Goal: Task Accomplishment & Management: Manage account settings

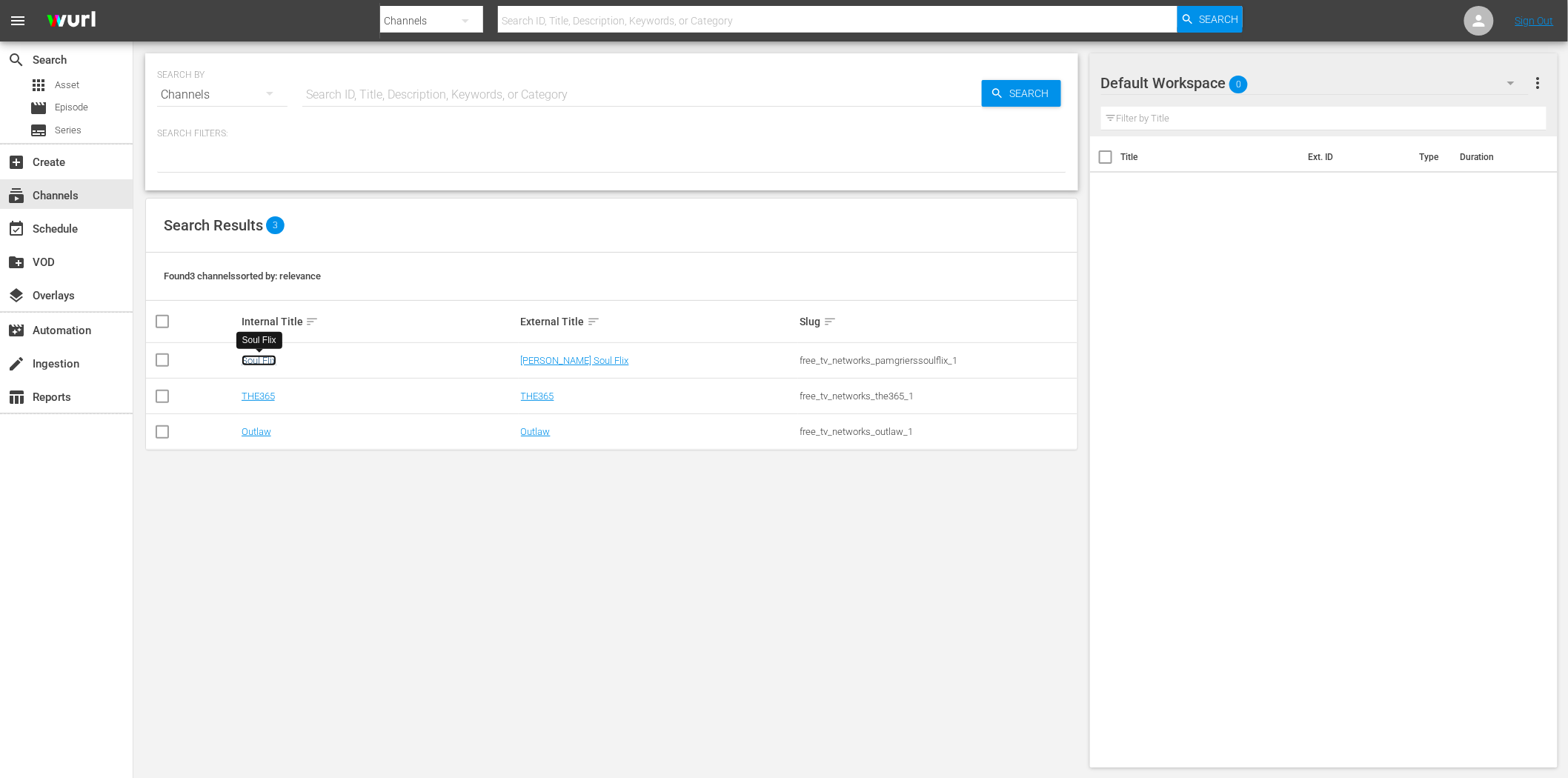
click at [257, 359] on link "Soul Flix" at bounding box center [259, 361] width 35 height 11
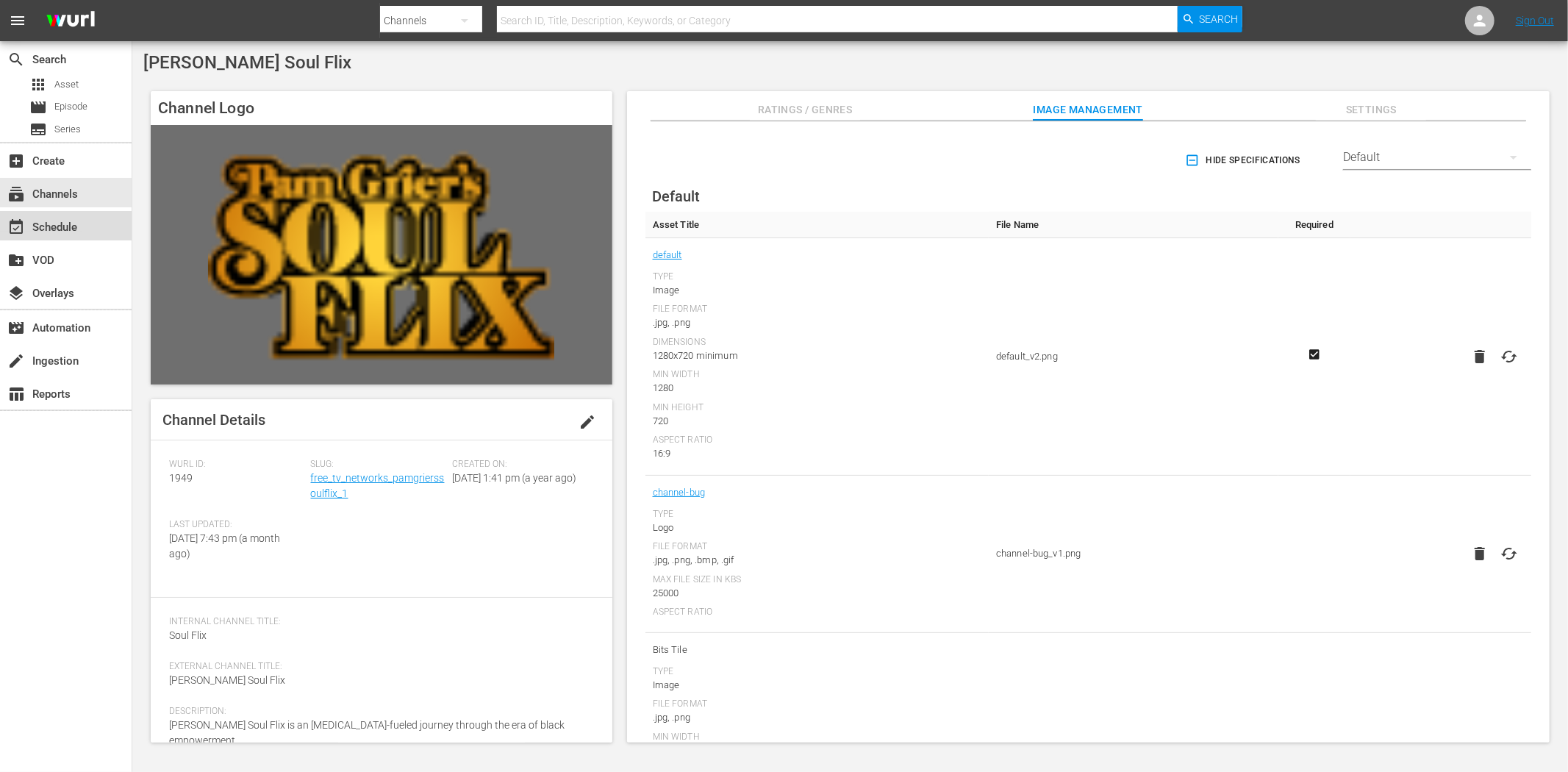
click at [31, 228] on div "event_available Schedule" at bounding box center [41, 225] width 82 height 14
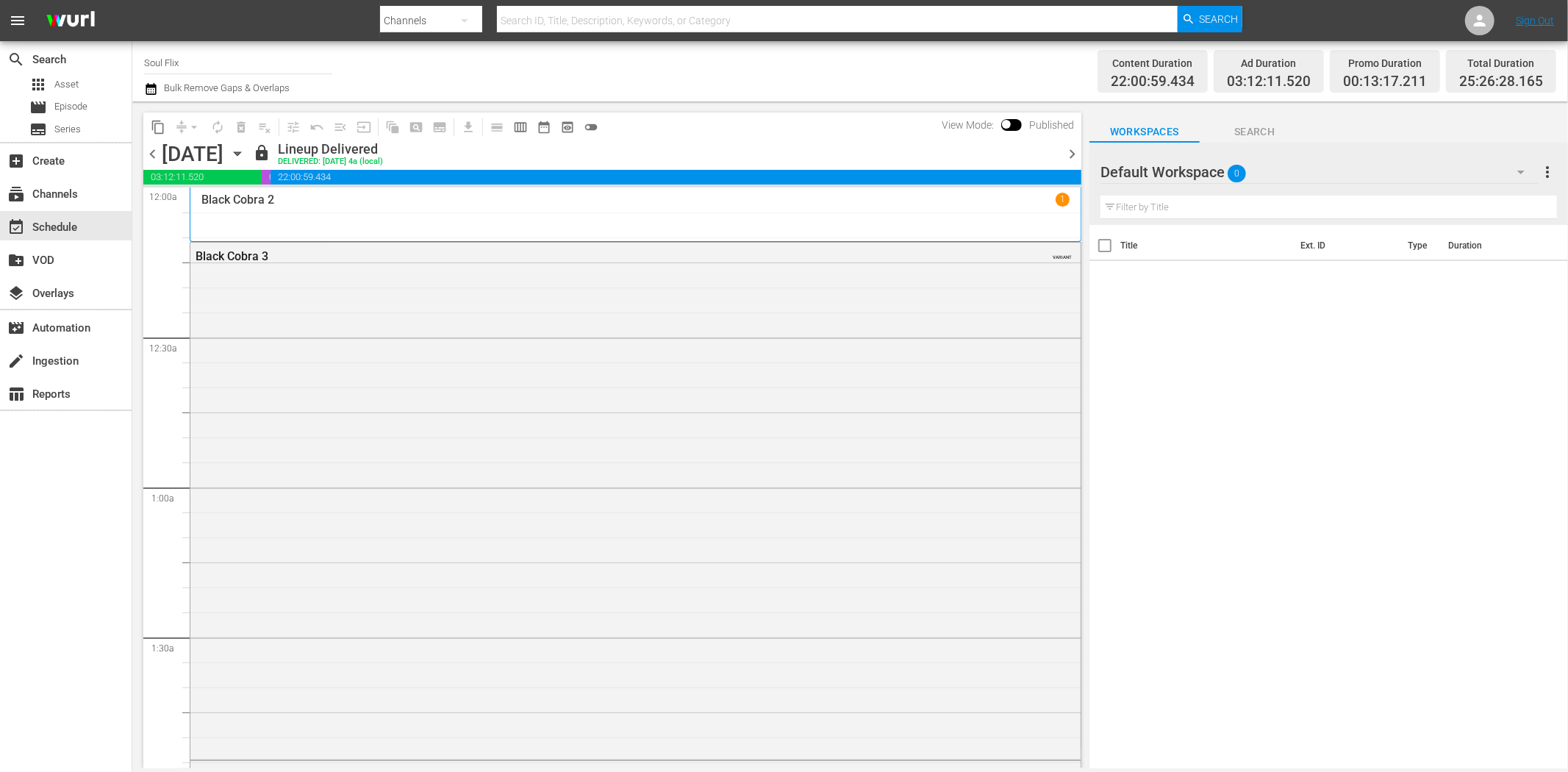
click at [246, 152] on icon "button" at bounding box center [238, 154] width 16 height 16
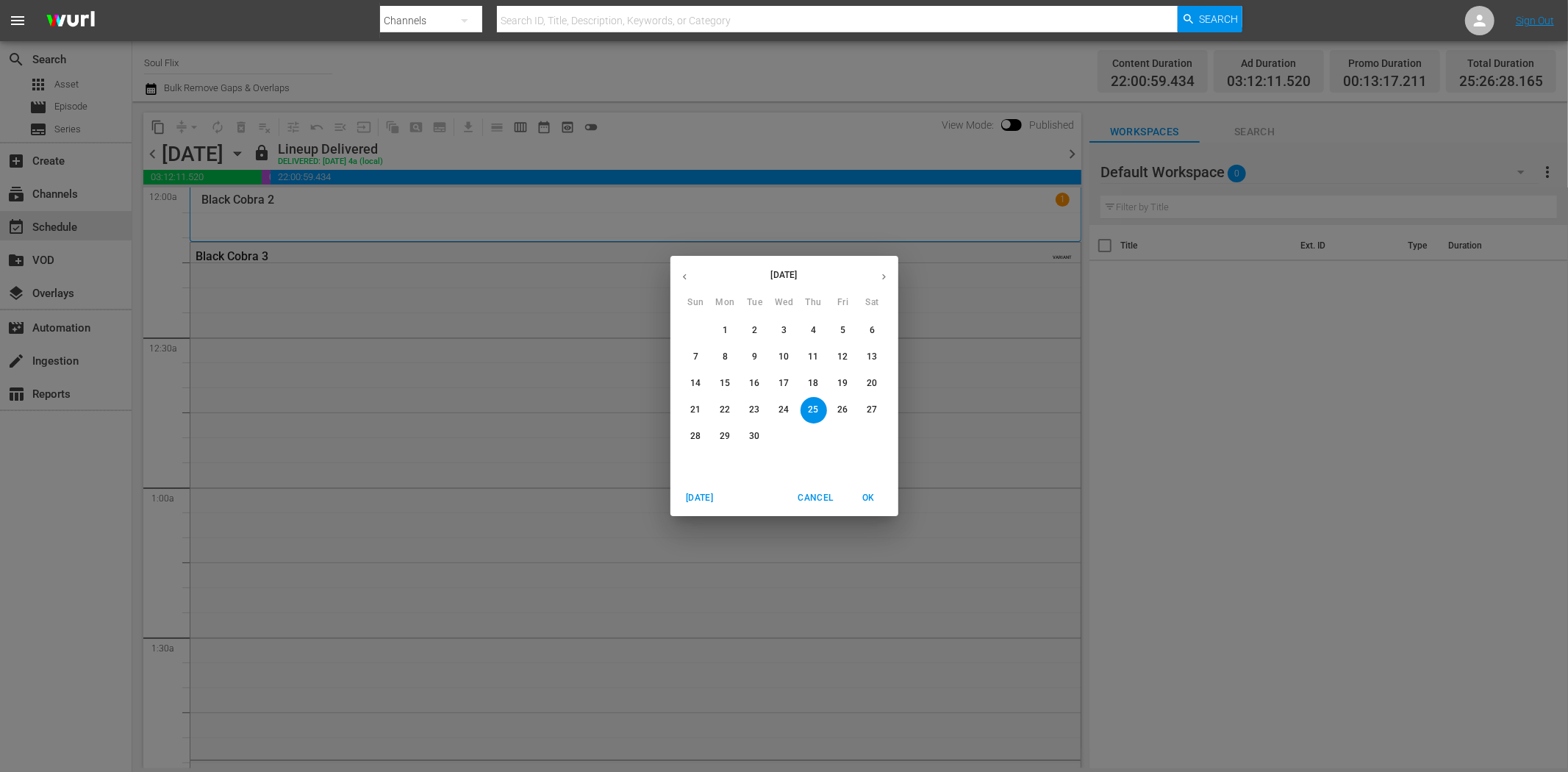
click at [888, 274] on icon "button" at bounding box center [884, 277] width 11 height 11
click at [868, 376] on button "18" at bounding box center [872, 383] width 26 height 26
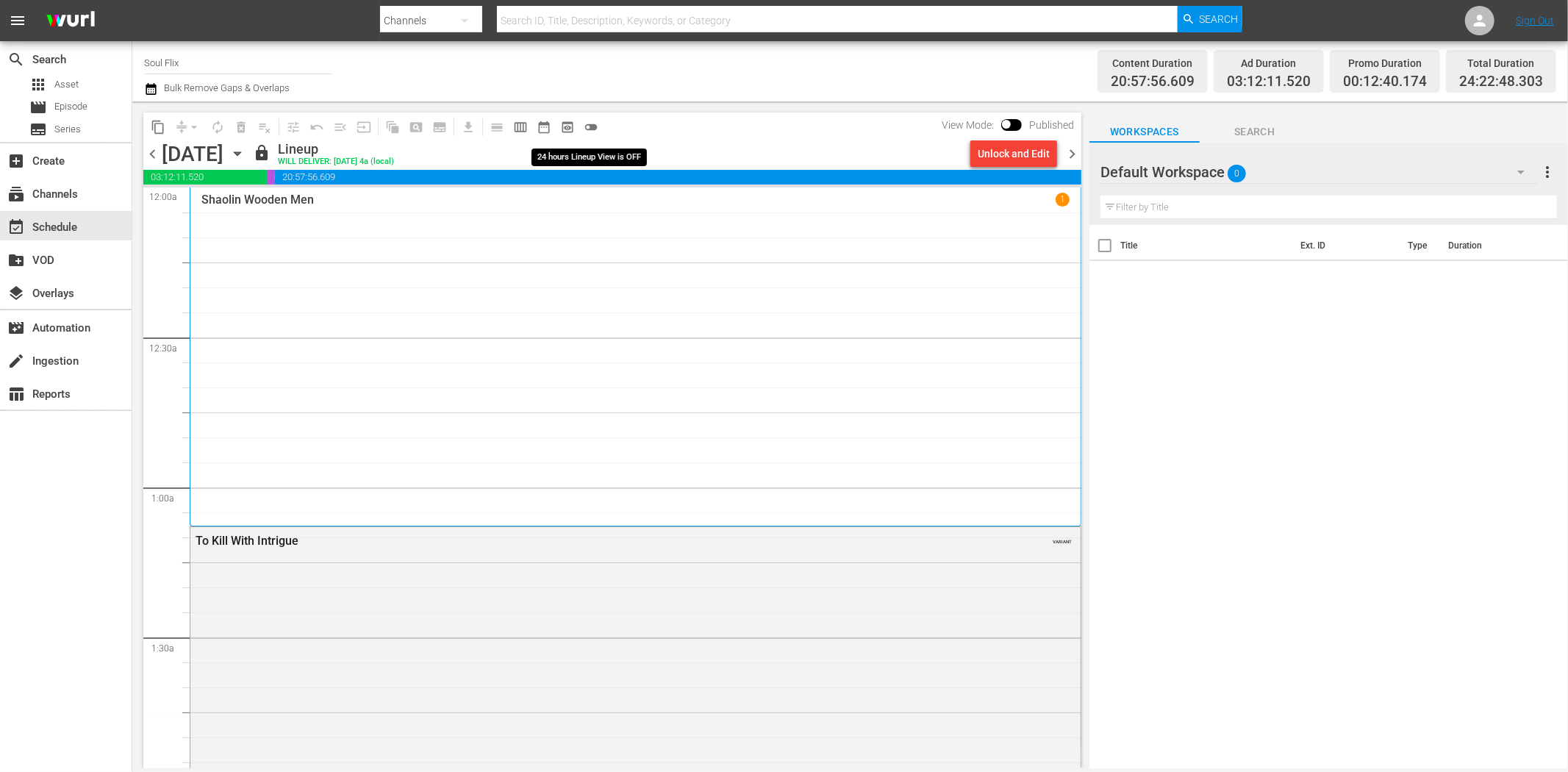
click at [596, 126] on span "toggle_off" at bounding box center [591, 127] width 14 height 14
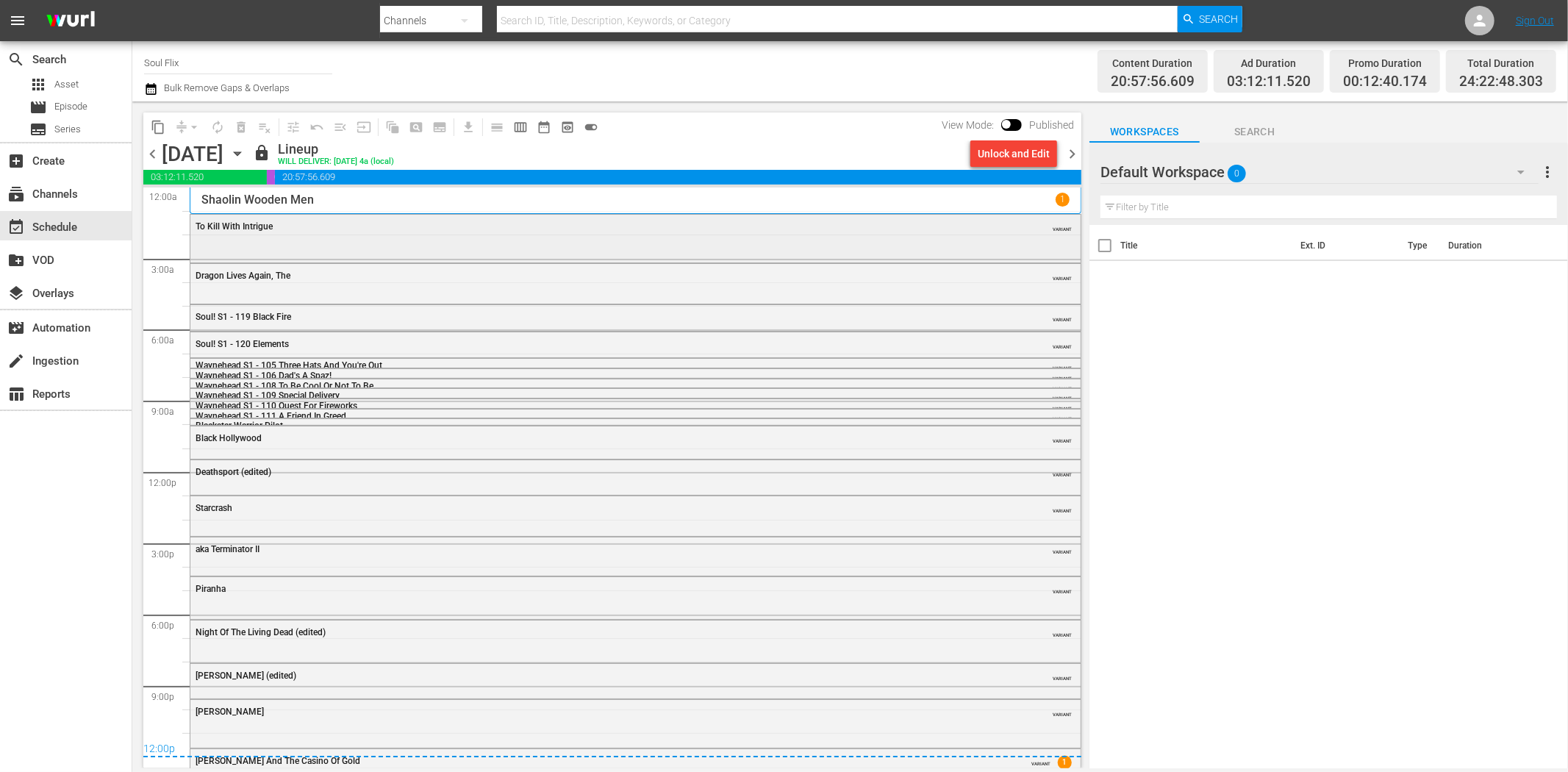
click at [420, 240] on div "To Kill With Intrigue VARIANT" at bounding box center [635, 237] width 890 height 44
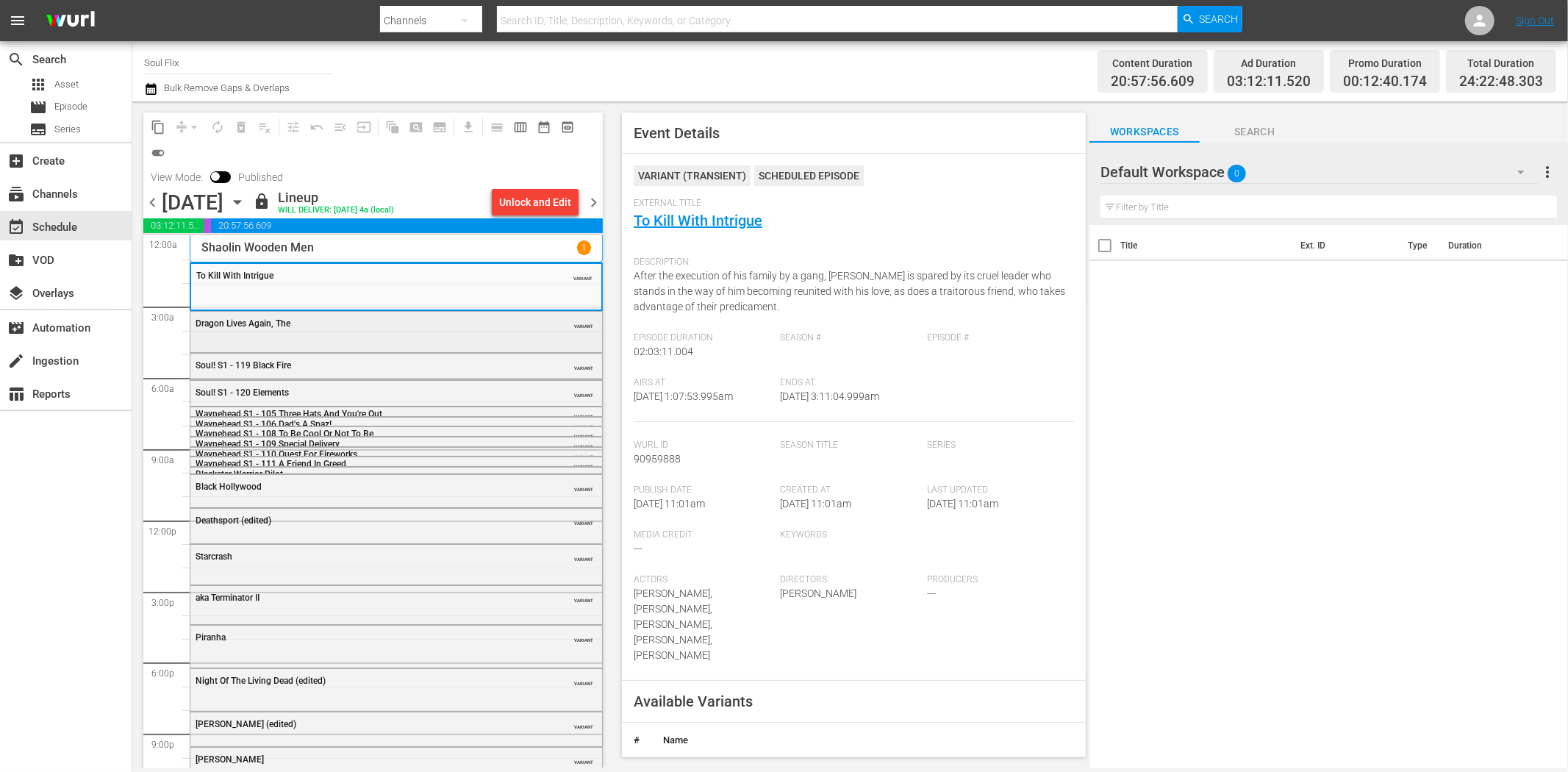
click at [372, 325] on div "Dragon Lives Again, The" at bounding box center [359, 323] width 327 height 10
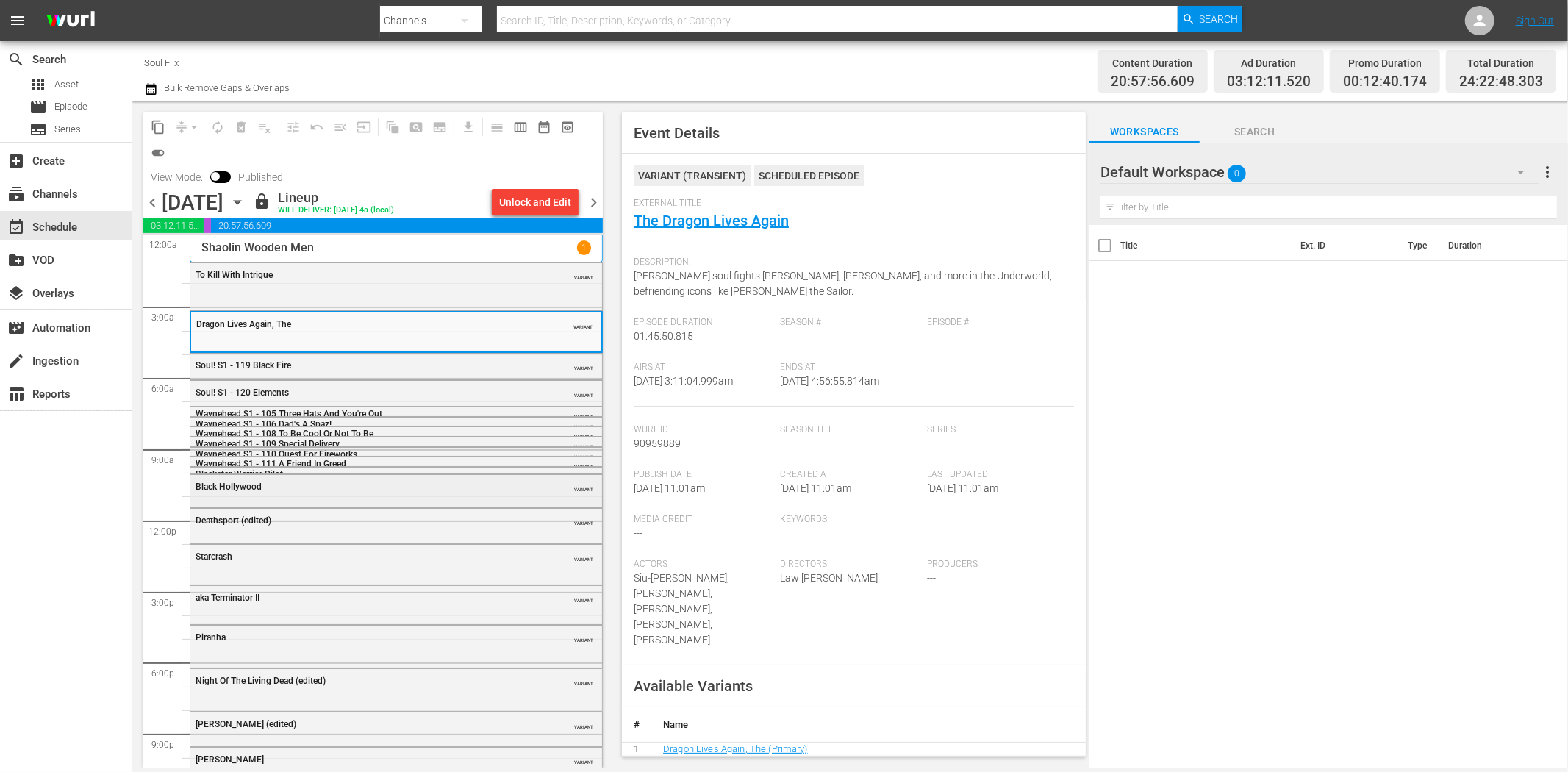
click at [335, 483] on div "Black Hollywood" at bounding box center [359, 486] width 327 height 10
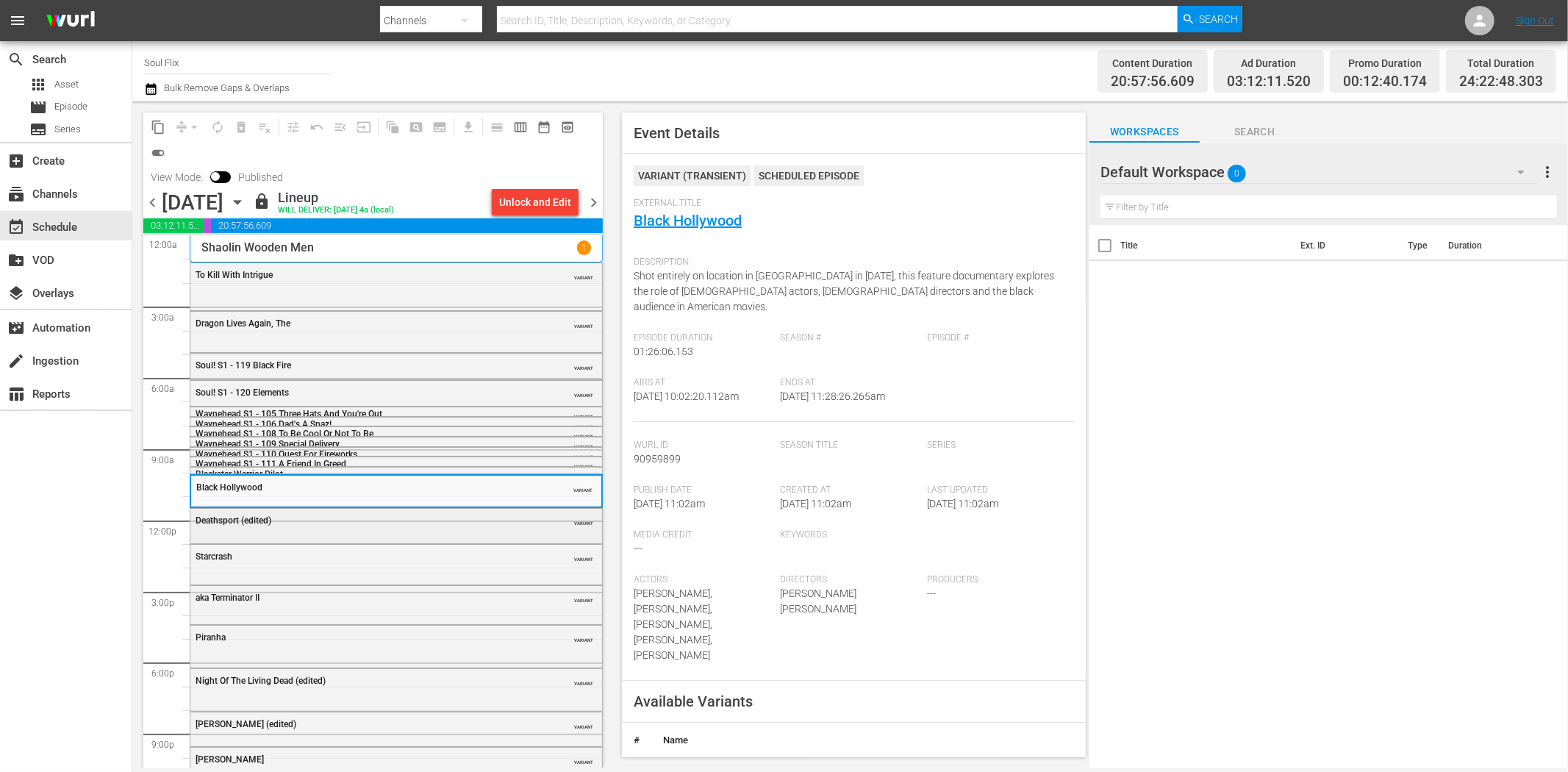
click at [352, 528] on div "Deathsport (edited) VARIANT" at bounding box center [396, 520] width 411 height 22
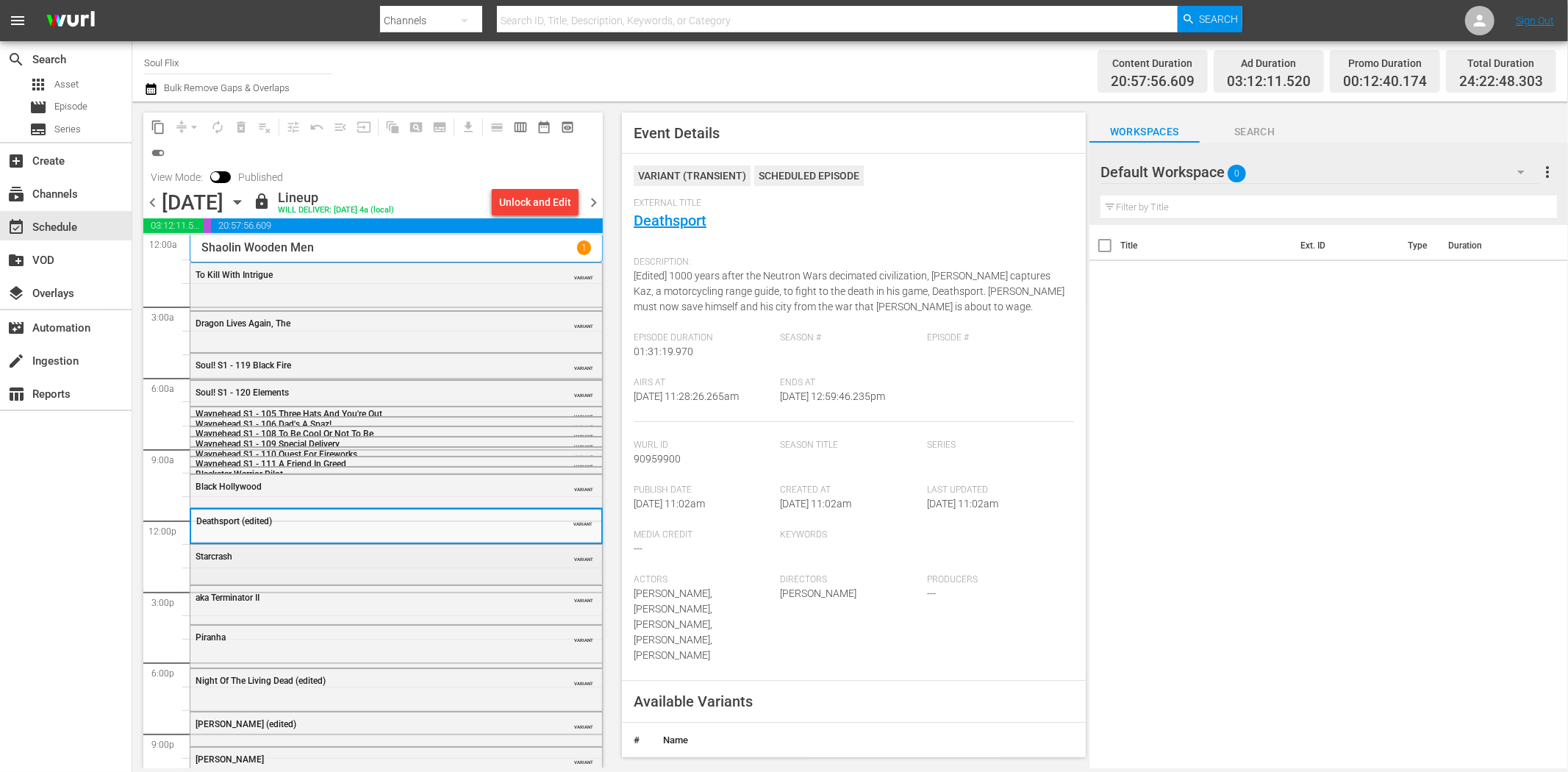
click at [321, 561] on div "Starcrash" at bounding box center [359, 556] width 327 height 10
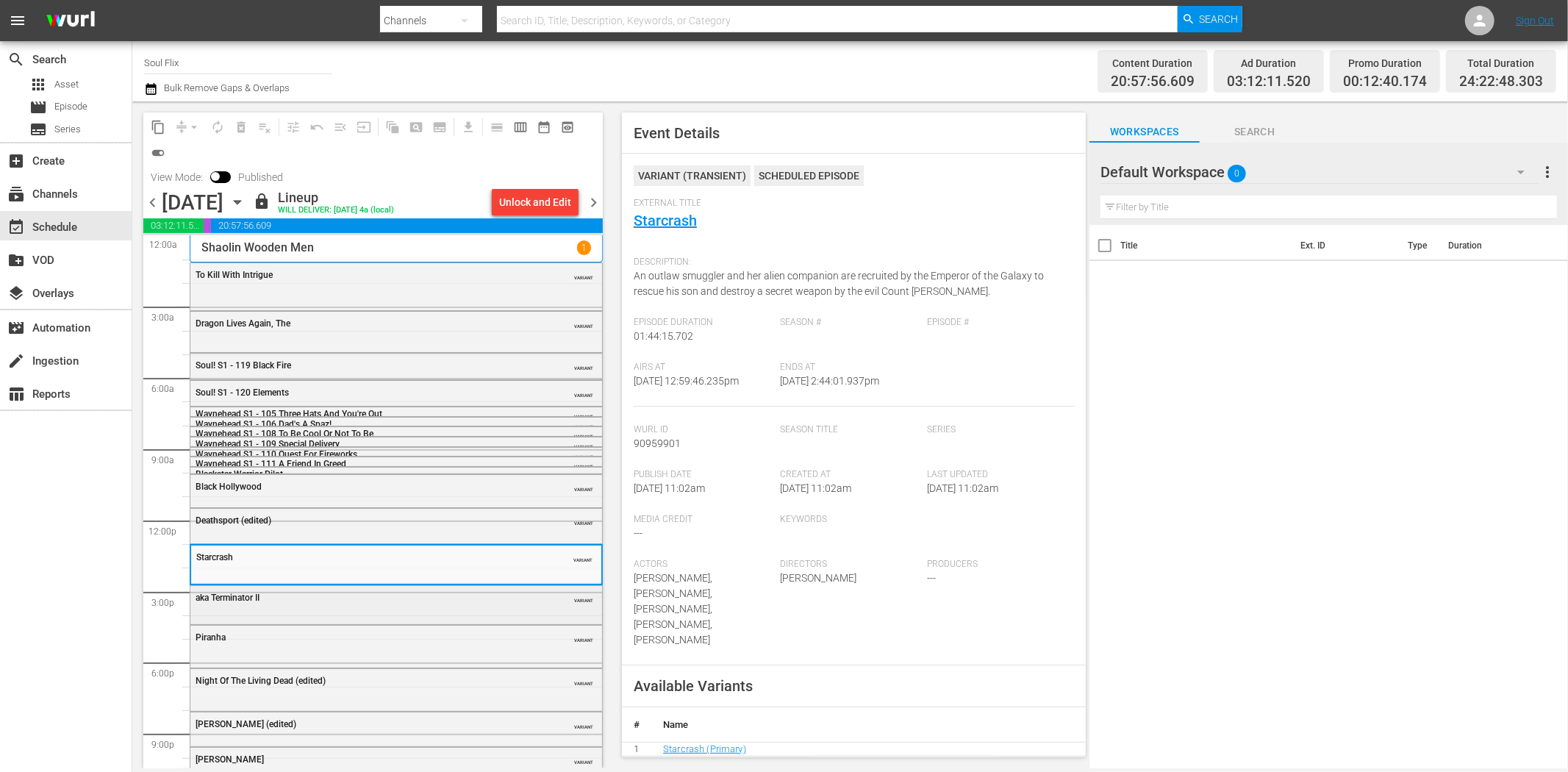
click at [413, 601] on div "aka Terminator II" at bounding box center [359, 598] width 327 height 10
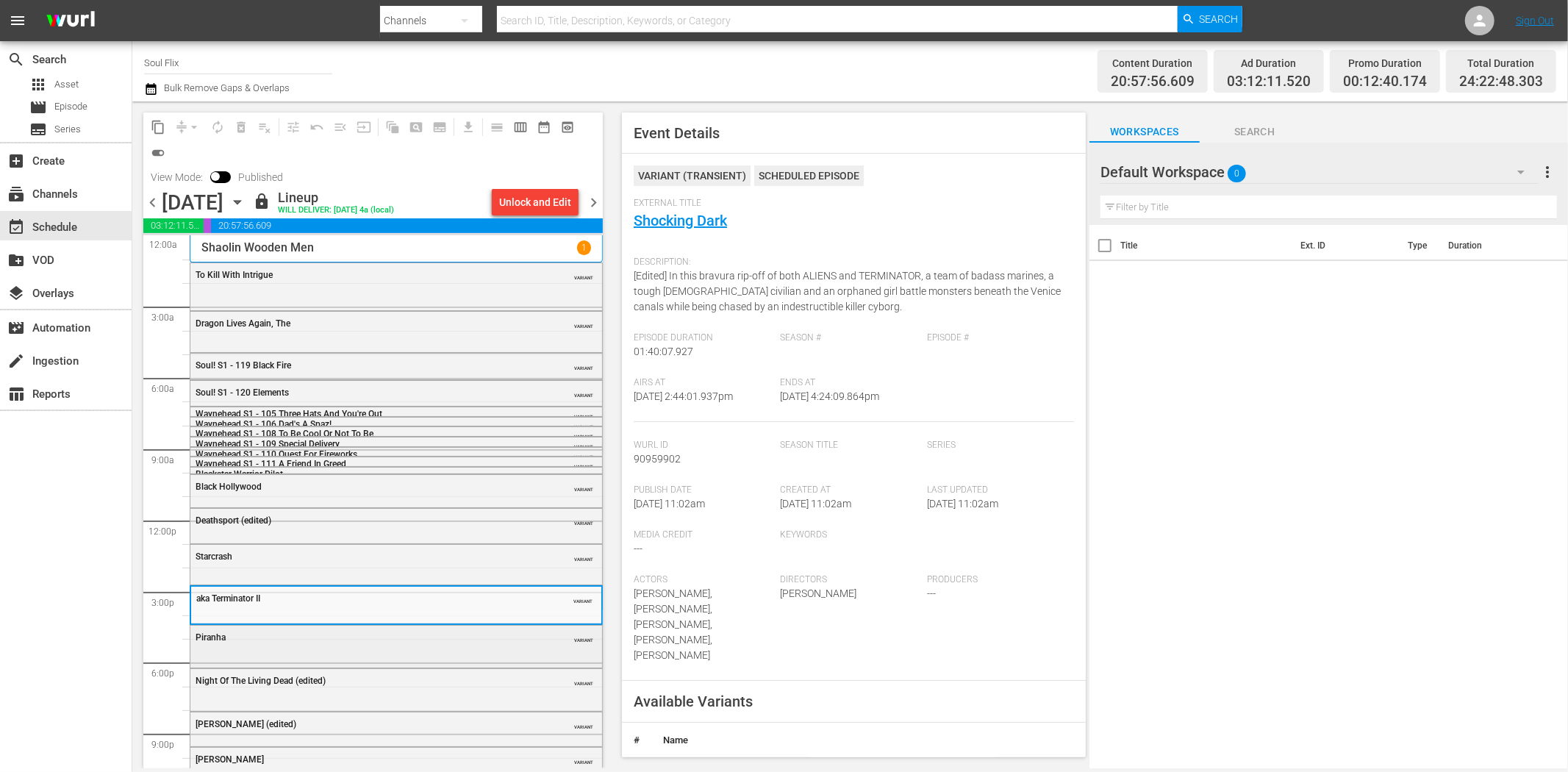
click at [340, 629] on div "Piranha VARIANT" at bounding box center [396, 636] width 411 height 22
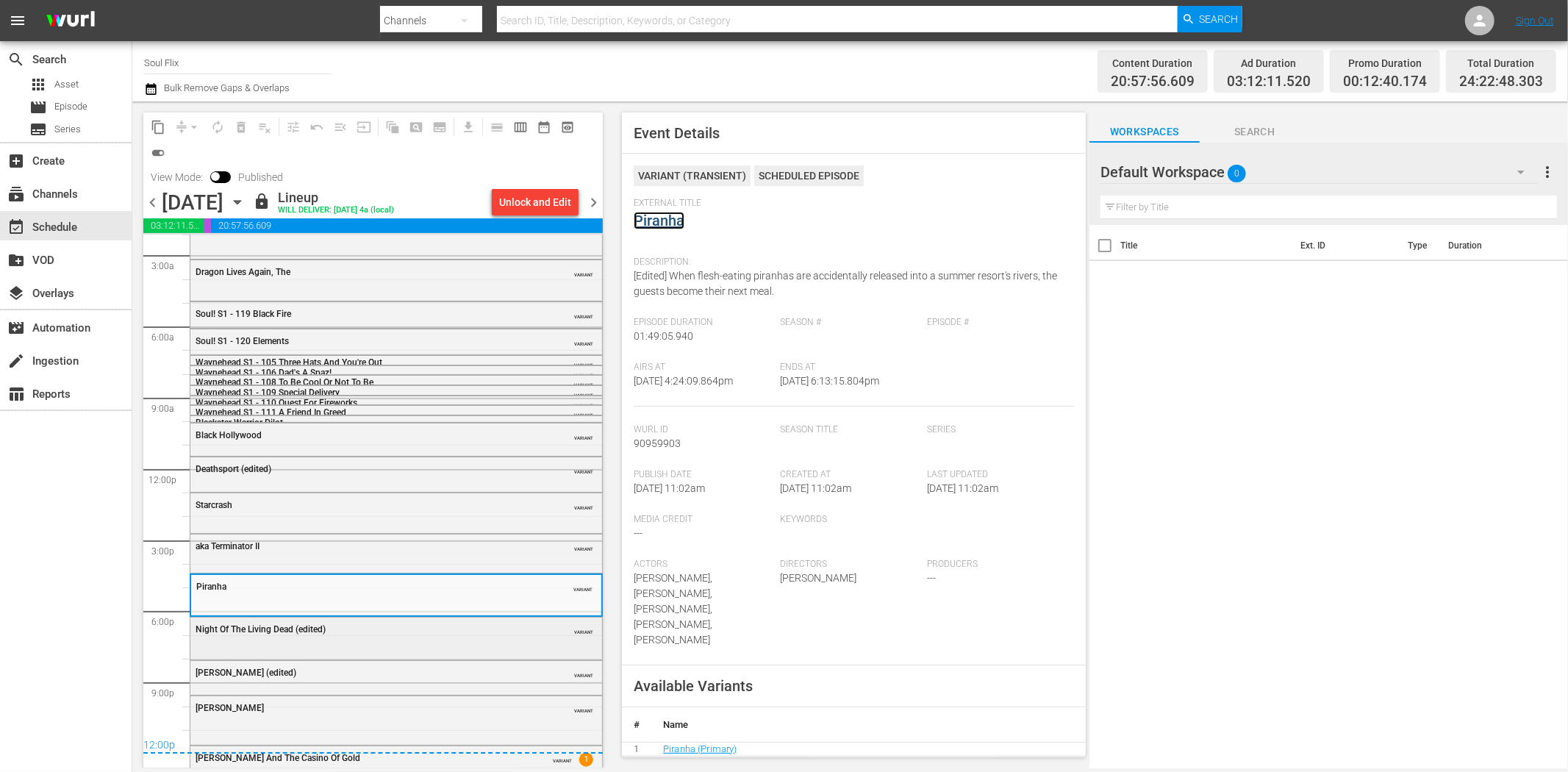
scroll to position [72, 0]
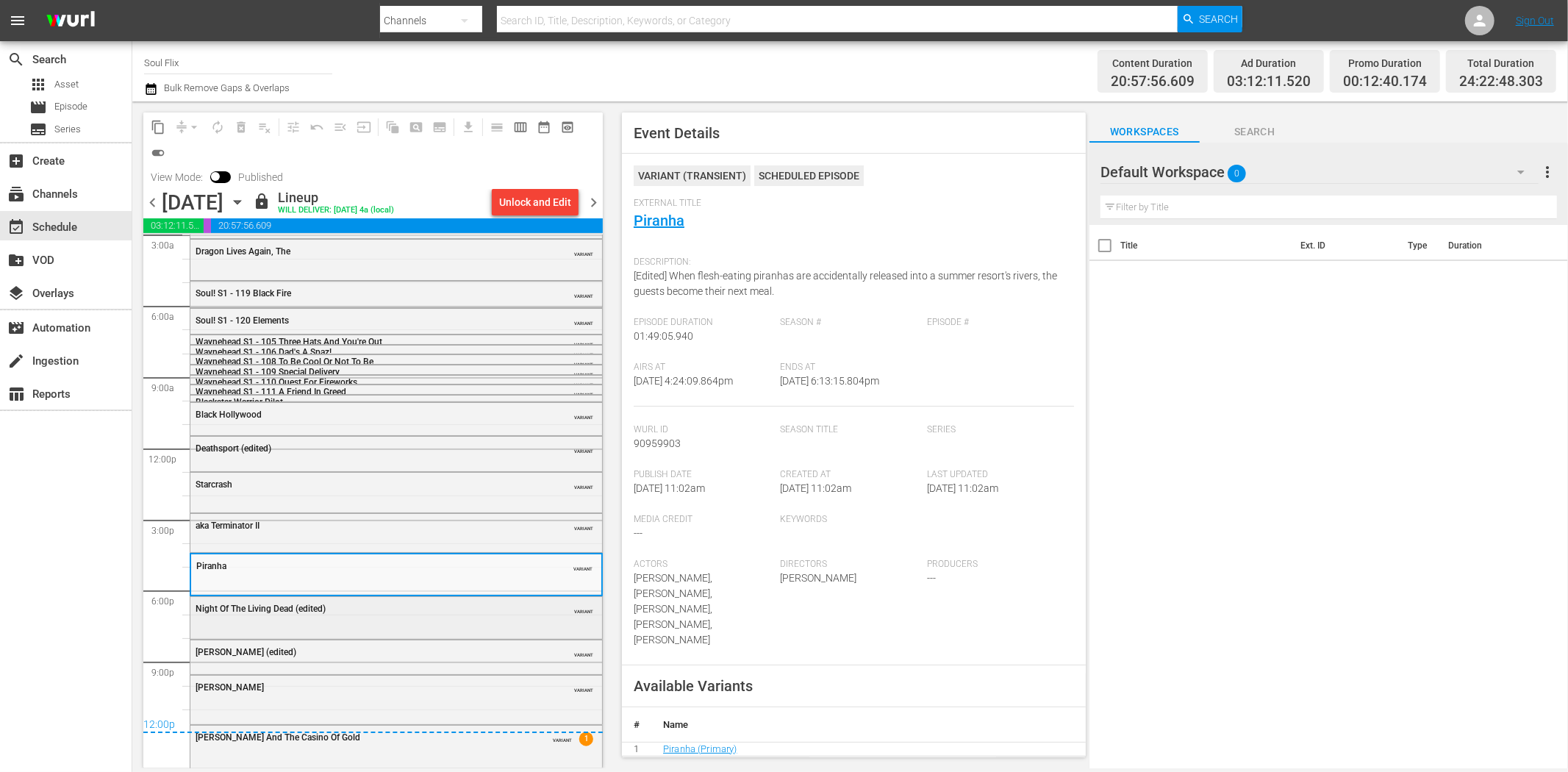
click at [390, 617] on div "Night Of The Living Dead (edited) VARIANT" at bounding box center [396, 607] width 411 height 22
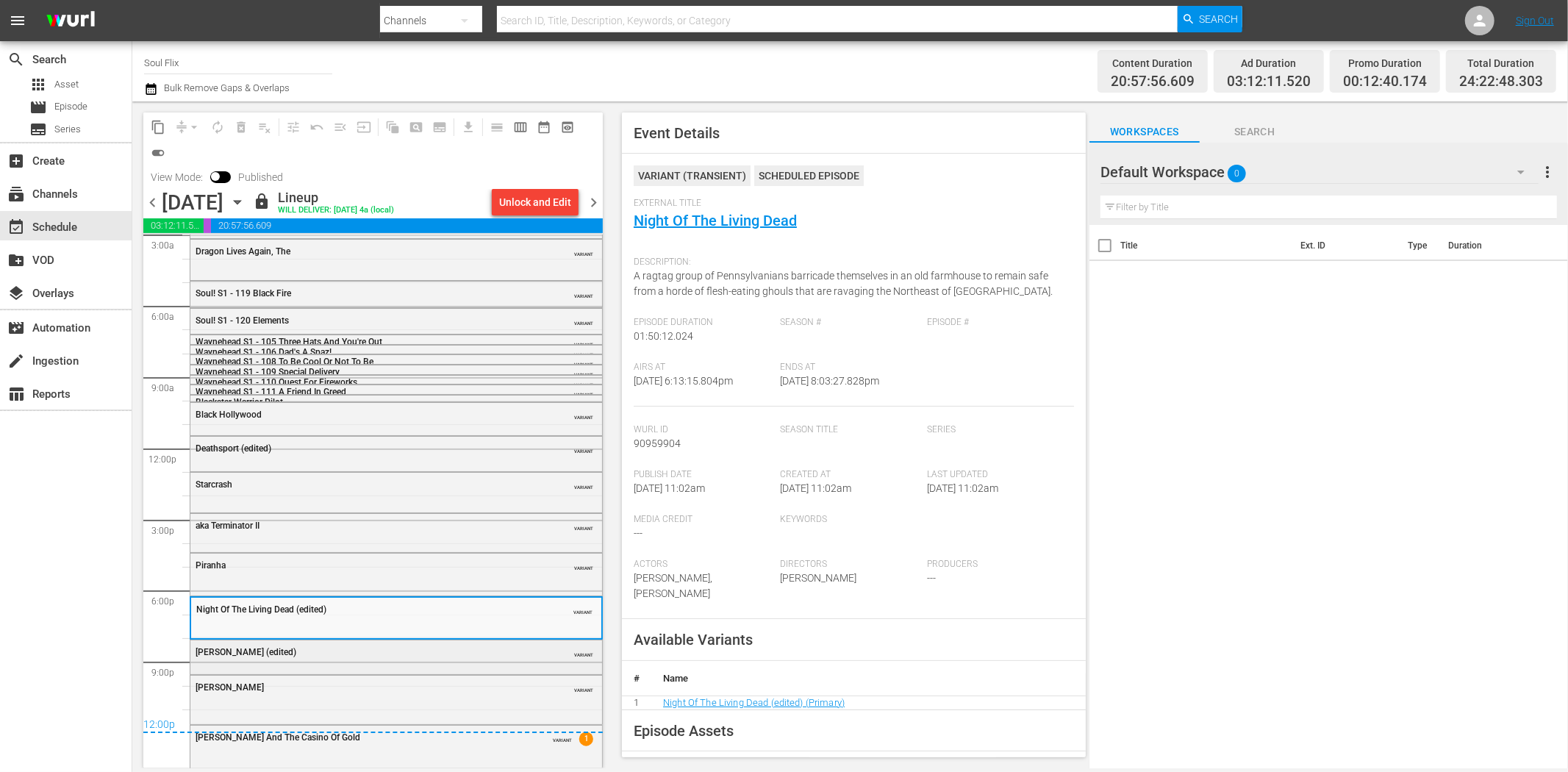
click at [459, 651] on div "Blackenstein (edited)" at bounding box center [359, 652] width 327 height 10
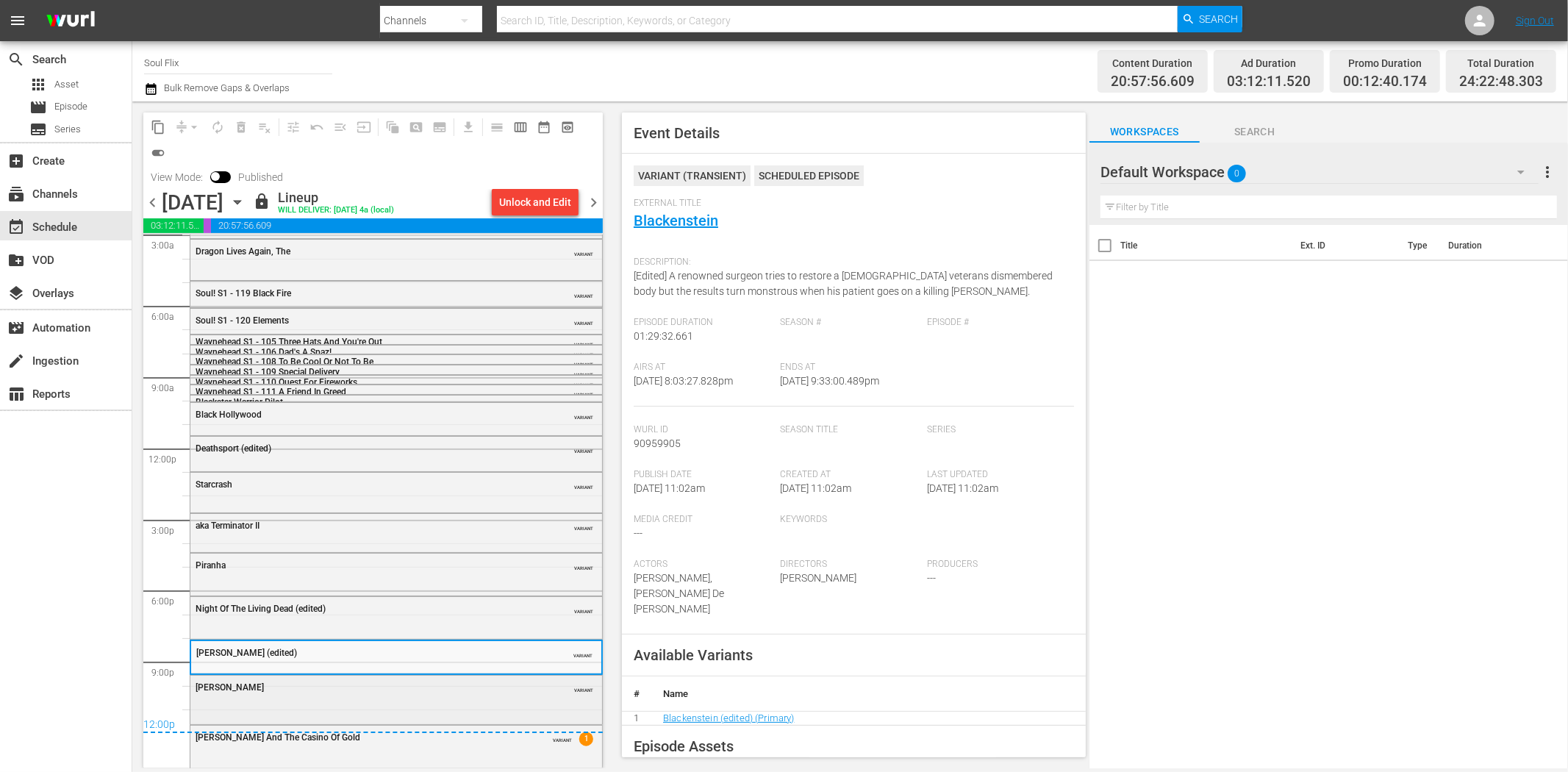
click at [408, 687] on div "Melinda" at bounding box center [359, 687] width 327 height 10
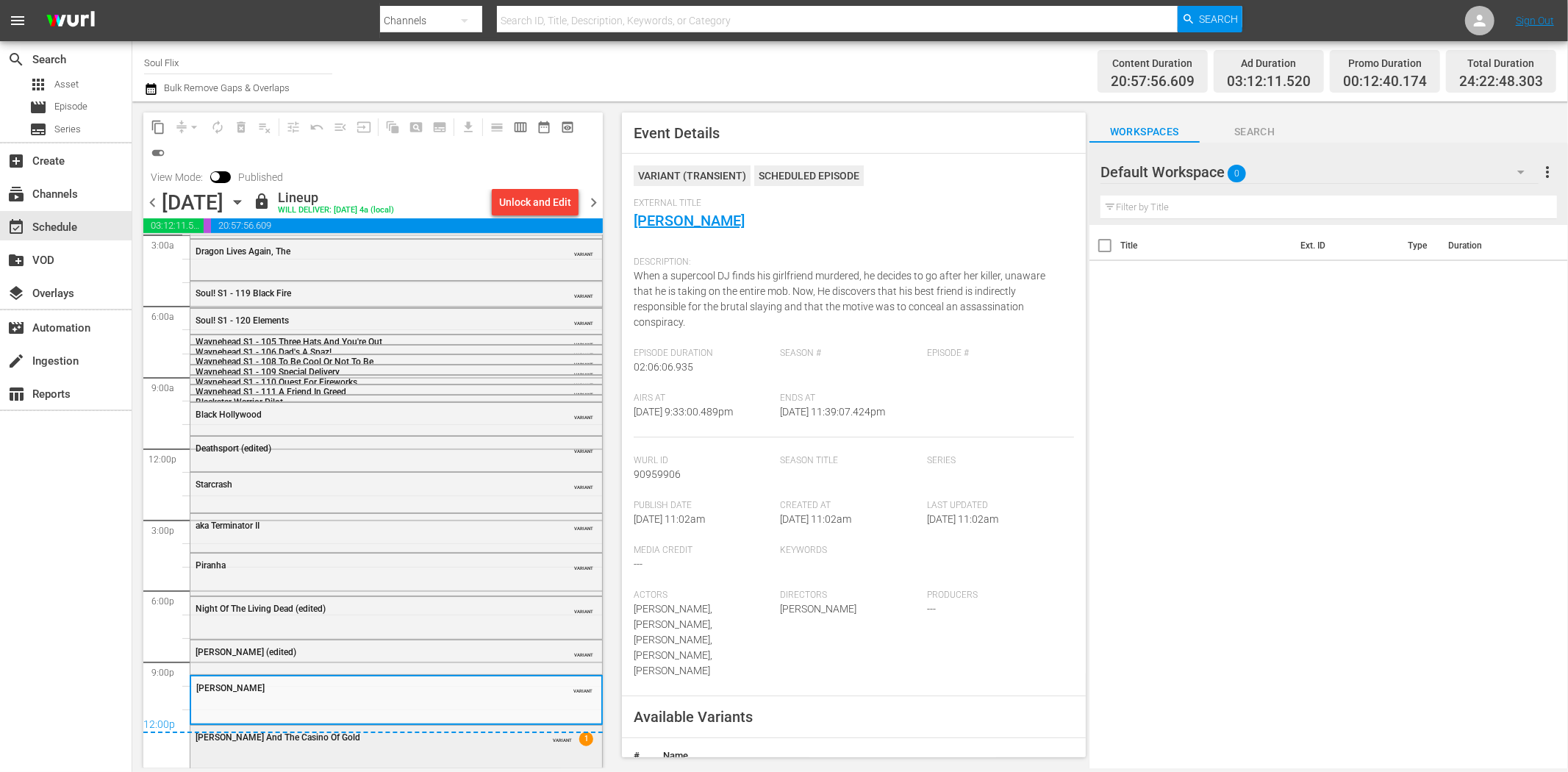
click at [494, 747] on div "Cleopatra Jones And The Casino Of Gold VARIANT 1" at bounding box center [396, 737] width 411 height 22
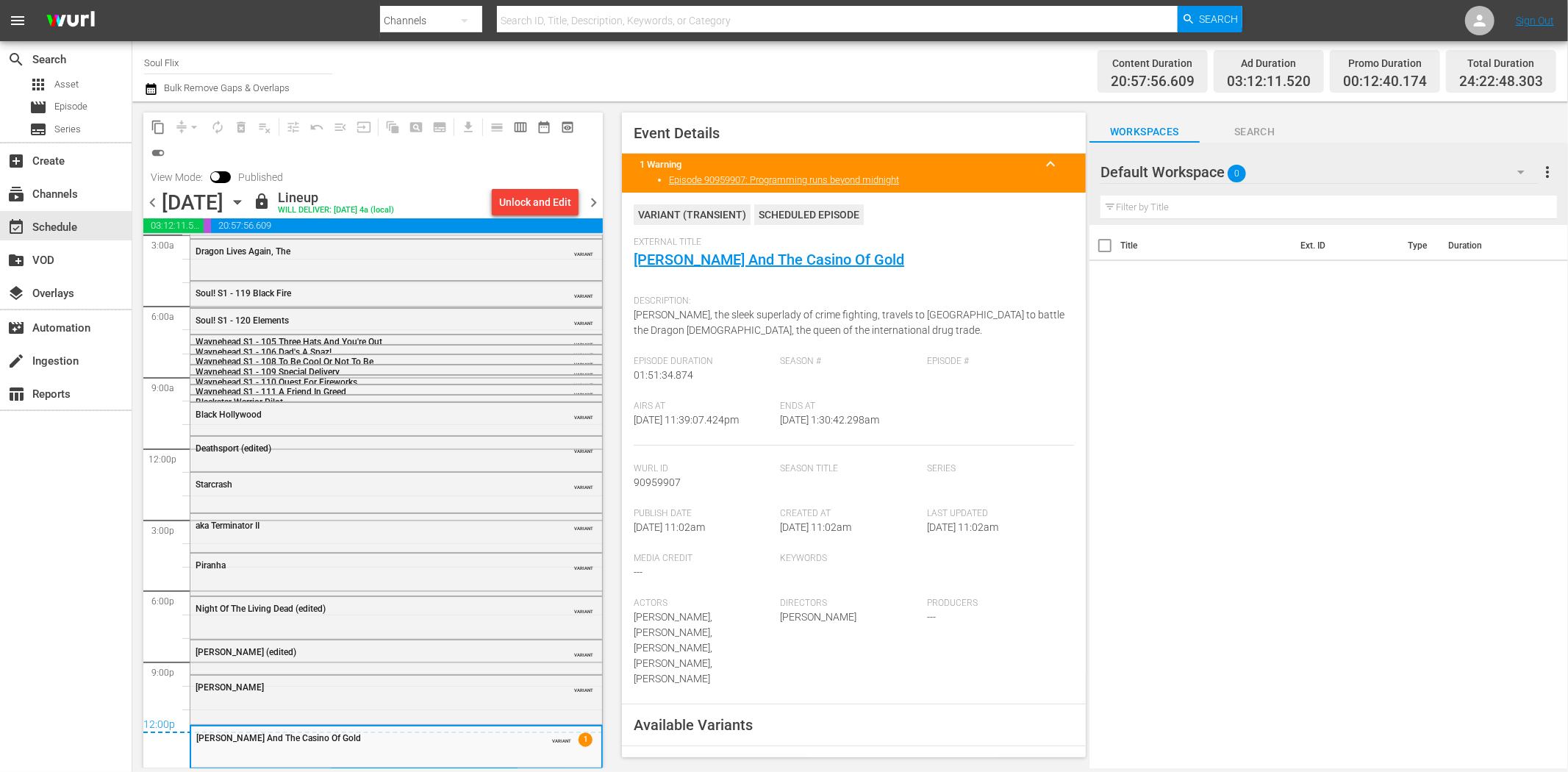
click at [599, 202] on span "chevron_right" at bounding box center [594, 202] width 18 height 18
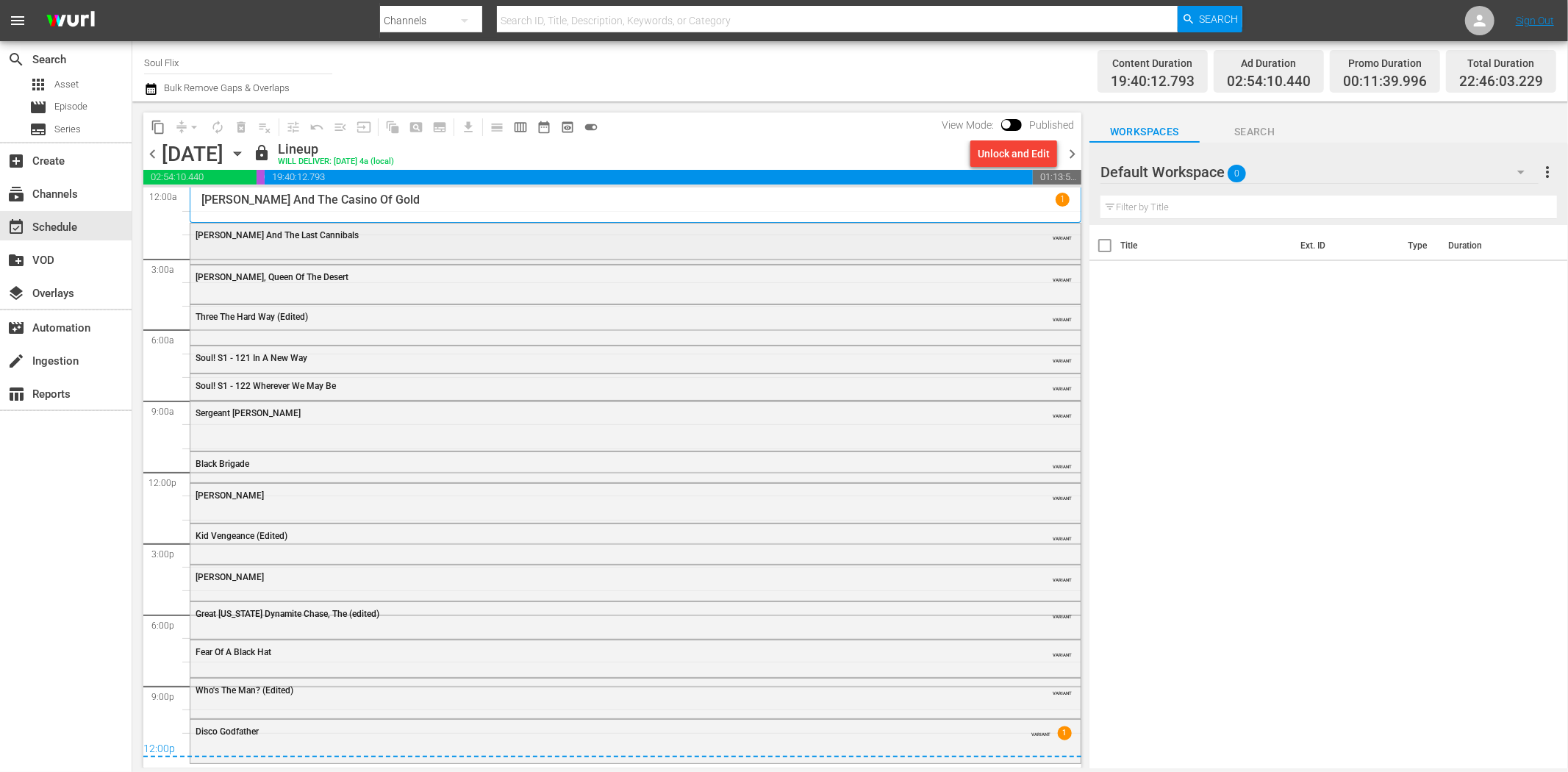
click at [344, 237] on div "Emanuelle And The Last Cannibals" at bounding box center [595, 235] width 799 height 10
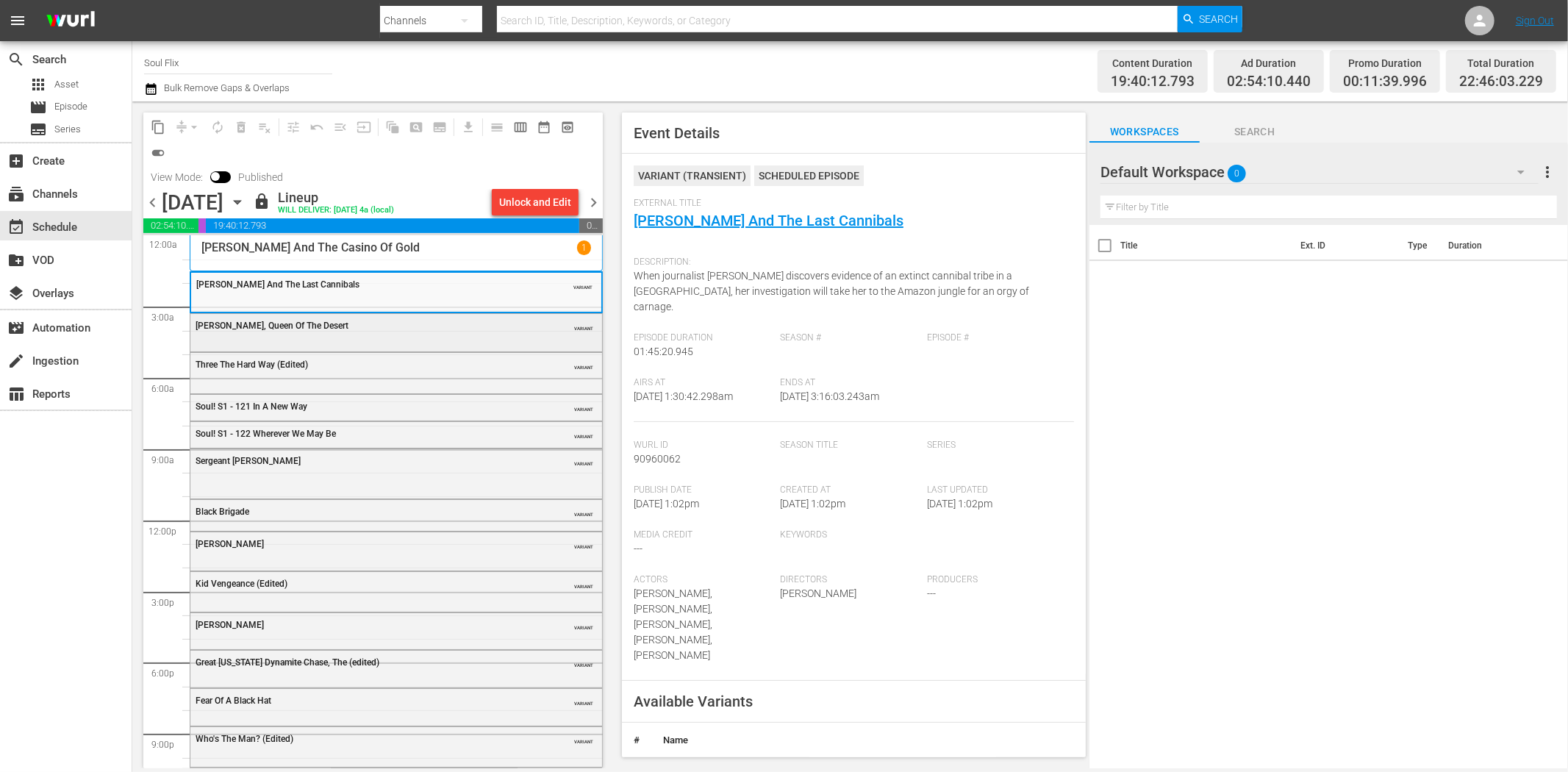
click at [355, 341] on div "Emanuelle, Queen Of The Desert VARIANT" at bounding box center [396, 331] width 411 height 35
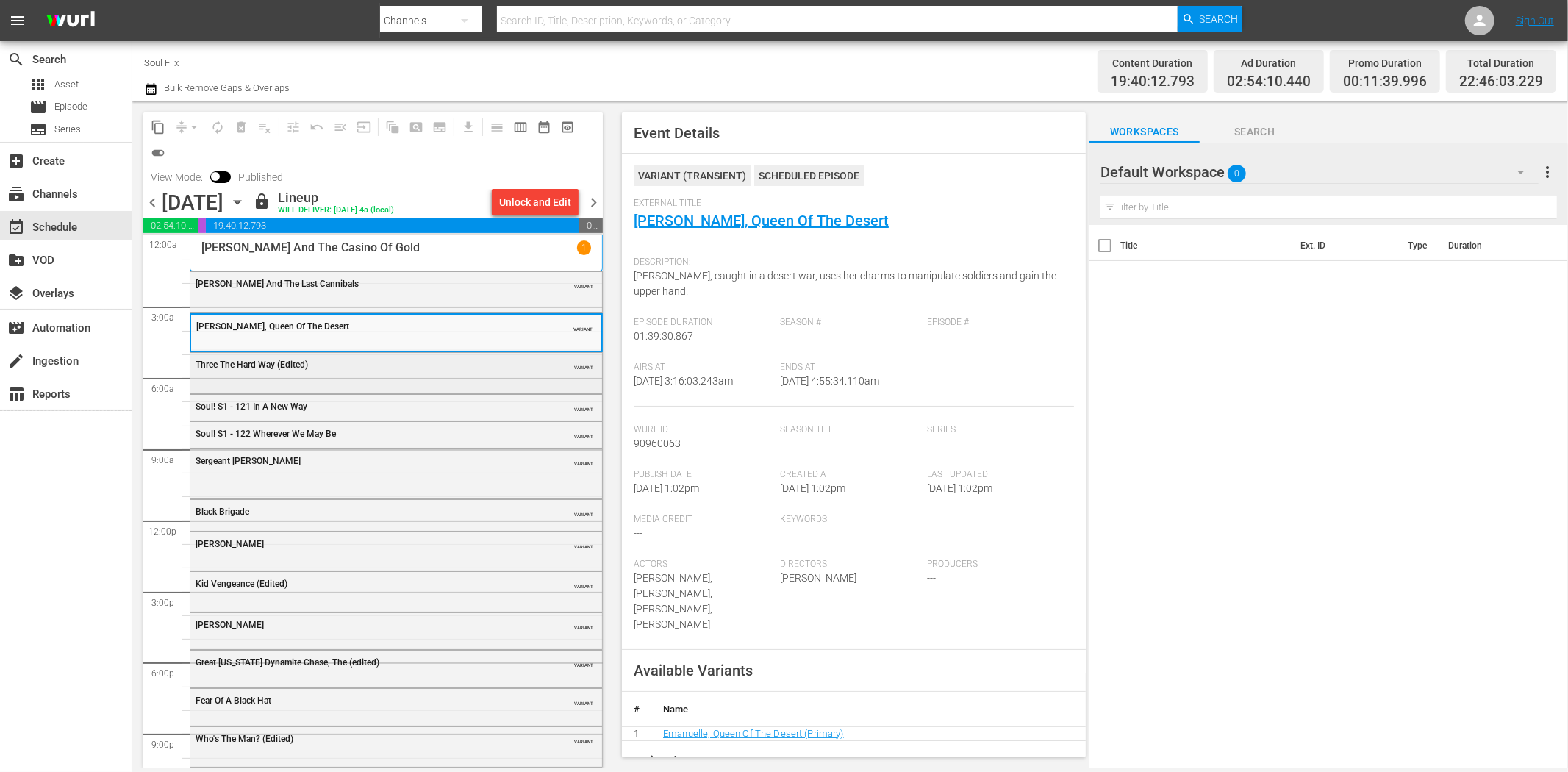
click at [397, 371] on div "Three The Hard Way (Edited) VARIANT" at bounding box center [396, 363] width 411 height 22
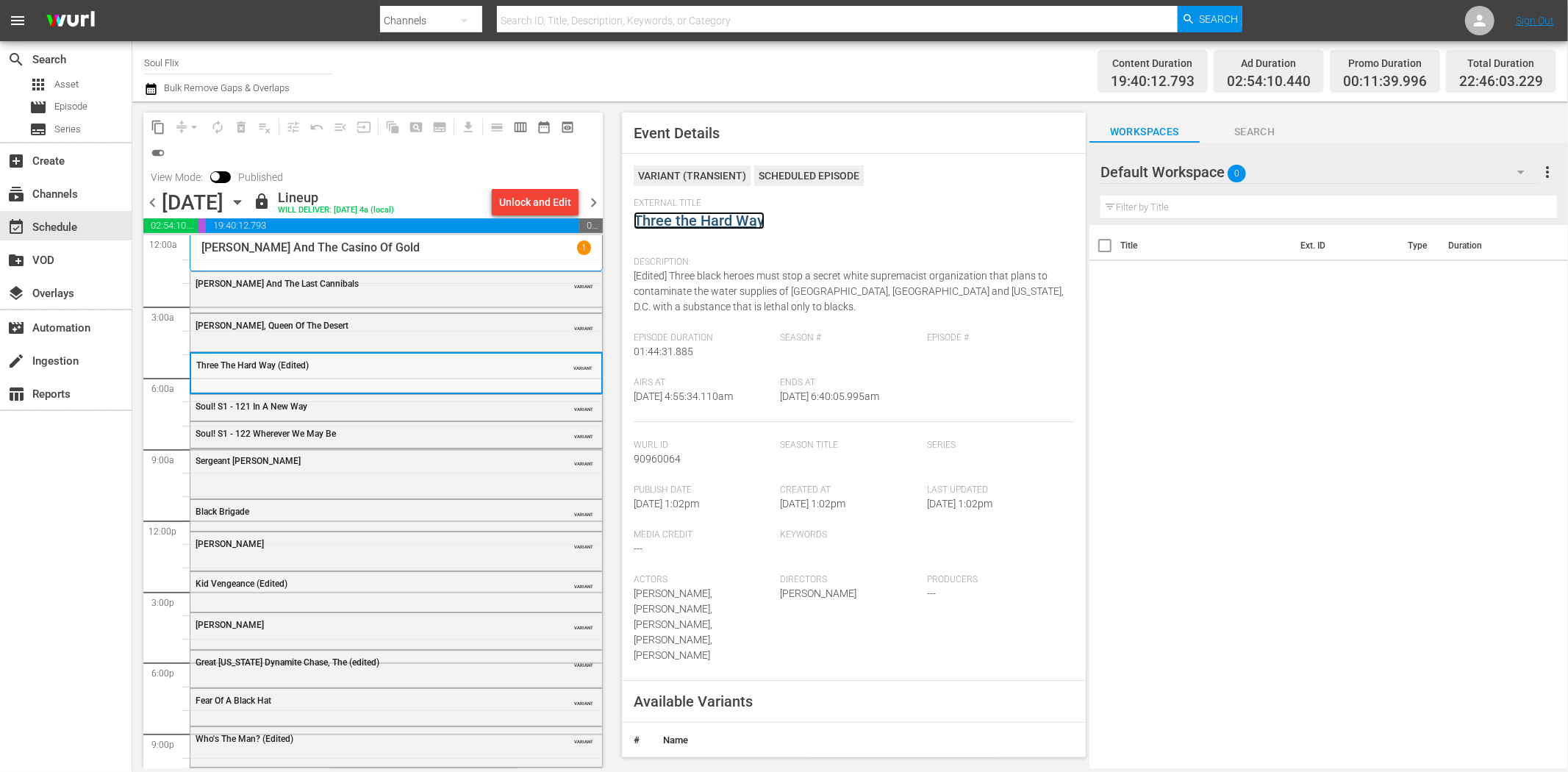
drag, startPoint x: 703, startPoint y: 211, endPoint x: 684, endPoint y: 216, distance: 19.6
click at [427, 472] on div "Sergeant Rutledge VARIANT" at bounding box center [396, 472] width 411 height 46
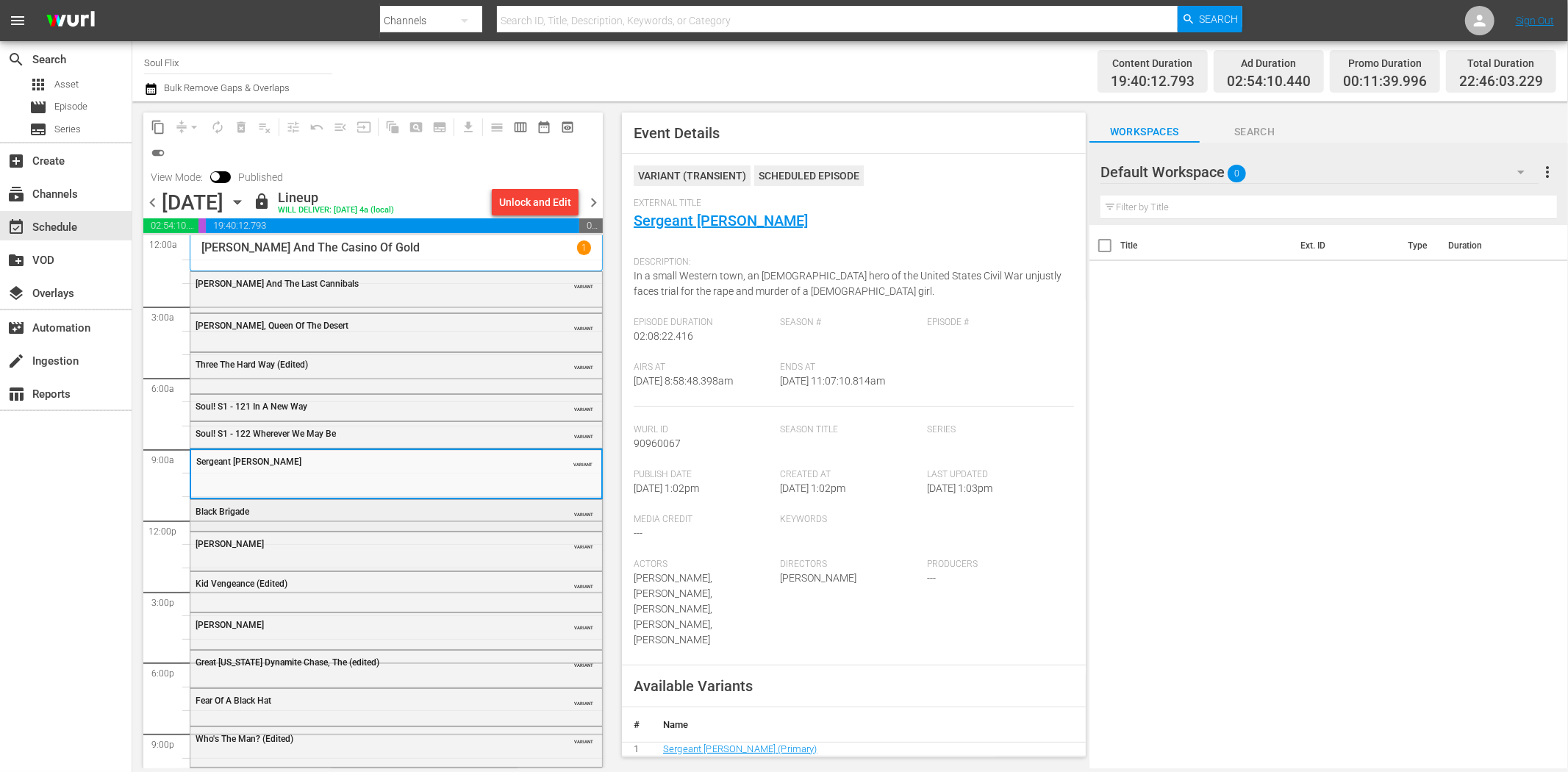
click at [287, 515] on div "Black Brigade" at bounding box center [359, 511] width 327 height 10
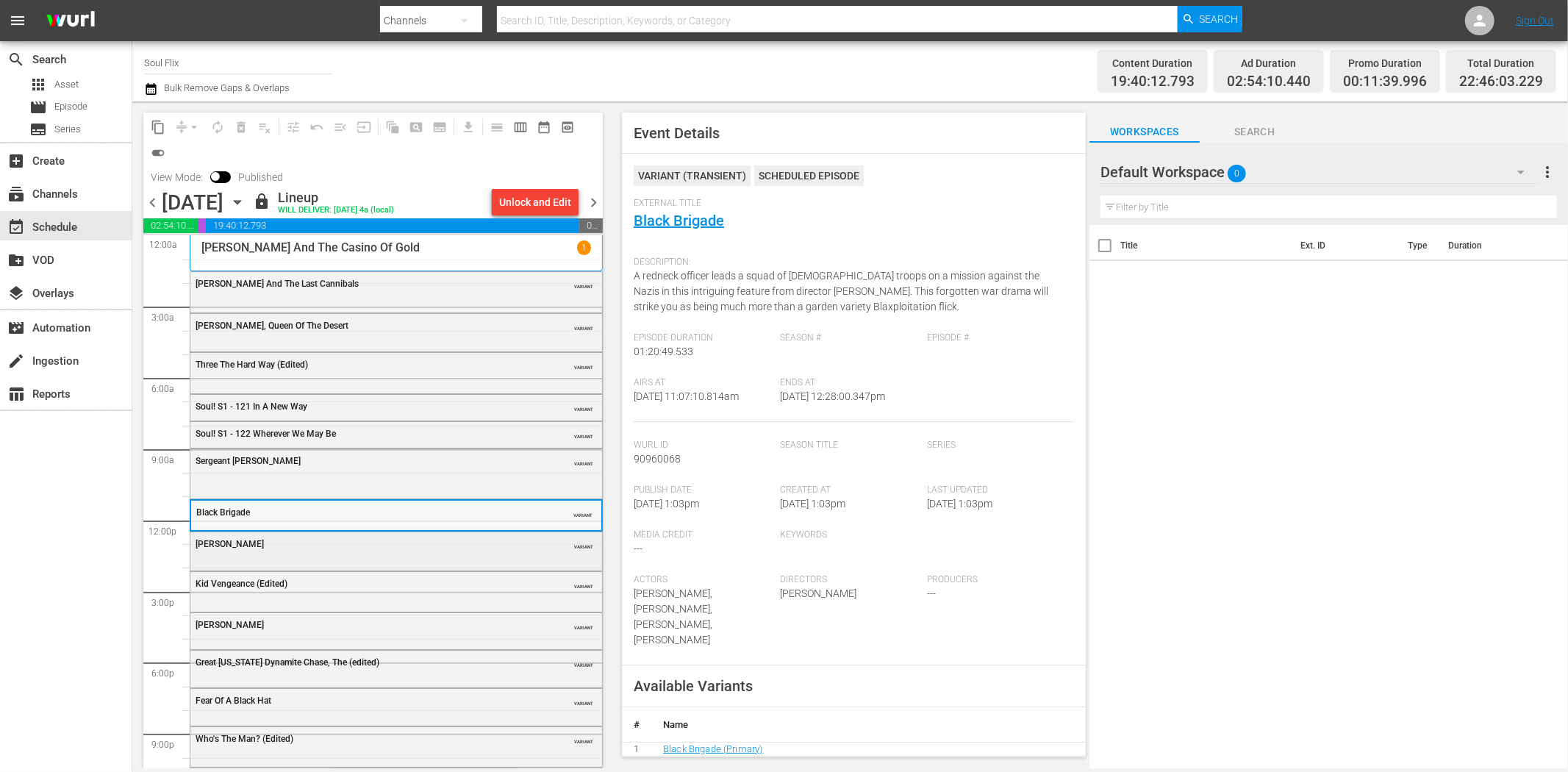
click at [286, 540] on div "Adios Amigo" at bounding box center [359, 543] width 327 height 10
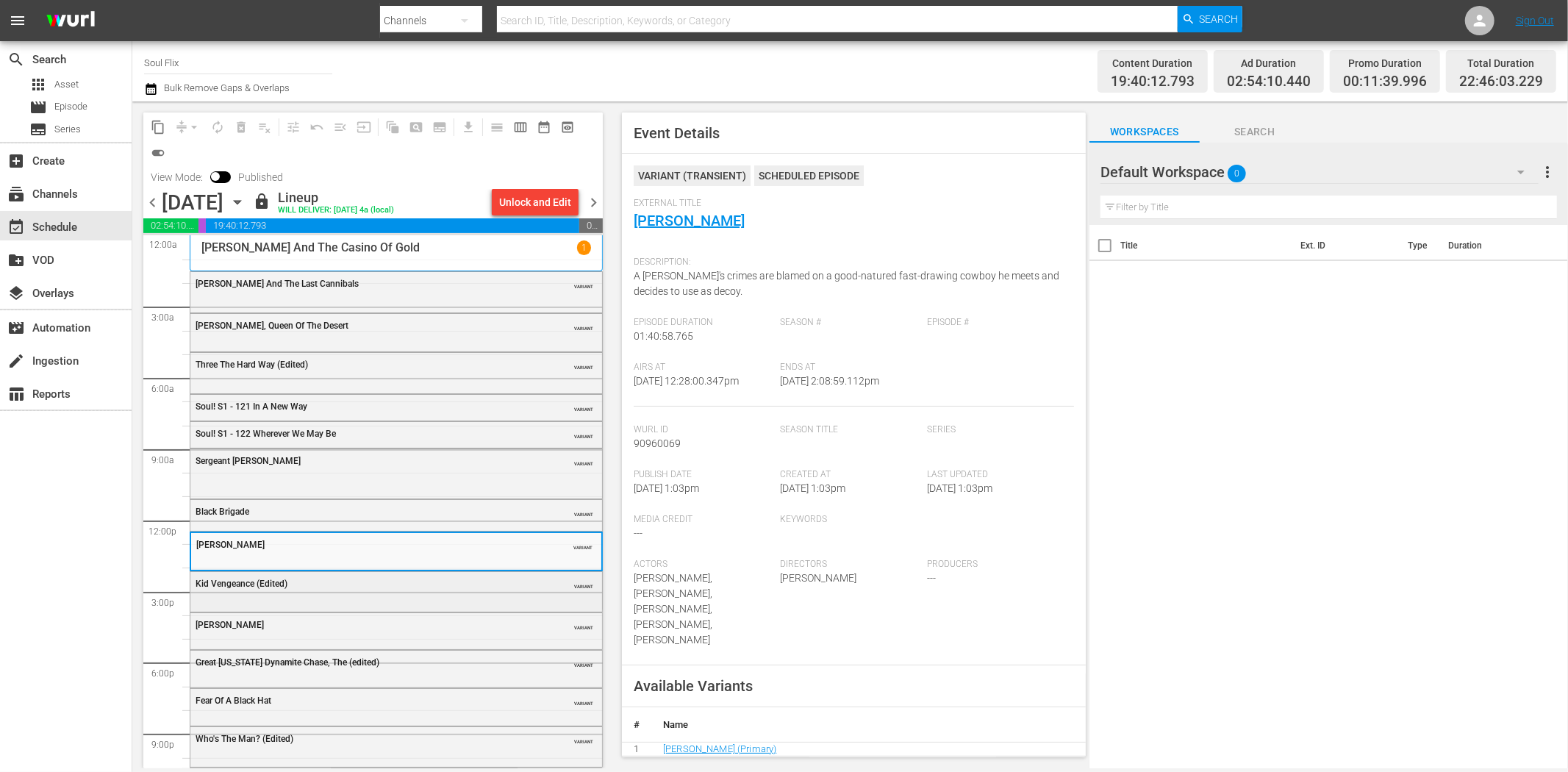
click at [399, 588] on div "Kid Vengeance (Edited)" at bounding box center [359, 583] width 327 height 10
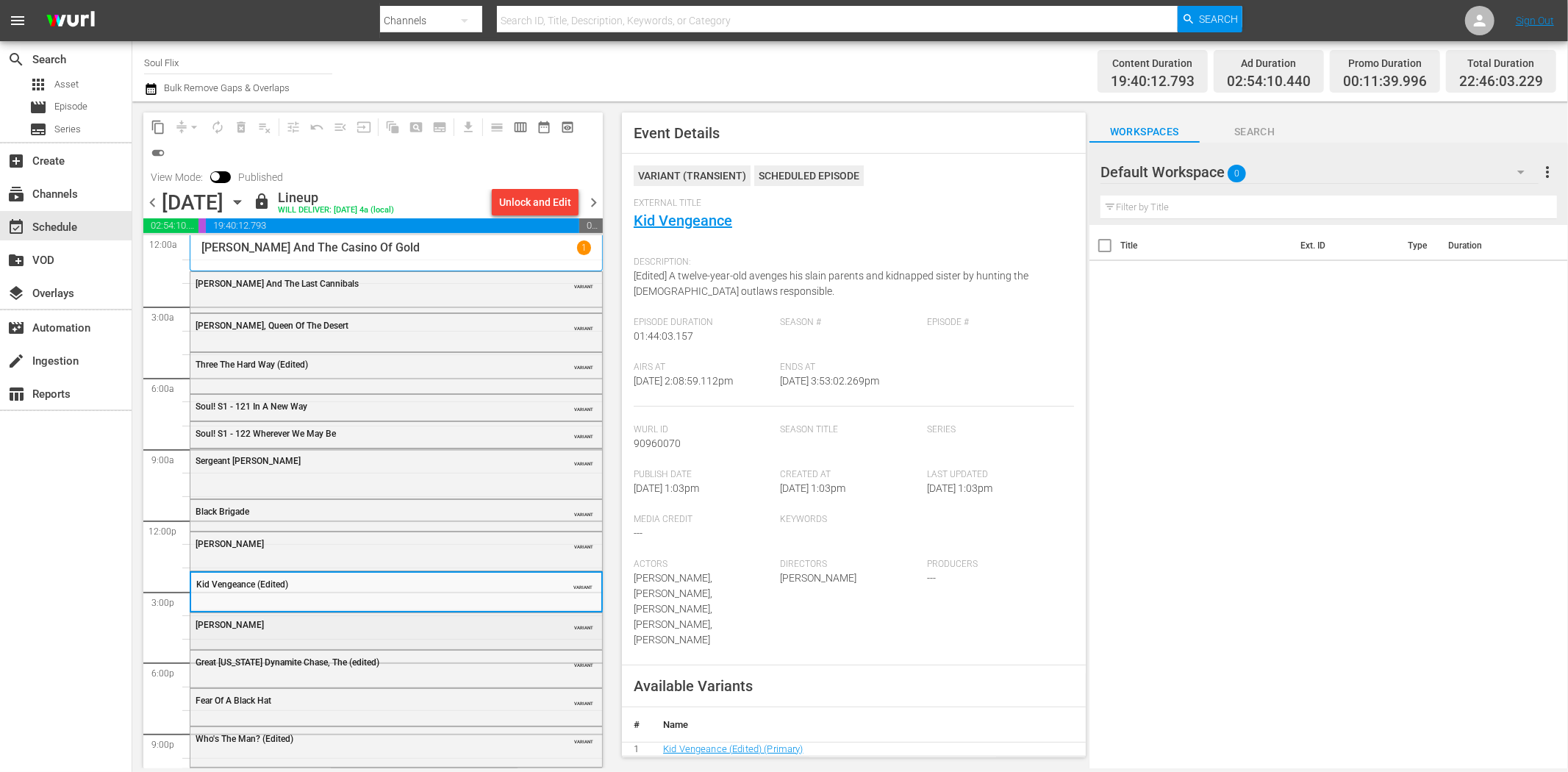
click at [376, 624] on div "Joshua" at bounding box center [359, 625] width 327 height 10
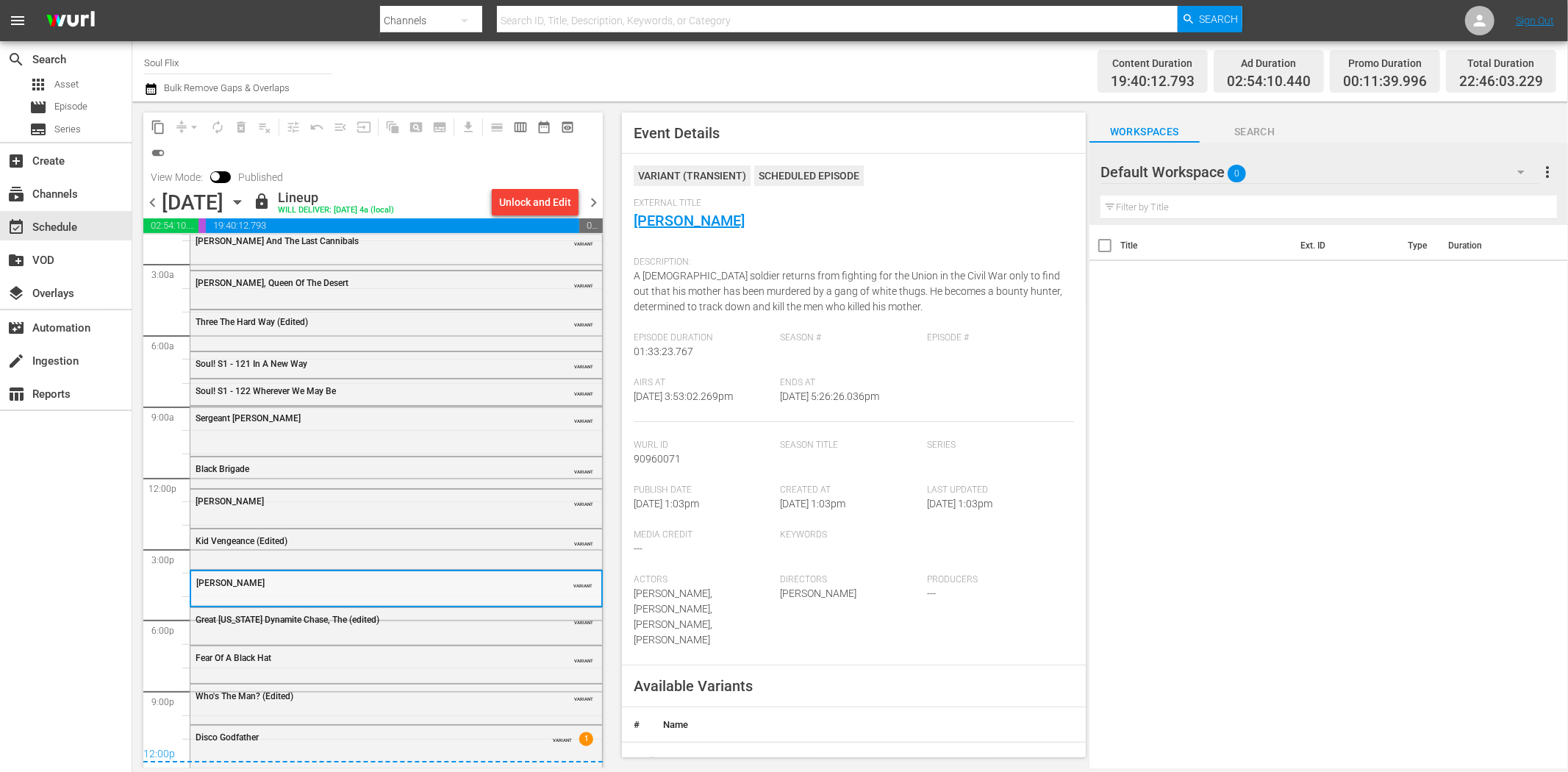
scroll to position [44, 0]
click at [346, 617] on span "Great Texas Dynamite Chase, The (edited)" at bounding box center [286, 618] width 183 height 10
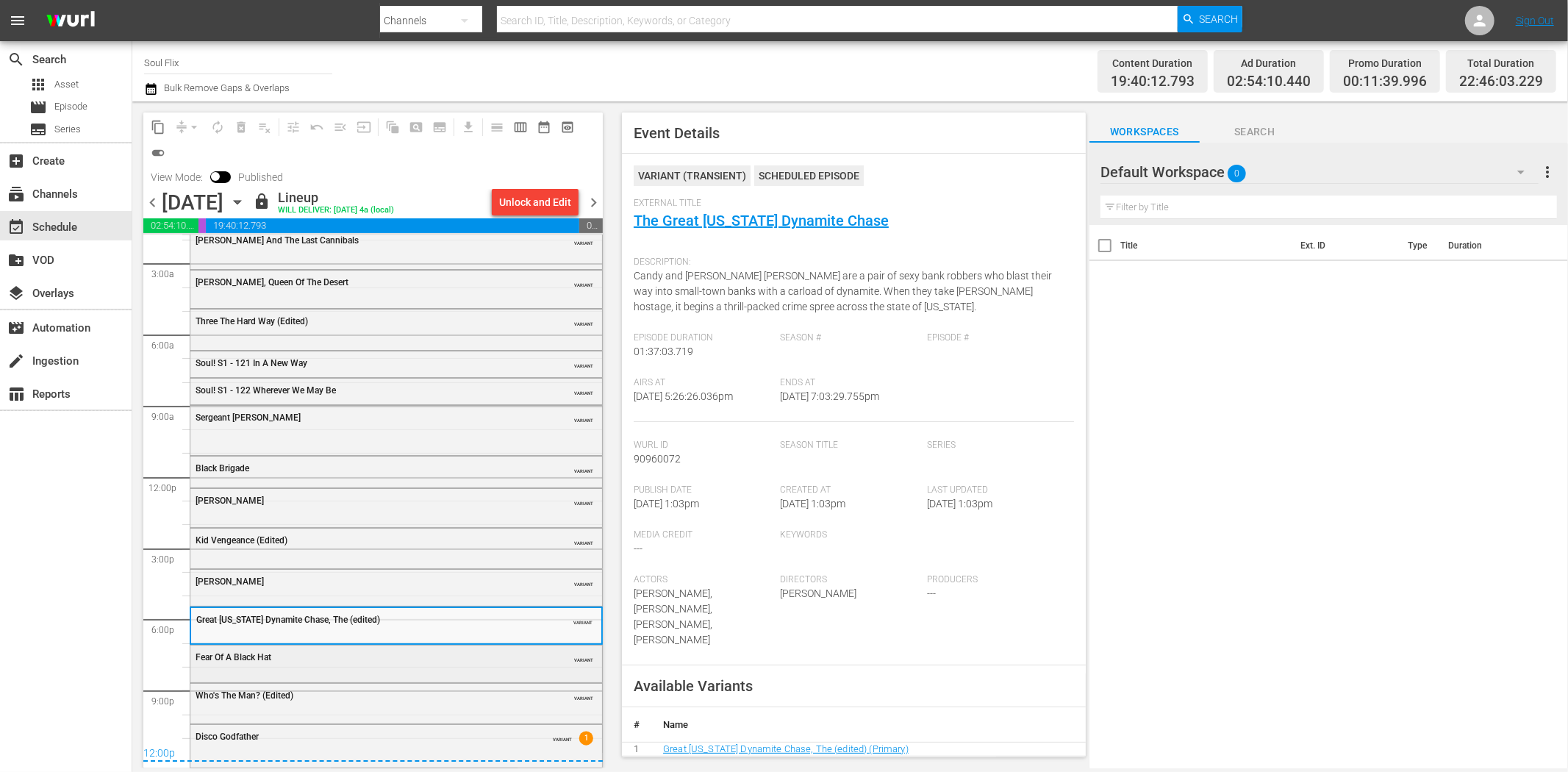
click at [417, 667] on div "Fear Of A Black Hat VARIANT" at bounding box center [396, 662] width 411 height 33
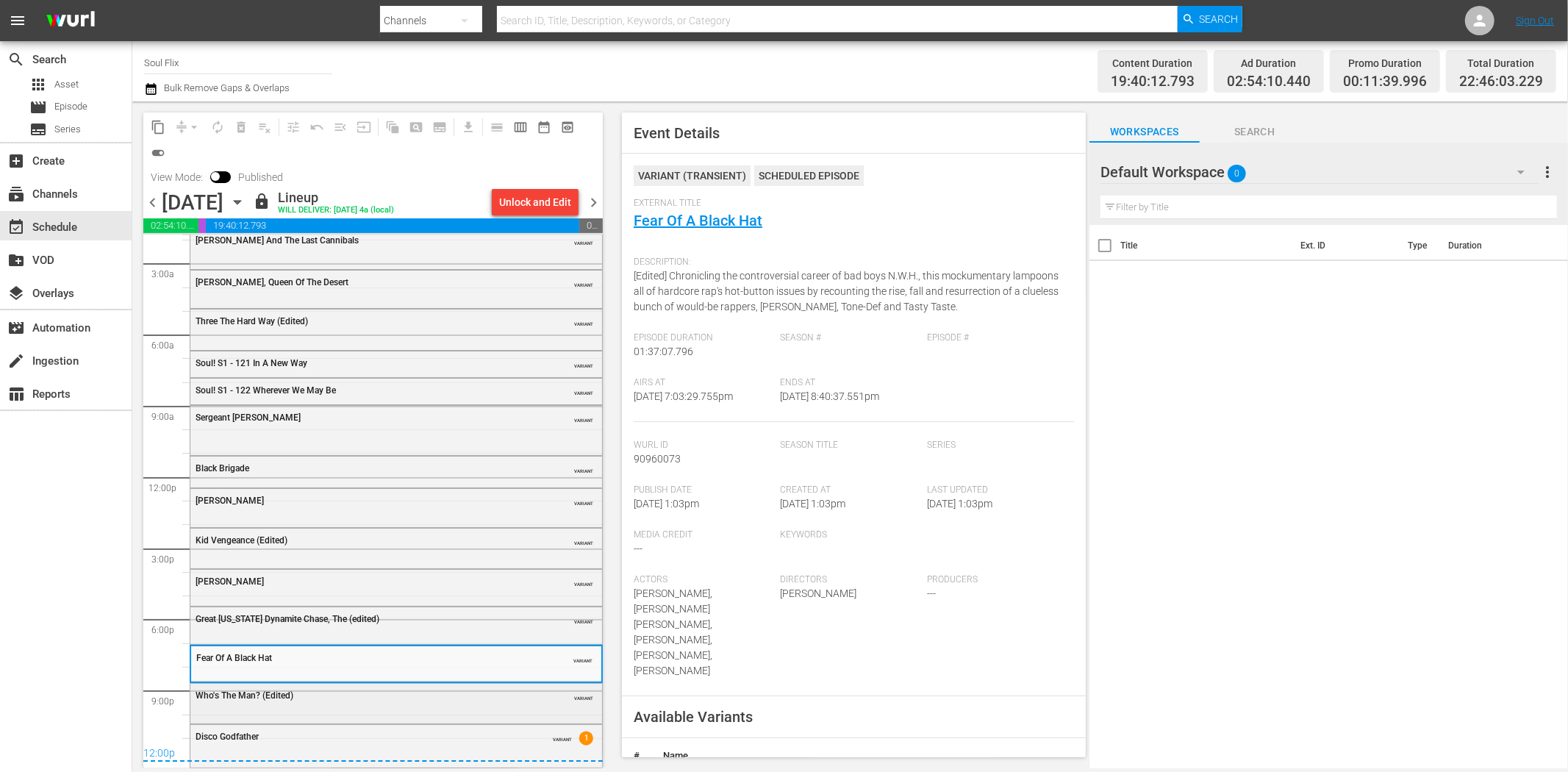
click at [380, 694] on div "Who's The Man? (Edited)" at bounding box center [359, 695] width 327 height 10
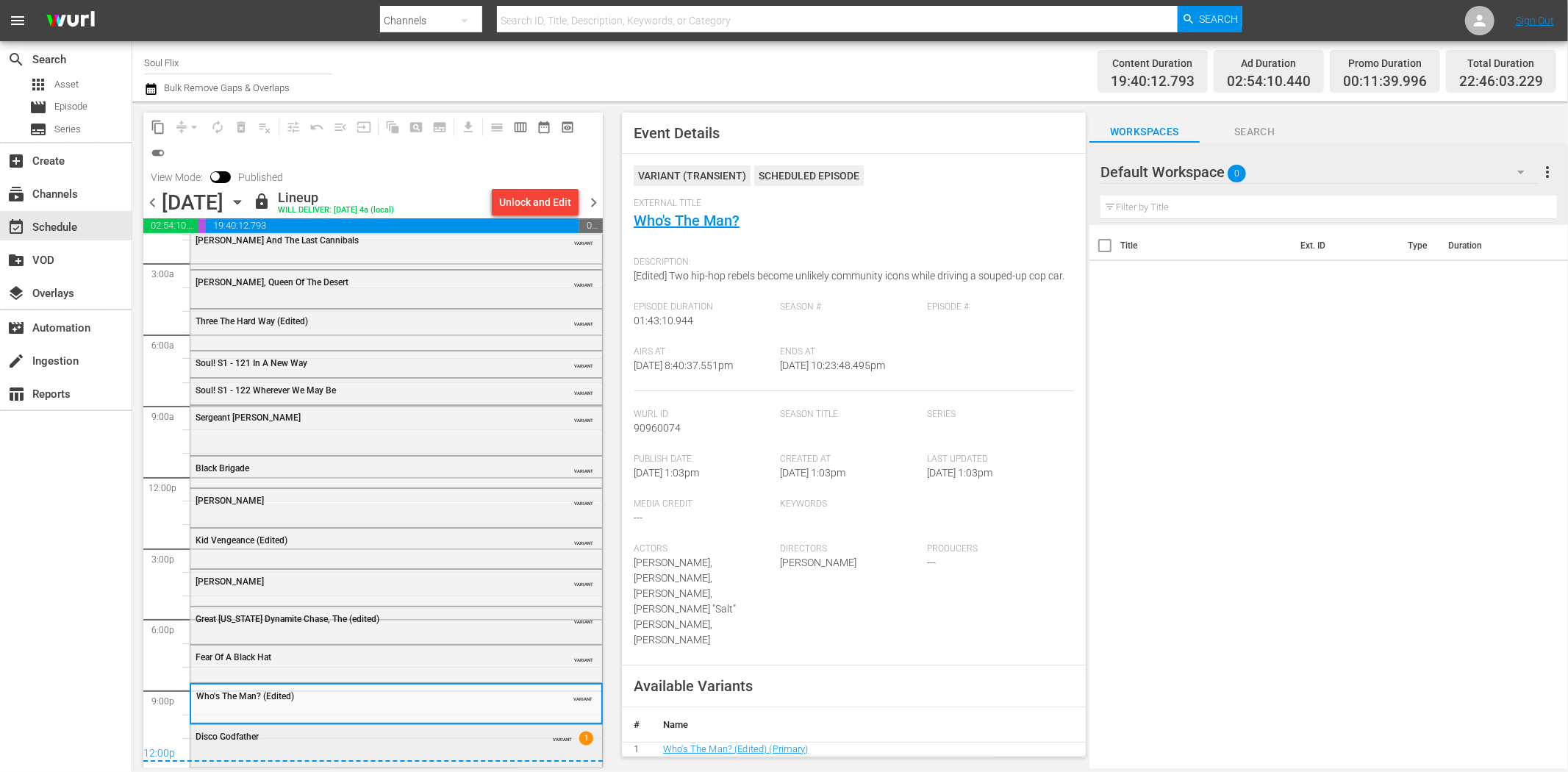
click at [469, 743] on div "Disco Godfather VARIANT 1" at bounding box center [396, 736] width 411 height 22
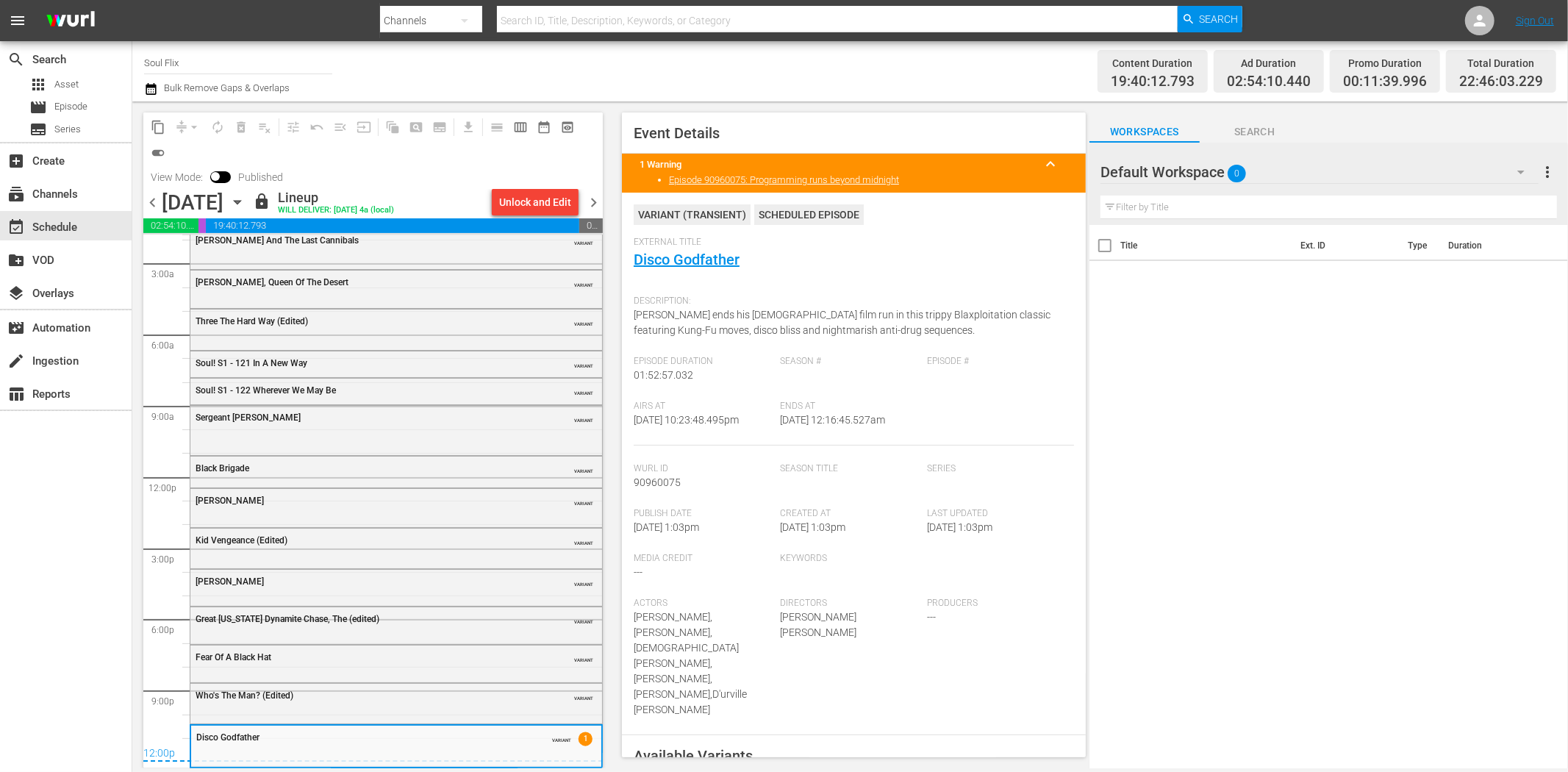
click at [596, 204] on span "chevron_right" at bounding box center [594, 202] width 18 height 18
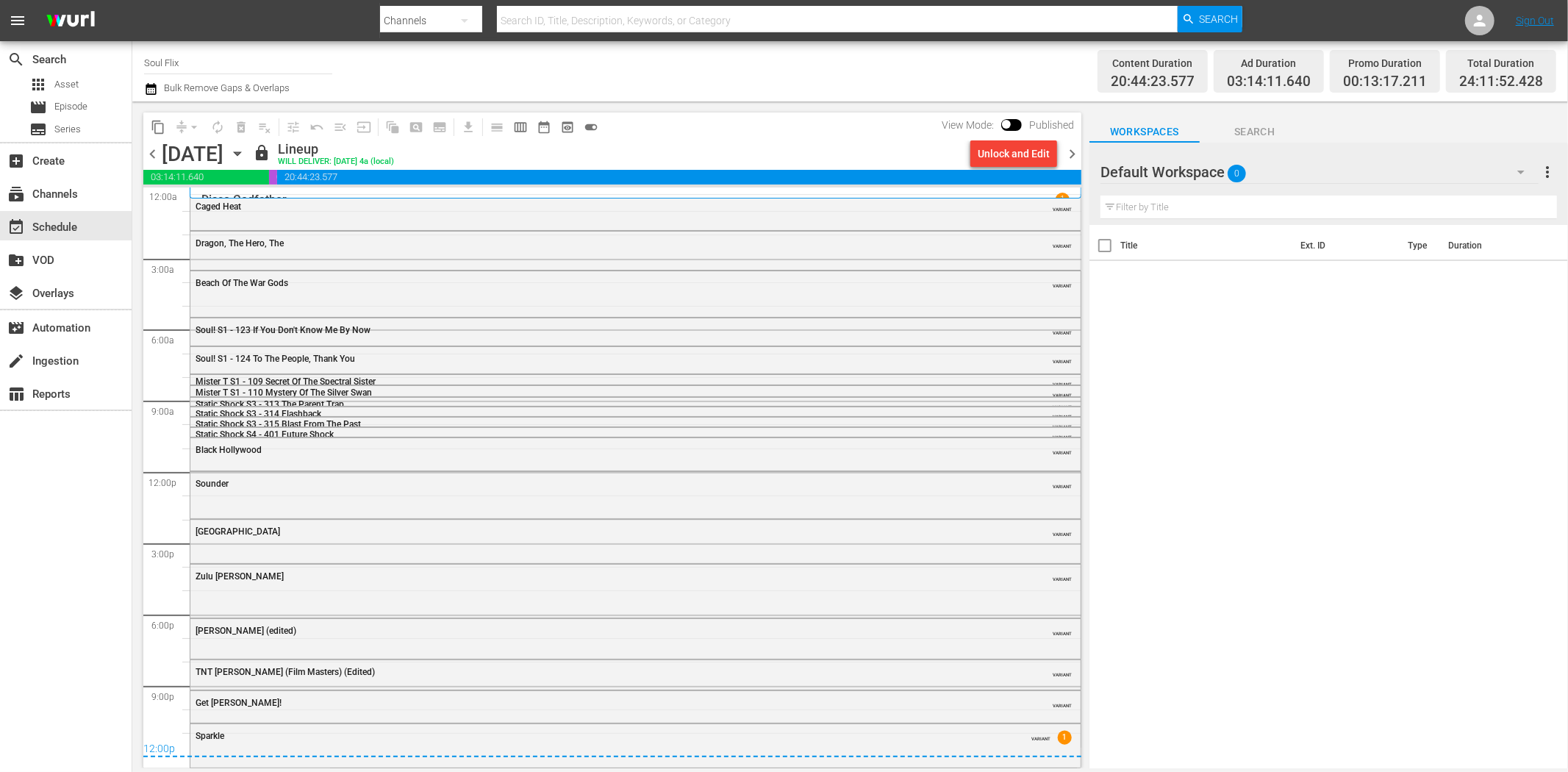
click at [596, 203] on div "Caged Heat" at bounding box center [595, 206] width 799 height 10
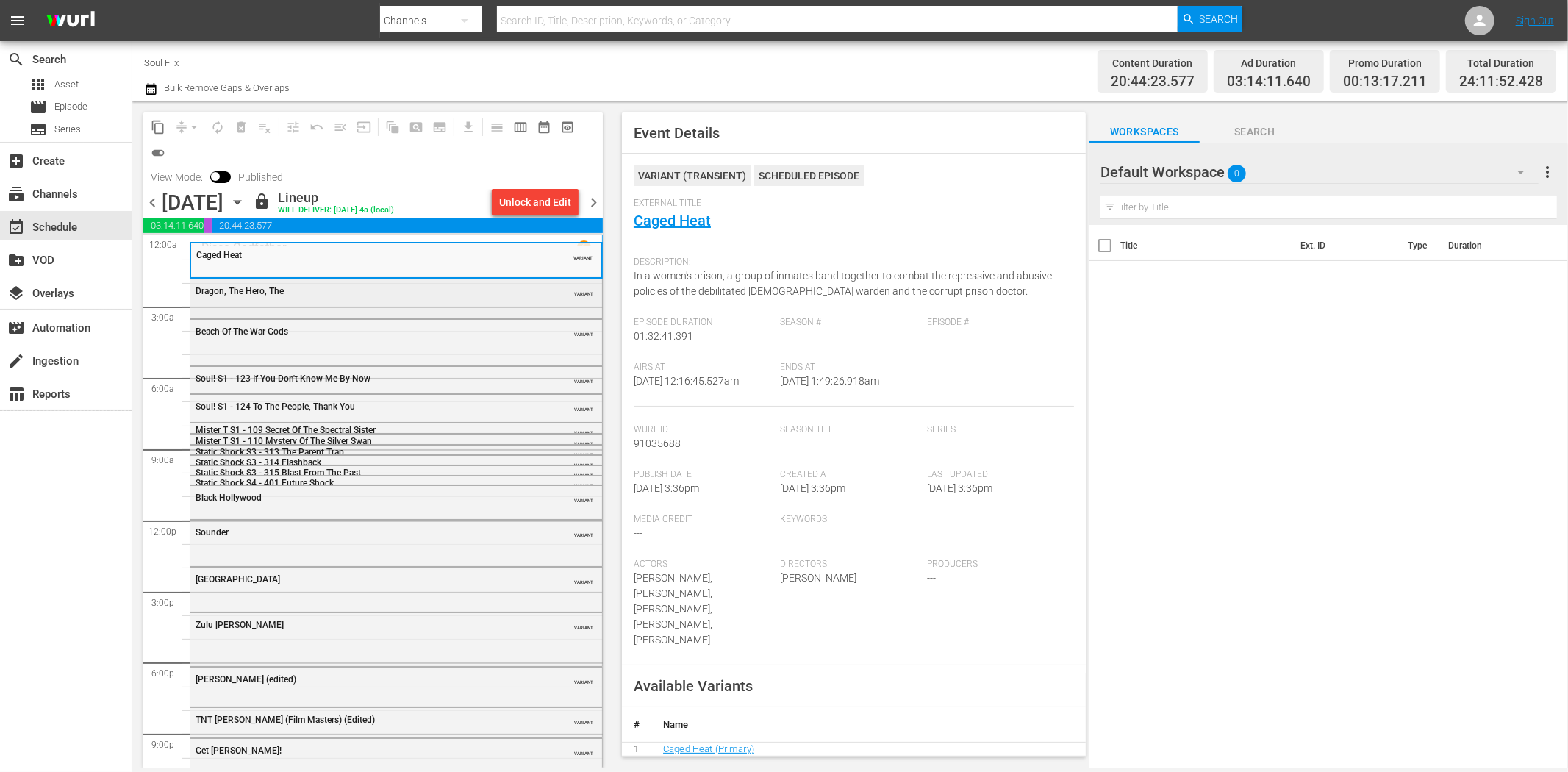
click at [365, 292] on div "Dragon, The Hero, The" at bounding box center [359, 290] width 327 height 10
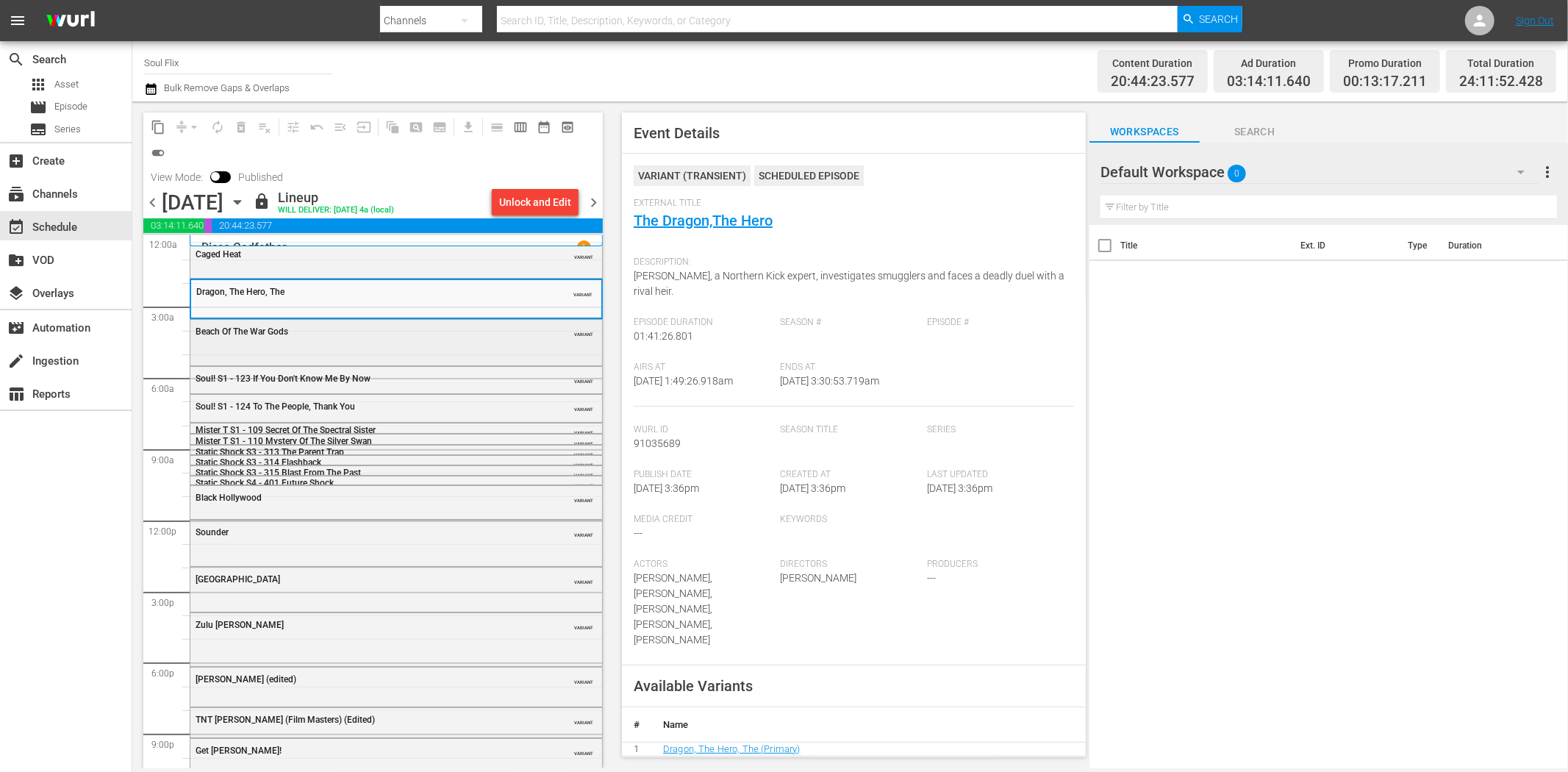
click at [340, 339] on div "Beach Of The War Gods VARIANT" at bounding box center [396, 331] width 411 height 22
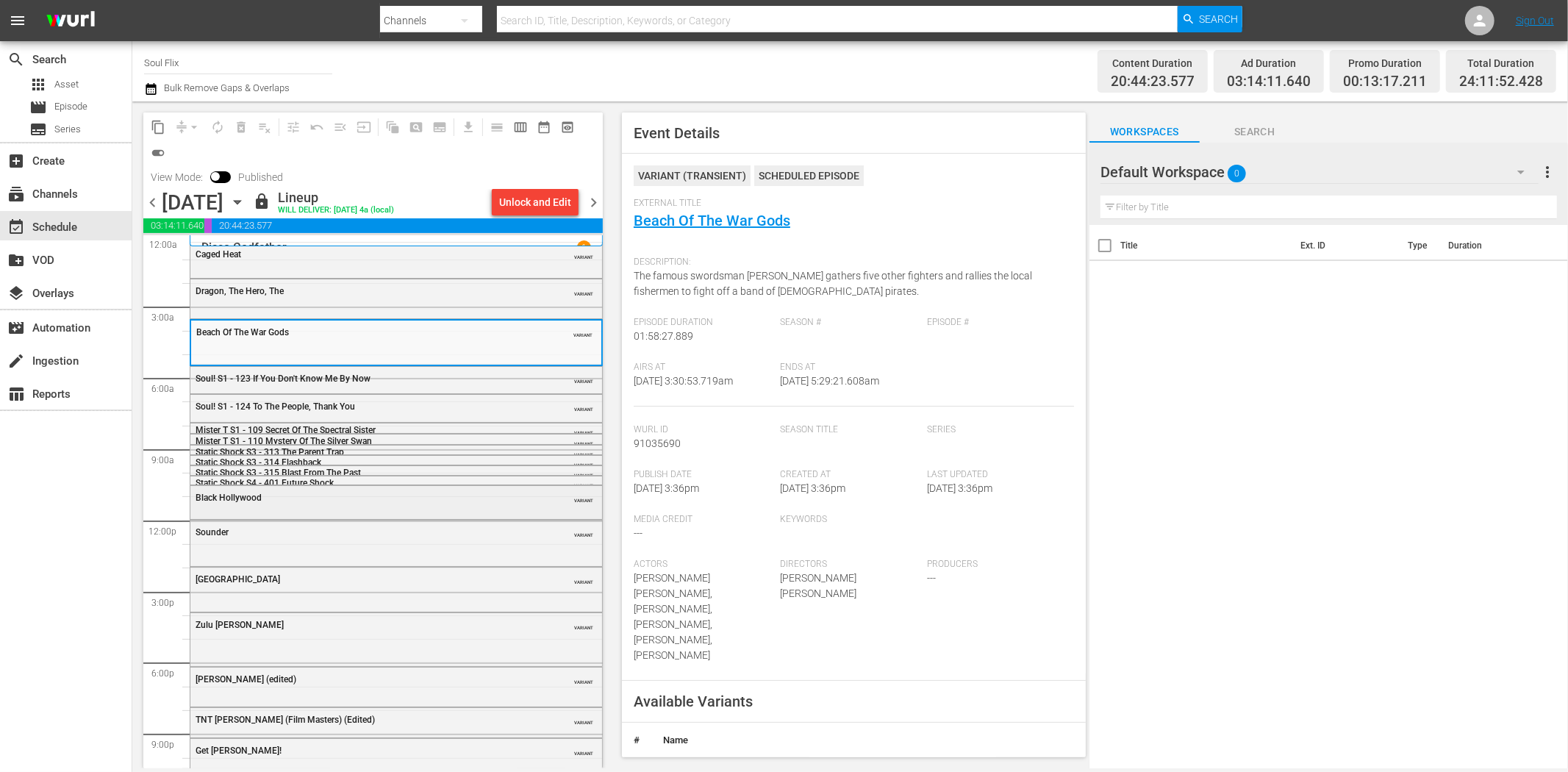
click at [373, 494] on div "Black Hollywood" at bounding box center [359, 497] width 327 height 10
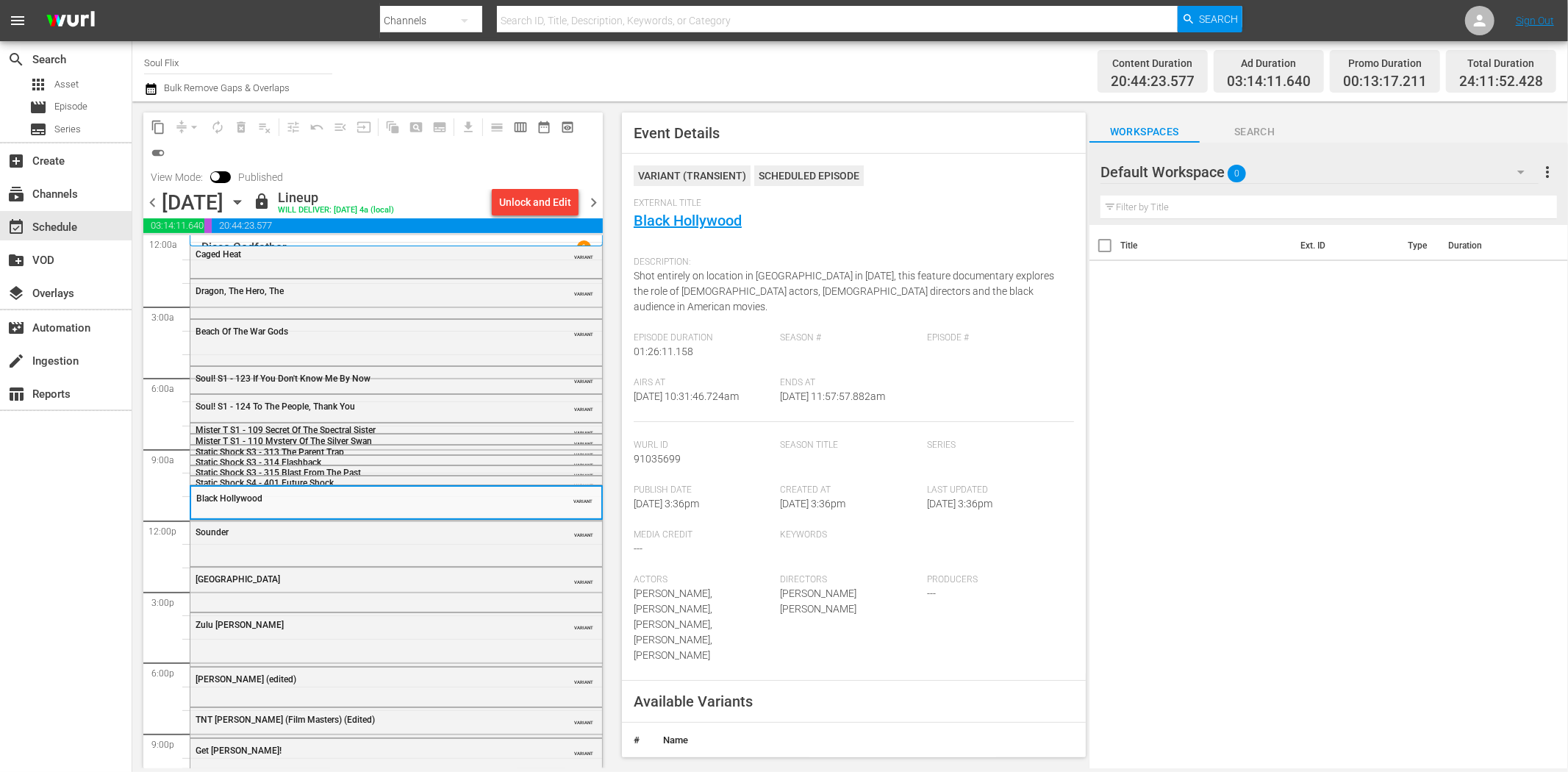
drag, startPoint x: 681, startPoint y: 221, endPoint x: 713, endPoint y: 236, distance: 35.3
click at [707, 231] on div "External Title Black Hollywood" at bounding box center [853, 223] width 440 height 52
click at [315, 538] on div "Sounder" at bounding box center [359, 532] width 327 height 10
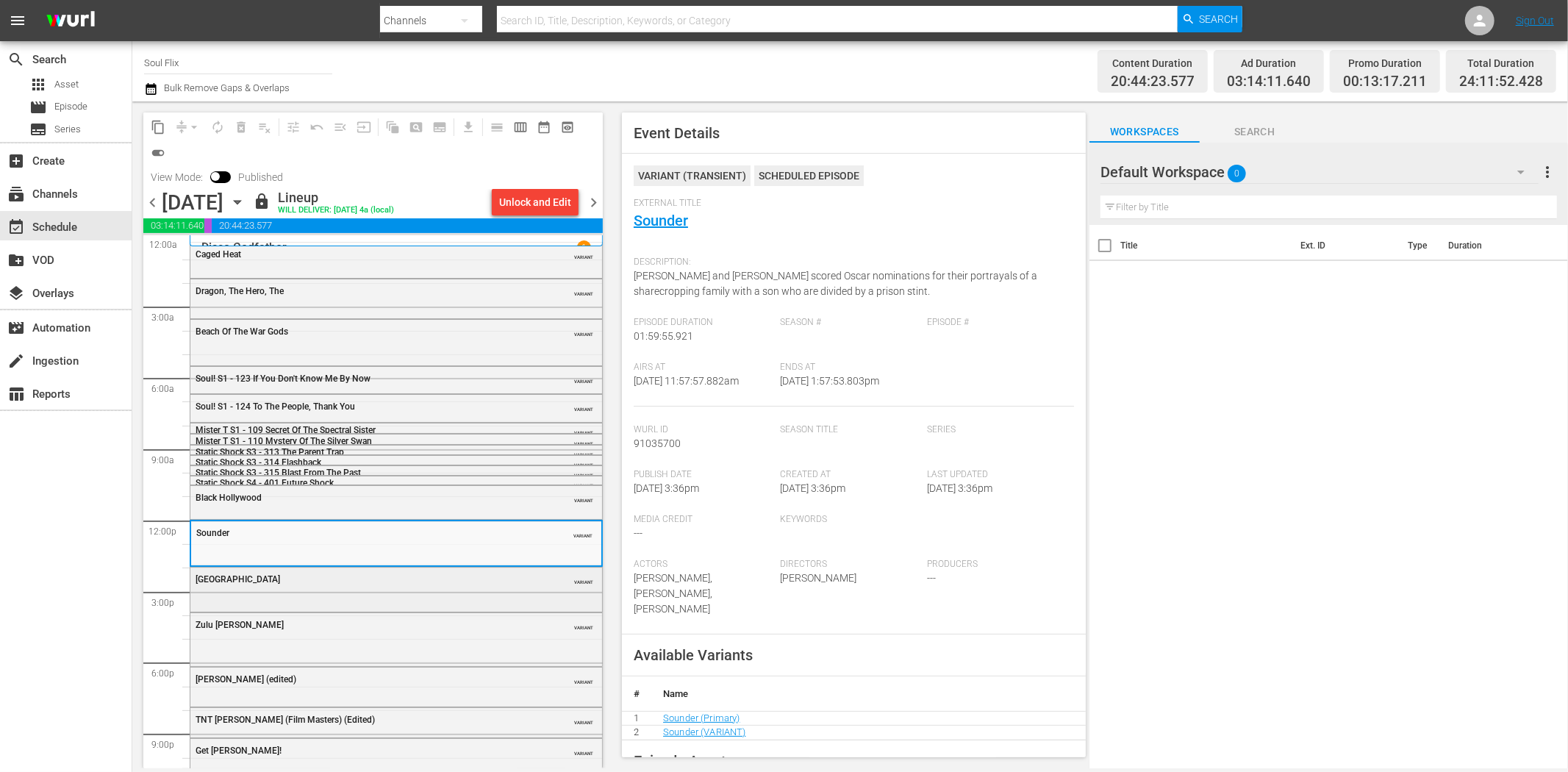
click at [399, 590] on div "Freedom Road VARIANT" at bounding box center [396, 588] width 411 height 42
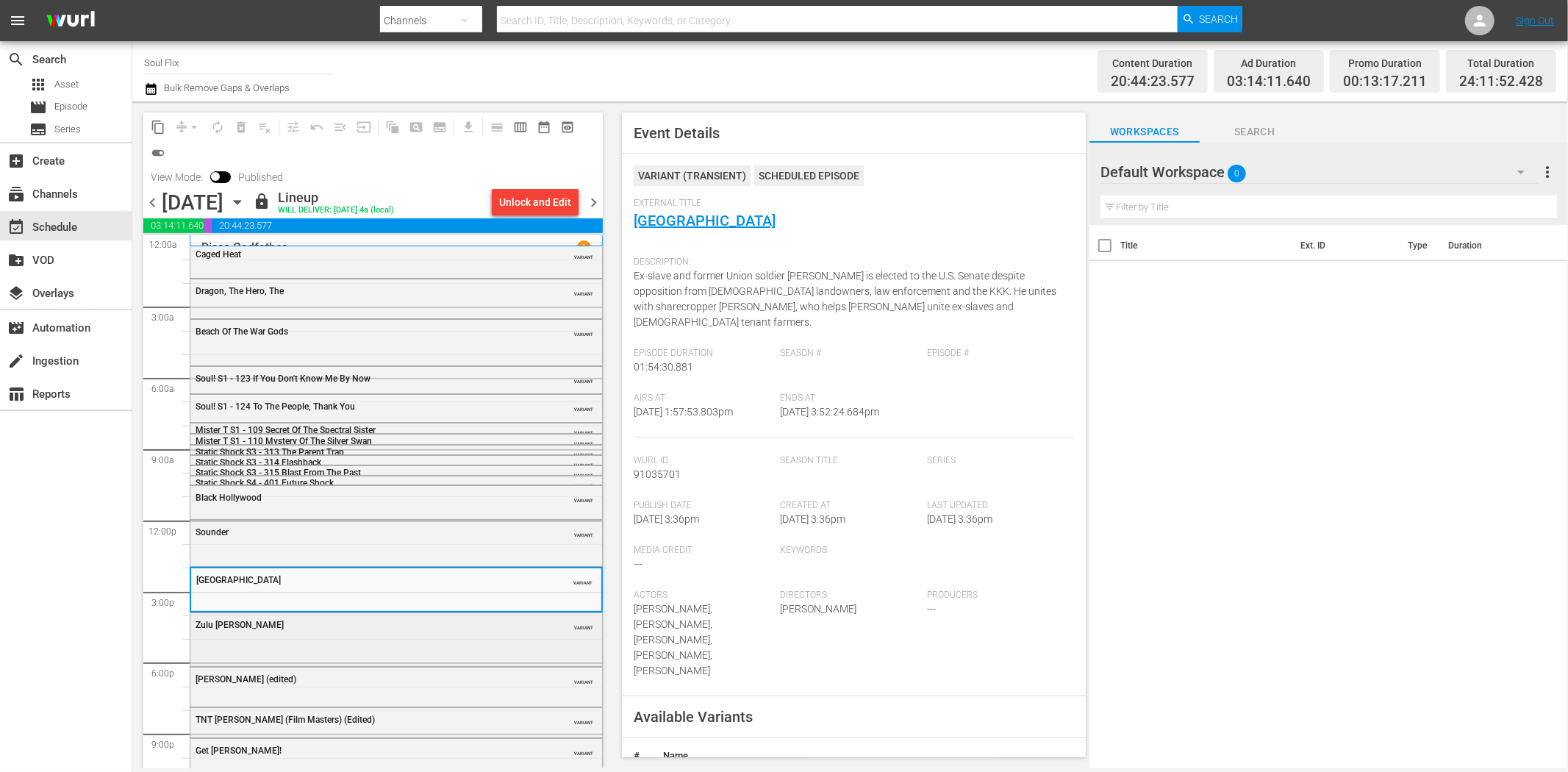
click at [489, 636] on div "Zulu Dawn VARIANT" at bounding box center [396, 637] width 411 height 50
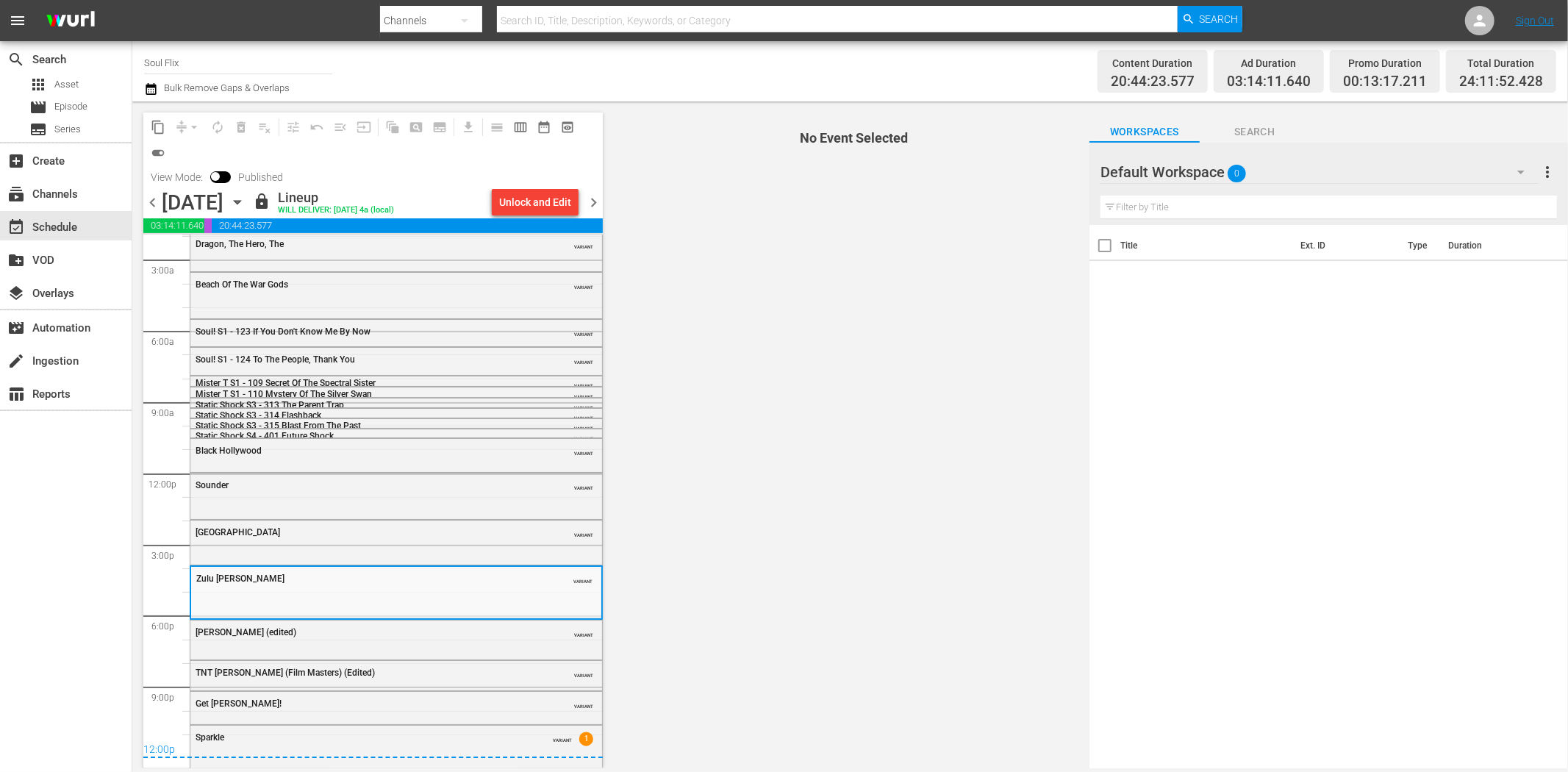
scroll to position [48, 0]
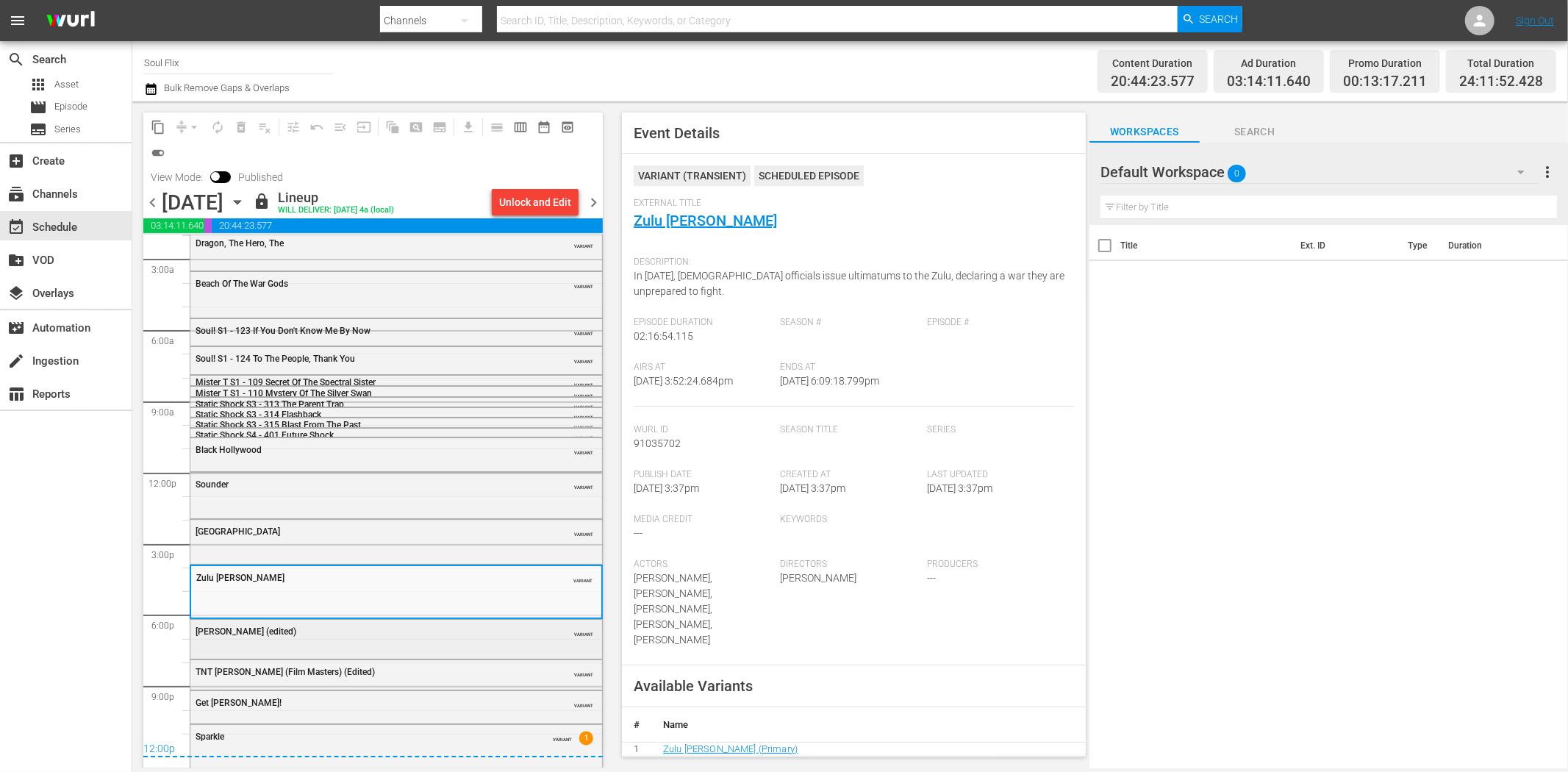
click at [453, 640] on div "Lord Shango (edited) VARIANT" at bounding box center [396, 631] width 411 height 22
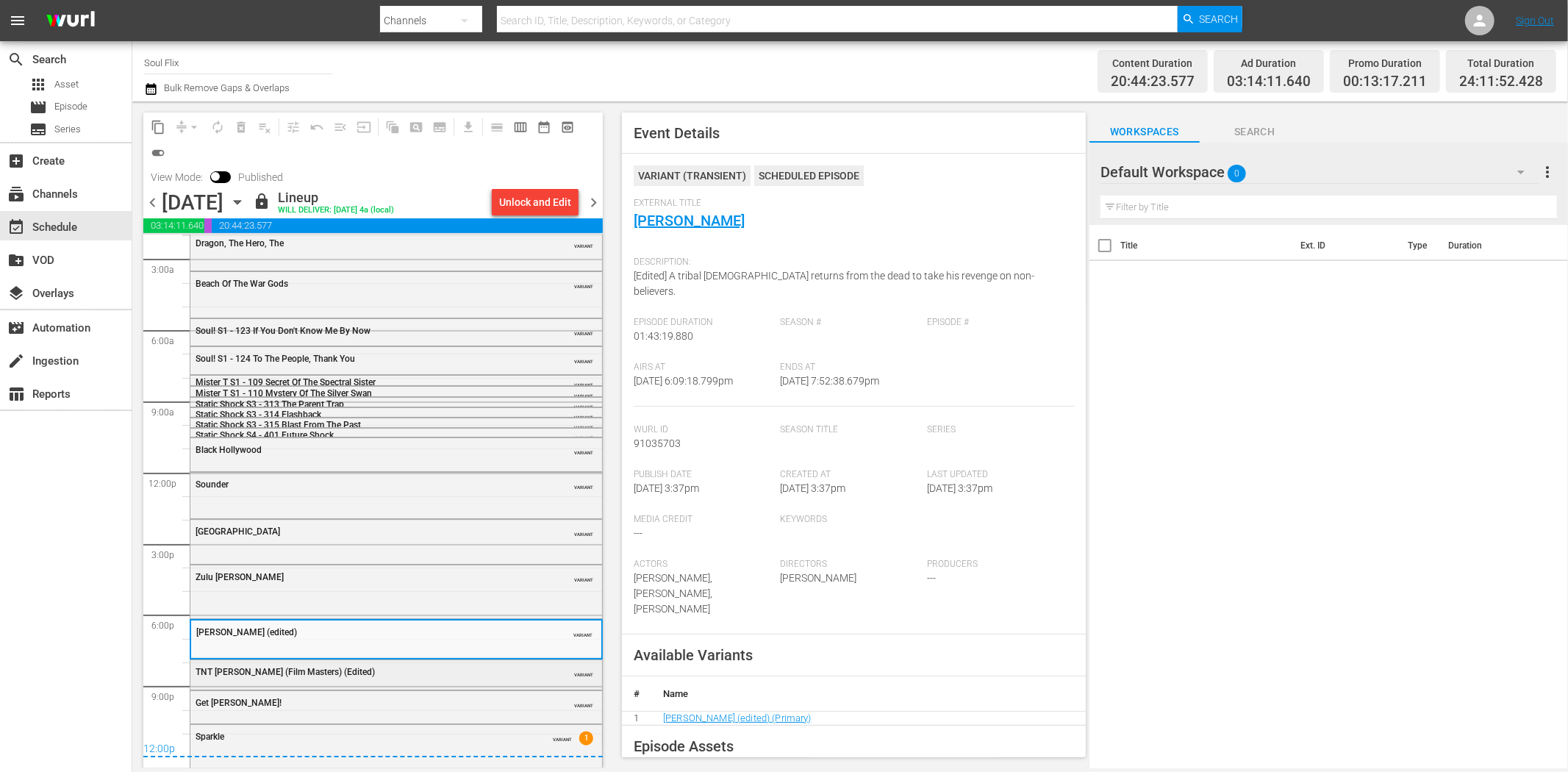
click at [438, 672] on div "TNT Jackson (Film Masters) (Edited)" at bounding box center [359, 672] width 327 height 10
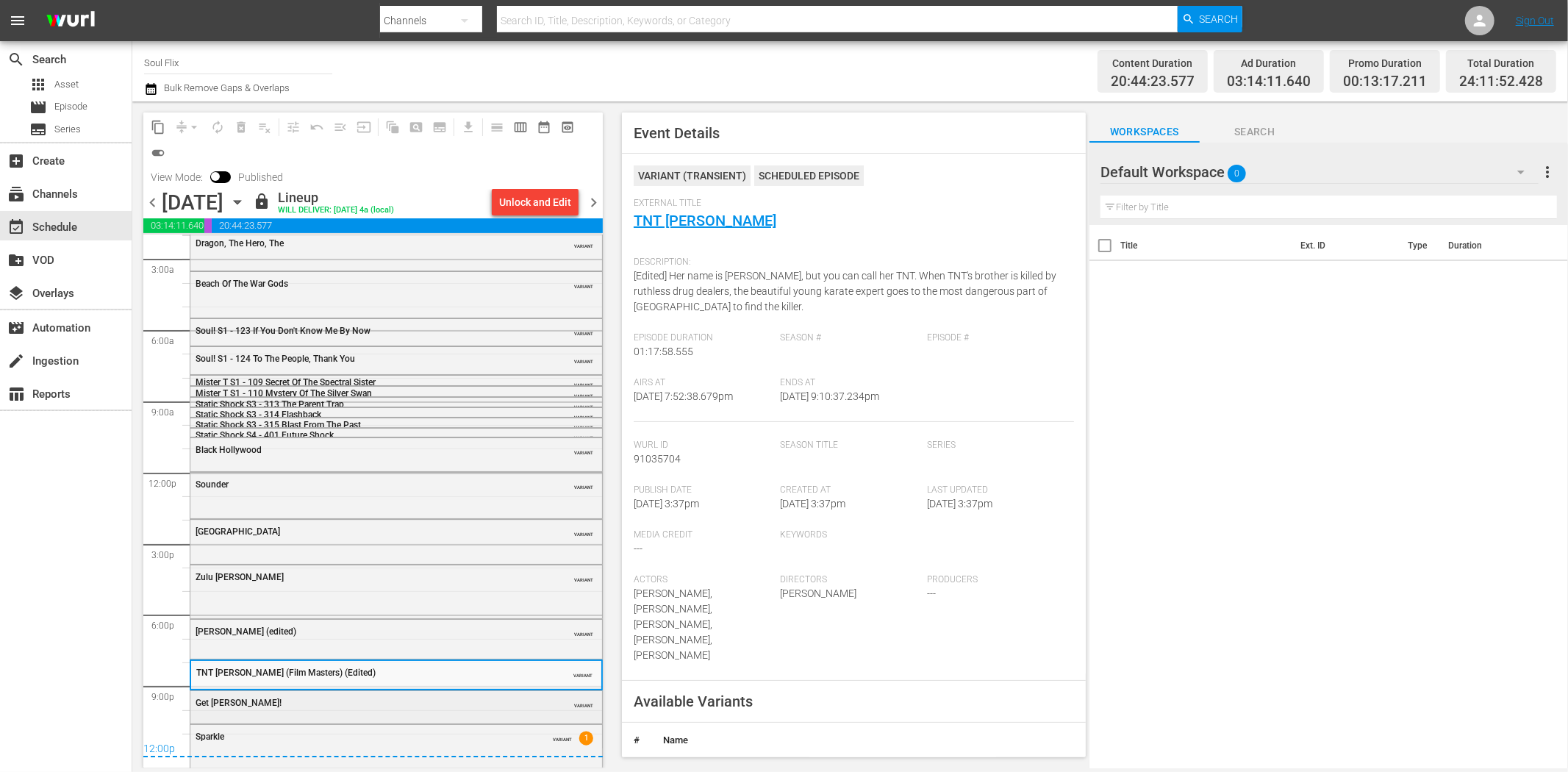
click at [432, 704] on div "Get Christie Love!" at bounding box center [359, 702] width 327 height 10
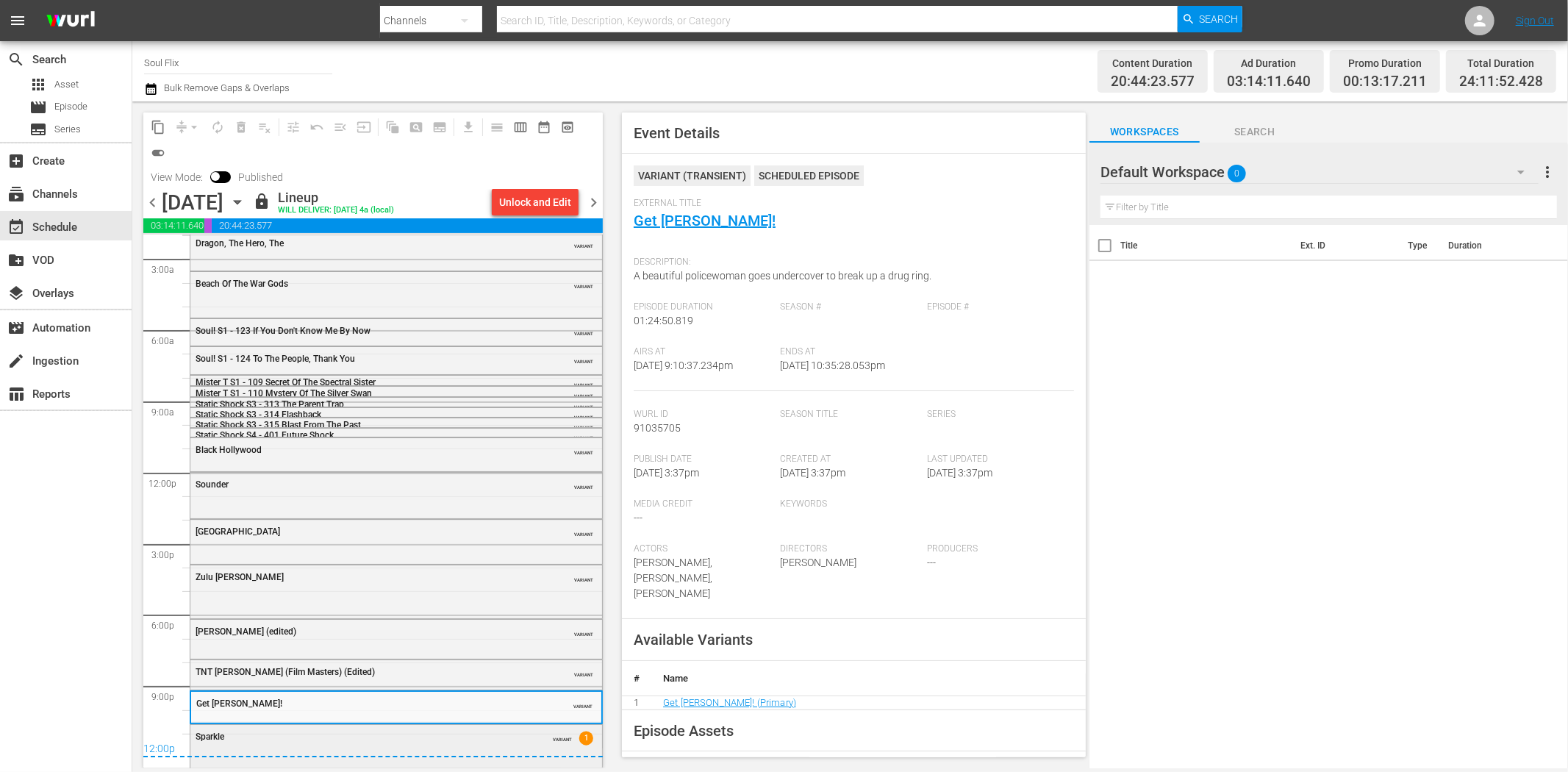
click at [456, 734] on div "Sparkle" at bounding box center [359, 736] width 327 height 10
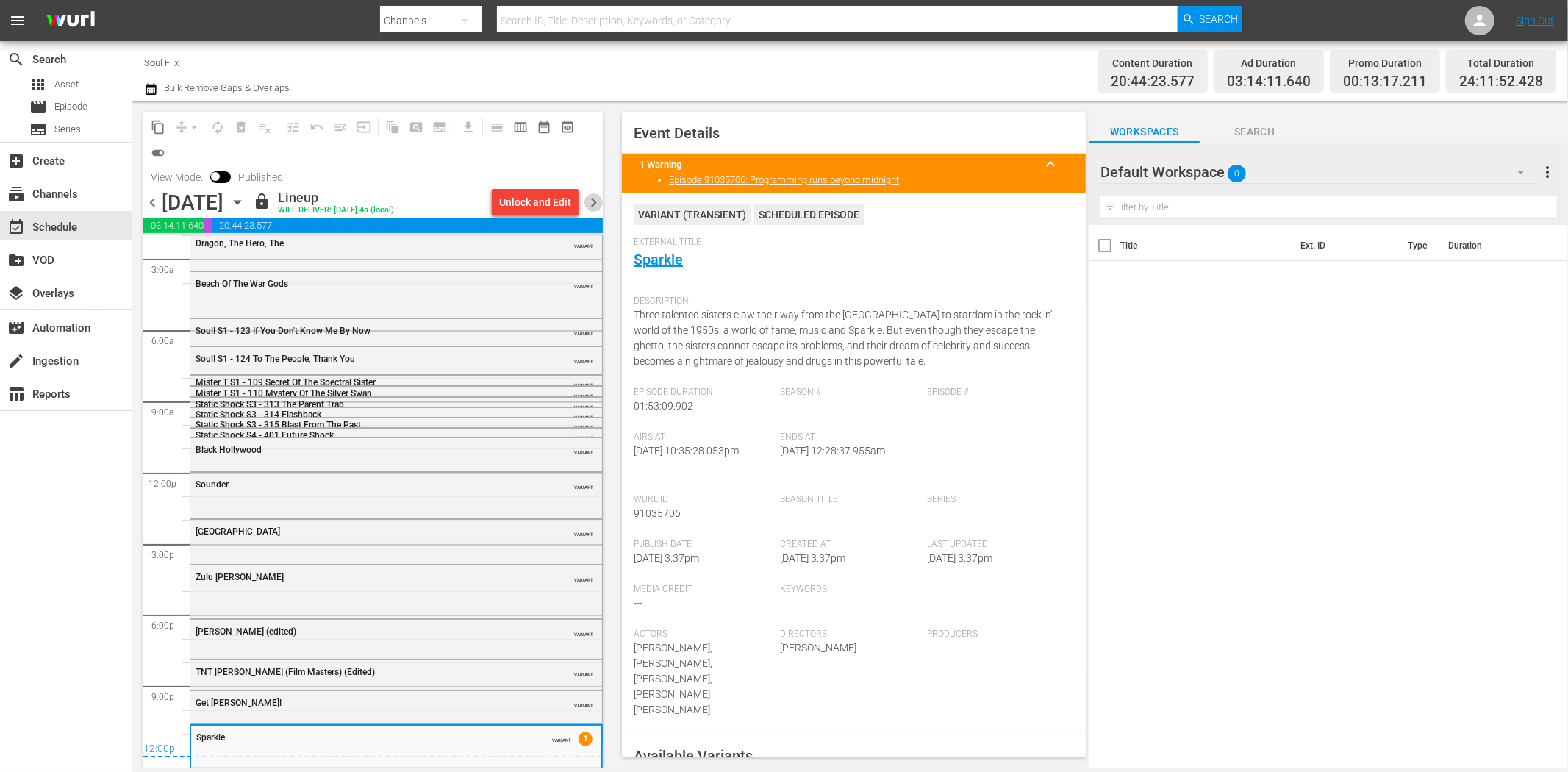
click at [596, 194] on span "chevron_right" at bounding box center [594, 202] width 18 height 18
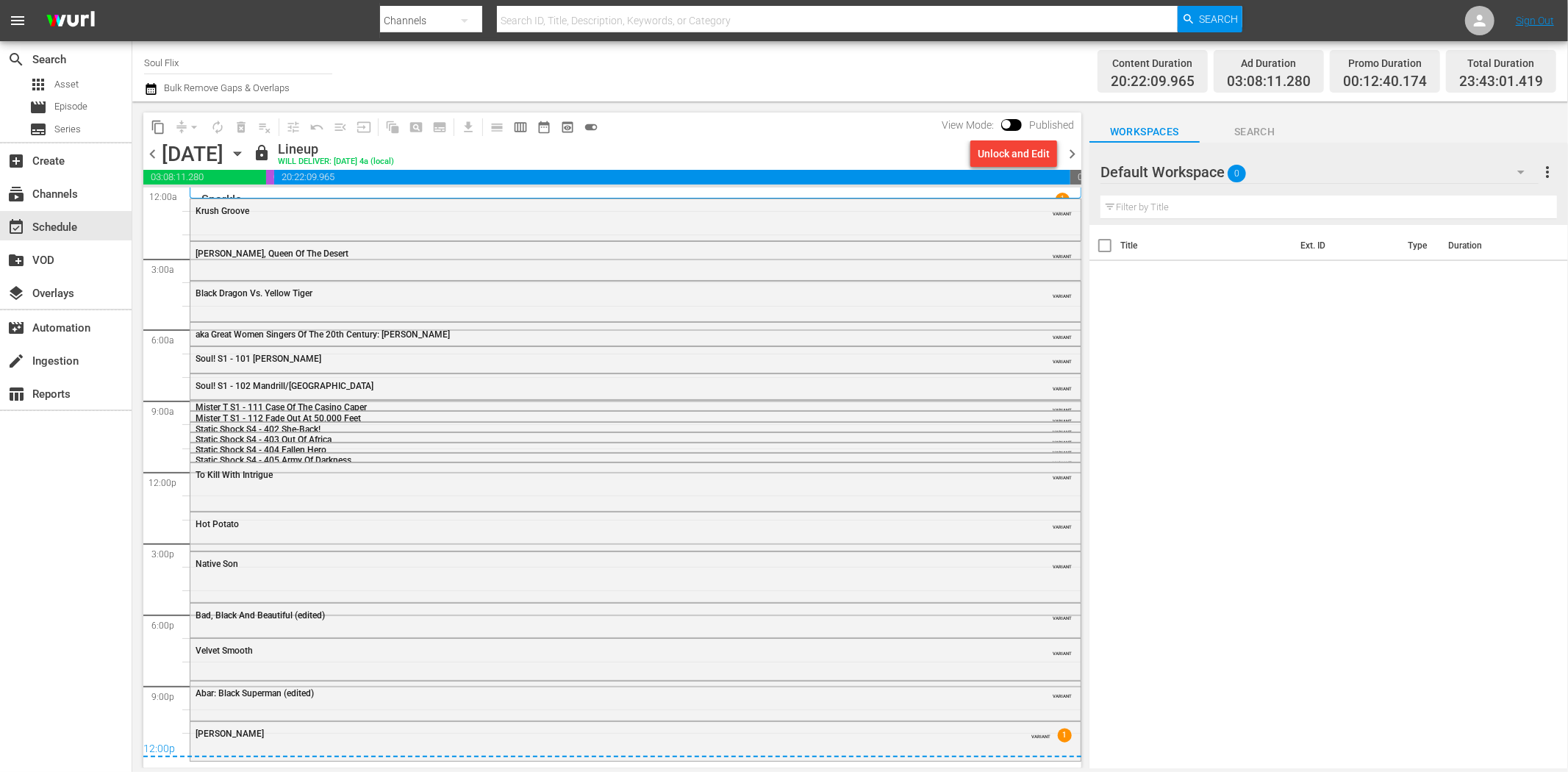
click at [474, 222] on div "Krush Groove VARIANT" at bounding box center [635, 218] width 890 height 38
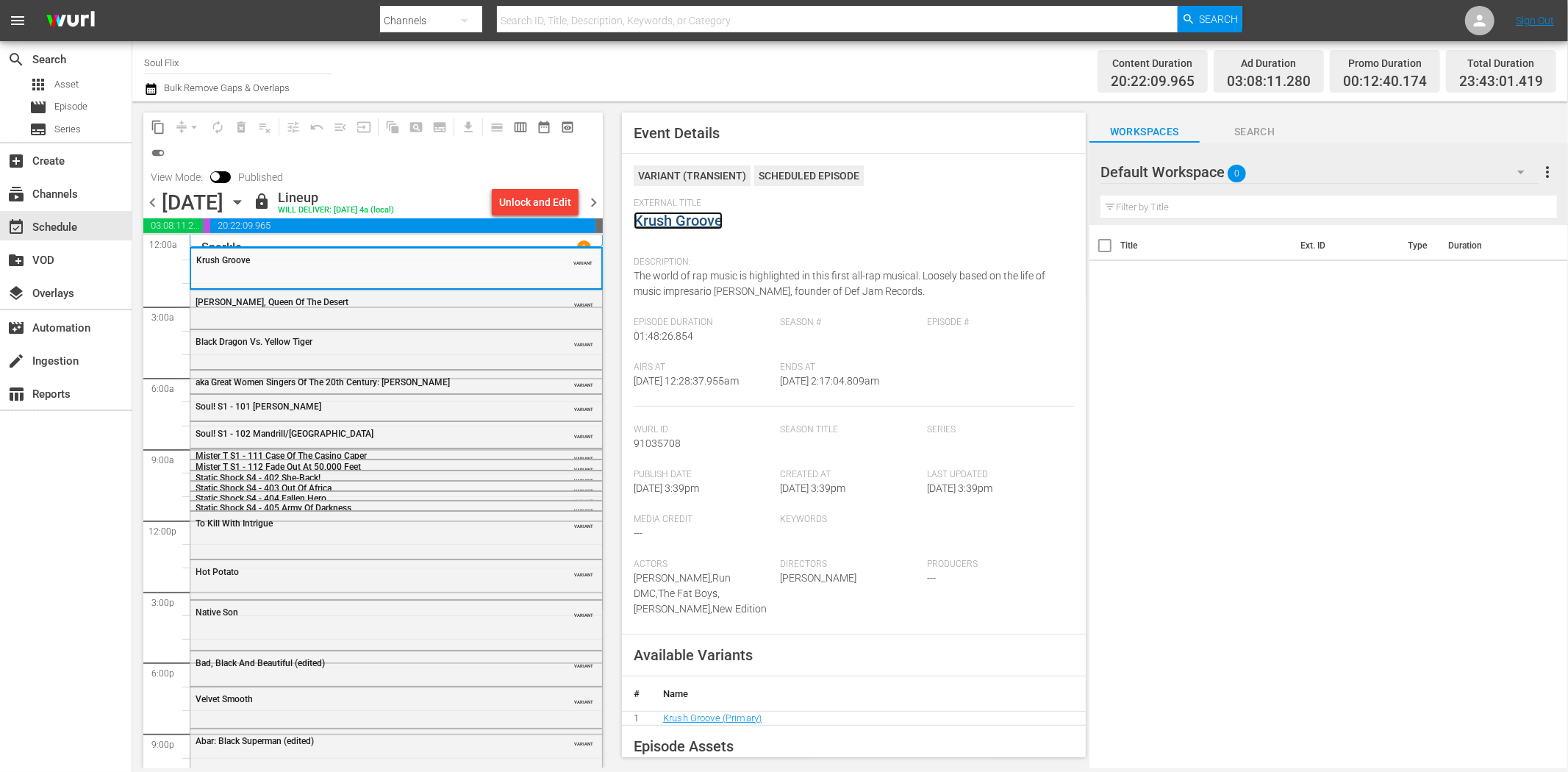
drag, startPoint x: 699, startPoint y: 211, endPoint x: 685, endPoint y: 216, distance: 14.9
click at [411, 316] on div "Emanuelle, Queen Of The Desert VARIANT" at bounding box center [396, 307] width 411 height 35
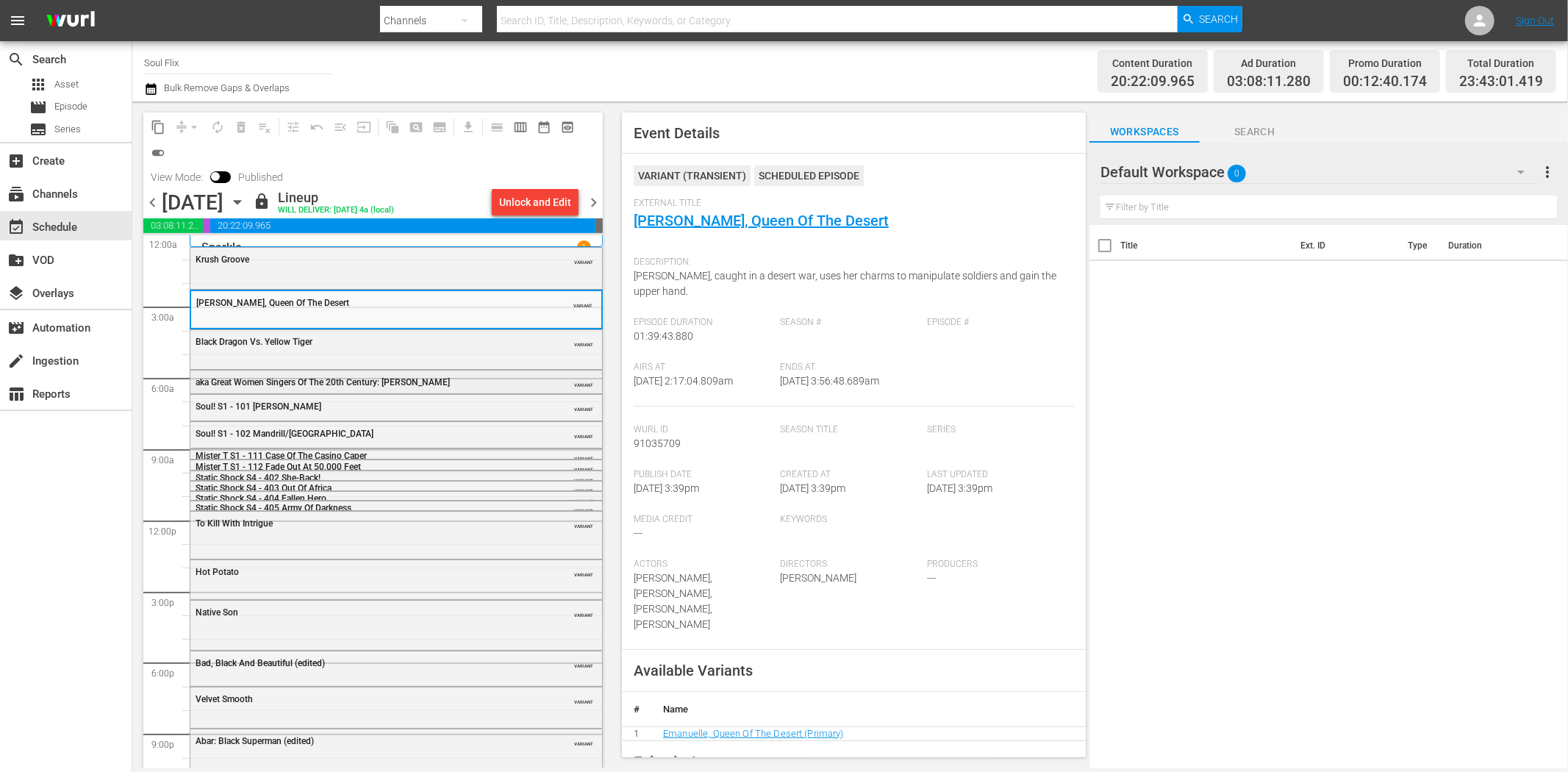
click at [436, 390] on div "aka Great Women Singers Of The 20th Century: Chaka Khan VARIANT" at bounding box center [396, 381] width 411 height 22
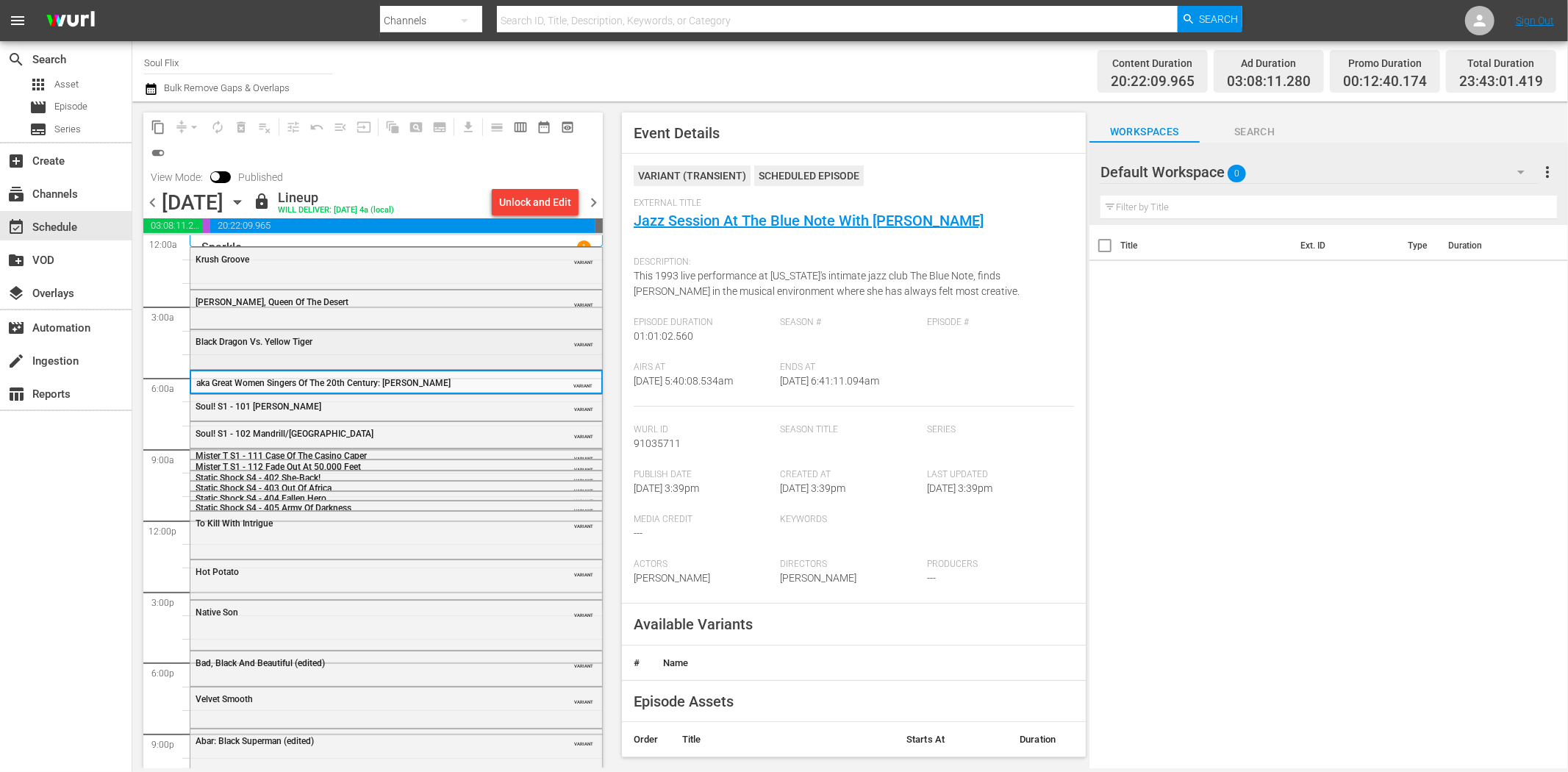
click at [443, 356] on div "Black Dragon Vs. Yellow Tiger VARIANT" at bounding box center [396, 348] width 411 height 37
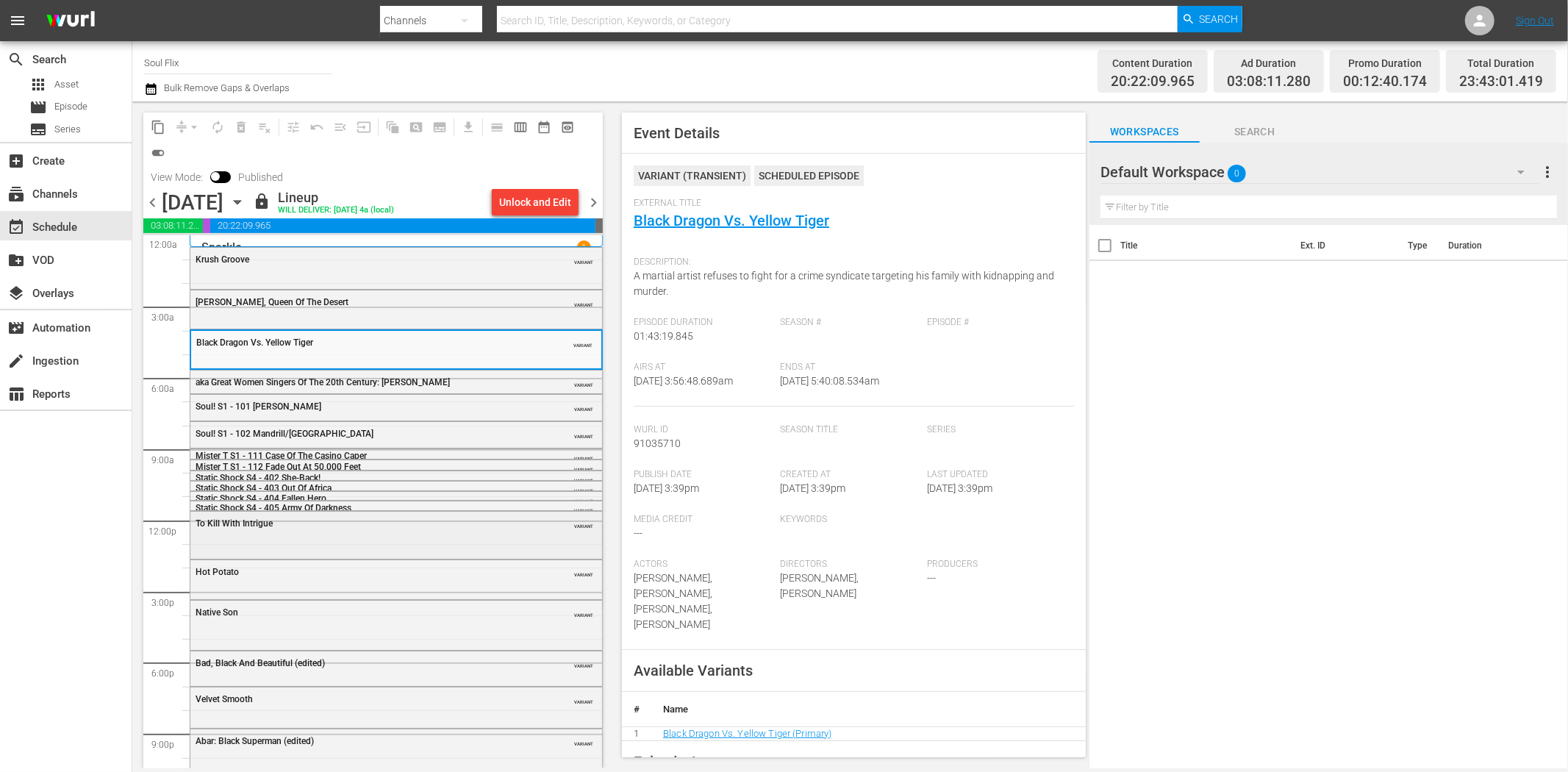
click at [273, 541] on div "To Kill With Intrigue VARIANT" at bounding box center [396, 534] width 411 height 45
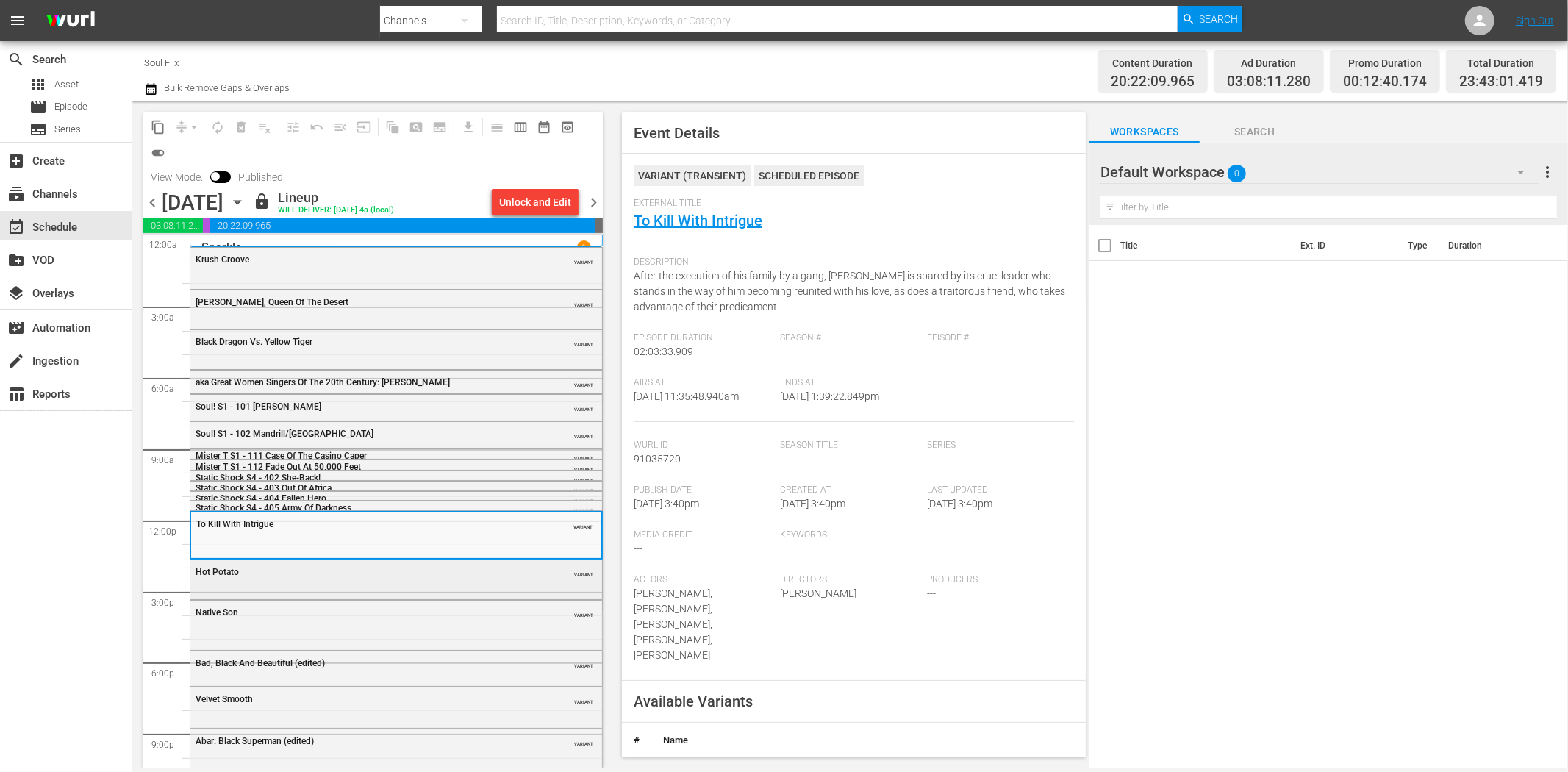
click at [478, 577] on div "Hot Potato" at bounding box center [359, 571] width 327 height 10
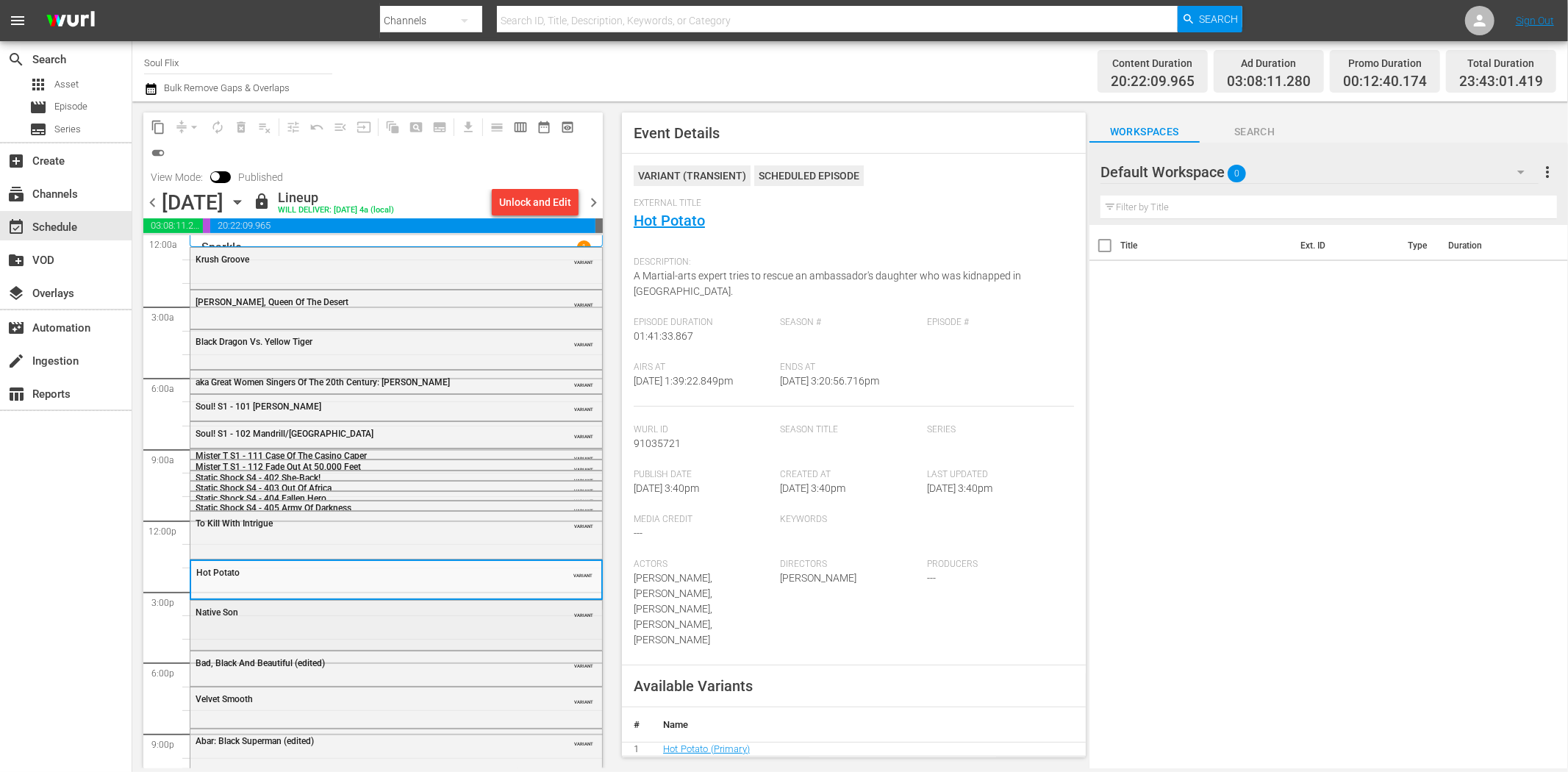
click at [351, 620] on div "Native Son VARIANT" at bounding box center [396, 612] width 411 height 22
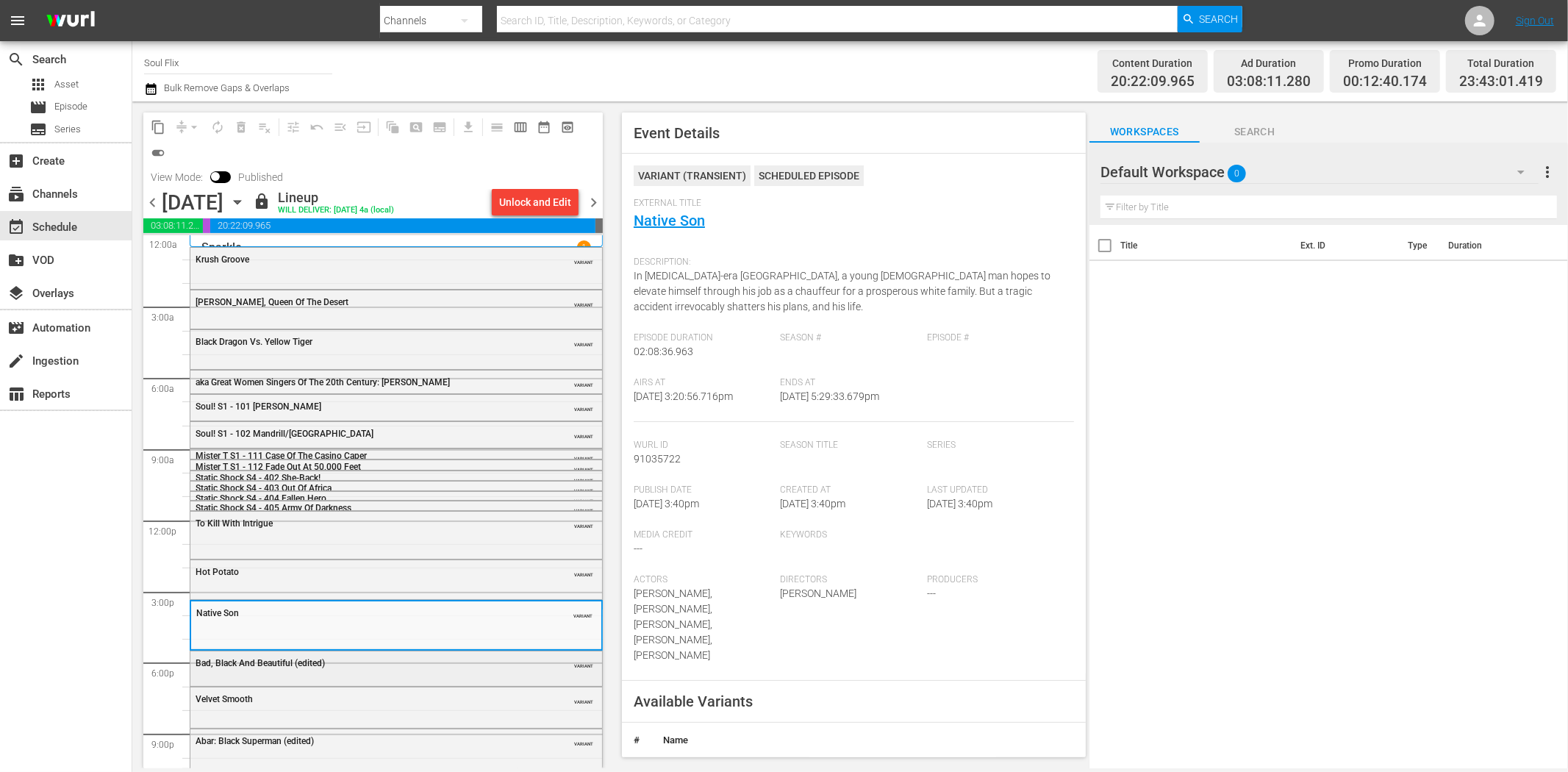
click at [399, 662] on div "Bad, Black And Beautiful (edited)" at bounding box center [359, 663] width 327 height 10
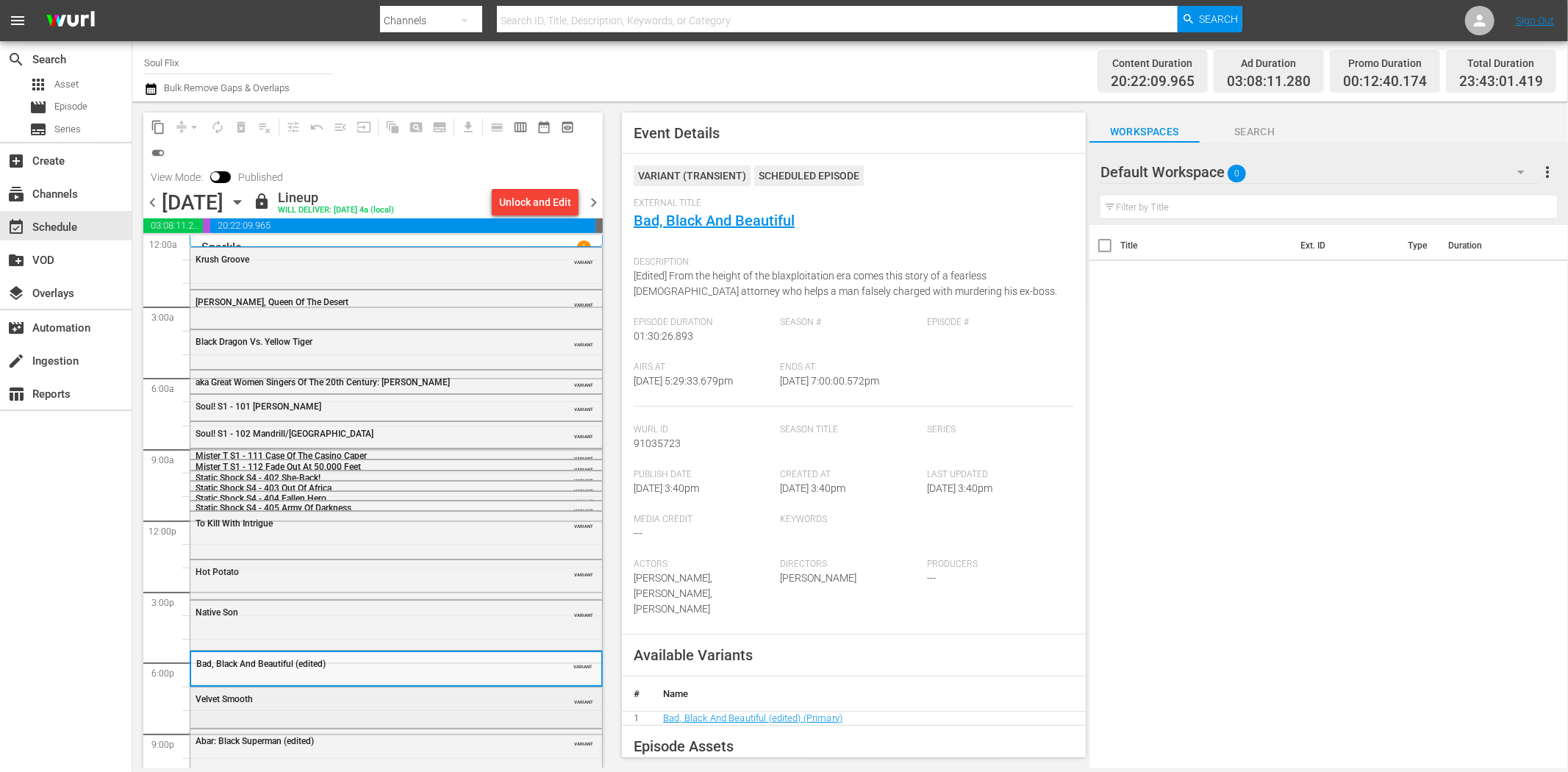
click at [399, 695] on div "Velvet Smooth" at bounding box center [359, 699] width 327 height 10
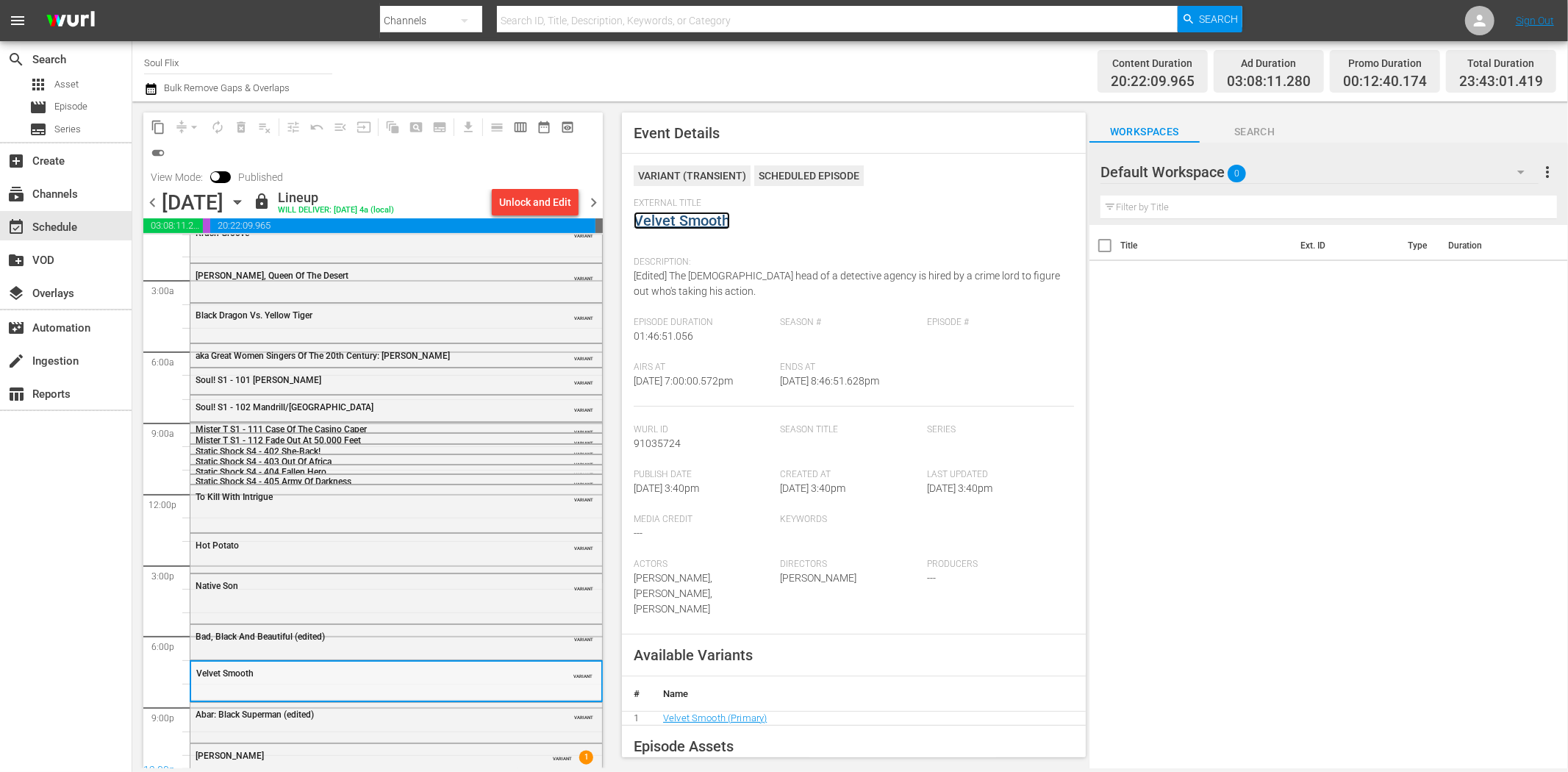
scroll to position [42, 0]
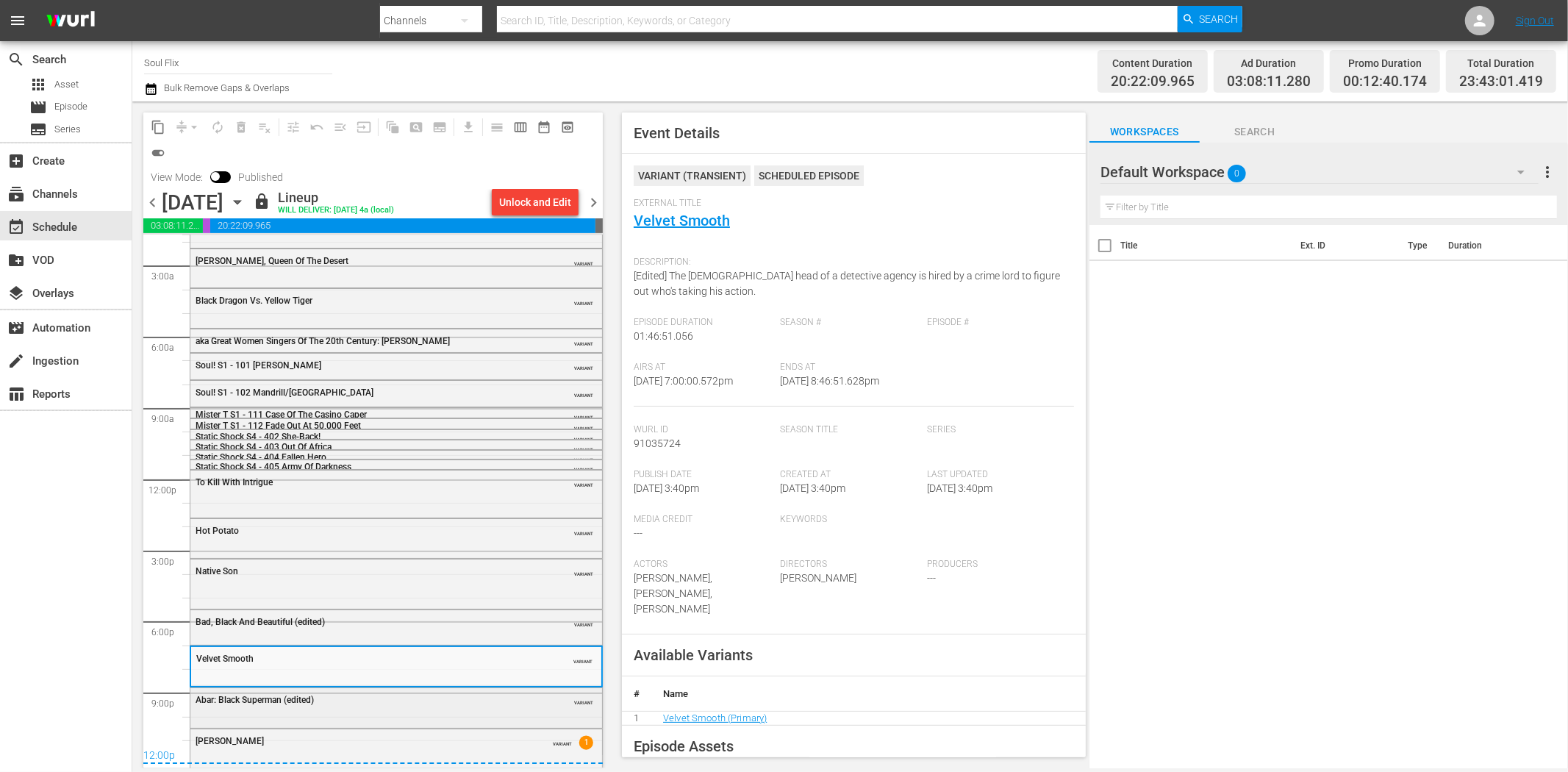
click at [465, 708] on div "Abar: Black Superman (edited) VARIANT" at bounding box center [396, 699] width 411 height 22
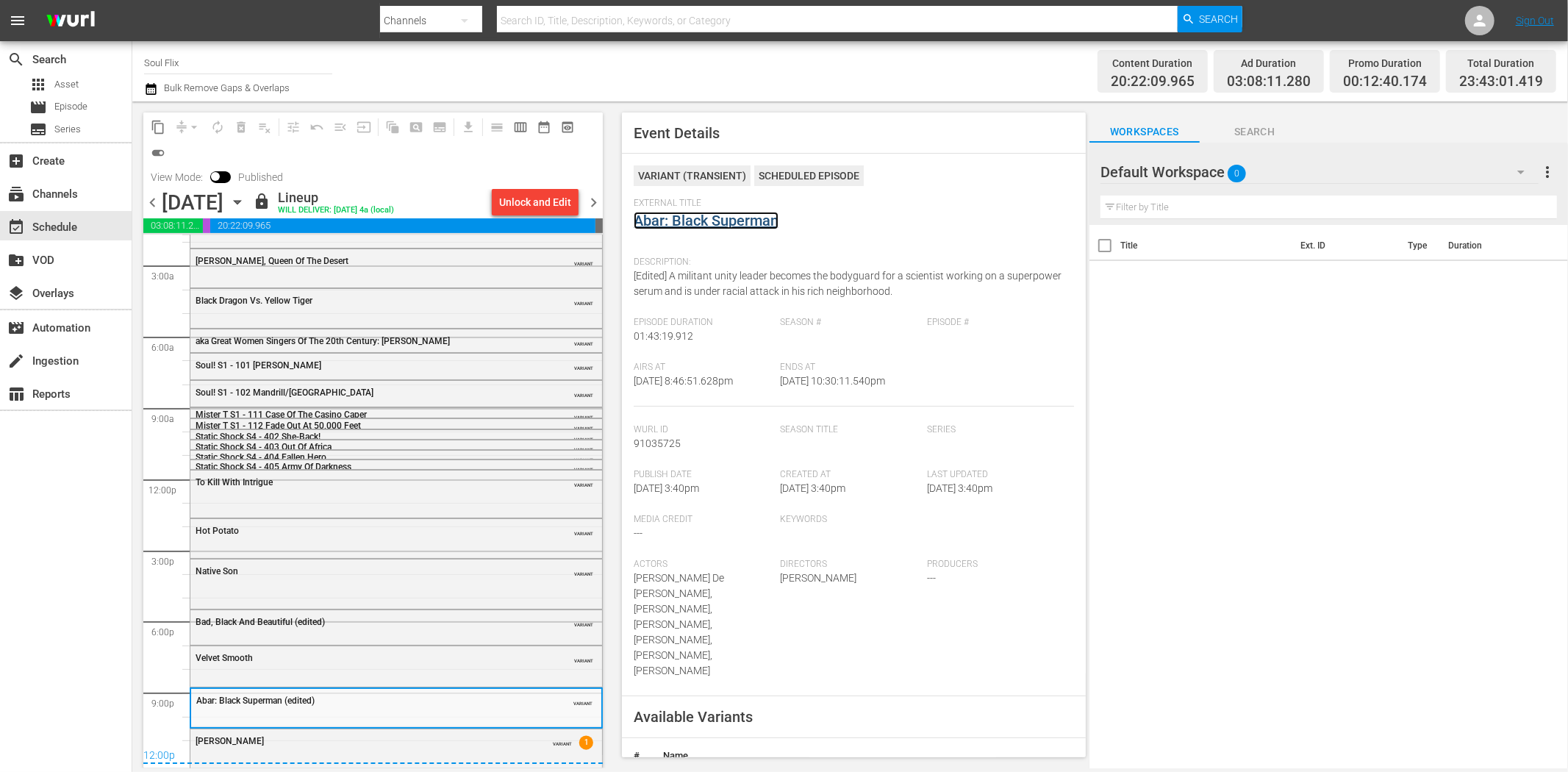
drag, startPoint x: 696, startPoint y: 210, endPoint x: 682, endPoint y: 218, distance: 16.1
click at [395, 743] on div "Cleopatra Jones" at bounding box center [359, 740] width 327 height 10
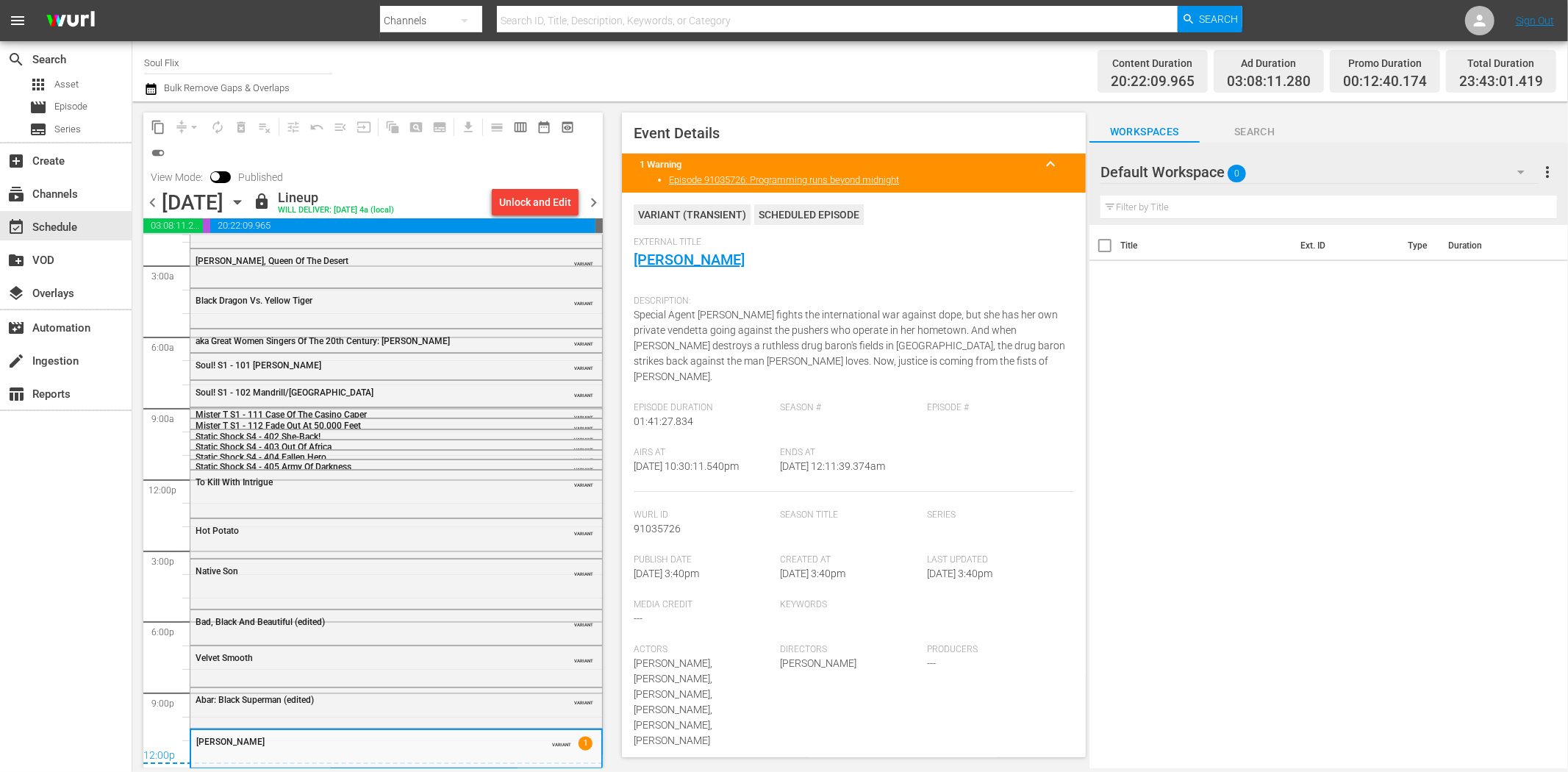
click at [597, 201] on span "chevron_right" at bounding box center [594, 202] width 18 height 18
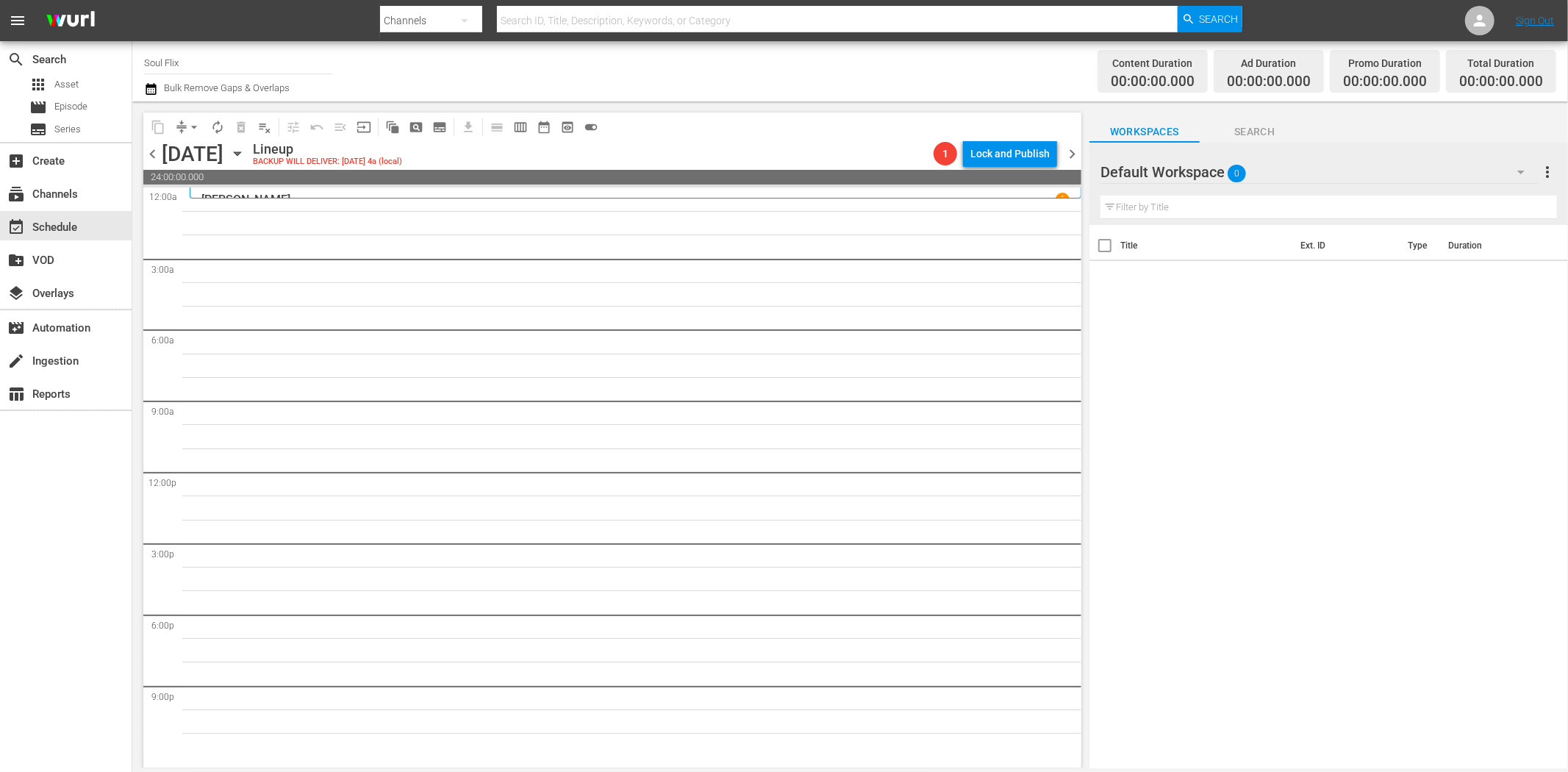
click at [246, 152] on icon "button" at bounding box center [238, 154] width 16 height 16
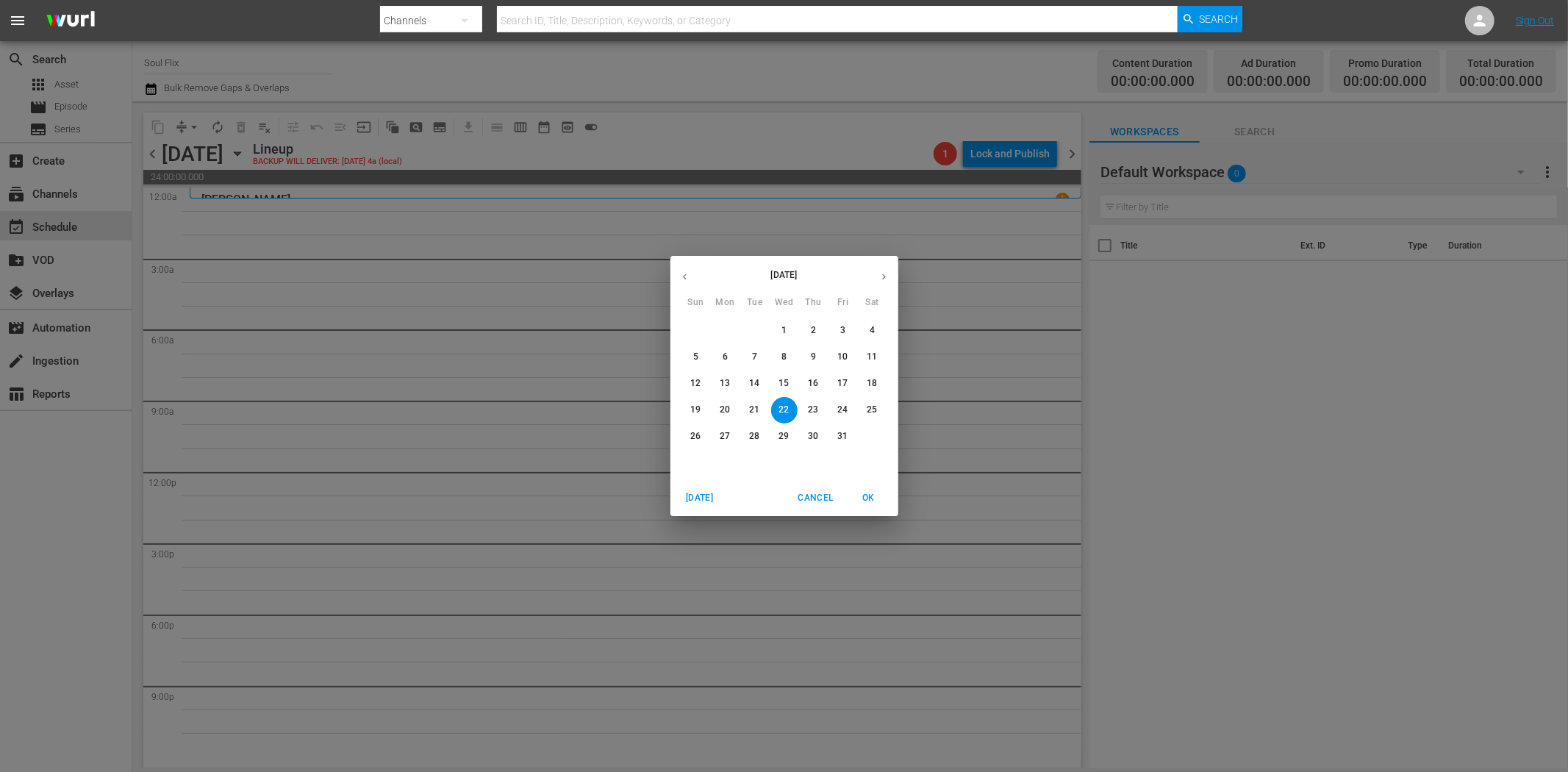
click at [681, 275] on icon "button" at bounding box center [685, 277] width 11 height 11
click at [882, 272] on icon "button" at bounding box center [884, 277] width 11 height 11
click at [784, 351] on p "8" at bounding box center [784, 357] width 5 height 13
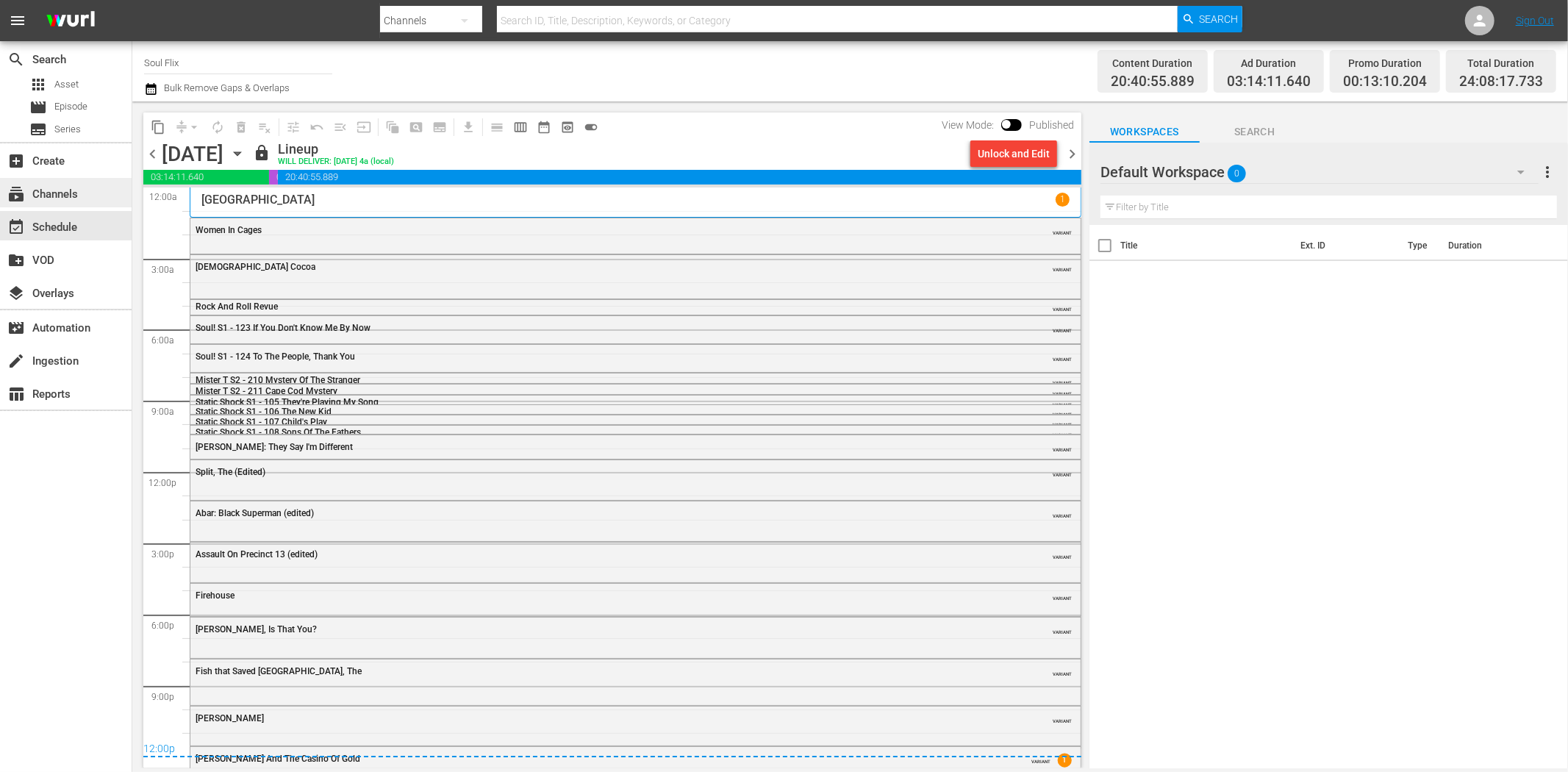
click at [46, 182] on div "subscriptions Channels" at bounding box center [66, 193] width 132 height 30
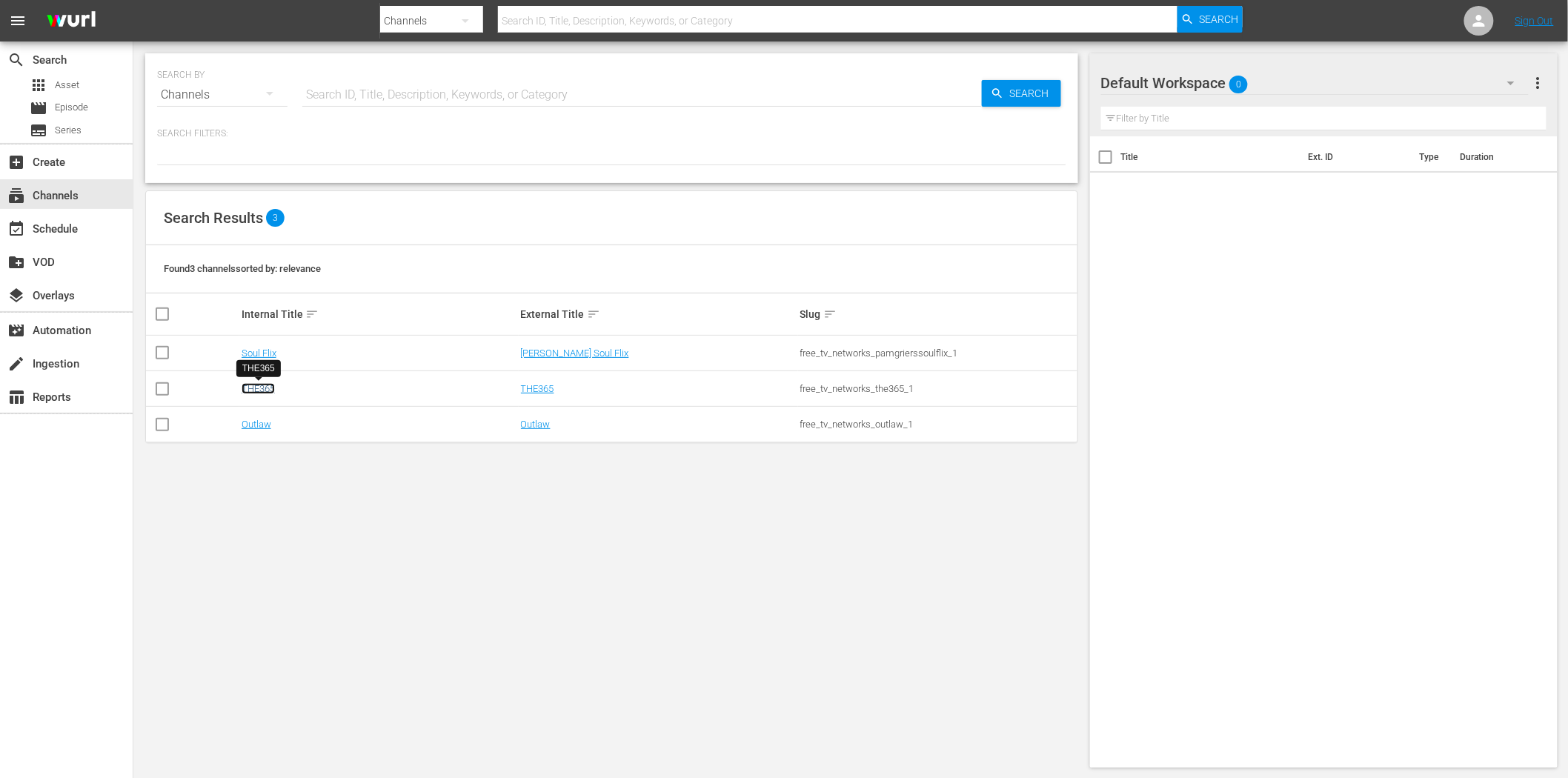
click at [265, 389] on link "THE365" at bounding box center [258, 389] width 34 height 11
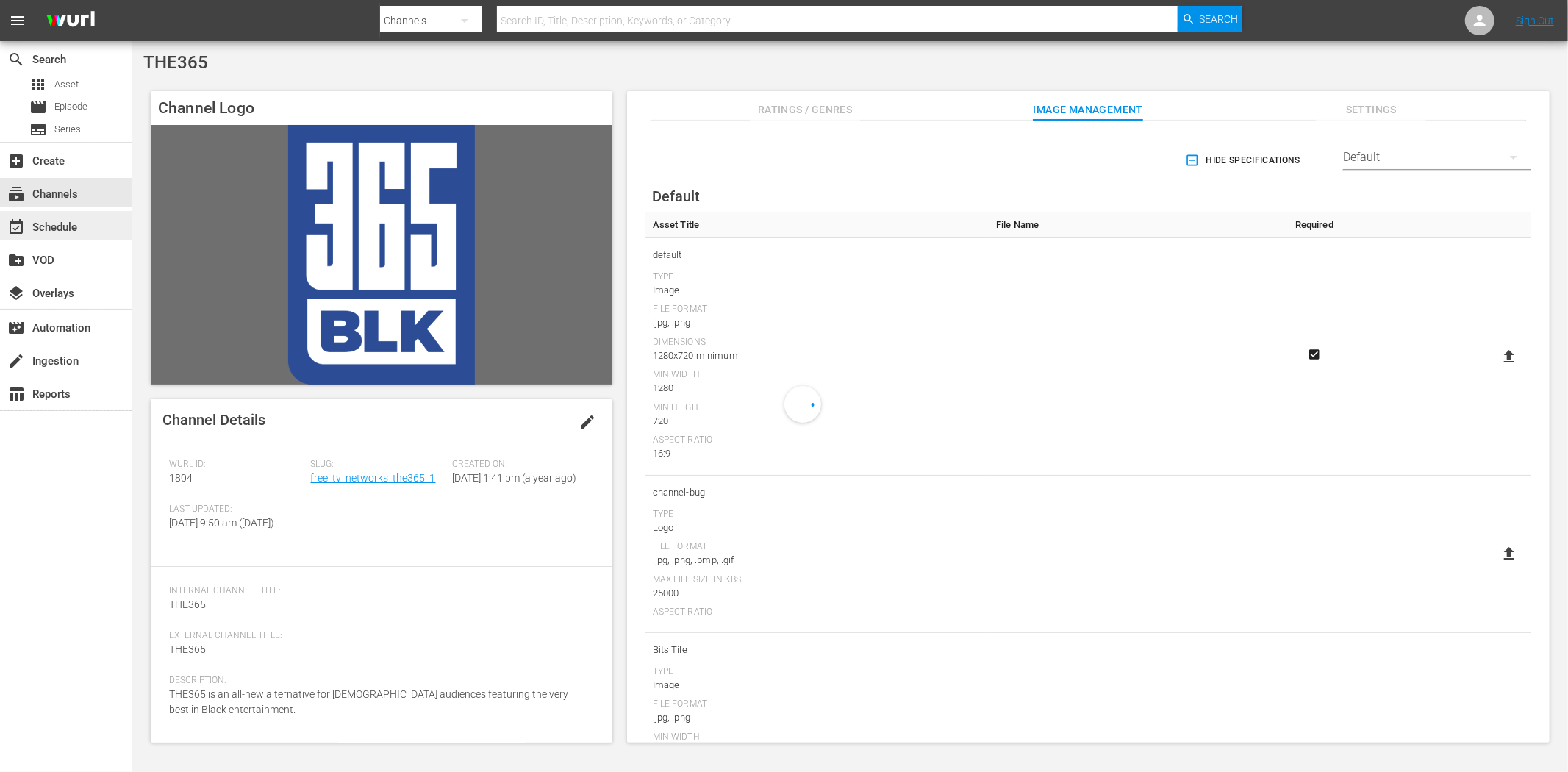
click at [23, 216] on div "event_available Schedule" at bounding box center [66, 225] width 132 height 30
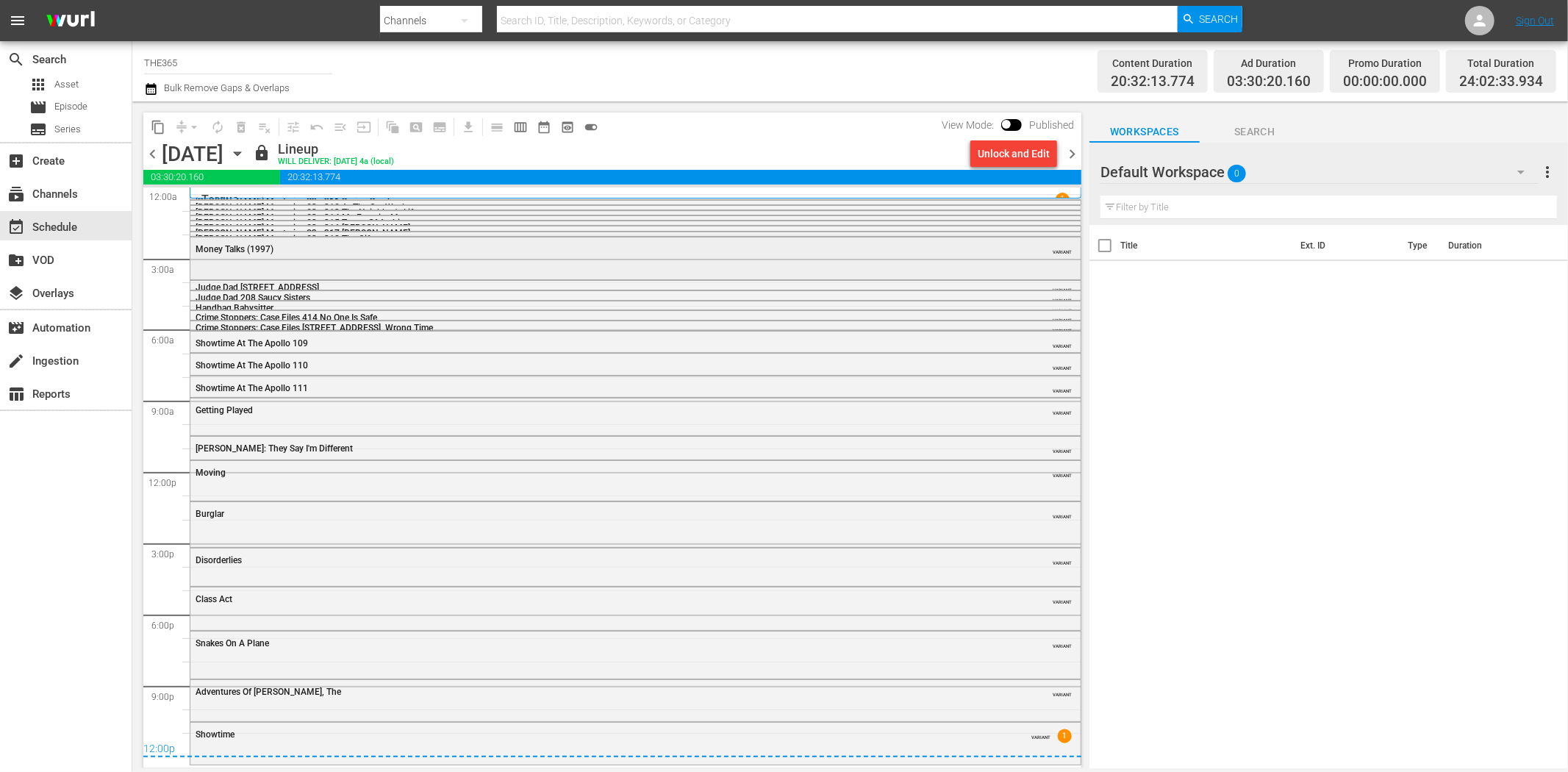
click at [306, 256] on div "Money Talks (1997) VARIANT" at bounding box center [635, 249] width 890 height 22
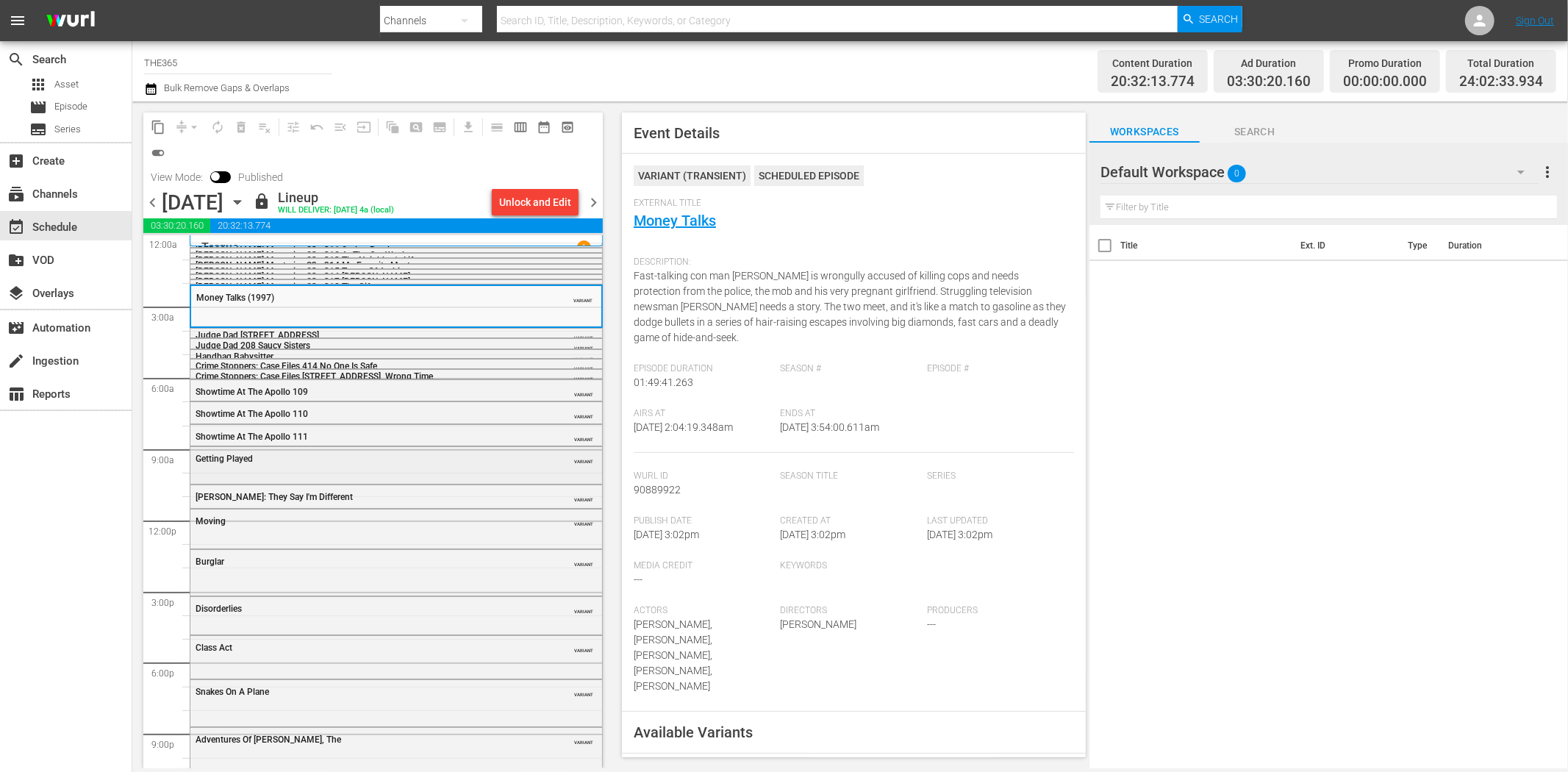
click at [427, 458] on div "Getting Played" at bounding box center [359, 458] width 327 height 10
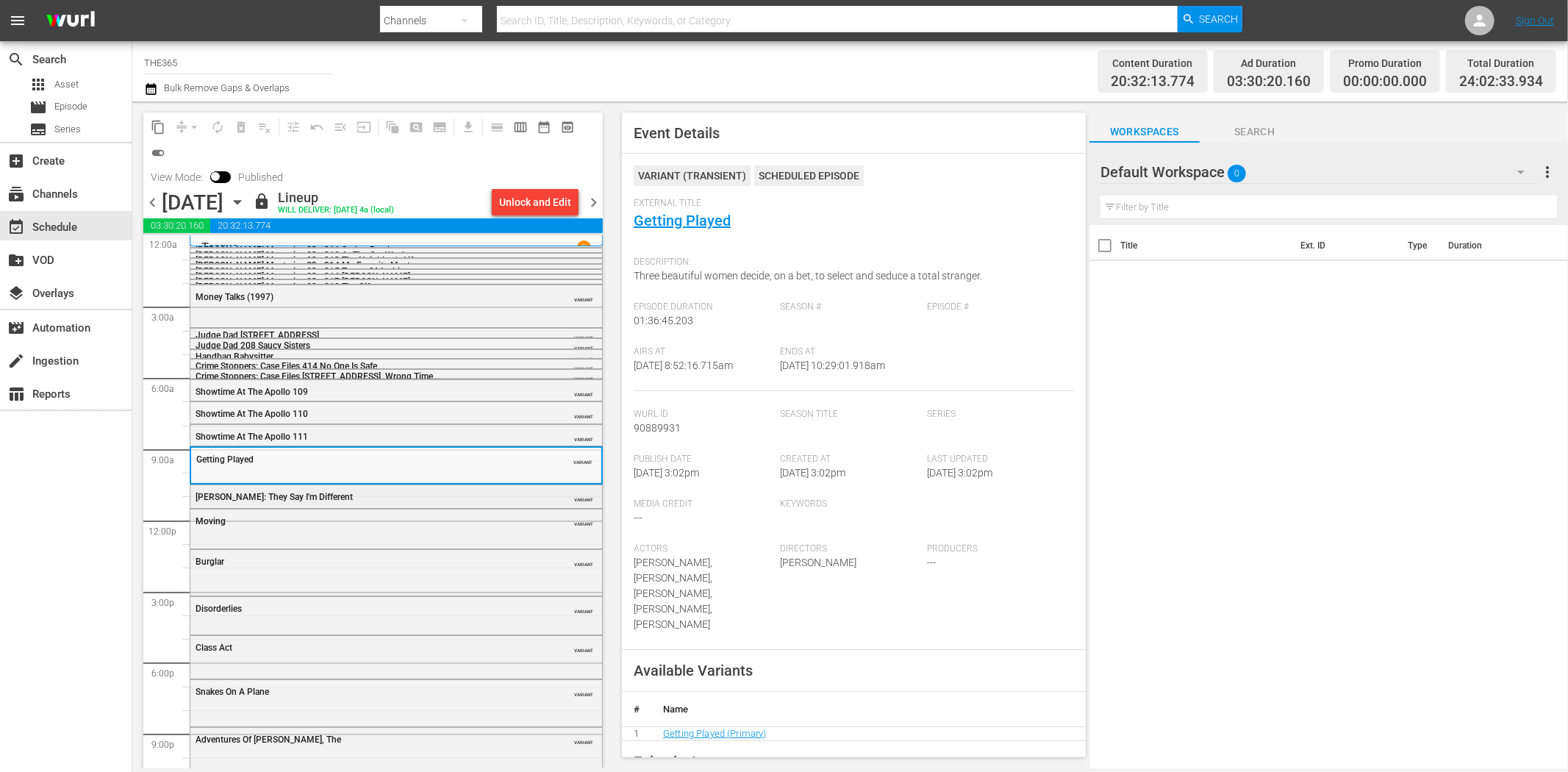
click at [388, 485] on div "Betty: They Say I'm Different VARIANT" at bounding box center [396, 496] width 411 height 22
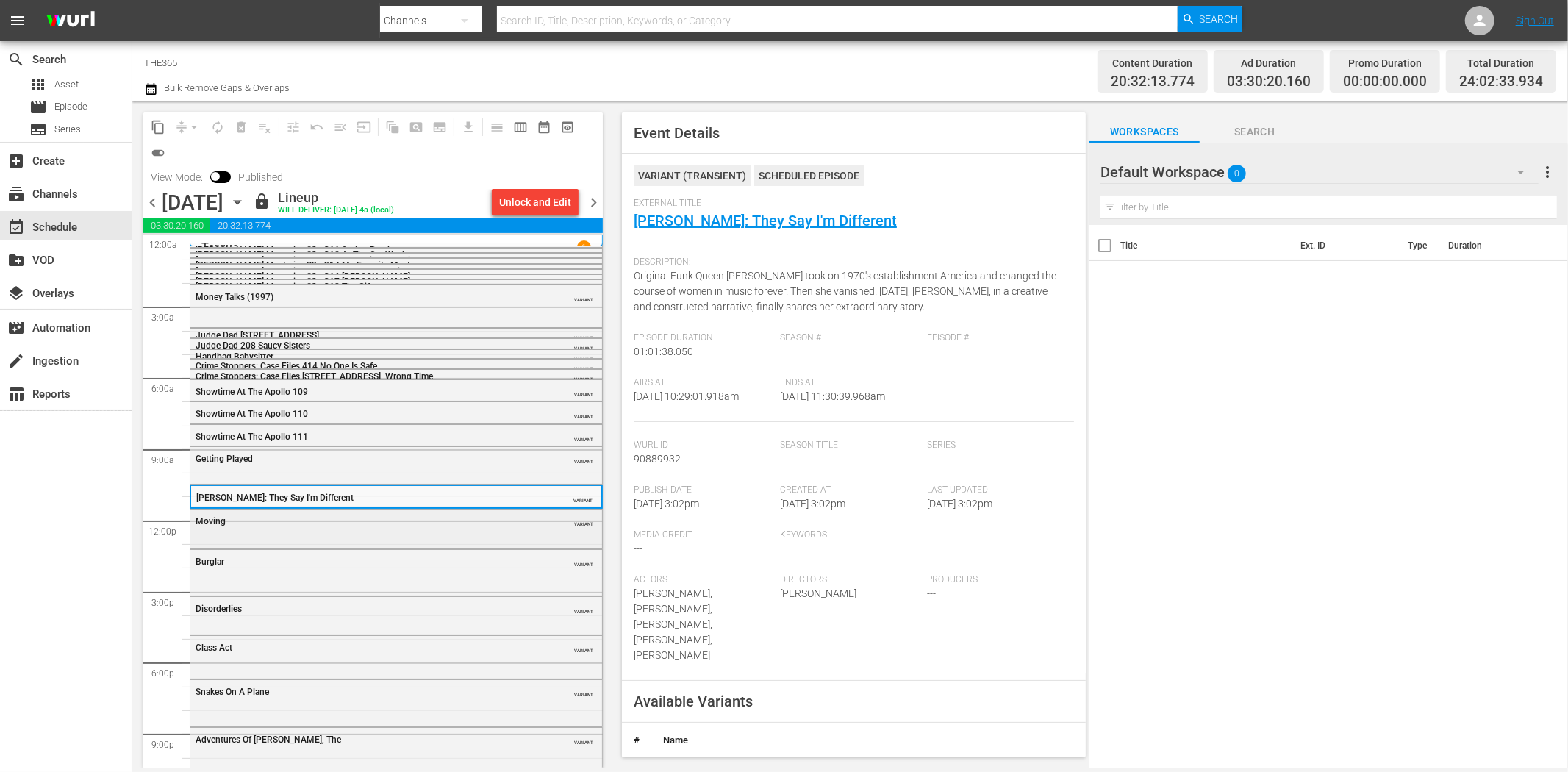
click at [404, 538] on div "Moving VARIANT" at bounding box center [396, 528] width 411 height 36
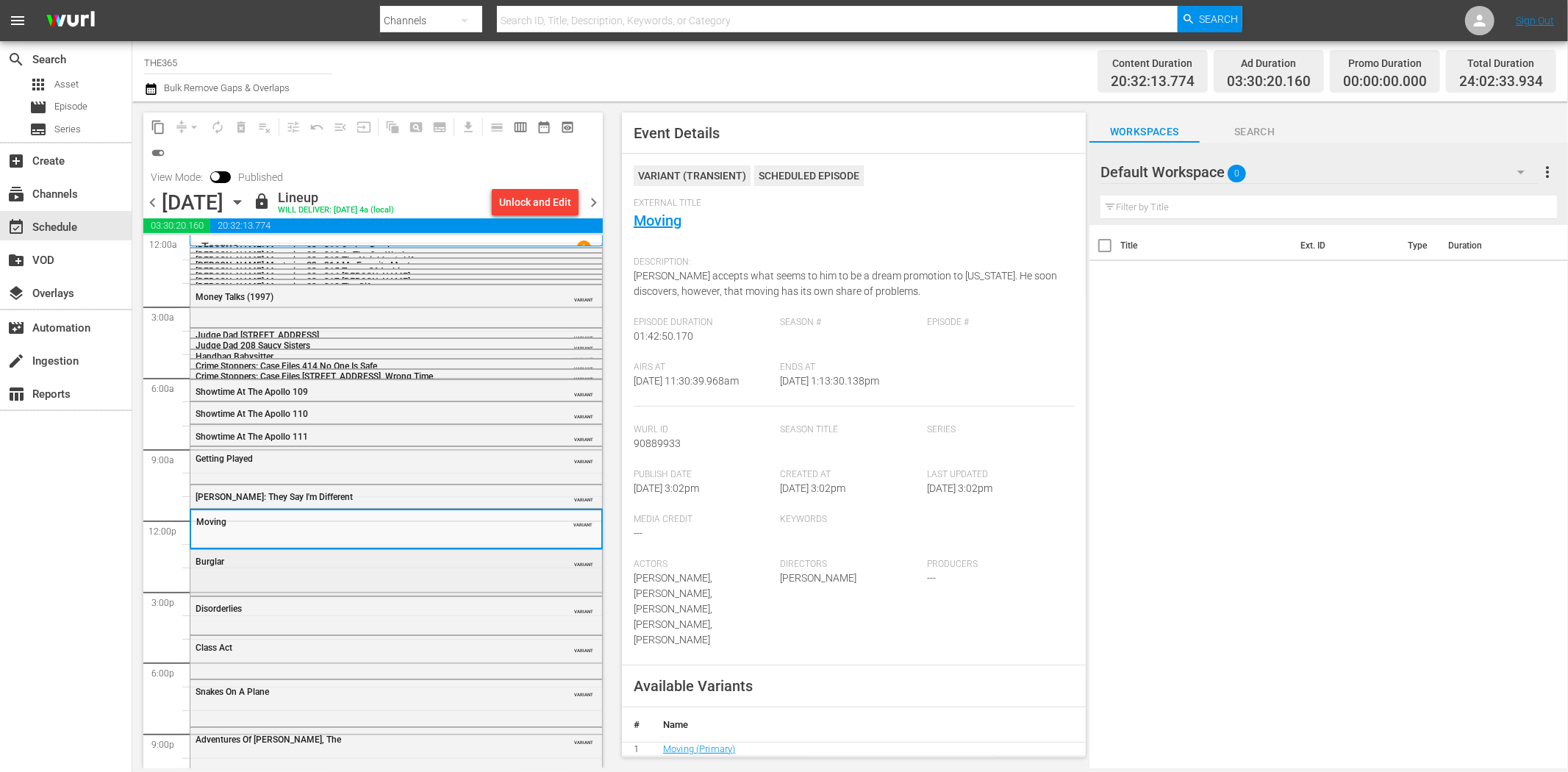
click at [421, 577] on div "Burglar VARIANT" at bounding box center [396, 570] width 411 height 42
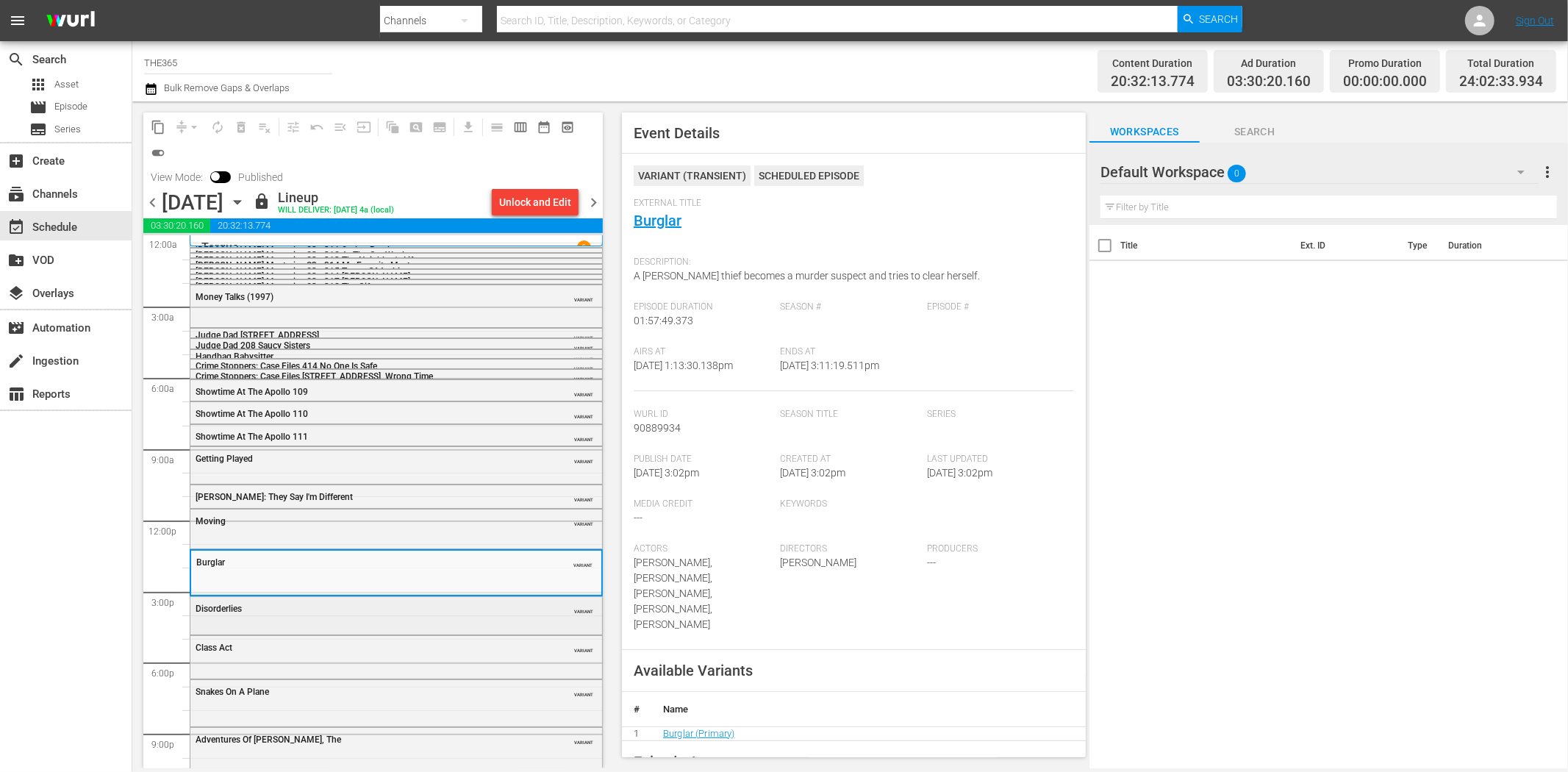
click at [437, 619] on div "Disorderlies VARIANT" at bounding box center [396, 607] width 411 height 22
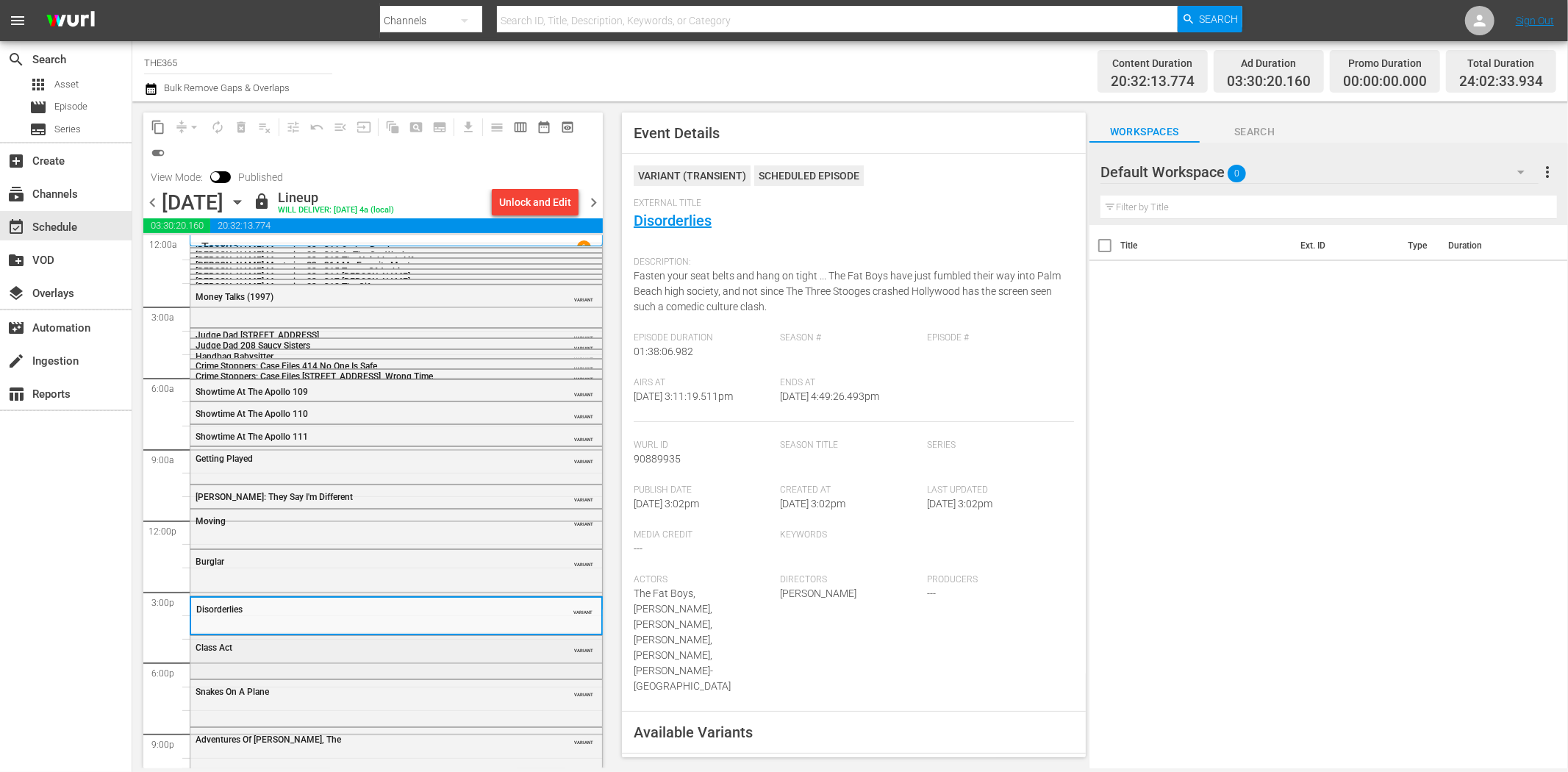
click at [476, 652] on div "Class Act" at bounding box center [359, 647] width 327 height 10
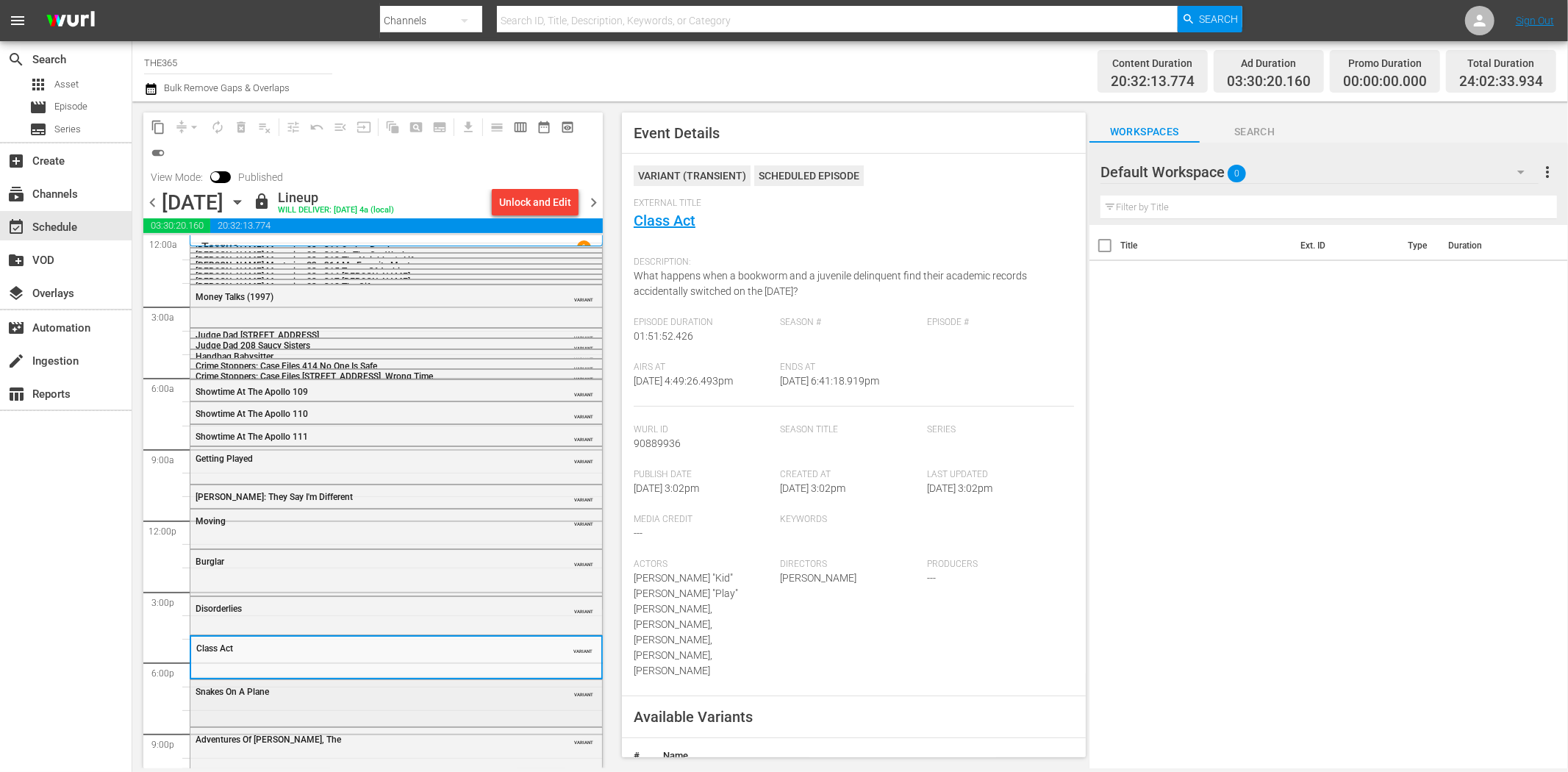
click at [354, 701] on div "Snakes On A Plane VARIANT" at bounding box center [396, 691] width 411 height 22
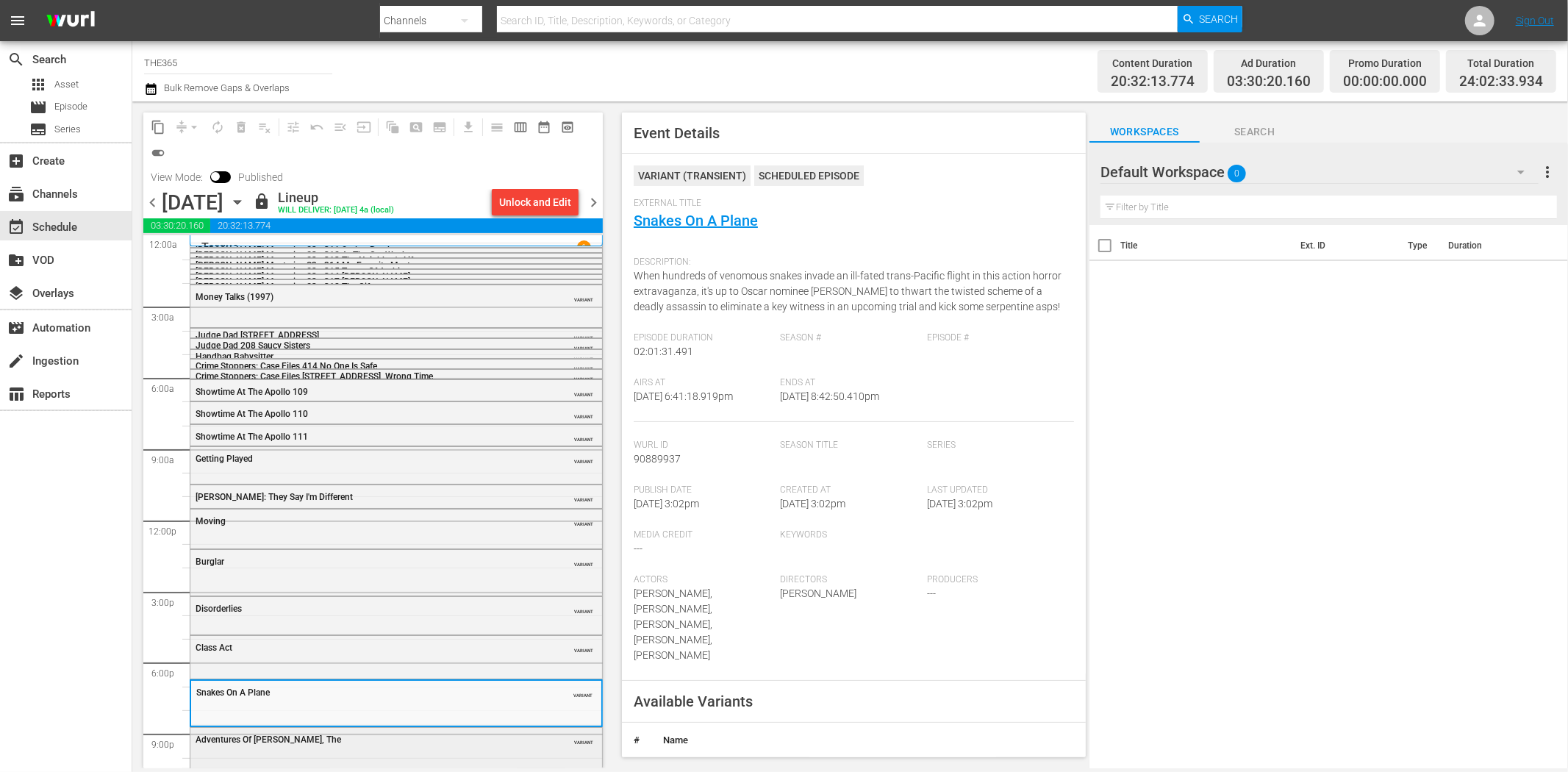
click at [442, 758] on div "Adventures Of Pluto Nash, The VARIANT" at bounding box center [396, 747] width 411 height 39
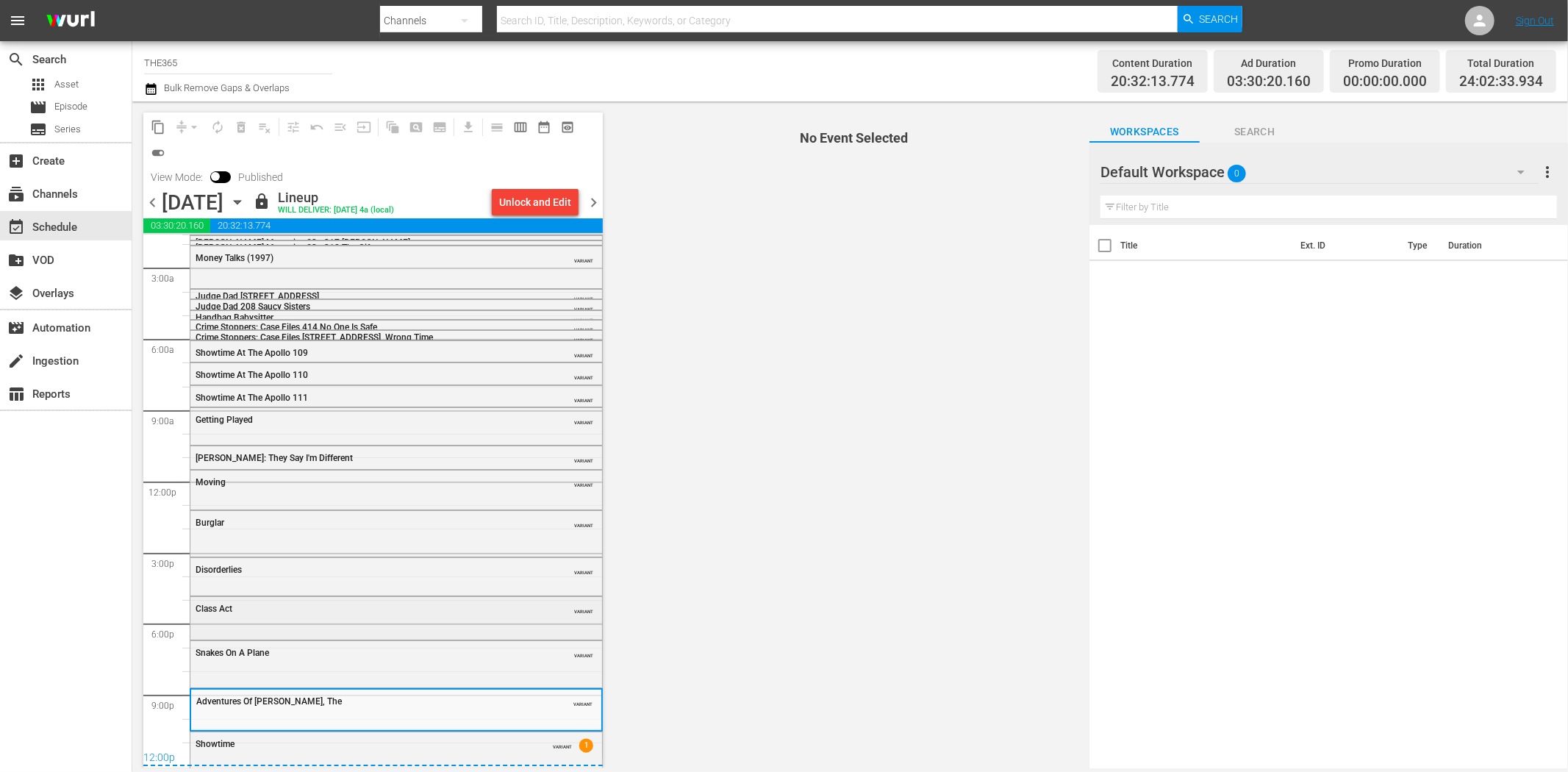
scroll to position [45, 0]
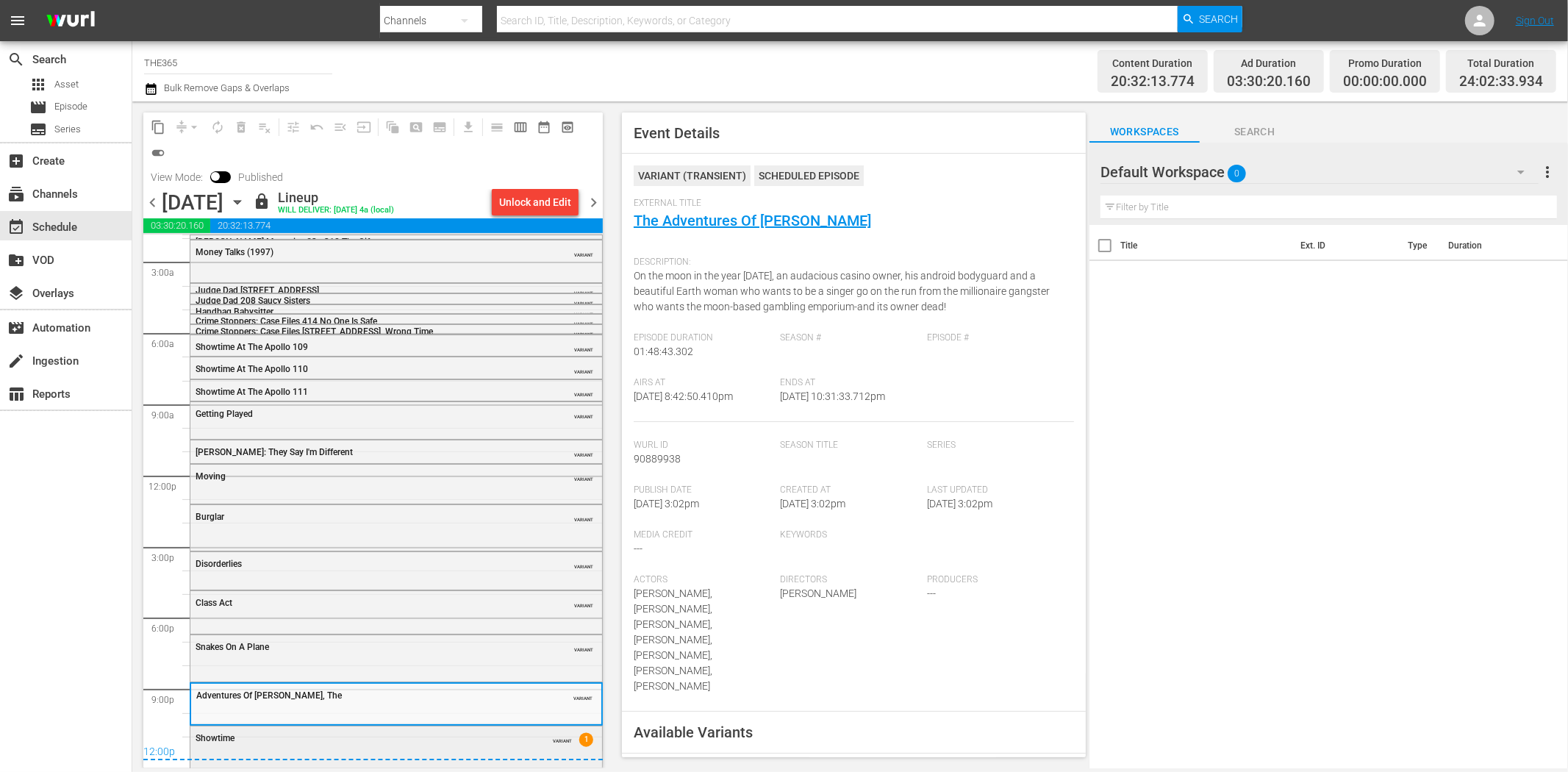
click at [526, 737] on div "VARIANT 1" at bounding box center [559, 737] width 67 height 12
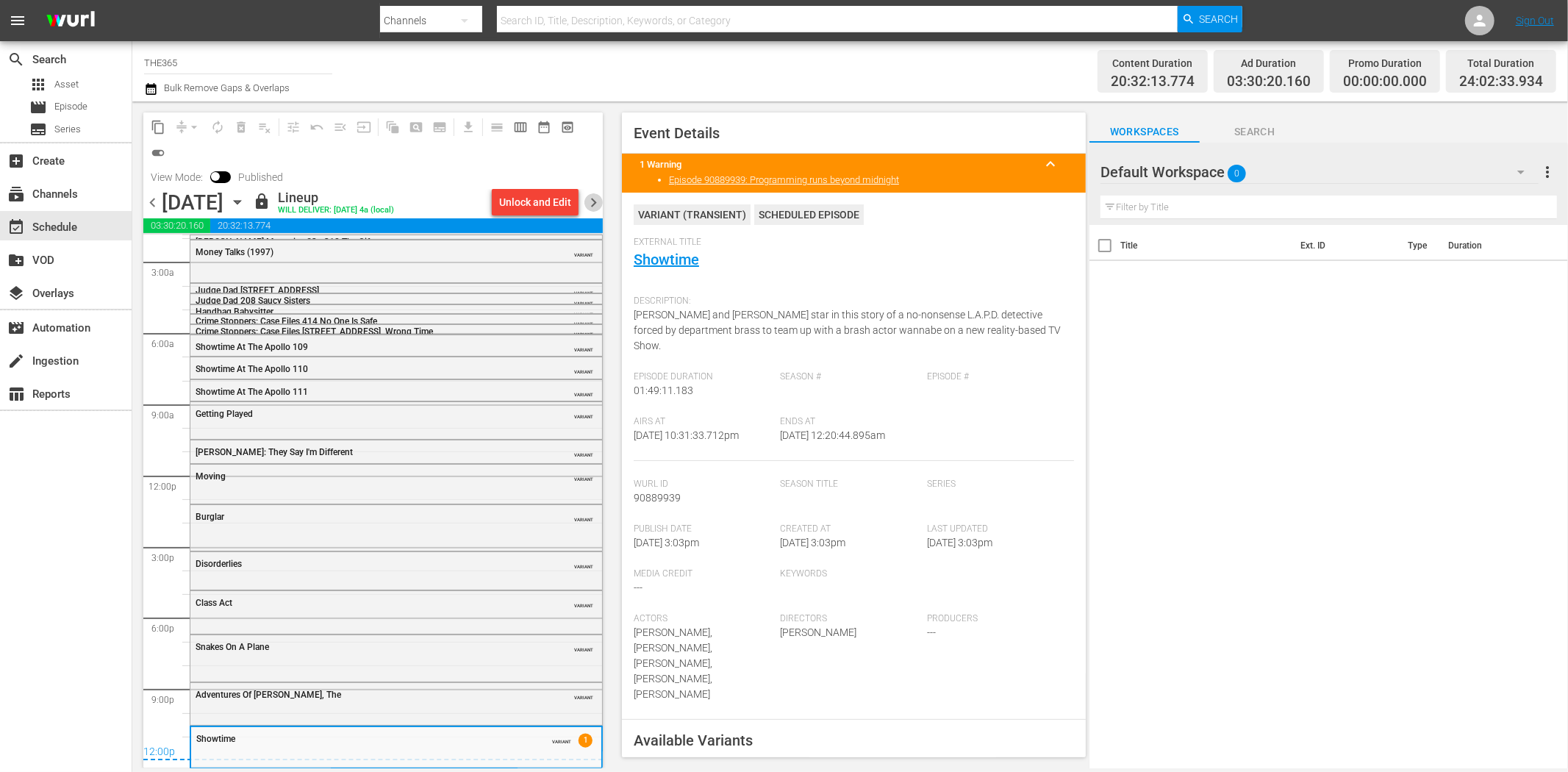
click at [596, 202] on span "chevron_right" at bounding box center [594, 202] width 18 height 18
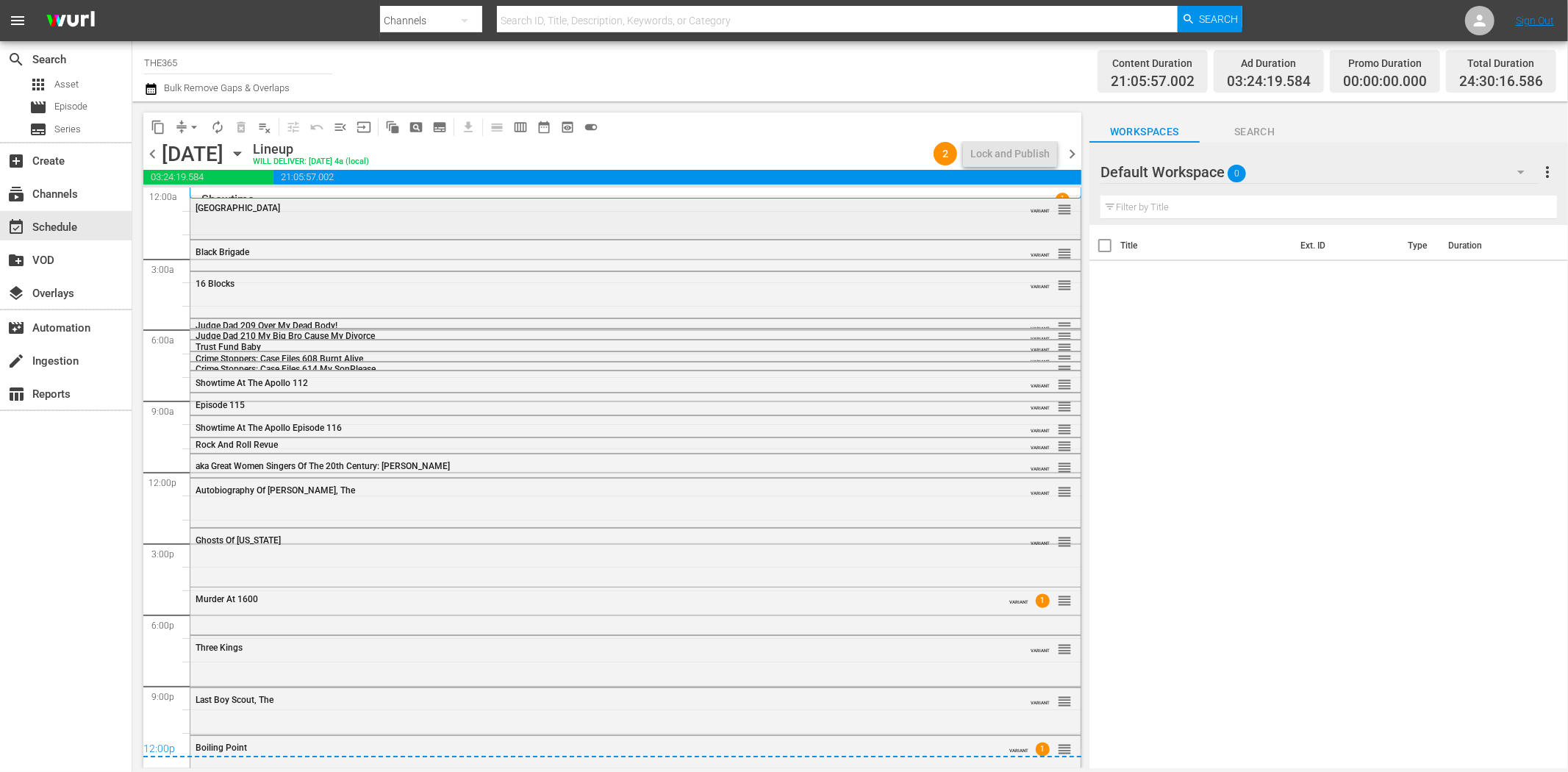
click at [525, 228] on div "South Central VARIANT reorder" at bounding box center [635, 216] width 890 height 40
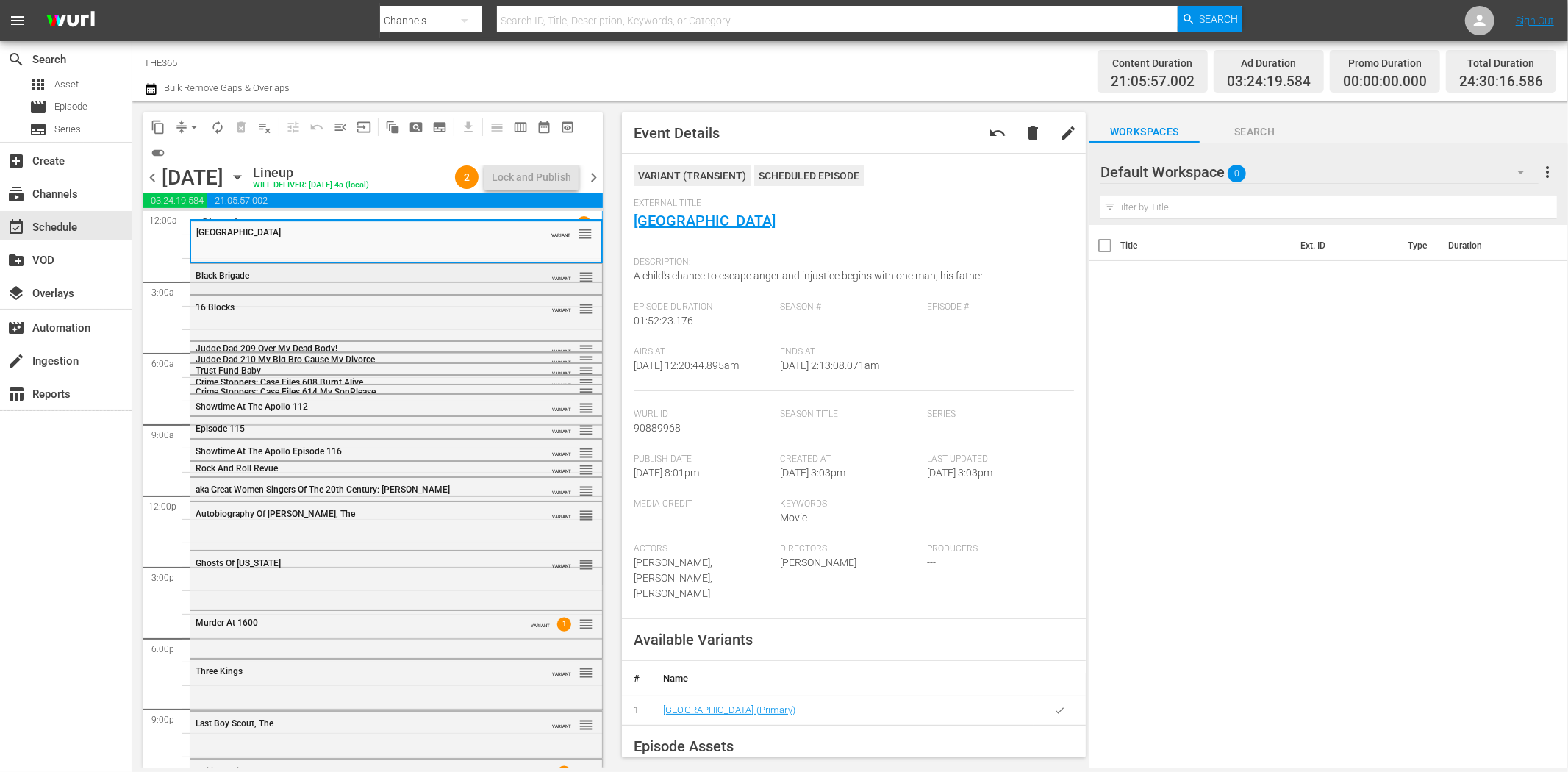
click at [534, 286] on div "Black Brigade VARIANT reorder" at bounding box center [396, 277] width 411 height 25
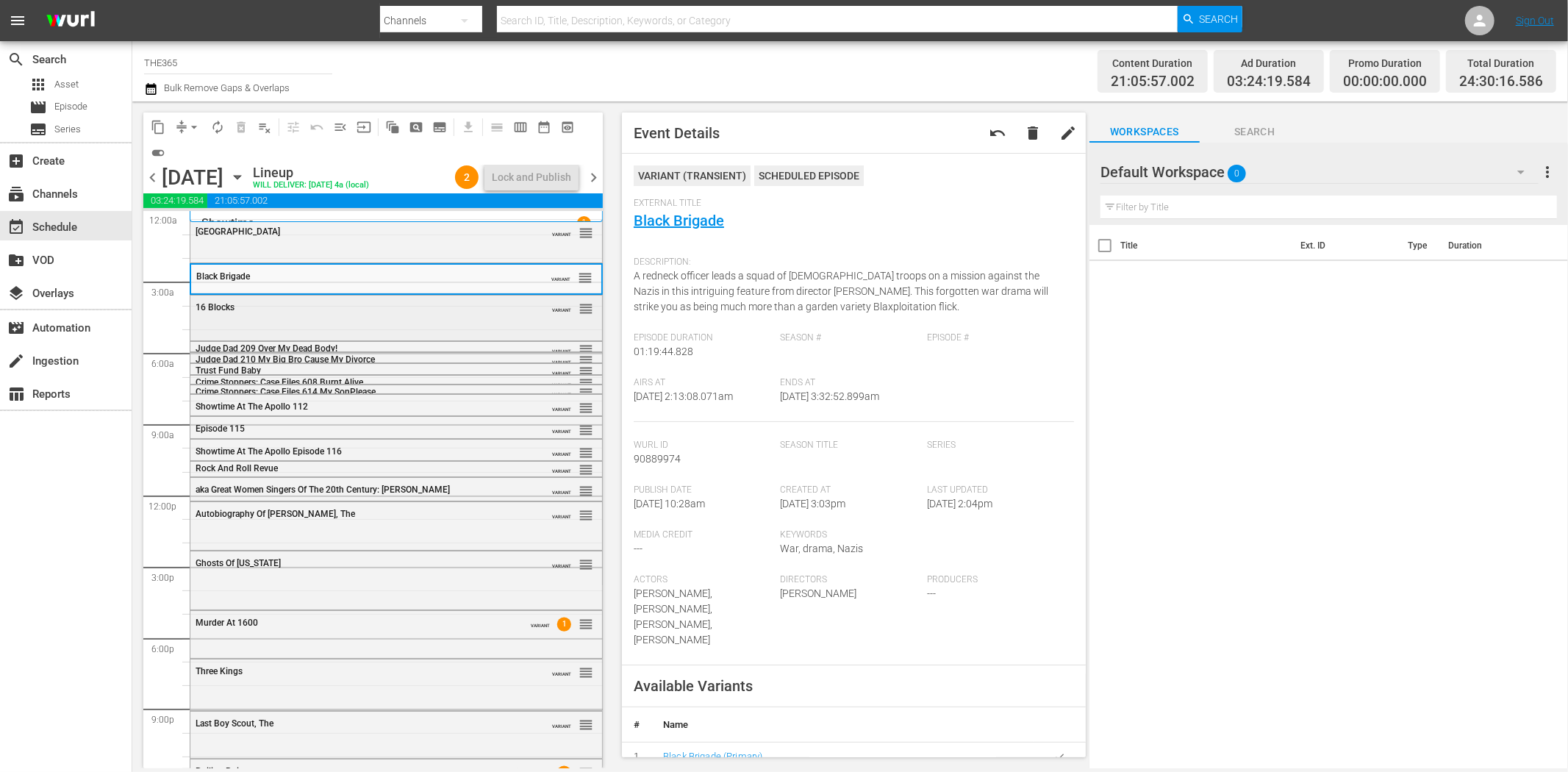
click at [421, 307] on div "16 Blocks" at bounding box center [359, 306] width 327 height 10
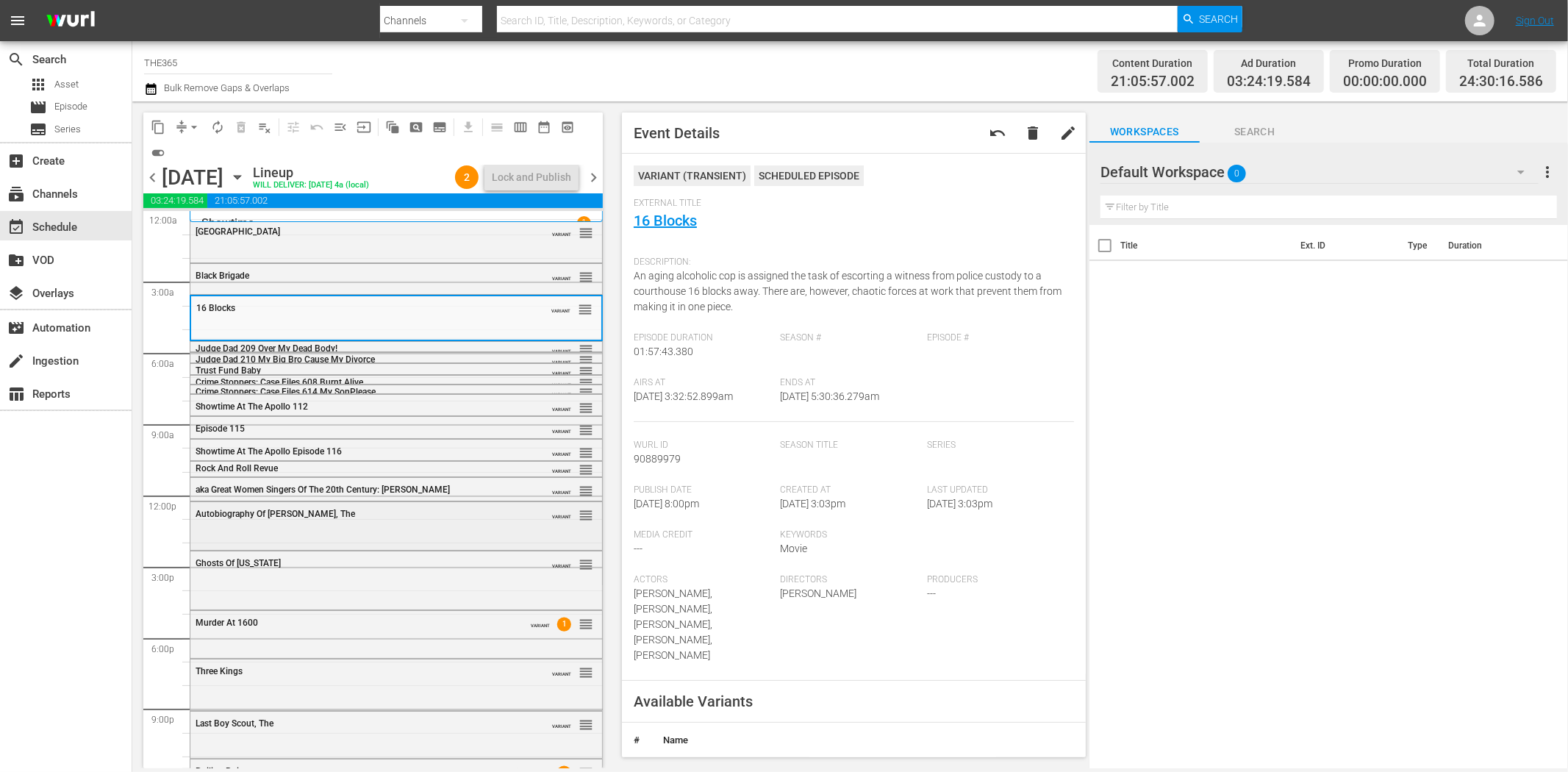
click at [399, 517] on div "Autobiography Of Miss Jane Pittman, The" at bounding box center [359, 513] width 327 height 10
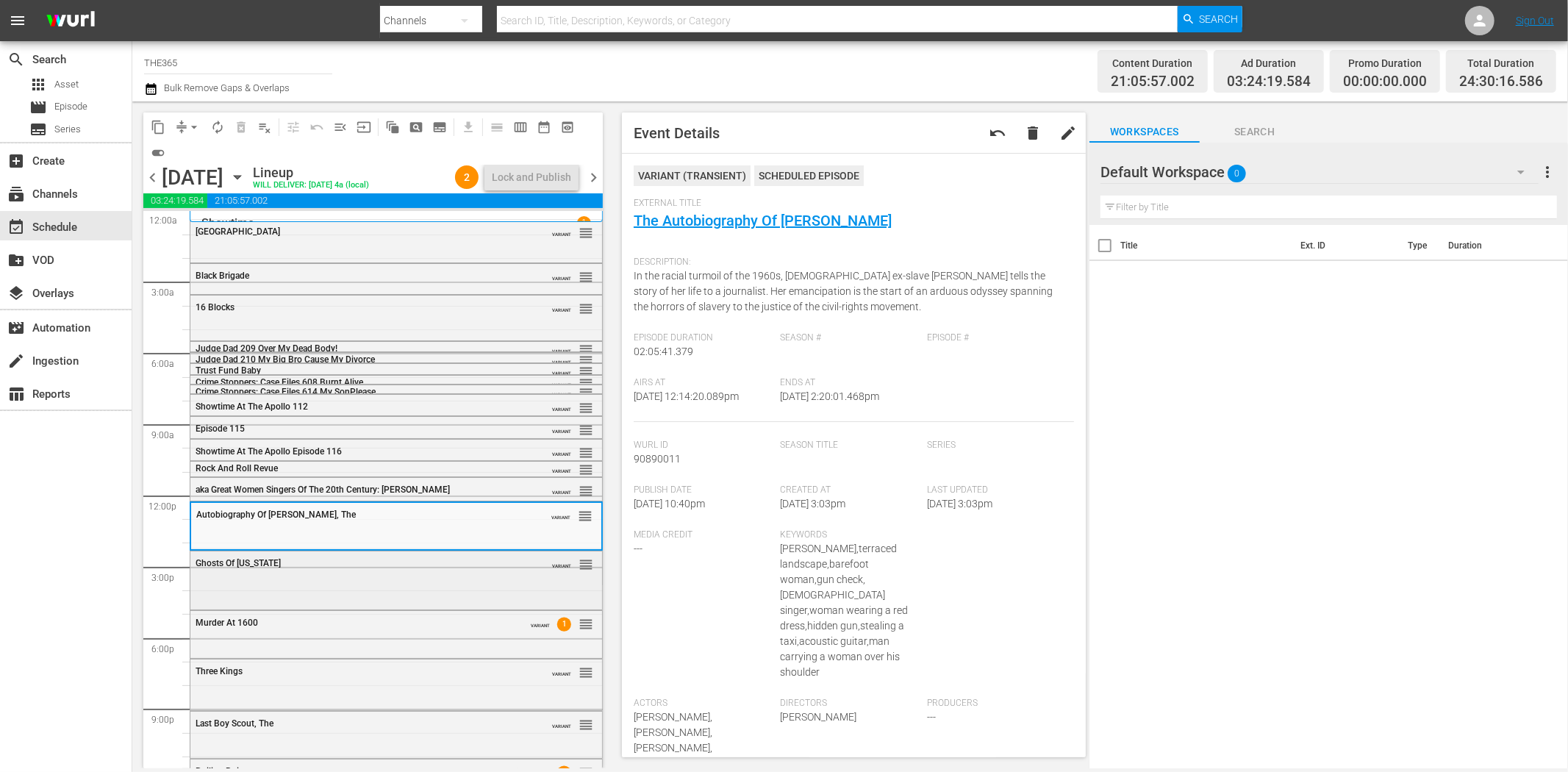
click at [396, 569] on div "Ghosts Of Mississippi" at bounding box center [359, 562] width 327 height 10
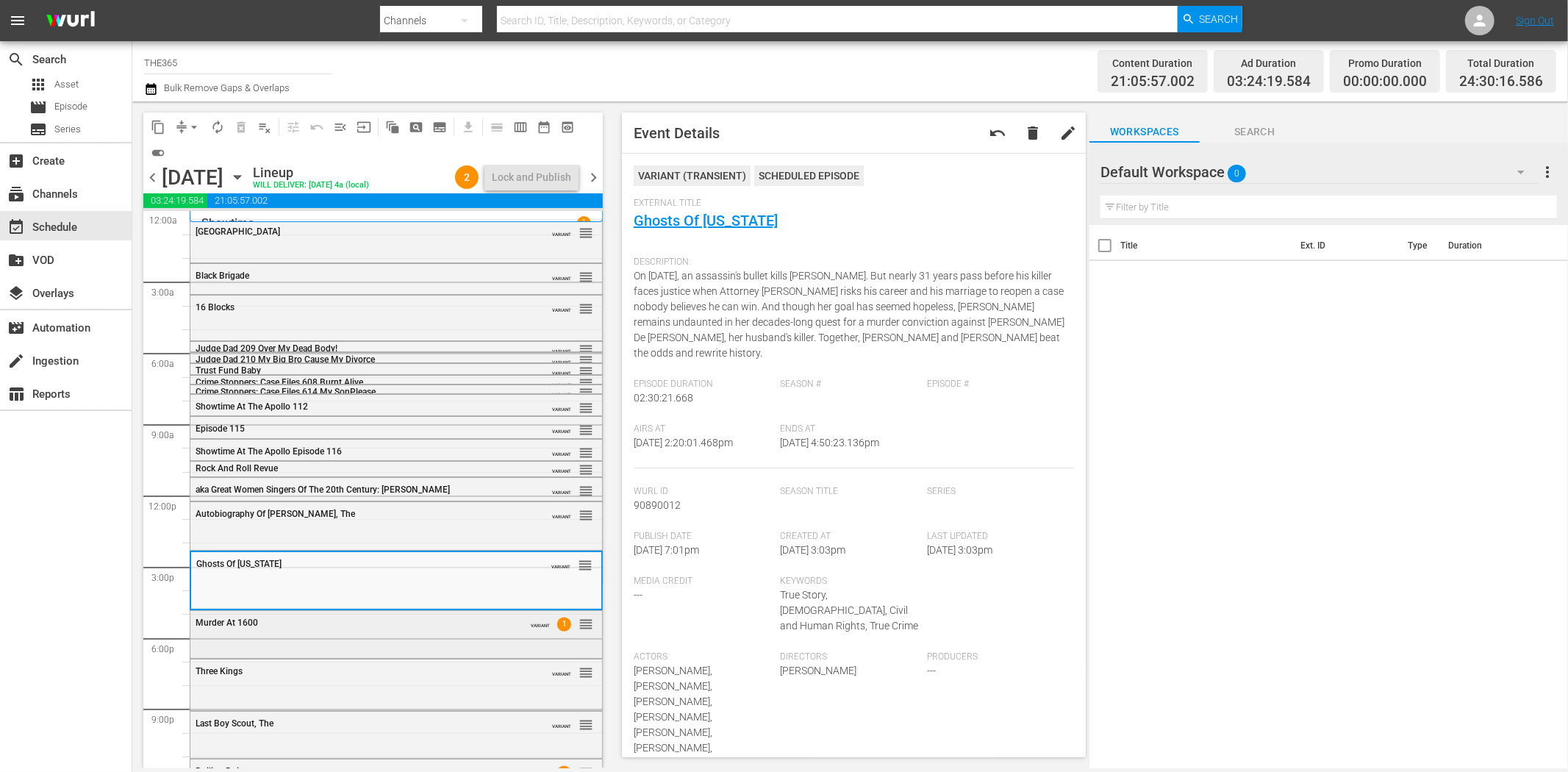
click at [430, 645] on div "Murder At 1600 VARIANT 1 reorder" at bounding box center [396, 633] width 411 height 44
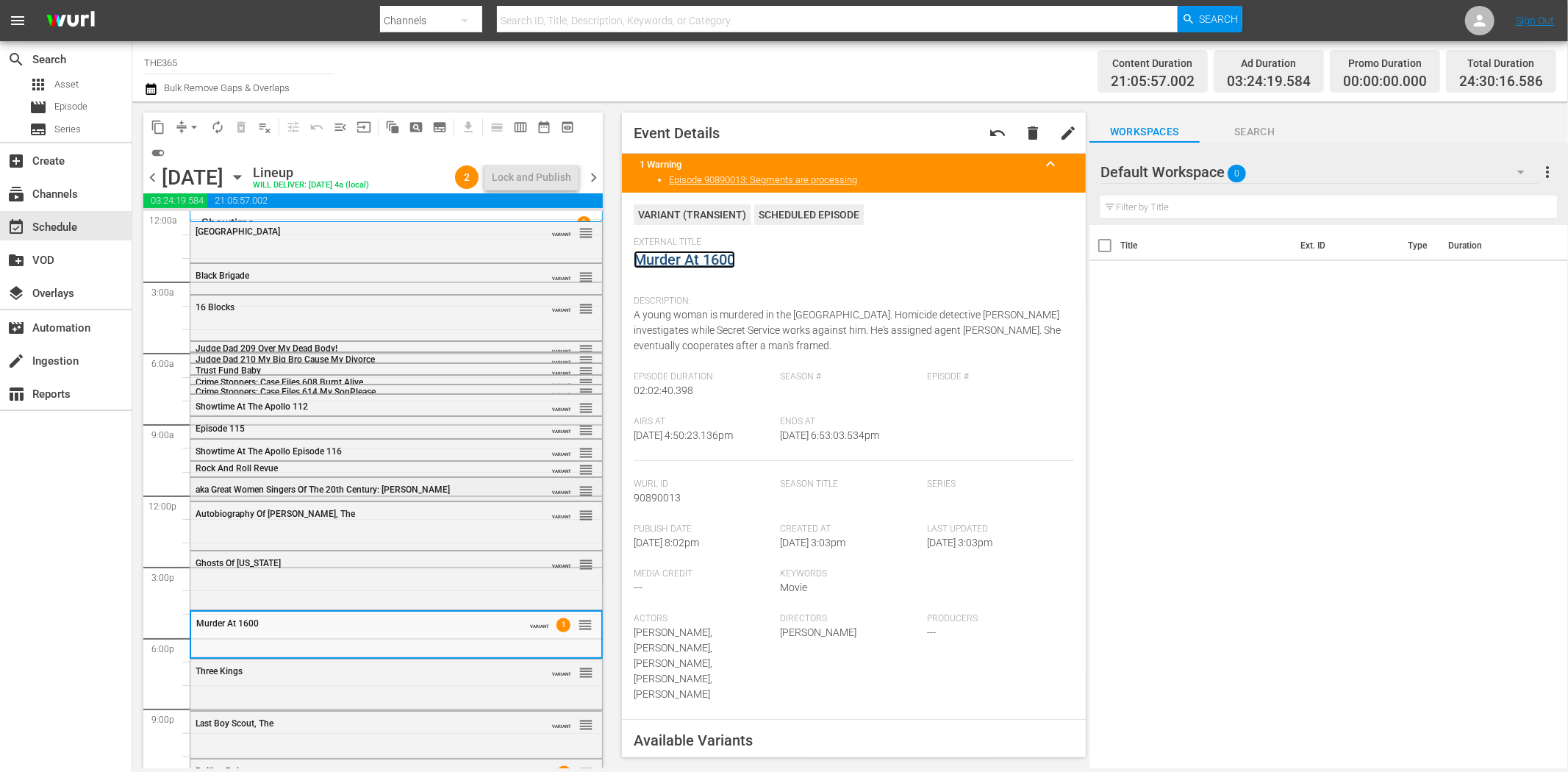
scroll to position [32, 0]
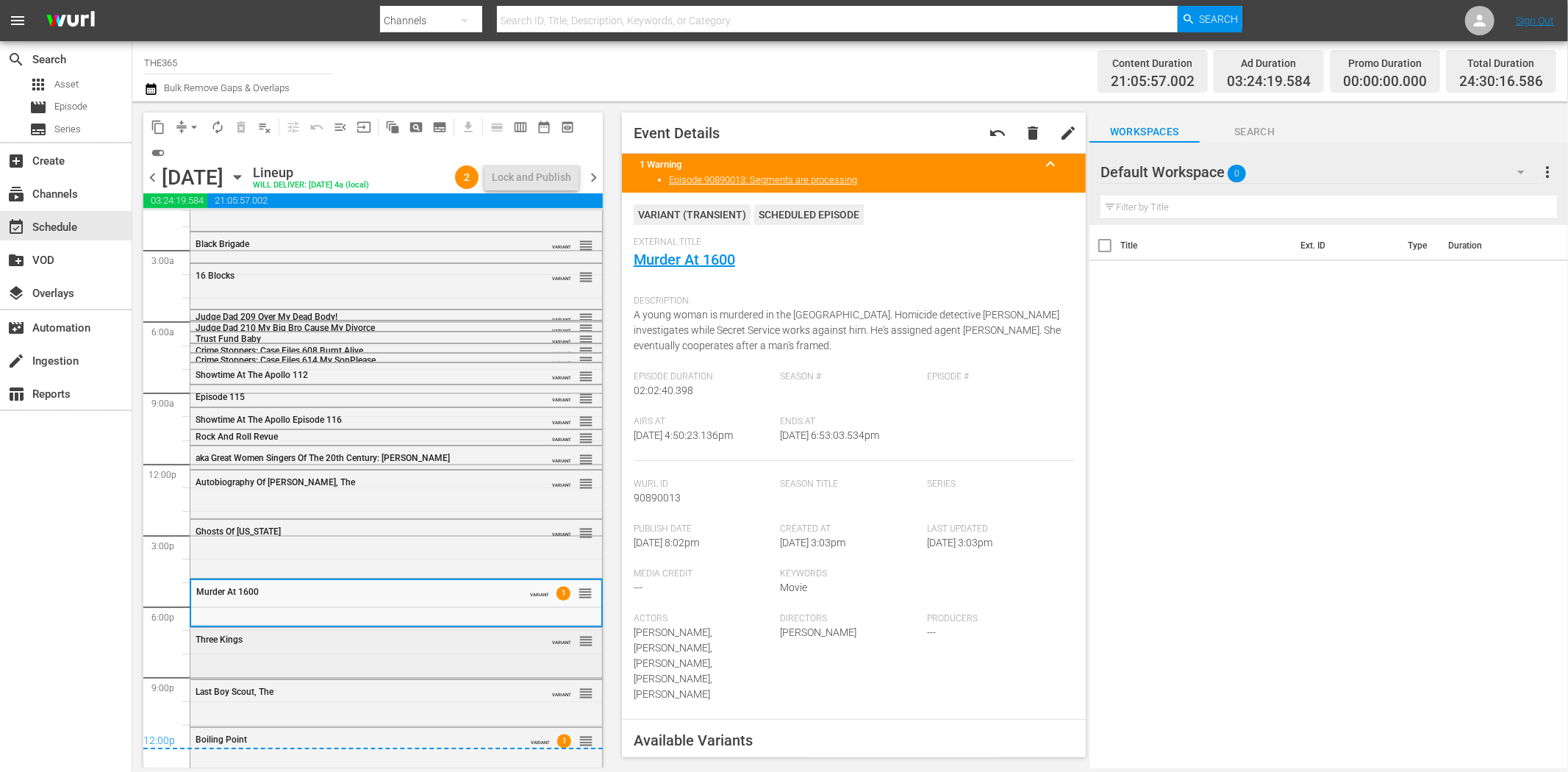
click at [397, 645] on div "Three Kings VARIANT reorder" at bounding box center [396, 641] width 411 height 25
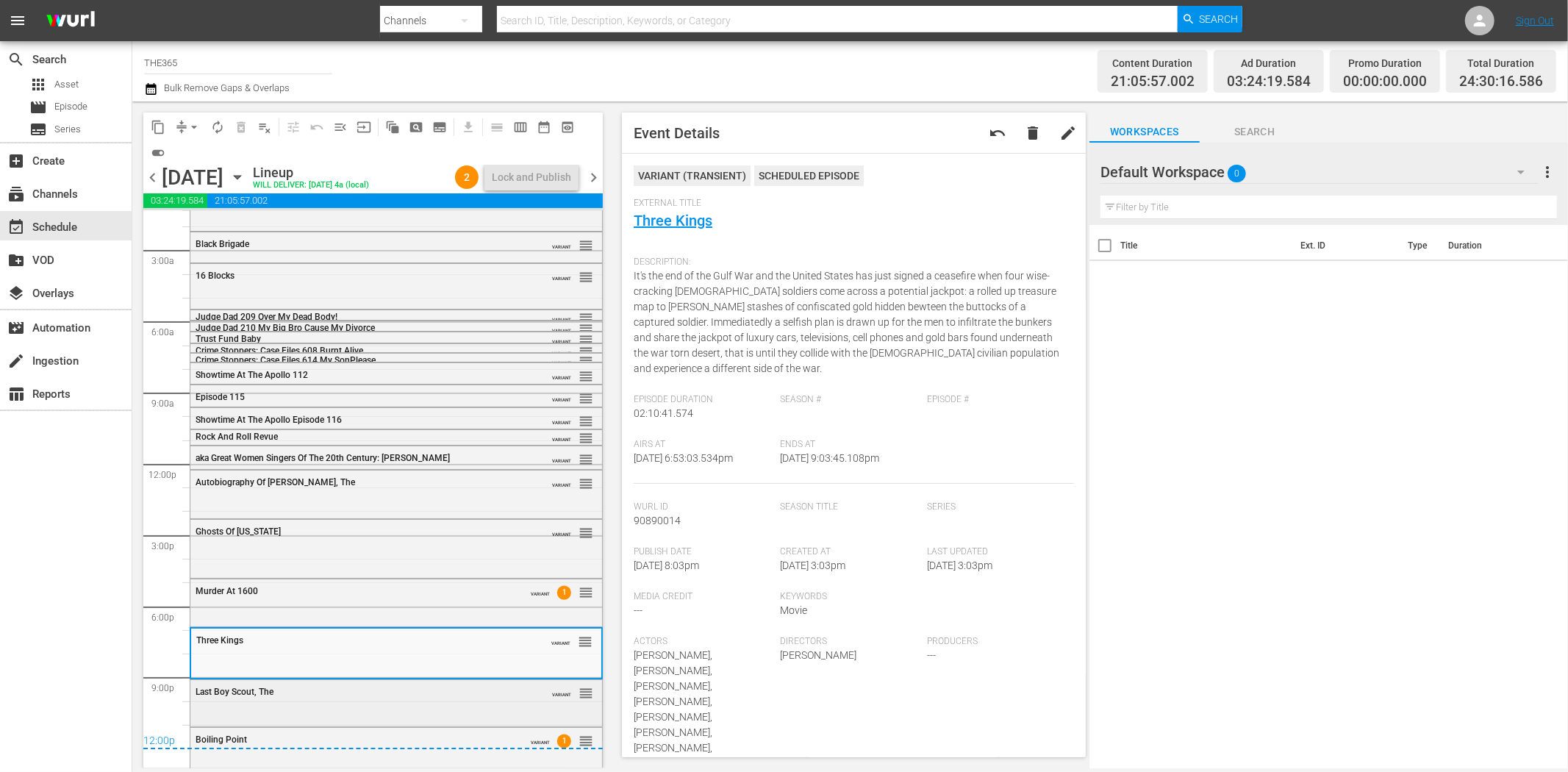
click at [465, 692] on div "Last Boy Scout, The" at bounding box center [359, 692] width 327 height 10
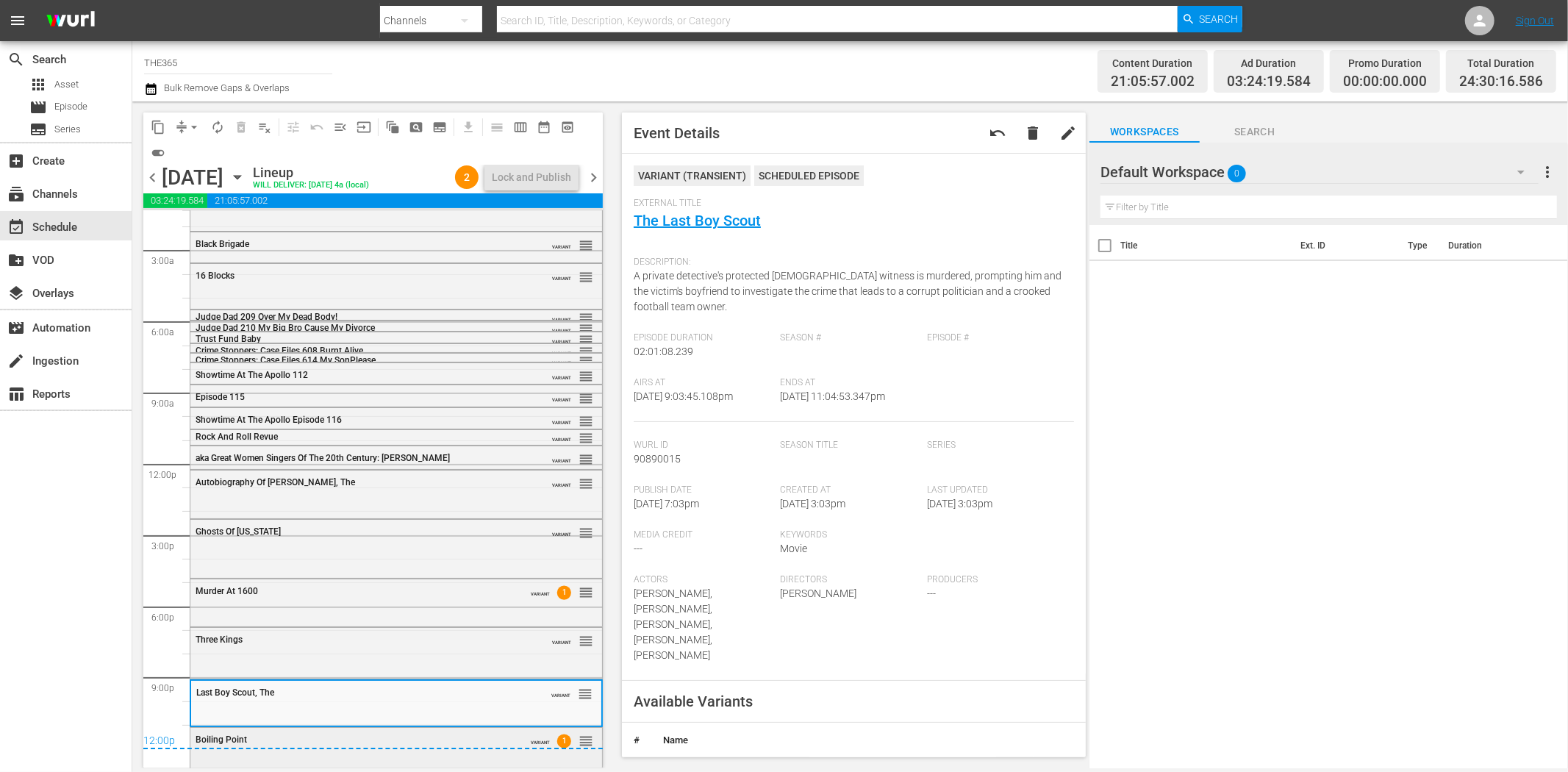
click at [459, 756] on div "Boiling Point VARIANT 1 reorder" at bounding box center [396, 746] width 411 height 37
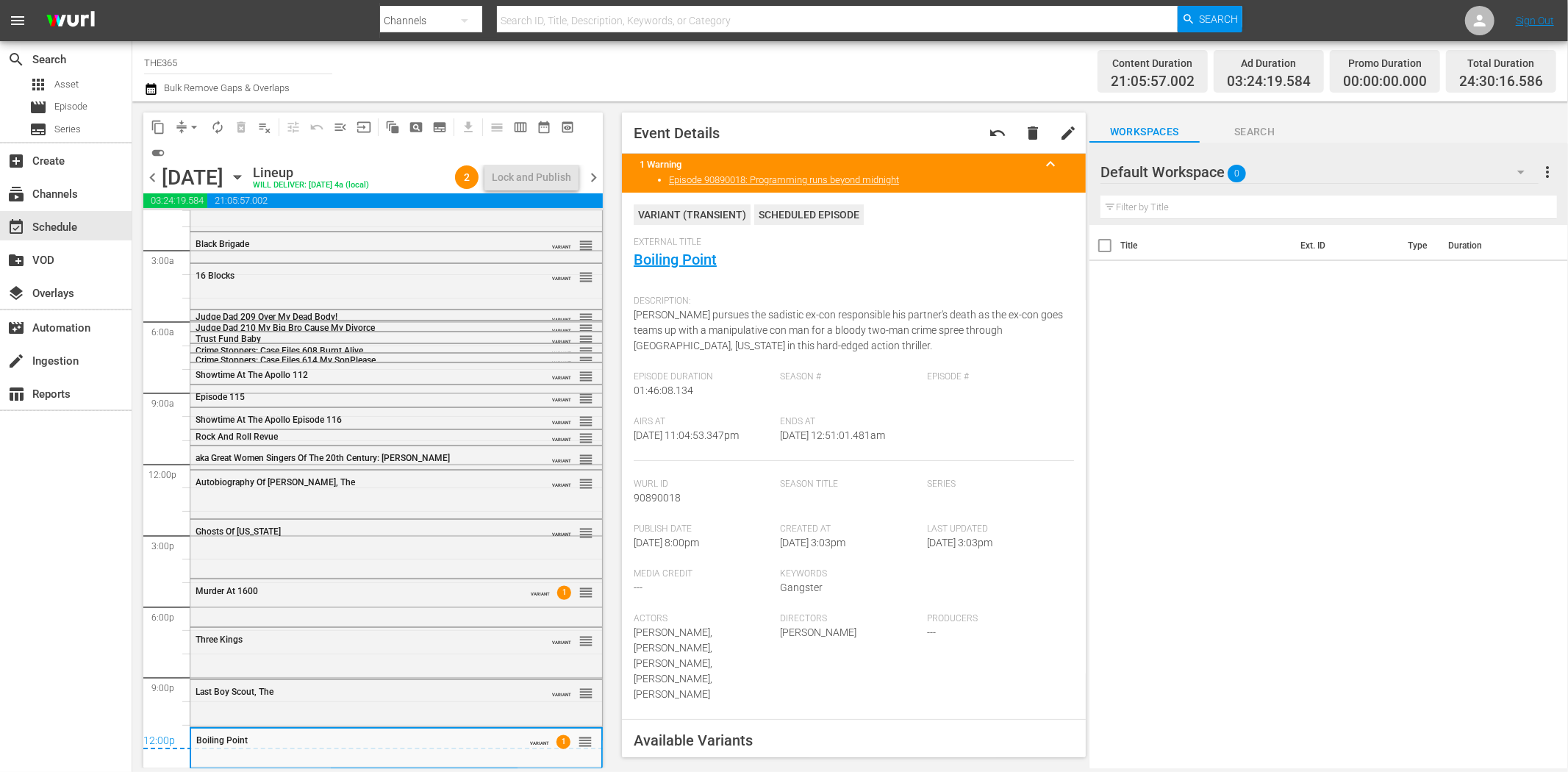
click at [598, 176] on span "chevron_right" at bounding box center [594, 177] width 18 height 18
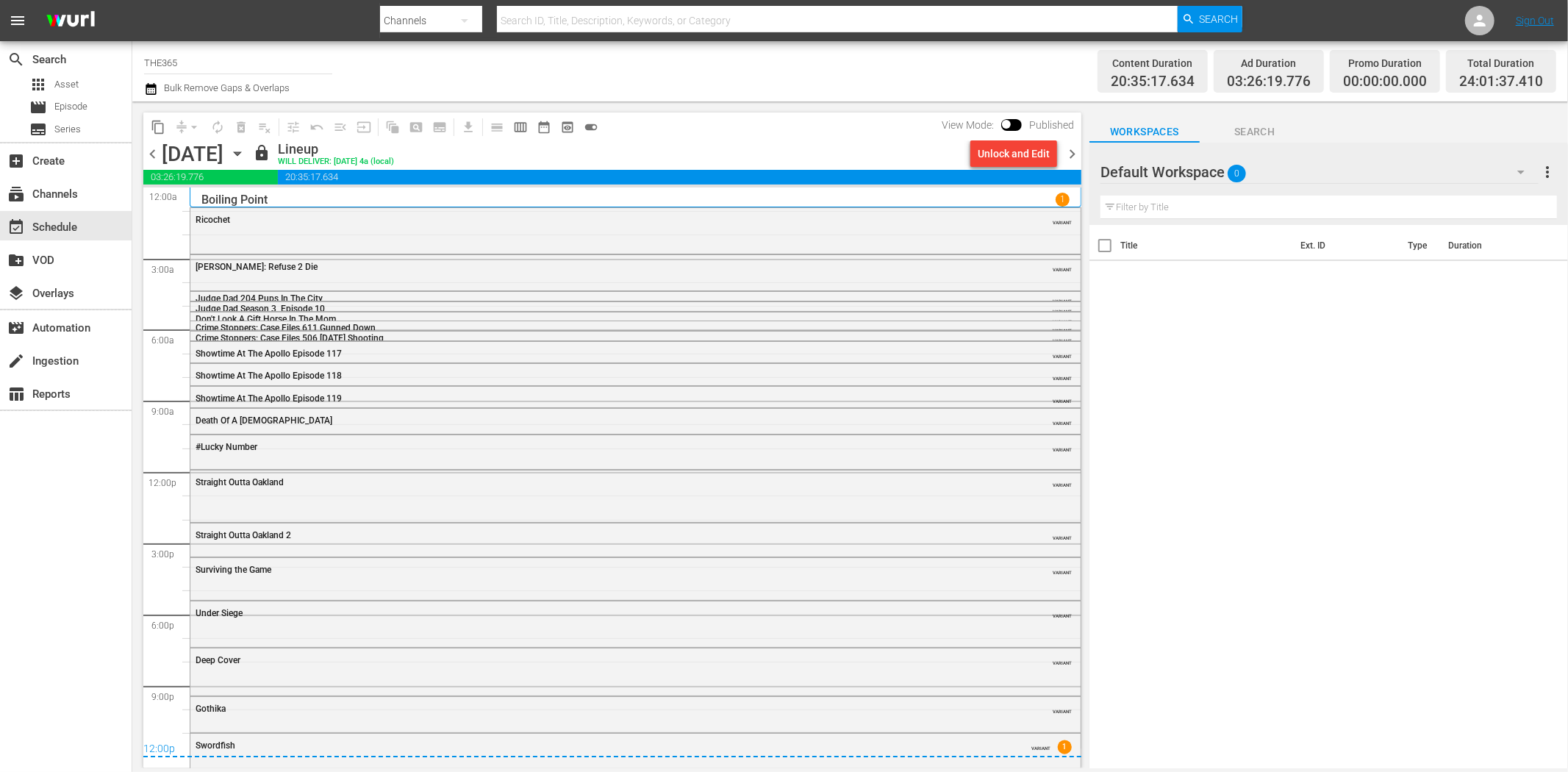
click at [273, 233] on div "Ricochet VARIANT" at bounding box center [635, 229] width 890 height 42
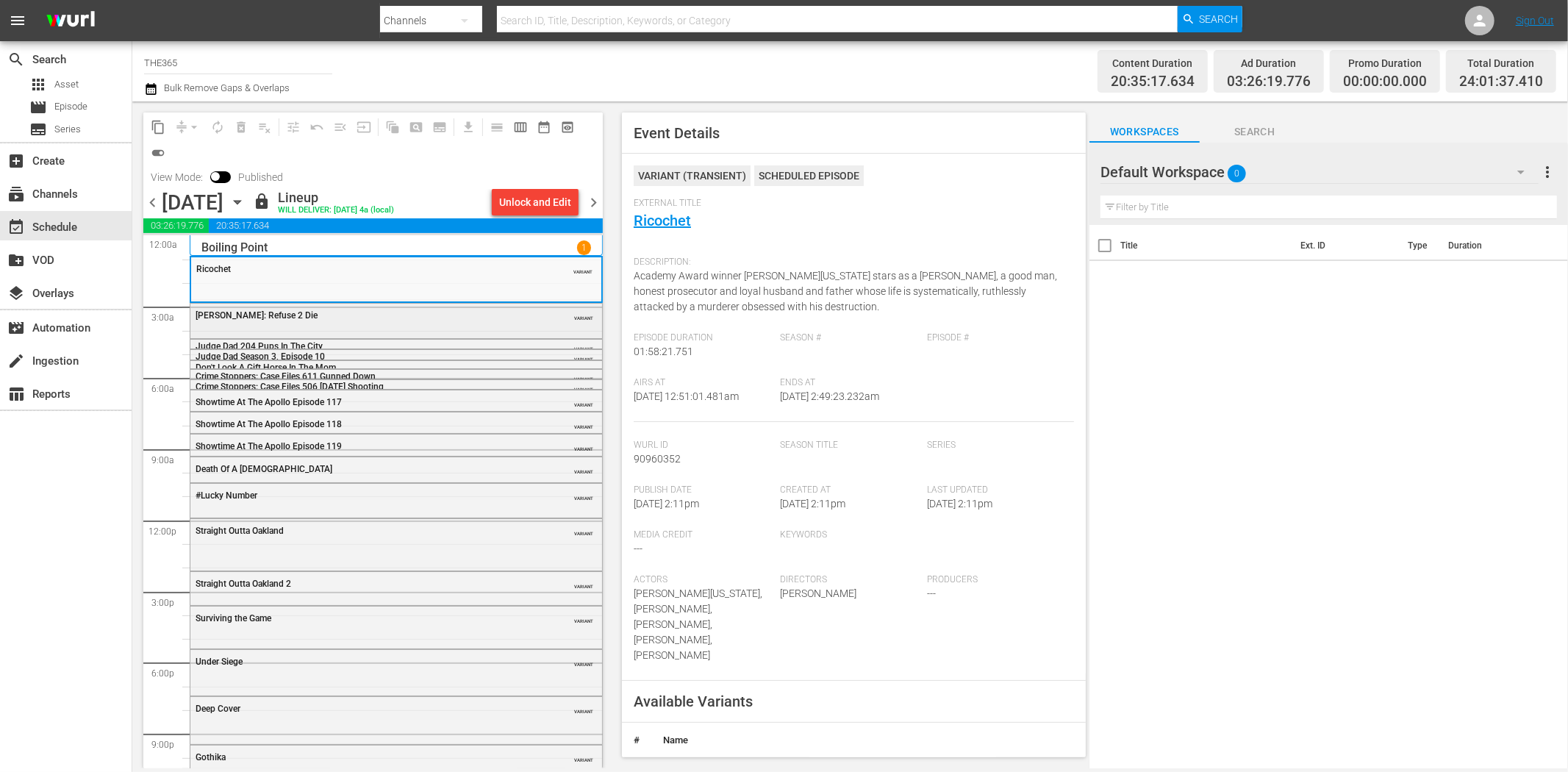
click at [387, 317] on div "50 Cent: Refuse 2 Die" at bounding box center [359, 315] width 327 height 10
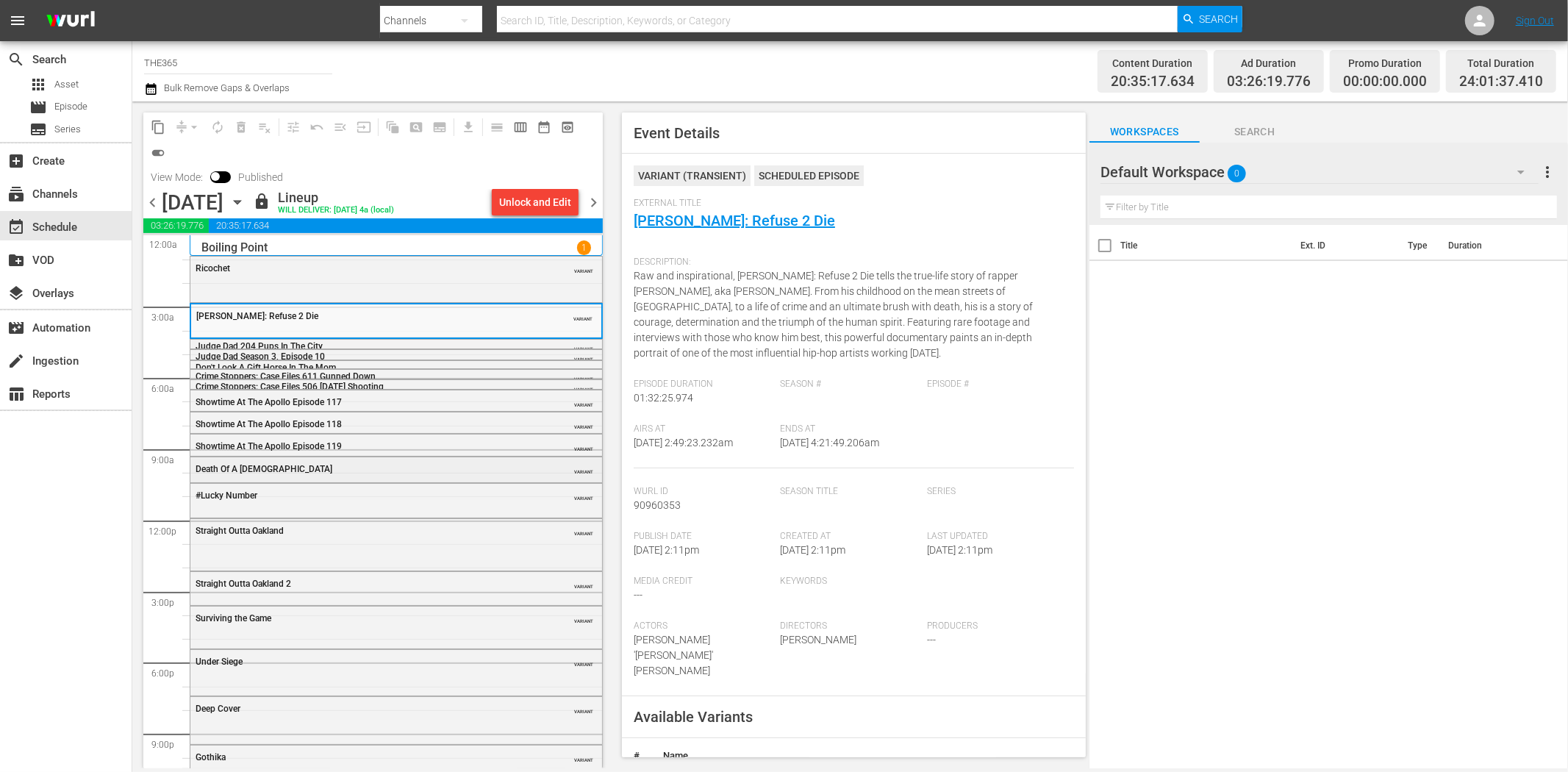
click at [371, 466] on div "Death Of A Prophet" at bounding box center [359, 468] width 327 height 10
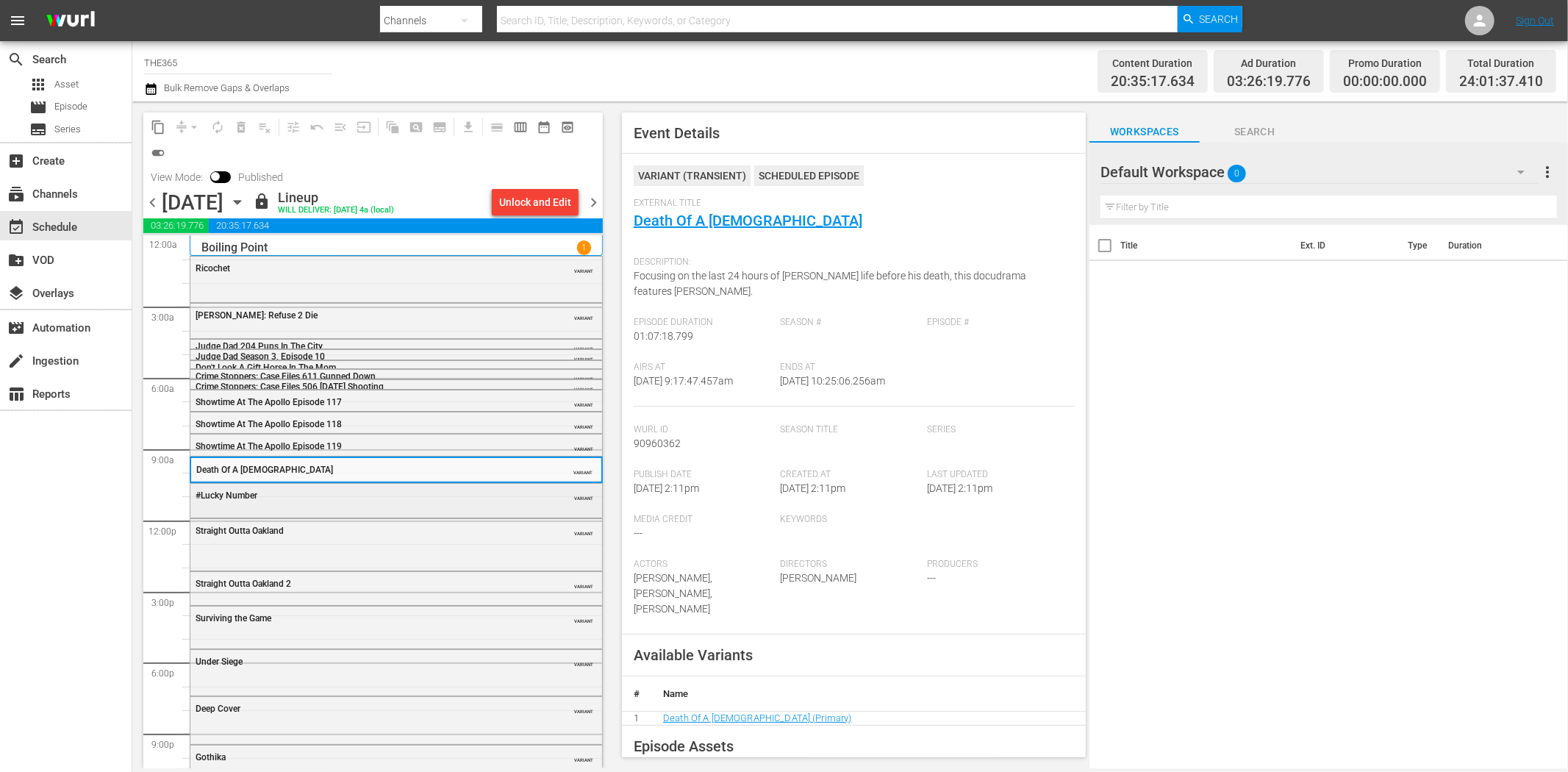
click at [352, 505] on div "#Lucky Number VARIANT" at bounding box center [396, 494] width 411 height 22
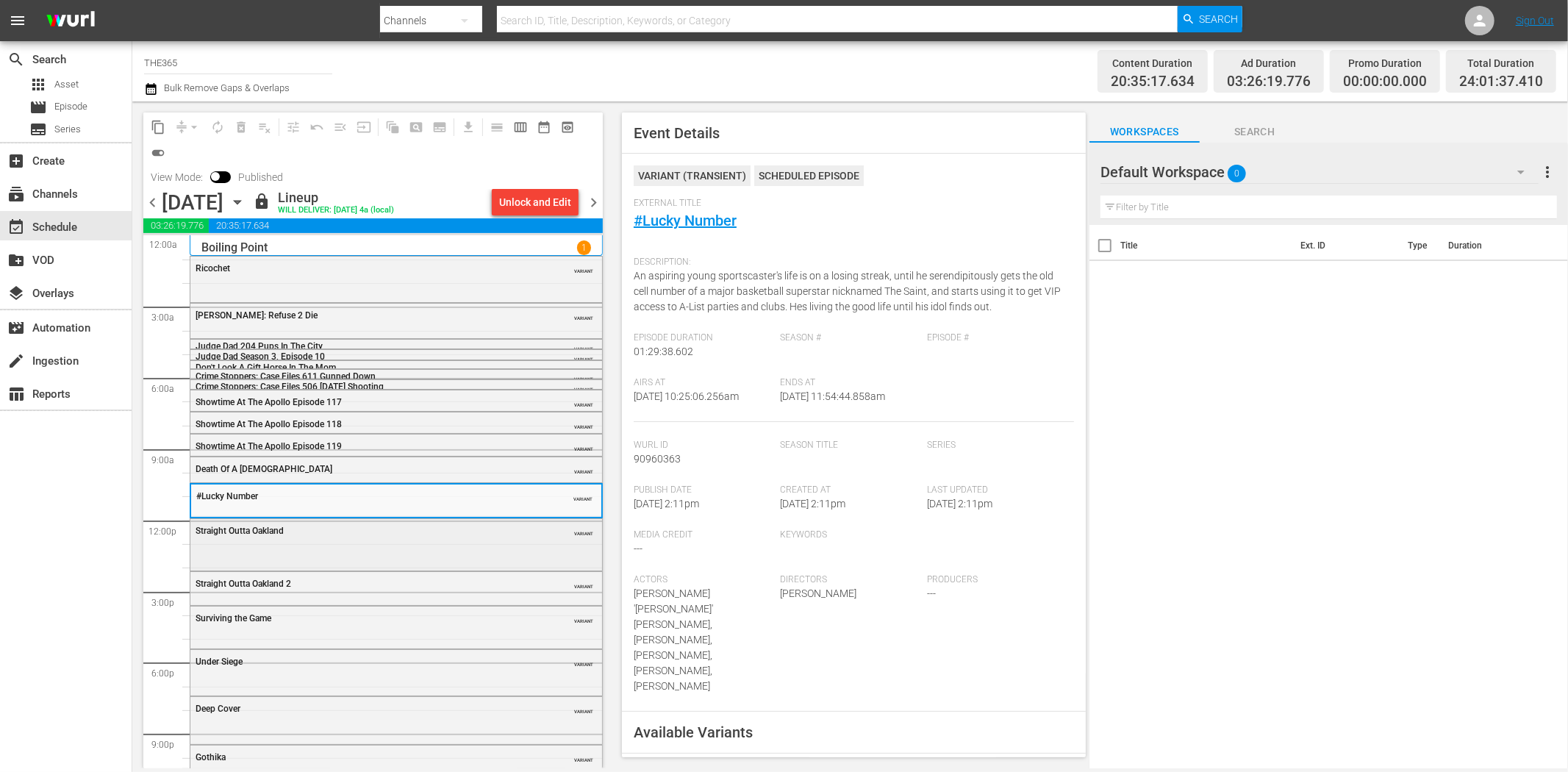
click at [437, 555] on div "Straight Outta Oakland VARIANT" at bounding box center [396, 543] width 411 height 49
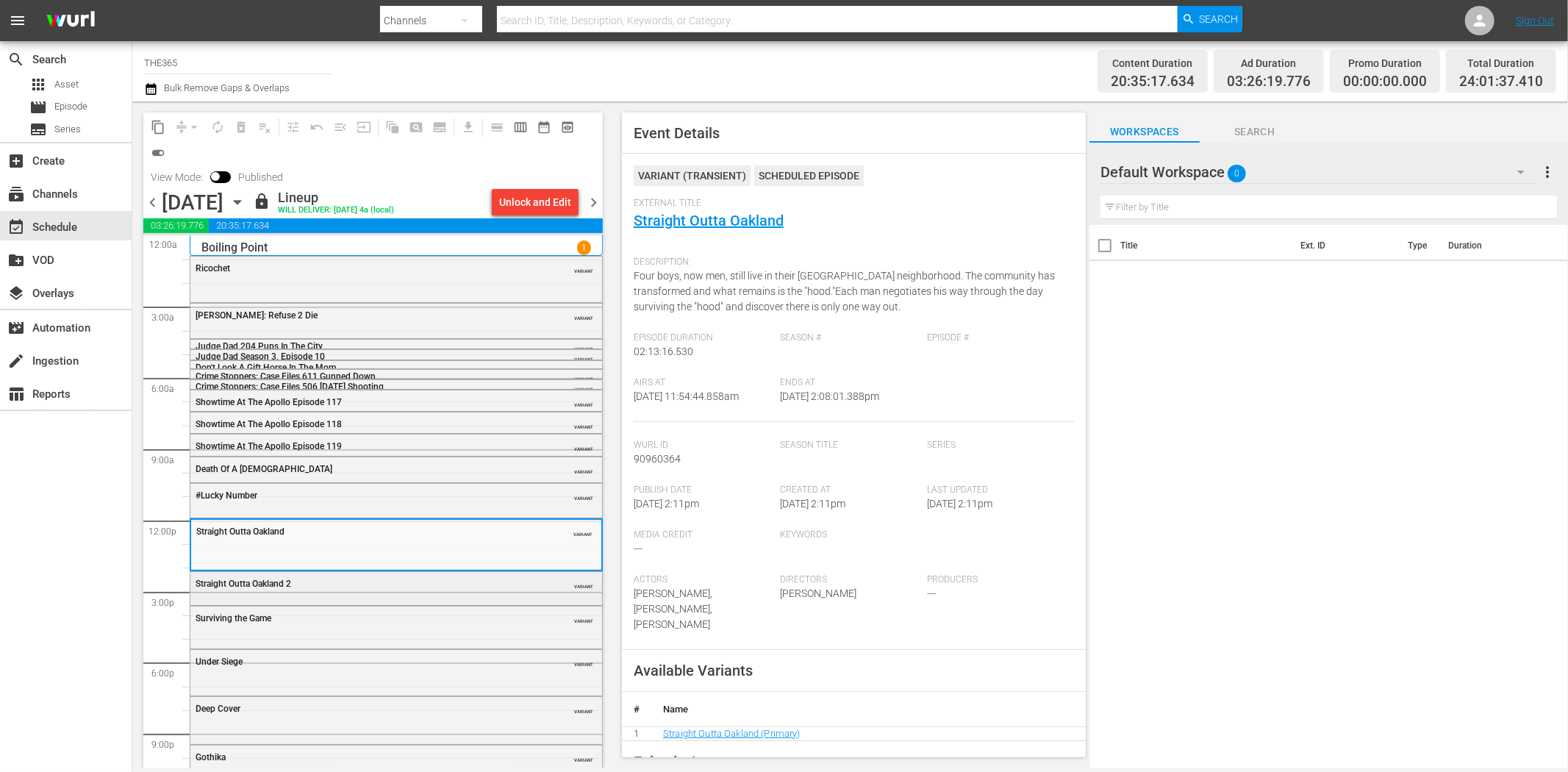
click at [401, 575] on div "Straight Outta Oakland 2 VARIANT" at bounding box center [396, 583] width 411 height 22
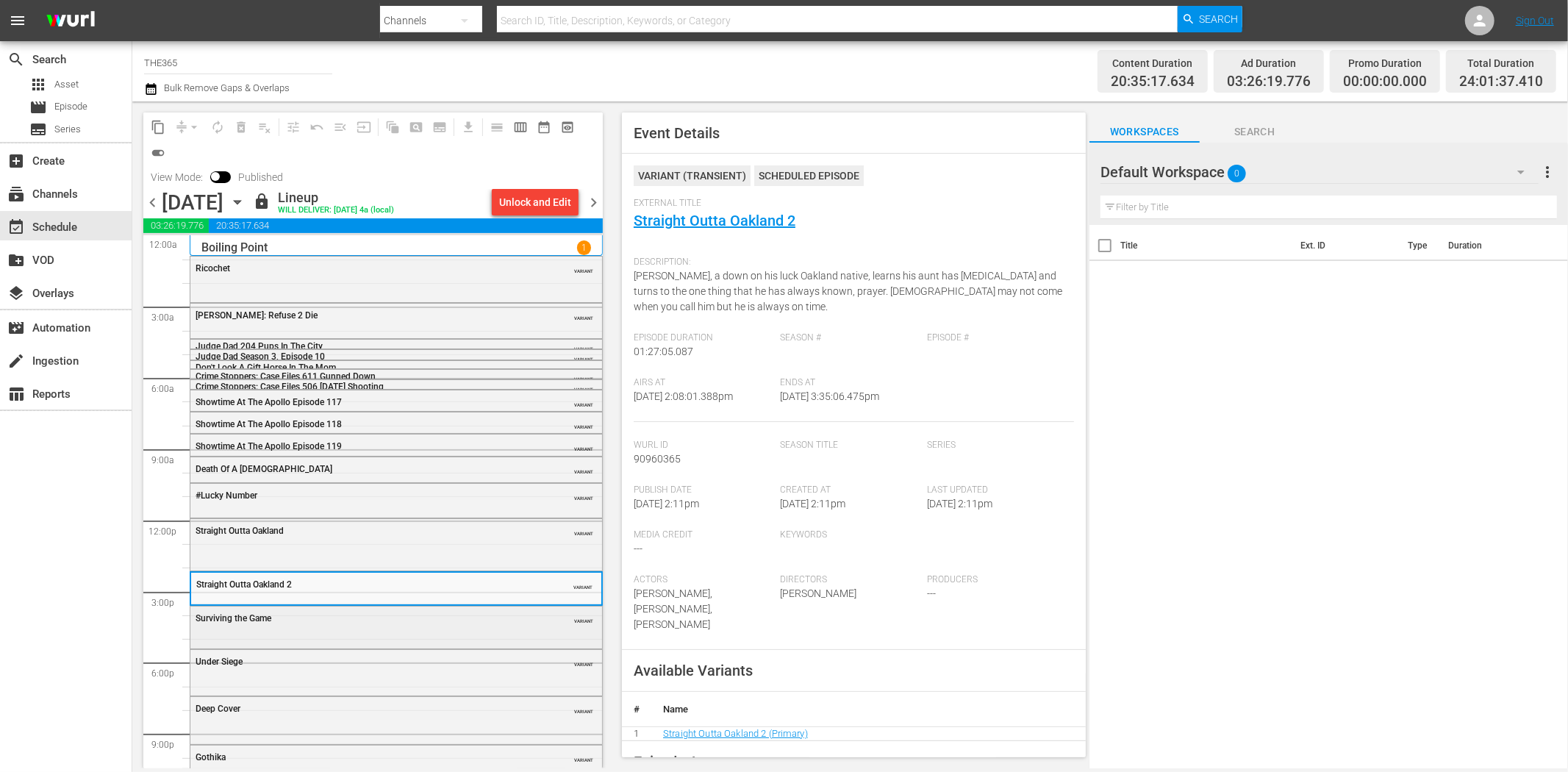
click at [352, 617] on div "Surviving the Game" at bounding box center [359, 617] width 327 height 10
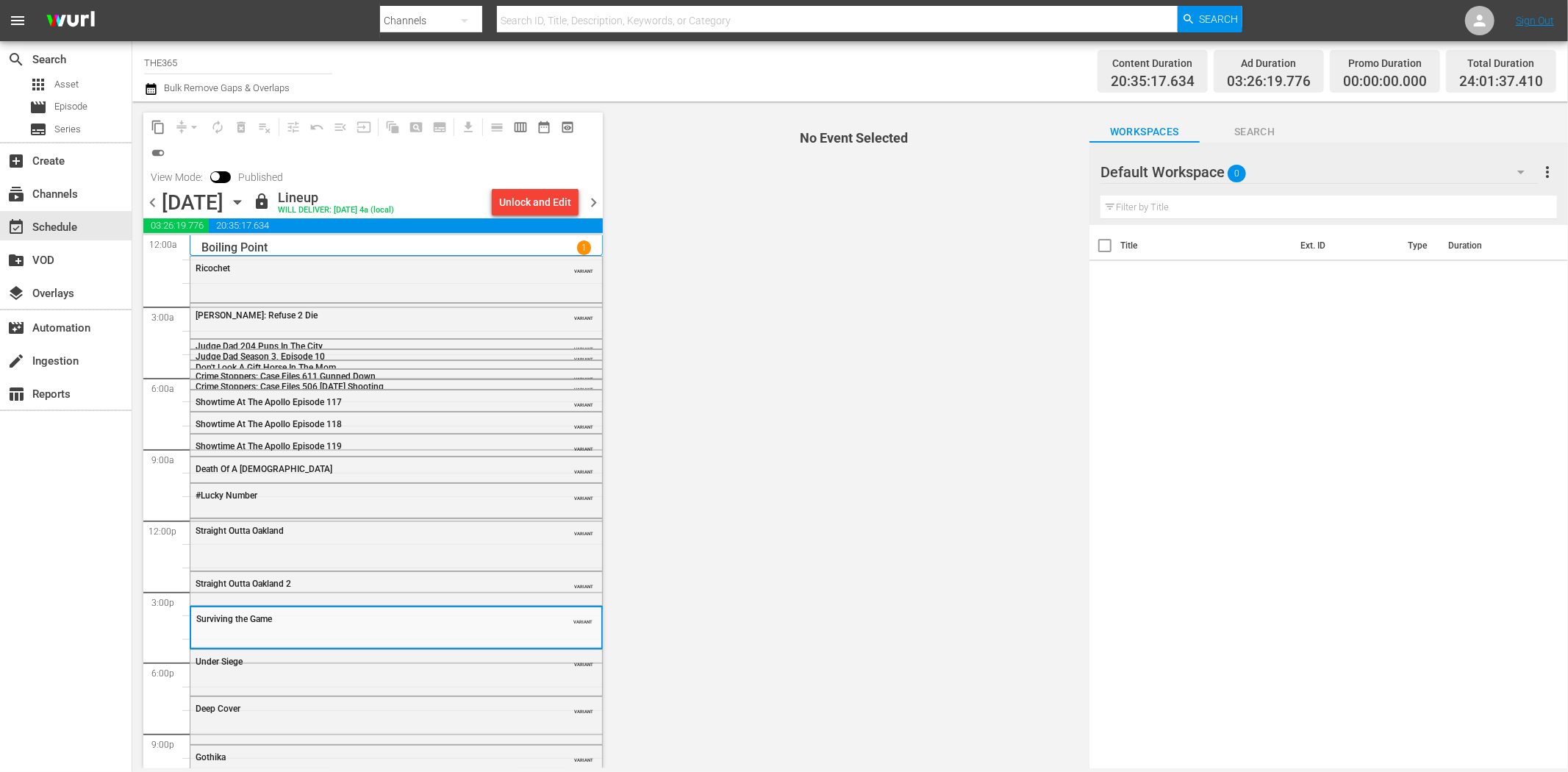
scroll to position [57, 0]
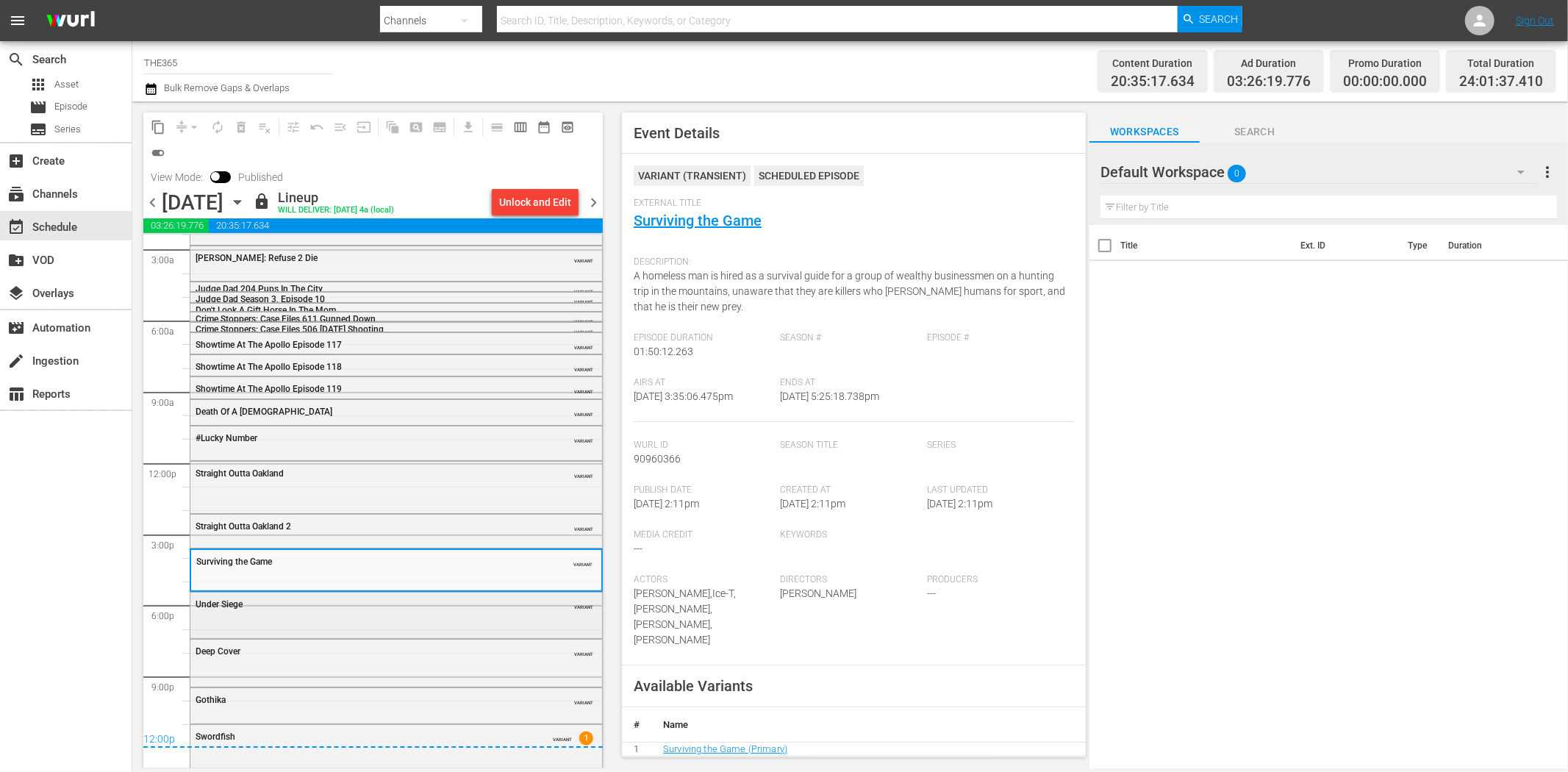
click at [343, 618] on div "Under Siege VARIANT" at bounding box center [396, 614] width 411 height 42
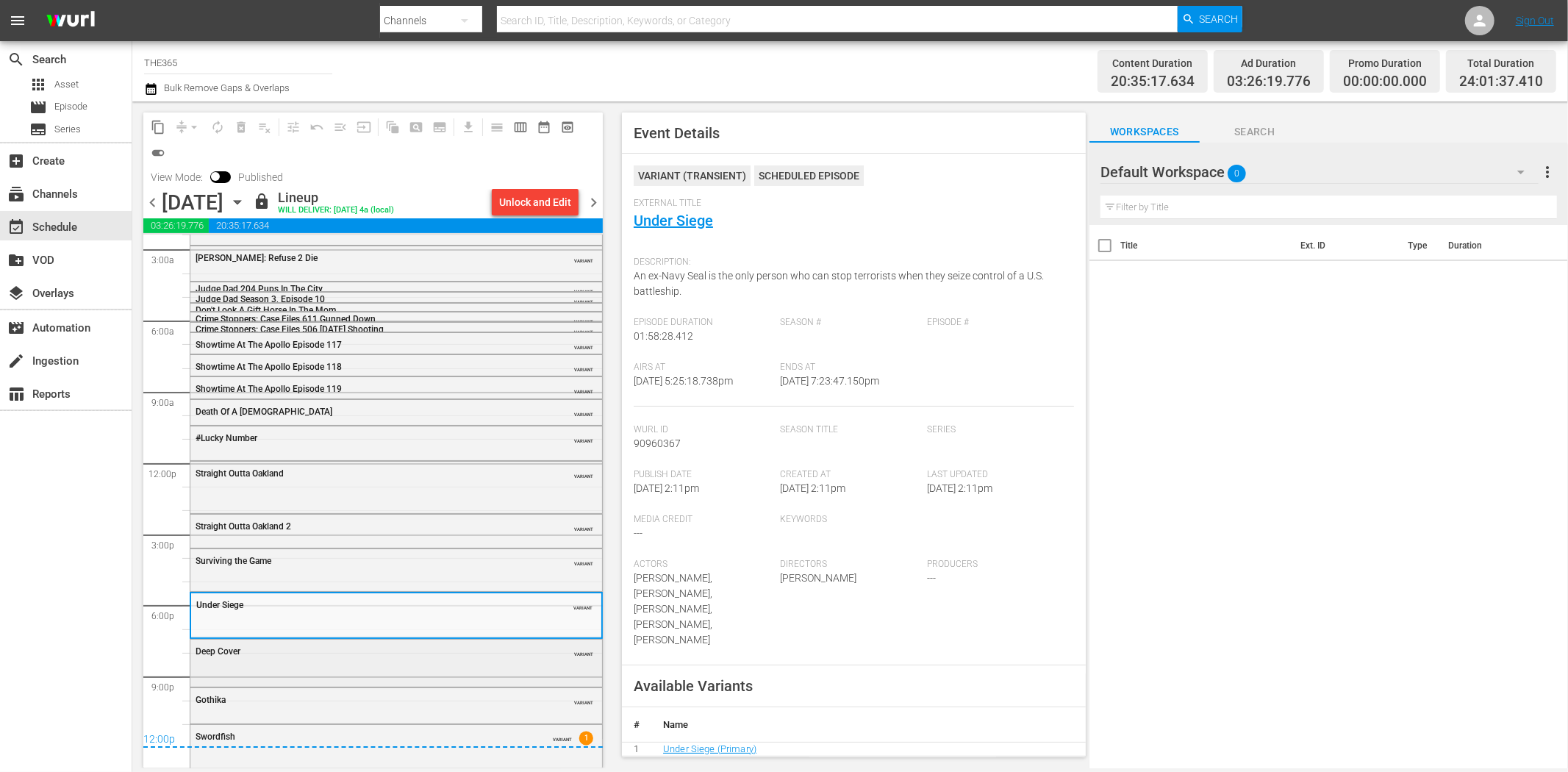
click at [390, 654] on div "Deep Cover" at bounding box center [359, 651] width 327 height 10
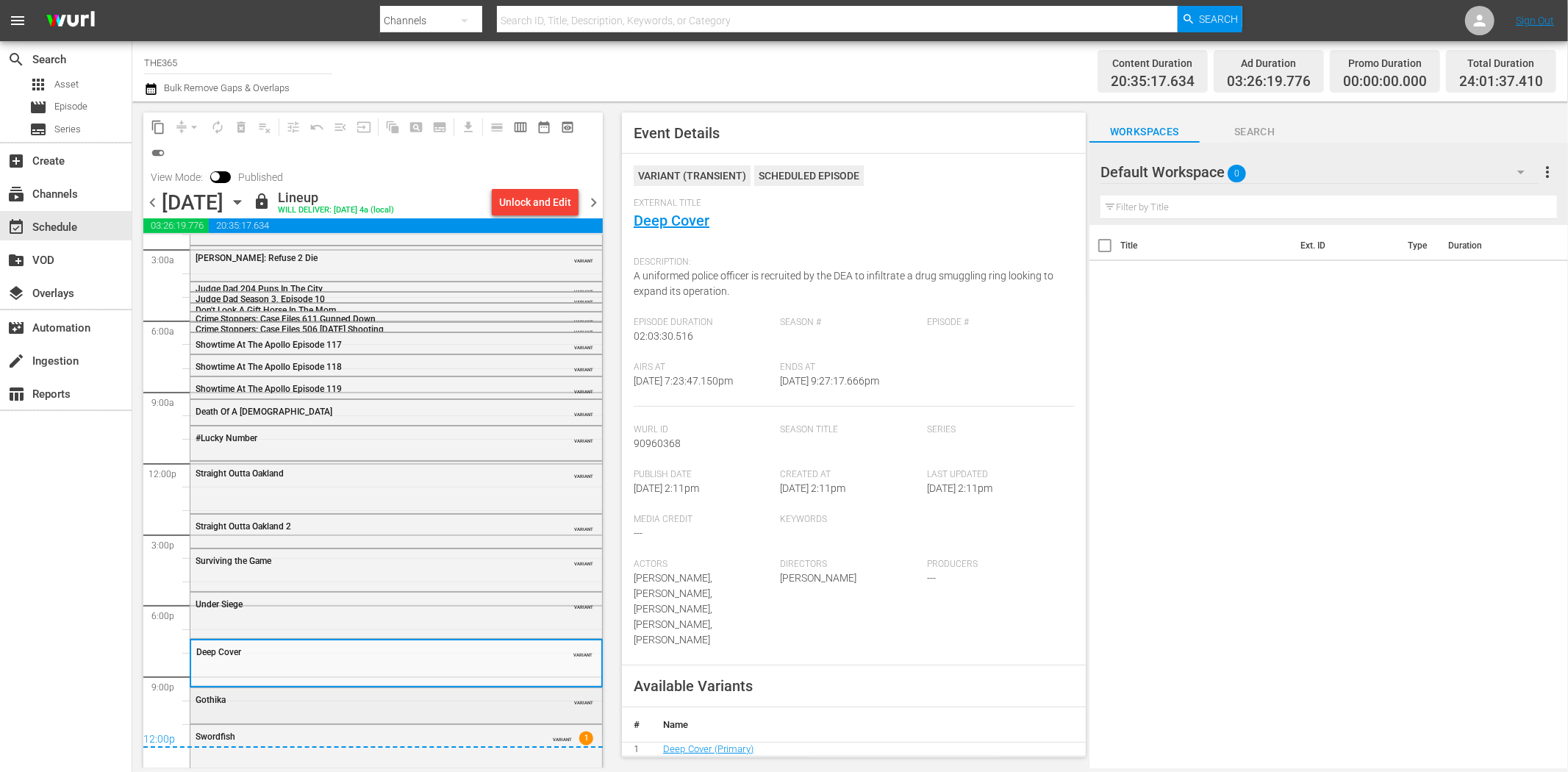
click at [414, 711] on div "Gothika VARIANT" at bounding box center [396, 704] width 411 height 33
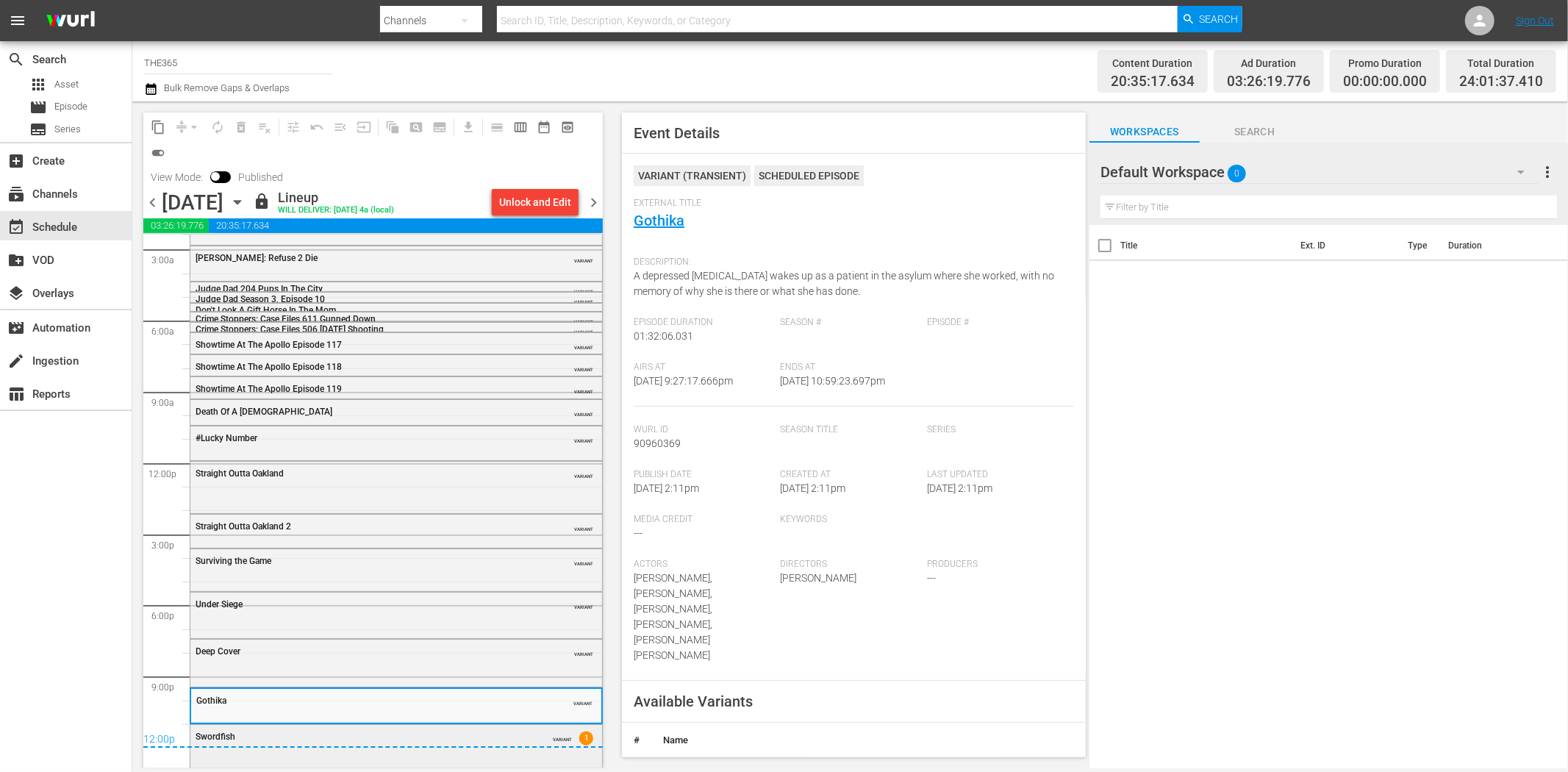
click at [504, 747] on div "Swordfish VARIANT 1" at bounding box center [396, 745] width 411 height 41
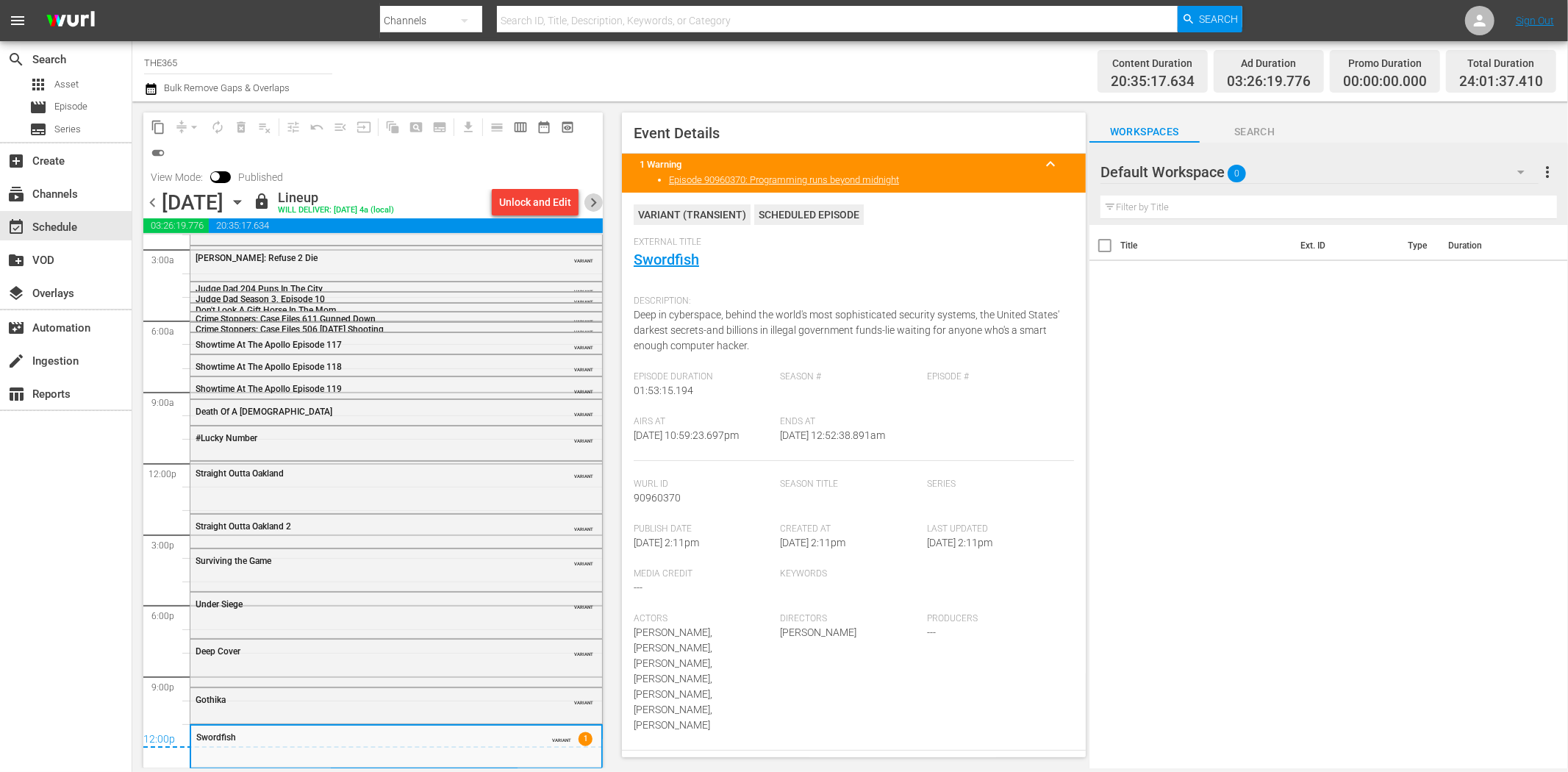
click at [593, 202] on span "chevron_right" at bounding box center [594, 202] width 18 height 18
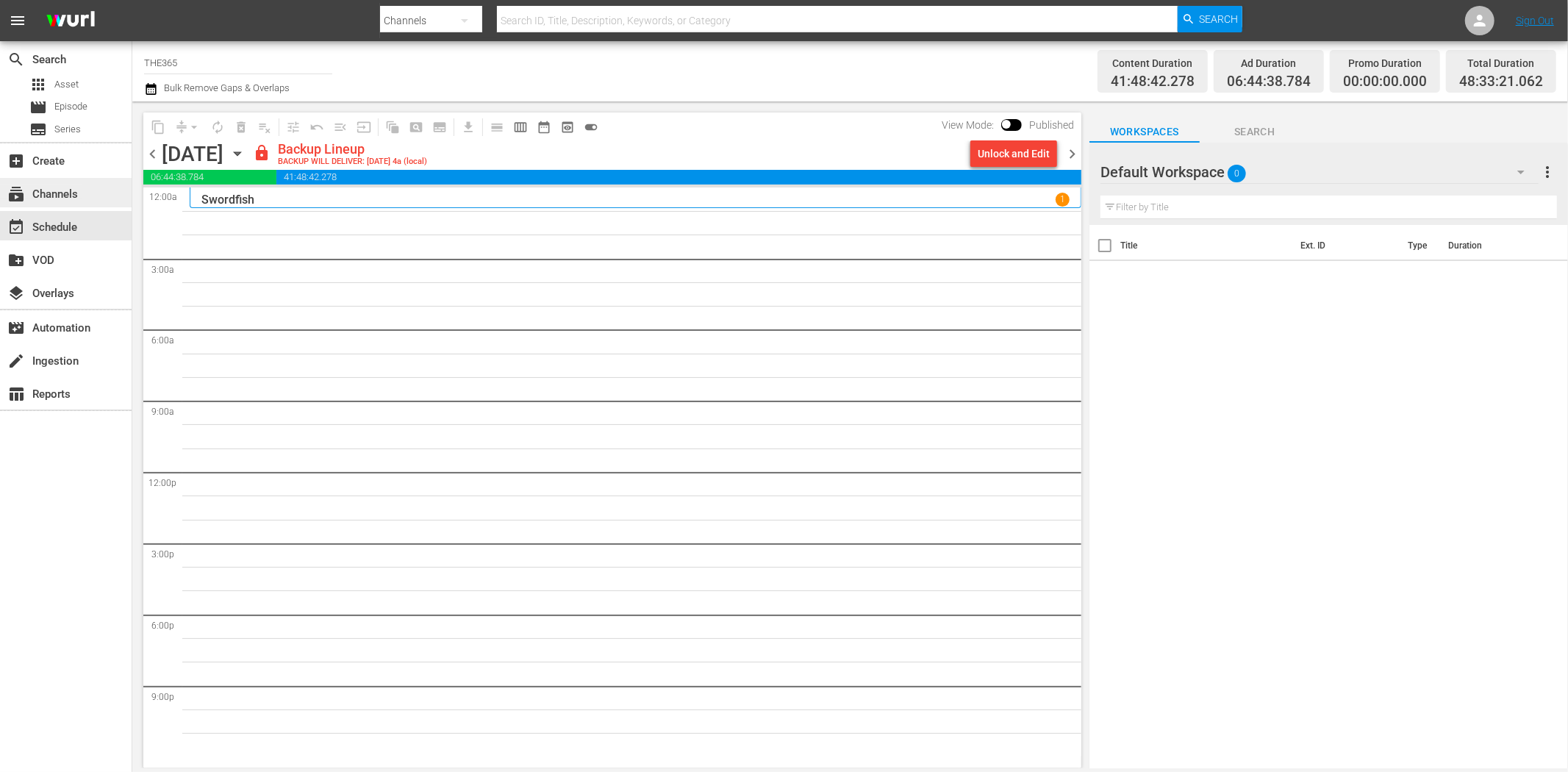
click at [77, 193] on div "subscriptions Channels" at bounding box center [41, 192] width 82 height 14
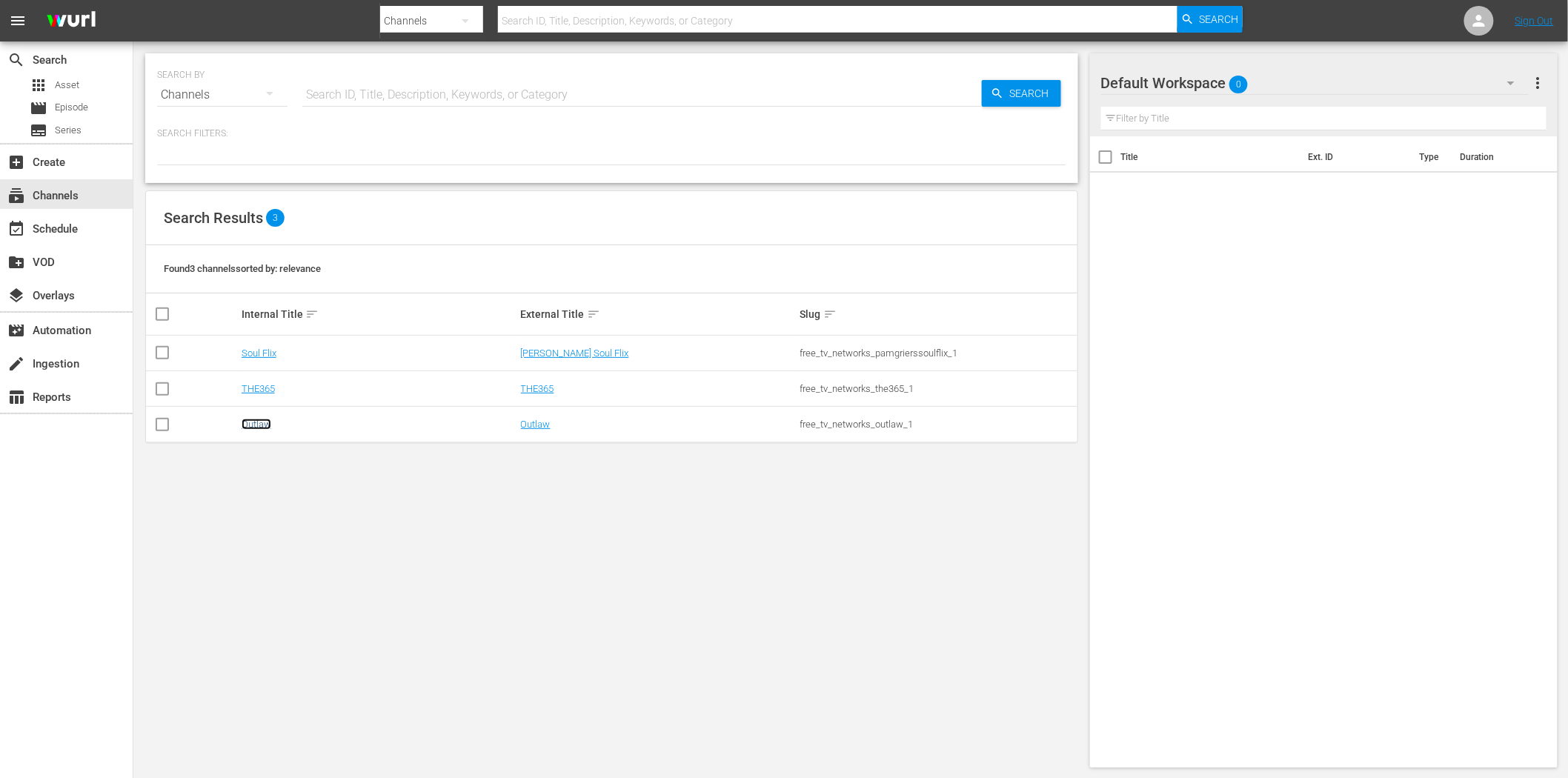
click at [251, 419] on link "Outlaw" at bounding box center [256, 425] width 30 height 11
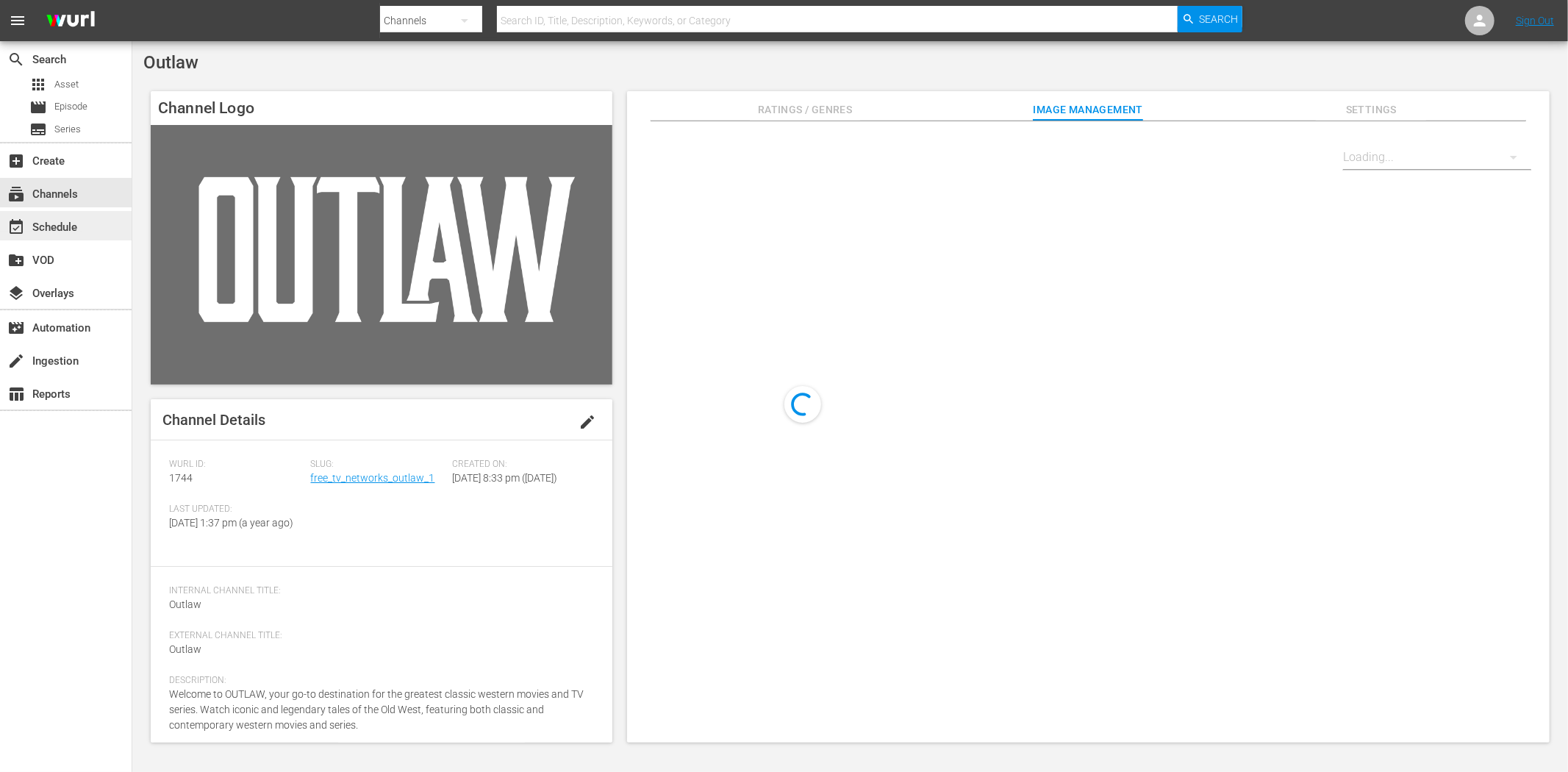
click at [77, 221] on div "event_available Schedule" at bounding box center [41, 225] width 82 height 14
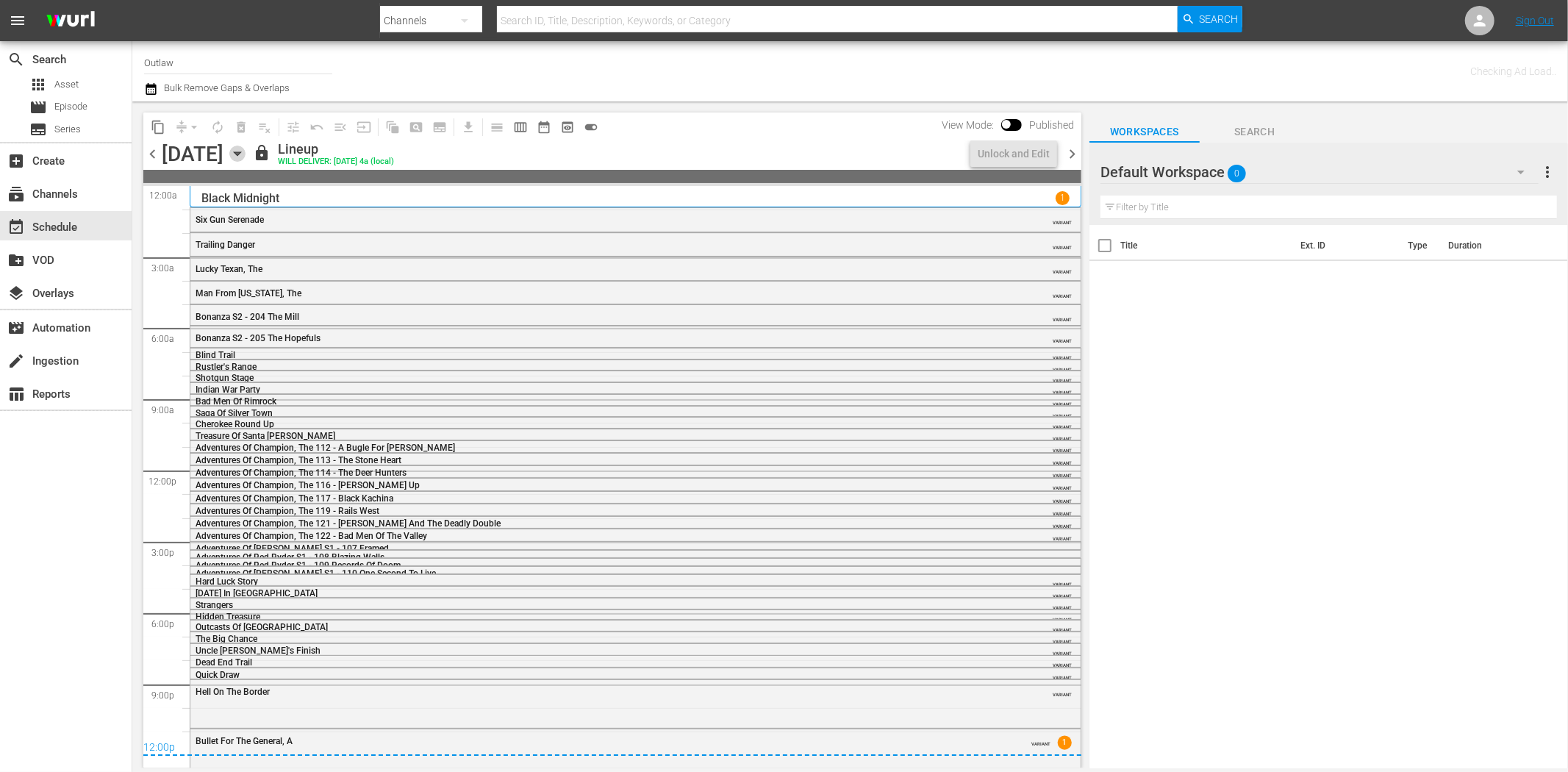
click at [246, 150] on icon "button" at bounding box center [238, 154] width 16 height 16
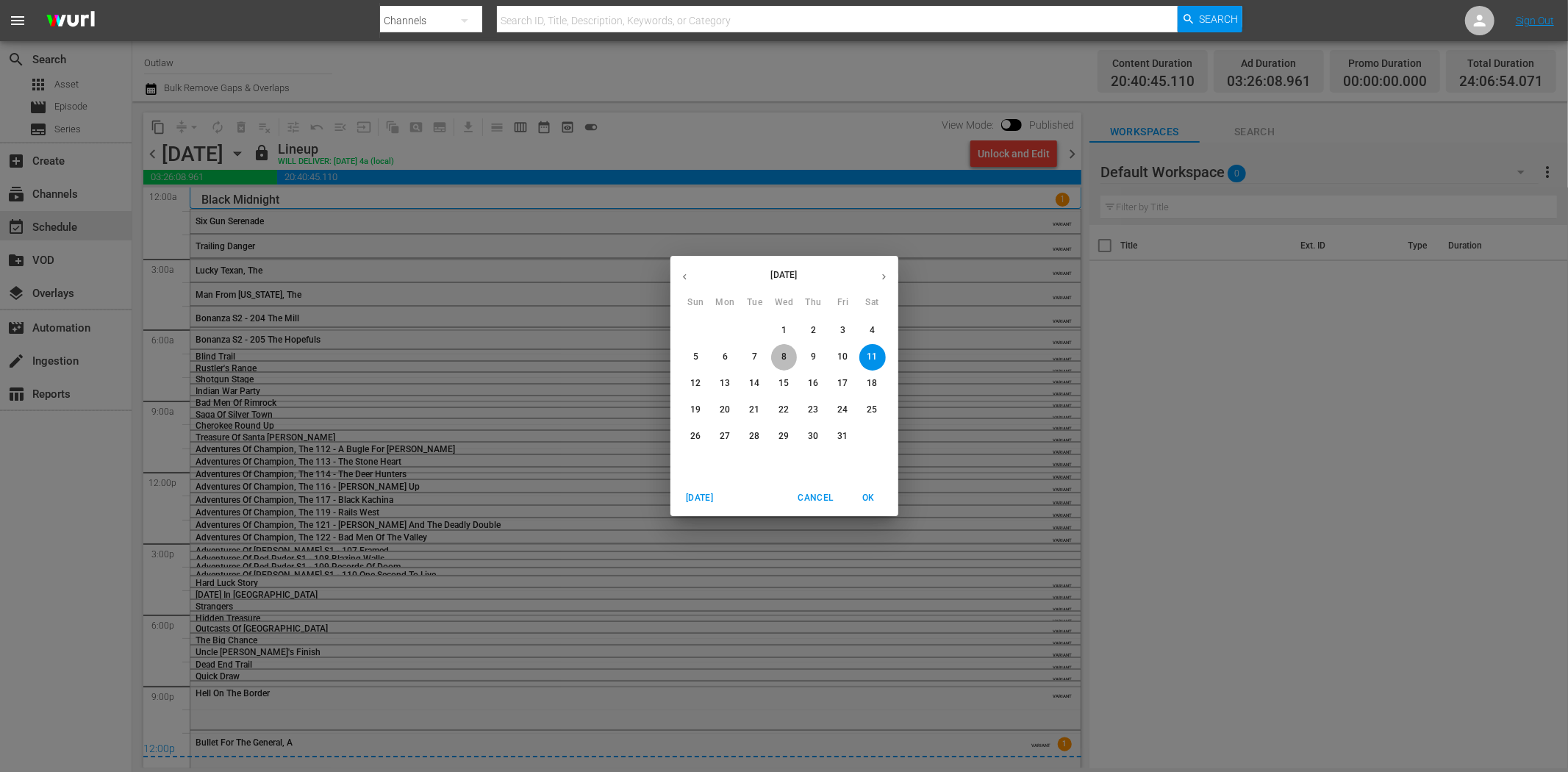
click at [784, 355] on p "8" at bounding box center [784, 357] width 5 height 13
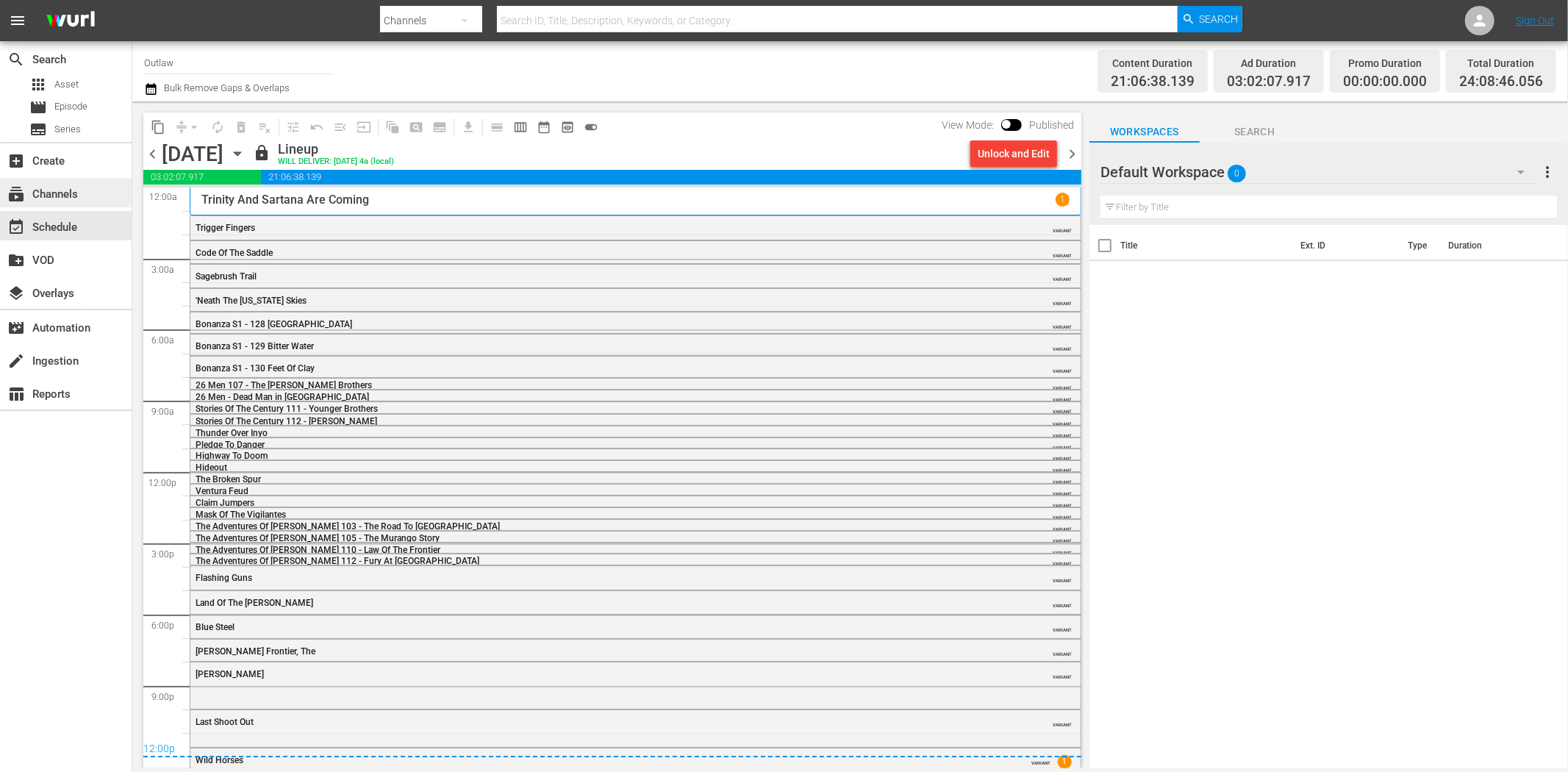
click at [53, 193] on div "subscriptions Channels" at bounding box center [41, 192] width 82 height 14
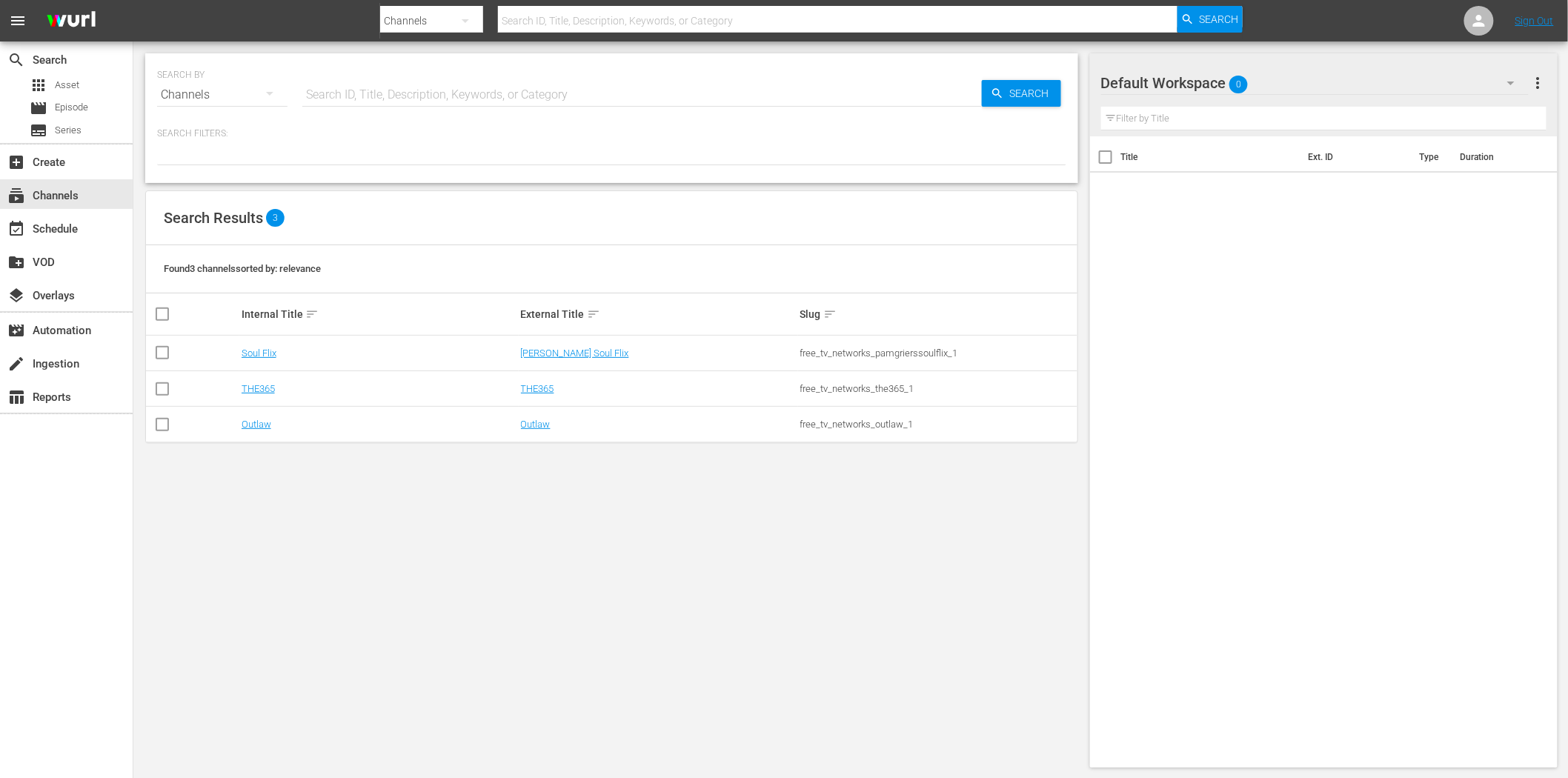
click at [261, 380] on td "THE365" at bounding box center [379, 388] width 280 height 36
click at [256, 385] on link "THE365" at bounding box center [258, 389] width 34 height 11
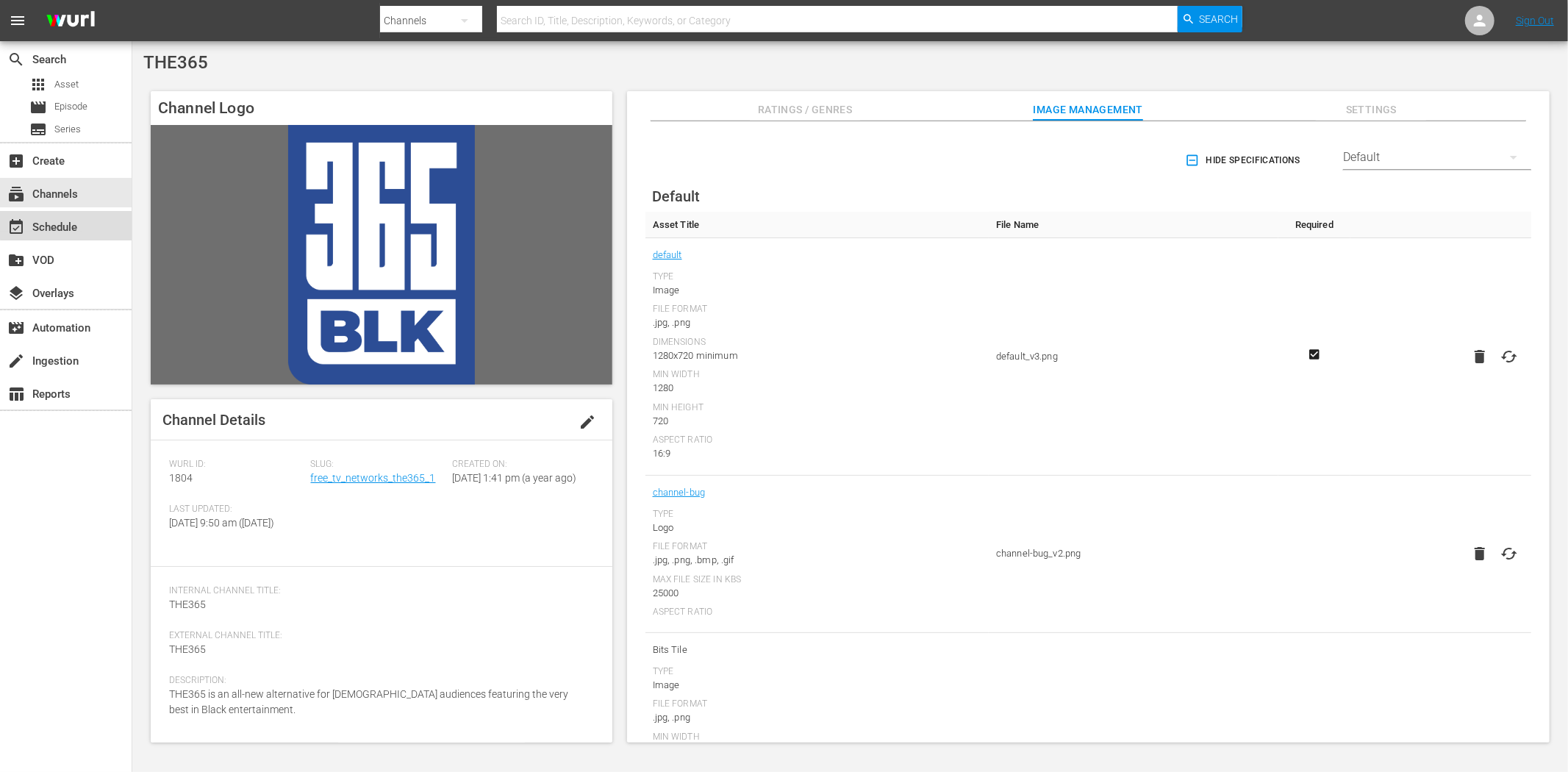
click at [78, 221] on div "event_available Schedule" at bounding box center [41, 225] width 82 height 14
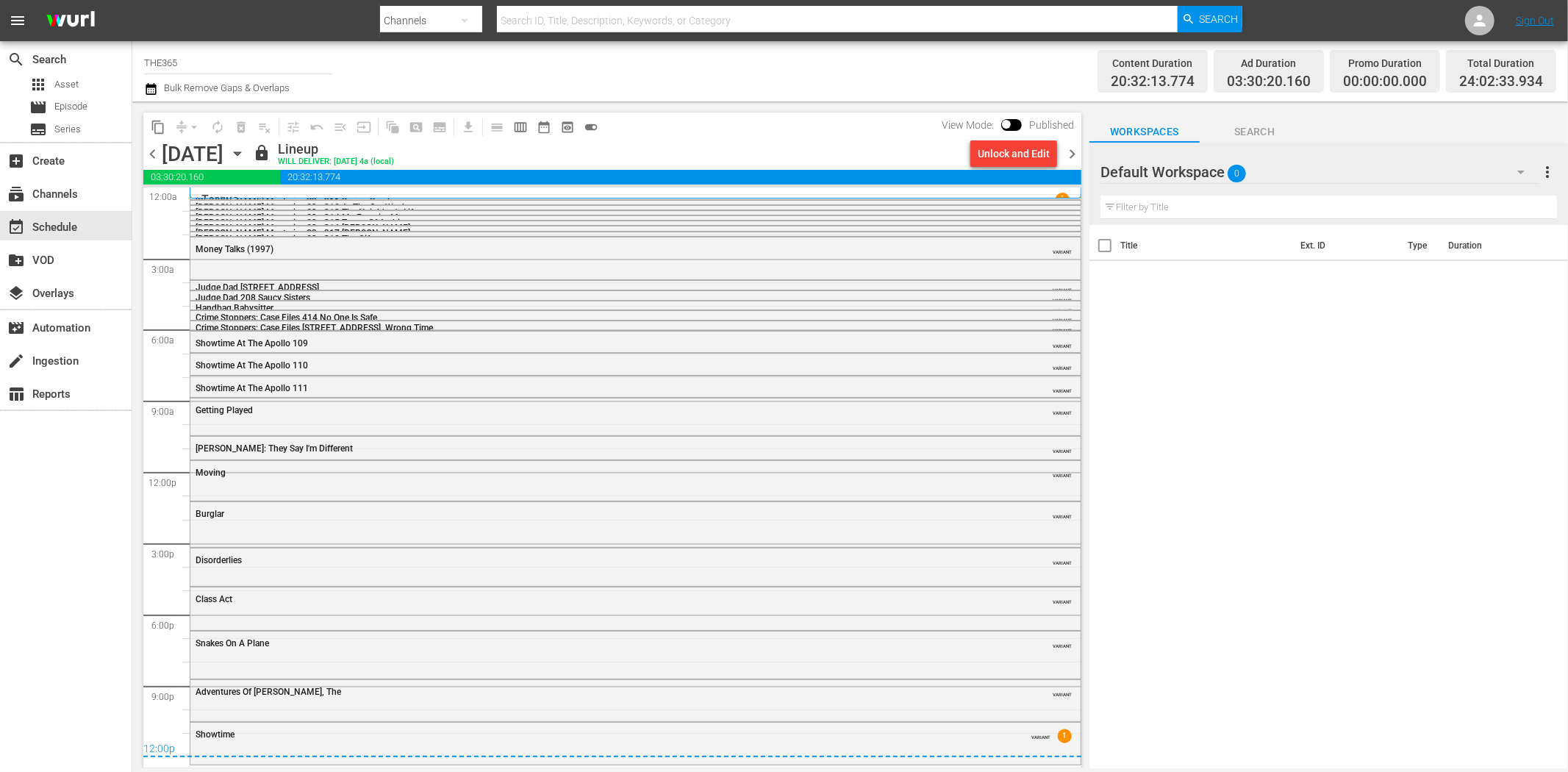
click at [1074, 160] on span "chevron_right" at bounding box center [1072, 154] width 18 height 18
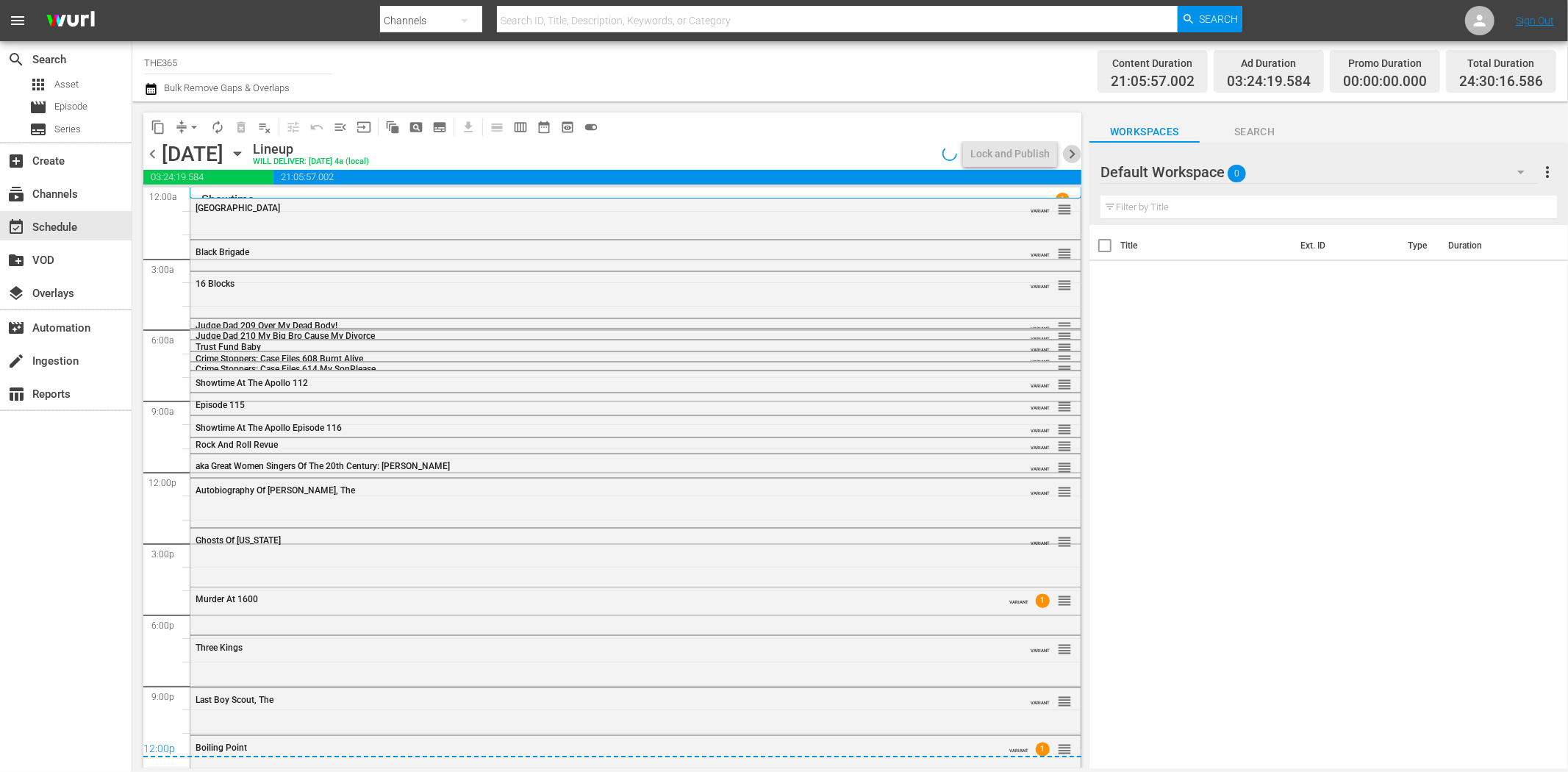
click at [1074, 160] on span "chevron_right" at bounding box center [1072, 154] width 18 height 18
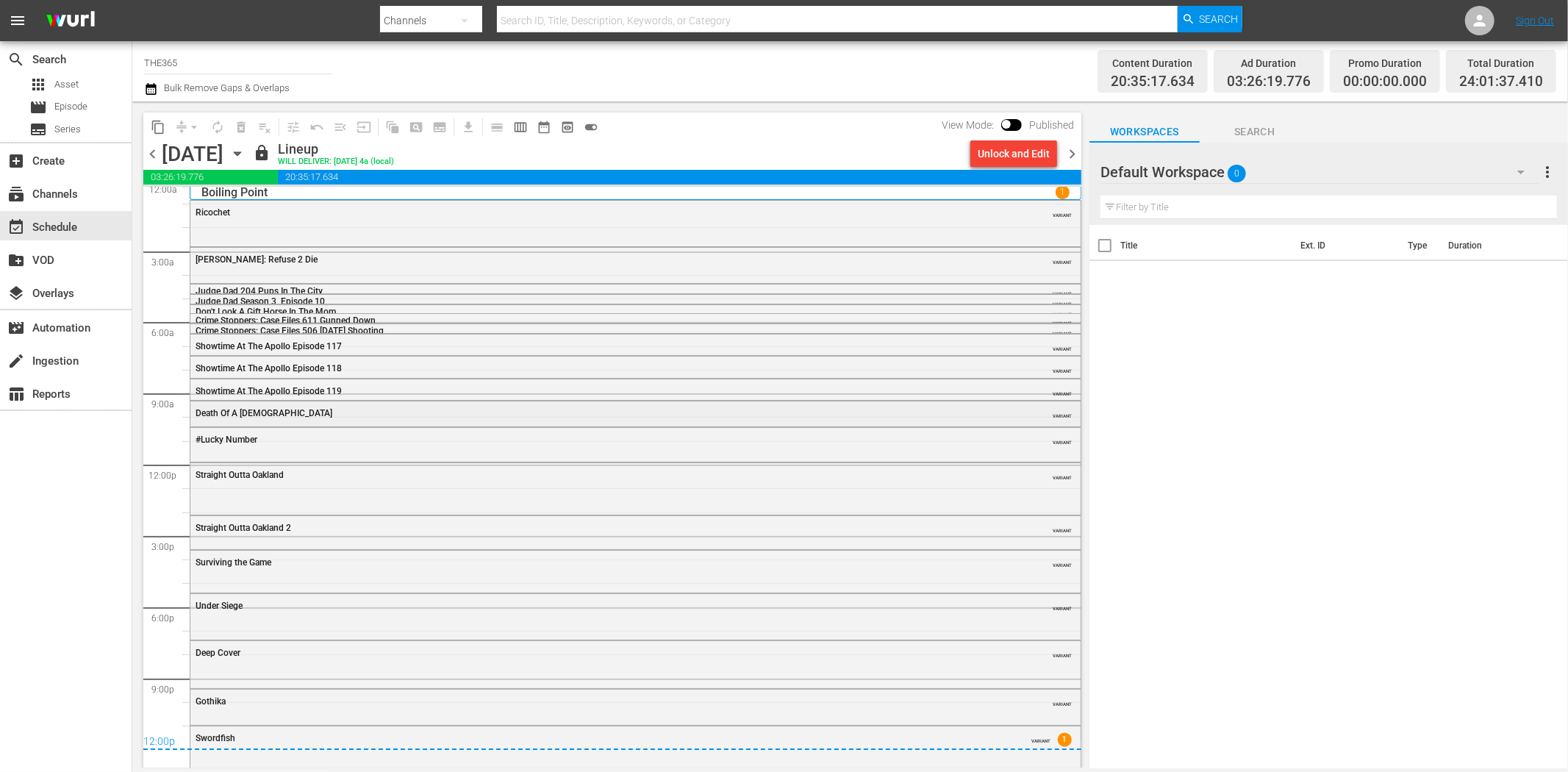
scroll to position [10, 0]
click at [1069, 150] on span "chevron_right" at bounding box center [1072, 154] width 18 height 18
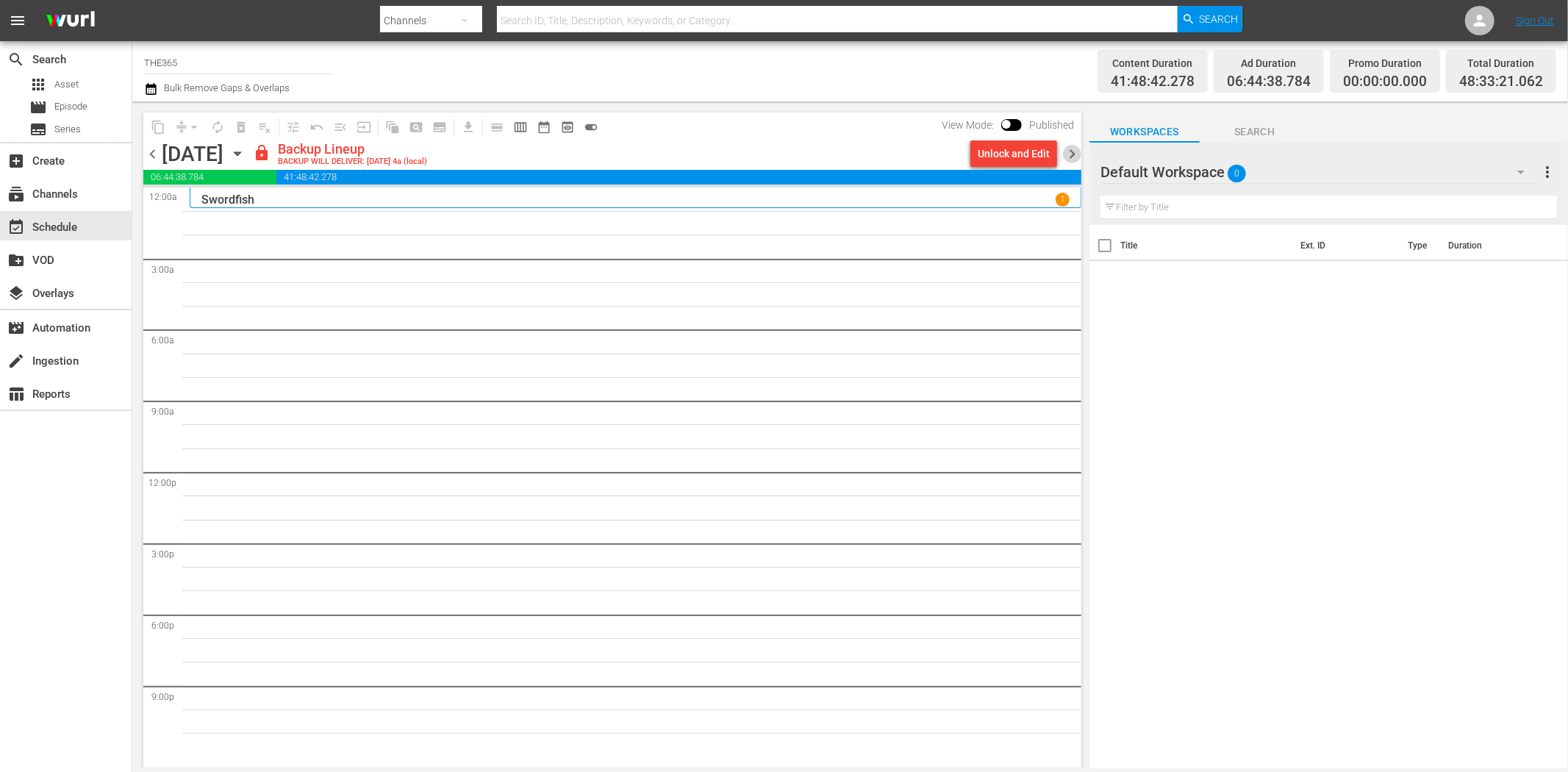
click at [1069, 150] on span "chevron_right" at bounding box center [1072, 154] width 18 height 18
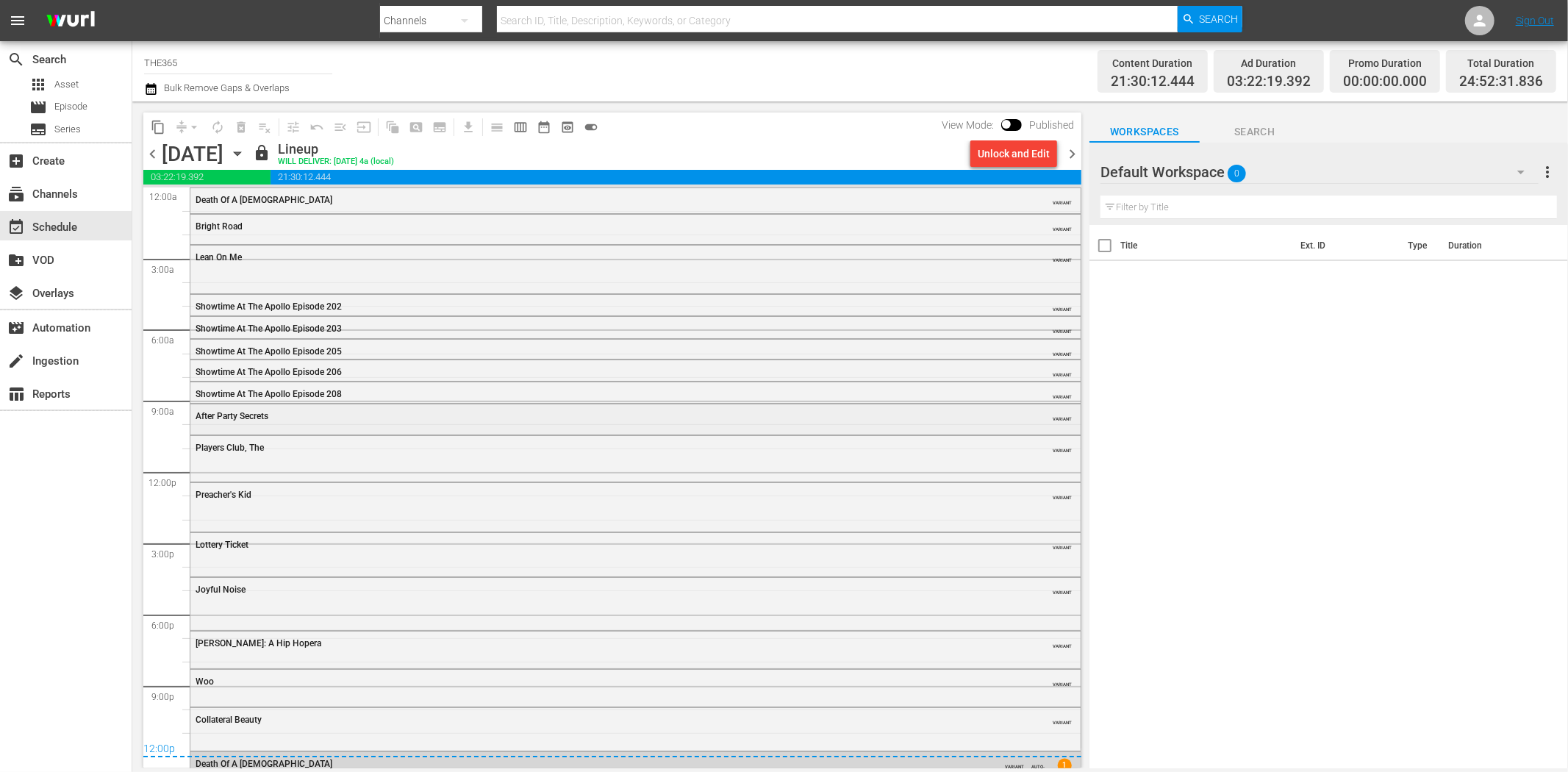
scroll to position [10, 0]
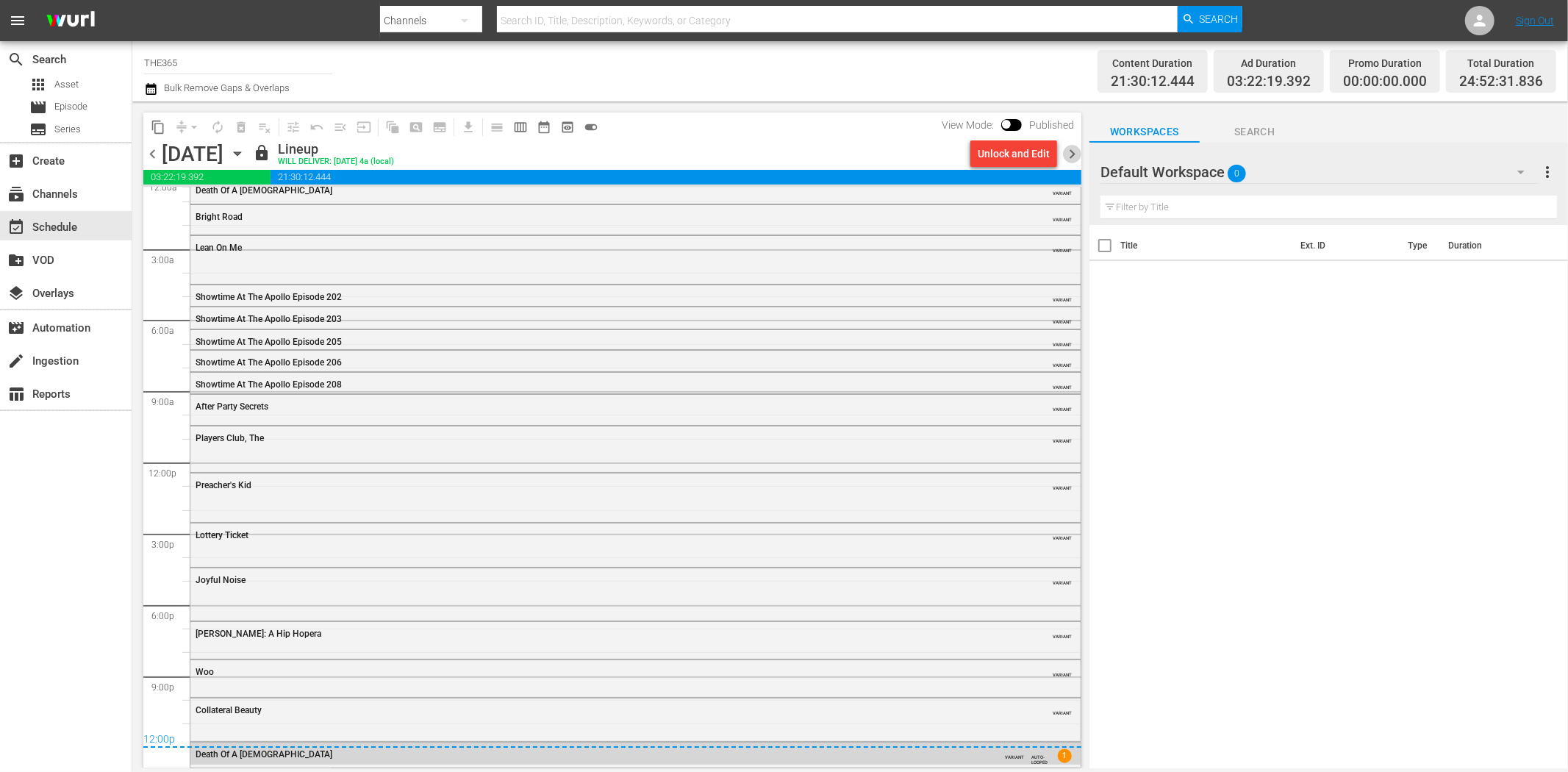
click at [1075, 152] on span "chevron_right" at bounding box center [1072, 154] width 18 height 18
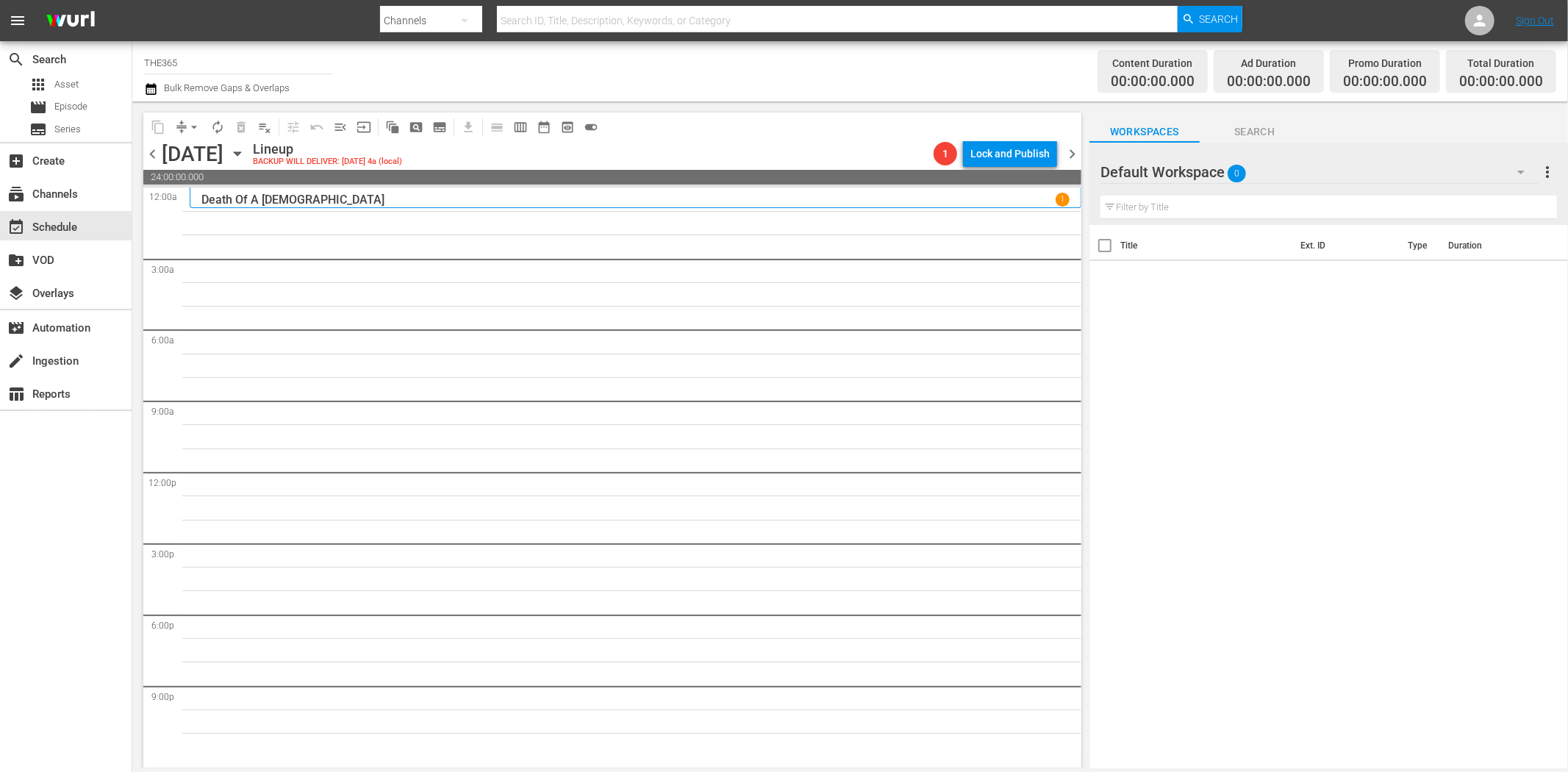
click at [1079, 156] on span "chevron_right" at bounding box center [1072, 154] width 18 height 18
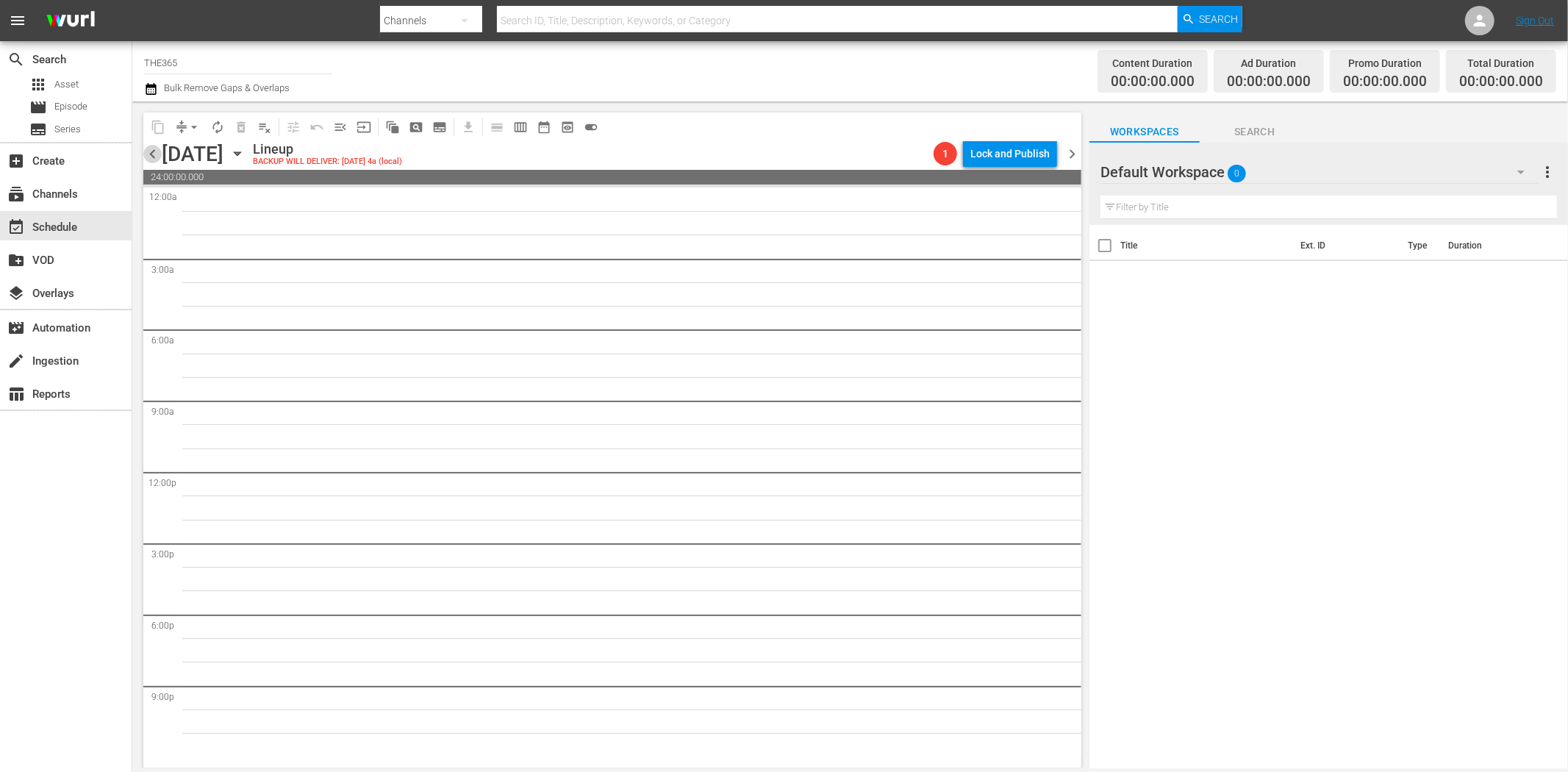
click at [155, 152] on span "chevron_left" at bounding box center [153, 154] width 18 height 18
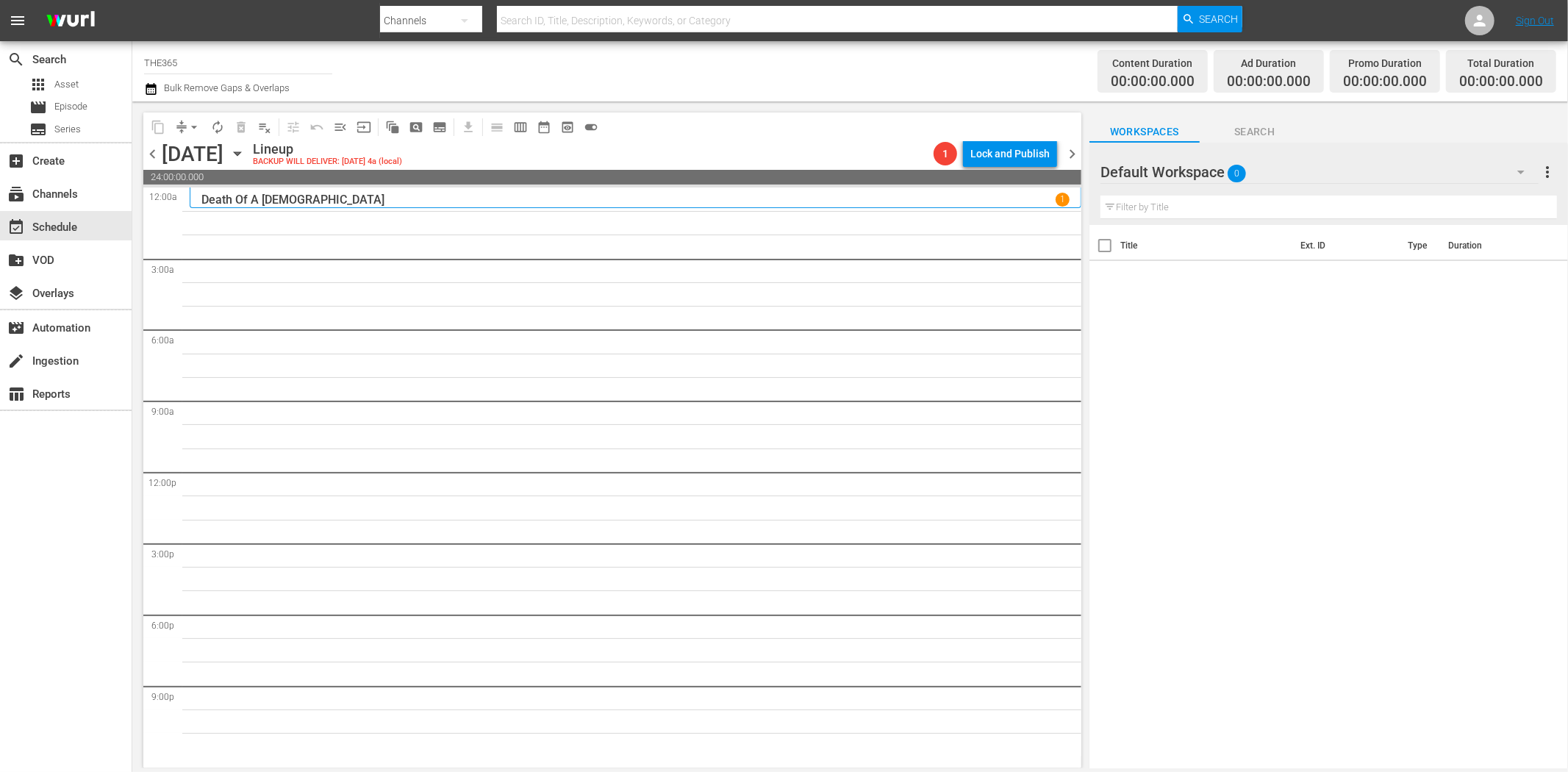
click at [155, 152] on span "chevron_left" at bounding box center [153, 154] width 18 height 18
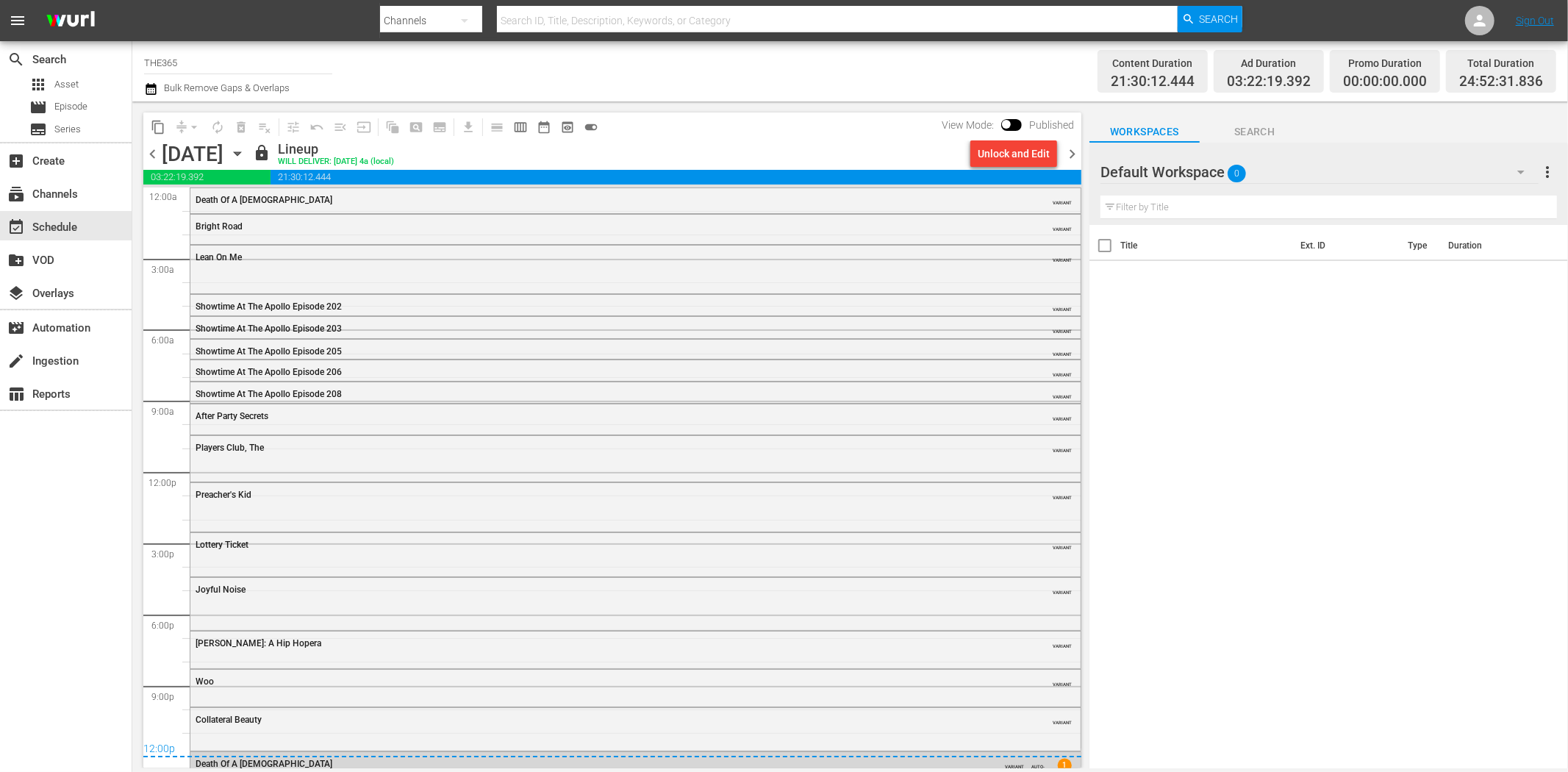
click at [155, 152] on span "chevron_left" at bounding box center [153, 154] width 18 height 18
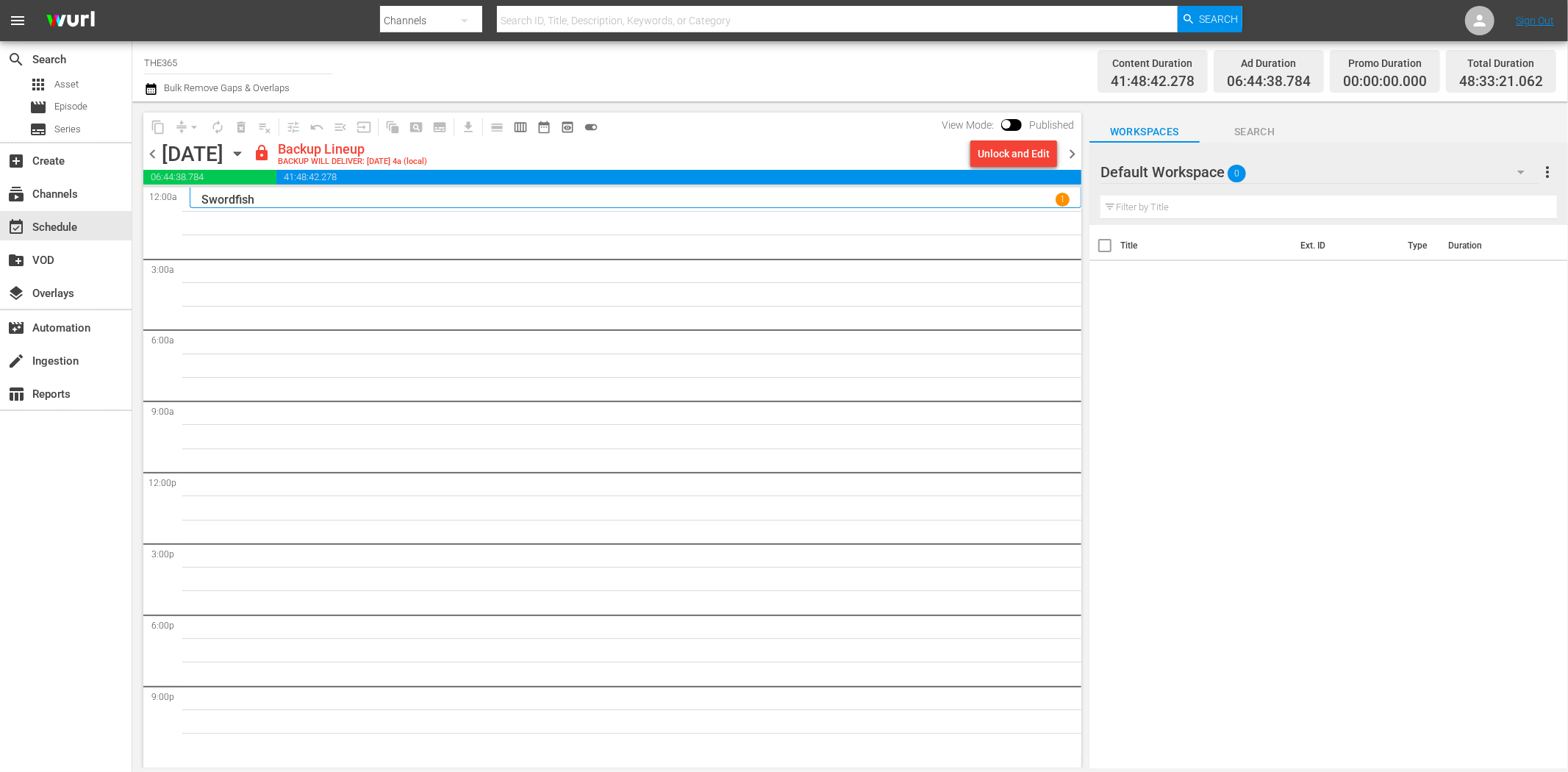
click at [155, 152] on span "chevron_left" at bounding box center [153, 154] width 18 height 18
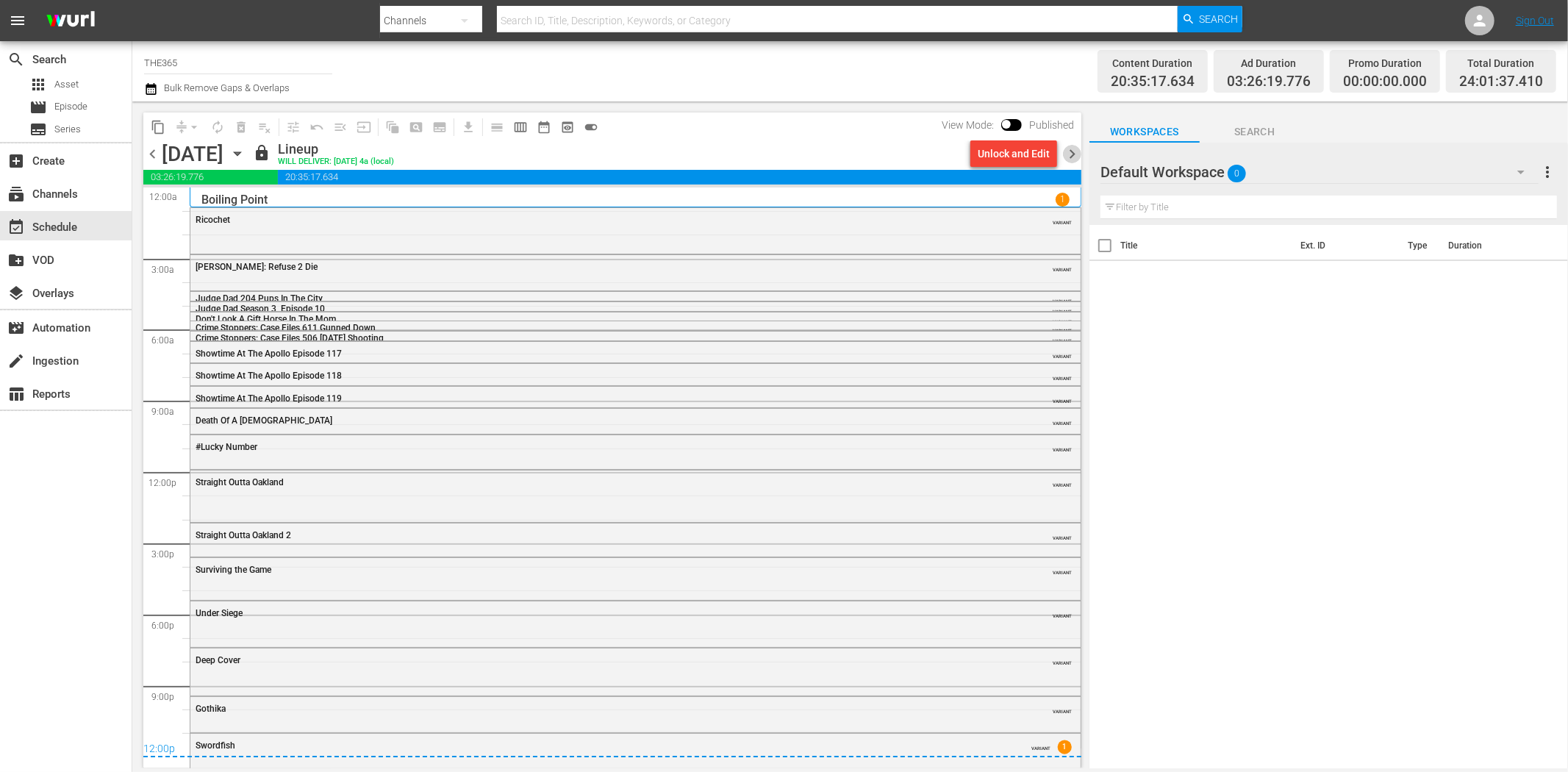
click at [1075, 151] on span "chevron_right" at bounding box center [1072, 154] width 18 height 18
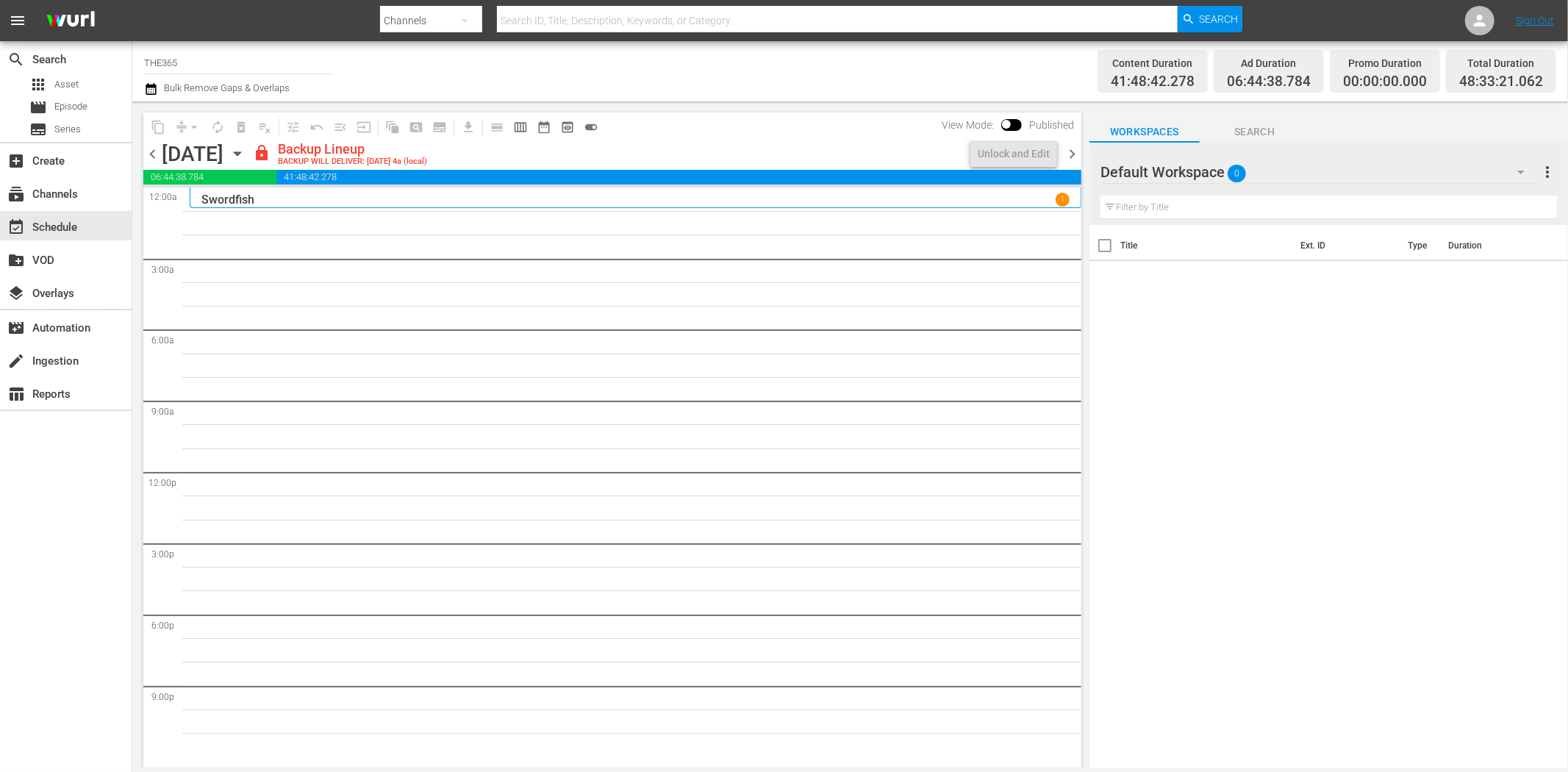
click at [1075, 152] on span "chevron_right" at bounding box center [1072, 154] width 18 height 18
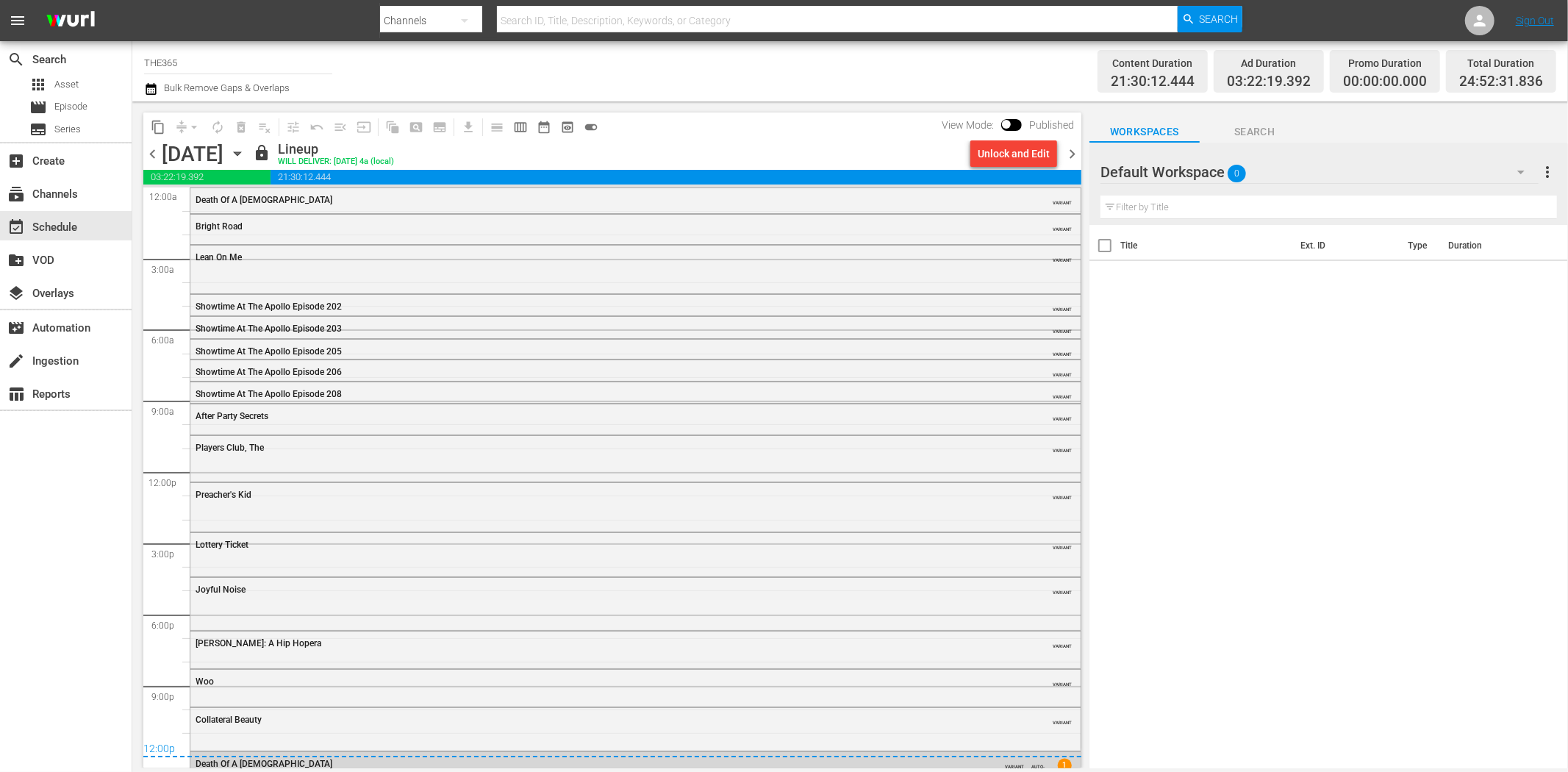
click at [158, 156] on span "chevron_left" at bounding box center [153, 154] width 18 height 18
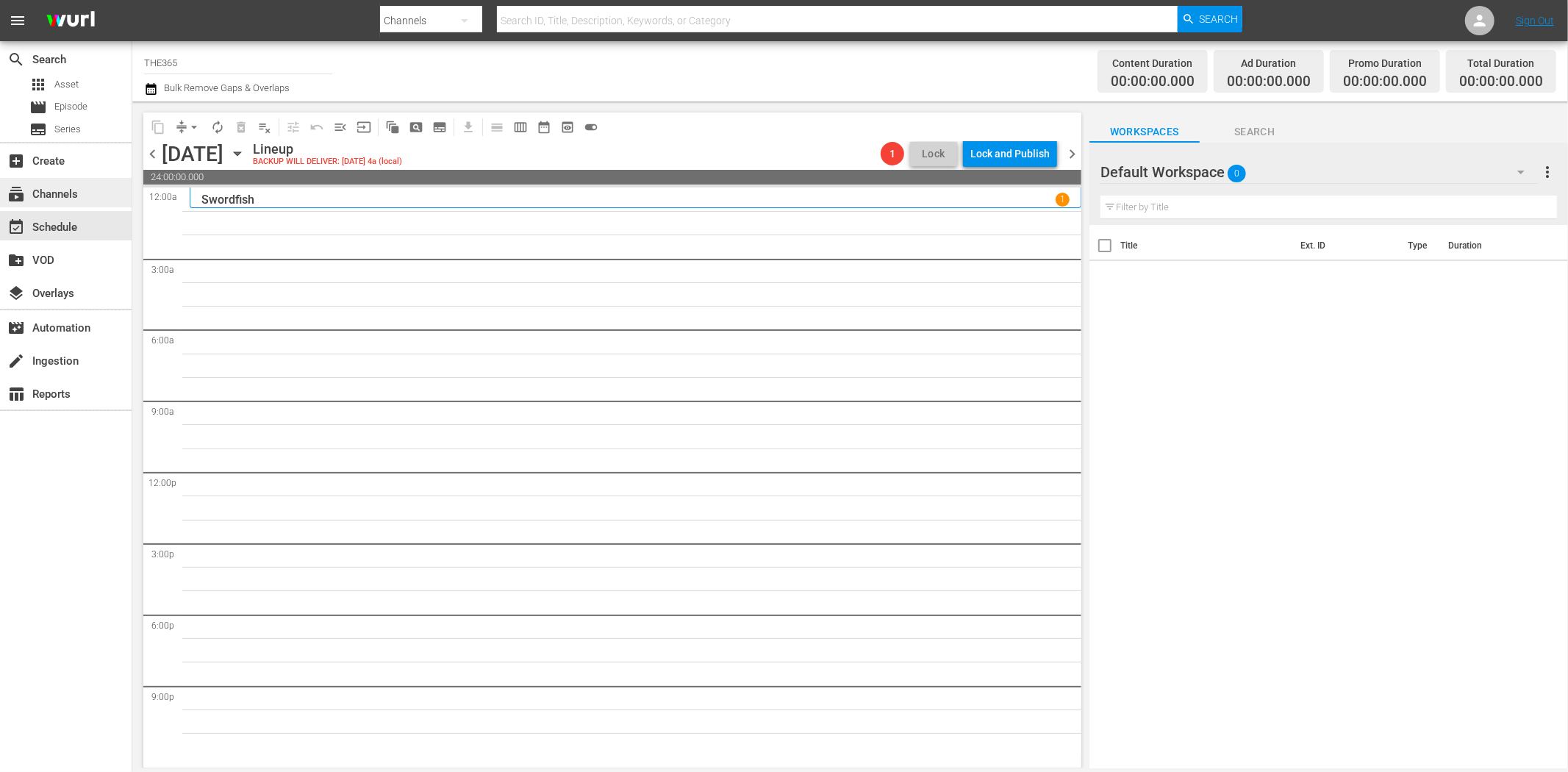
click at [77, 185] on div "subscriptions Channels" at bounding box center [41, 192] width 82 height 14
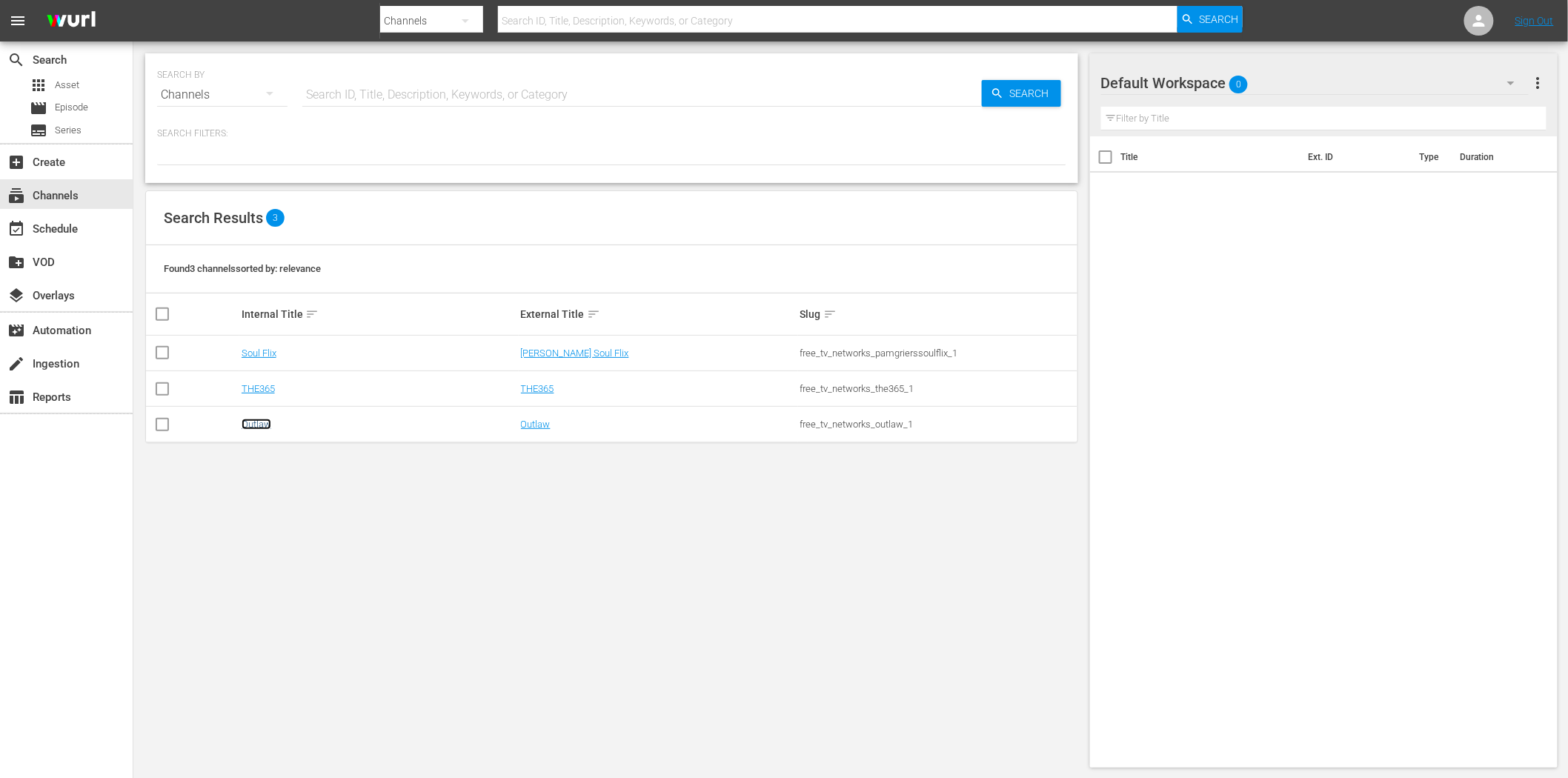
click at [261, 421] on link "Outlaw" at bounding box center [256, 425] width 30 height 11
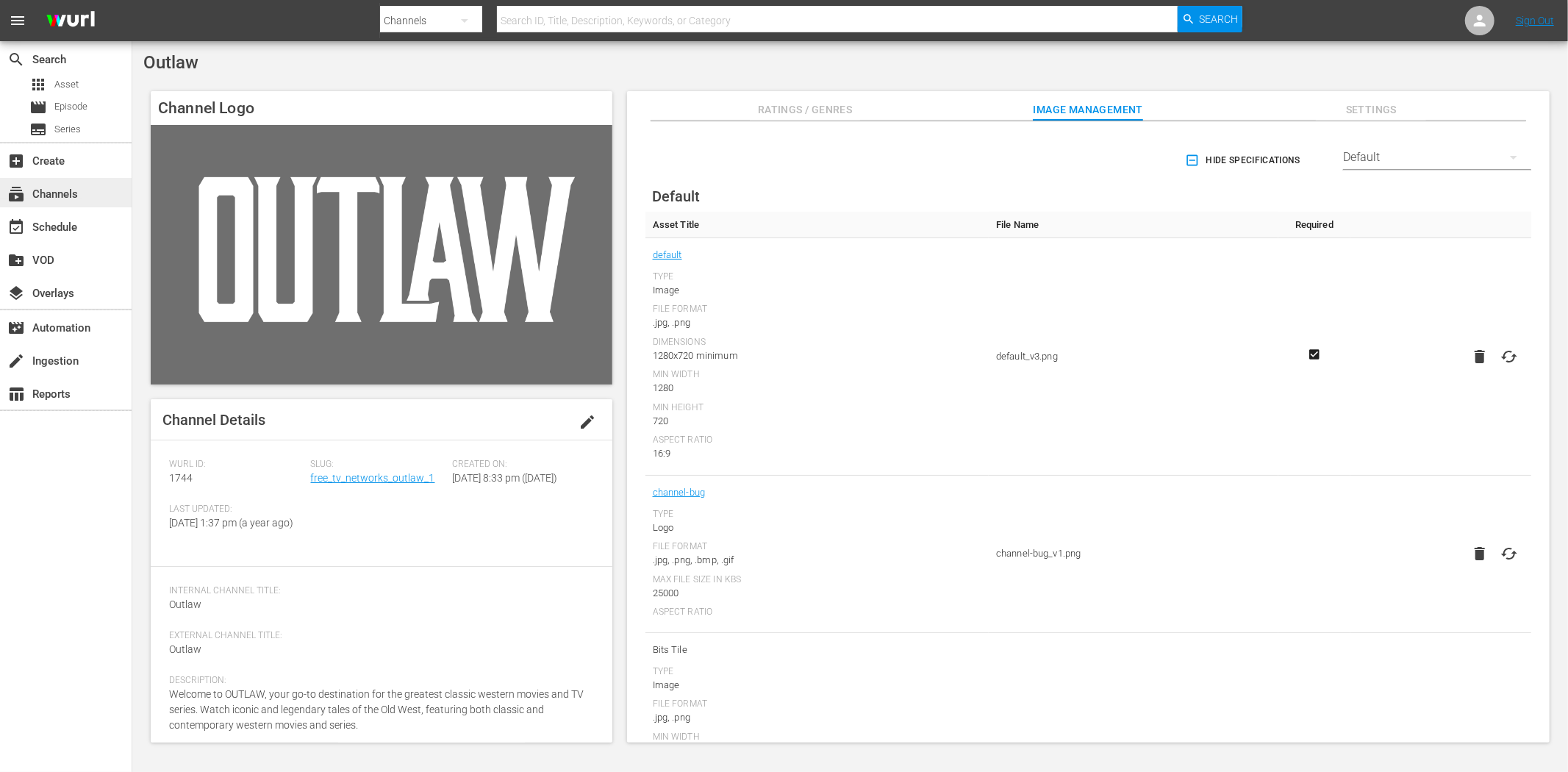
click at [53, 193] on div "subscriptions Channels" at bounding box center [41, 192] width 82 height 14
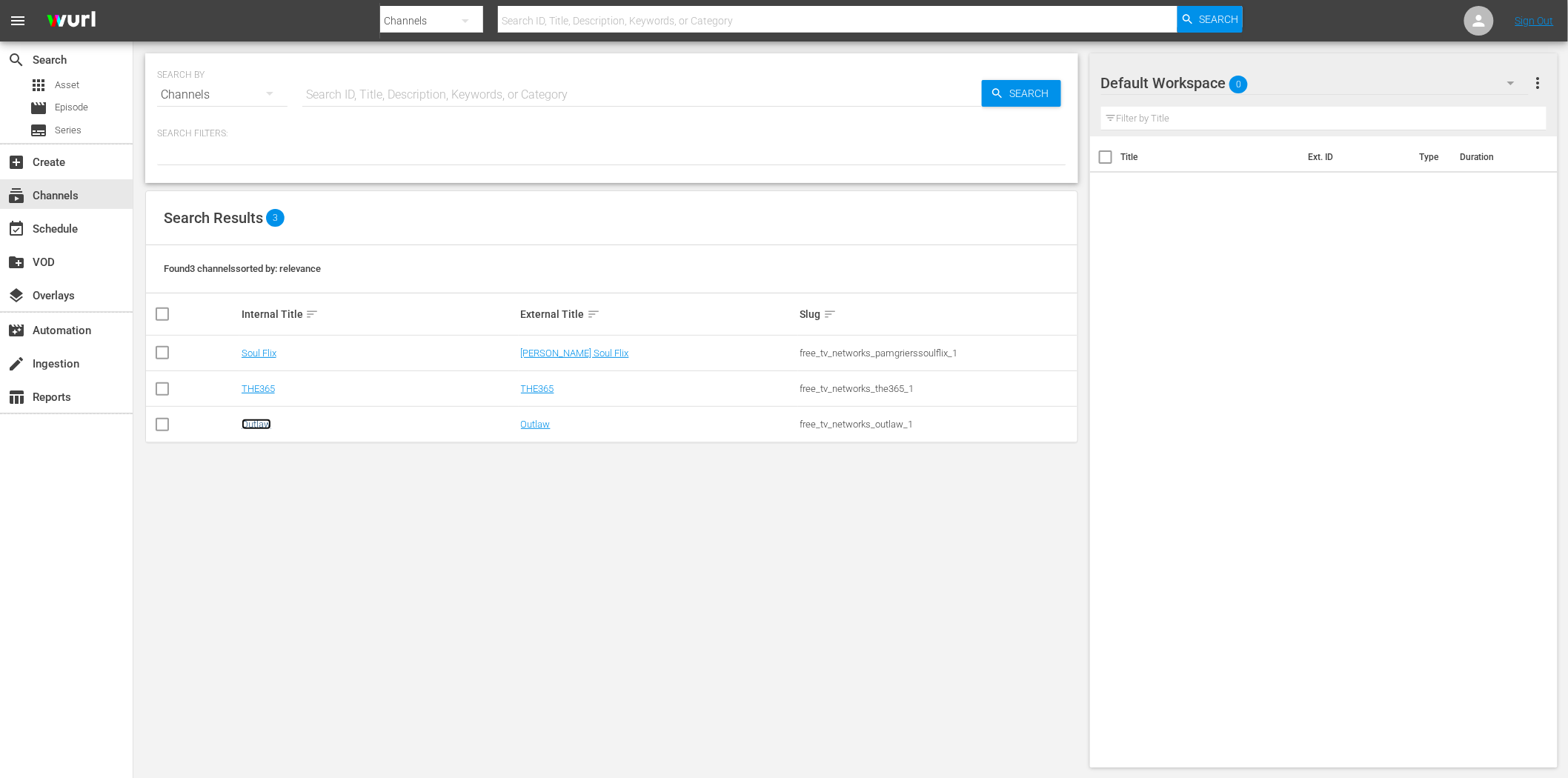
click at [263, 424] on link "Outlaw" at bounding box center [256, 425] width 30 height 11
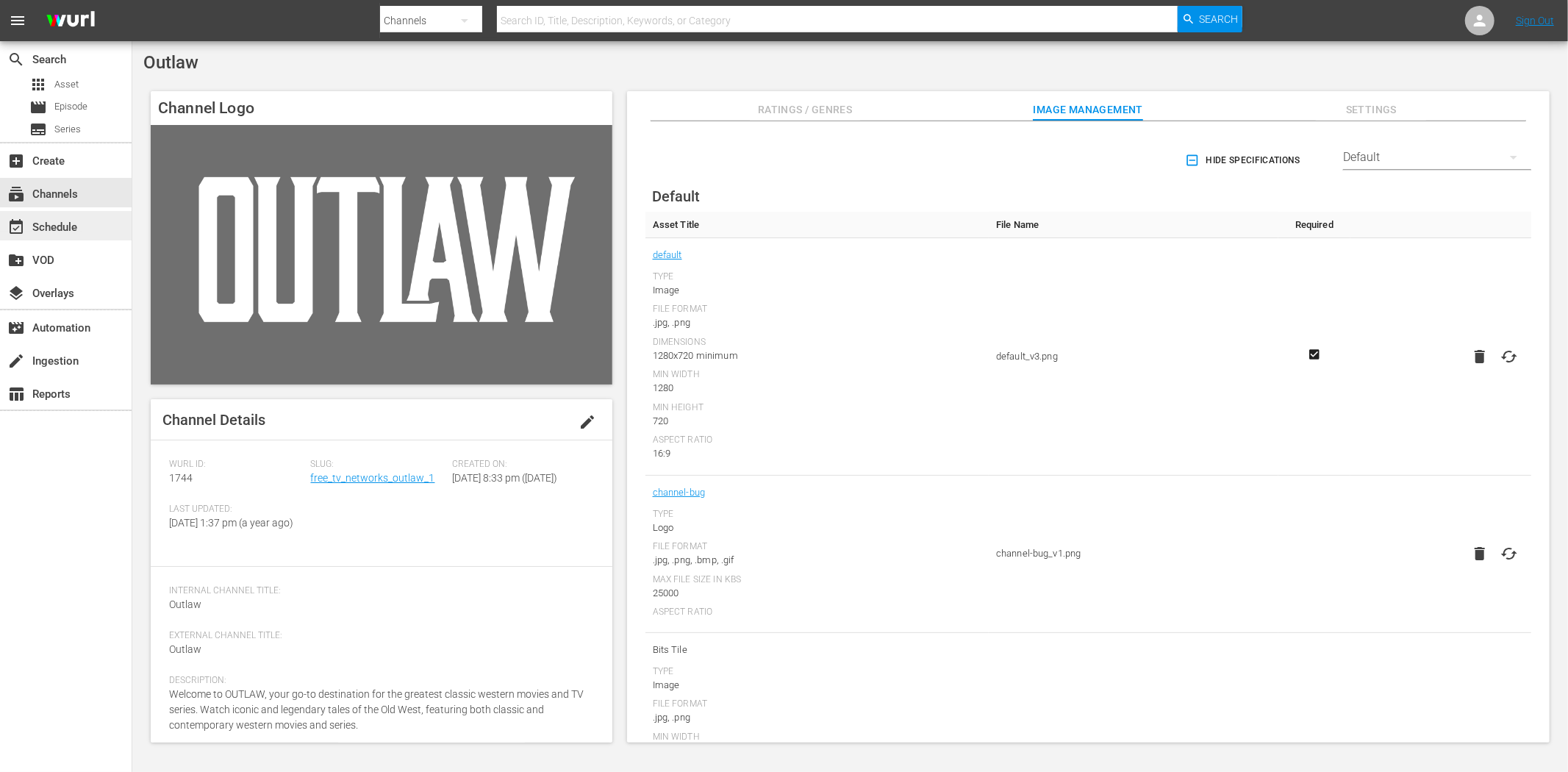
click at [53, 219] on div "event_available Schedule" at bounding box center [41, 225] width 82 height 14
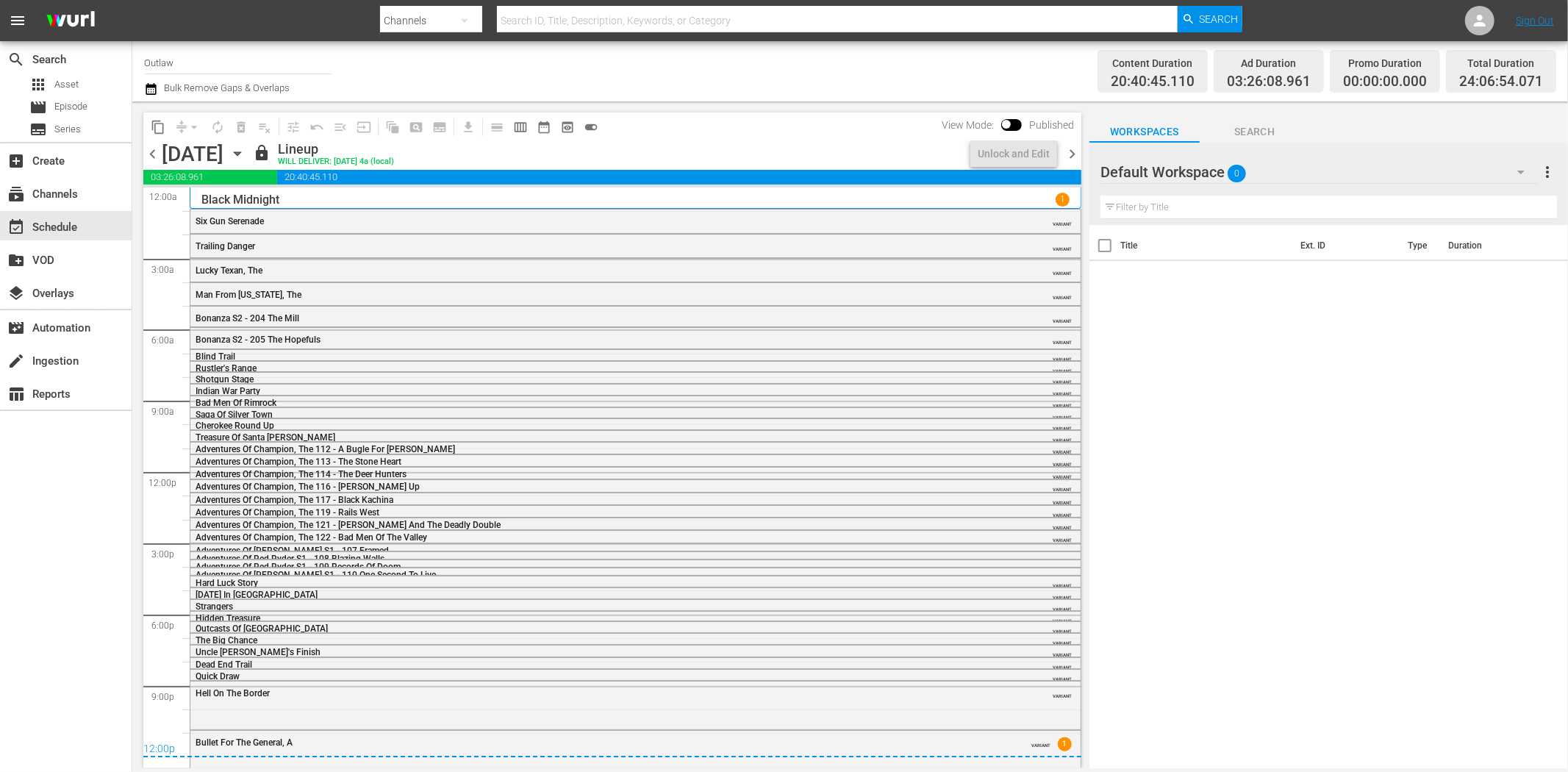
click at [246, 148] on icon "button" at bounding box center [238, 154] width 16 height 16
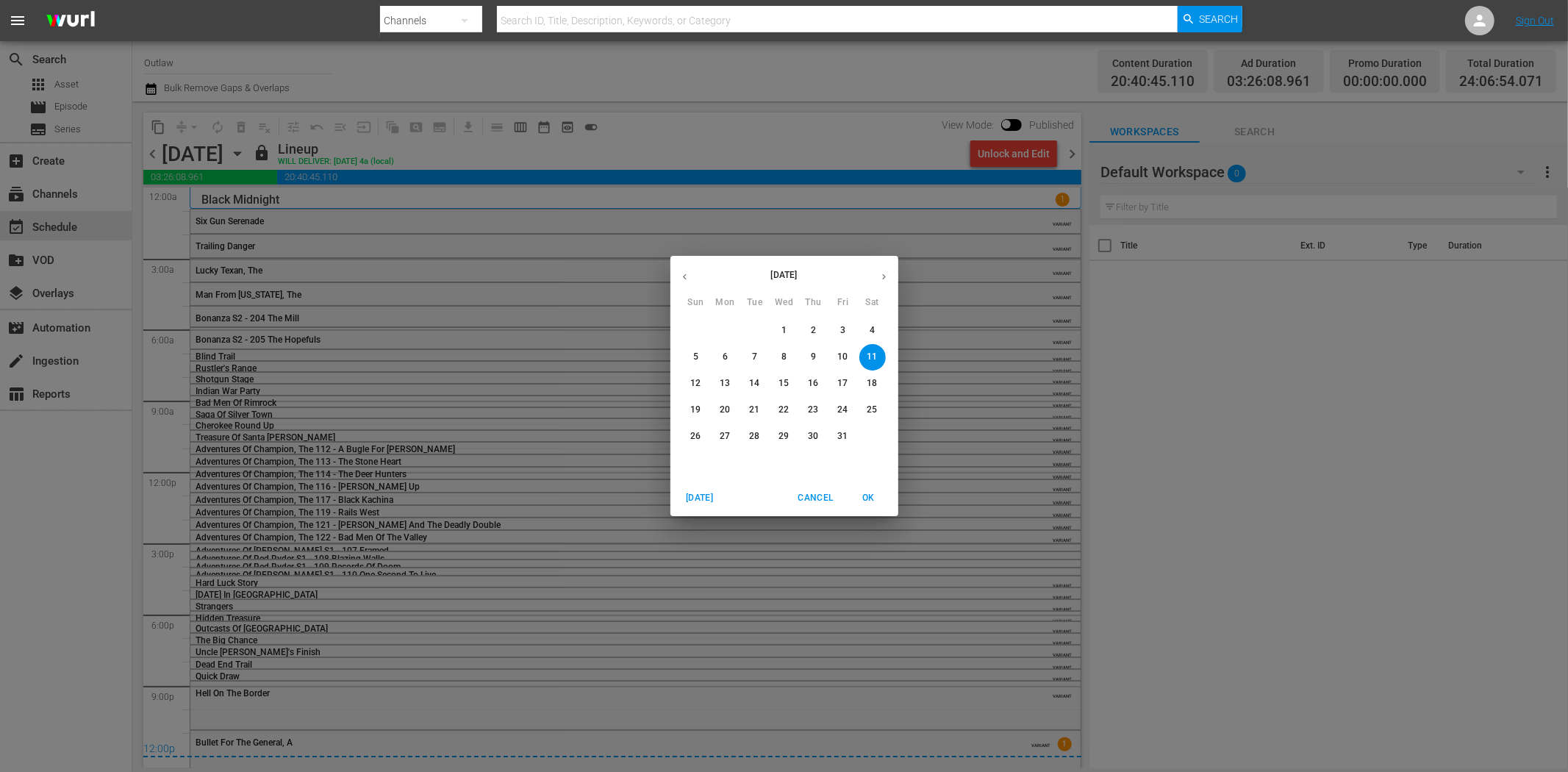
click at [786, 351] on p "8" at bounding box center [784, 357] width 5 height 13
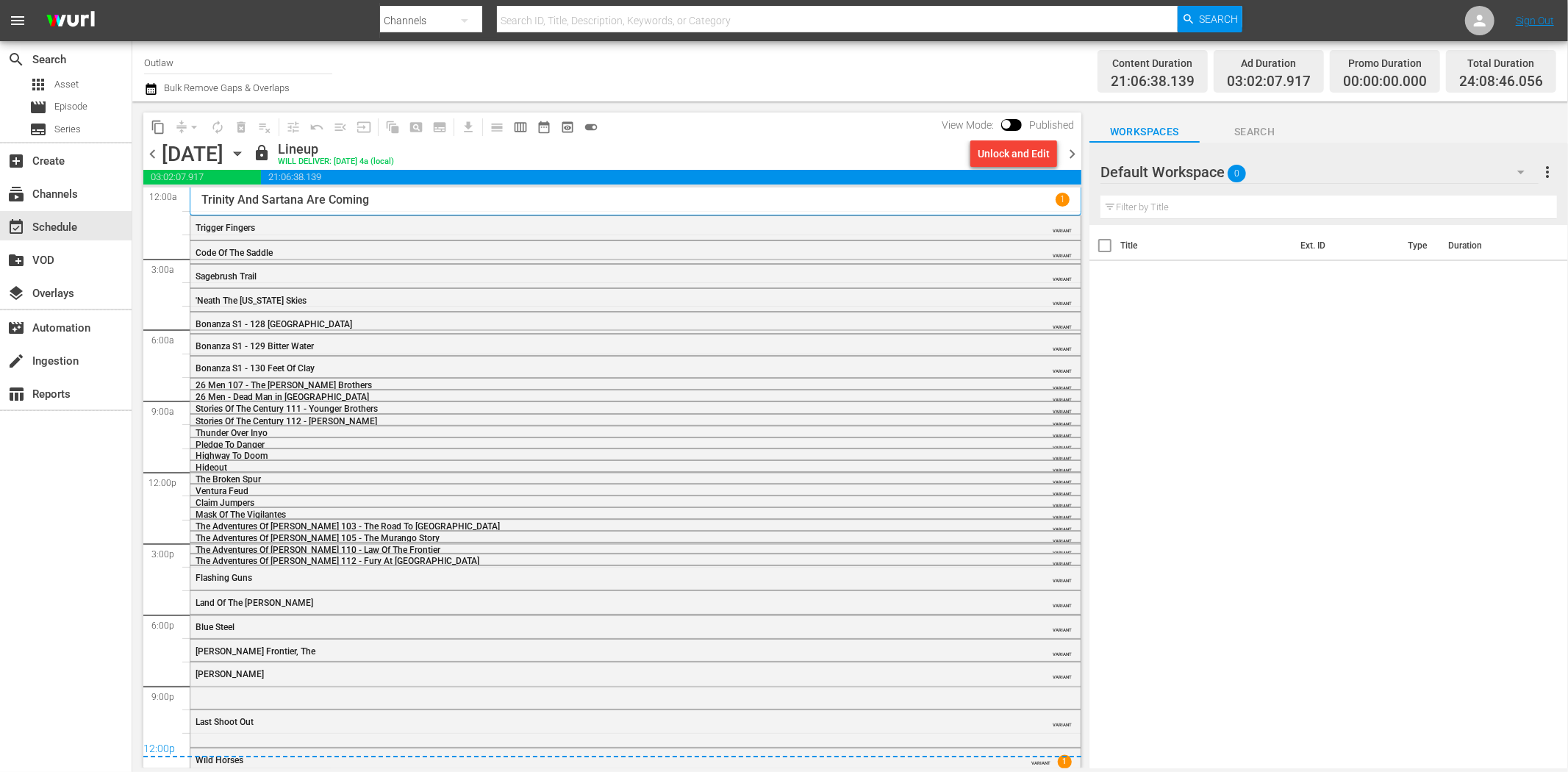
drag, startPoint x: 215, startPoint y: 222, endPoint x: 270, endPoint y: 222, distance: 55.0
click at [215, 222] on span "Trigger Fingers" at bounding box center [225, 227] width 60 height 10
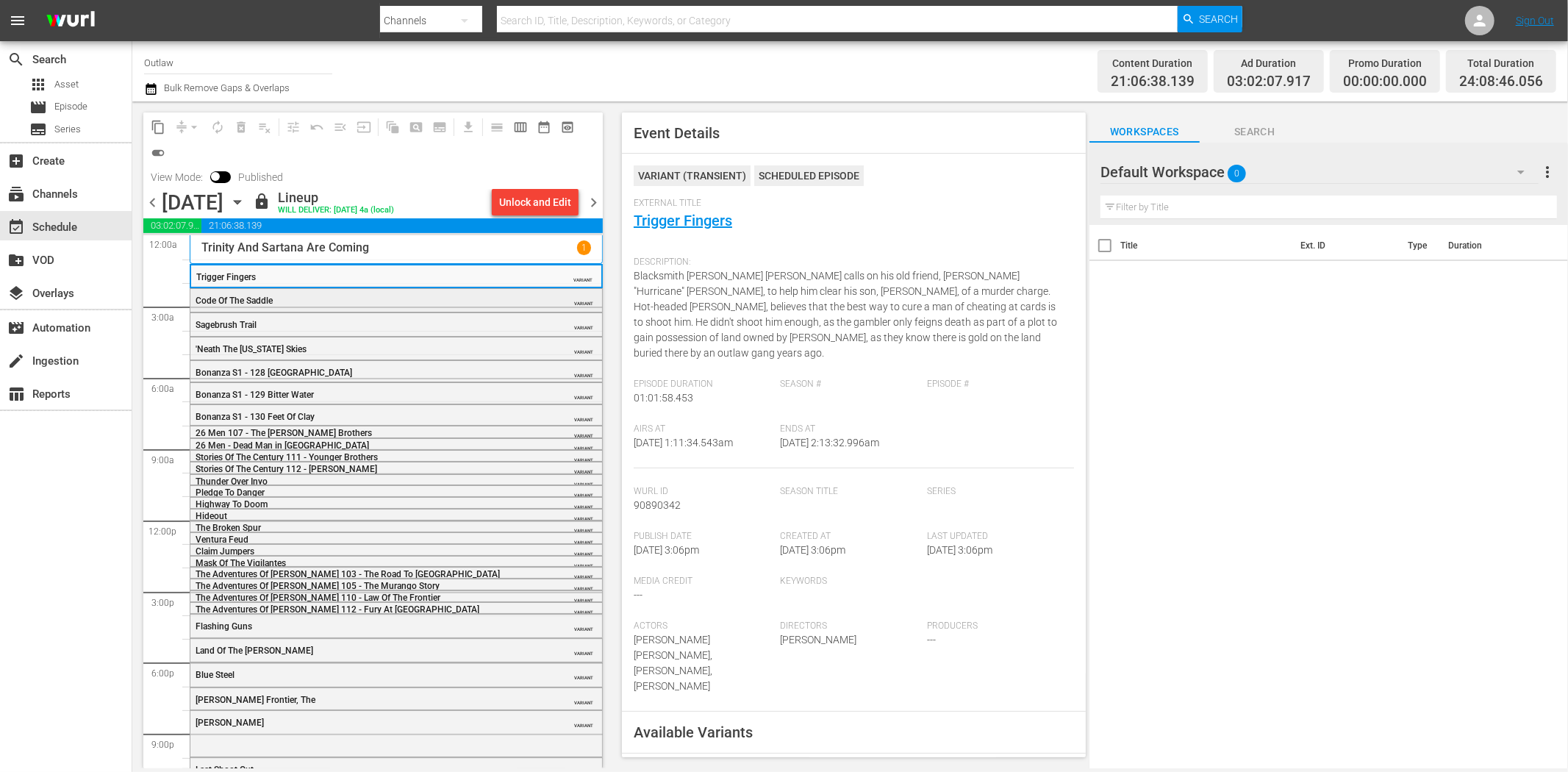
click at [341, 289] on div "Code Of The Saddle VARIANT" at bounding box center [396, 300] width 411 height 22
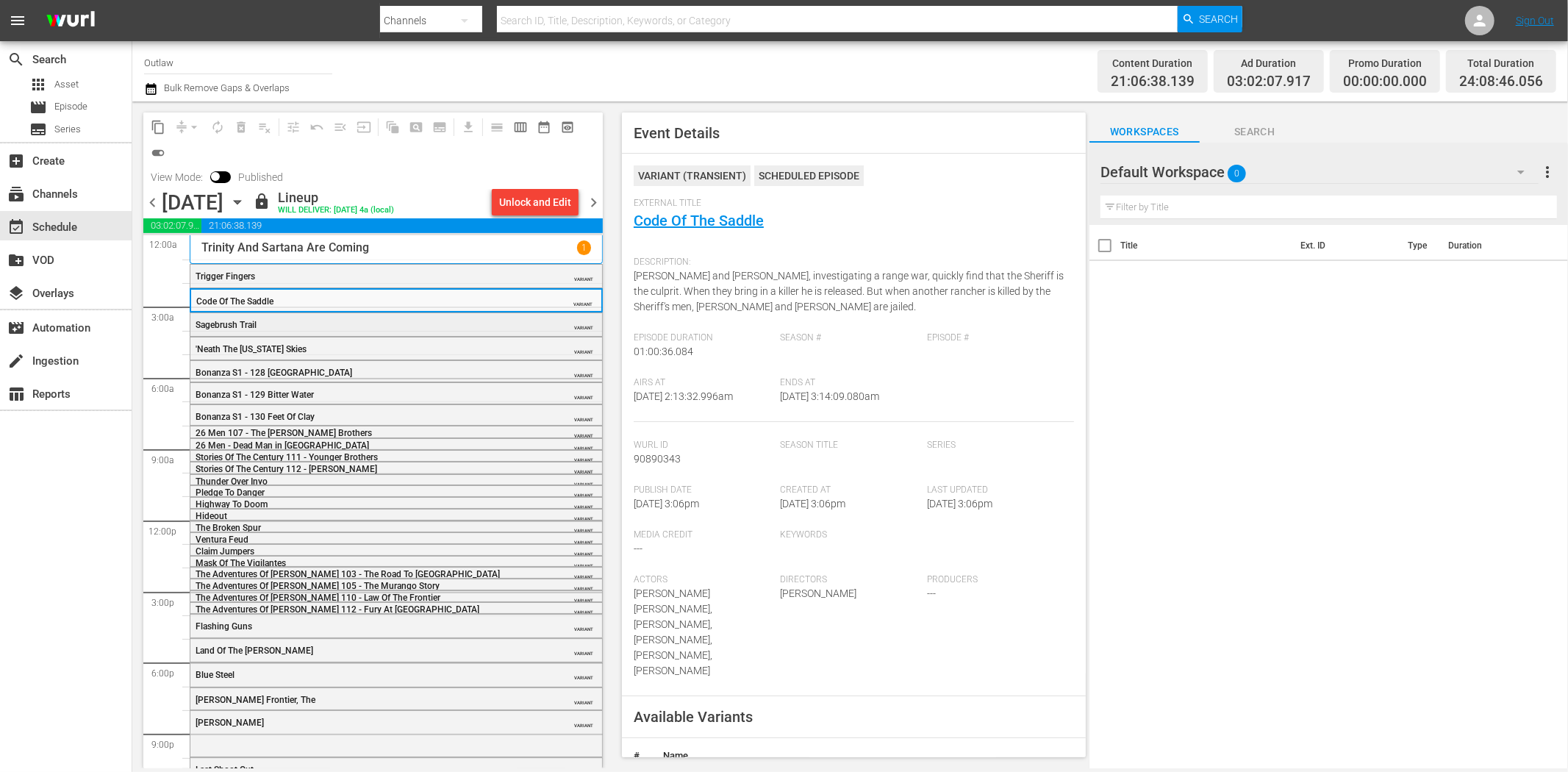
click at [419, 329] on div "Sagebrush Trail" at bounding box center [359, 325] width 327 height 10
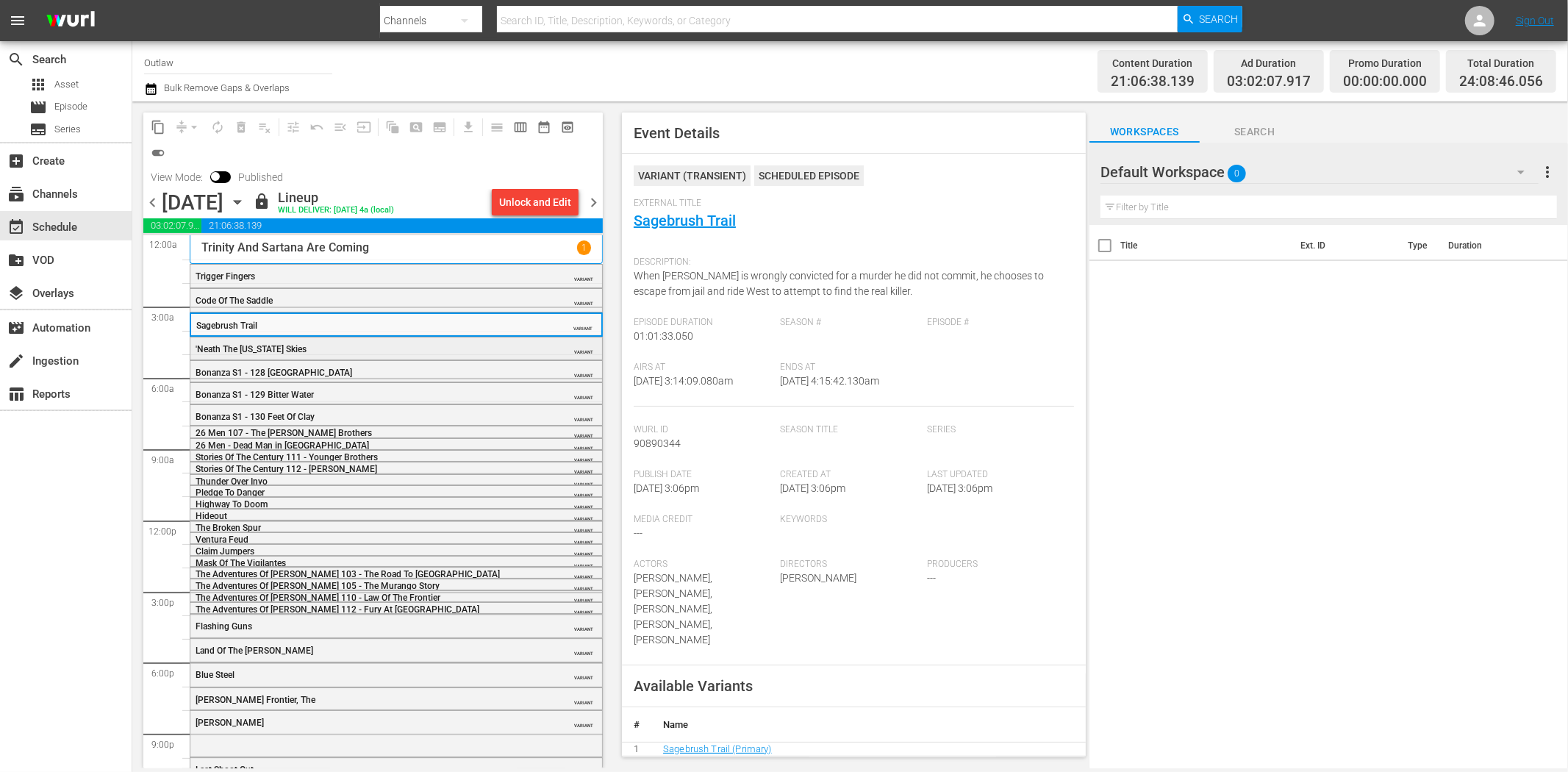
click at [270, 343] on div "'Neath The Arizona Skies" at bounding box center [359, 348] width 327 height 12
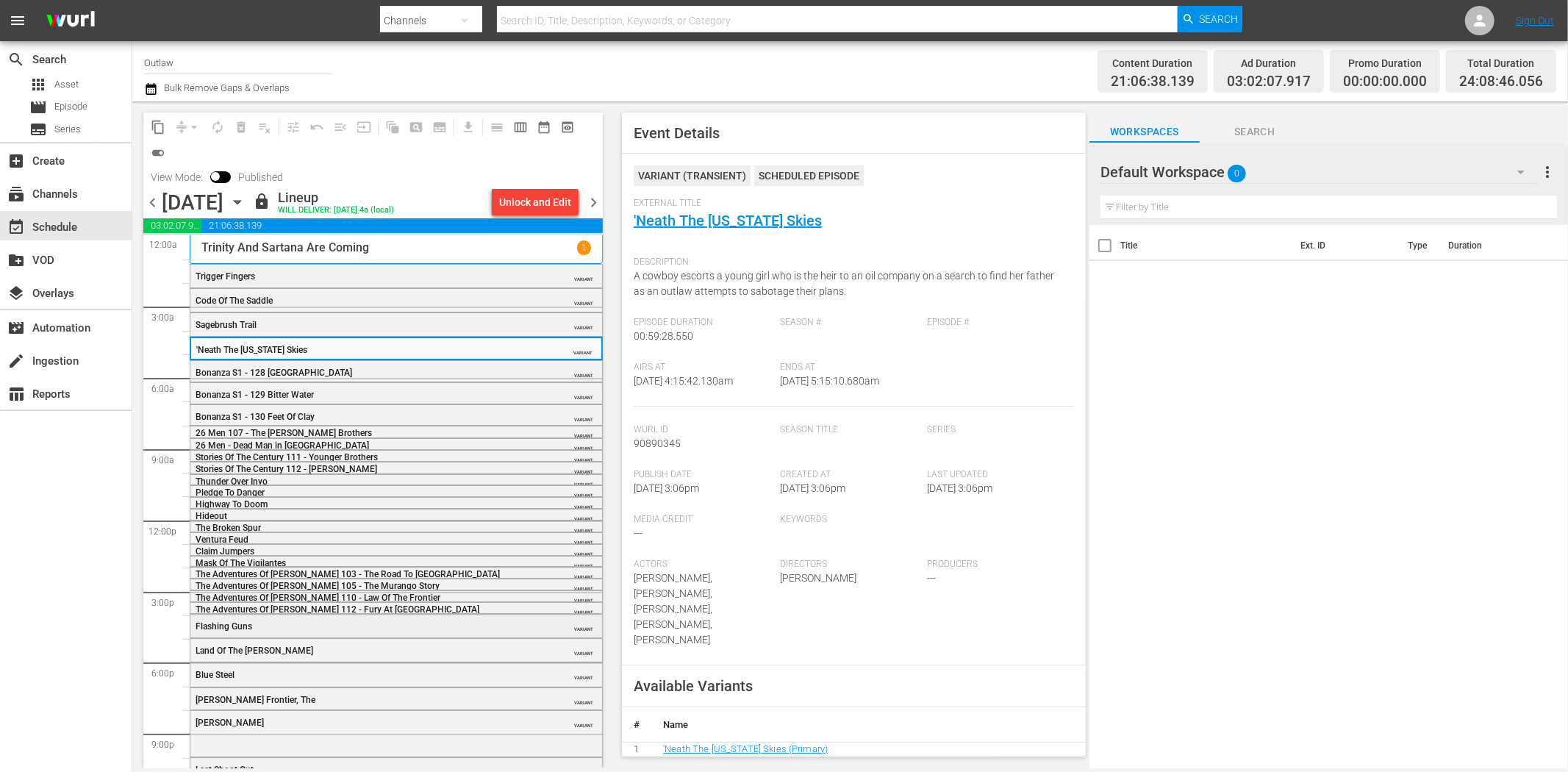
click at [321, 621] on div "Flashing Guns" at bounding box center [359, 626] width 327 height 10
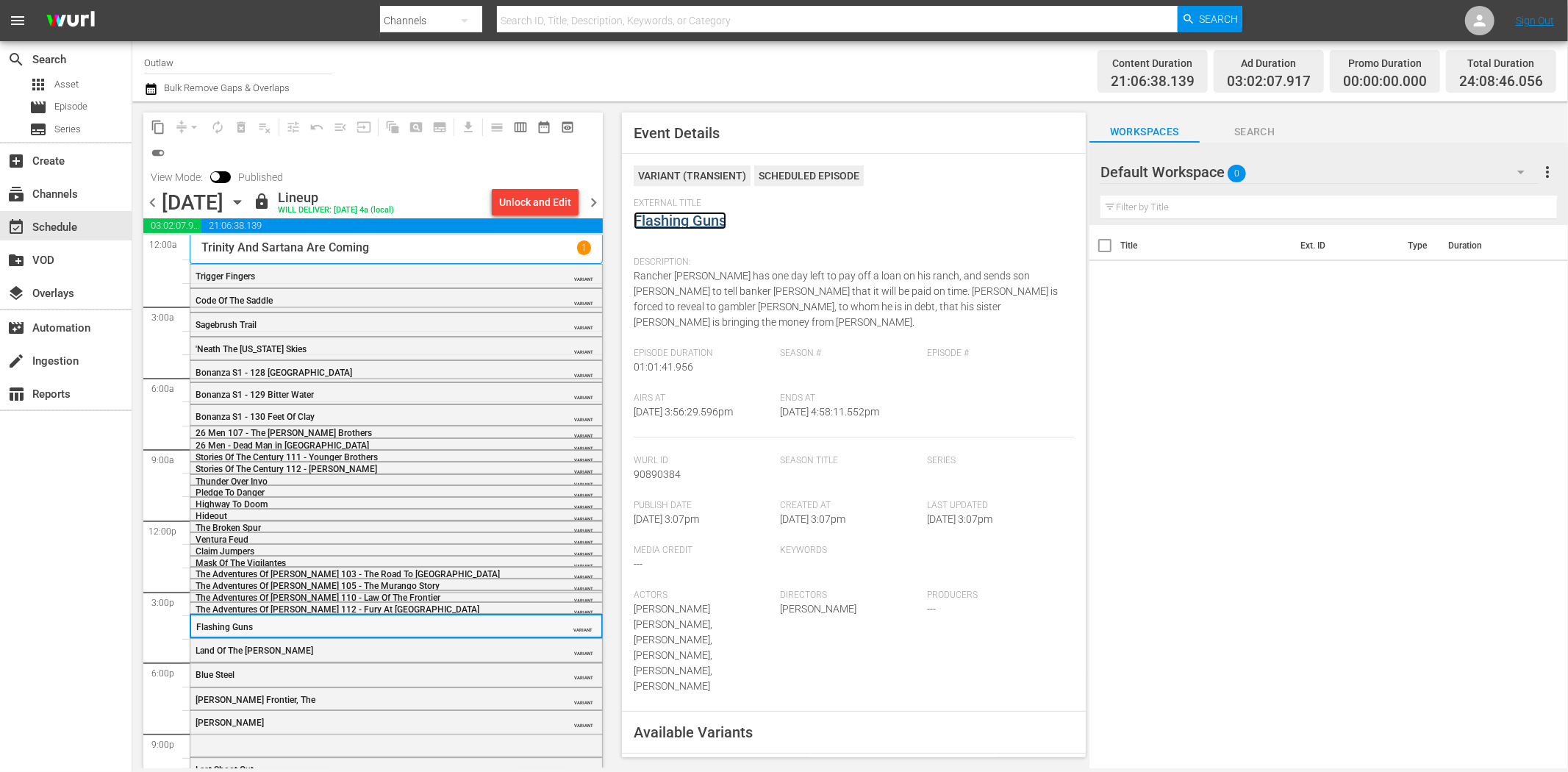
scroll to position [69, 0]
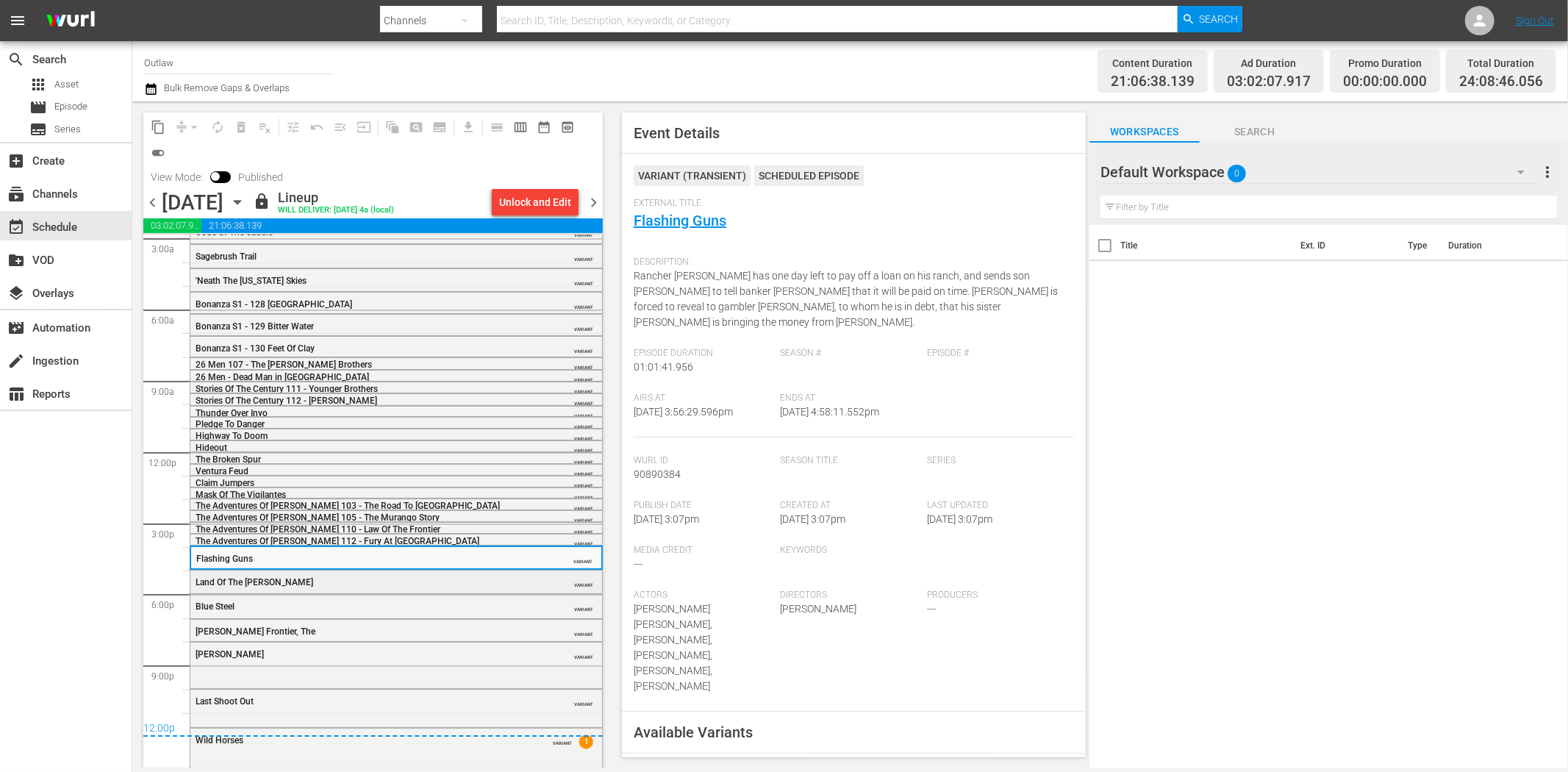
click at [352, 576] on div "Land Of The Lawless" at bounding box center [359, 581] width 327 height 12
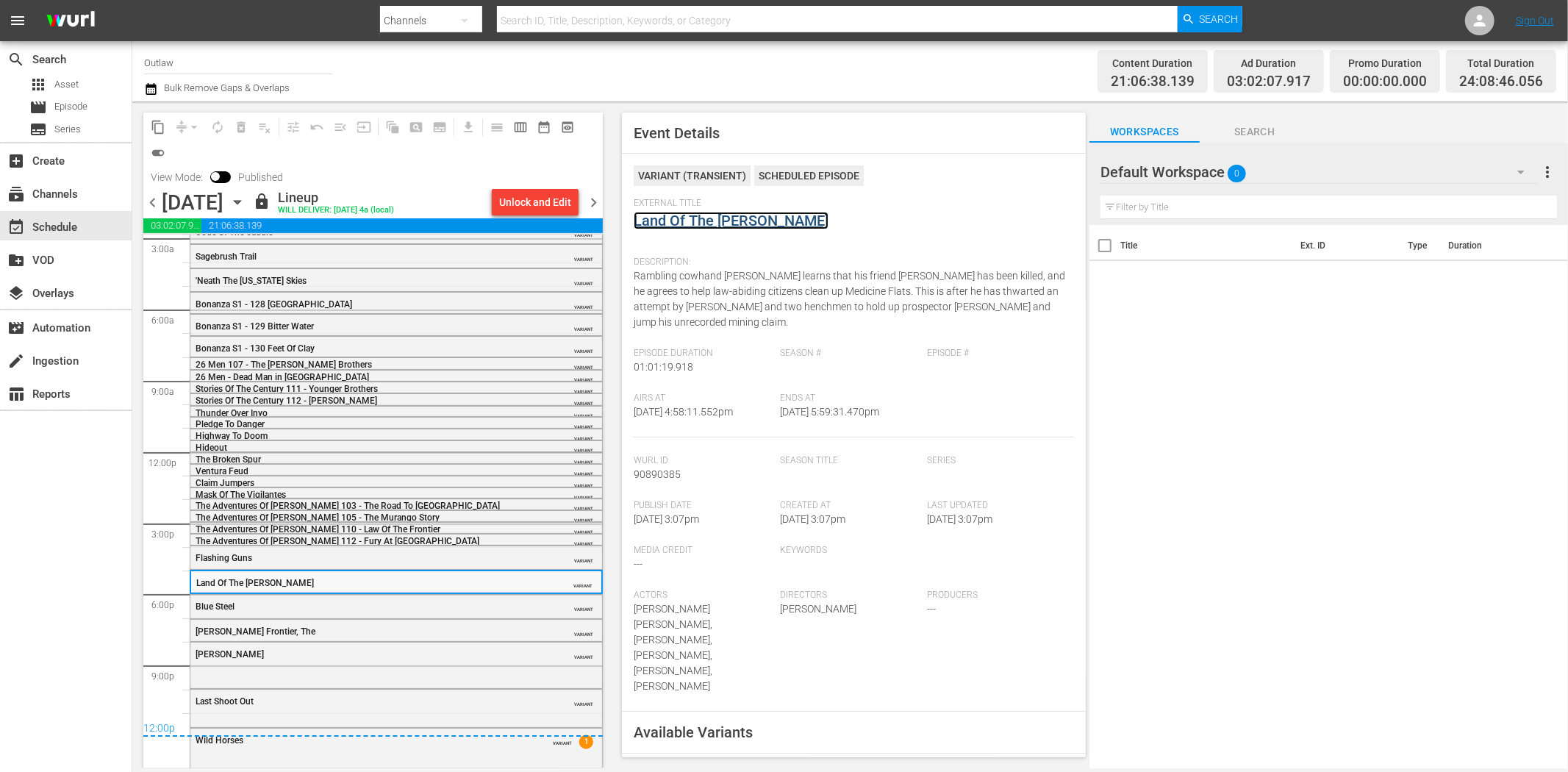
drag, startPoint x: 695, startPoint y: 206, endPoint x: 685, endPoint y: 217, distance: 14.9
click at [378, 596] on div "Blue Steel VARIANT" at bounding box center [396, 606] width 411 height 22
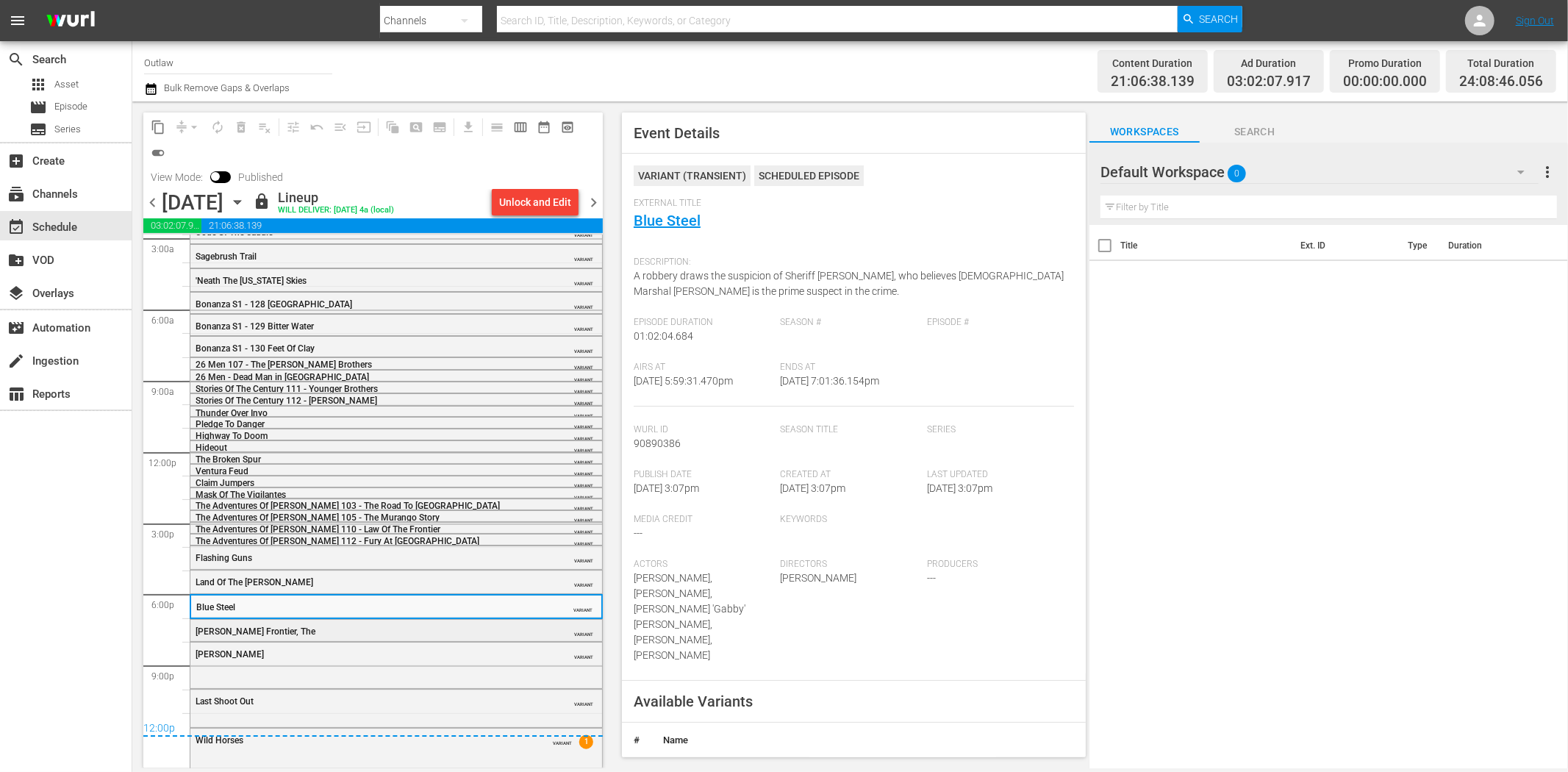
click at [345, 625] on div "Lawless Frontier, The" at bounding box center [359, 630] width 327 height 12
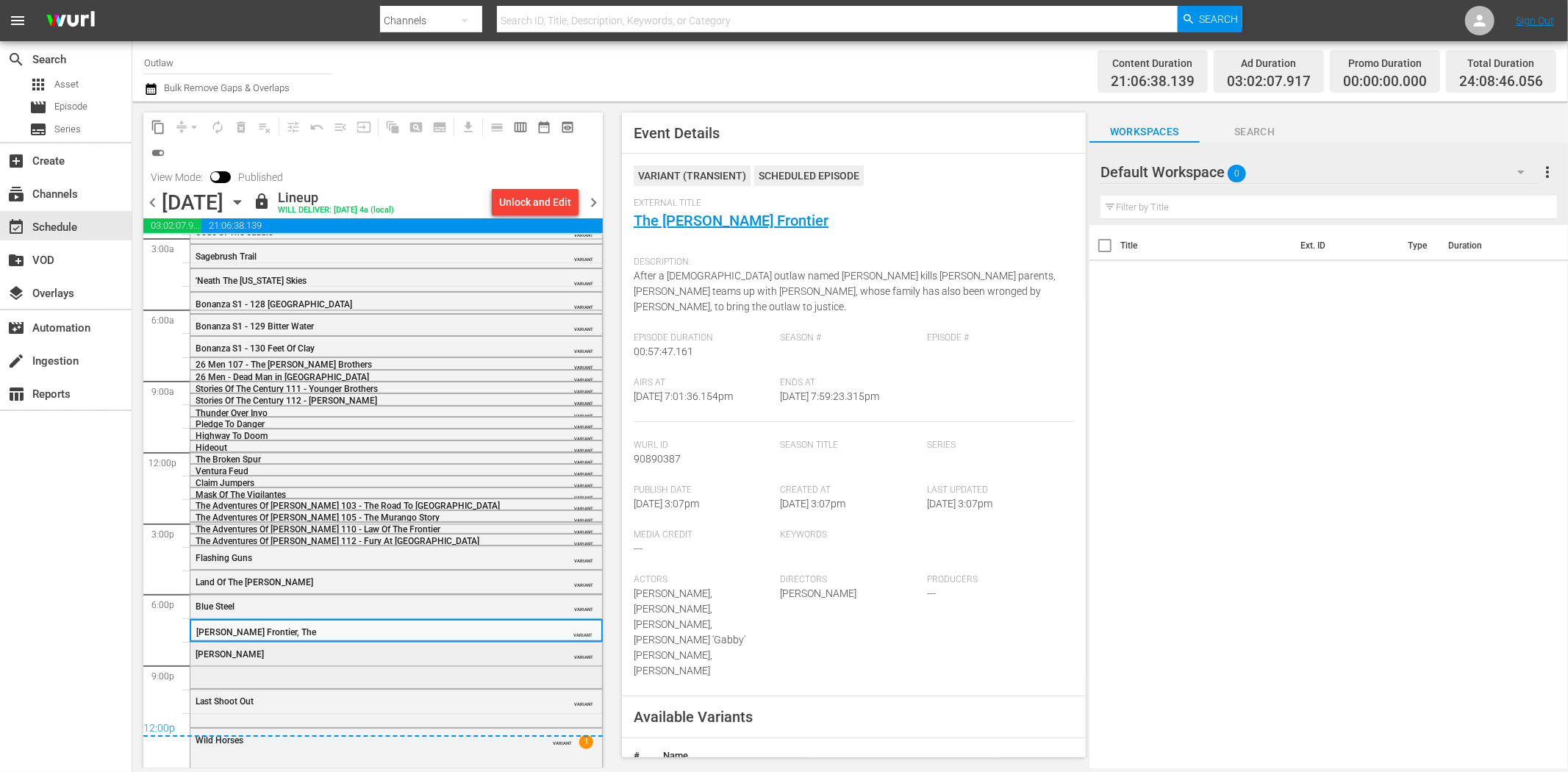
click at [366, 668] on div "Harry Tracy VARIANT" at bounding box center [396, 664] width 411 height 43
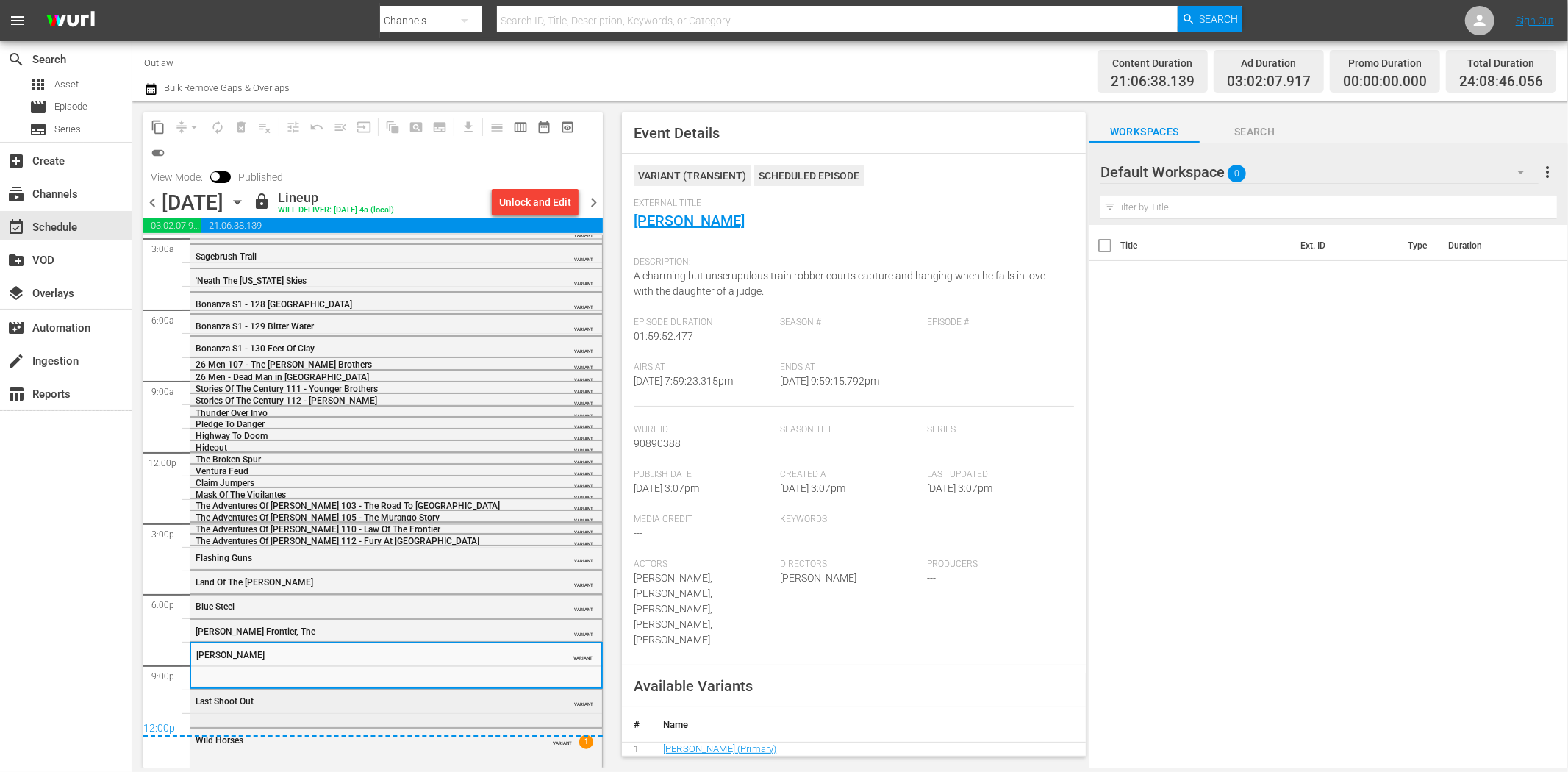
click at [379, 701] on div "Last Shoot Out" at bounding box center [359, 701] width 327 height 10
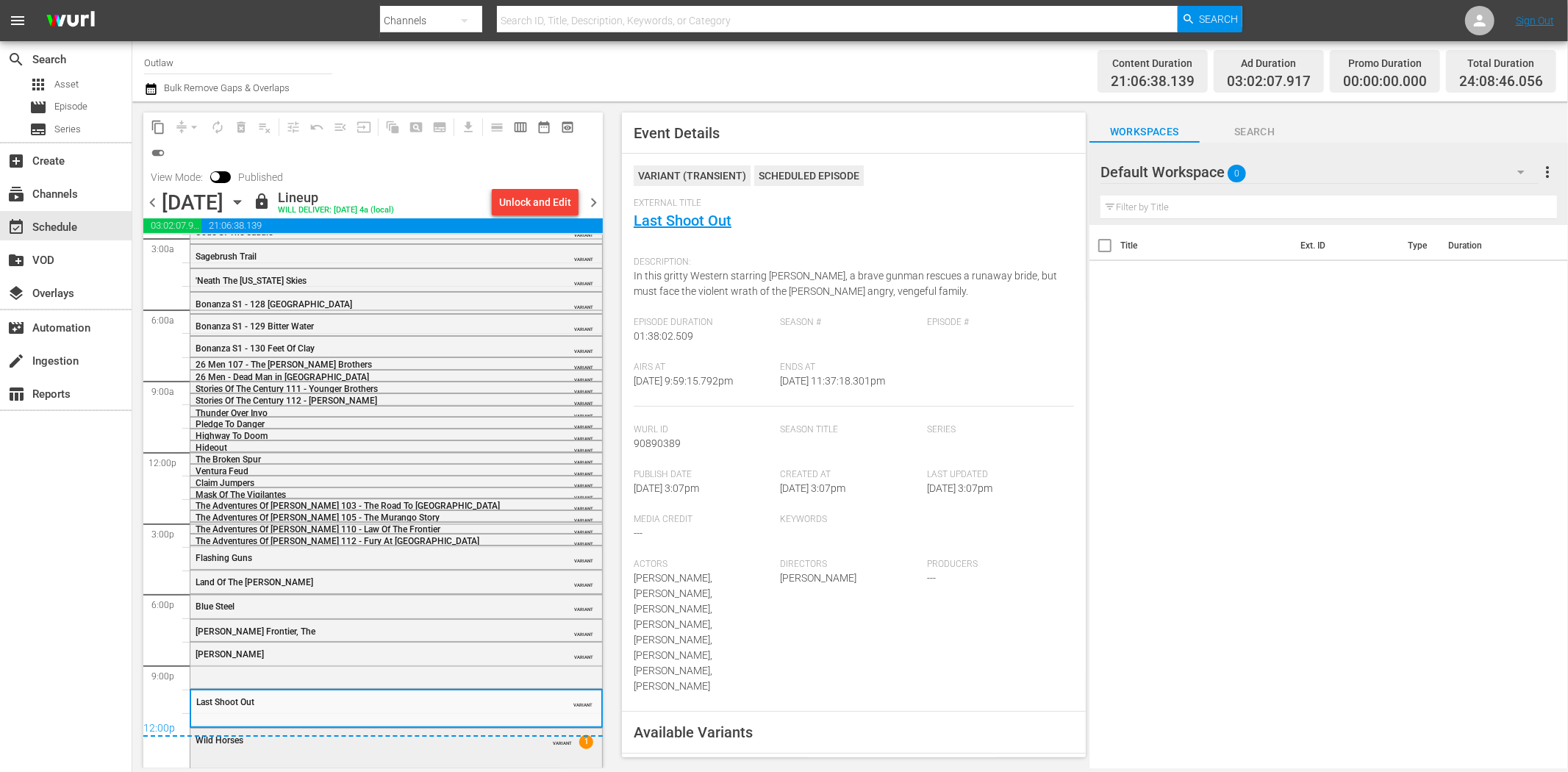
click at [390, 747] on div "Wild Horses VARIANT 1" at bounding box center [396, 739] width 411 height 22
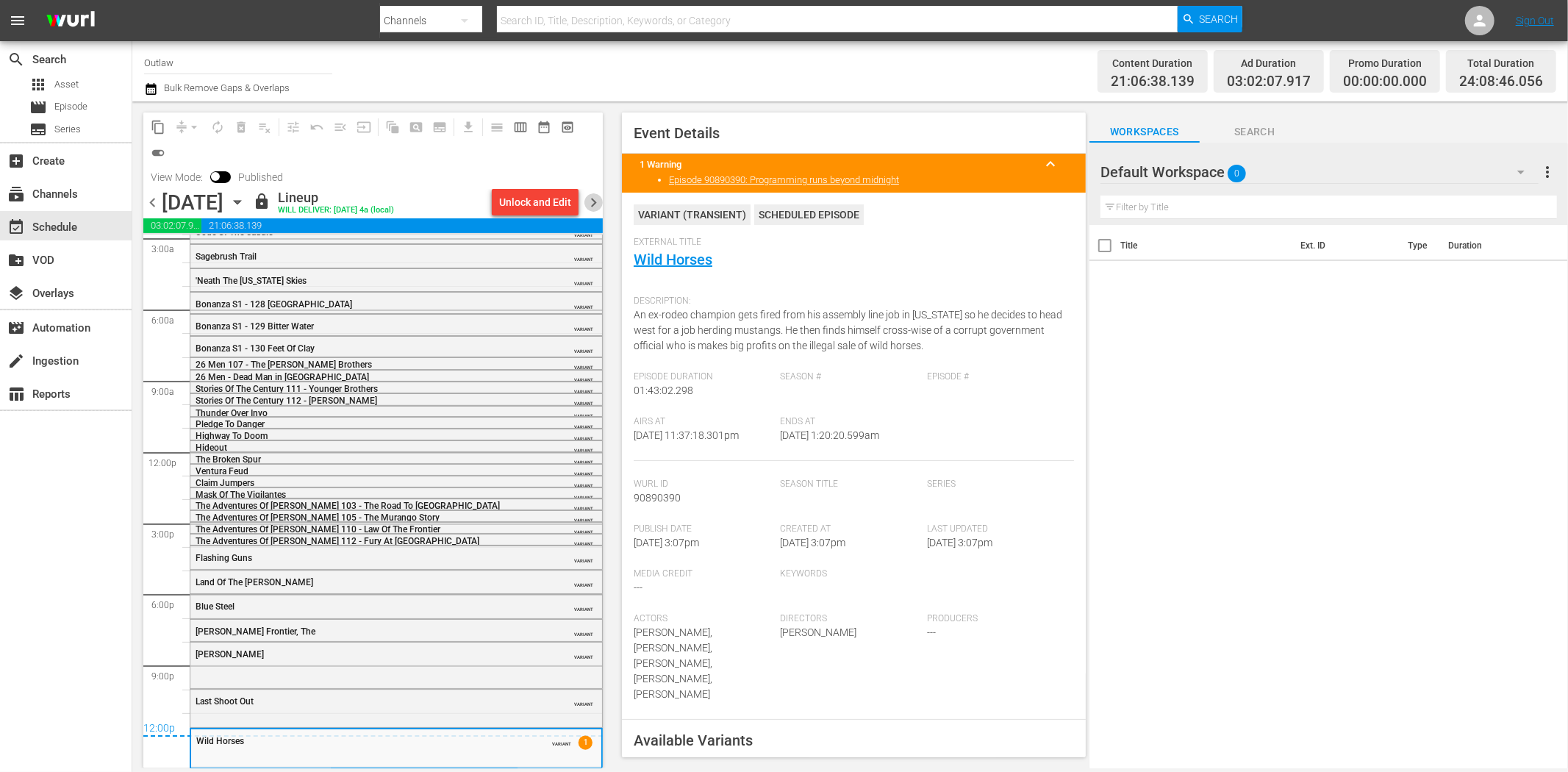
click at [599, 207] on span "chevron_right" at bounding box center [594, 202] width 18 height 18
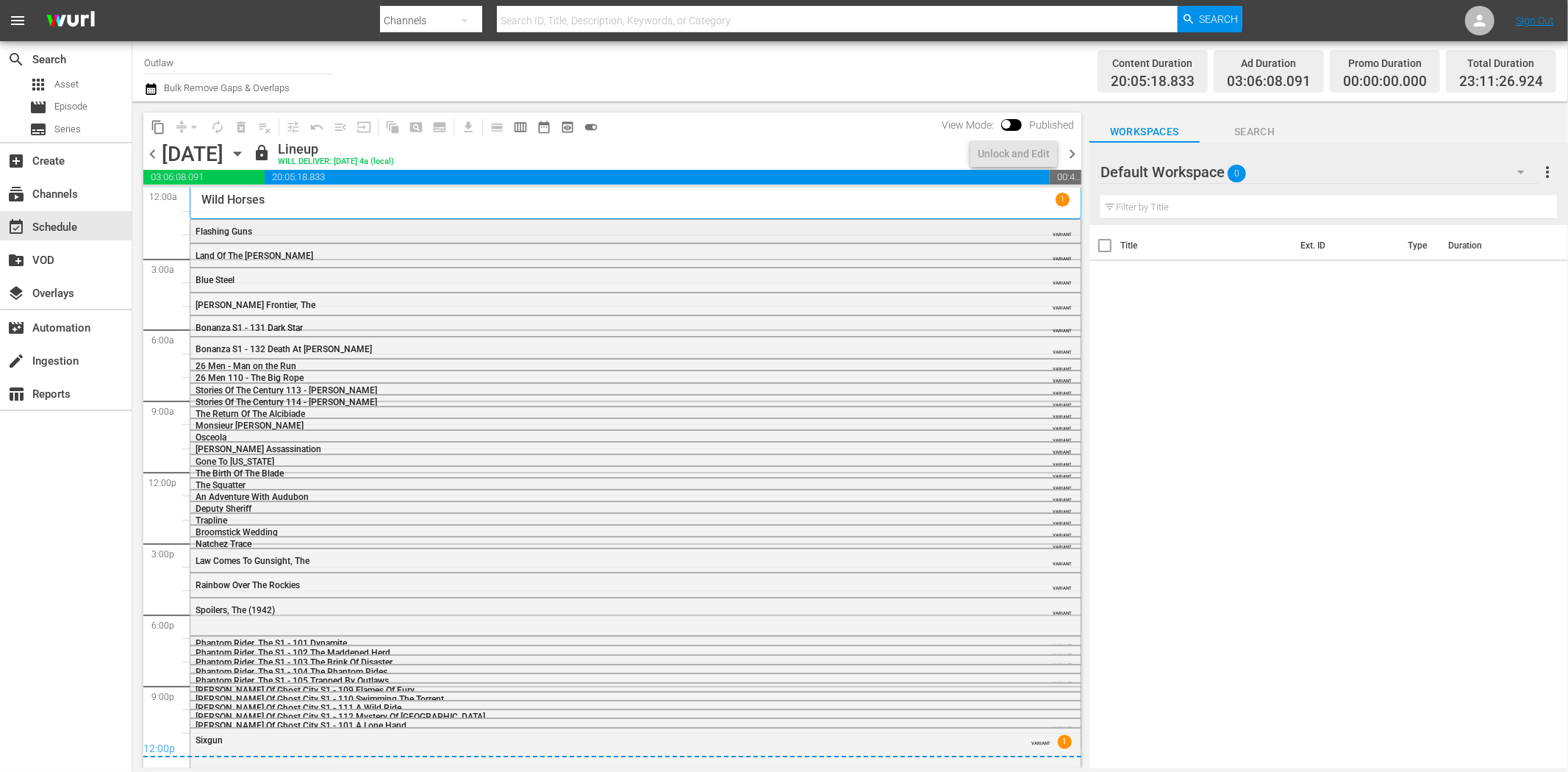
click at [252, 227] on div "Flashing Guns" at bounding box center [595, 231] width 799 height 10
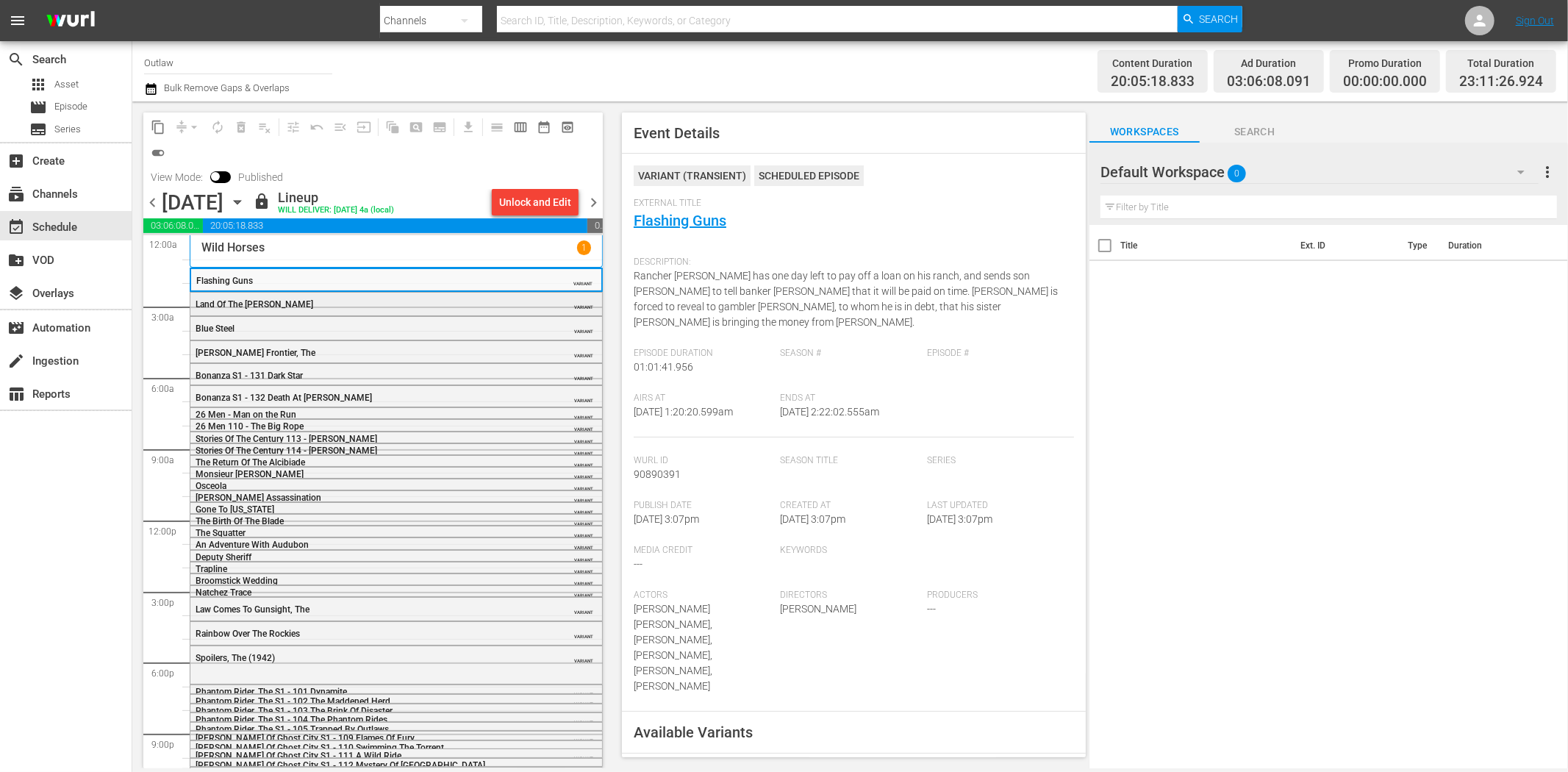
click at [474, 297] on div "Land Of The Lawless VARIANT" at bounding box center [396, 304] width 411 height 22
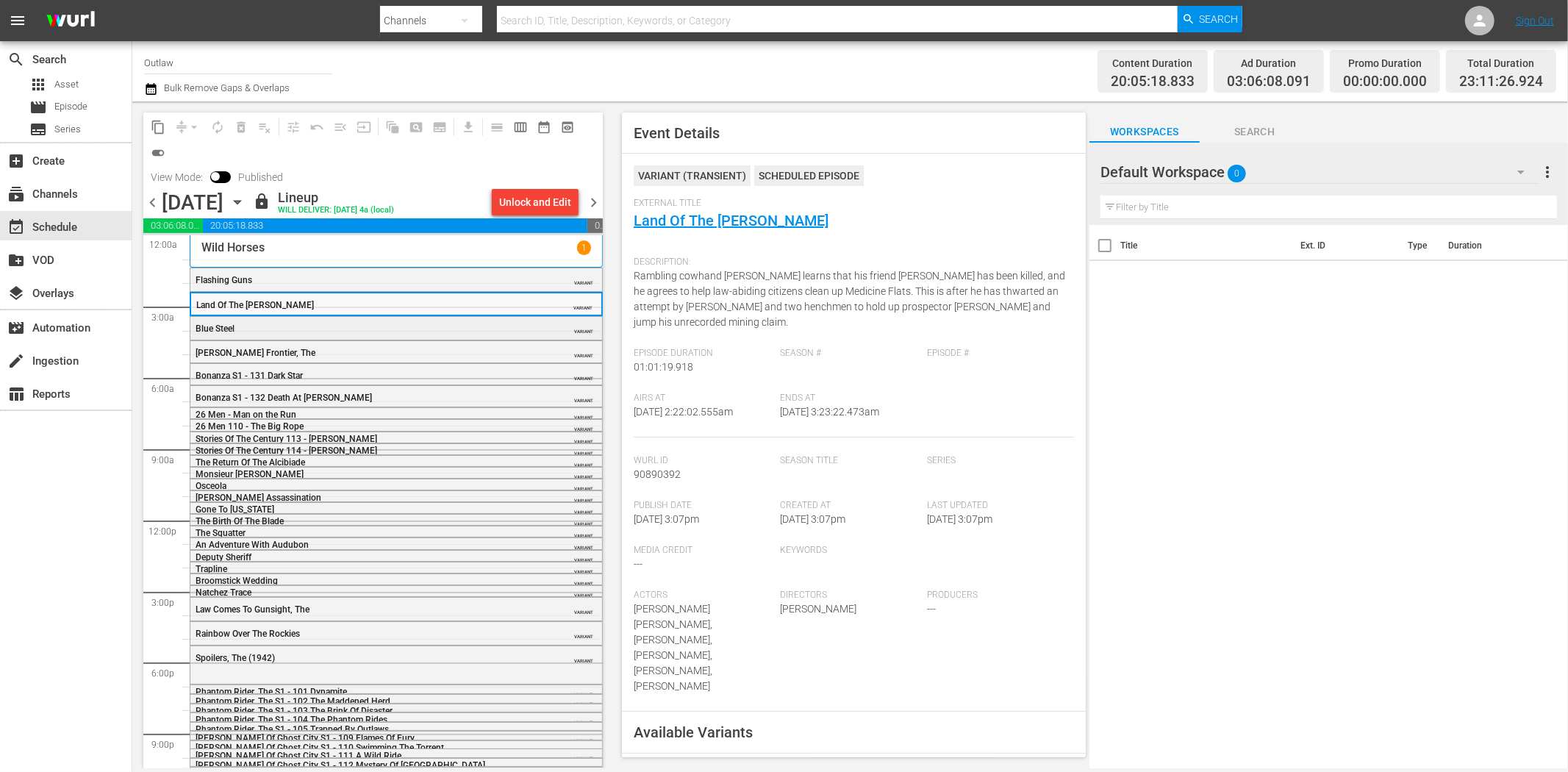
click at [419, 325] on div "Blue Steel" at bounding box center [359, 328] width 327 height 10
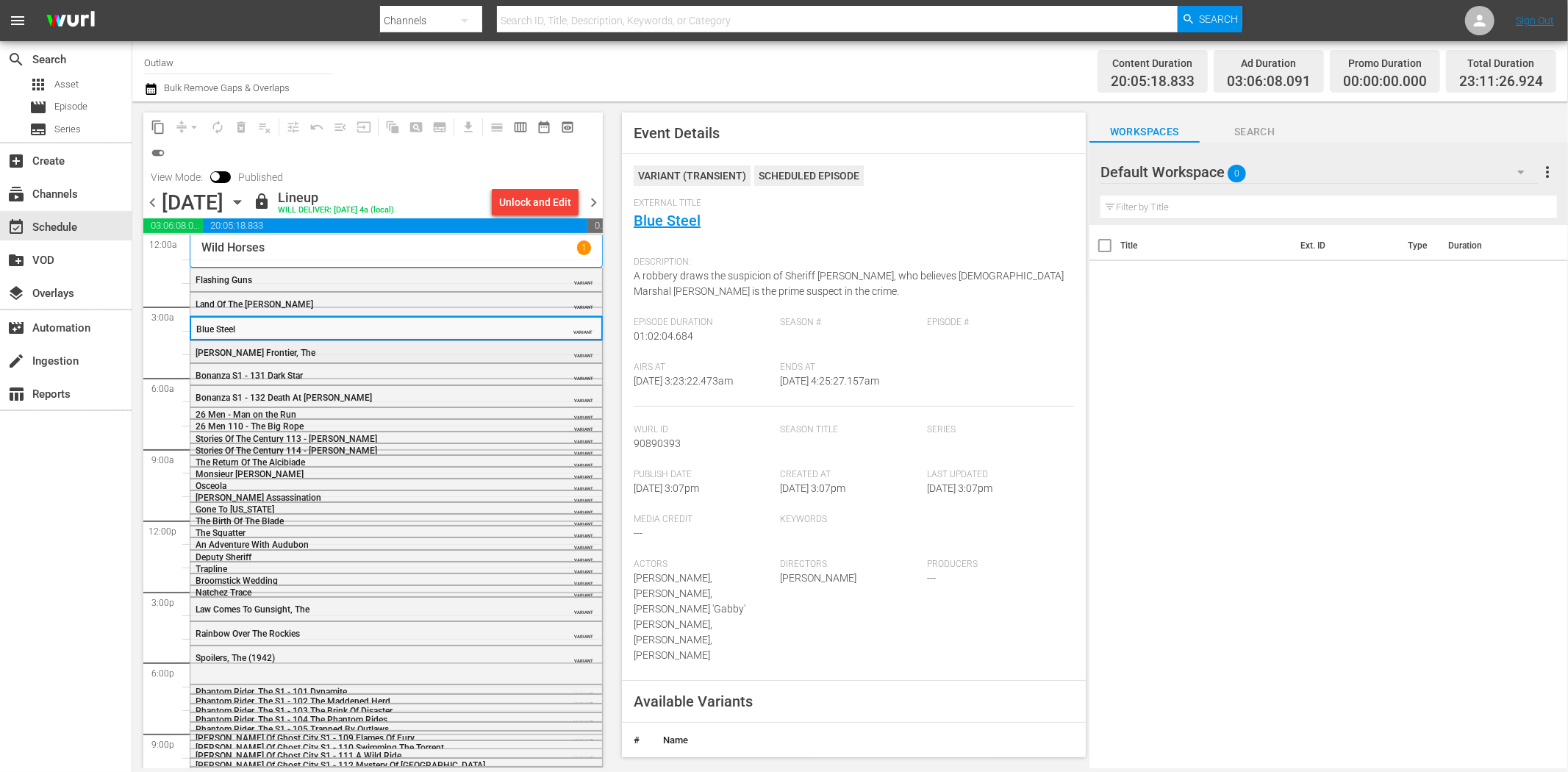
click at [415, 349] on div "Lawless Frontier, The" at bounding box center [359, 353] width 327 height 10
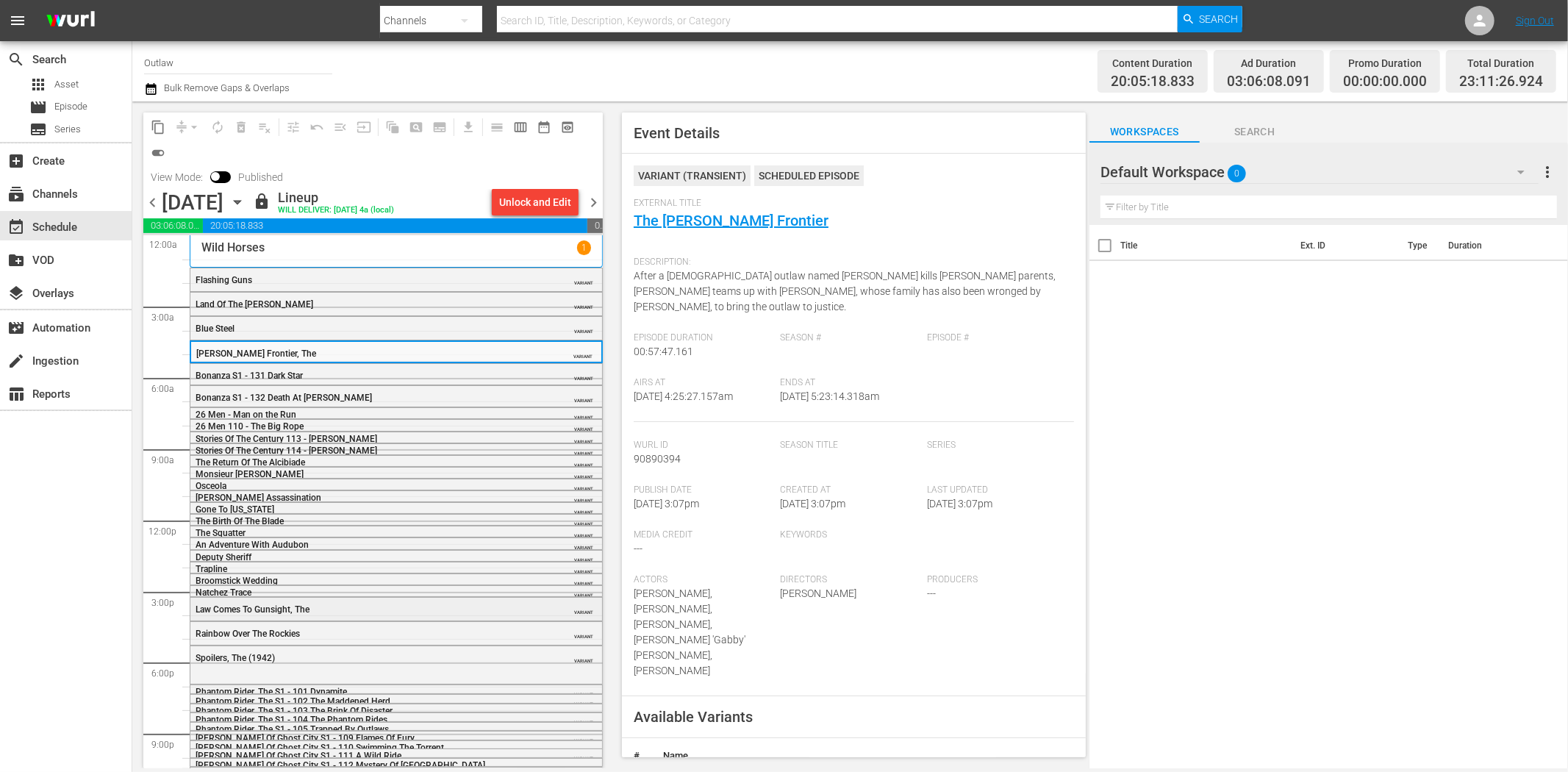
click at [316, 603] on div "Law Comes To Gunsight, The" at bounding box center [359, 608] width 327 height 12
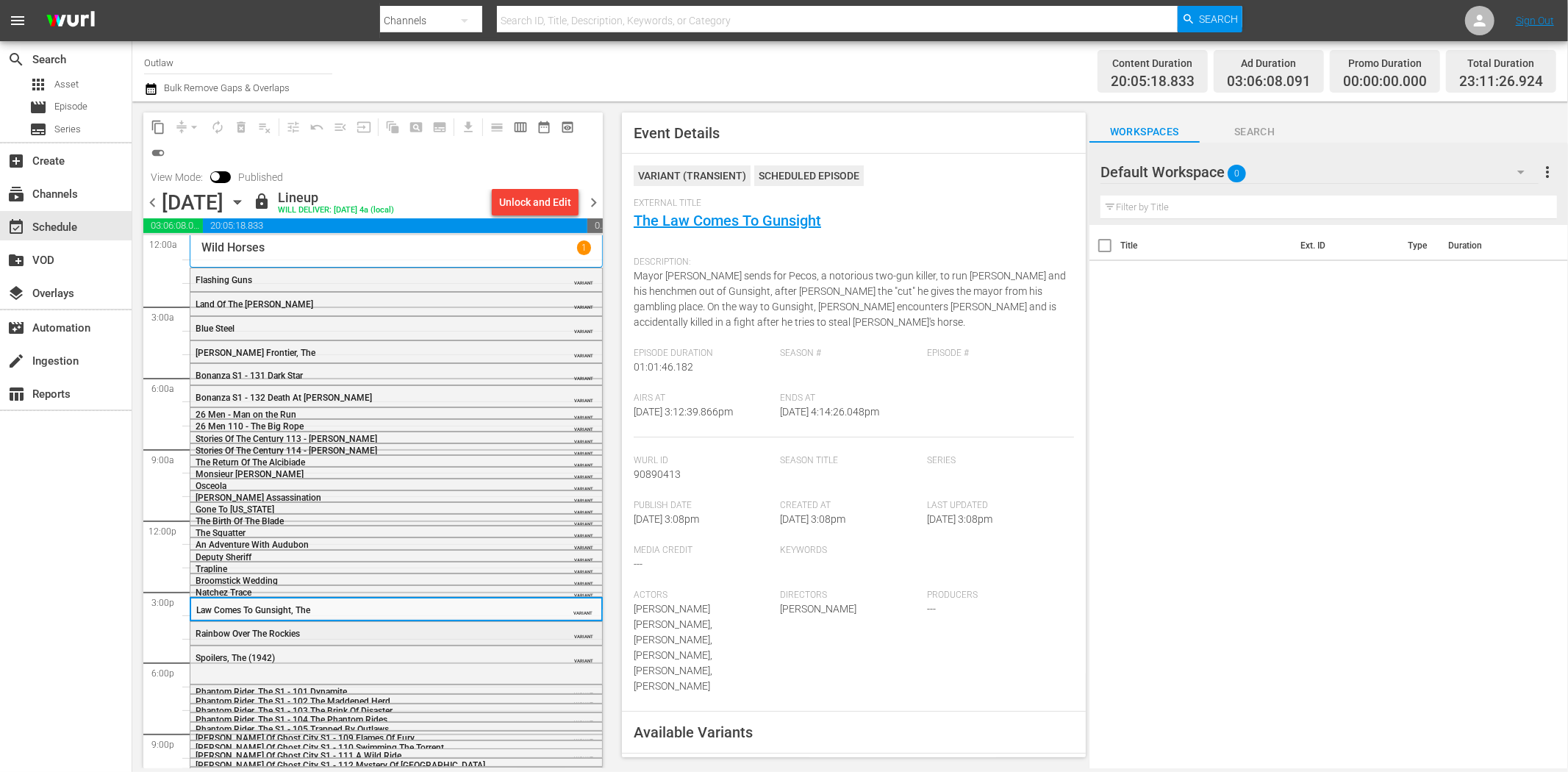
click at [445, 630] on div "Rainbow Over The Rockies" at bounding box center [359, 633] width 327 height 10
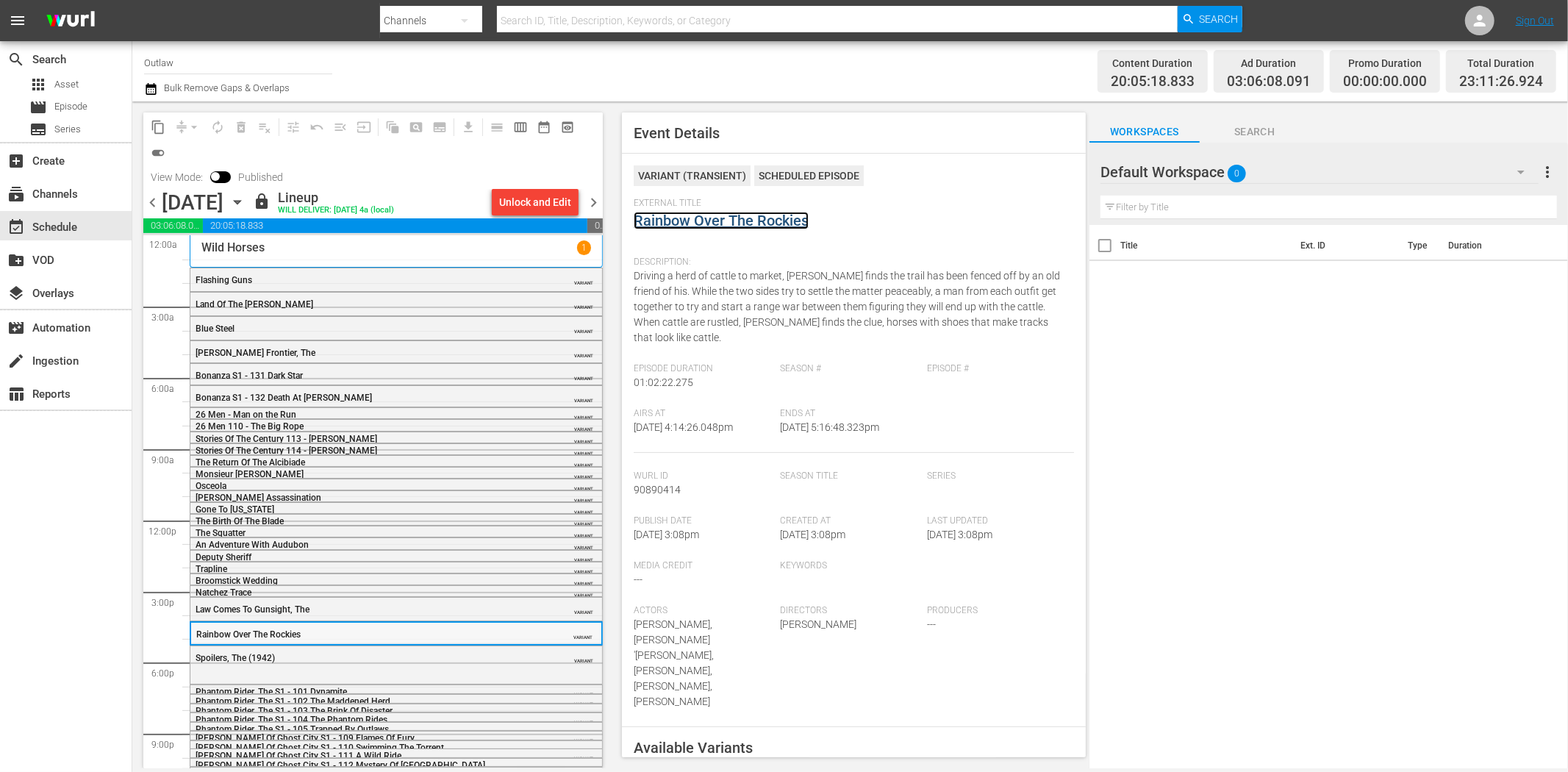
scroll to position [49, 0]
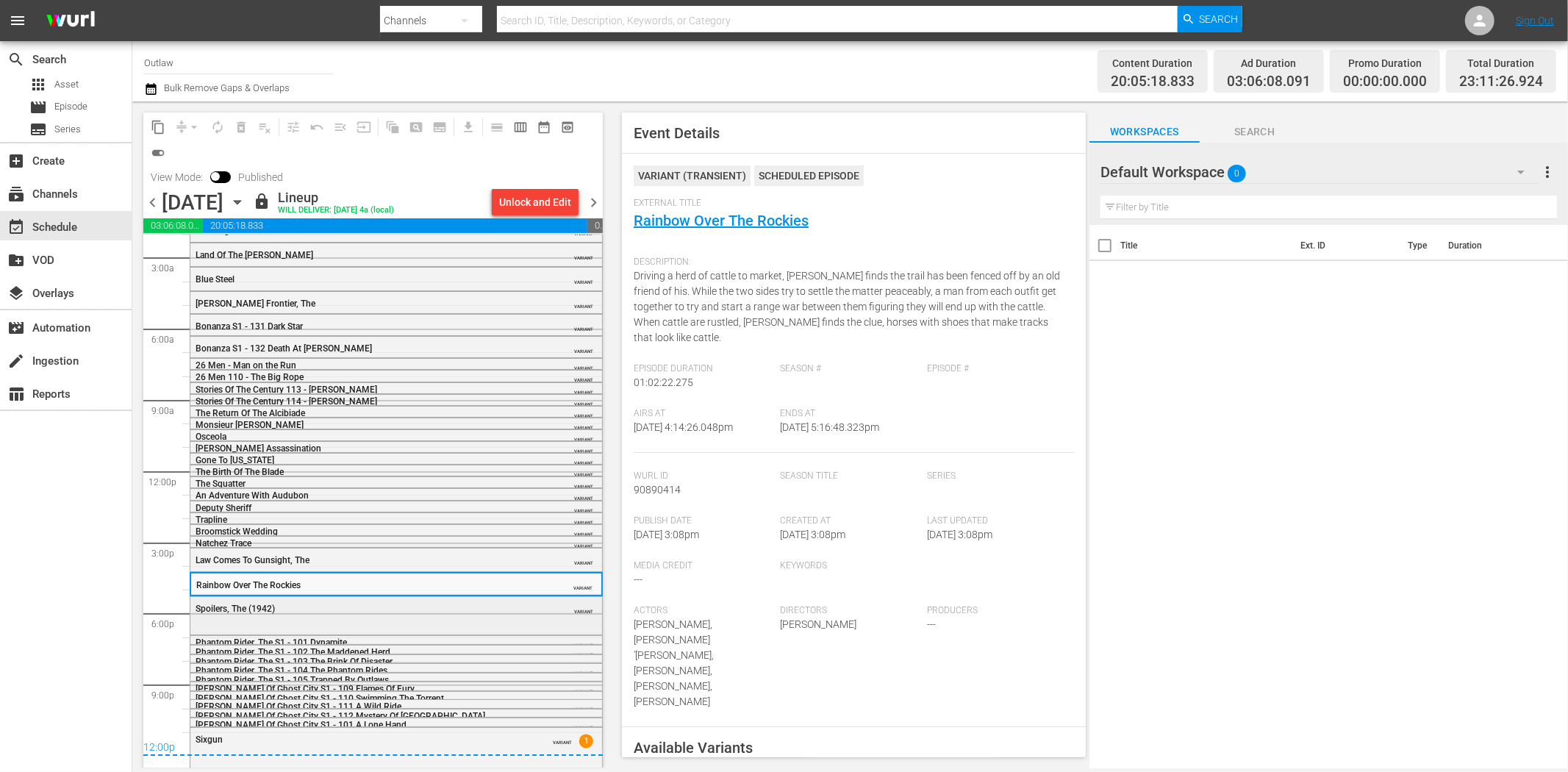
click at [443, 608] on div "Spoilers, The (1942)" at bounding box center [359, 608] width 327 height 10
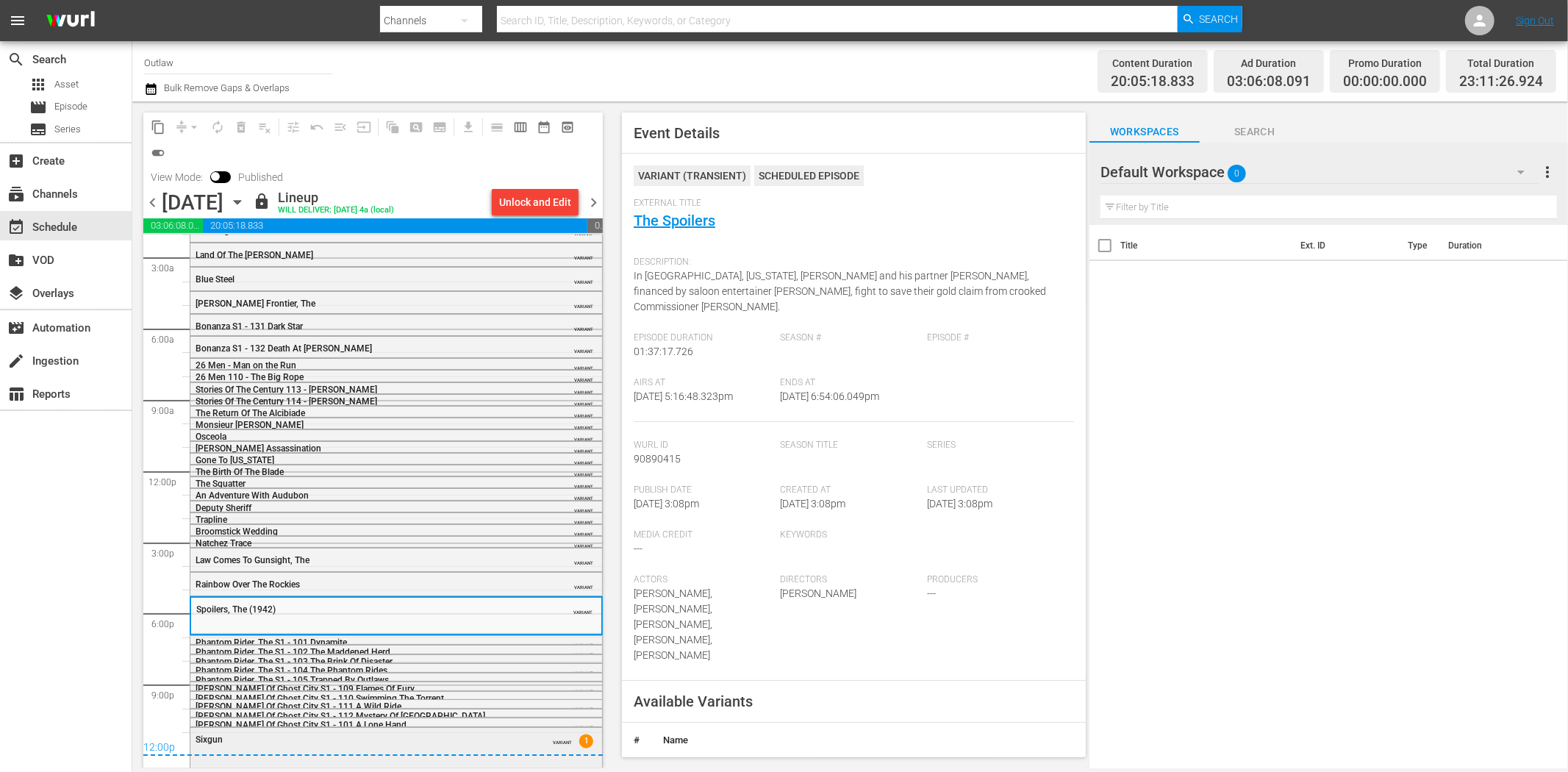
click at [432, 735] on div "Sixgun" at bounding box center [359, 739] width 327 height 10
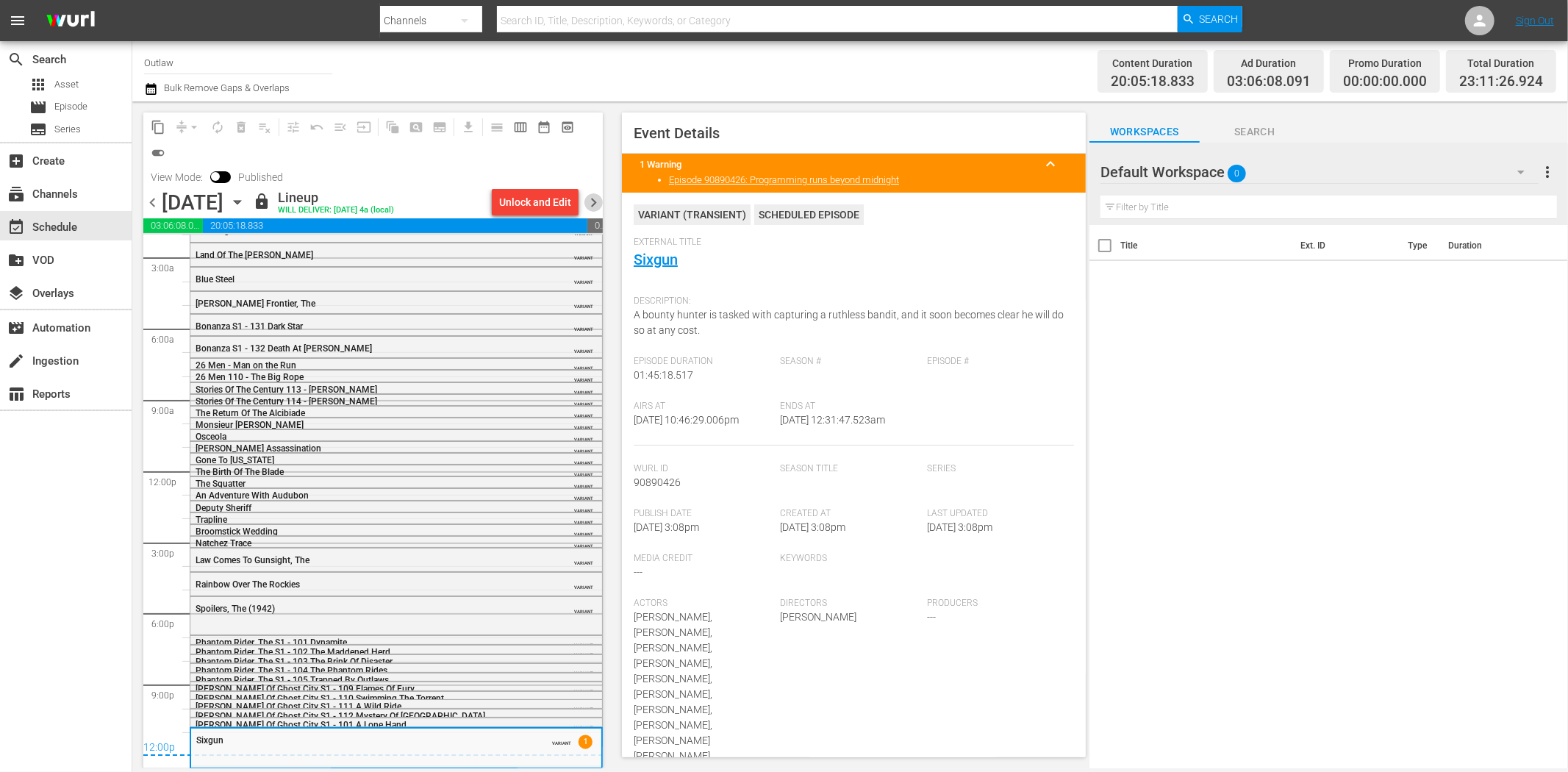
click at [592, 204] on span "chevron_right" at bounding box center [594, 202] width 18 height 18
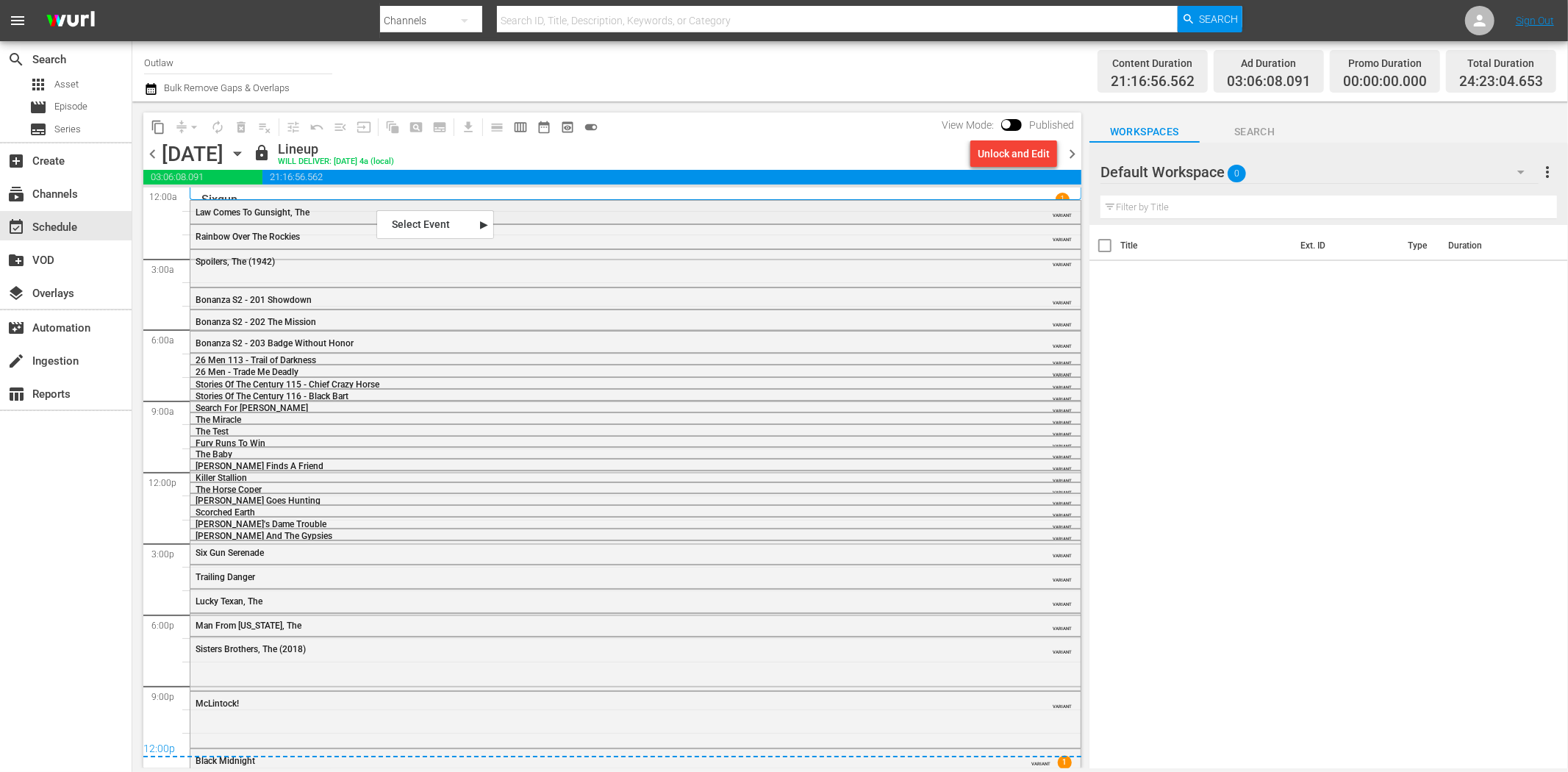
click at [274, 209] on span "Law Comes To Gunsight, The" at bounding box center [252, 212] width 114 height 10
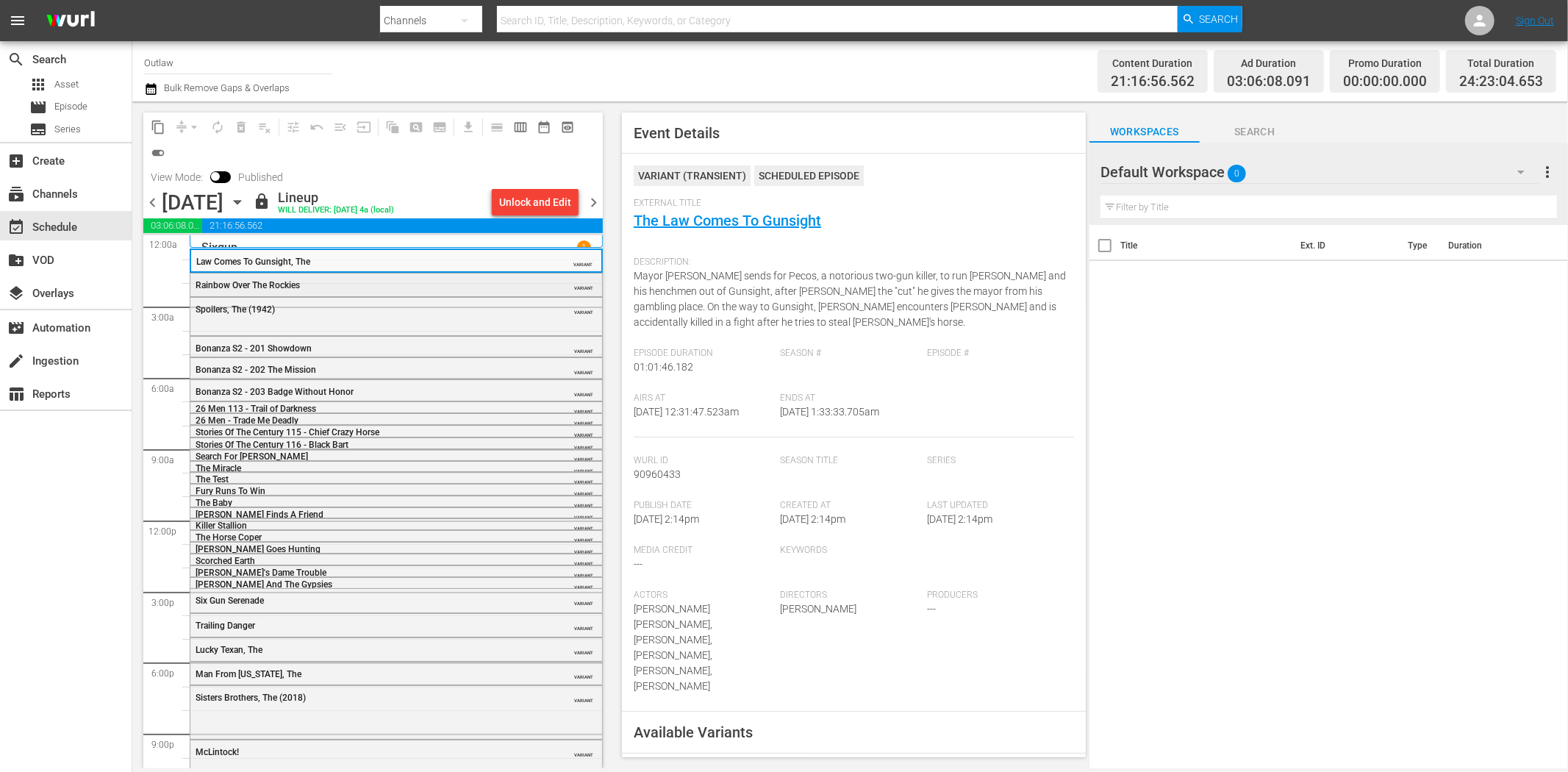
click at [473, 284] on div "Rainbow Over The Rockies" at bounding box center [359, 285] width 327 height 10
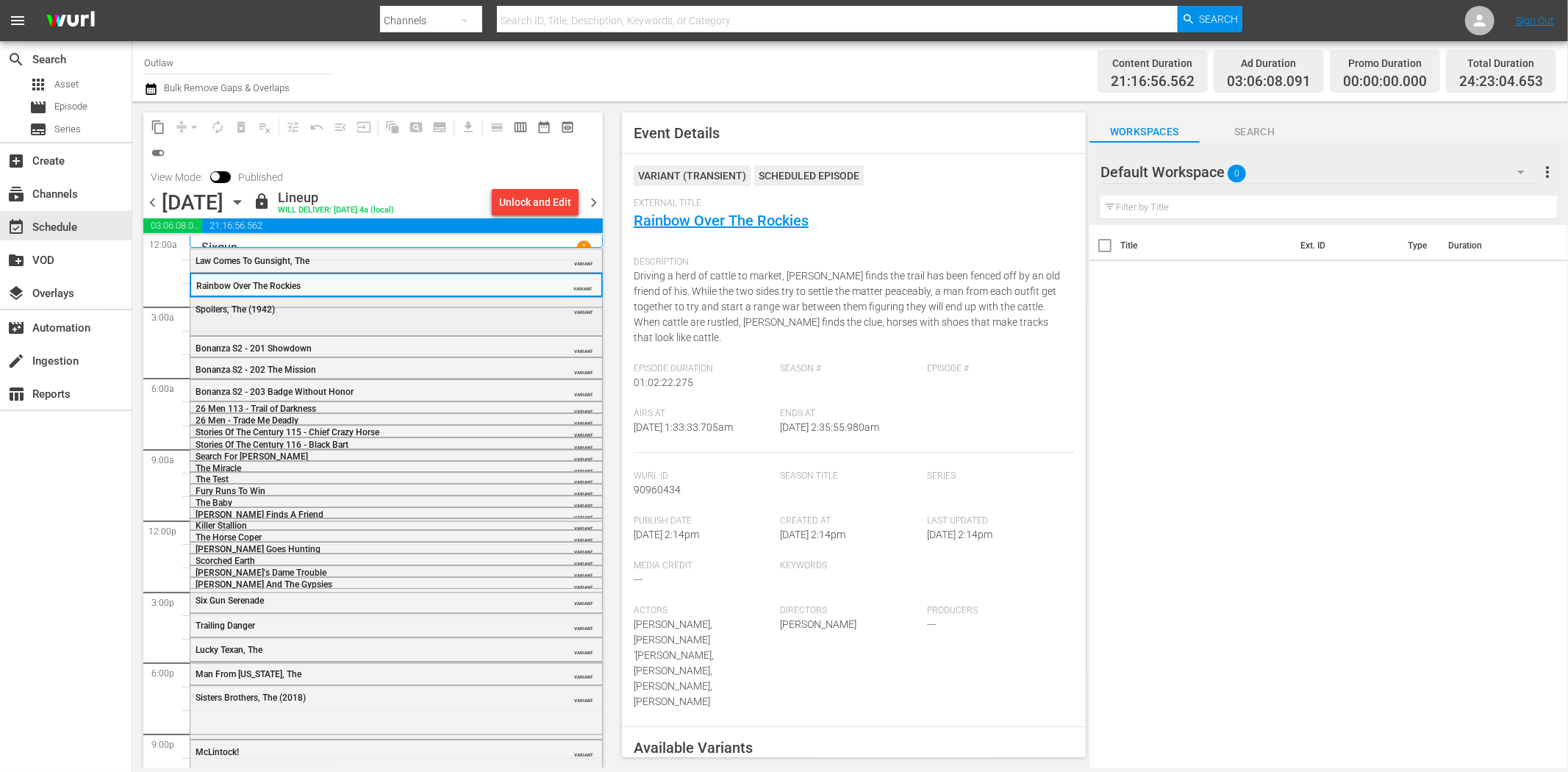
click at [502, 309] on div "Spoilers, The (1942)" at bounding box center [359, 309] width 327 height 10
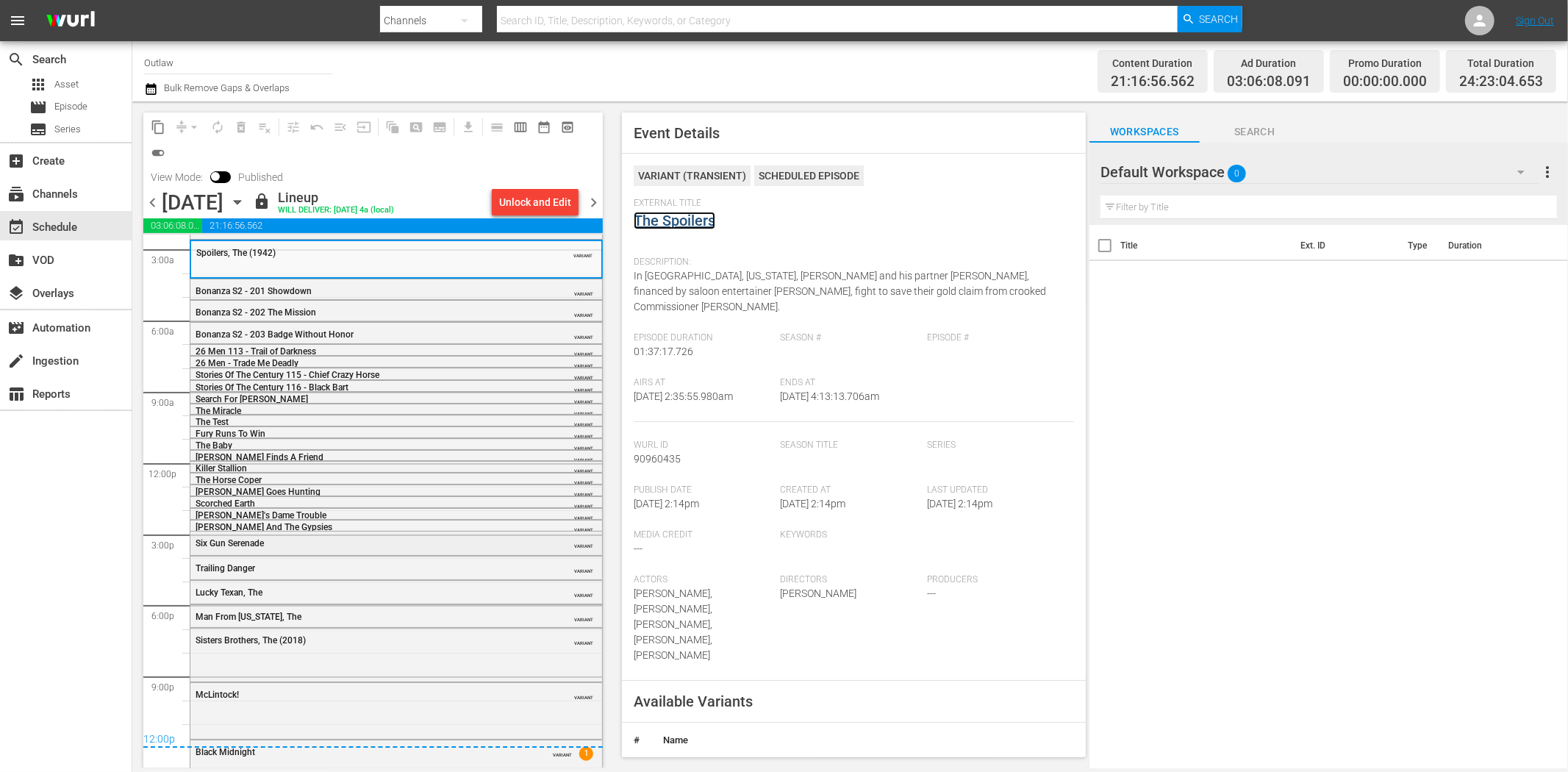
scroll to position [59, 0]
click at [420, 540] on div "Six Gun Serenade" at bounding box center [359, 541] width 327 height 10
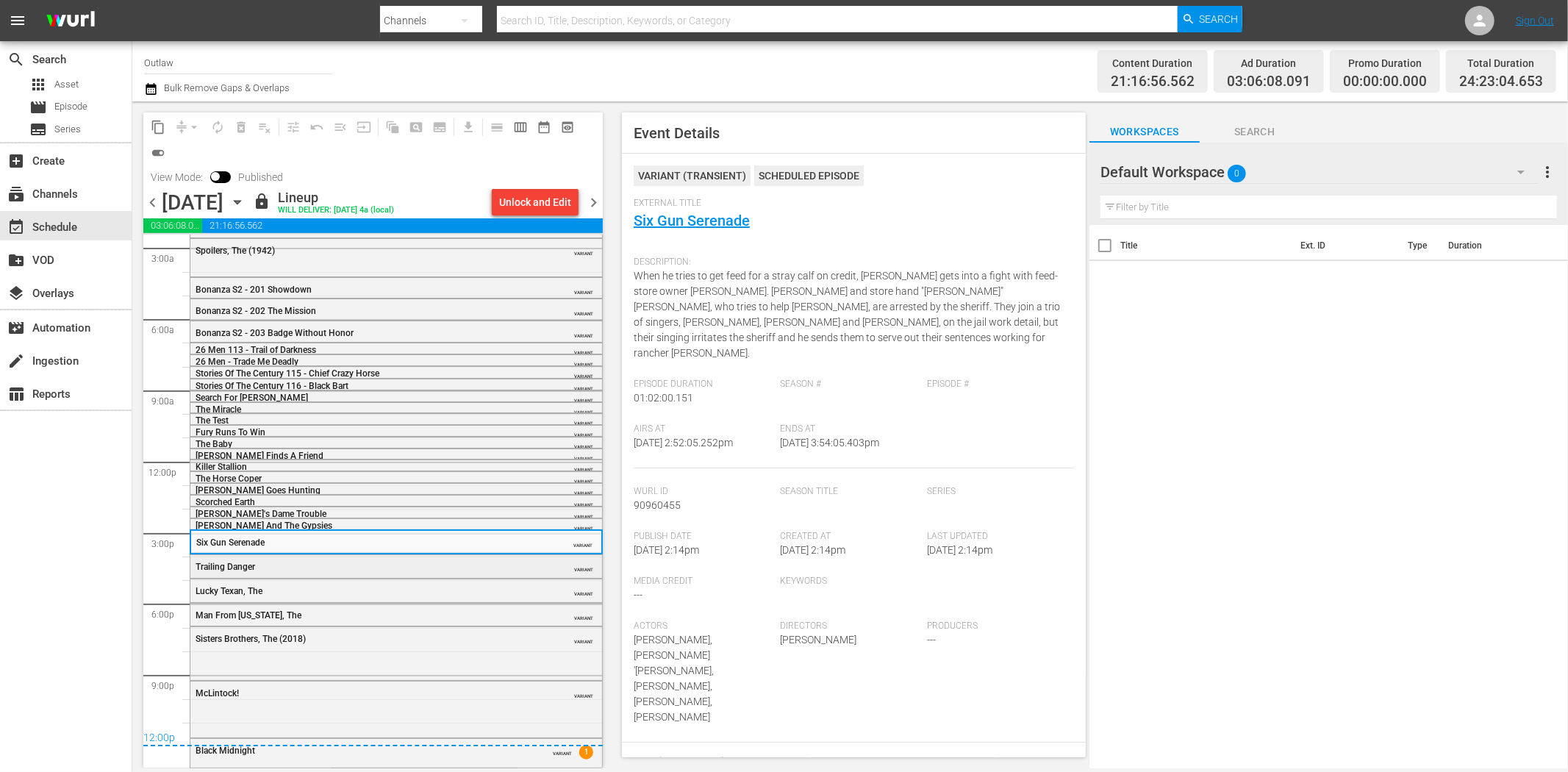
click at [378, 569] on div "Trailing Danger" at bounding box center [359, 566] width 327 height 10
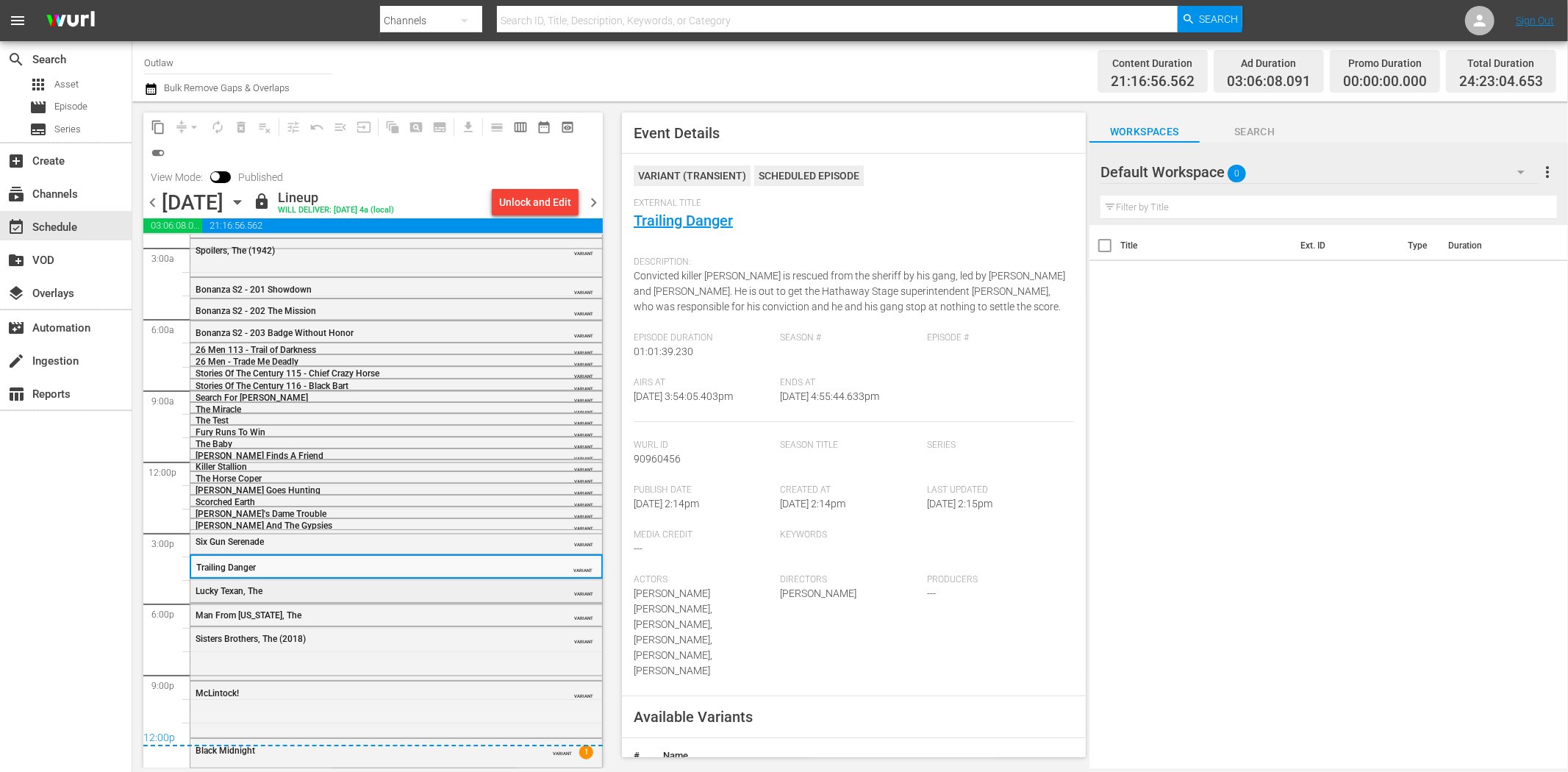
click at [439, 583] on div "Lucky Texan, The VARIANT" at bounding box center [396, 590] width 411 height 22
click at [413, 619] on div "Man From Utah, The" at bounding box center [359, 615] width 327 height 10
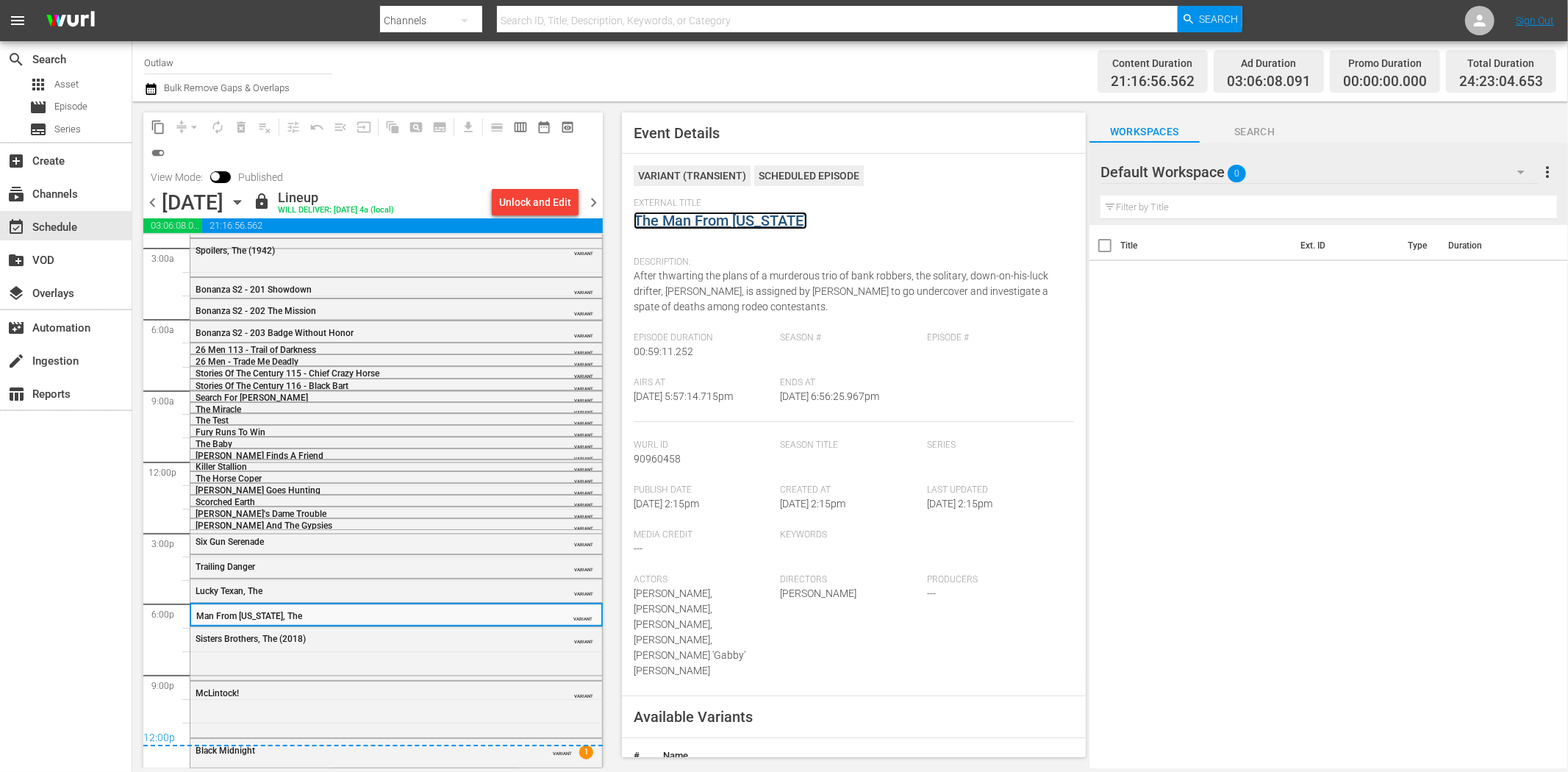
drag, startPoint x: 713, startPoint y: 218, endPoint x: 722, endPoint y: 218, distance: 9.0
click at [460, 644] on div "Sisters Brothers, The (2018)" at bounding box center [359, 638] width 327 height 10
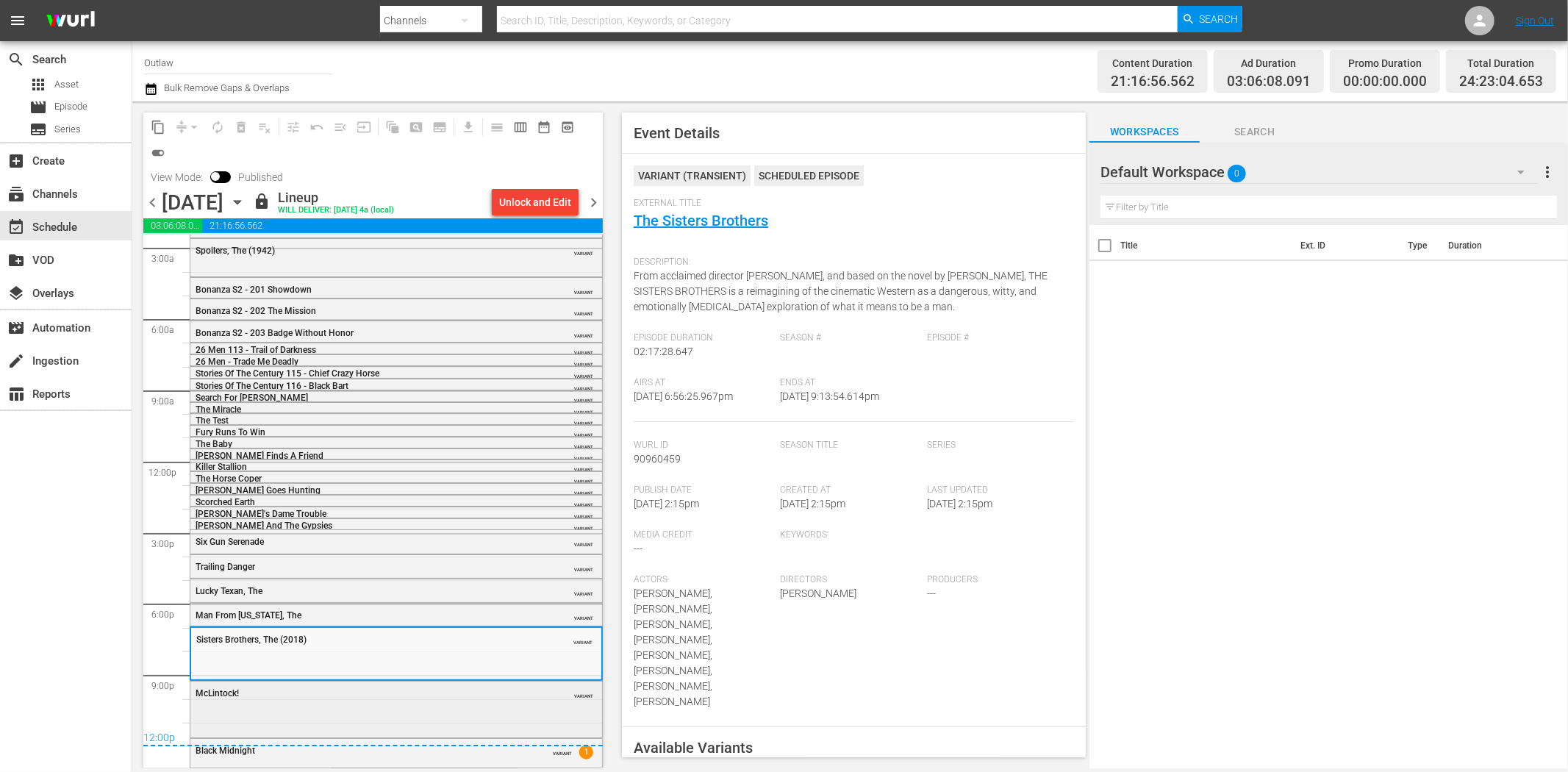
click at [450, 709] on div "McLintock! VARIANT" at bounding box center [396, 708] width 411 height 53
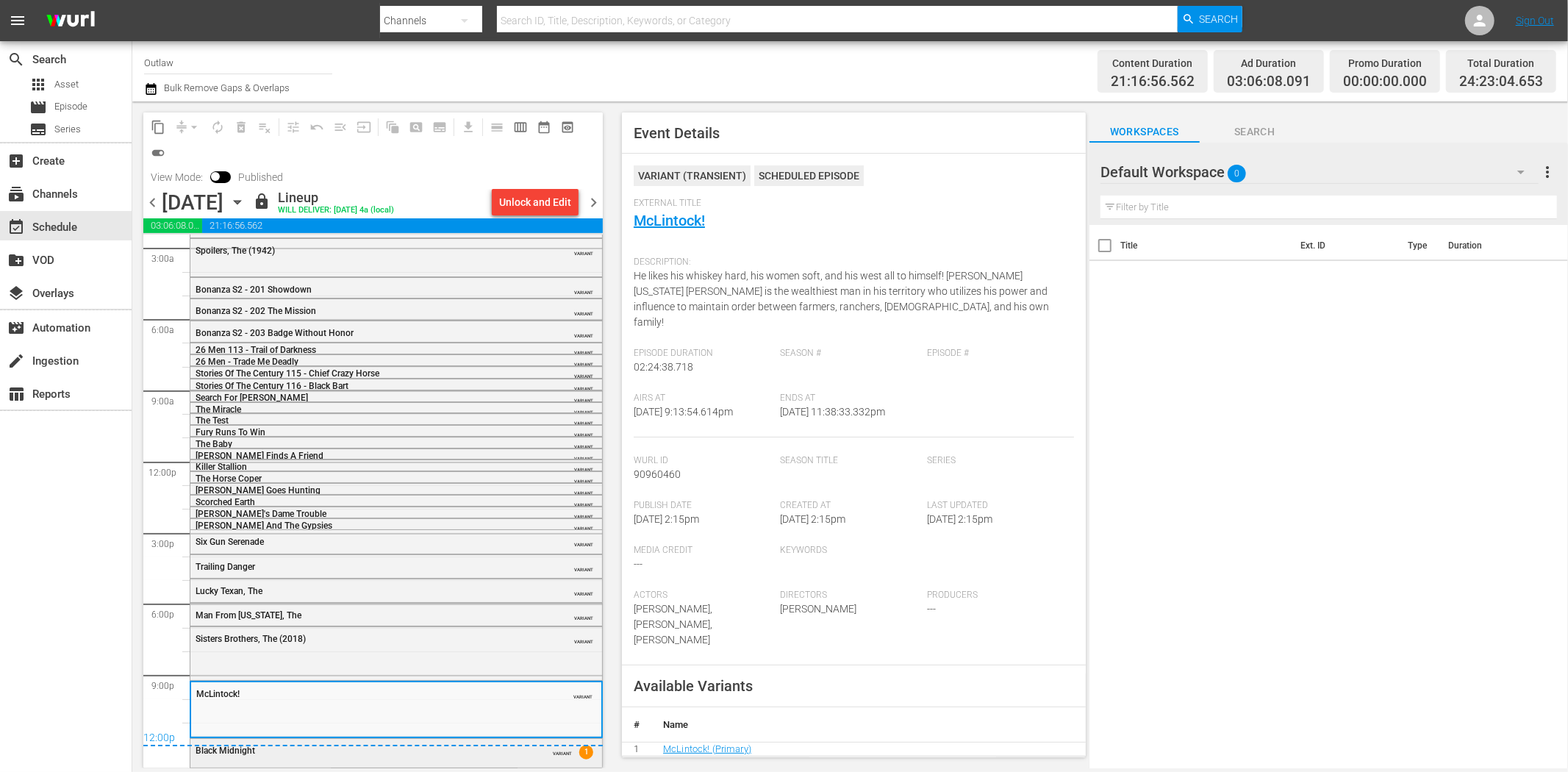
click at [448, 750] on div "Black Midnight" at bounding box center [359, 750] width 327 height 10
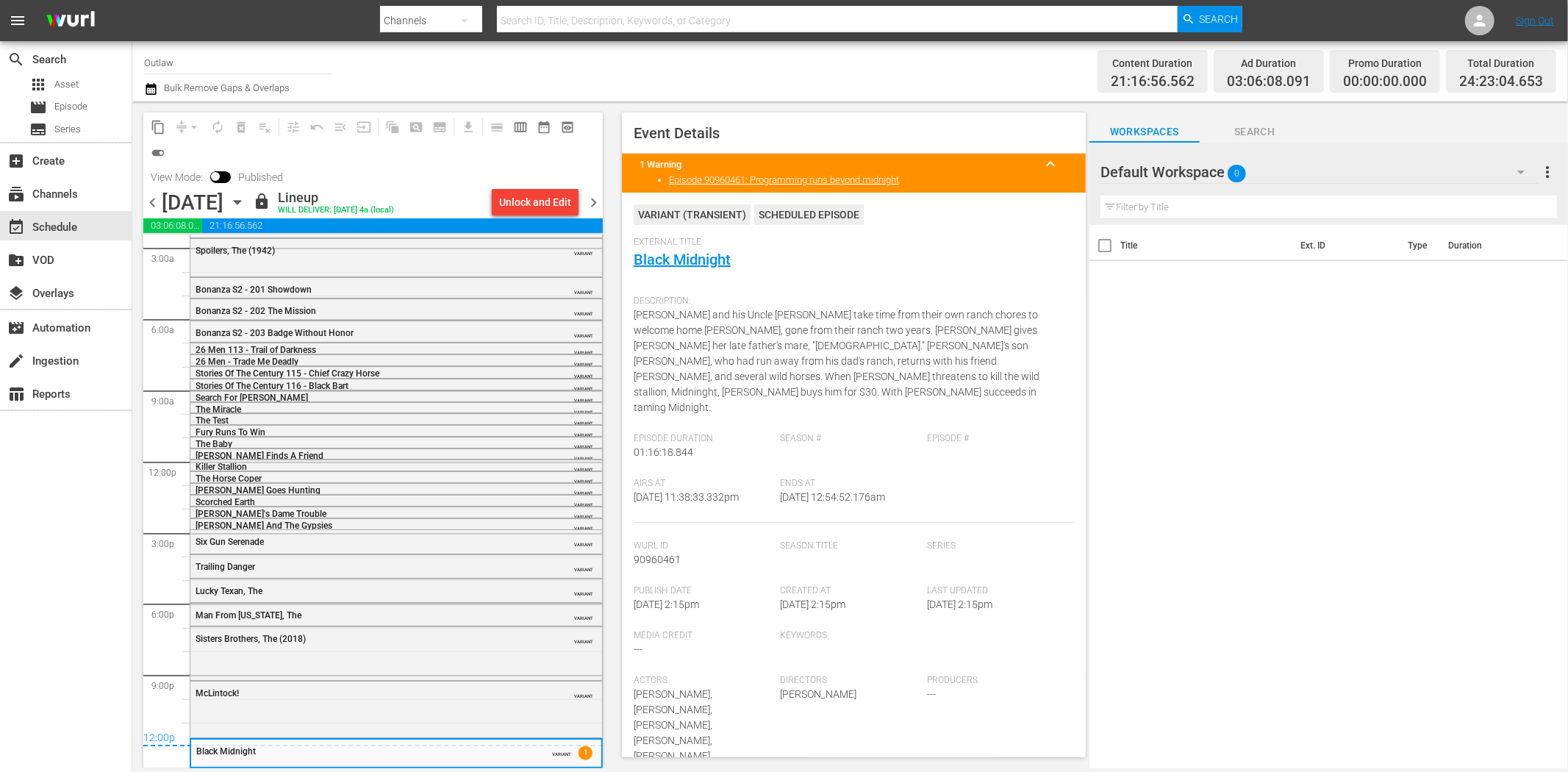
click at [592, 200] on span "chevron_right" at bounding box center [594, 202] width 18 height 18
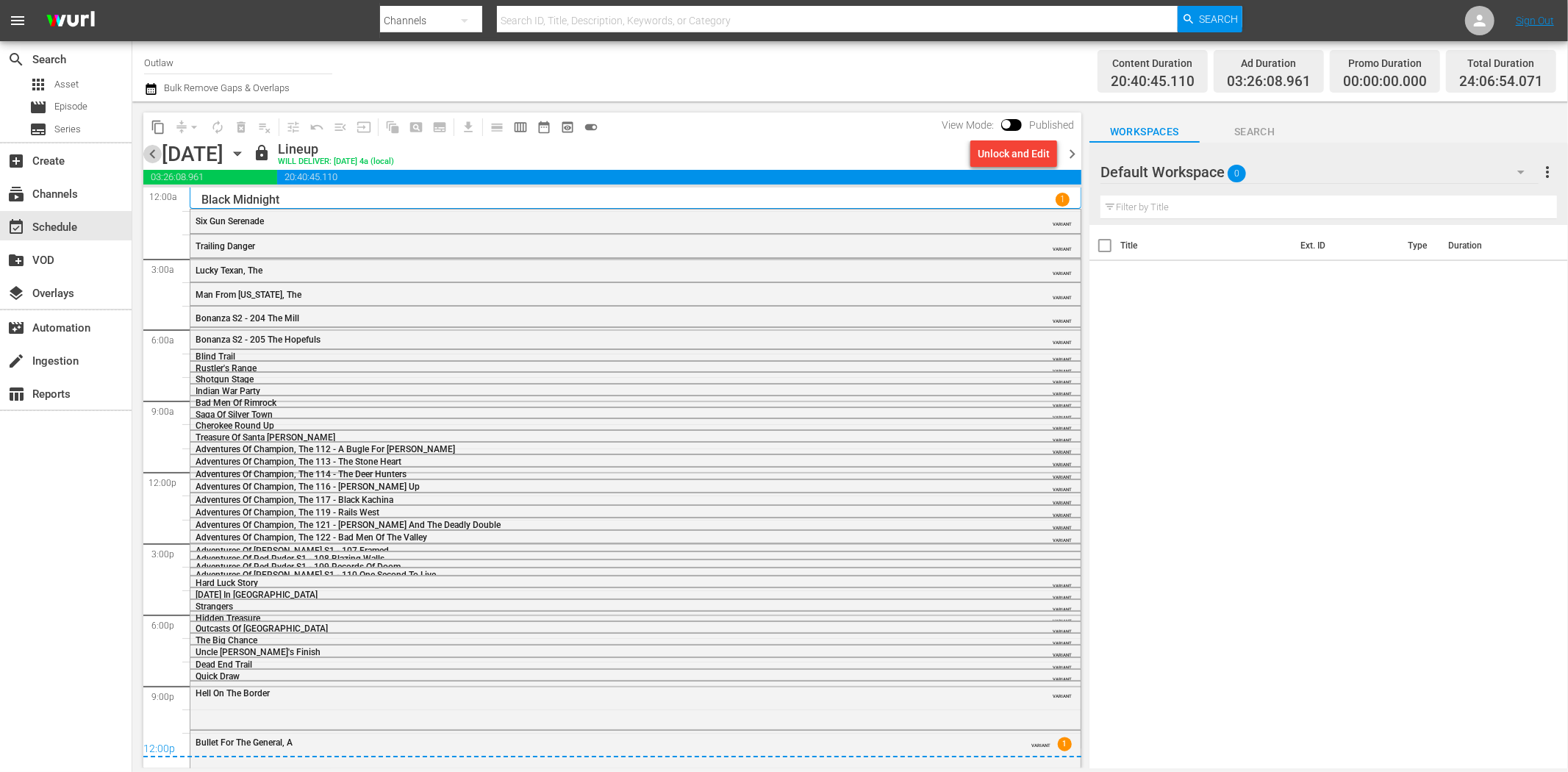
click at [147, 153] on span "chevron_left" at bounding box center [153, 154] width 18 height 18
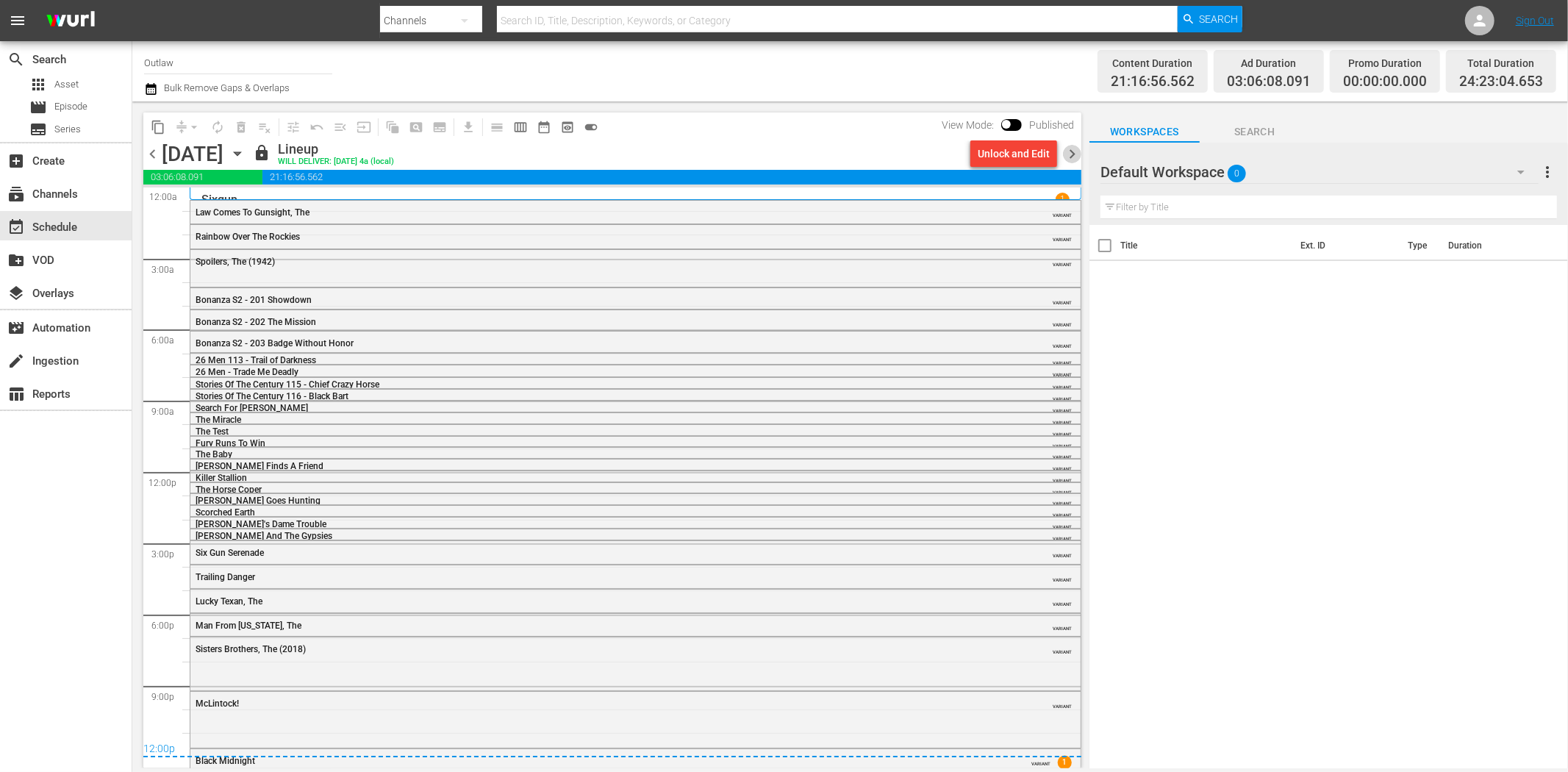
click at [1075, 152] on span "chevron_right" at bounding box center [1072, 154] width 18 height 18
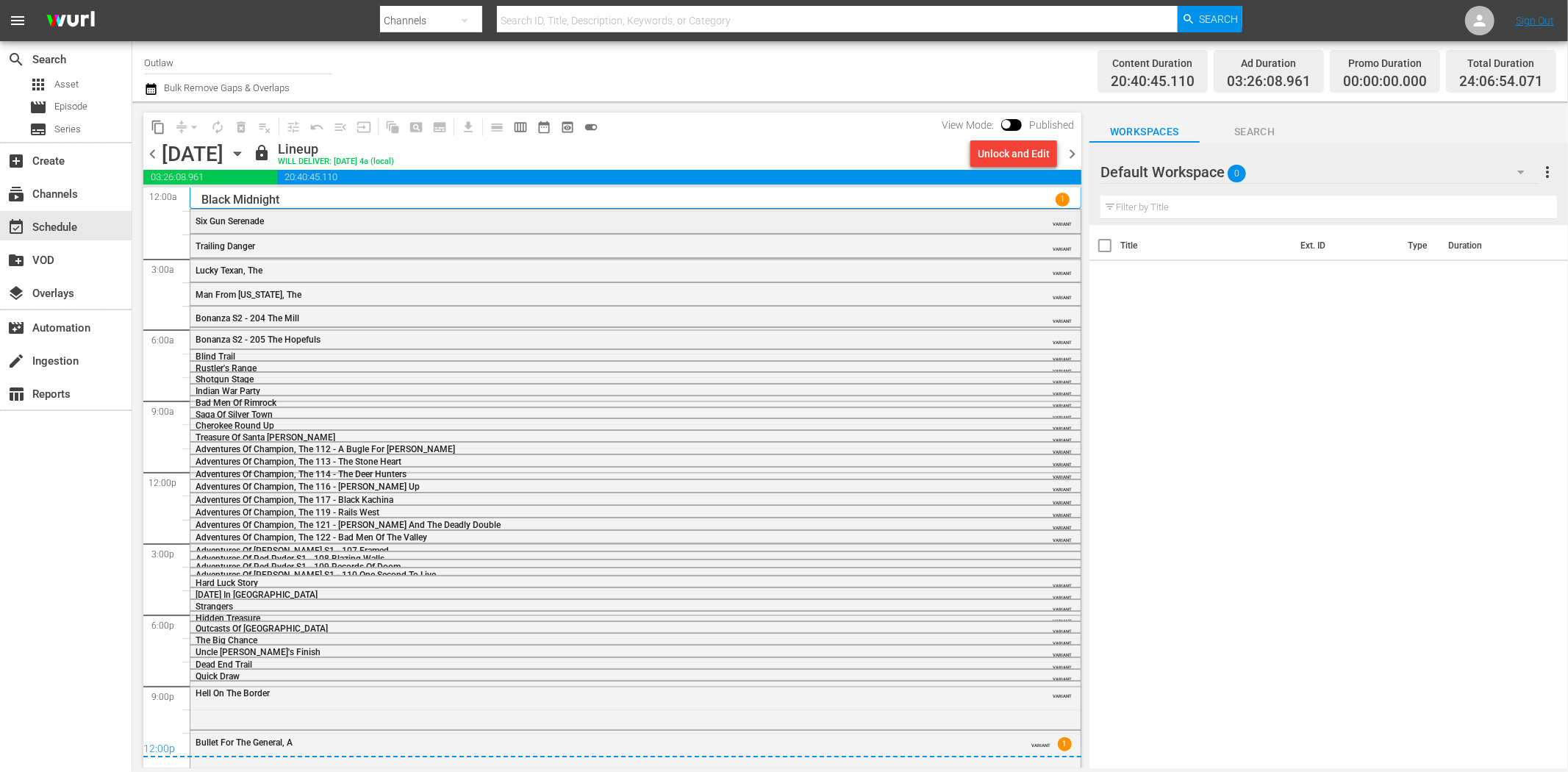
click at [242, 221] on span "Six Gun Serenade" at bounding box center [230, 221] width 69 height 10
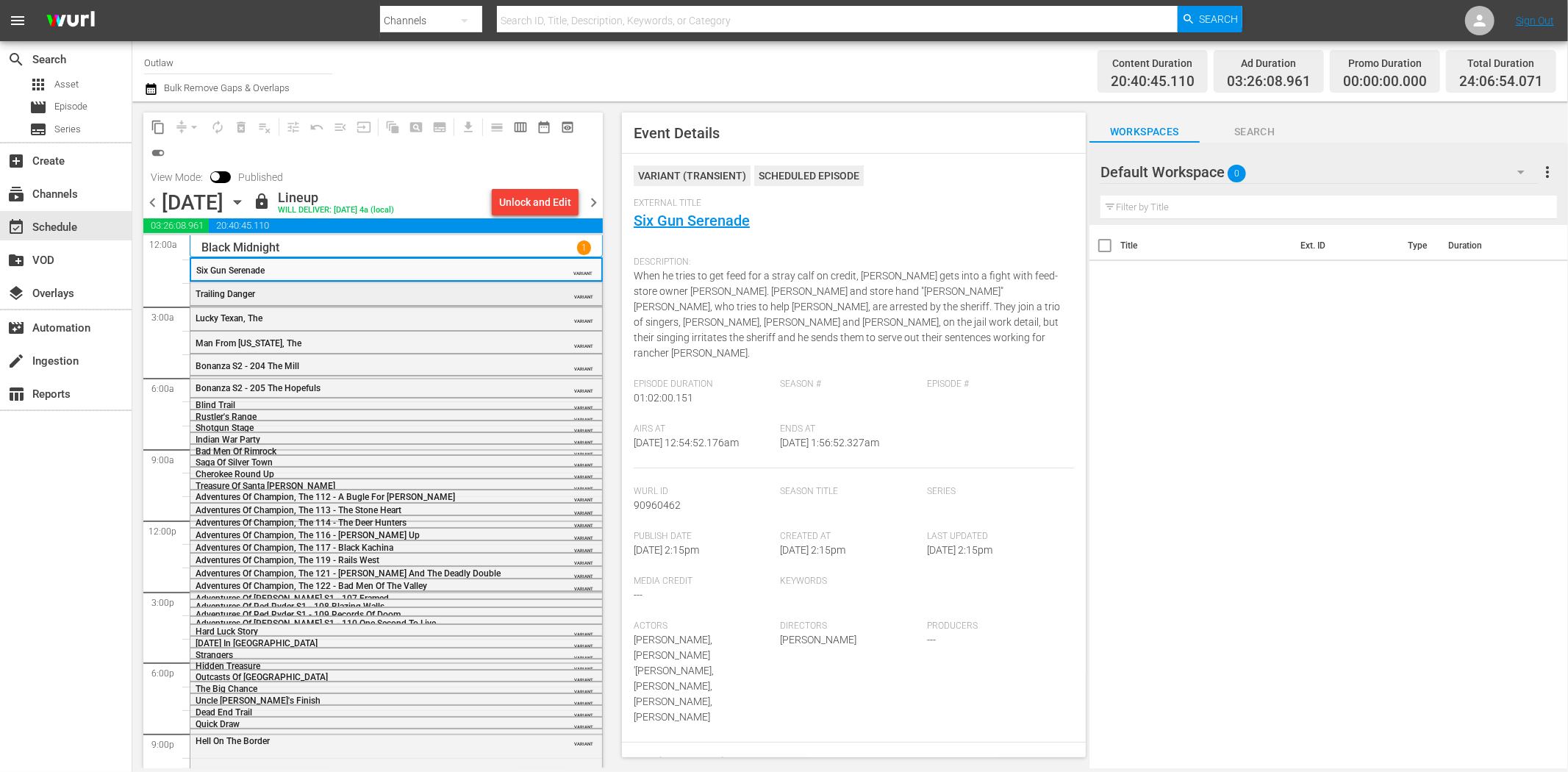
click at [384, 283] on div "Trailing Danger VARIANT" at bounding box center [396, 293] width 411 height 22
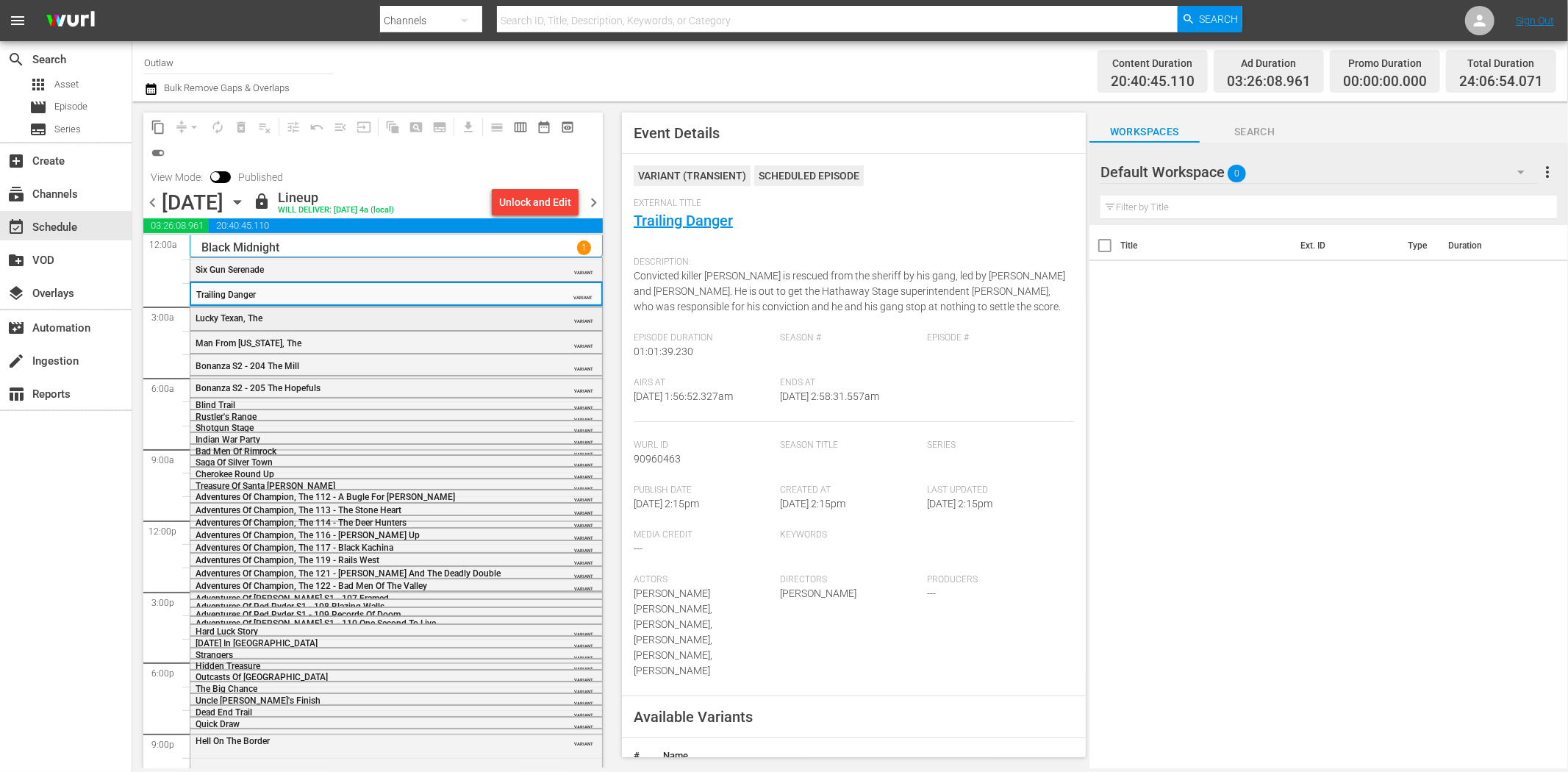
click at [481, 314] on div "Lucky Texan, The" at bounding box center [359, 317] width 327 height 10
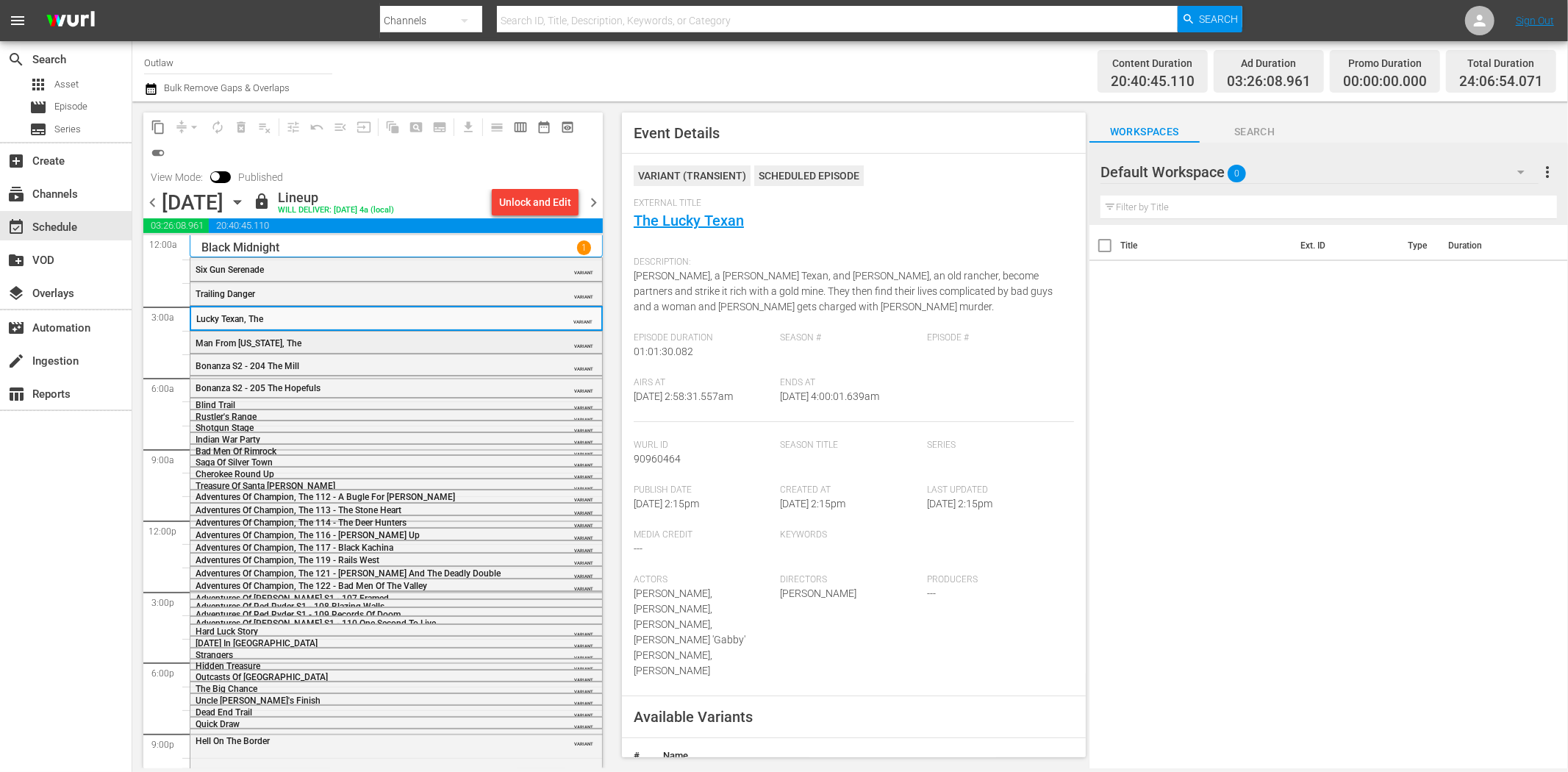
click at [397, 343] on div "Man From Utah, The" at bounding box center [359, 343] width 327 height 10
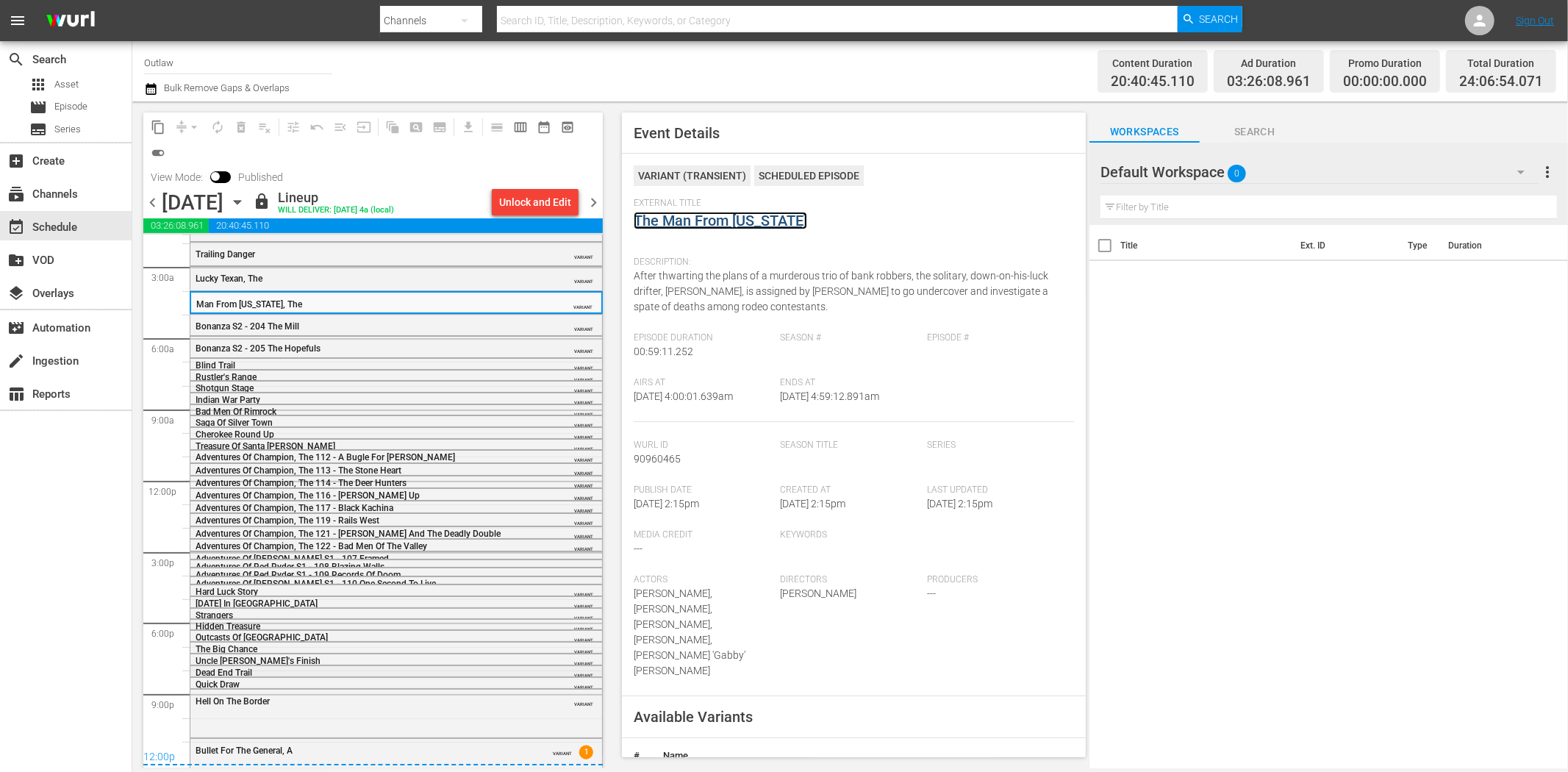
scroll to position [61, 0]
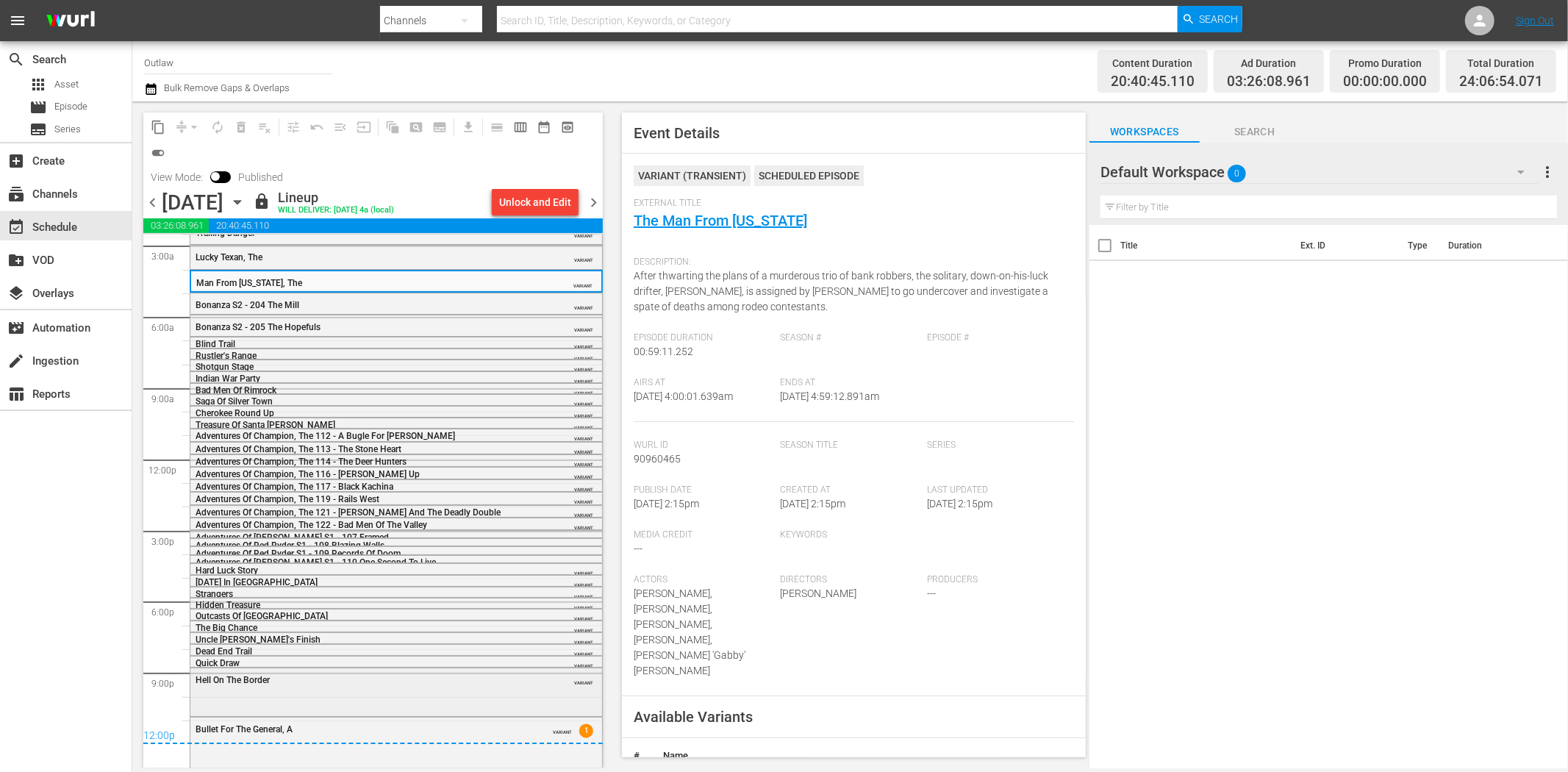
click at [341, 689] on div "Hell On The Border VARIANT" at bounding box center [396, 679] width 411 height 22
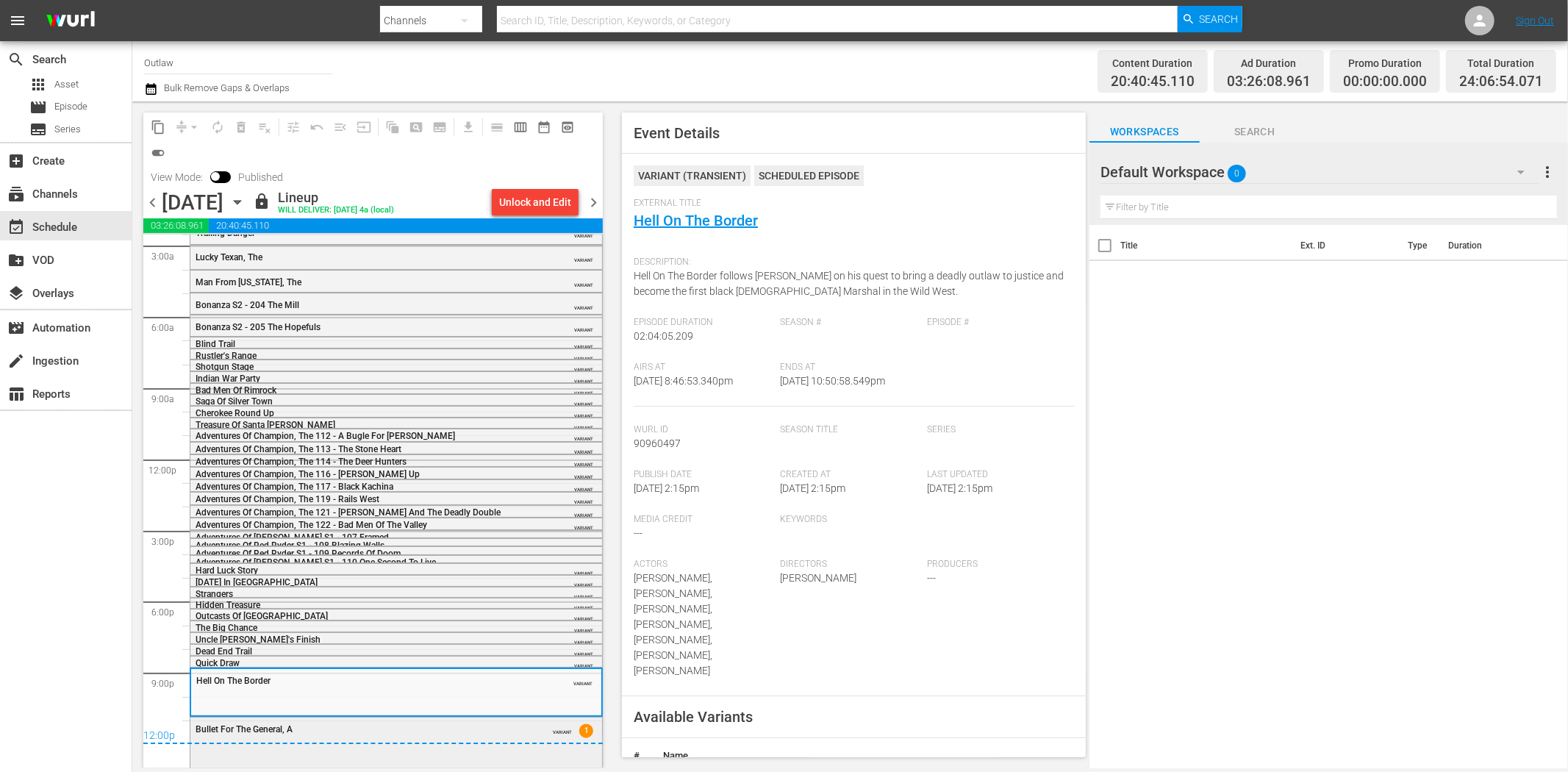
click at [483, 758] on div "Bullet For The General, A VARIANT 1" at bounding box center [396, 741] width 411 height 47
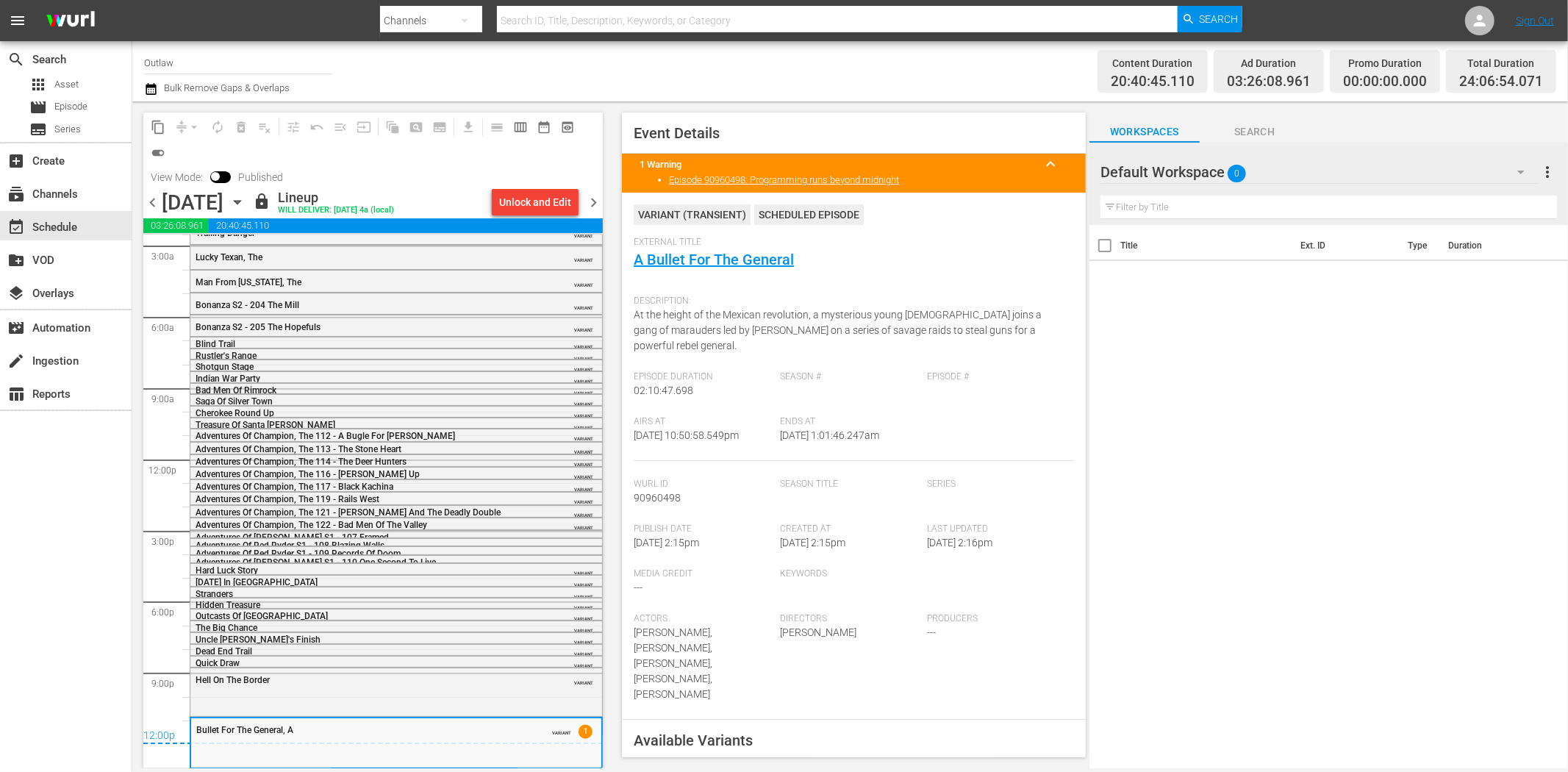
click at [590, 200] on span "chevron_right" at bounding box center [594, 202] width 18 height 18
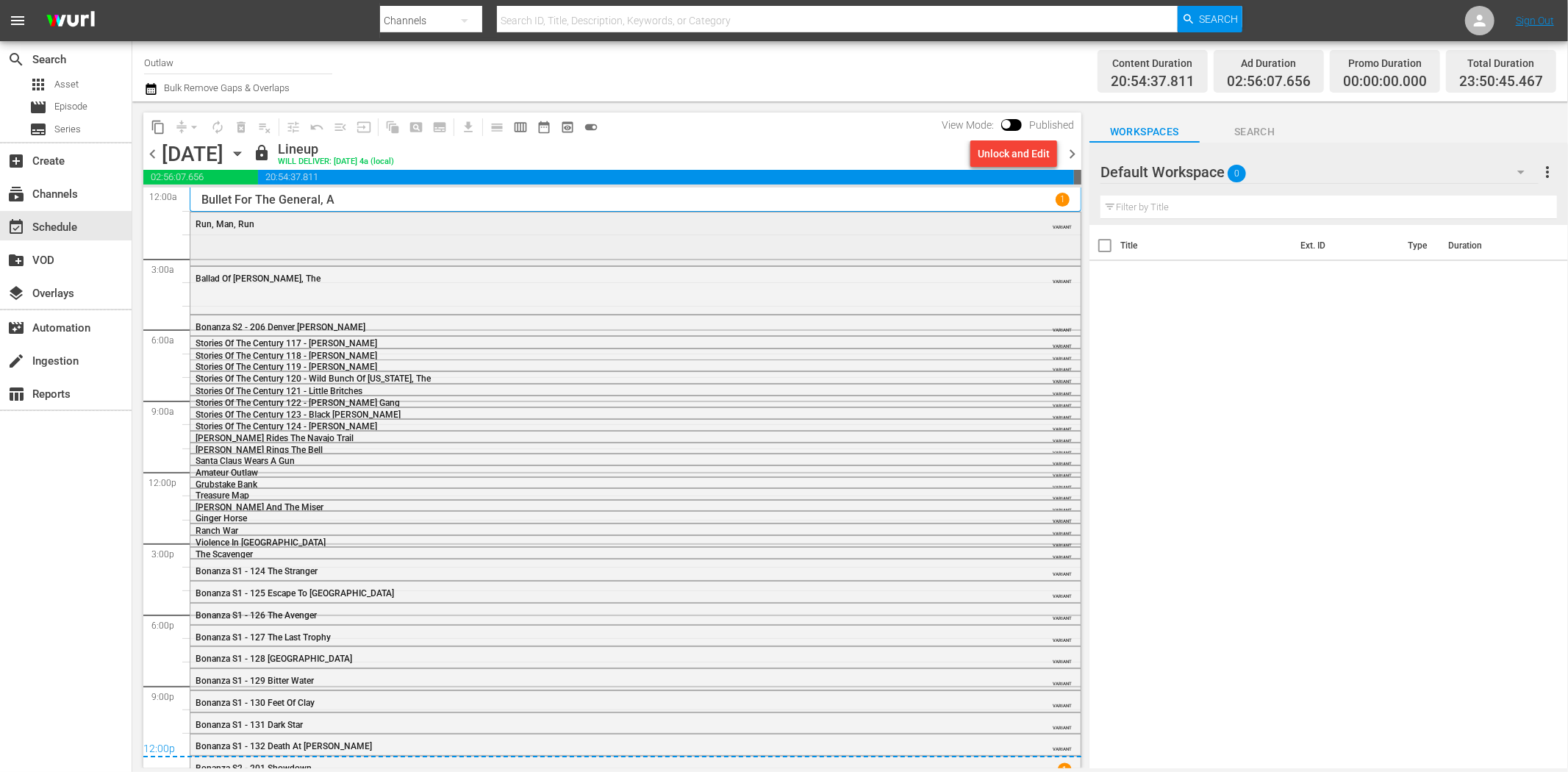
click at [455, 232] on div "Run, Man, Run VARIANT" at bounding box center [635, 223] width 890 height 22
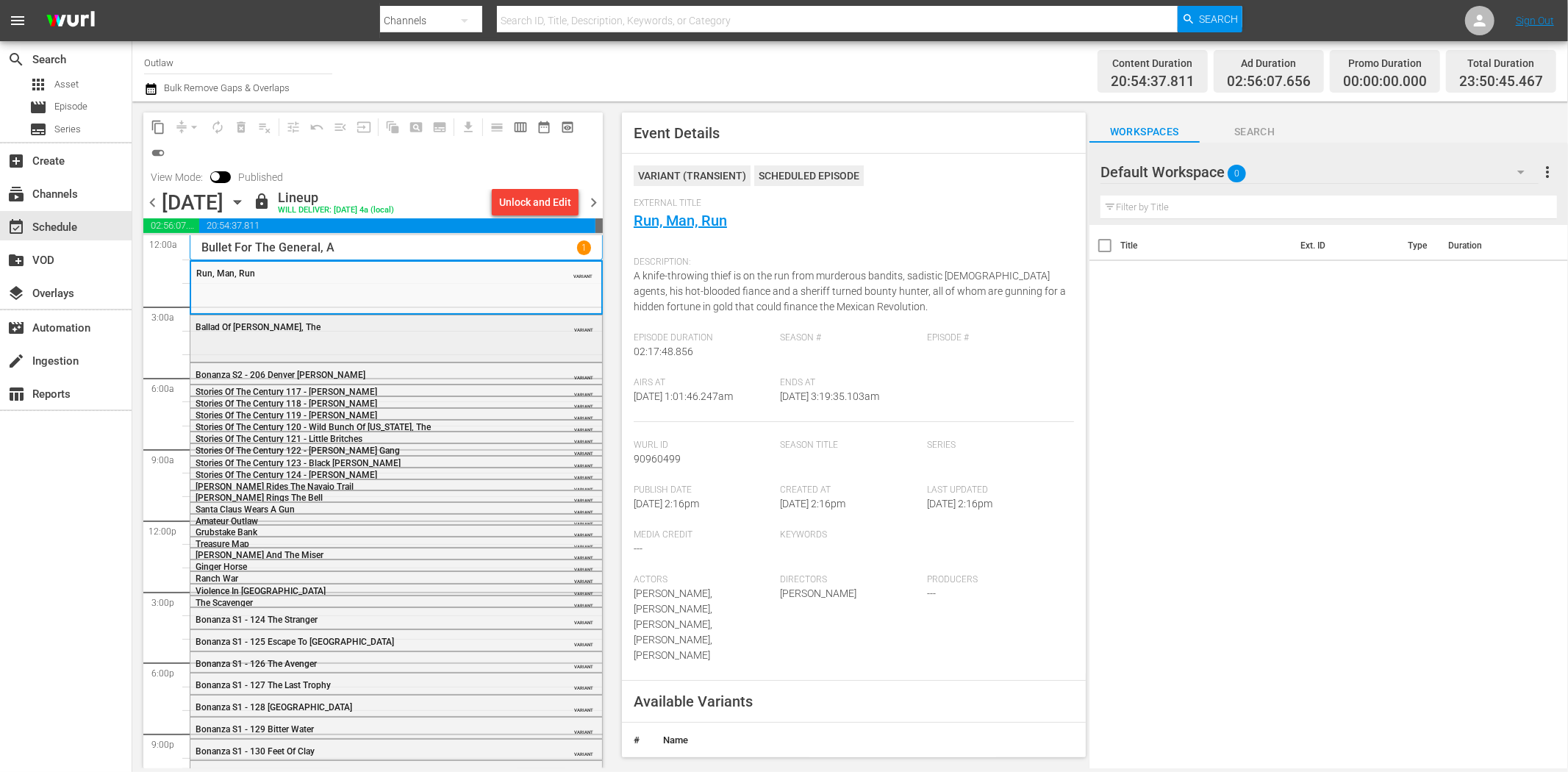
click at [461, 345] on div "Ballad Of Gregorio Cortez, The VARIANT" at bounding box center [396, 337] width 411 height 44
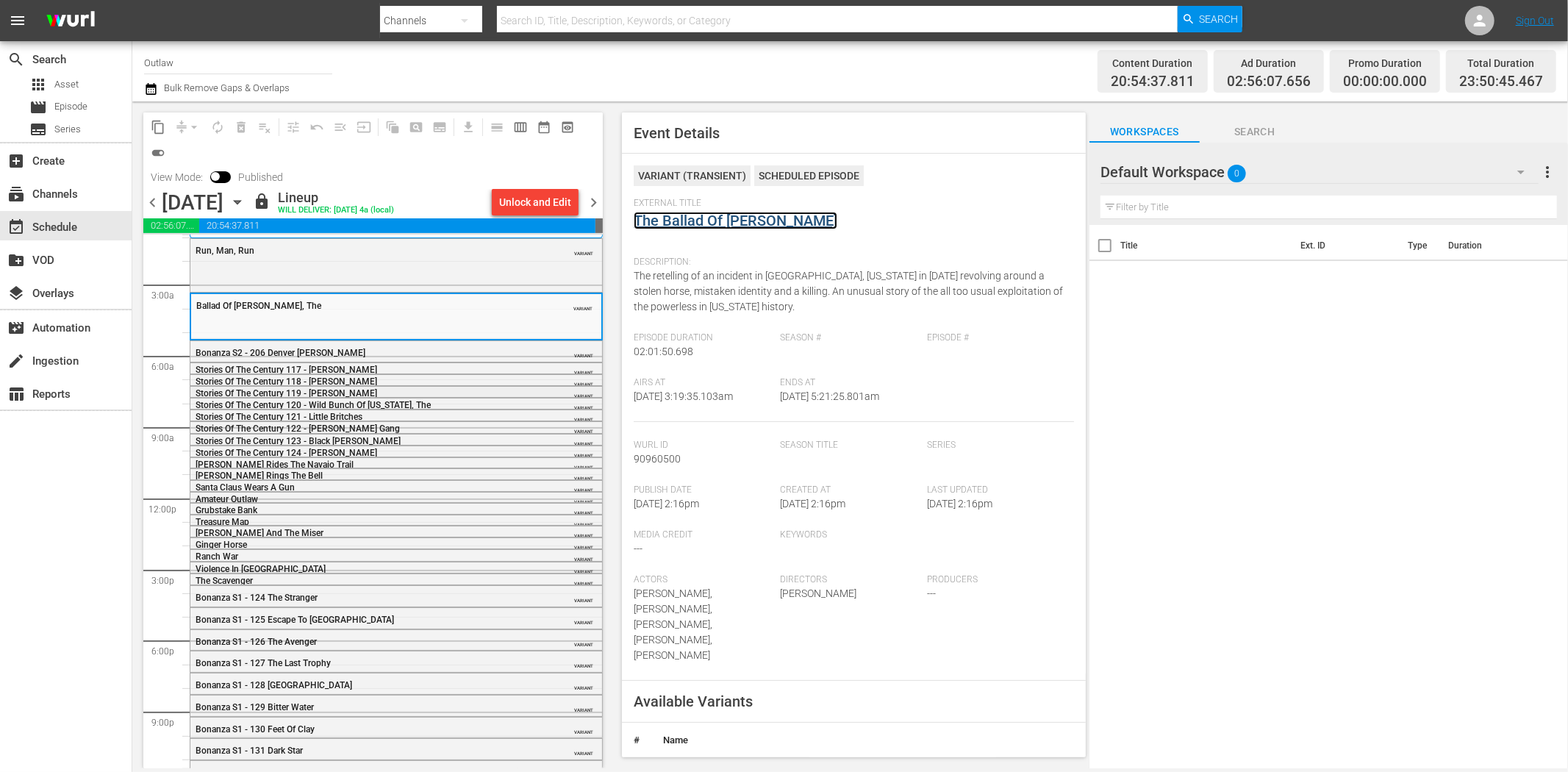
scroll to position [57, 0]
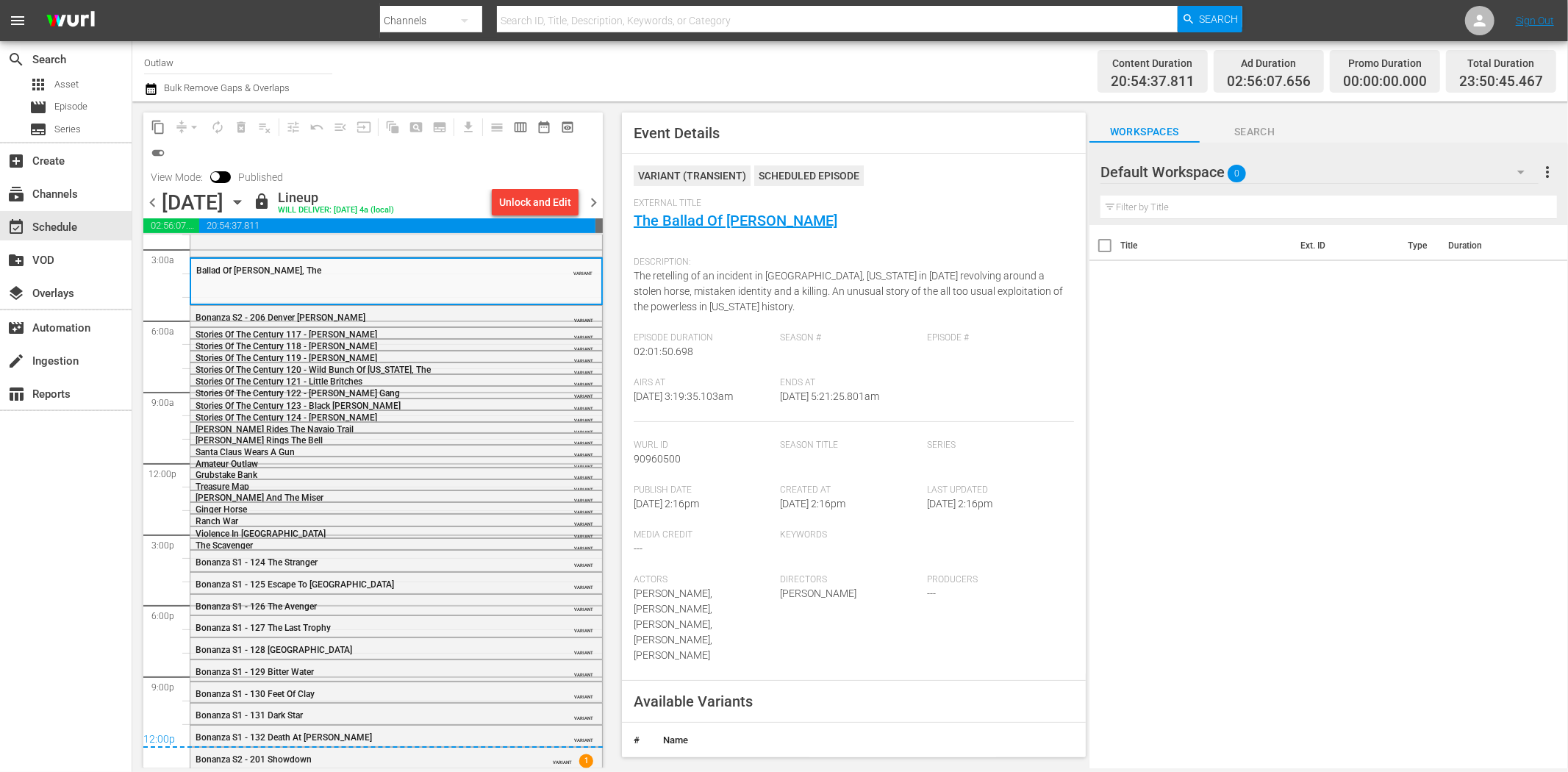
click at [596, 203] on span "chevron_right" at bounding box center [594, 202] width 18 height 18
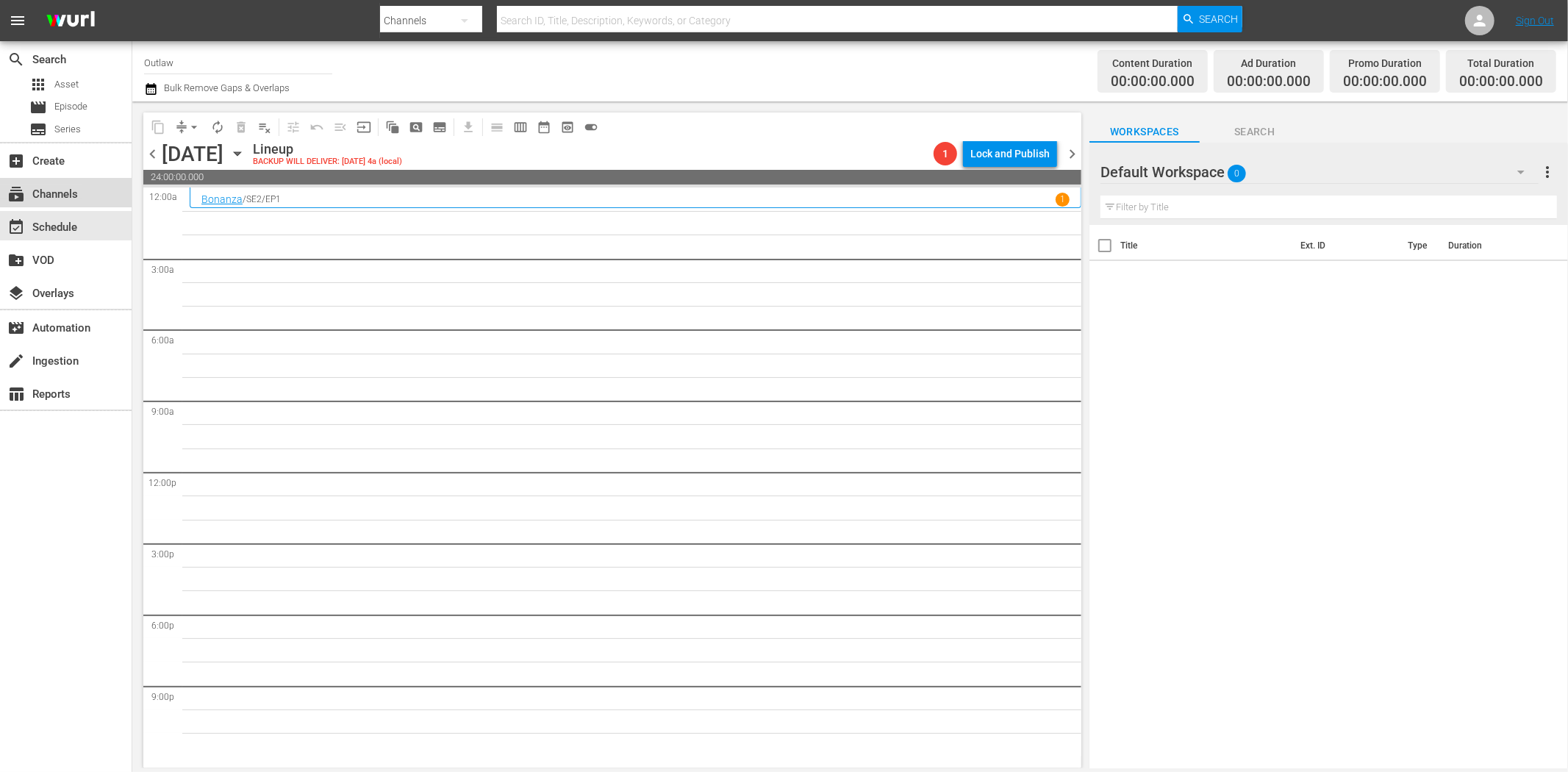
click at [49, 190] on div "subscriptions Channels" at bounding box center [41, 192] width 82 height 14
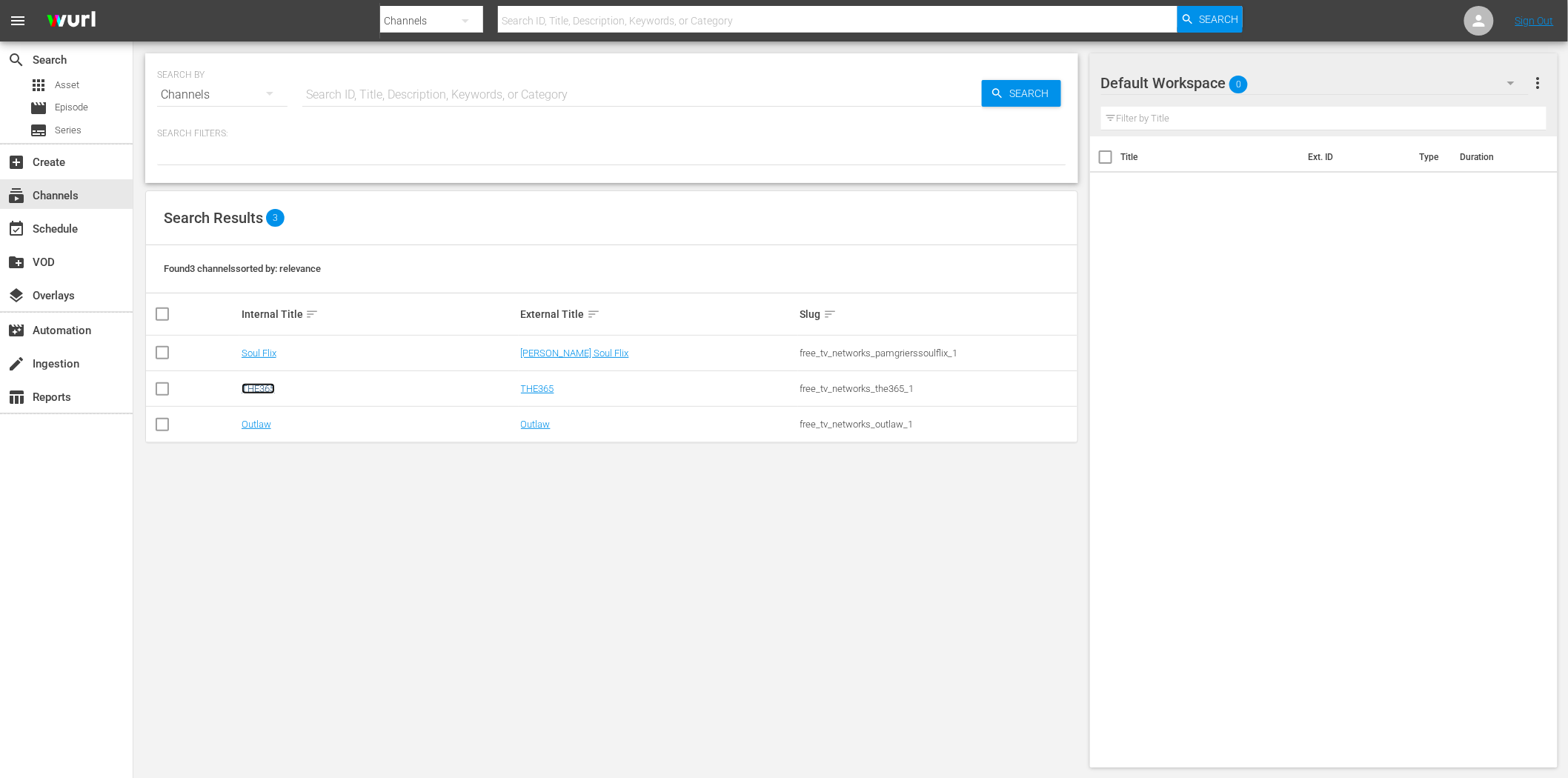
click at [260, 387] on link "THE365" at bounding box center [258, 389] width 34 height 11
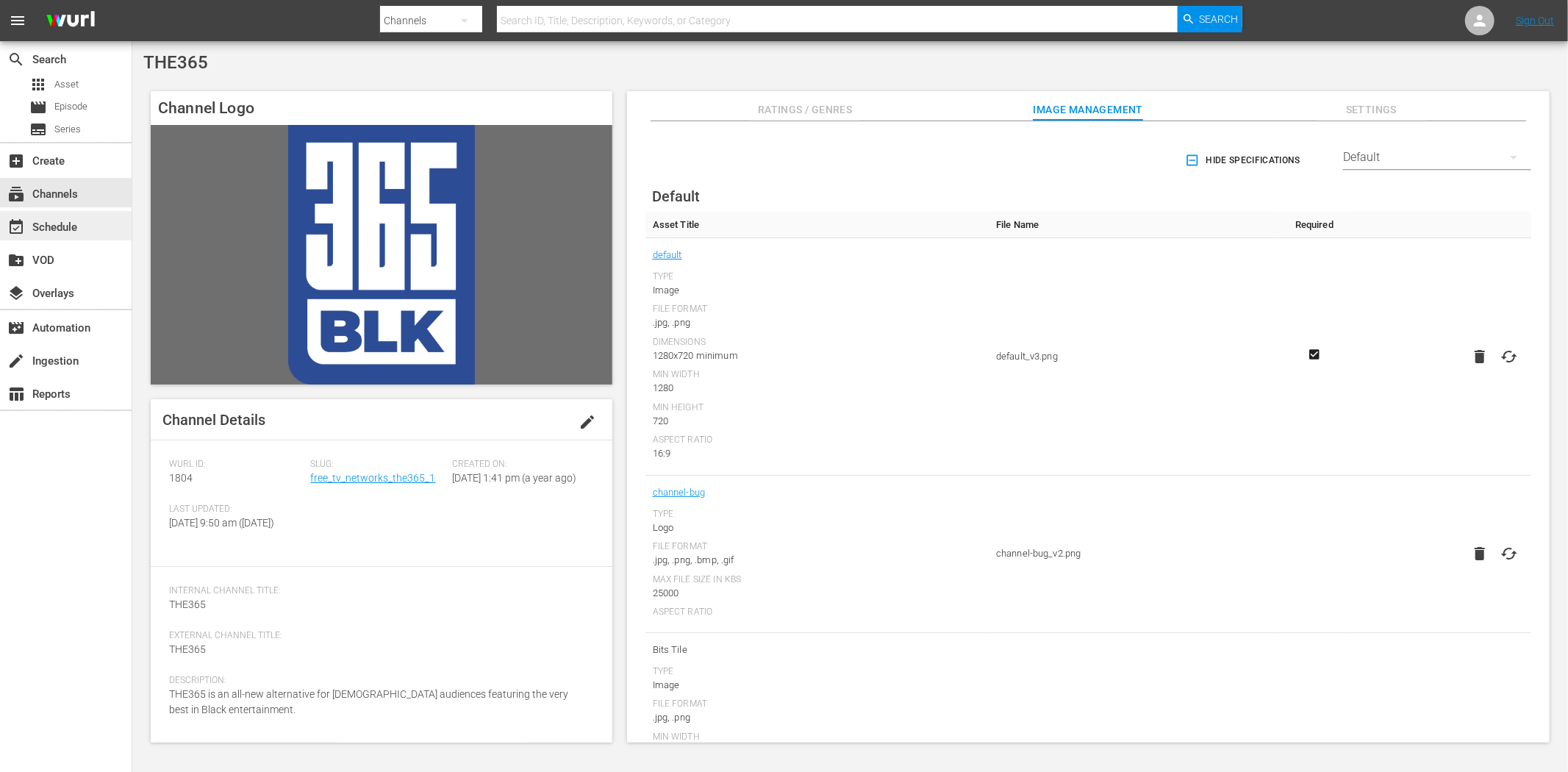
click at [61, 215] on div "event_available Schedule" at bounding box center [66, 225] width 132 height 30
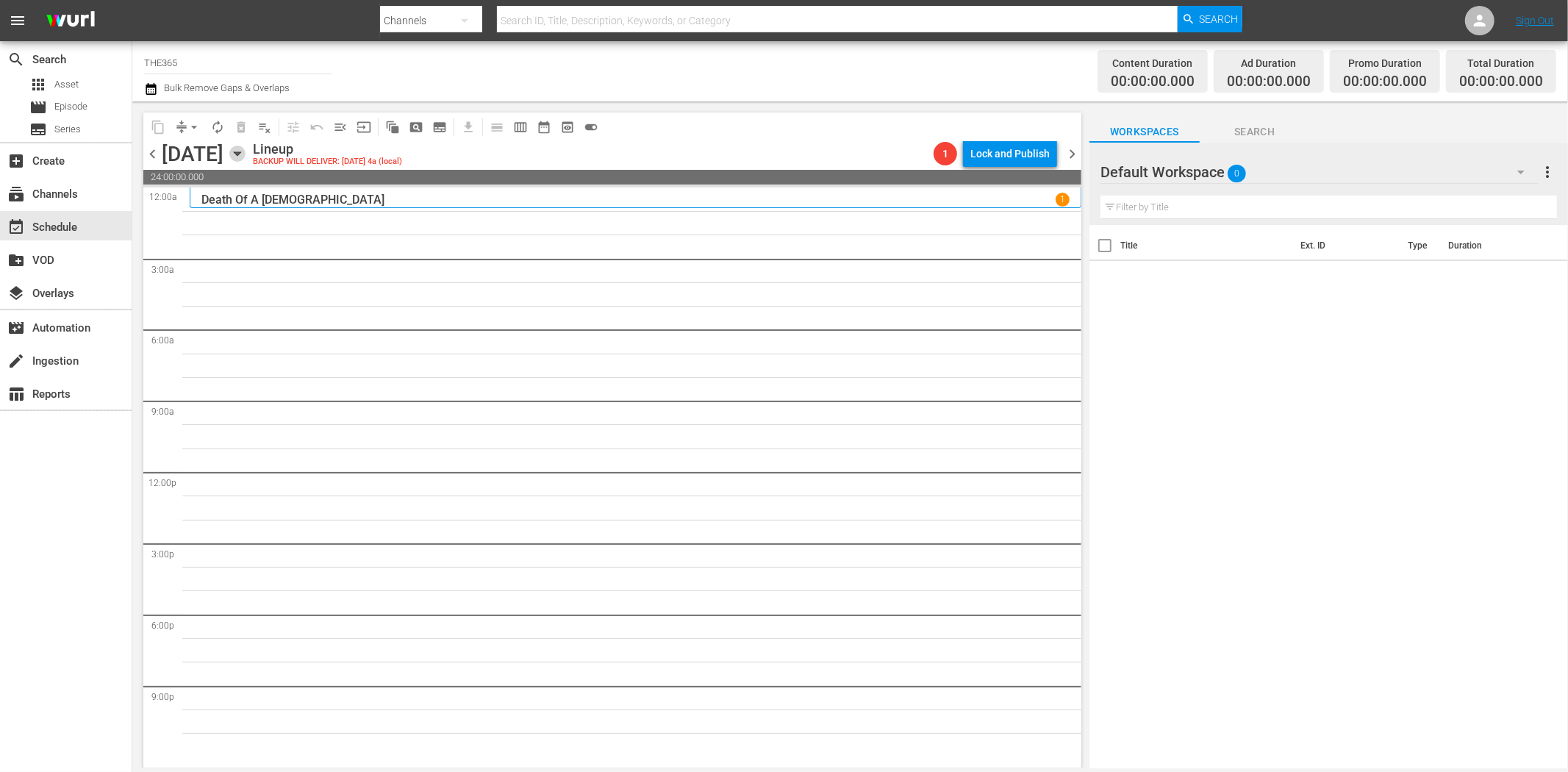
click at [246, 151] on icon "button" at bounding box center [238, 154] width 16 height 16
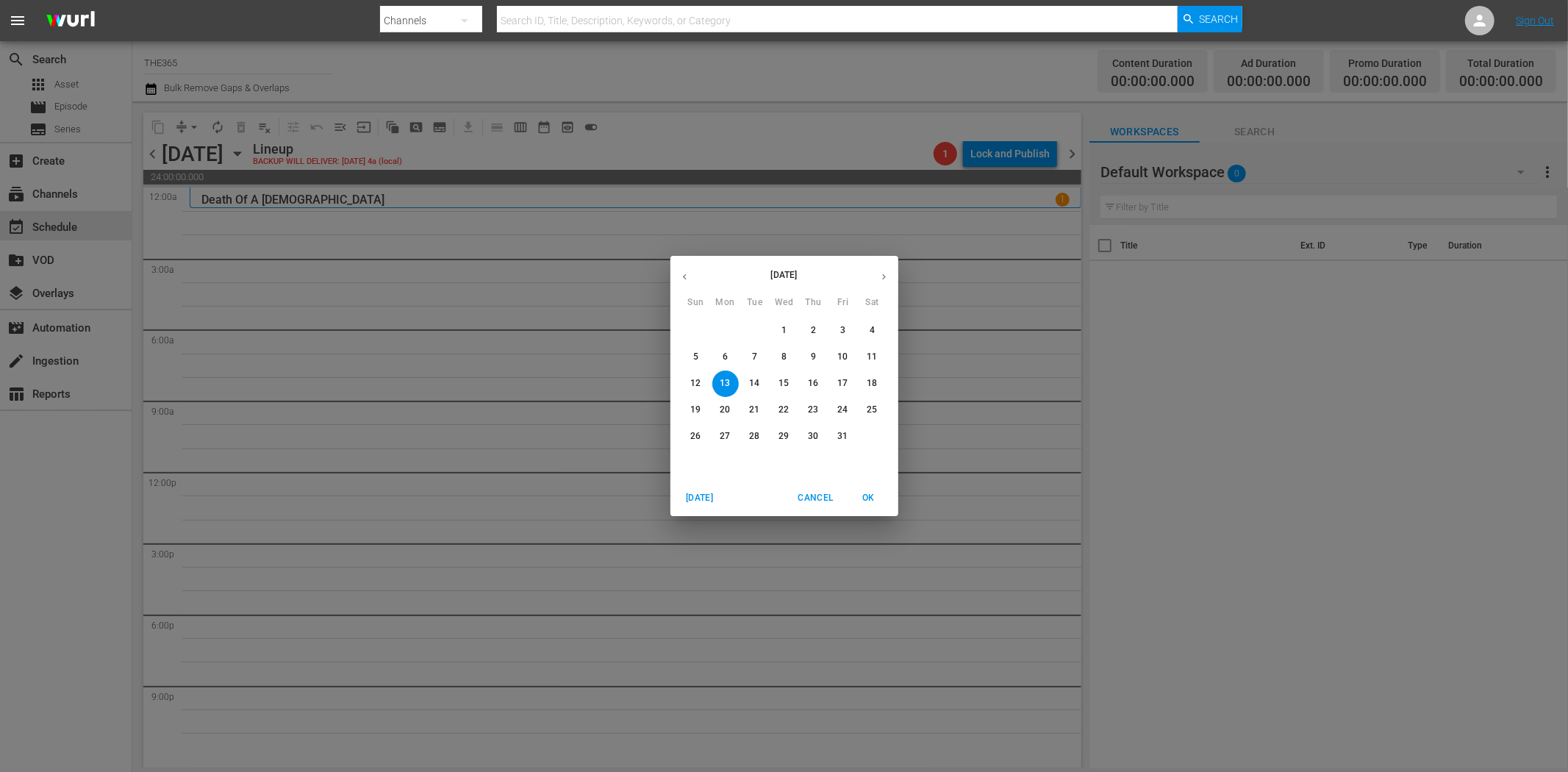
click at [786, 353] on p "8" at bounding box center [784, 357] width 5 height 13
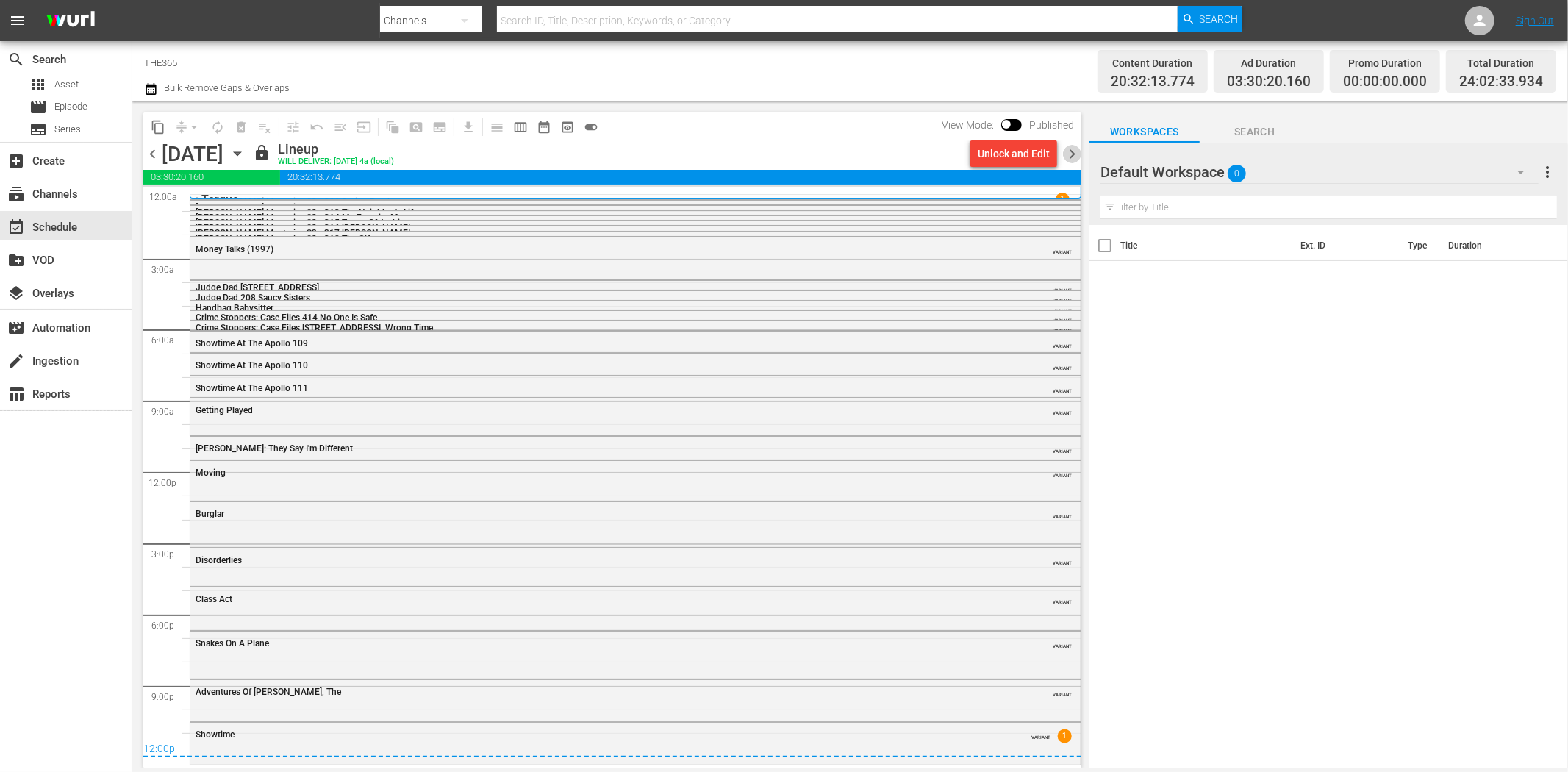
click at [1075, 156] on span "chevron_right" at bounding box center [1072, 154] width 18 height 18
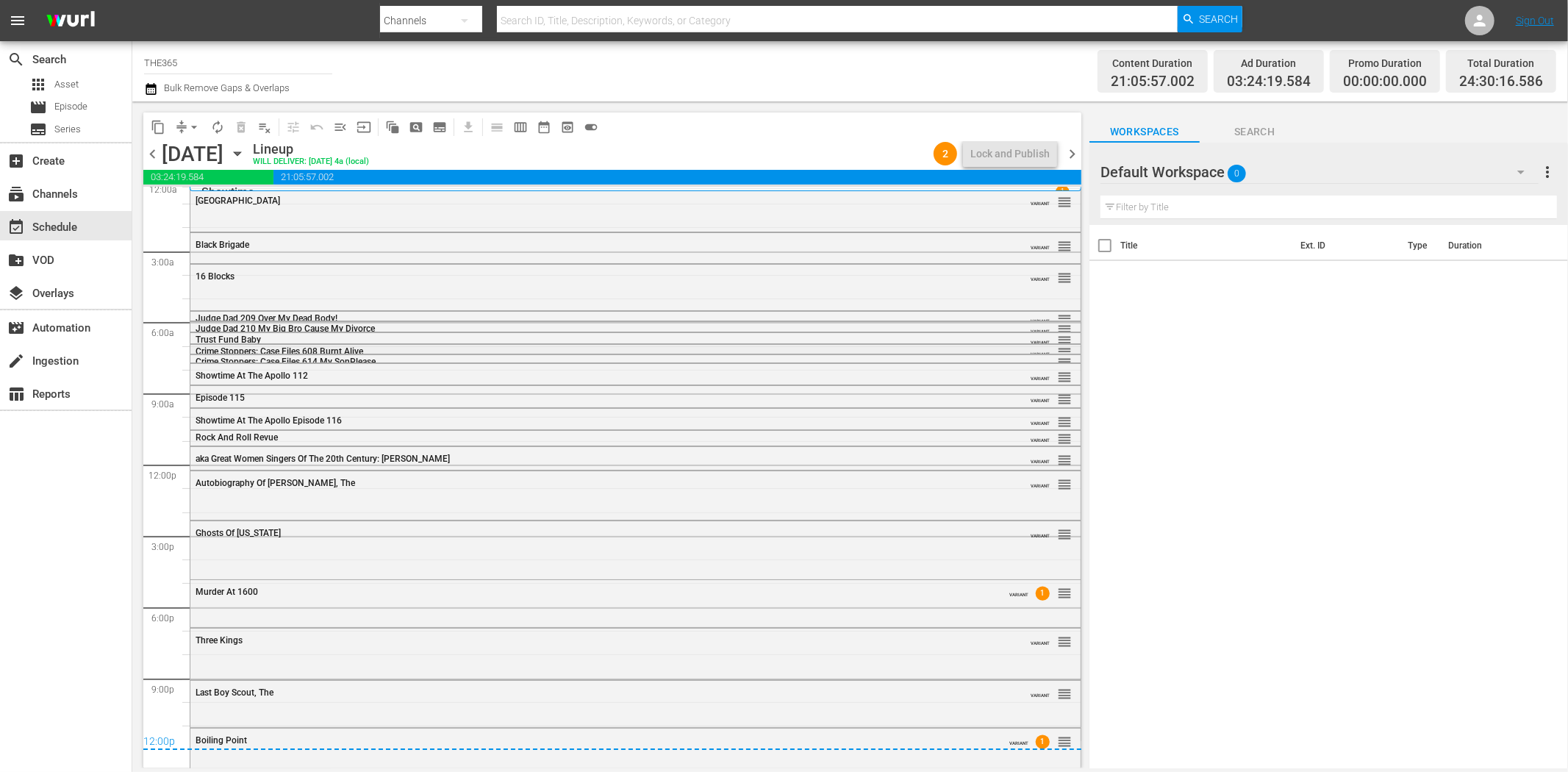
scroll to position [9, 0]
click at [1075, 155] on span "chevron_right" at bounding box center [1072, 154] width 18 height 18
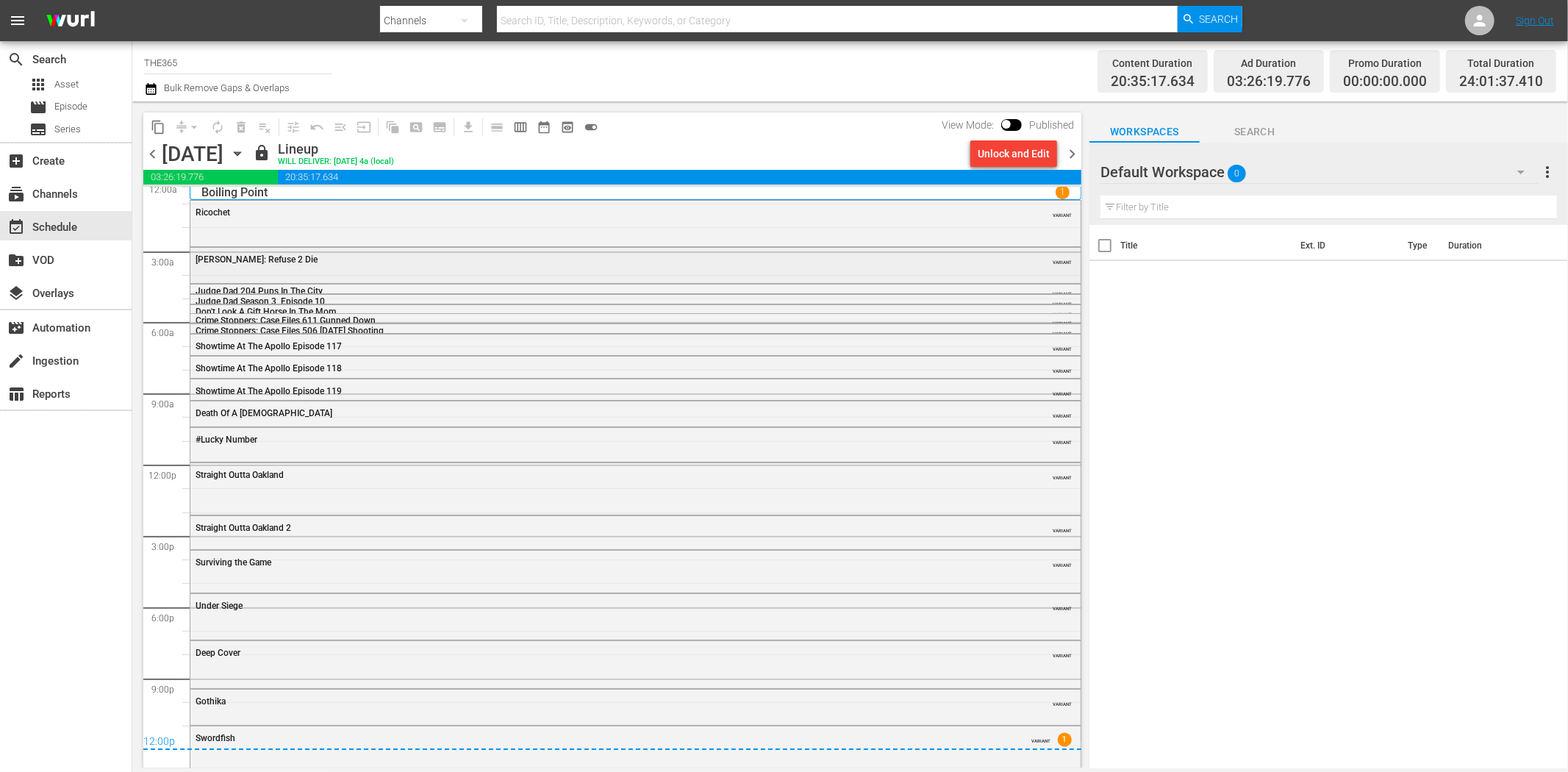
scroll to position [10, 0]
click at [1071, 148] on span "chevron_right" at bounding box center [1072, 154] width 18 height 18
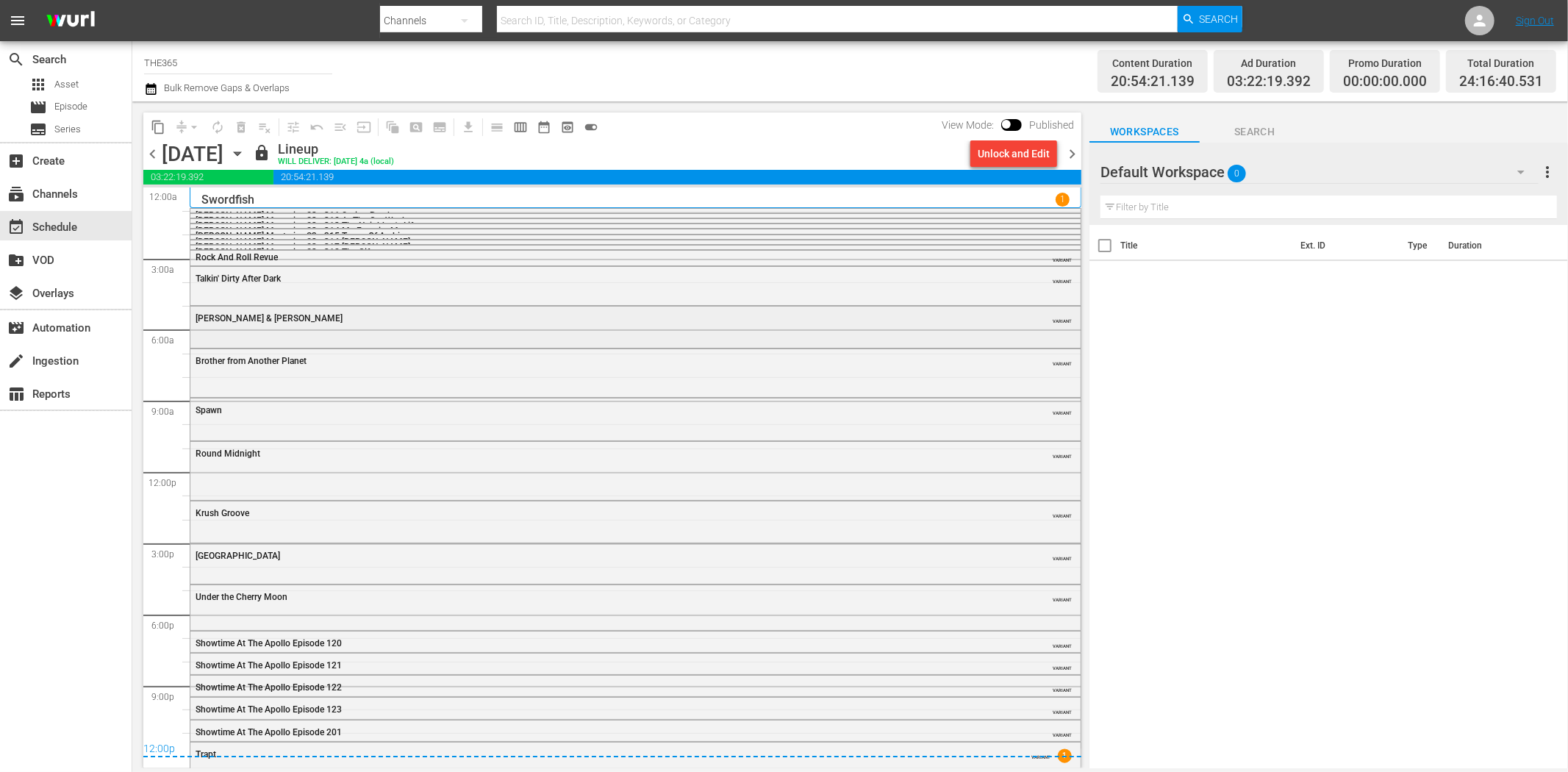
scroll to position [16, 0]
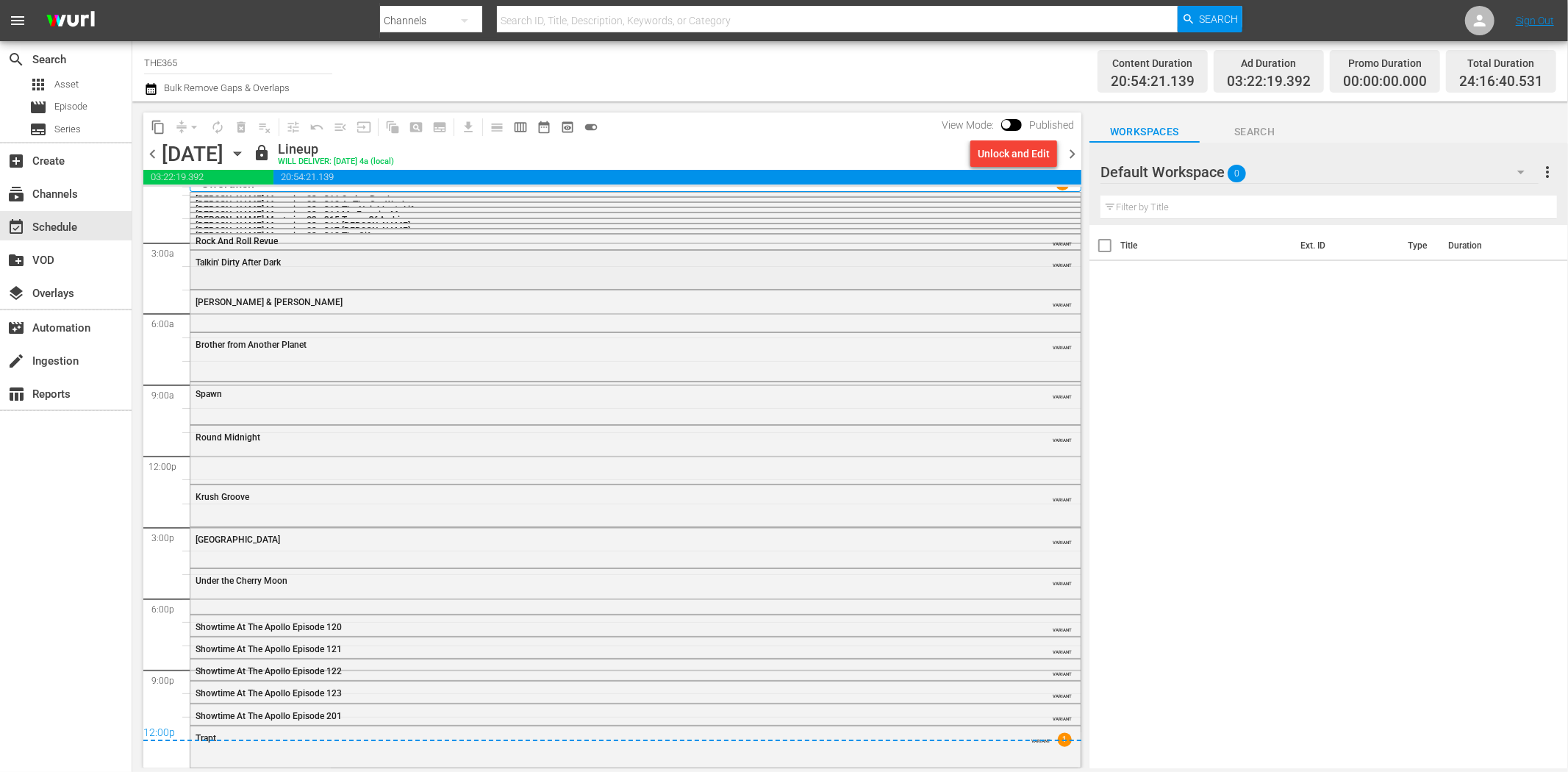
click at [280, 270] on div "Talkin' Dirty After Dark VARIANT" at bounding box center [635, 261] width 890 height 22
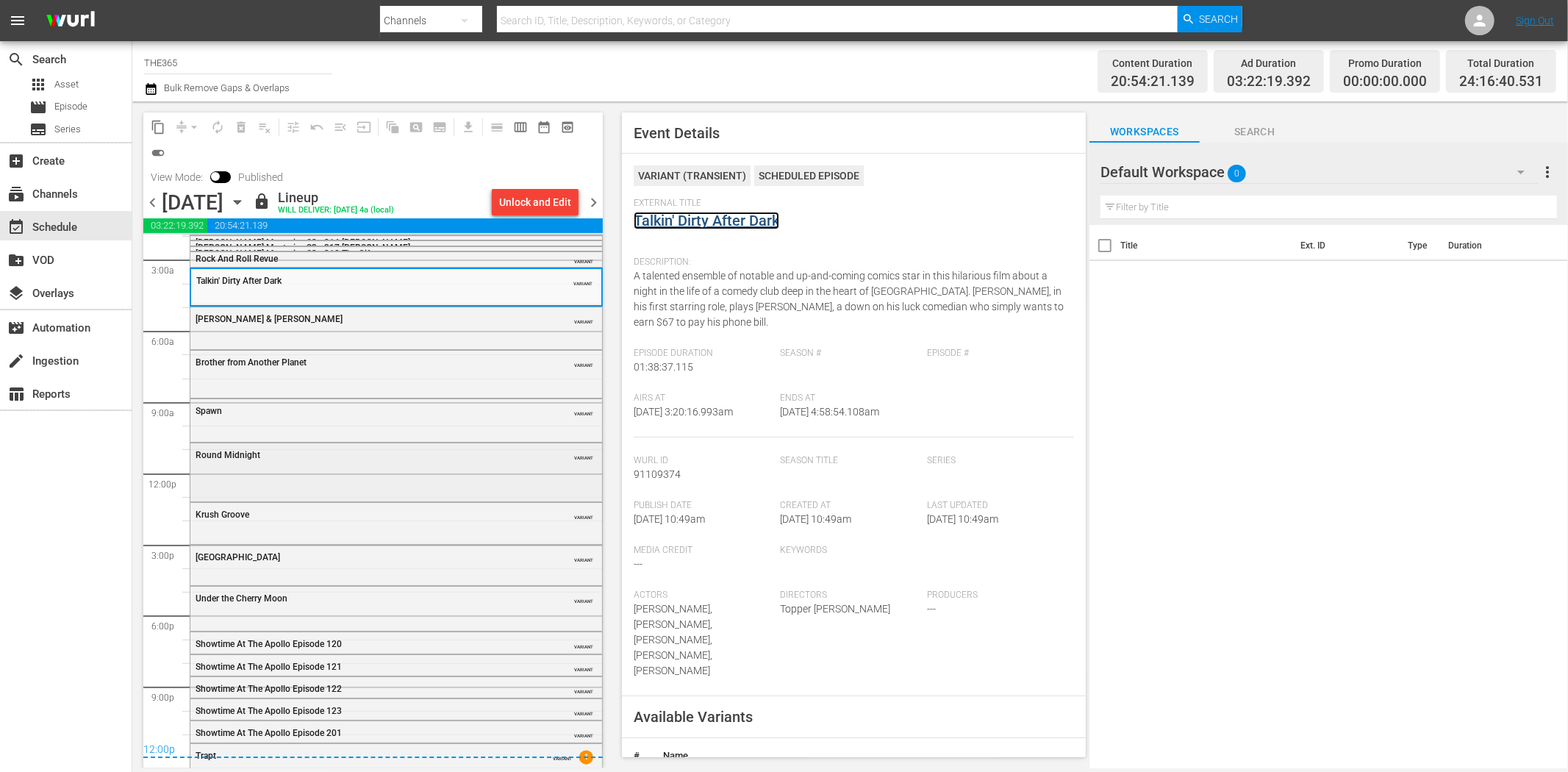
scroll to position [64, 0]
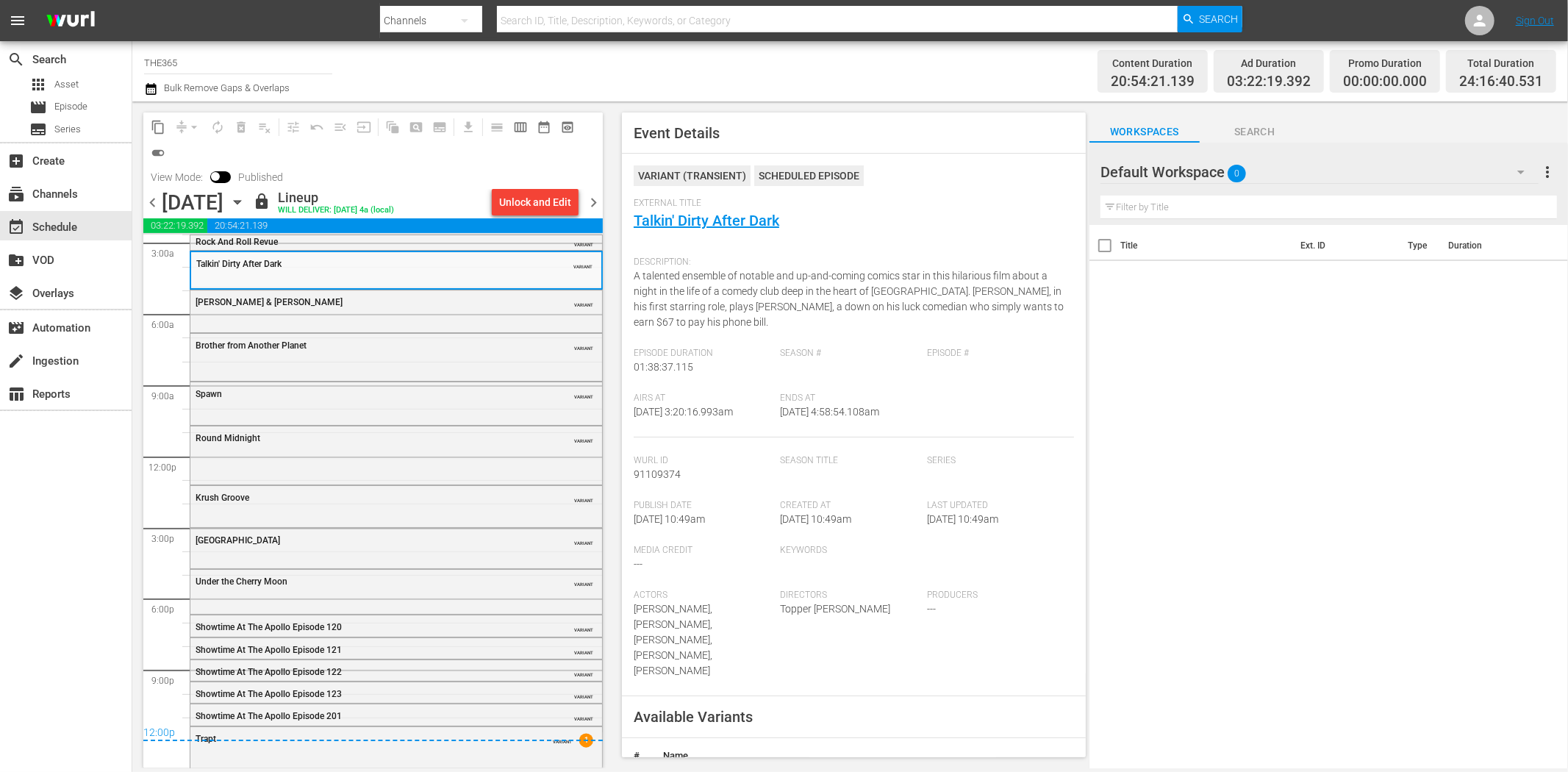
click at [601, 199] on span "chevron_right" at bounding box center [594, 202] width 18 height 18
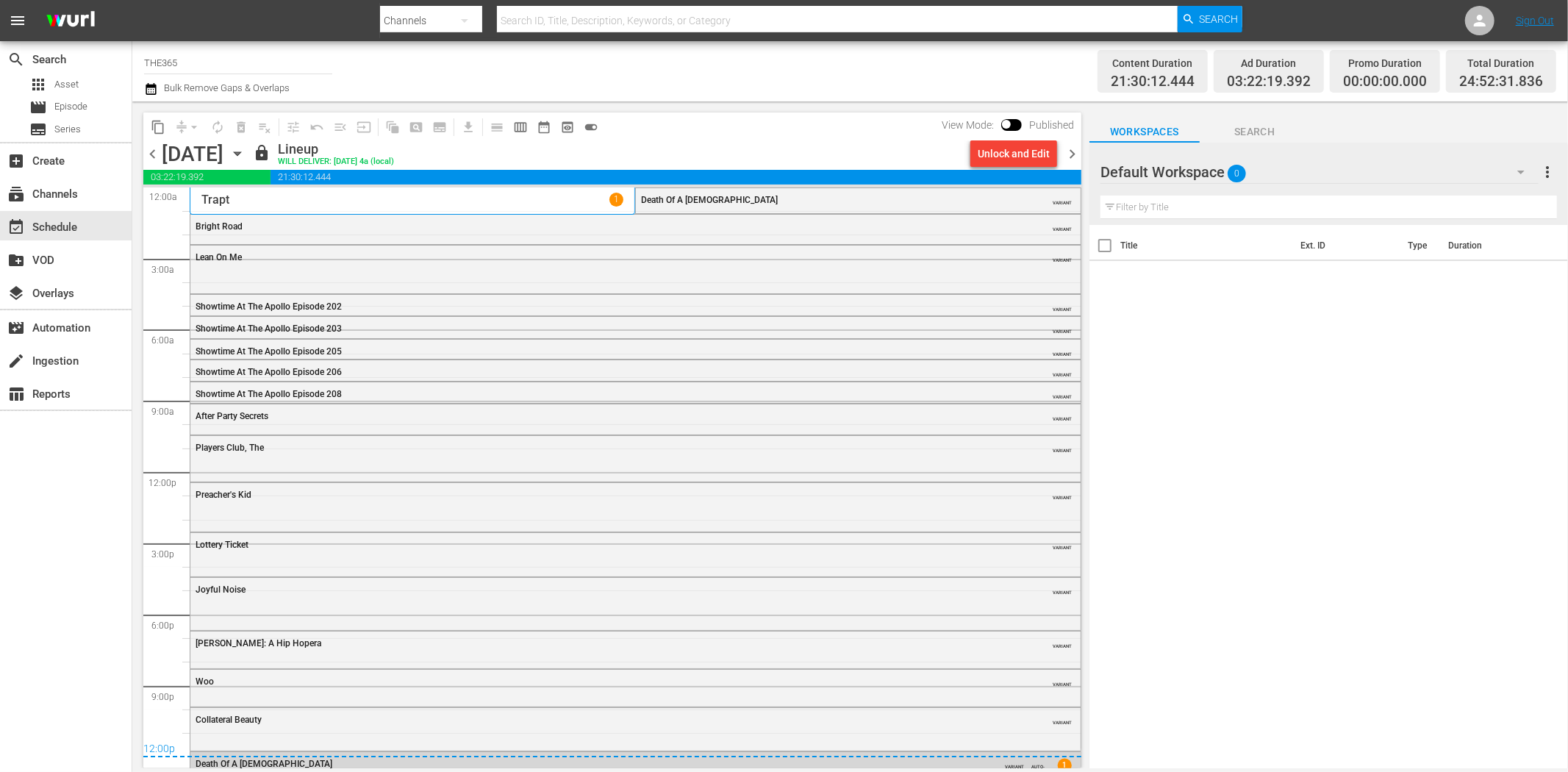
click at [145, 152] on span "chevron_left" at bounding box center [153, 154] width 18 height 18
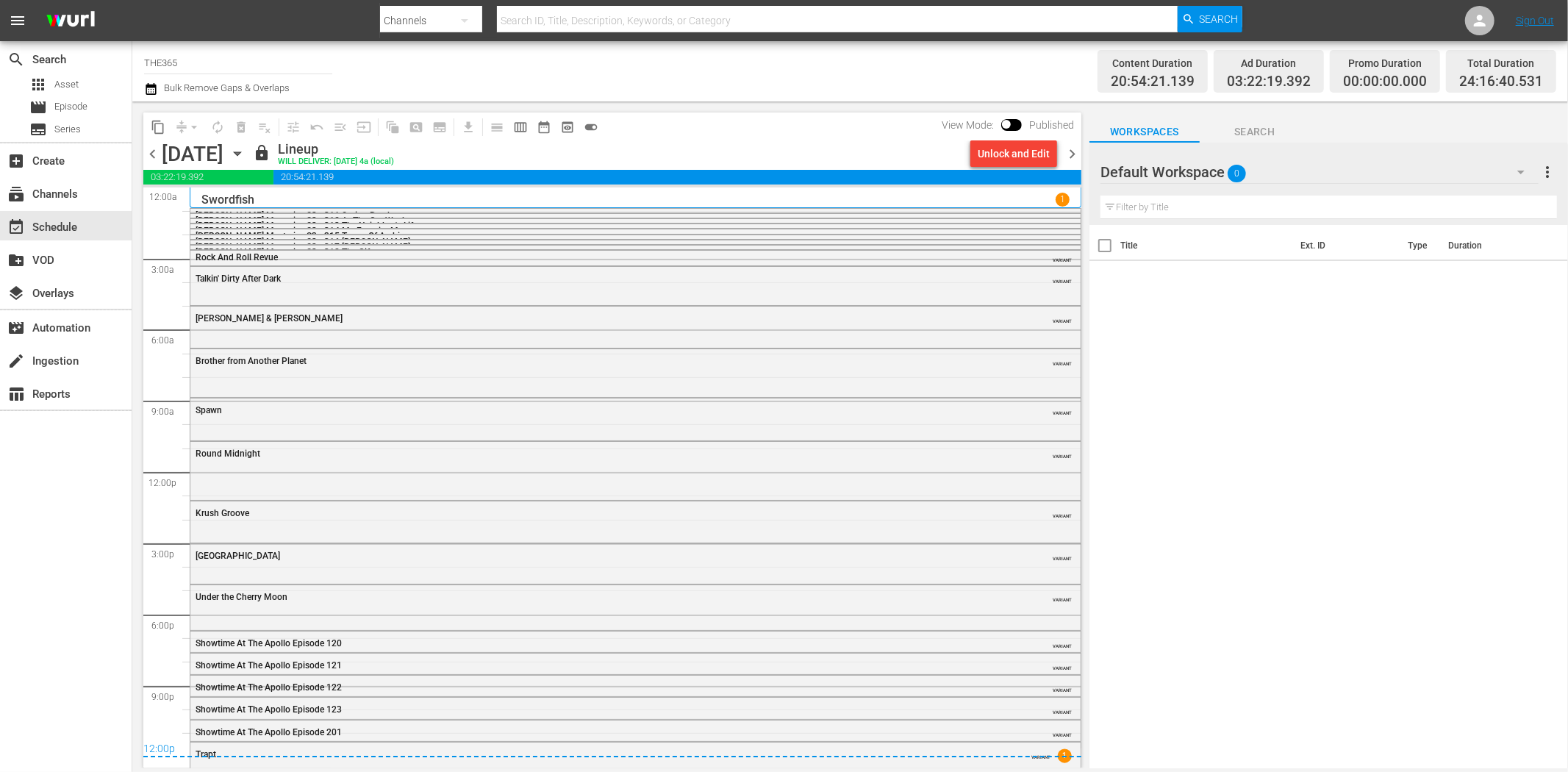
click at [1071, 155] on span "chevron_right" at bounding box center [1072, 154] width 18 height 18
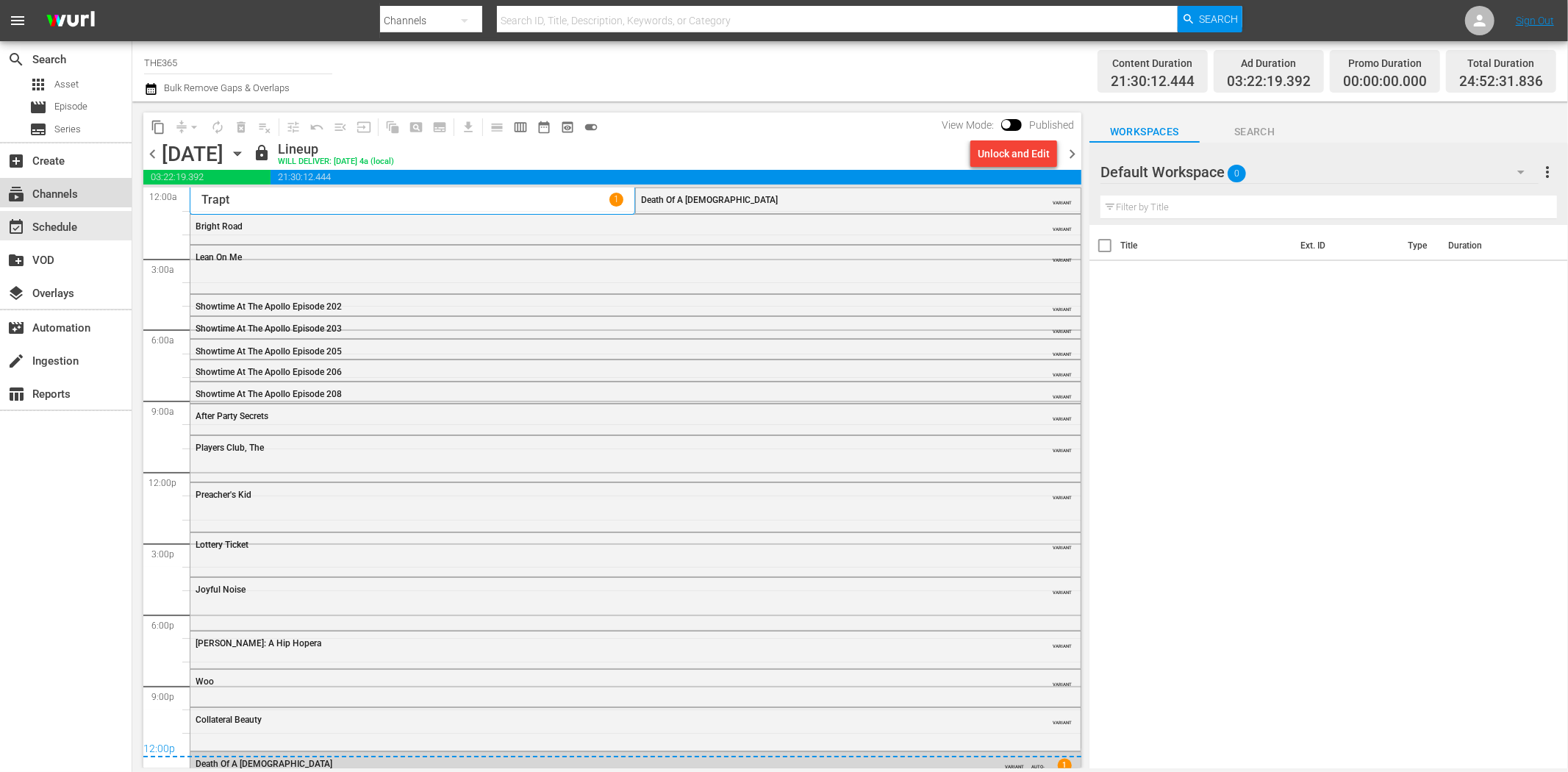
click at [83, 196] on div "subscriptions Channels" at bounding box center [66, 193] width 132 height 30
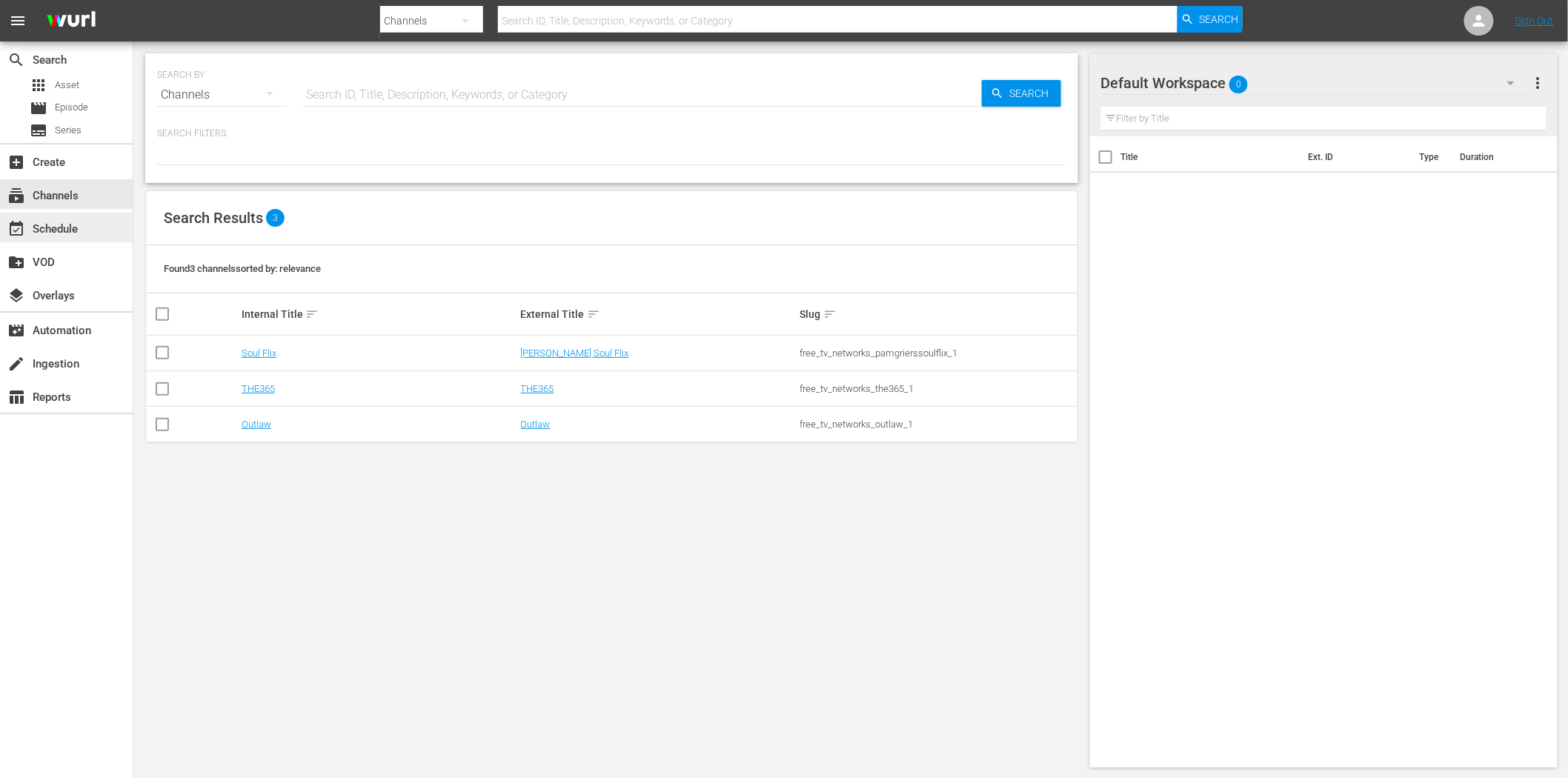
click at [84, 226] on div "event_available Schedule" at bounding box center [67, 227] width 133 height 30
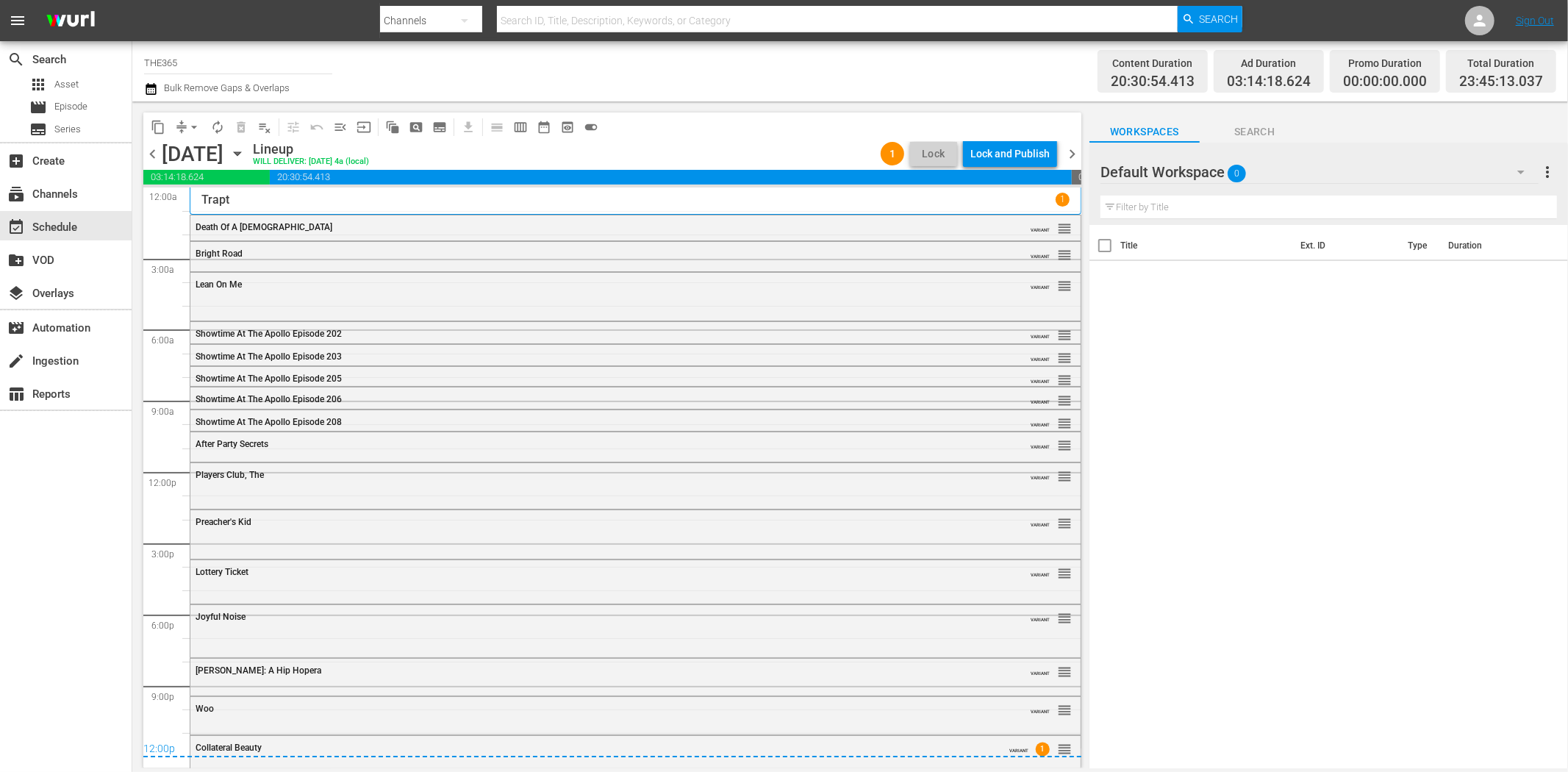
click at [240, 153] on icon "button" at bounding box center [237, 154] width 6 height 4
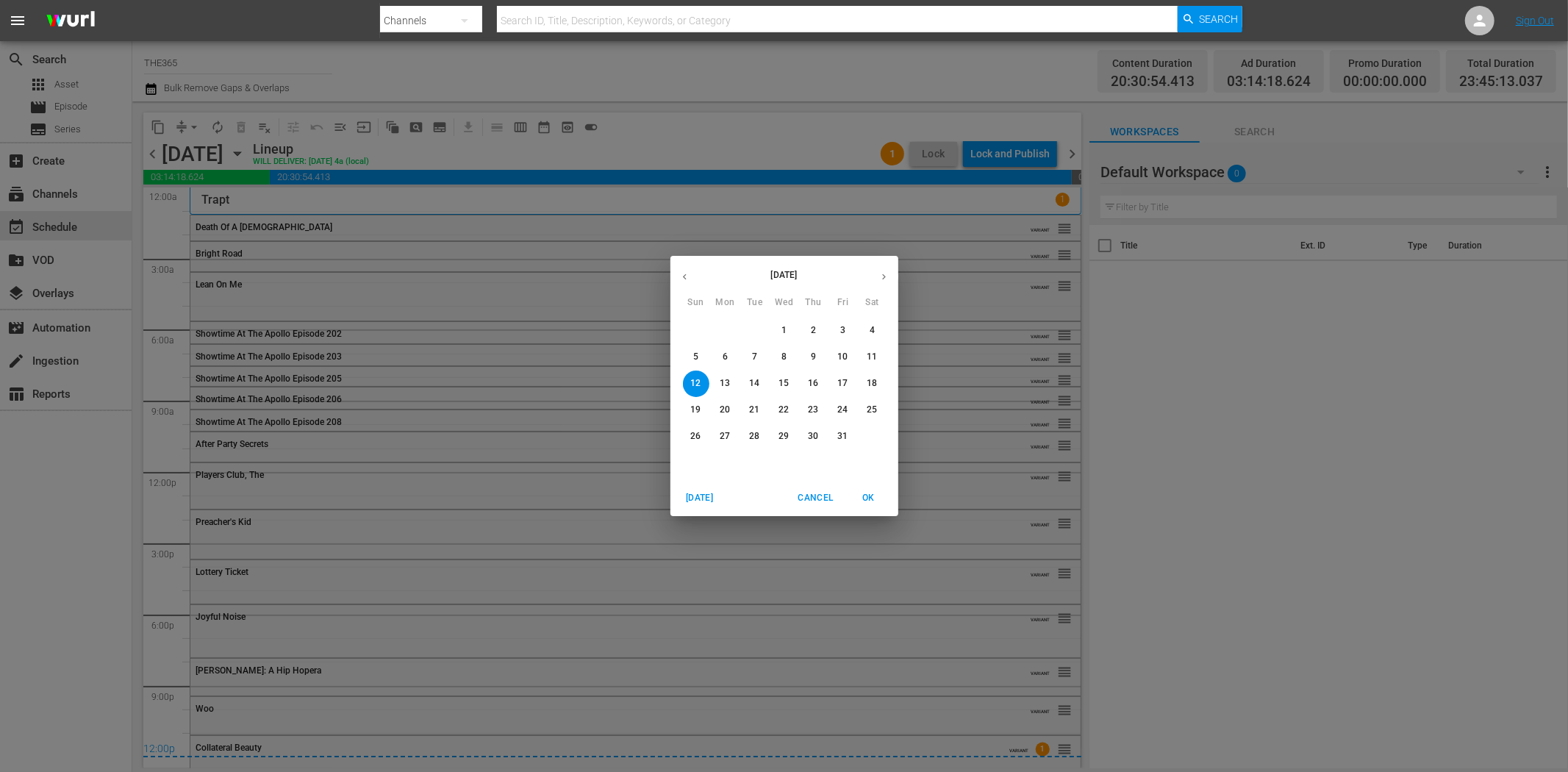
click at [790, 357] on span "8" at bounding box center [784, 357] width 26 height 13
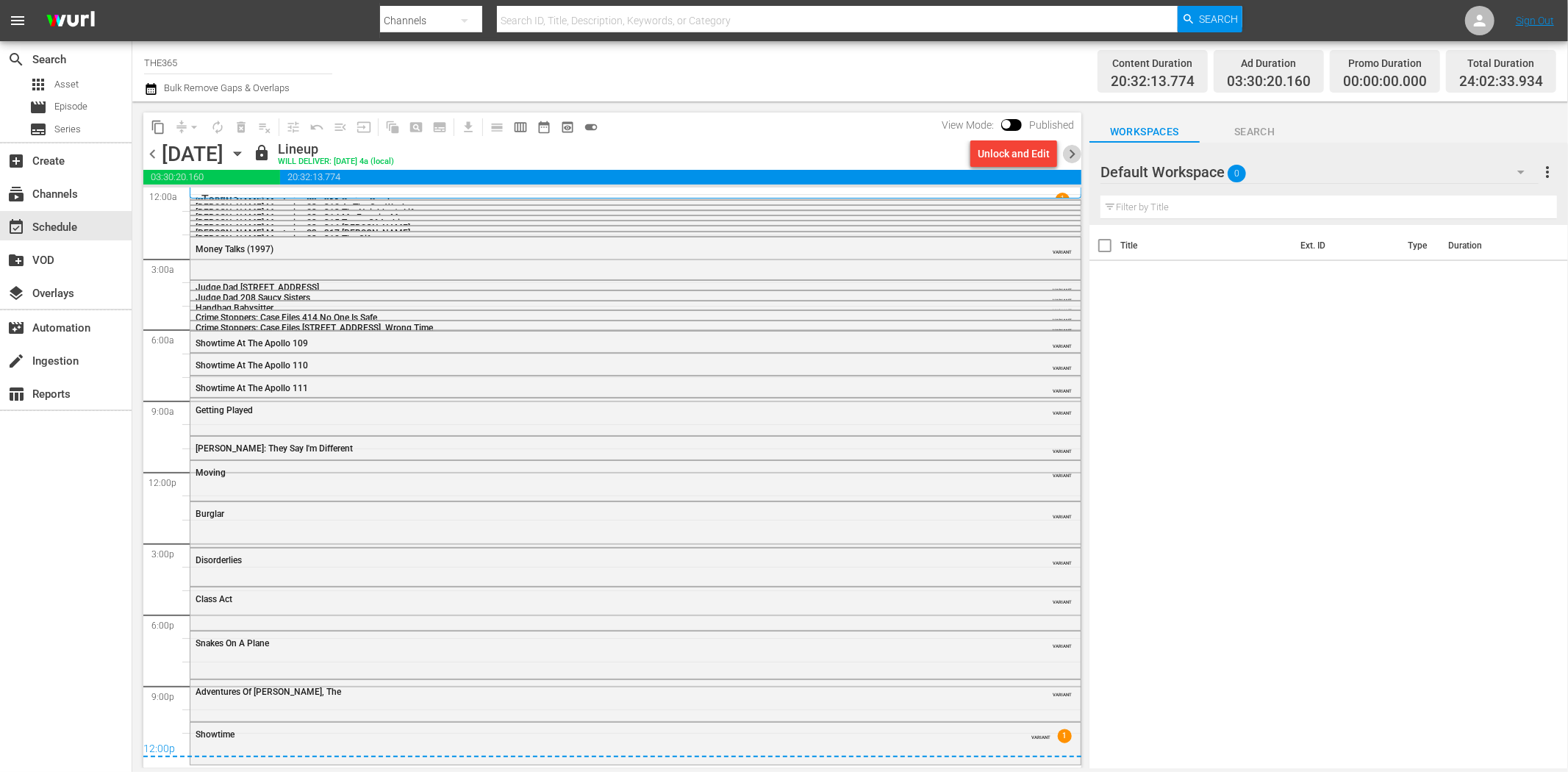
click at [1076, 156] on span "chevron_right" at bounding box center [1072, 154] width 18 height 18
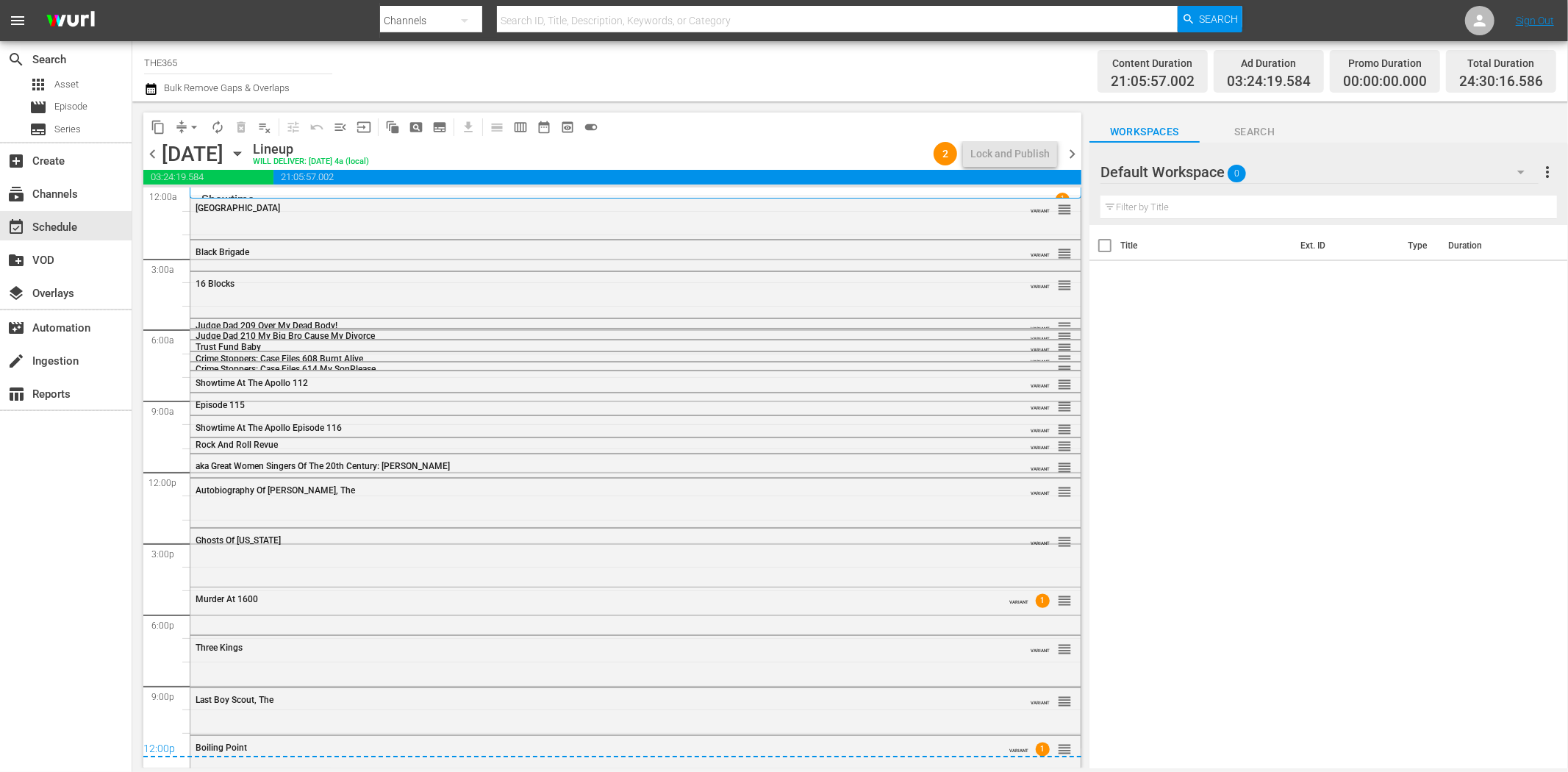
click at [1343, 507] on div "Title Ext. ID Type Duration" at bounding box center [1329, 498] width 479 height 546
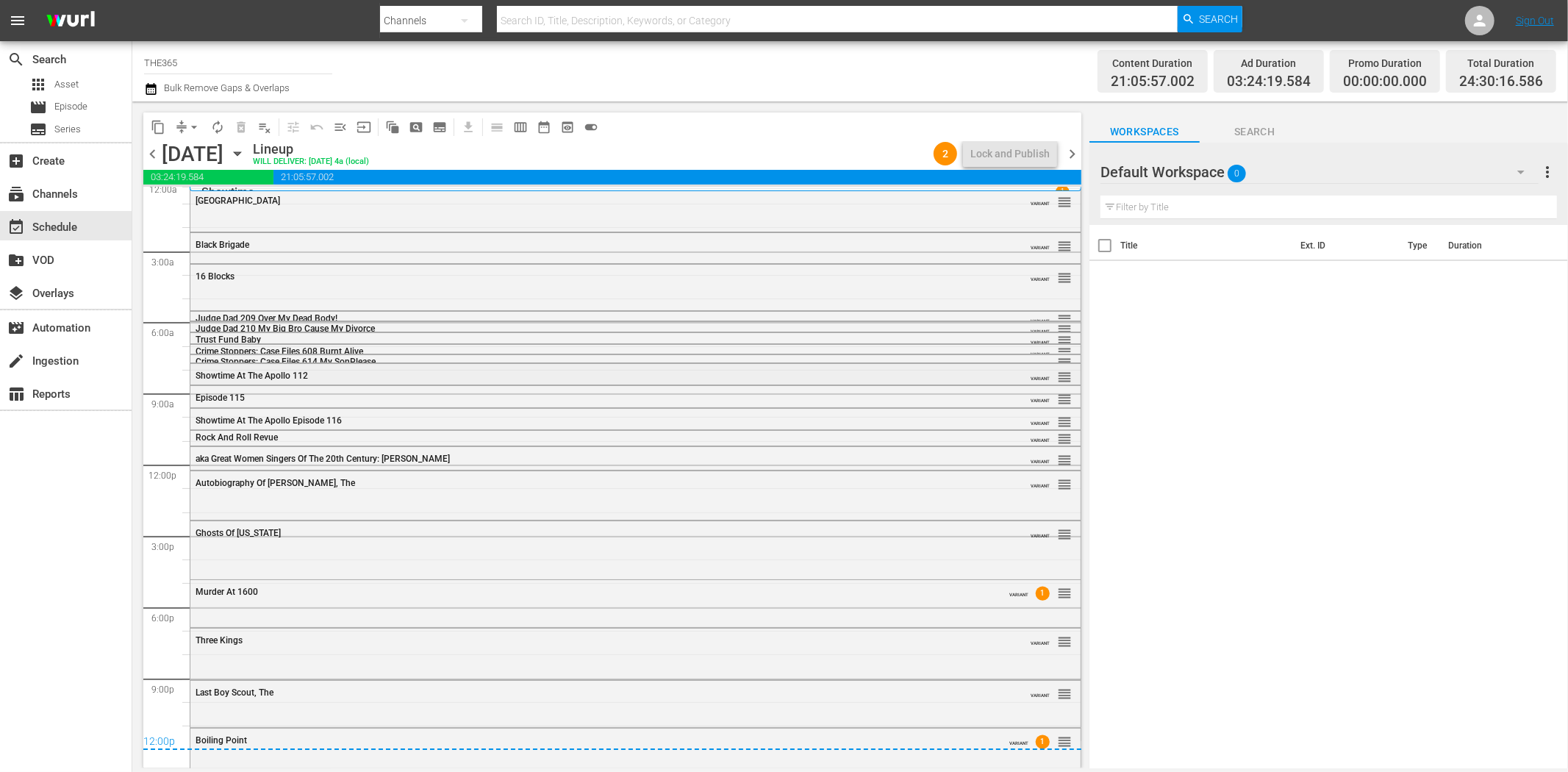
scroll to position [9, 0]
drag, startPoint x: 1071, startPoint y: 148, endPoint x: 1019, endPoint y: 163, distance: 54.1
click at [1074, 148] on span "chevron_right" at bounding box center [1072, 154] width 18 height 18
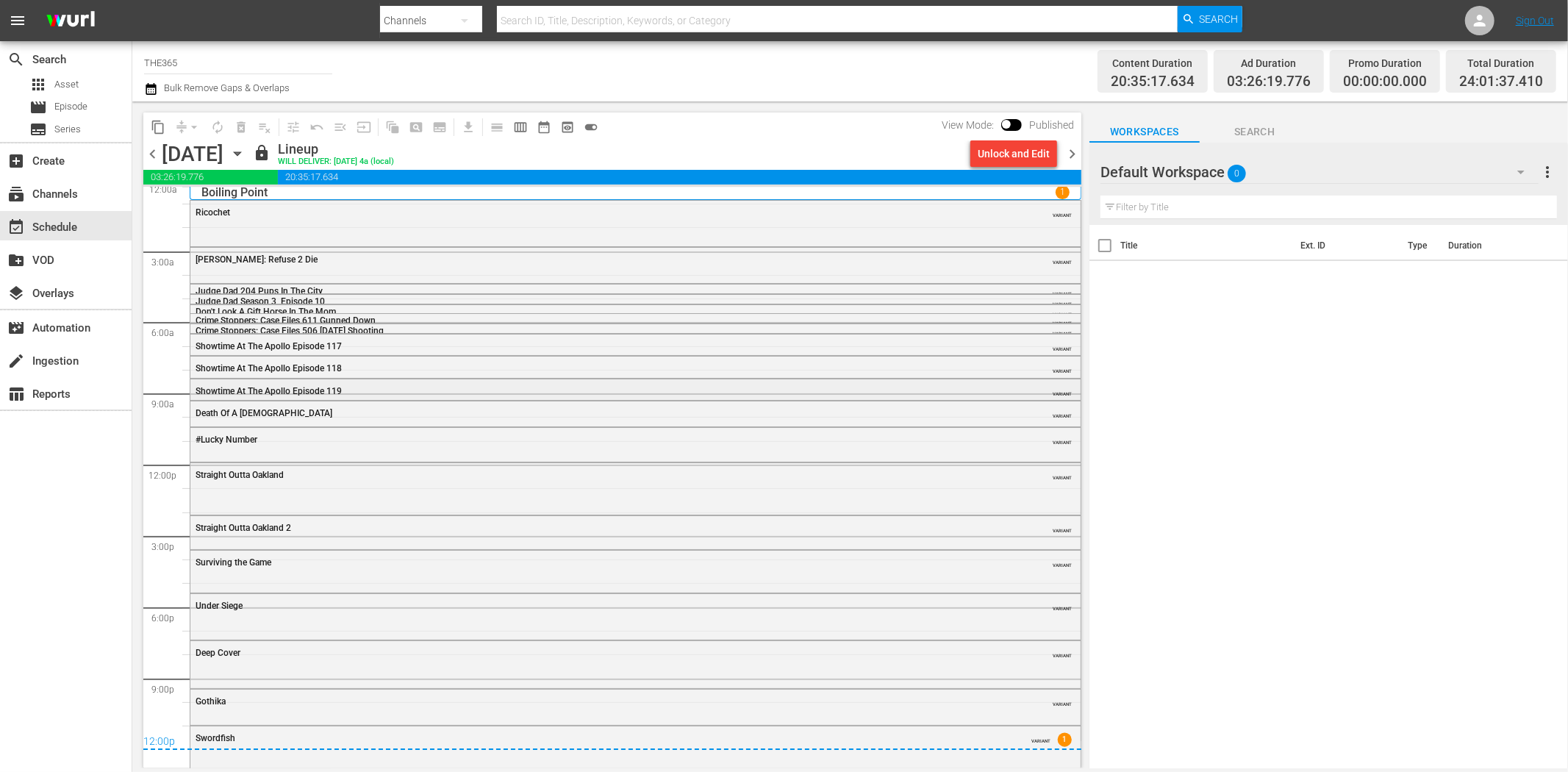
scroll to position [10, 0]
click at [1074, 159] on span "chevron_right" at bounding box center [1072, 154] width 18 height 18
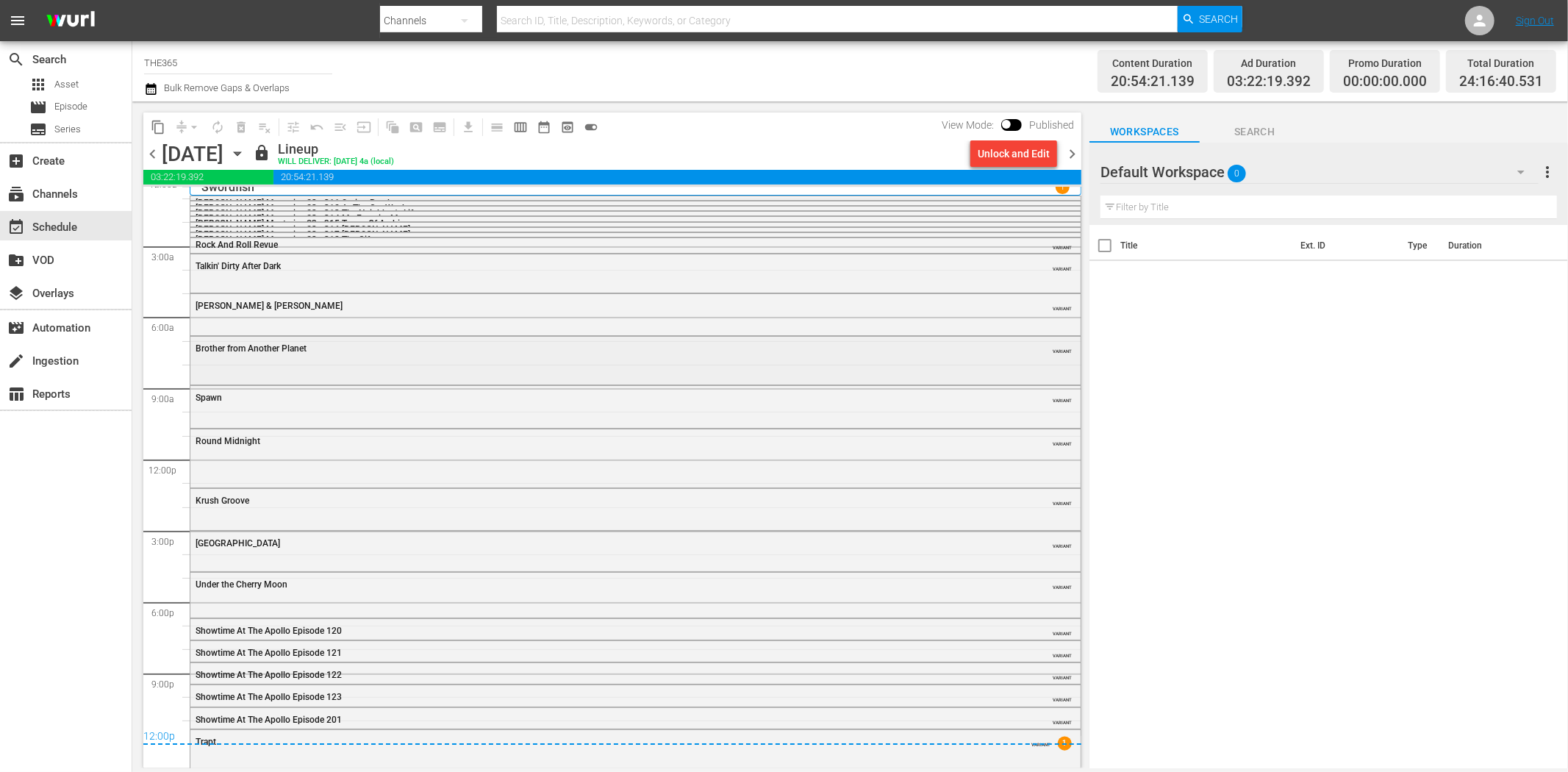
scroll to position [16, 0]
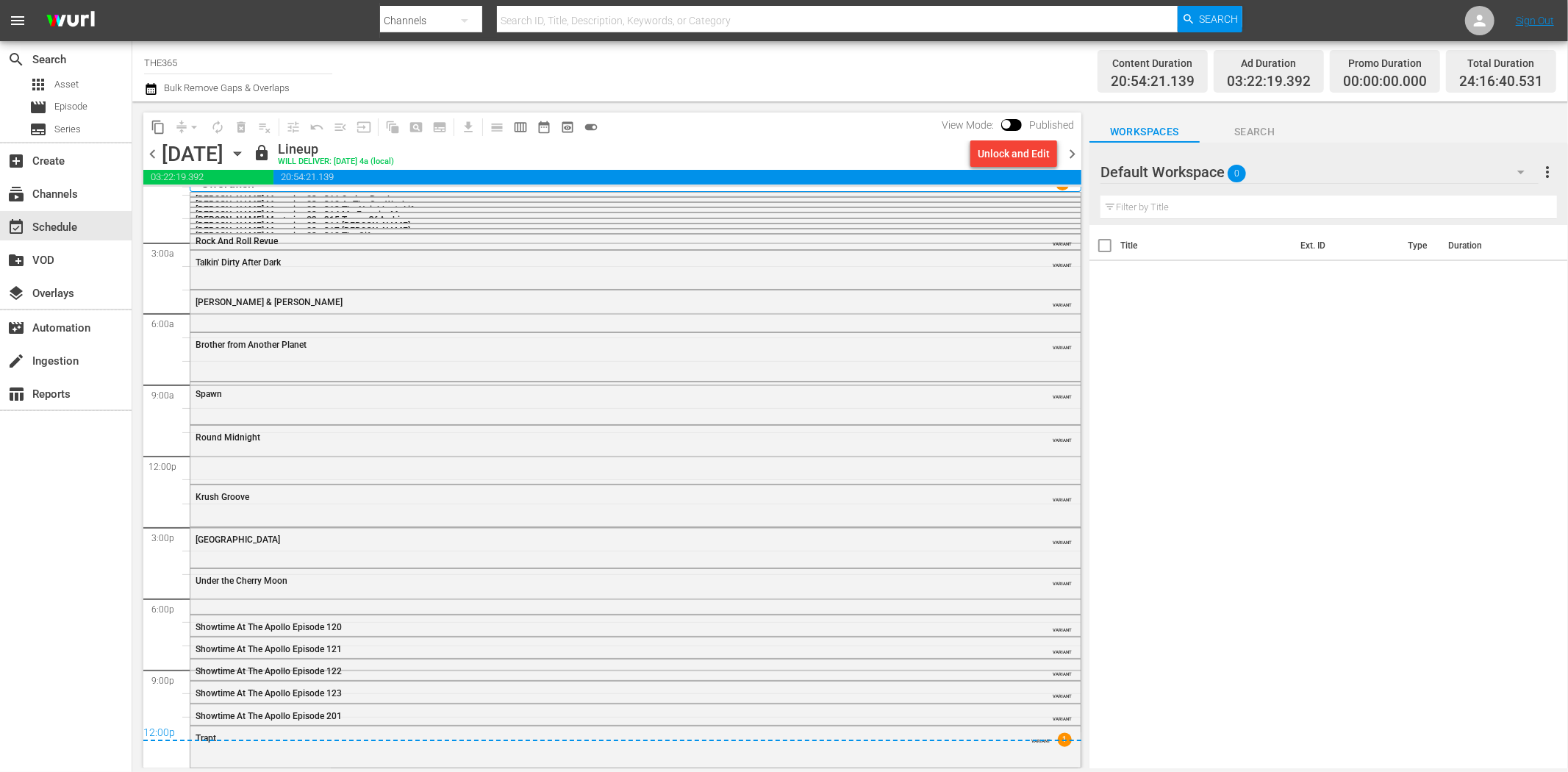
click at [1074, 152] on span "chevron_right" at bounding box center [1072, 154] width 18 height 18
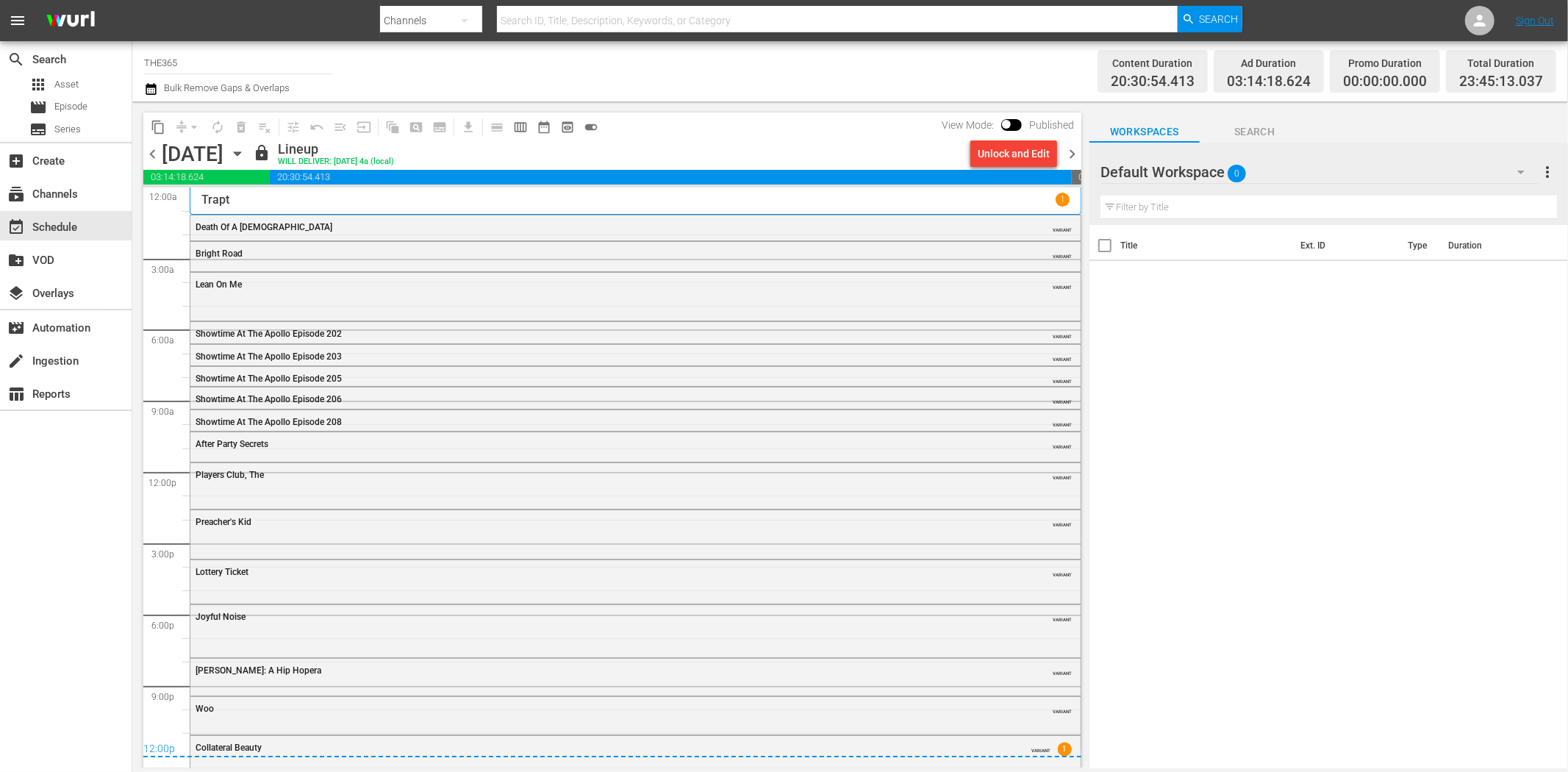
scroll to position [10, 0]
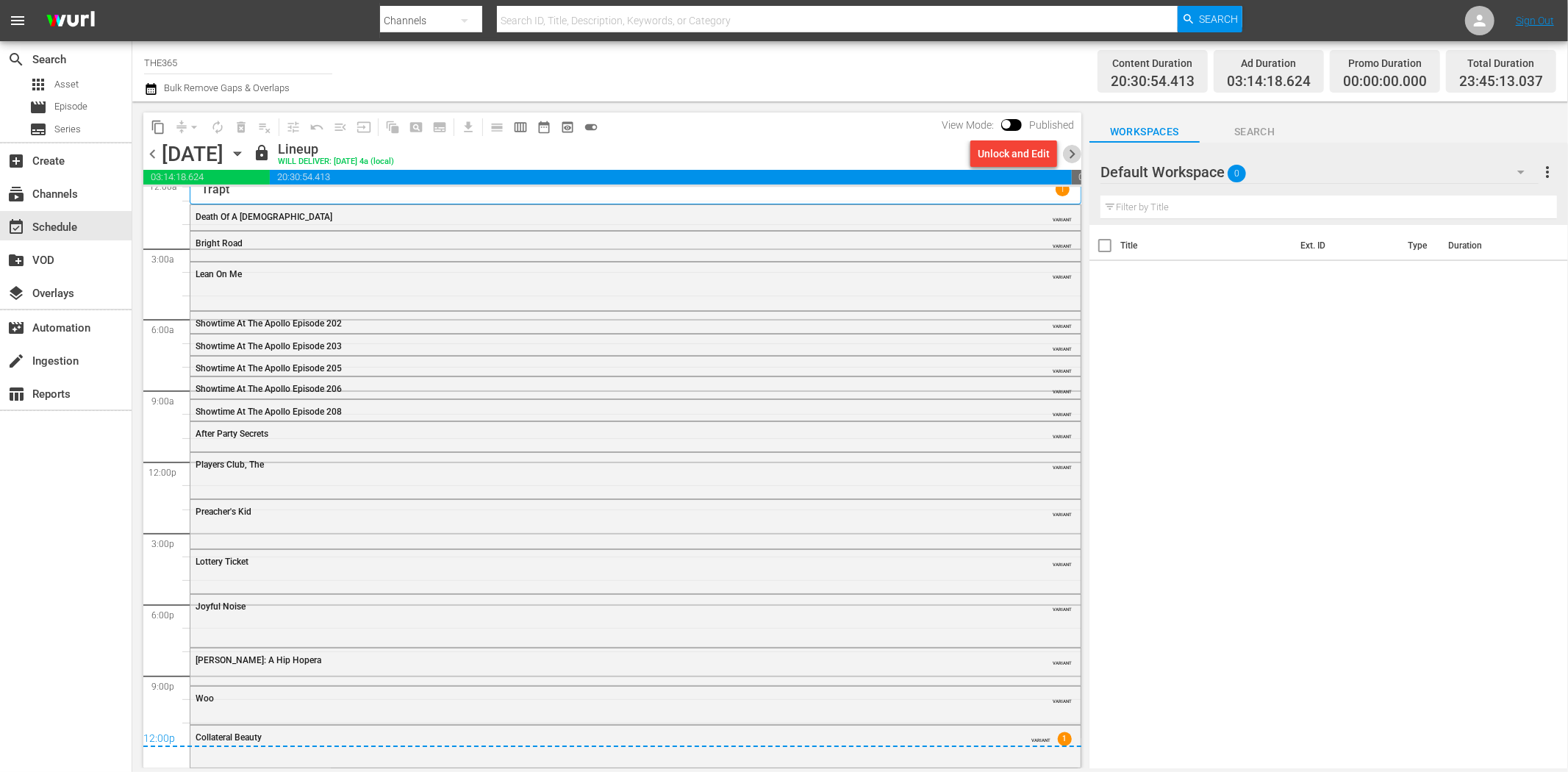
click at [1075, 152] on span "chevron_right" at bounding box center [1072, 154] width 18 height 18
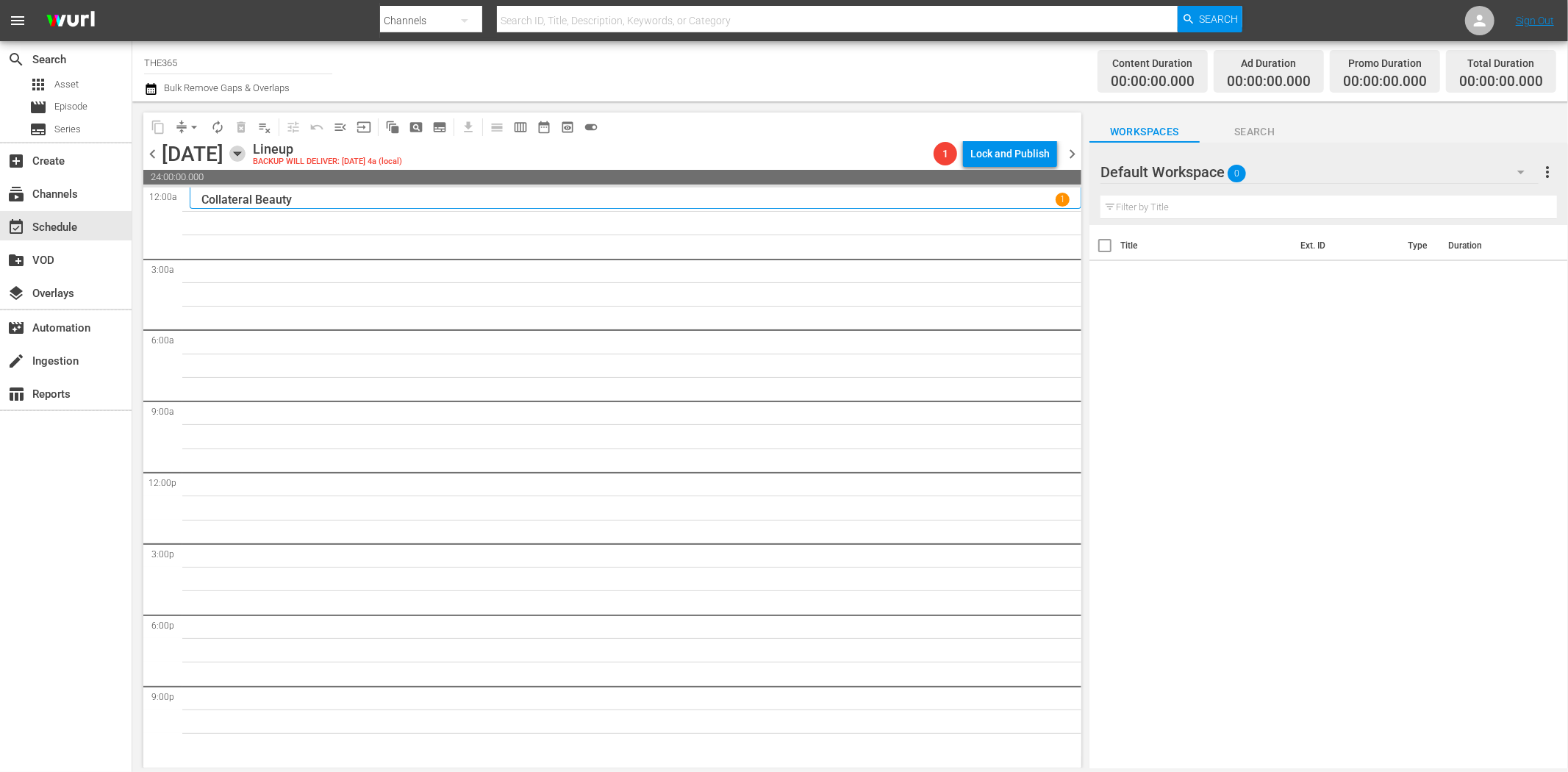
click at [246, 153] on icon "button" at bounding box center [238, 154] width 16 height 16
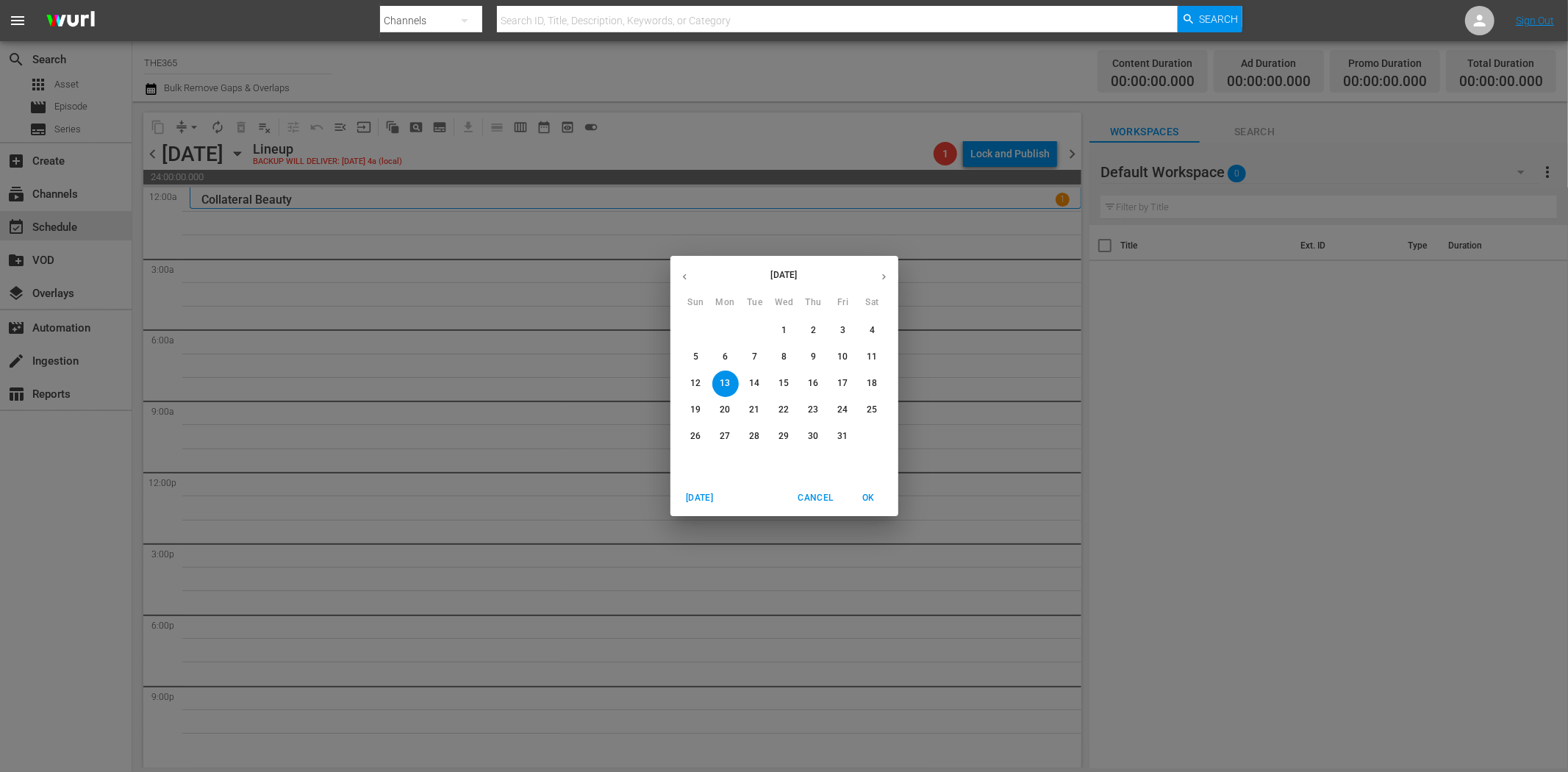
click at [869, 349] on button "11" at bounding box center [872, 357] width 26 height 26
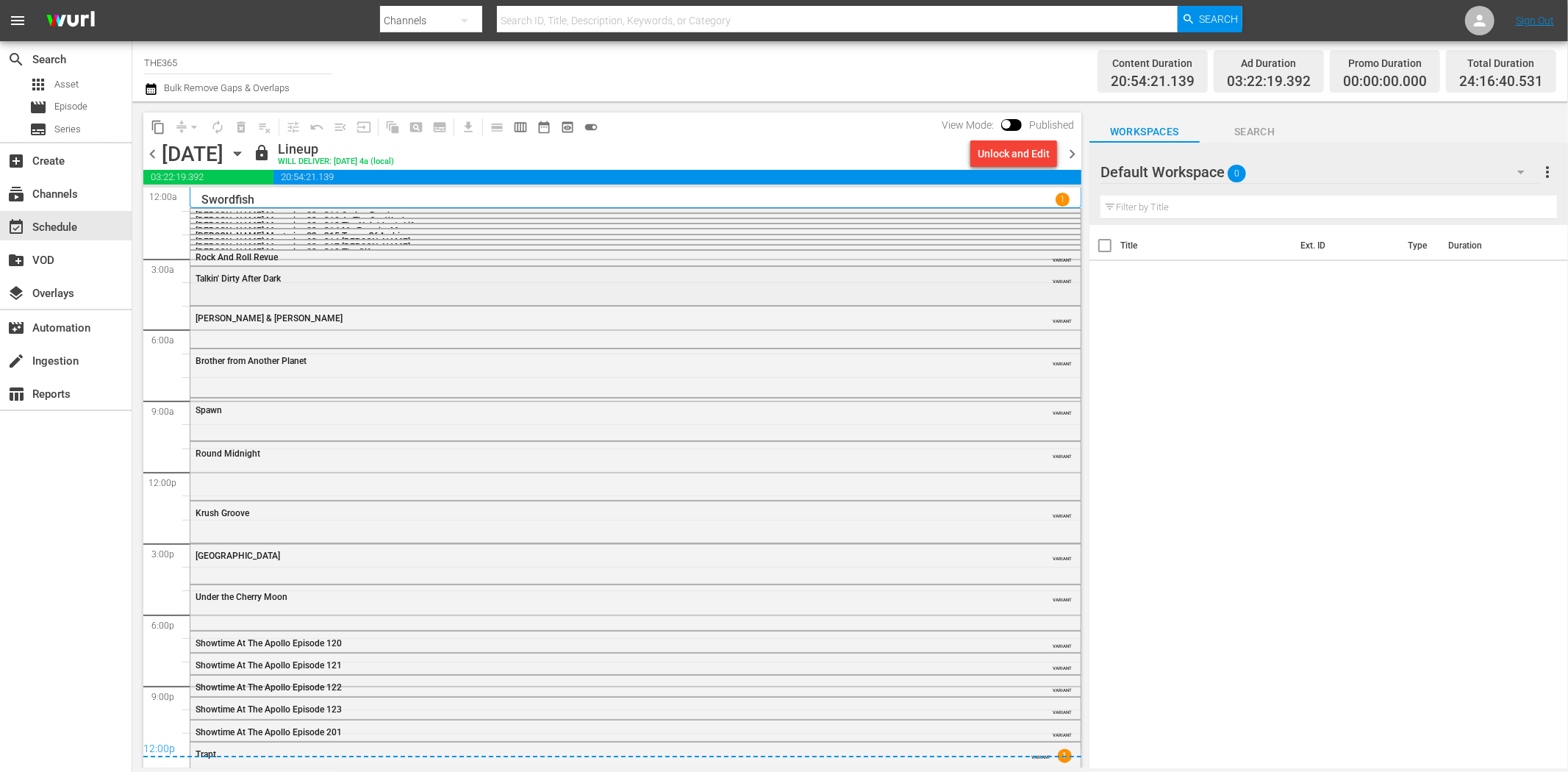
click at [291, 288] on div "Talkin' Dirty After Dark VARIANT" at bounding box center [635, 278] width 890 height 22
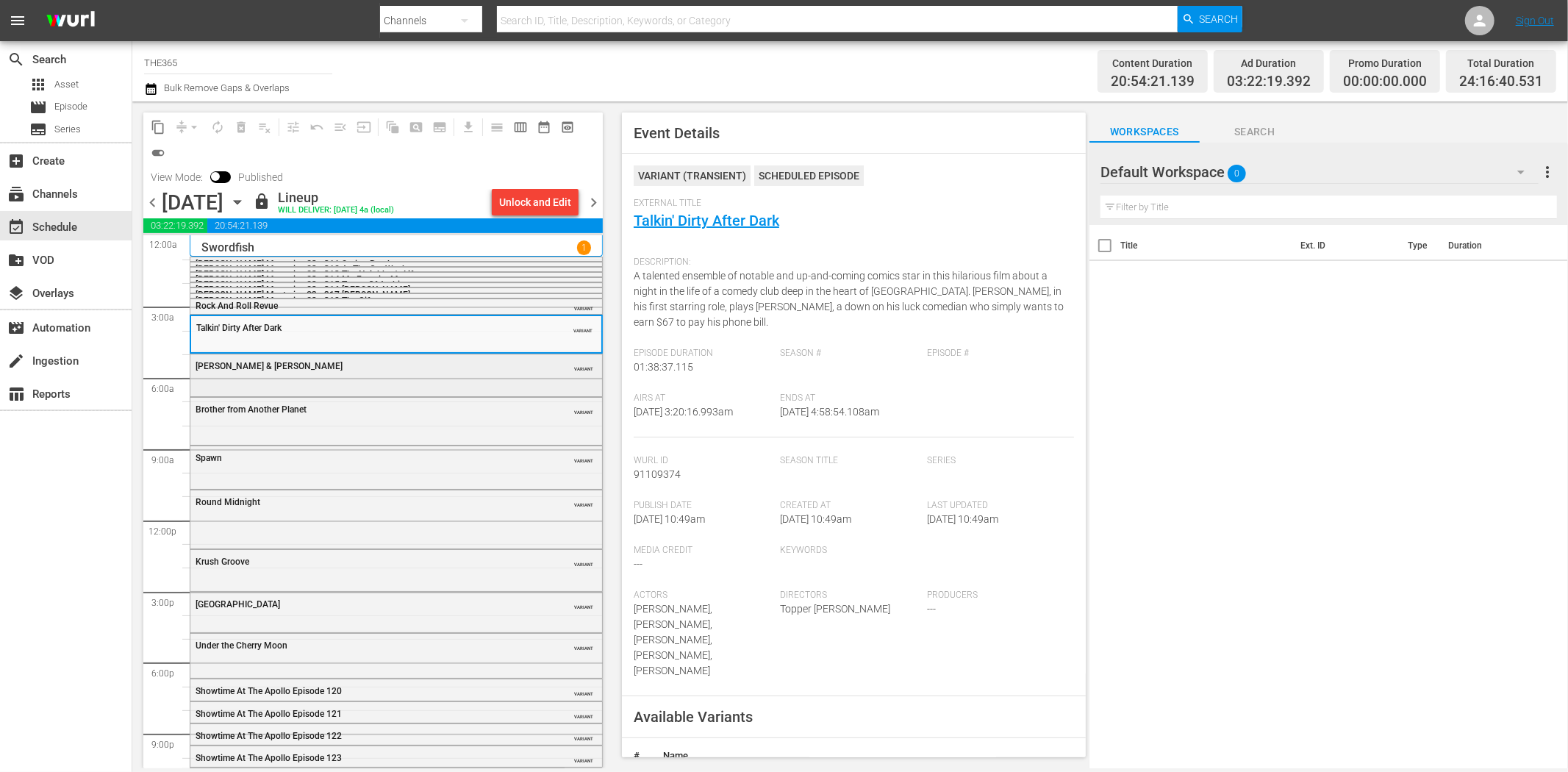
click at [373, 369] on div "Amos & Andrew" at bounding box center [359, 365] width 327 height 10
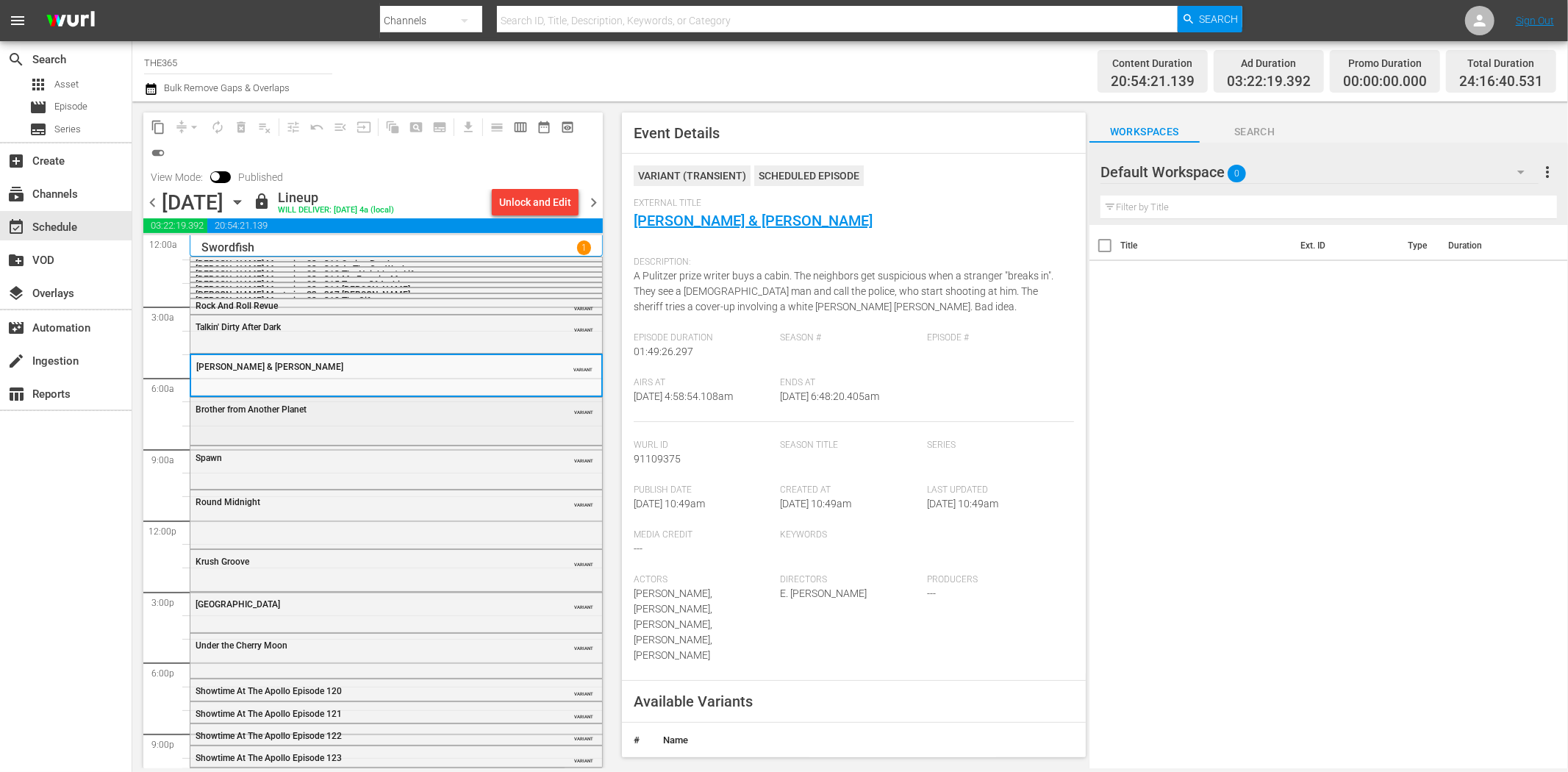
click at [431, 423] on div "Brother from Another Planet VARIANT" at bounding box center [396, 419] width 411 height 44
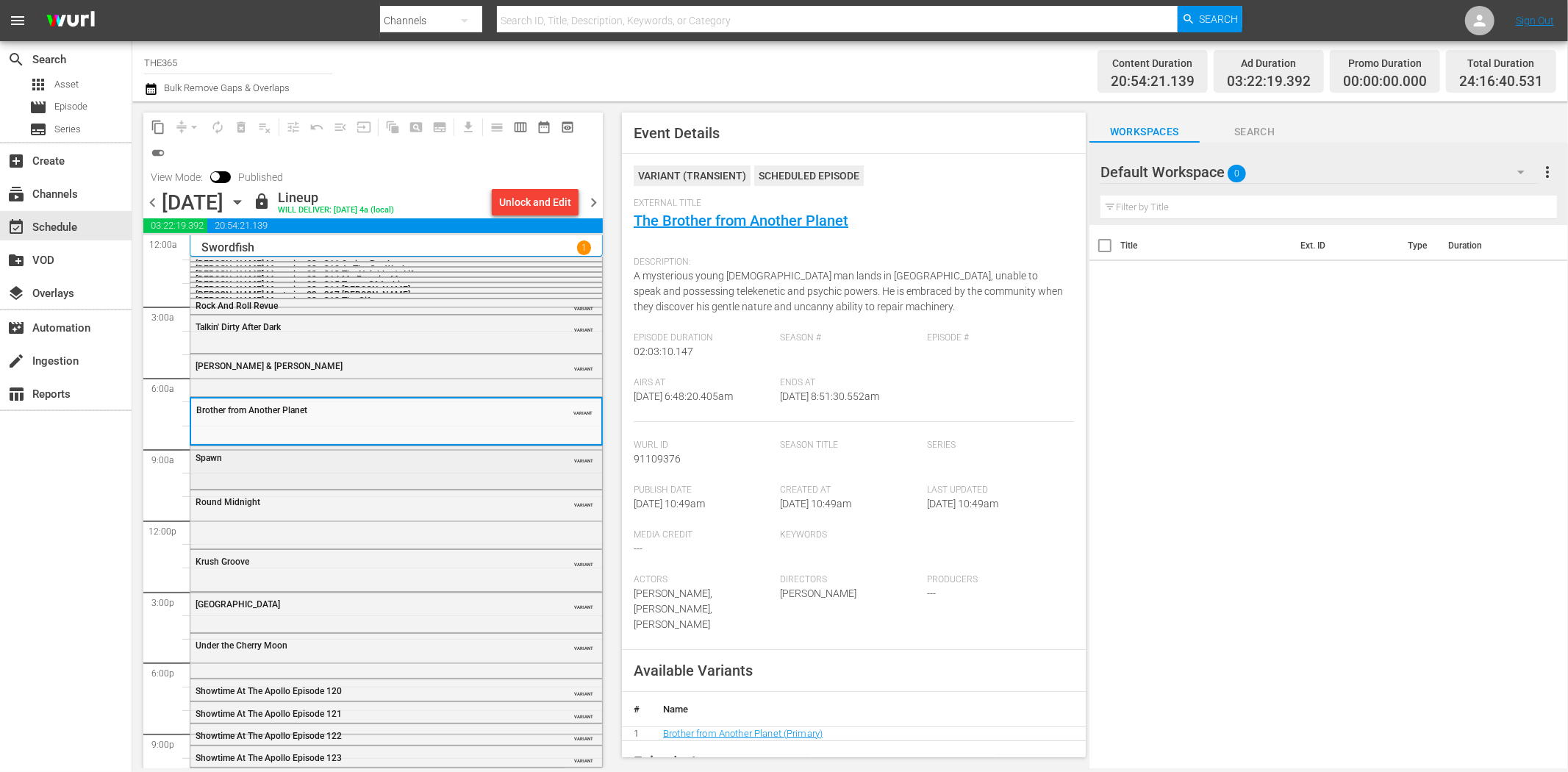
click at [471, 467] on div "Spawn VARIANT" at bounding box center [396, 457] width 411 height 22
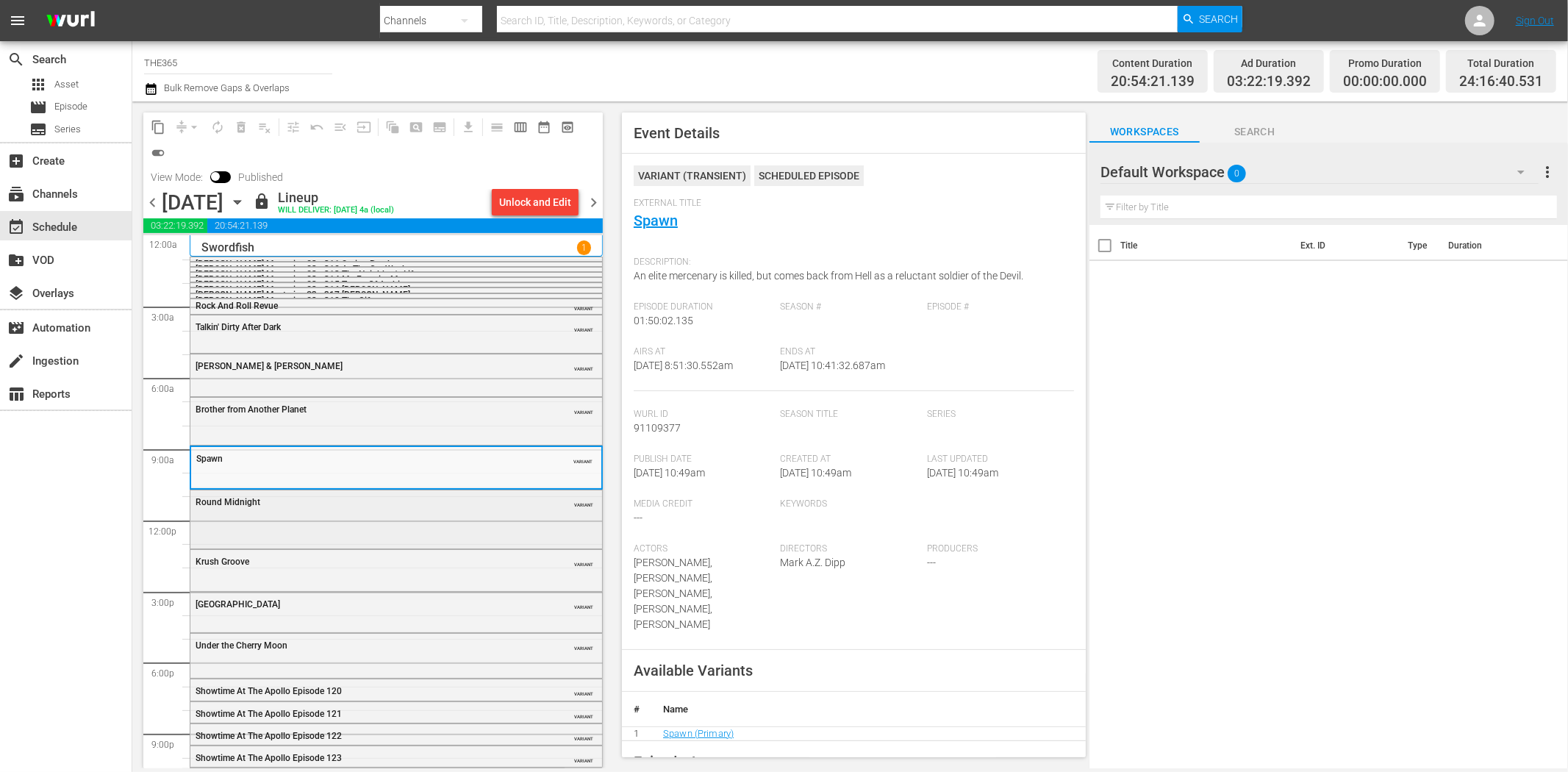
click at [388, 510] on div "Round Midnight VARIANT" at bounding box center [396, 502] width 411 height 22
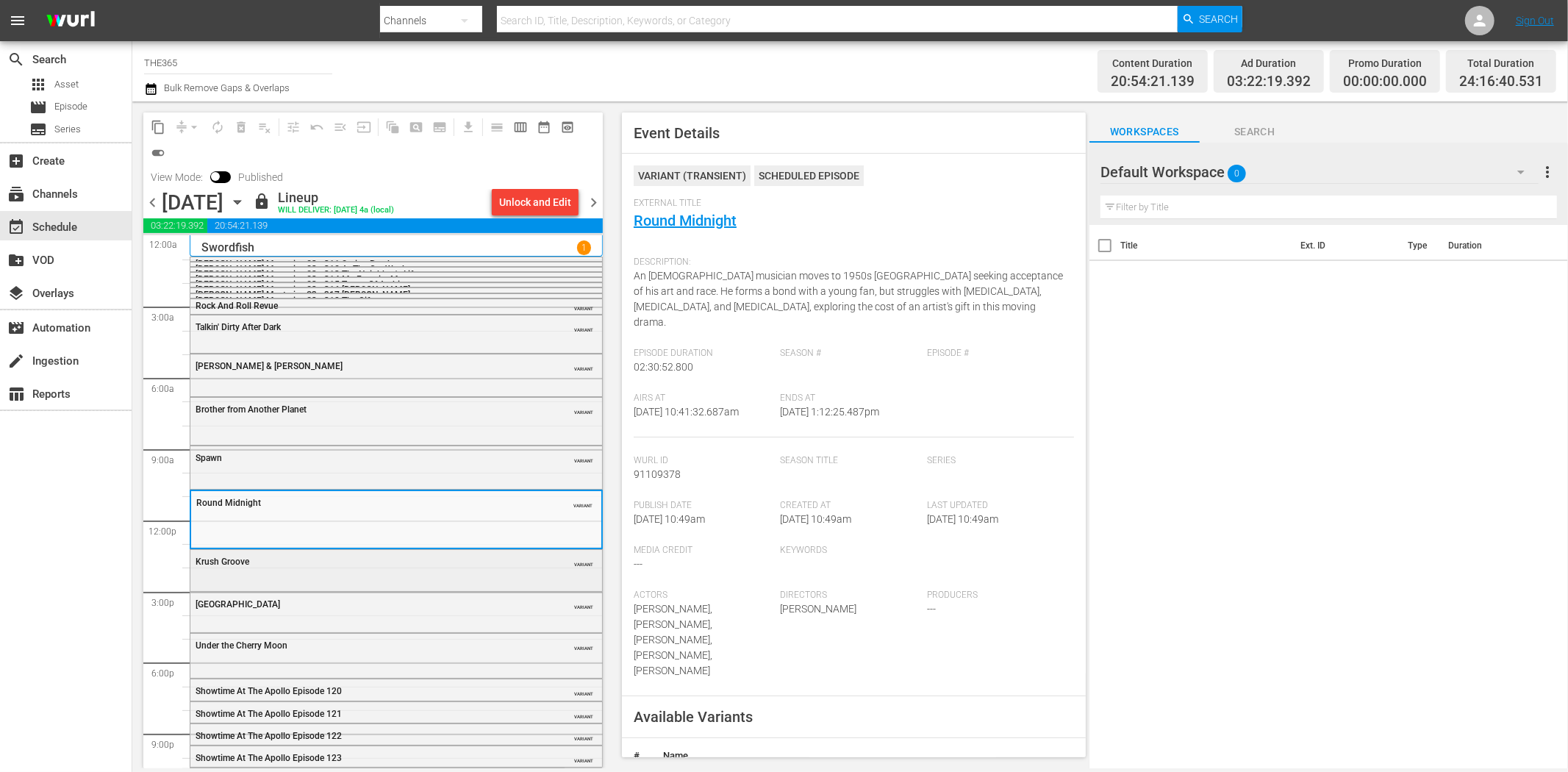
click at [430, 570] on div "Krush Groove VARIANT" at bounding box center [396, 560] width 411 height 22
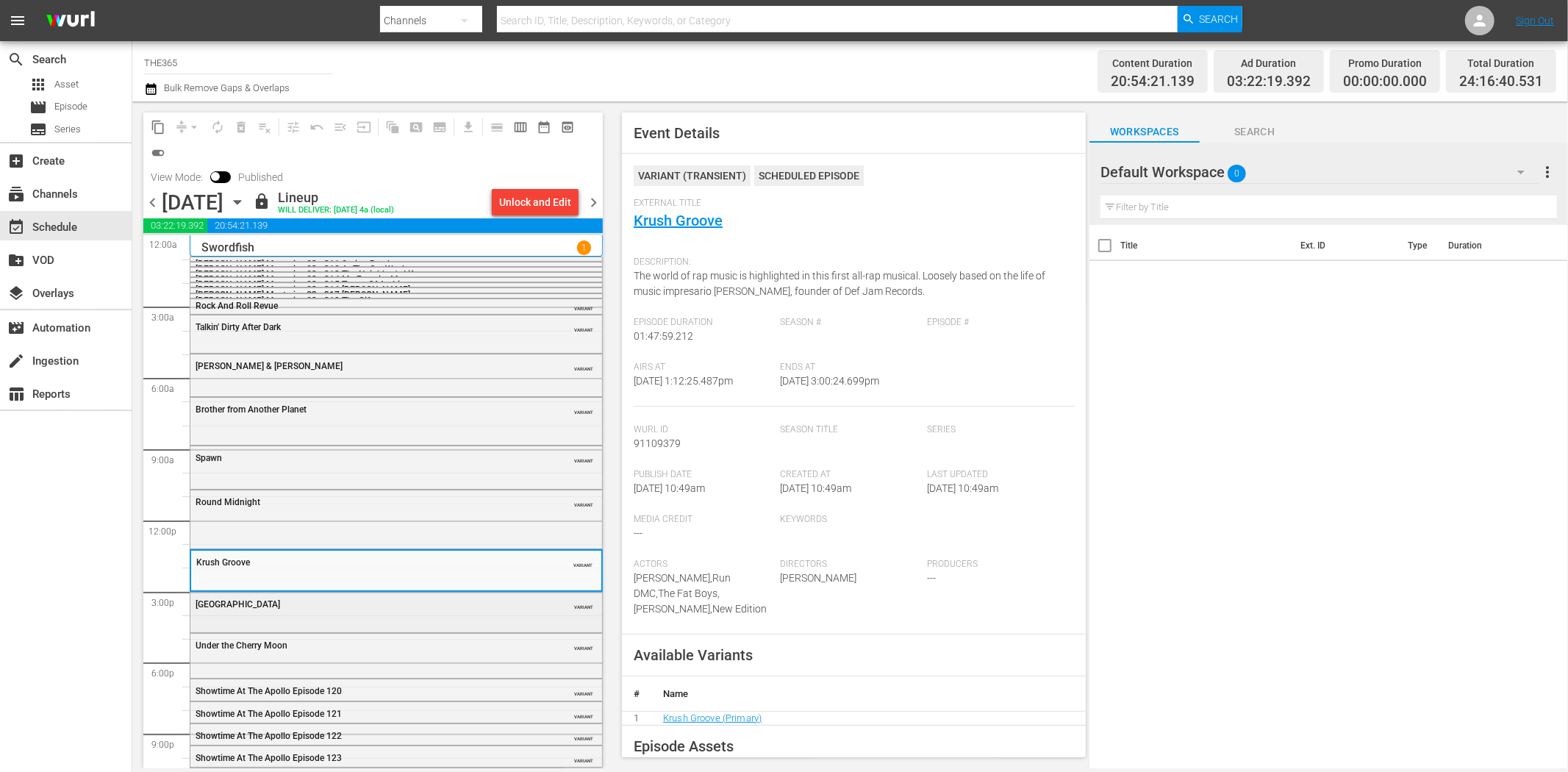
click at [478, 601] on div "Graffiti Bridge" at bounding box center [359, 603] width 327 height 12
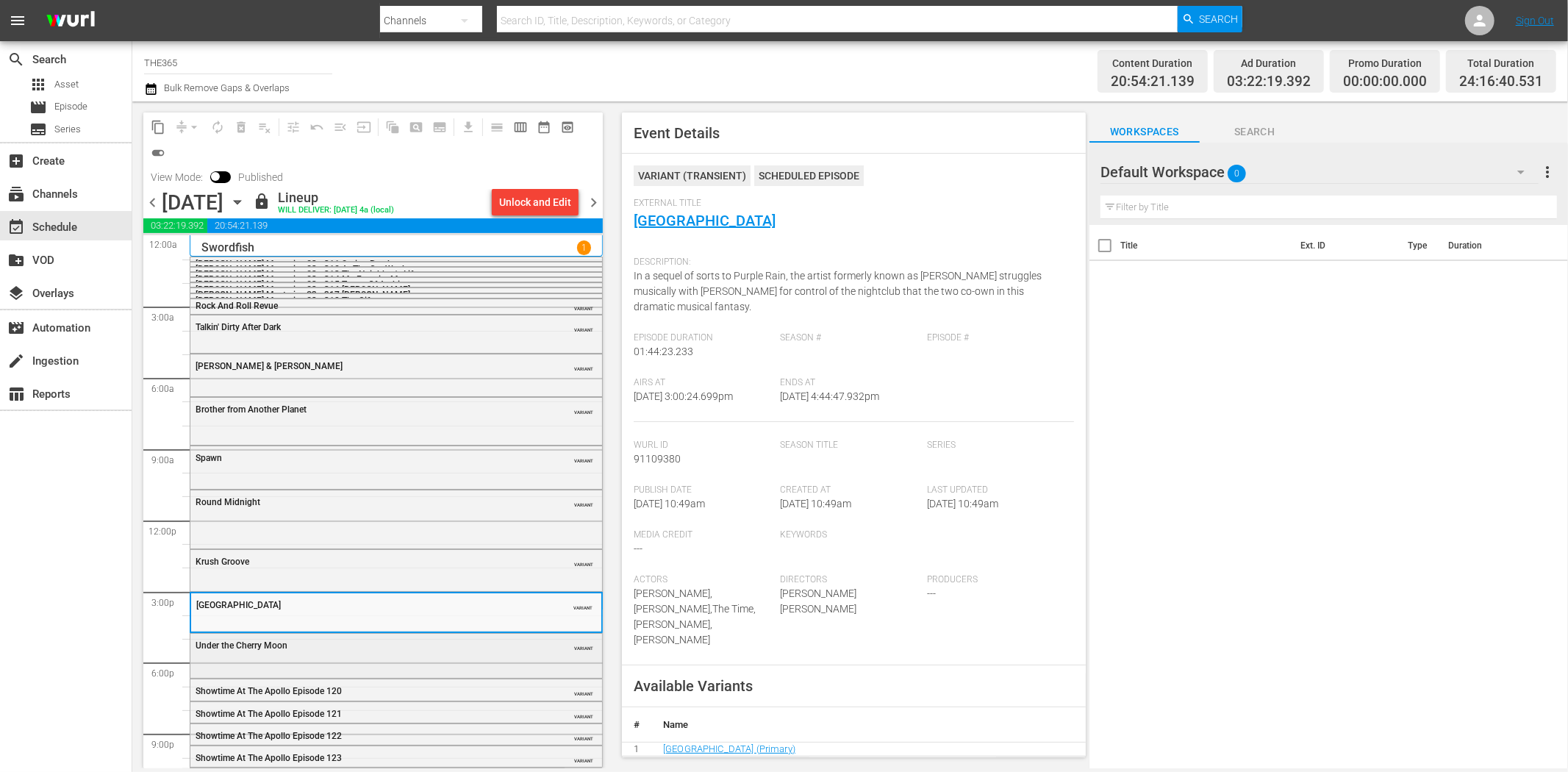
click at [419, 648] on div "Under the Cherry Moon" at bounding box center [359, 645] width 327 height 10
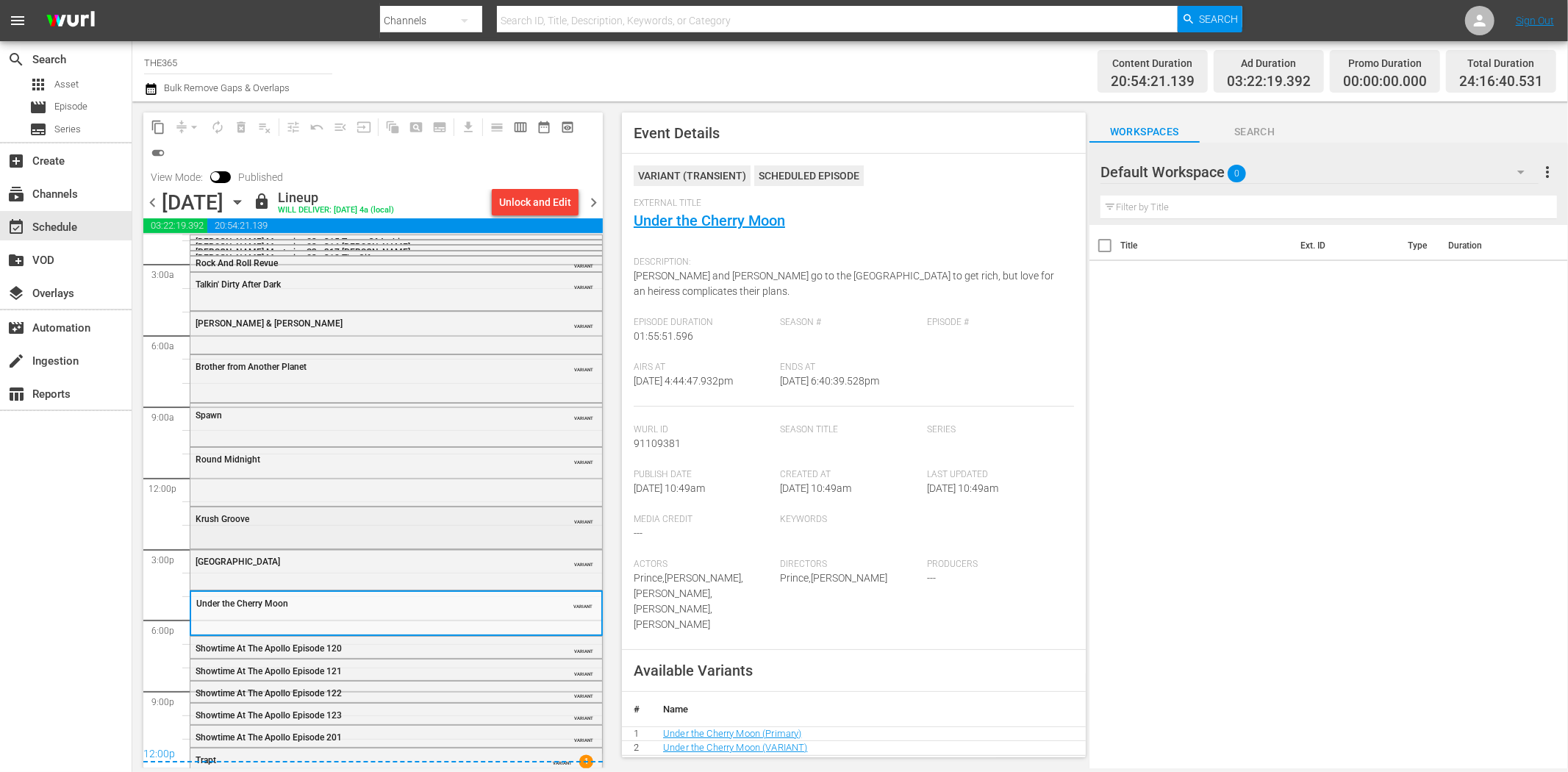
scroll to position [64, 0]
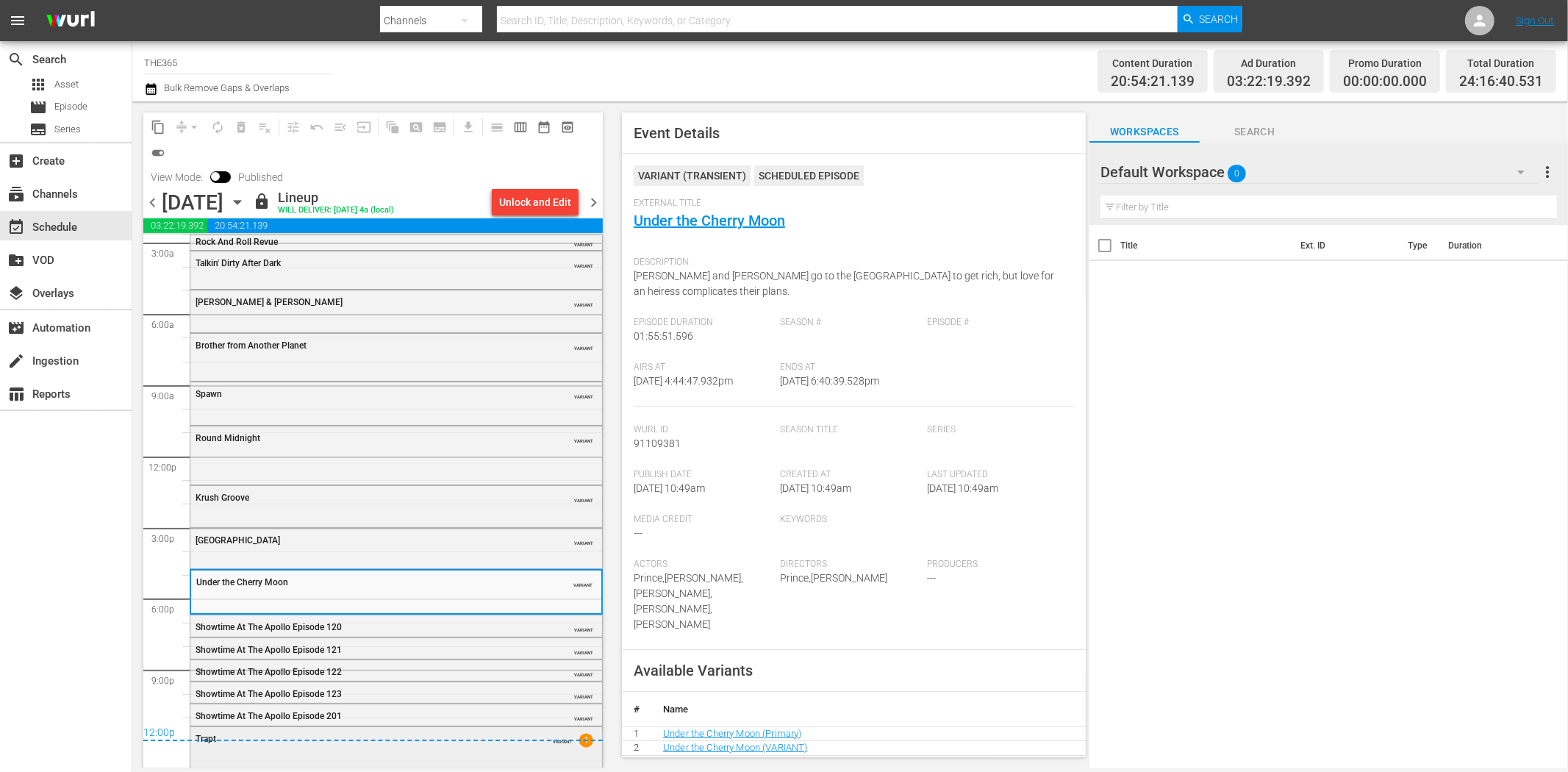
click at [474, 758] on div "Trapt VARIANT 1" at bounding box center [396, 746] width 411 height 38
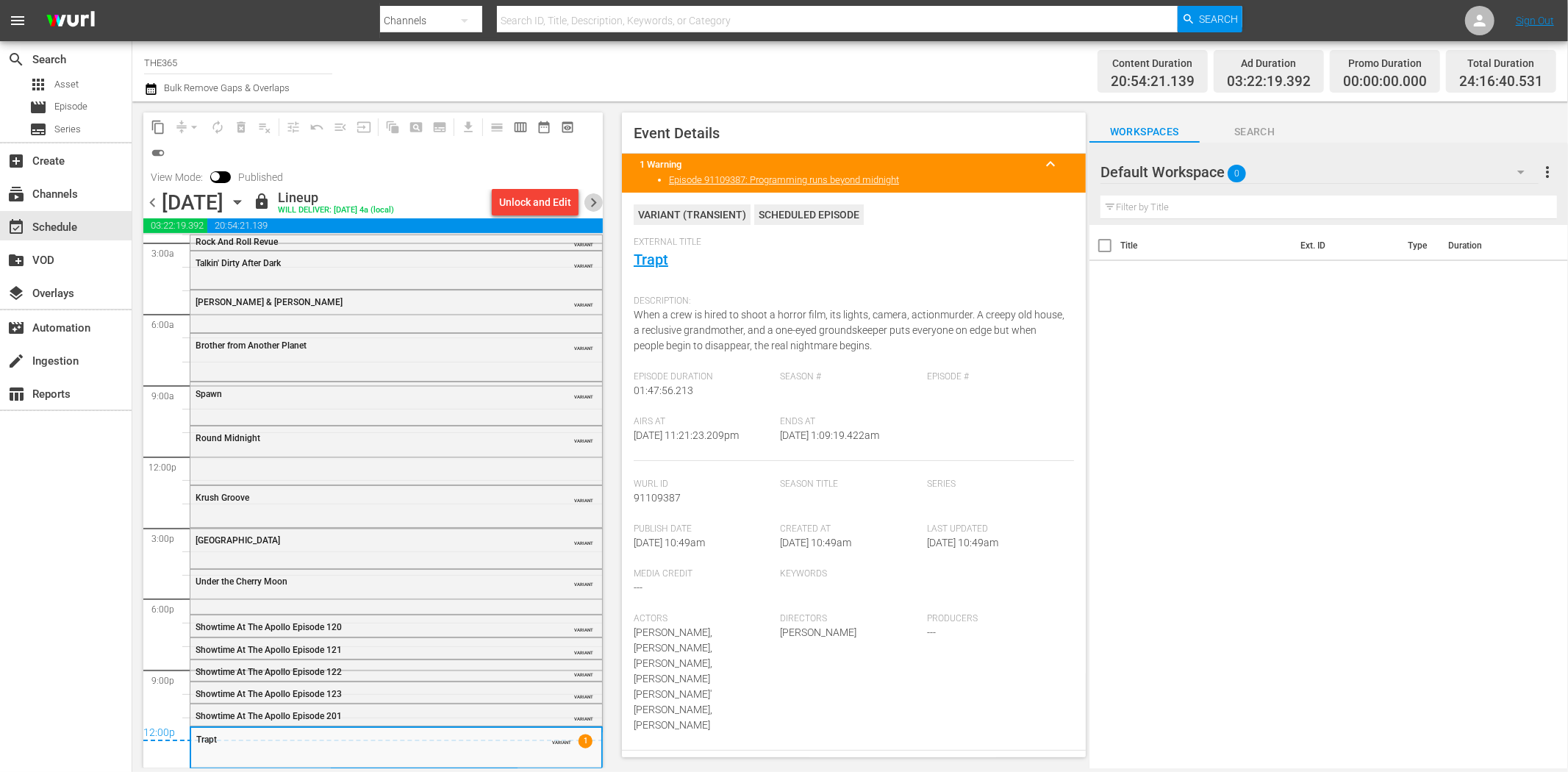
click at [589, 193] on span "chevron_right" at bounding box center [594, 202] width 18 height 18
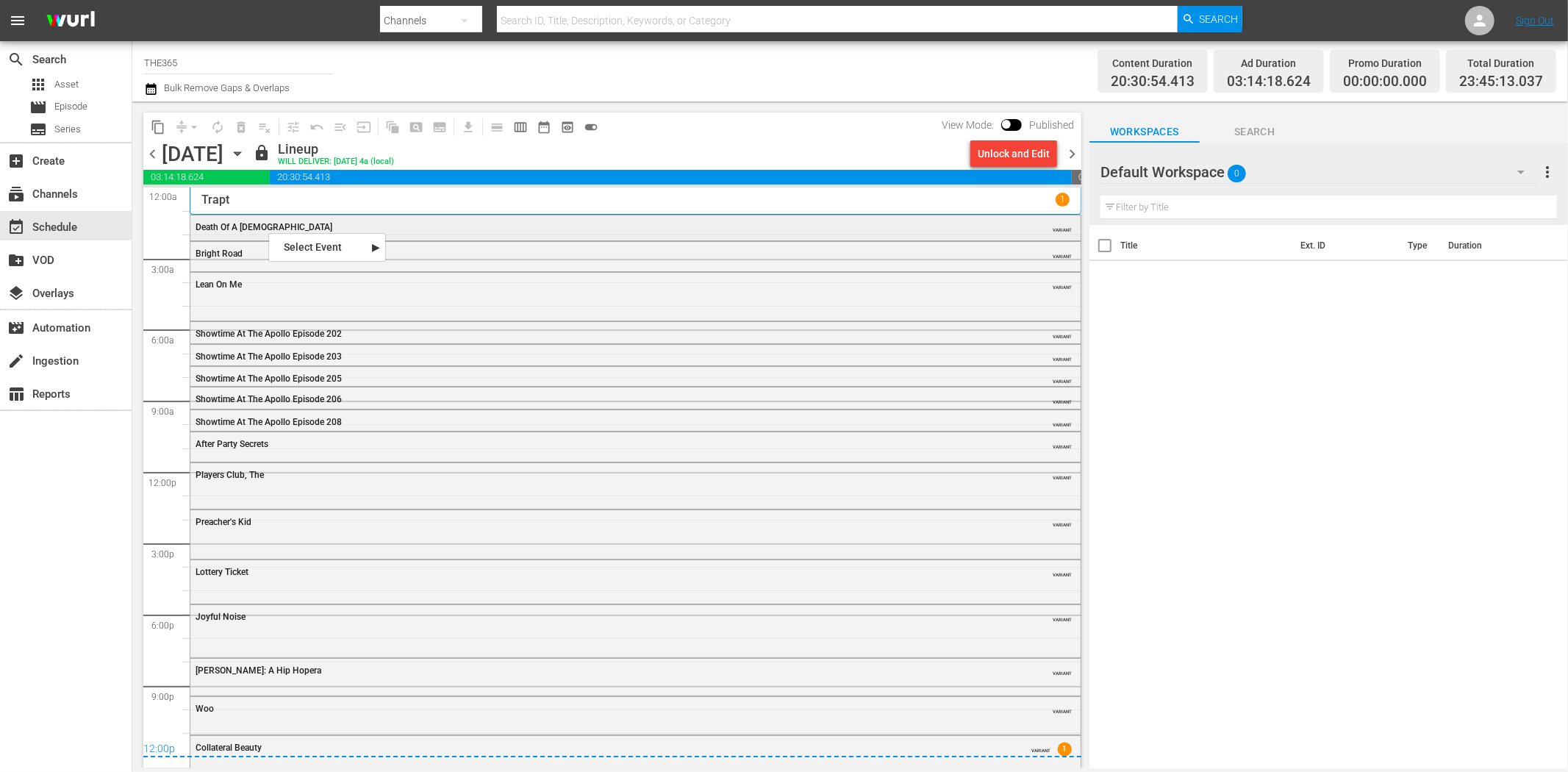
click at [425, 222] on div "Death Of A Prophet" at bounding box center [595, 227] width 799 height 10
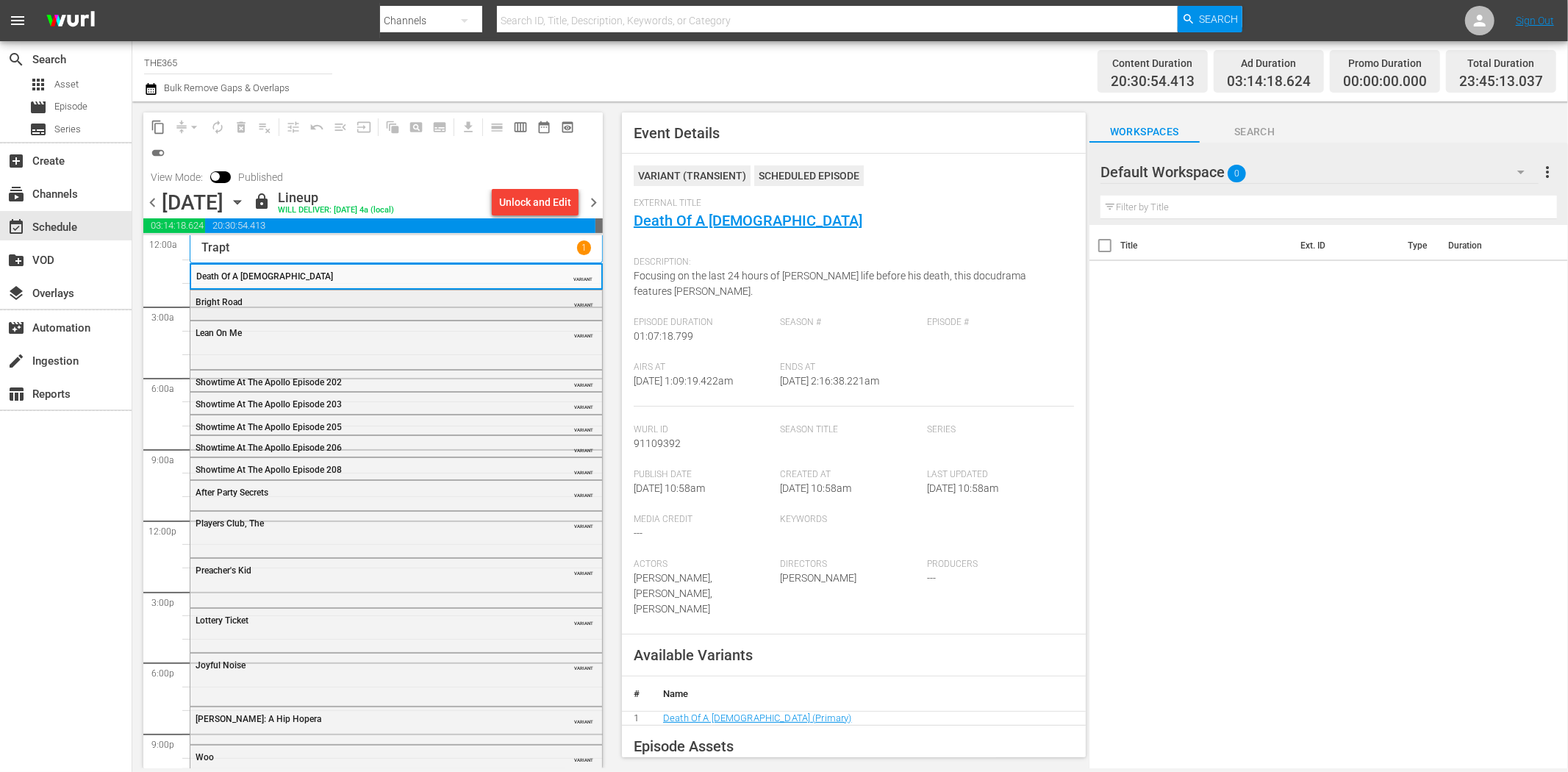
click at [446, 304] on div "Bright Road" at bounding box center [359, 302] width 327 height 10
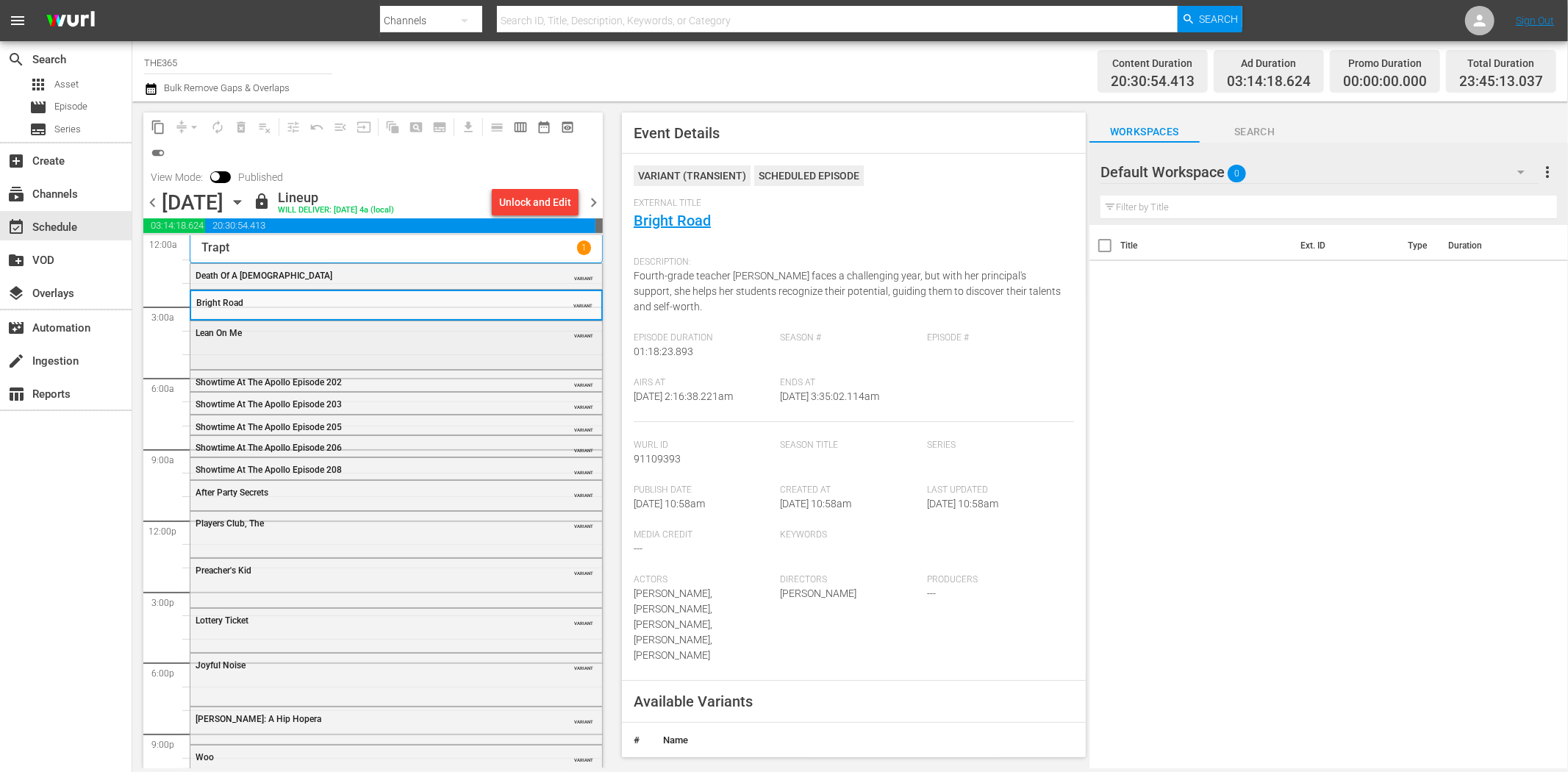
click at [448, 343] on div "Lean On Me VARIANT" at bounding box center [396, 332] width 411 height 22
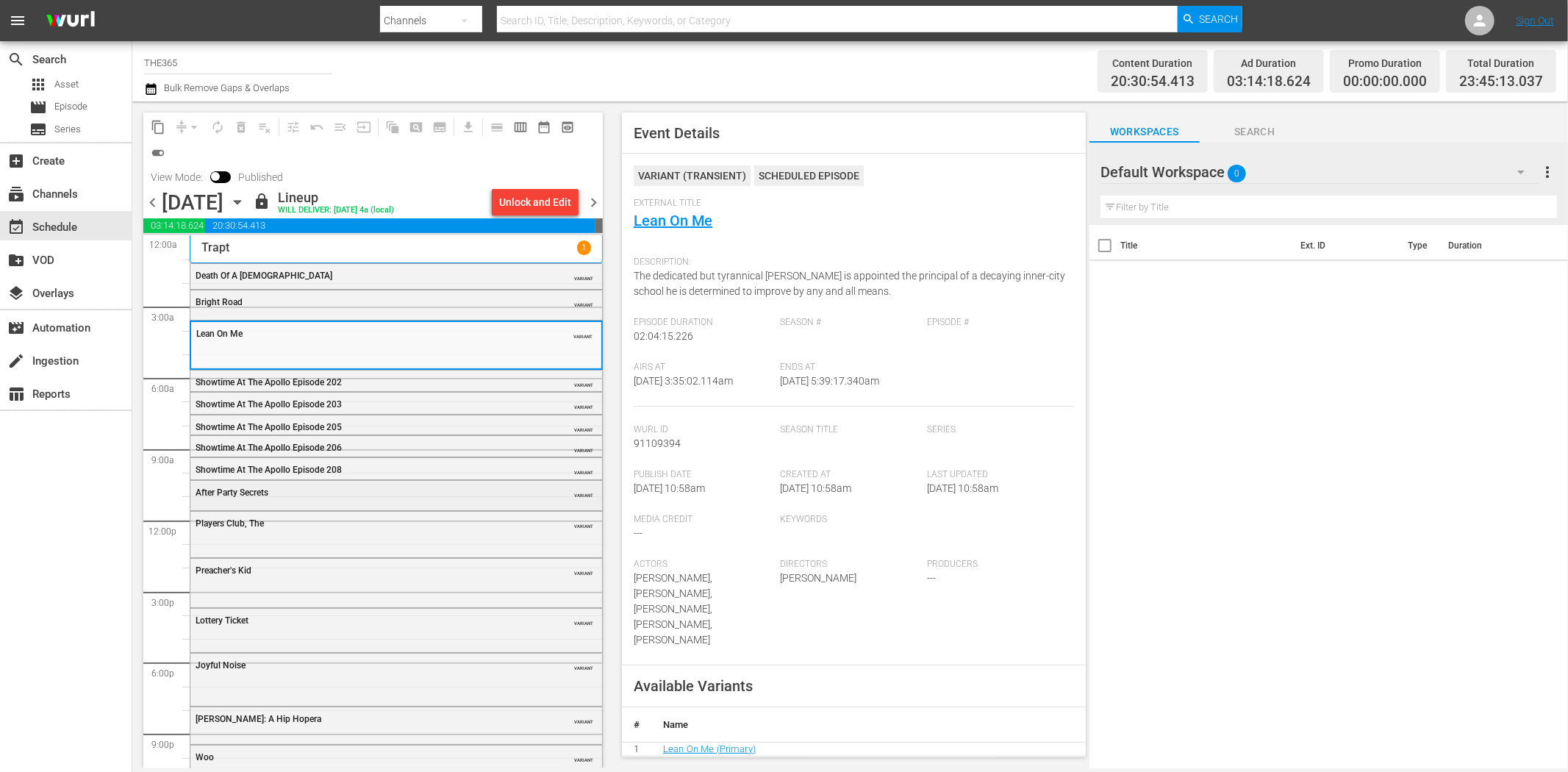
click at [437, 486] on div "After Party Secrets" at bounding box center [359, 492] width 327 height 12
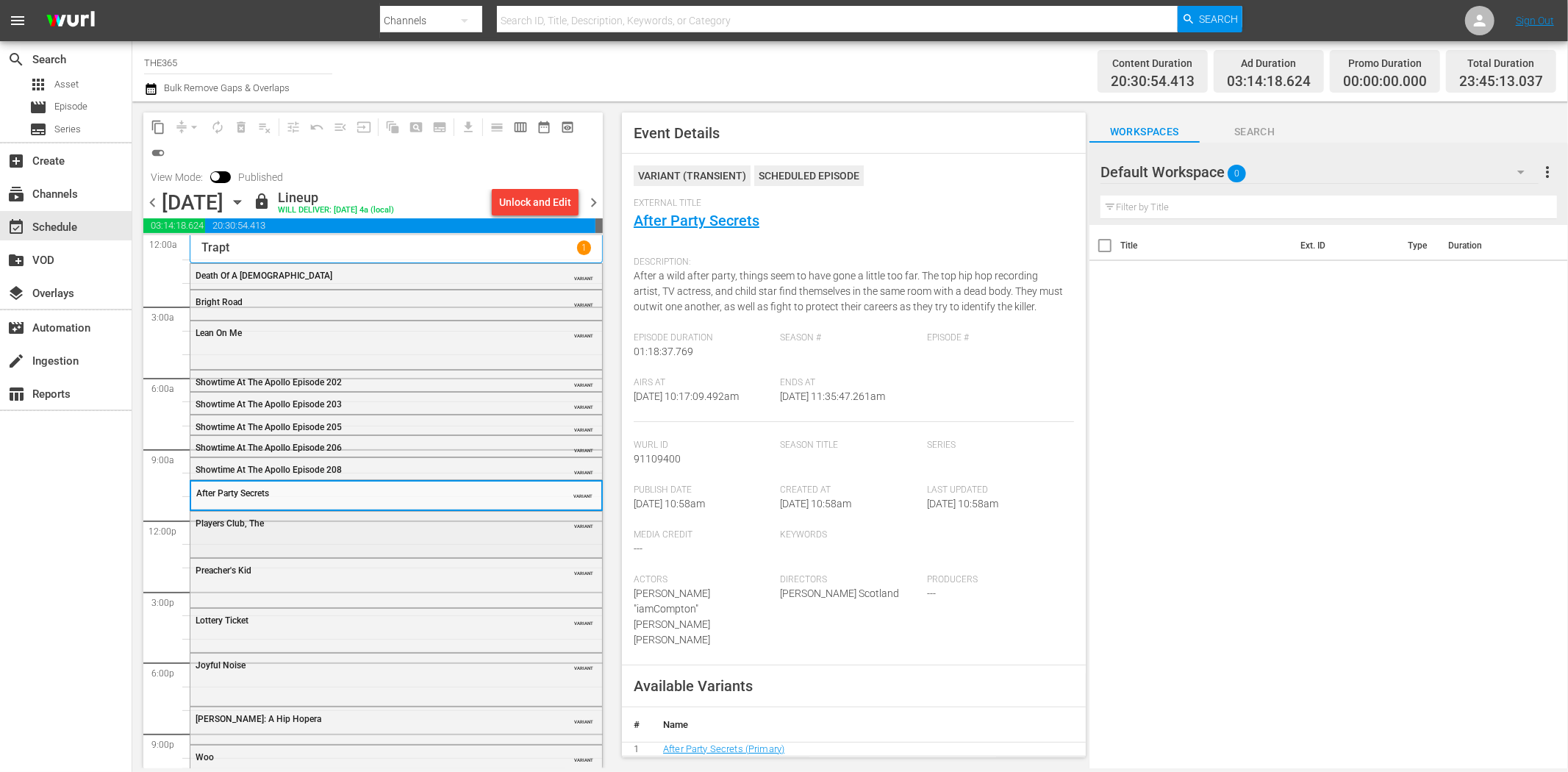
click at [442, 530] on div "Players Club, The VARIANT" at bounding box center [396, 523] width 411 height 22
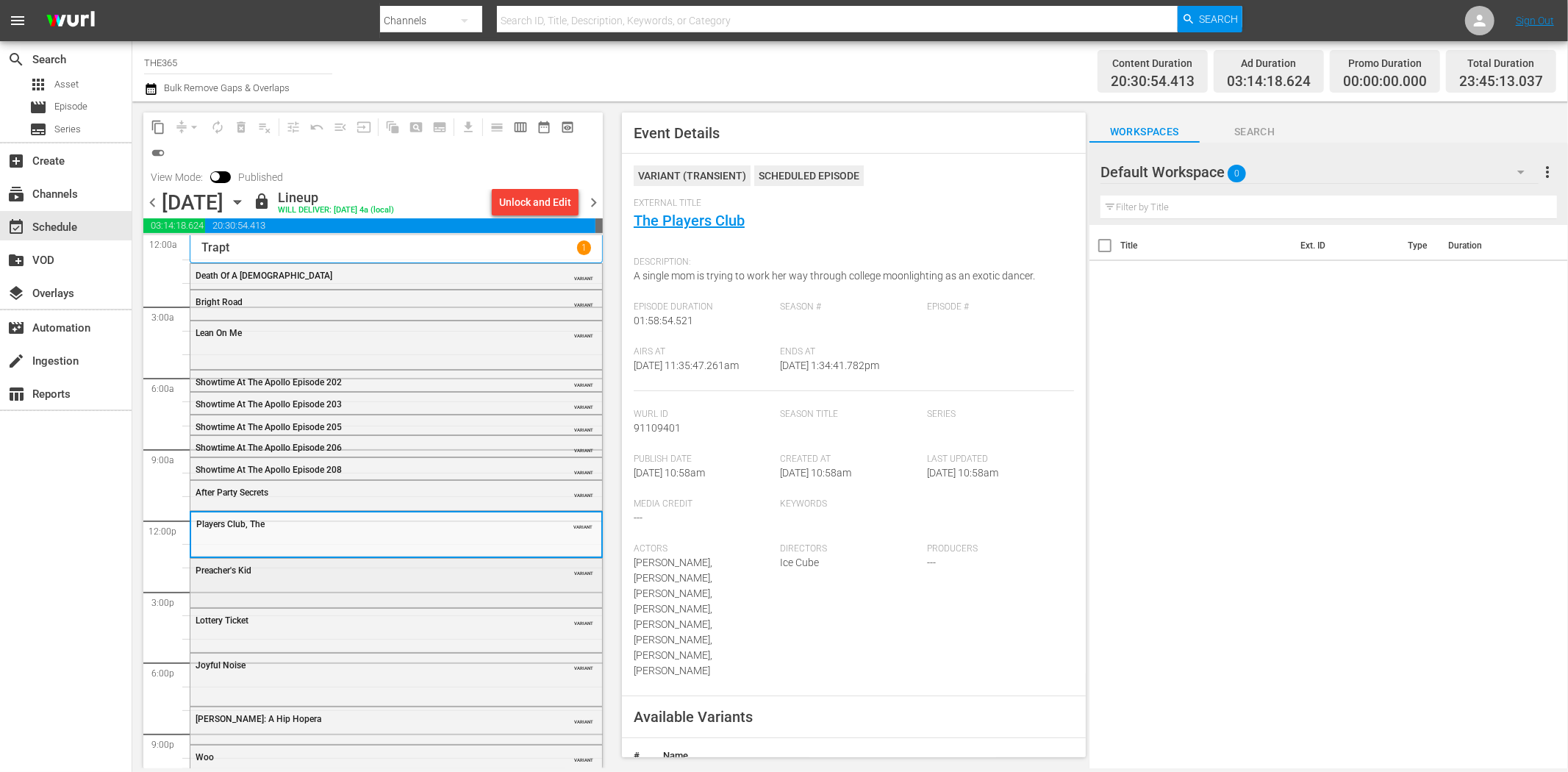
click at [361, 581] on div "Preacher's Kid VARIANT" at bounding box center [396, 581] width 411 height 45
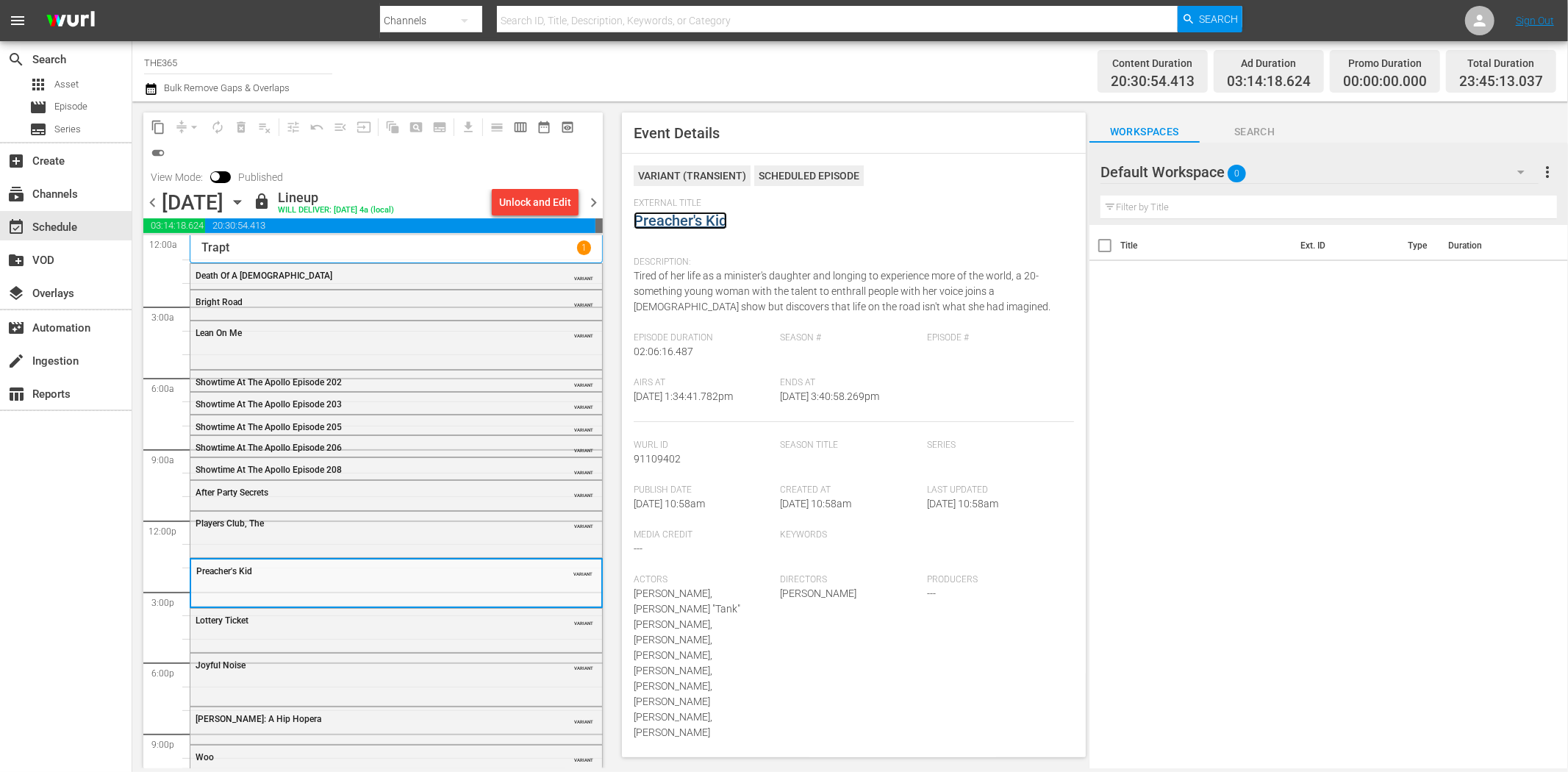
drag, startPoint x: 671, startPoint y: 209, endPoint x: 652, endPoint y: 216, distance: 20.2
click at [362, 625] on div "Lottery Ticket" at bounding box center [359, 620] width 327 height 10
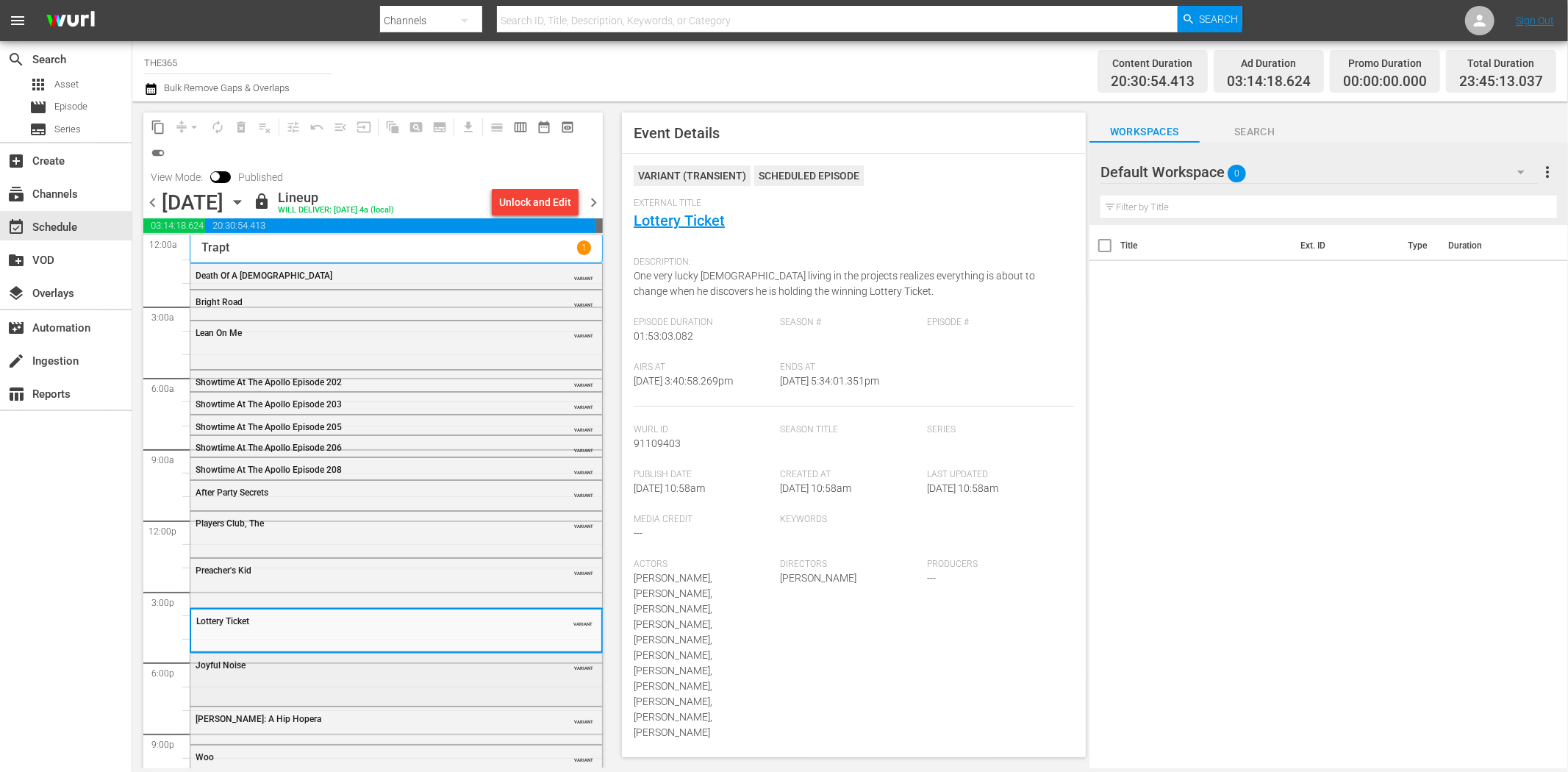
click at [392, 662] on div "Joyful Noise" at bounding box center [359, 664] width 327 height 10
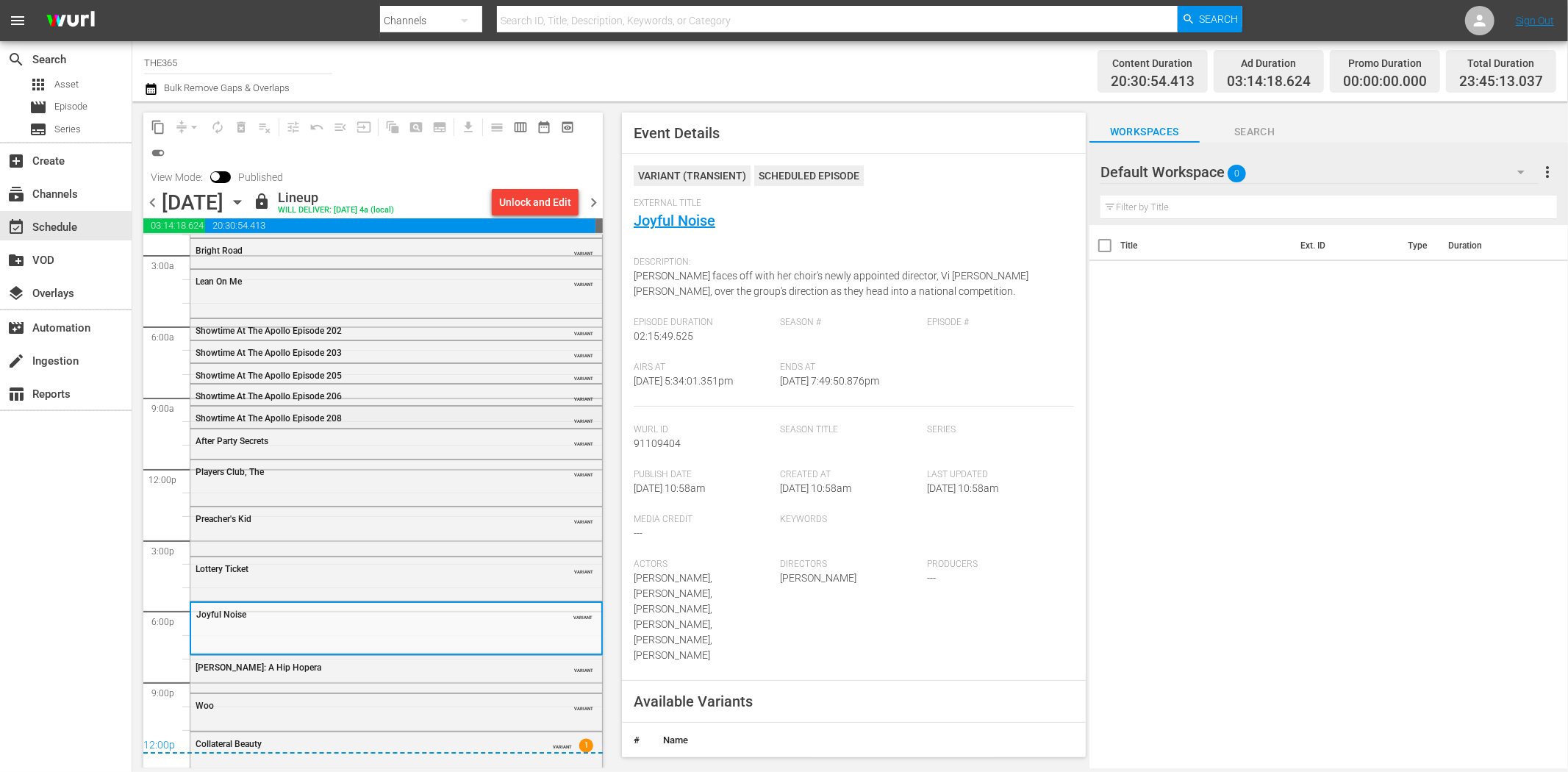
scroll to position [59, 0]
click at [376, 666] on div "Carmen: A Hip Hopera VARIANT" at bounding box center [396, 660] width 411 height 22
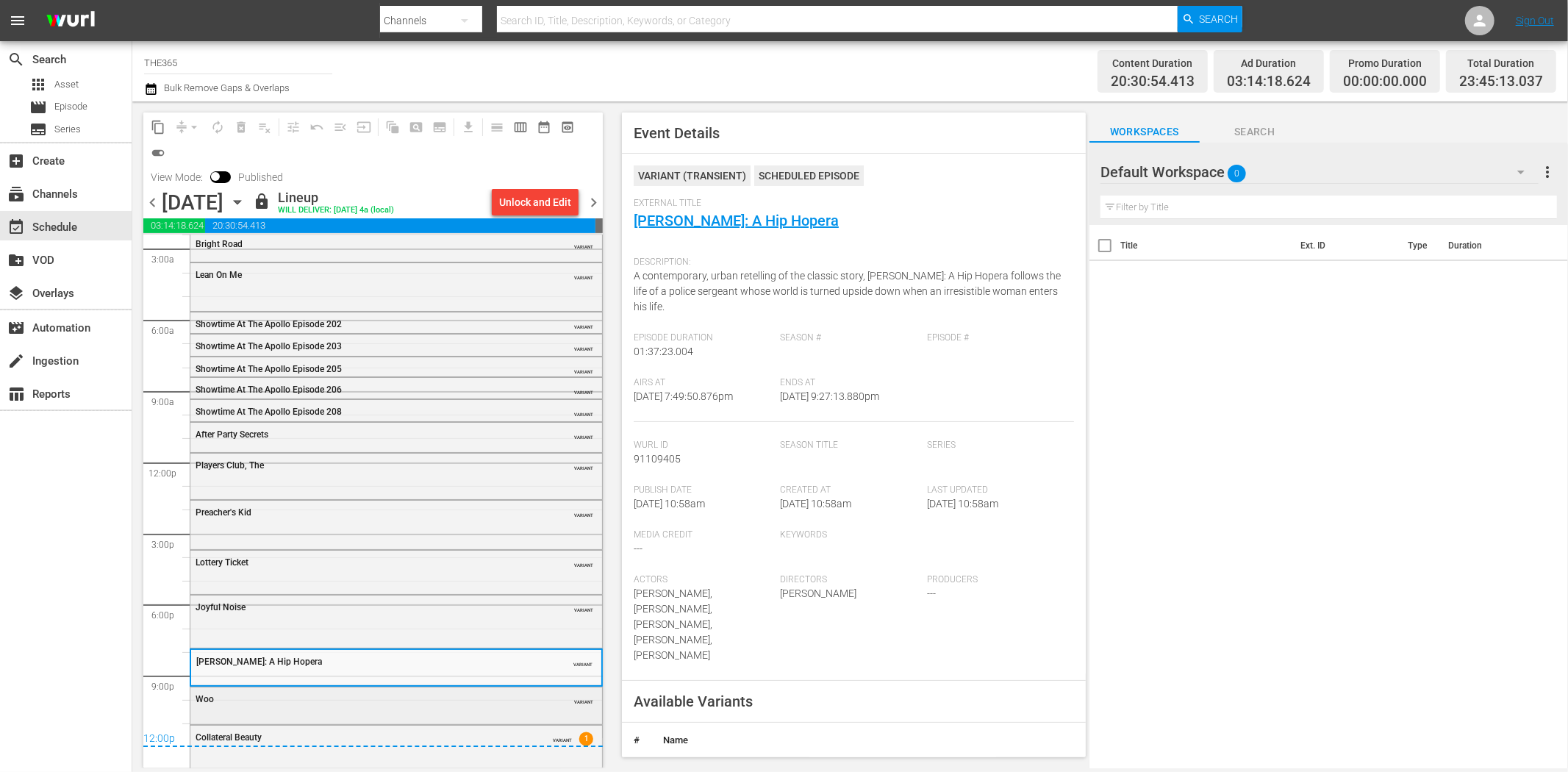
click at [486, 694] on div "Woo" at bounding box center [359, 699] width 327 height 10
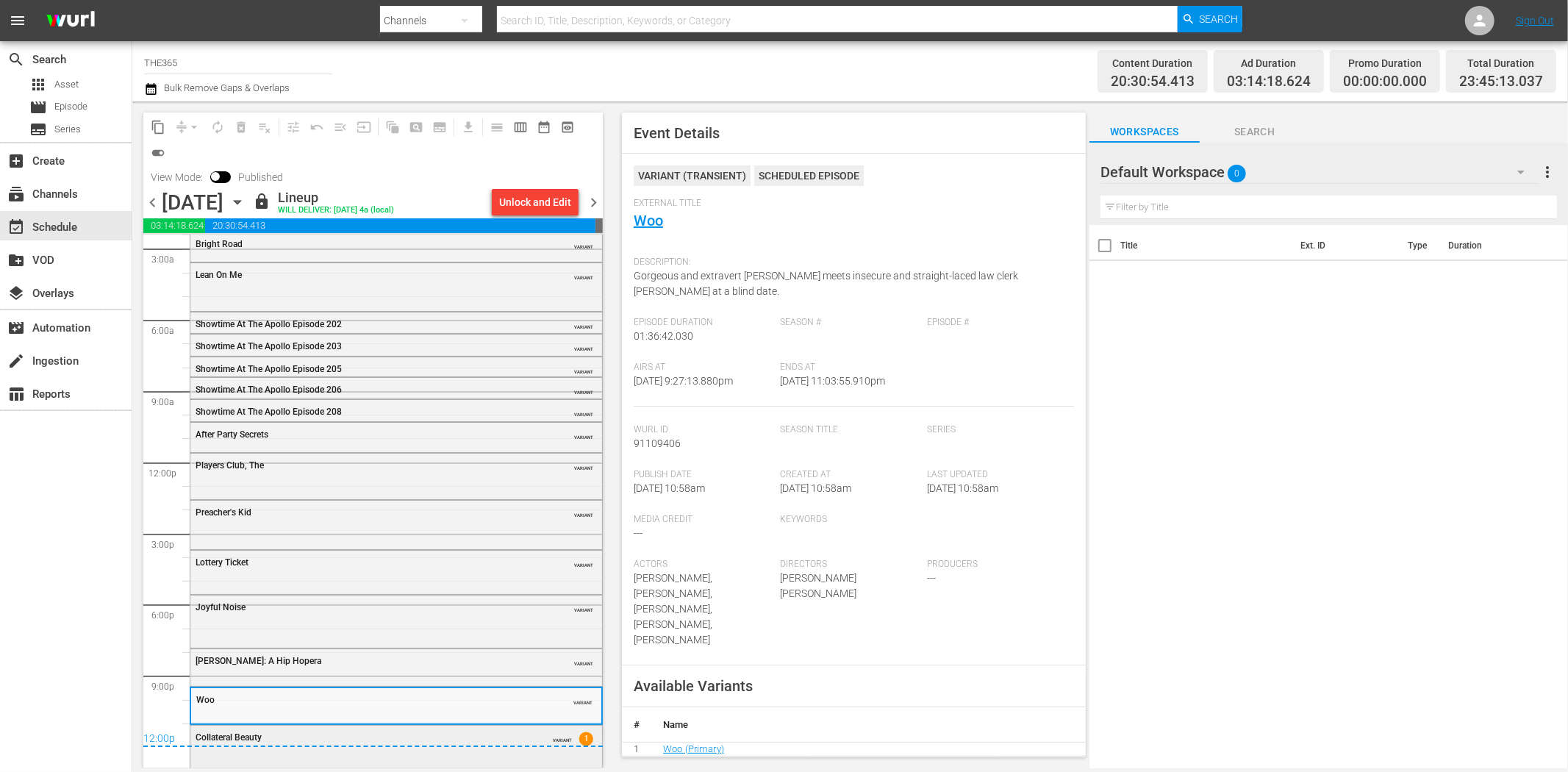
click at [446, 755] on div "Collateral Beauty VARIANT 1" at bounding box center [396, 746] width 411 height 40
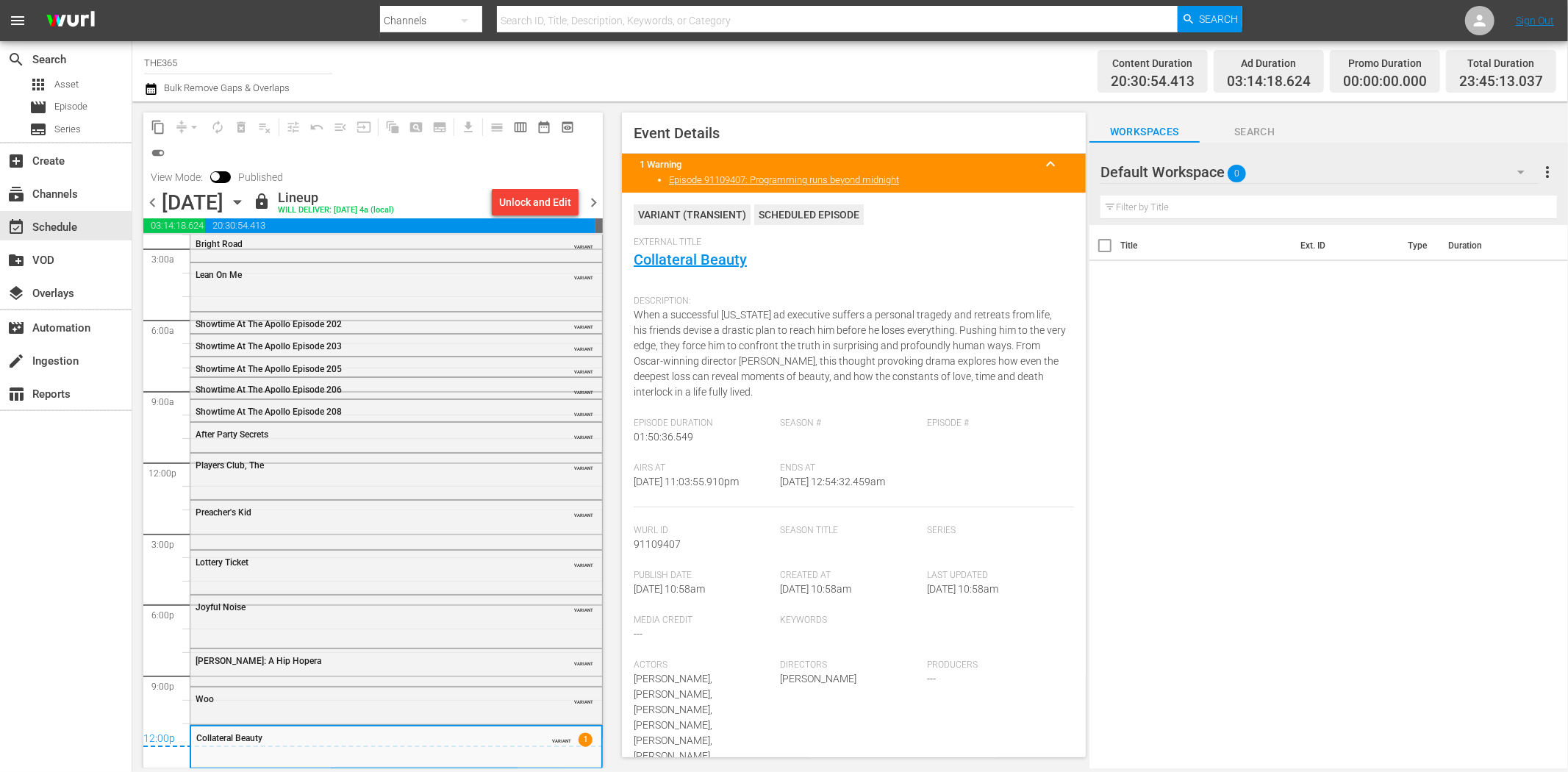
click at [596, 207] on span "chevron_right" at bounding box center [594, 202] width 18 height 18
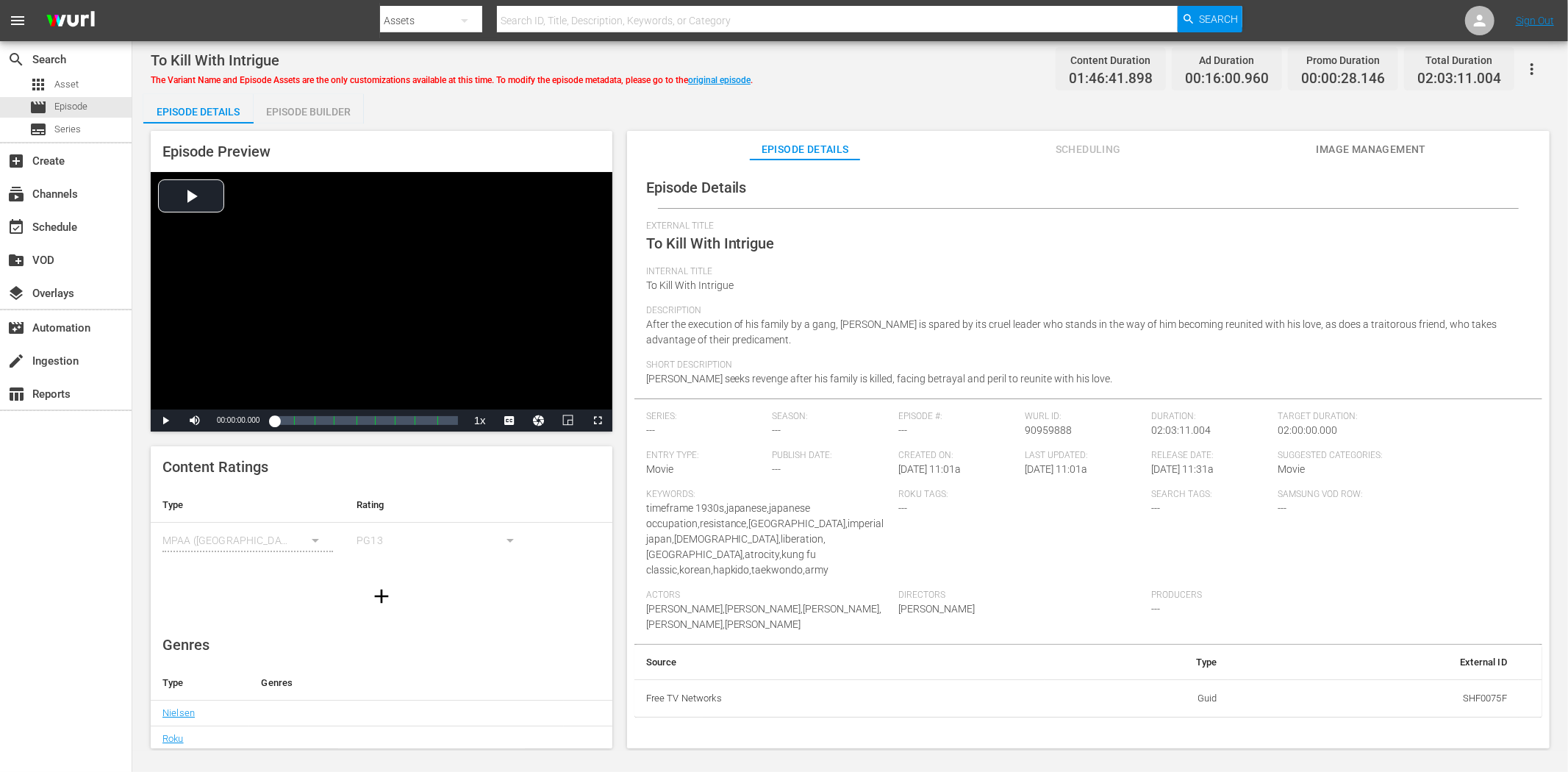
click at [1411, 143] on span "Image Management" at bounding box center [1371, 149] width 110 height 18
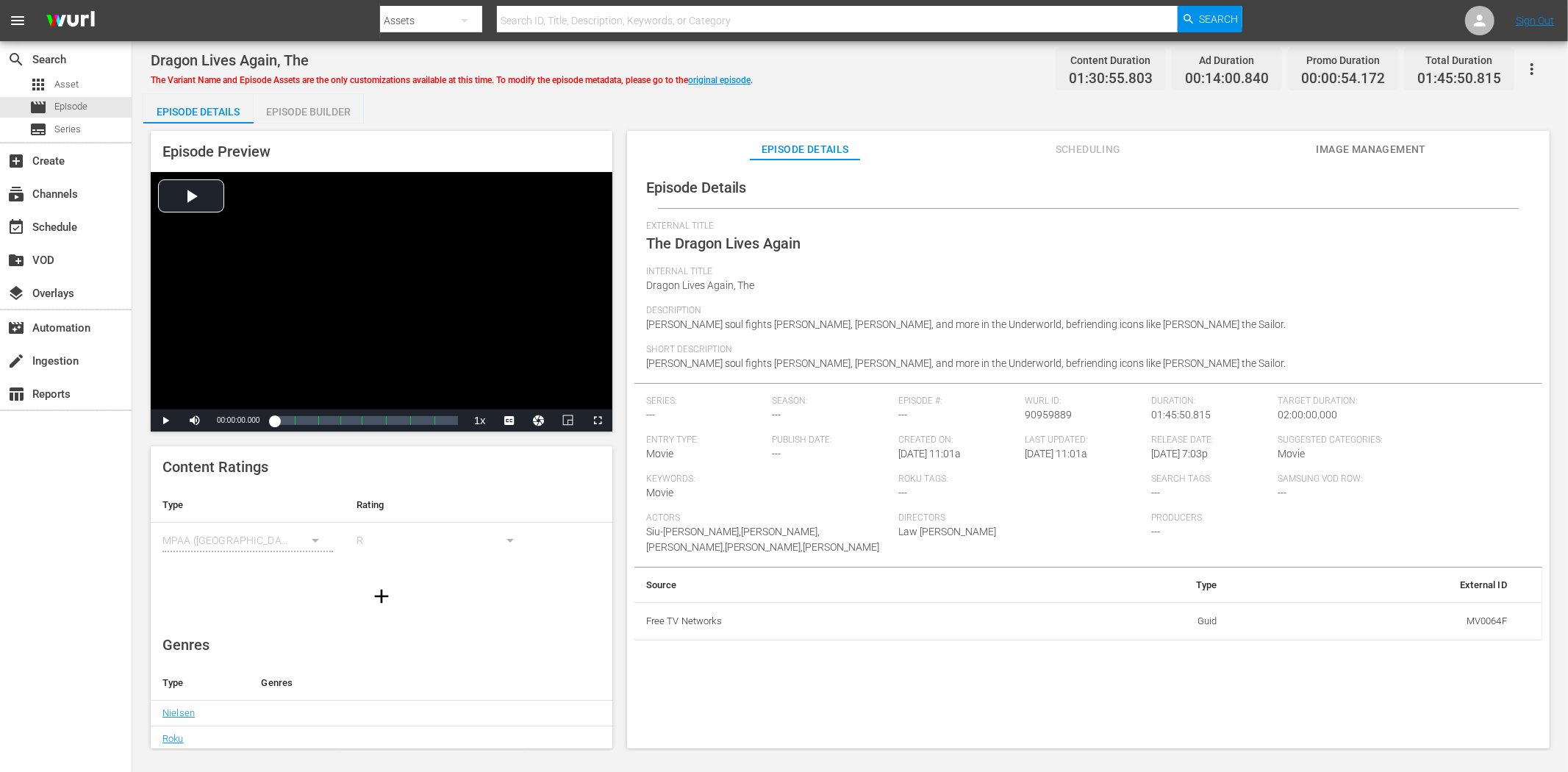
click at [1385, 144] on span "Image Management" at bounding box center [1371, 149] width 110 height 18
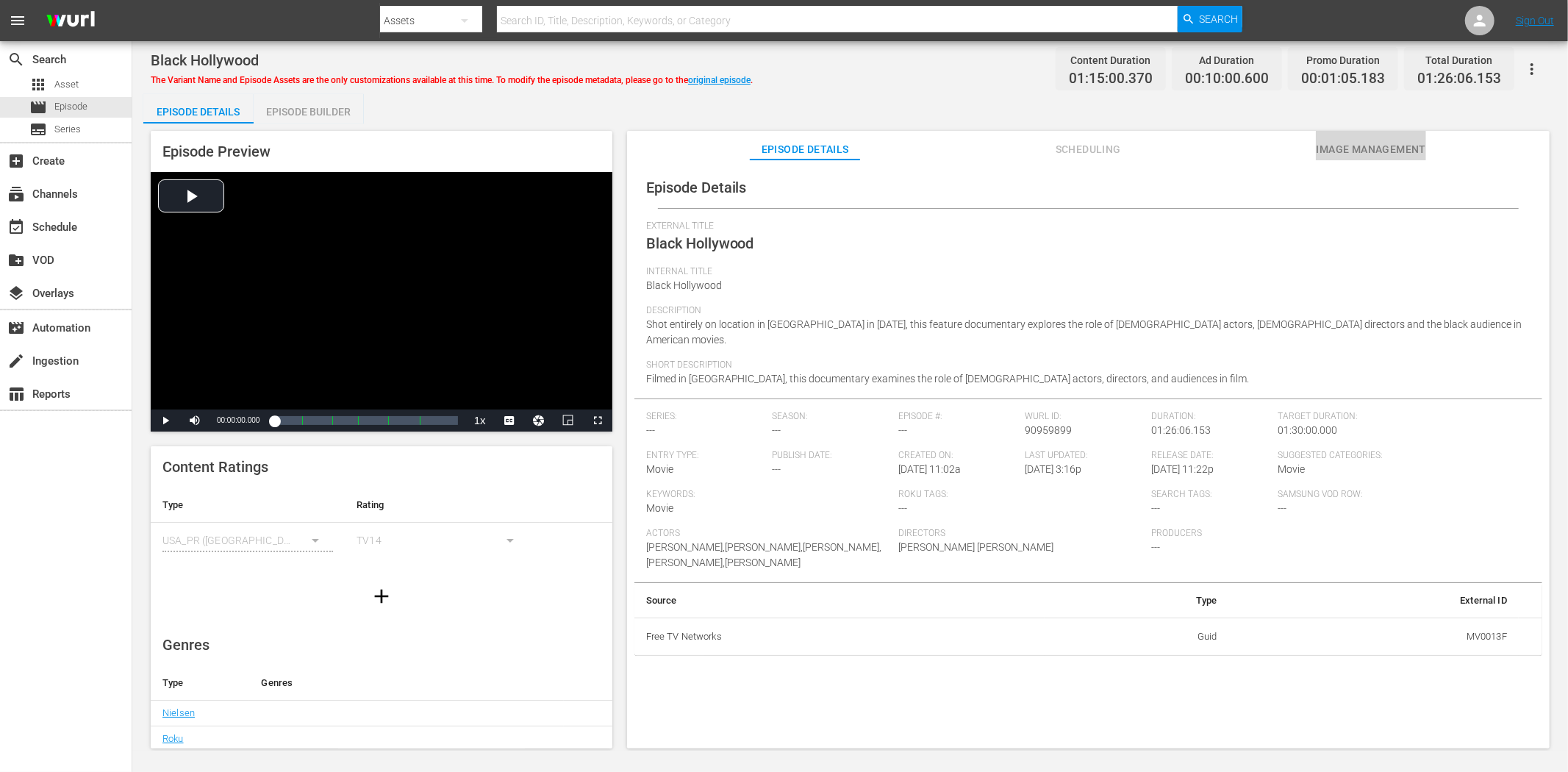
click at [1393, 146] on span "Image Management" at bounding box center [1371, 149] width 110 height 18
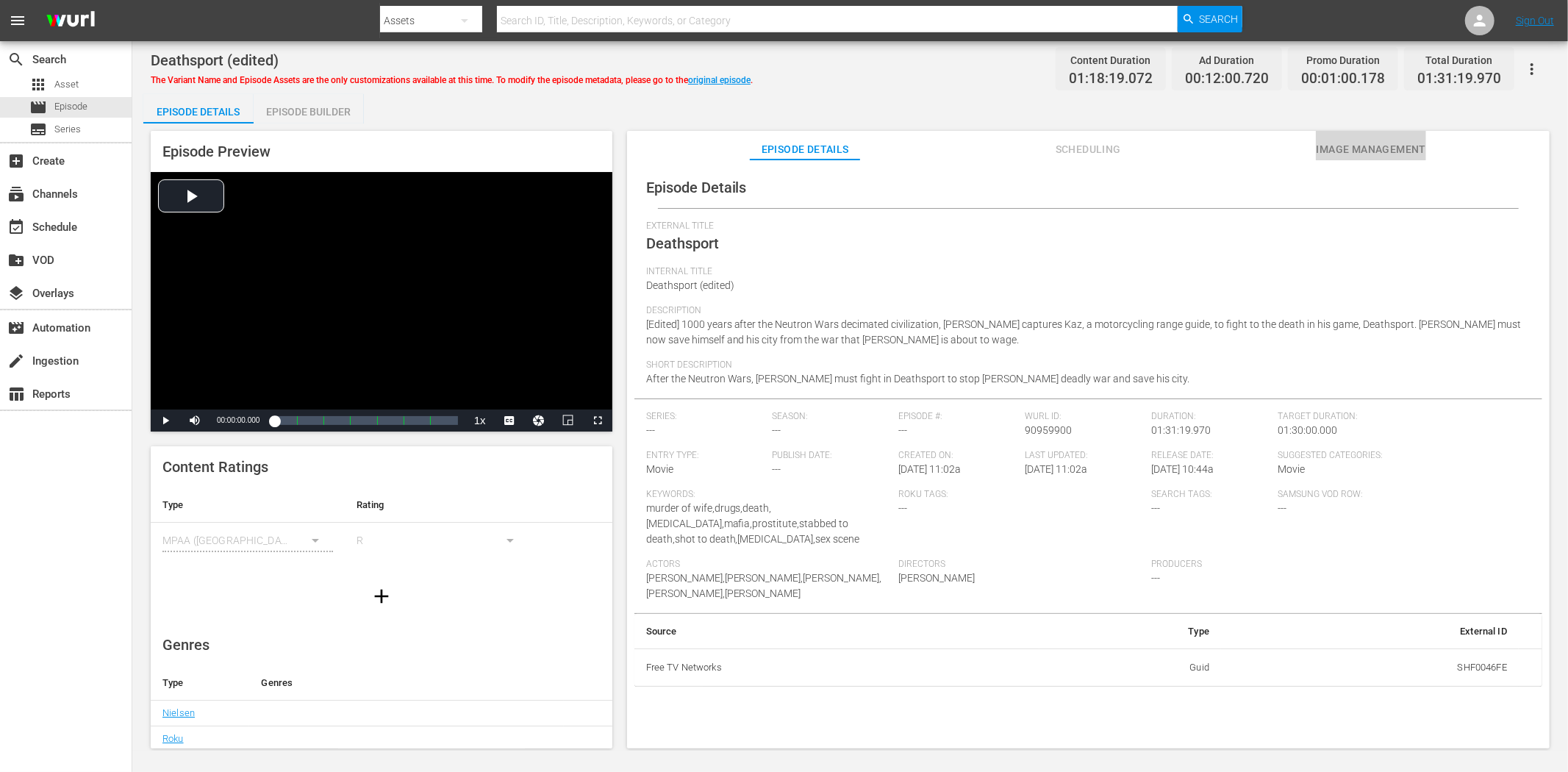
click at [1397, 153] on span "Image Management" at bounding box center [1371, 149] width 110 height 18
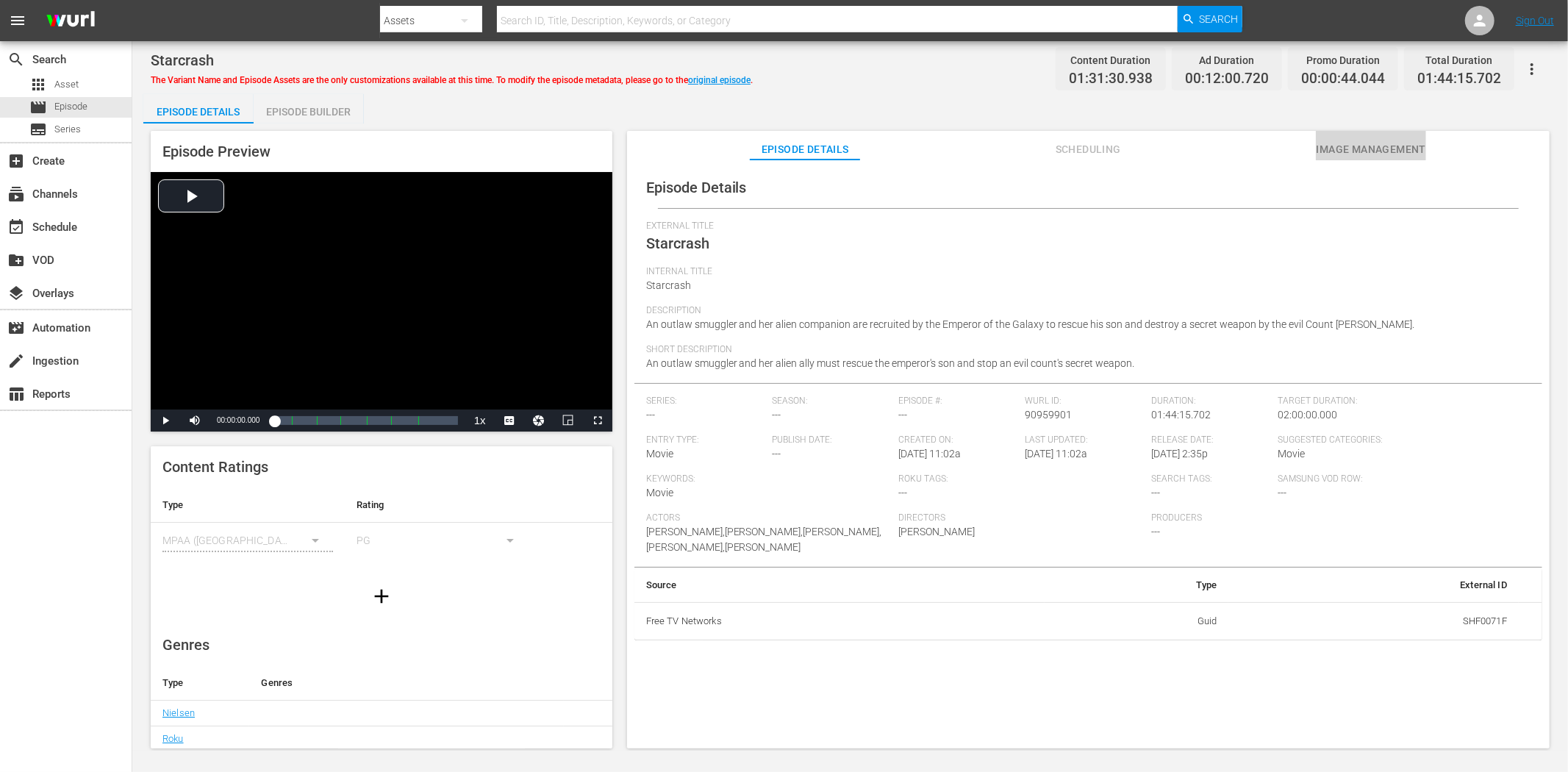
click at [1347, 149] on span "Image Management" at bounding box center [1371, 149] width 110 height 18
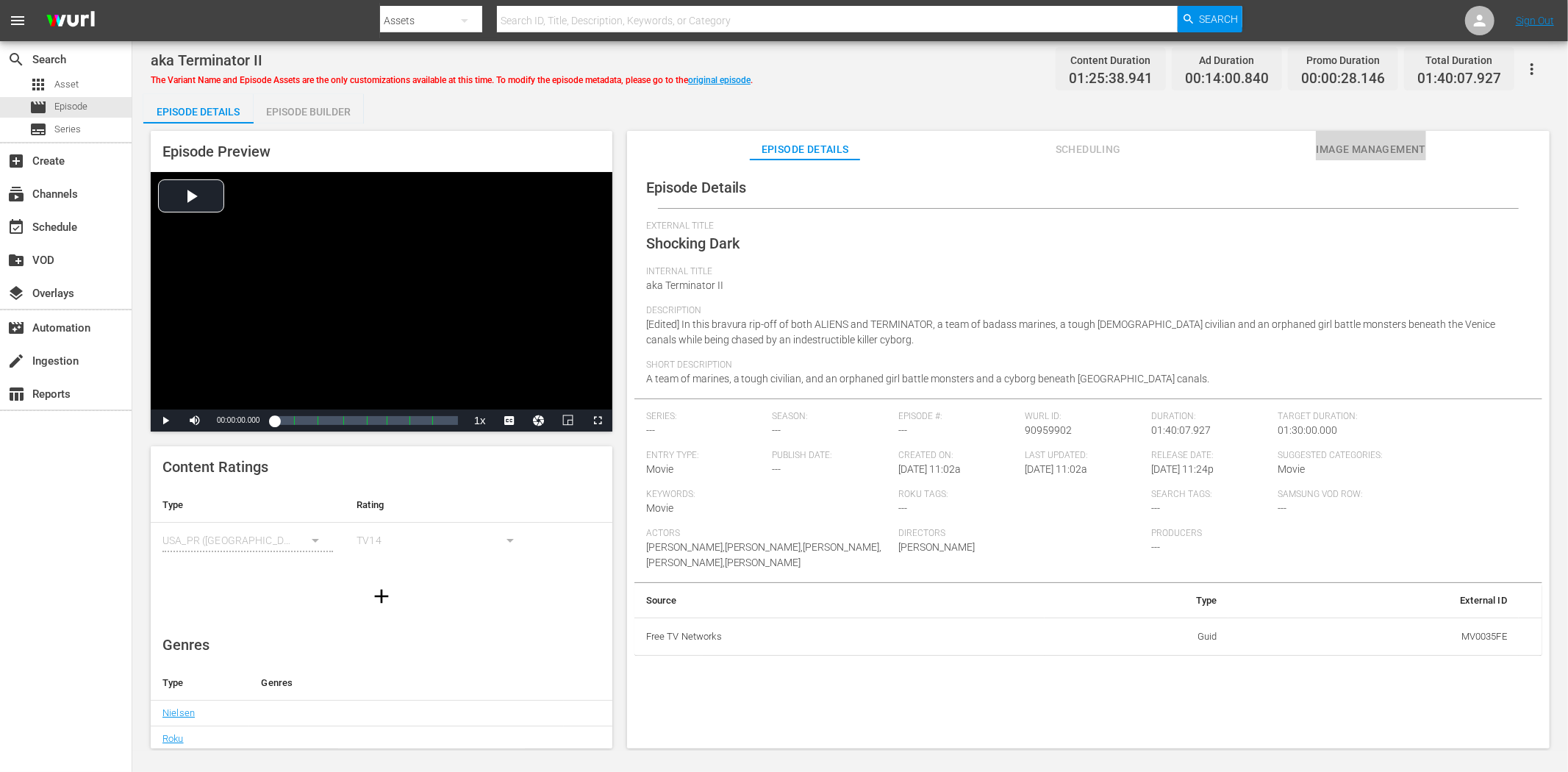
click at [1391, 152] on span "Image Management" at bounding box center [1371, 149] width 110 height 18
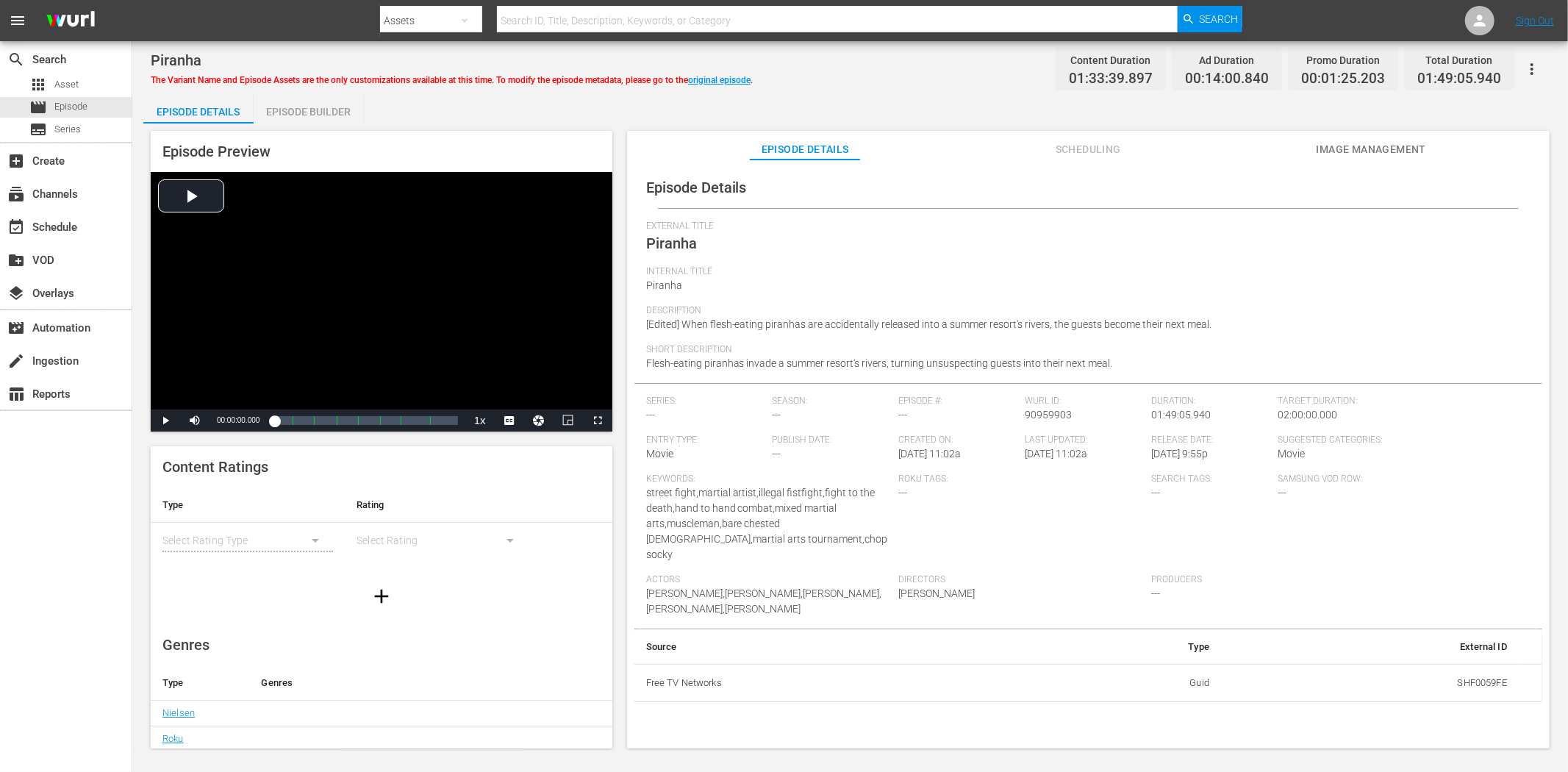
click at [1404, 155] on span "Image Management" at bounding box center [1371, 149] width 110 height 18
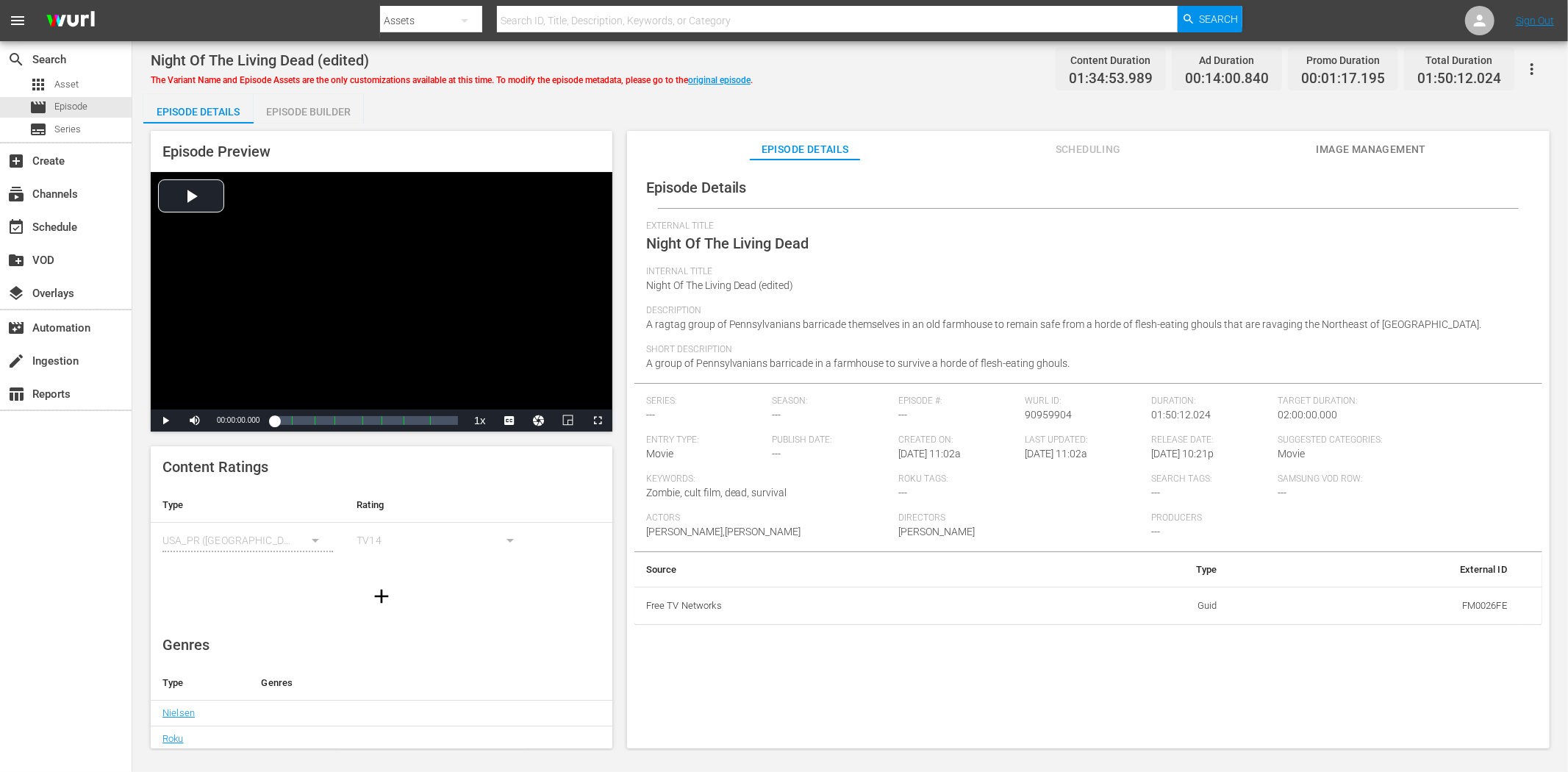
click at [1333, 143] on span "Image Management" at bounding box center [1371, 149] width 110 height 18
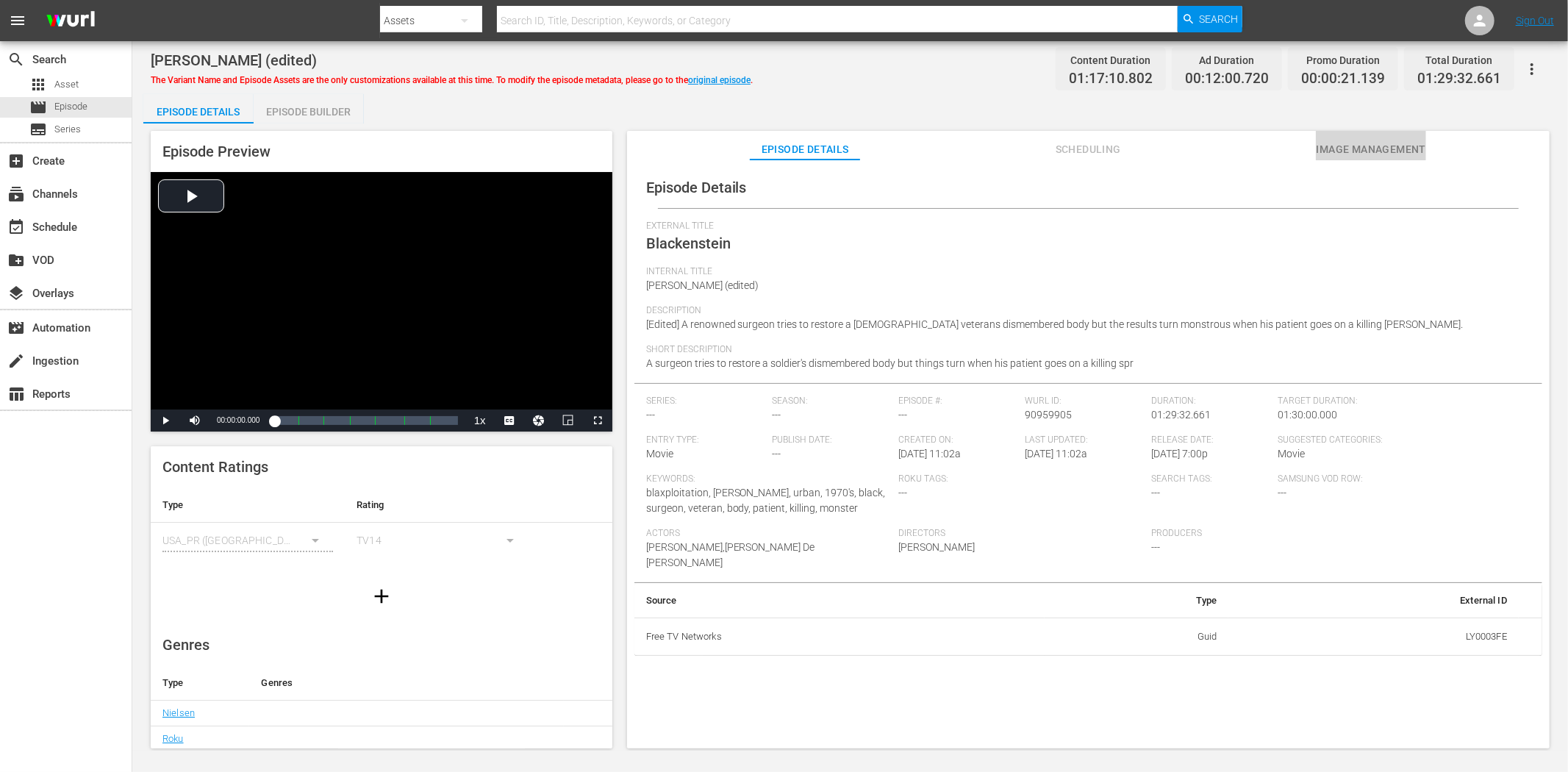
click at [1371, 134] on button "Image Management" at bounding box center [1371, 146] width 110 height 30
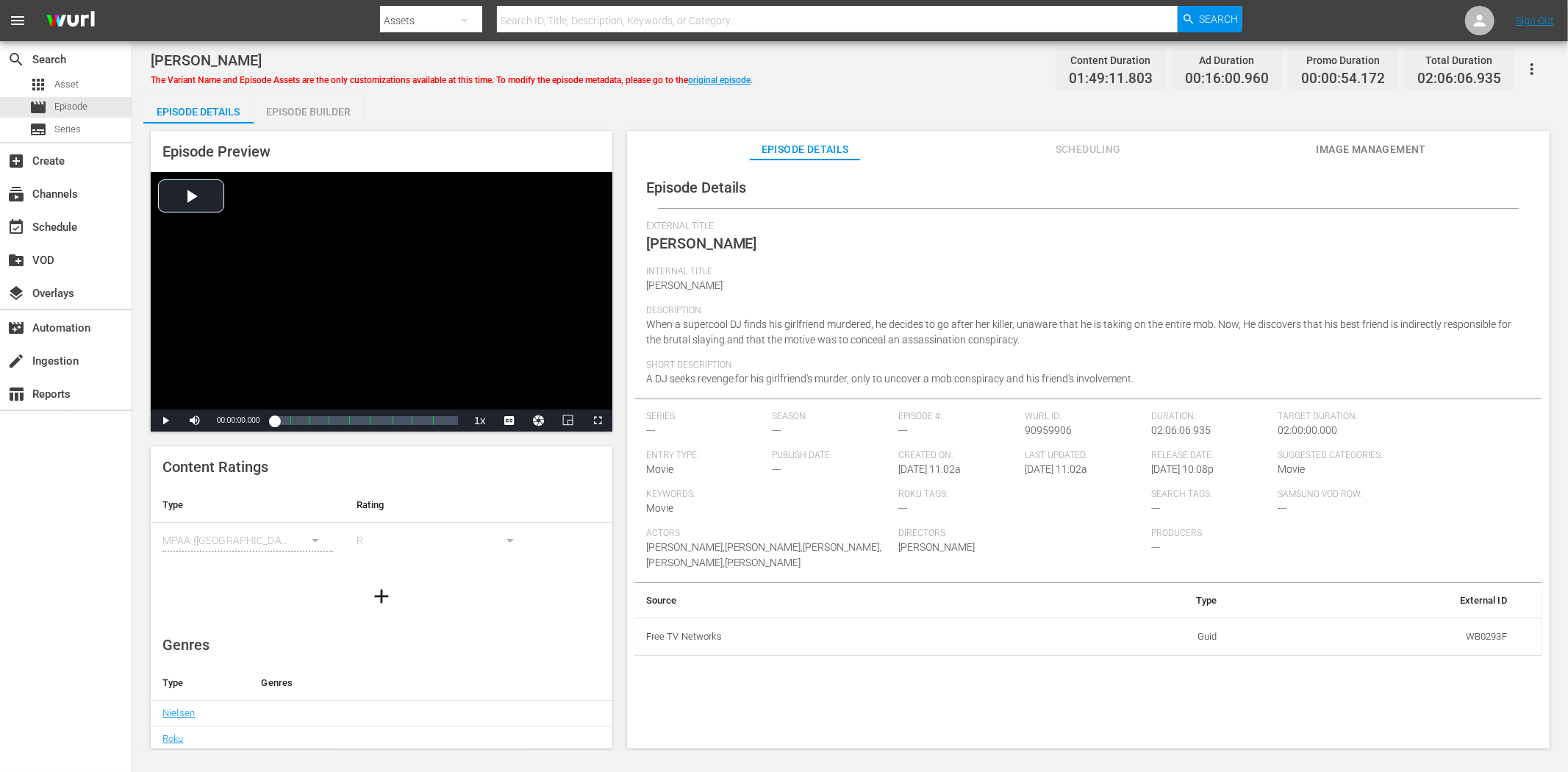
click at [1376, 146] on span "Image Management" at bounding box center [1371, 149] width 110 height 18
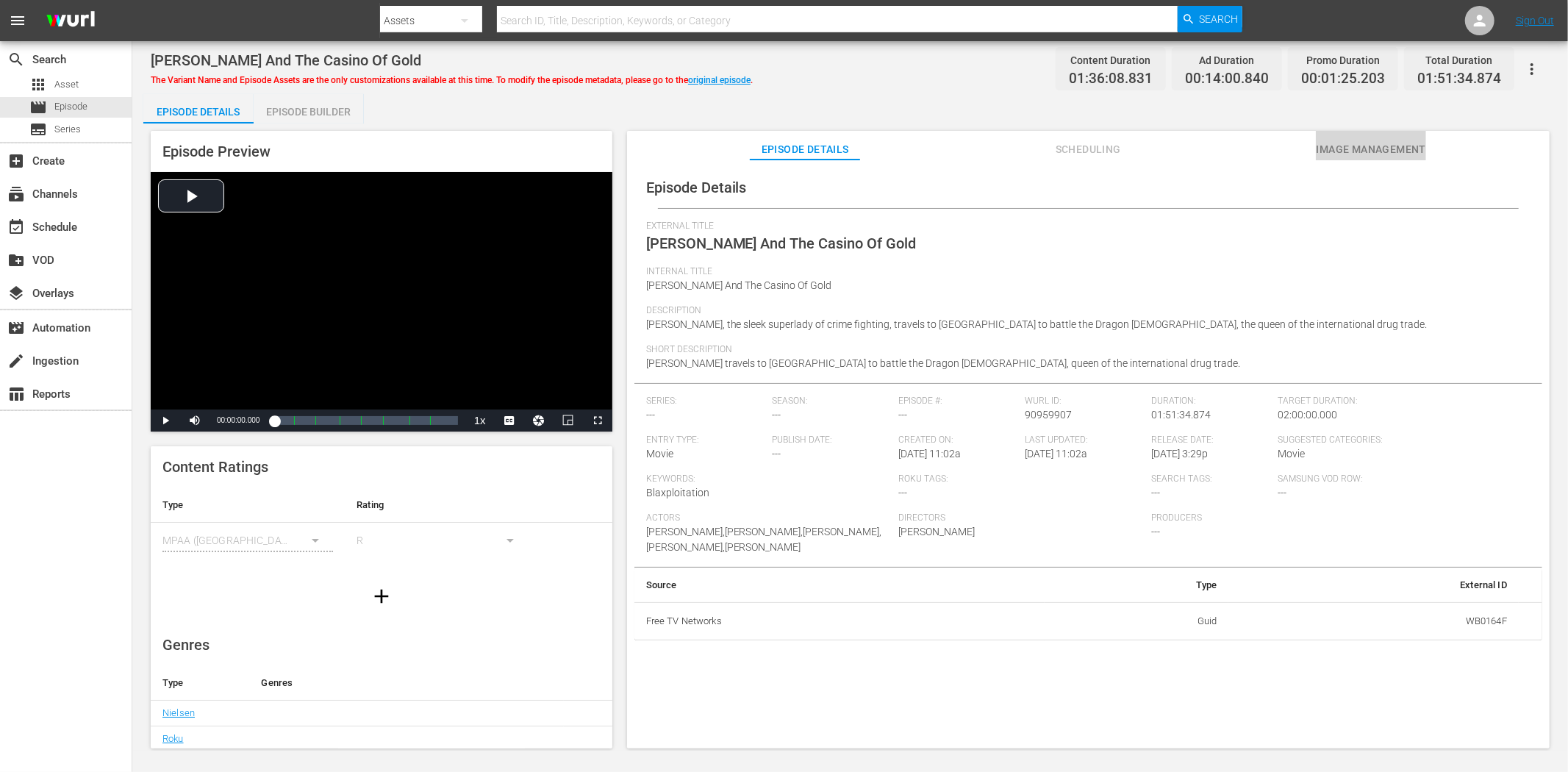
click at [1365, 140] on span "Image Management" at bounding box center [1371, 149] width 110 height 18
click at [1356, 147] on span "Image Management" at bounding box center [1371, 149] width 110 height 18
click at [1347, 144] on span "Image Management" at bounding box center [1371, 149] width 110 height 18
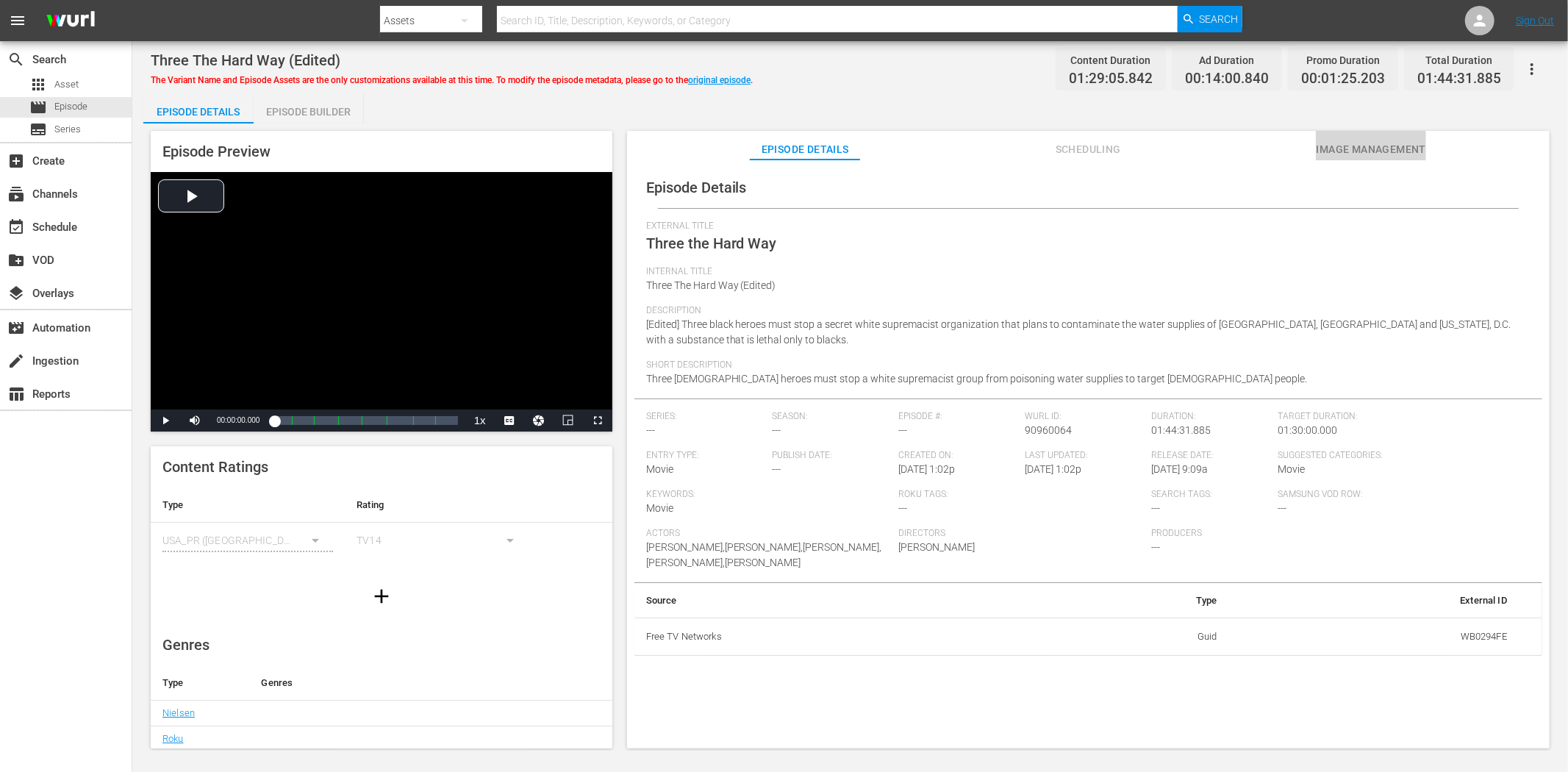
click at [1381, 140] on span "Image Management" at bounding box center [1371, 149] width 110 height 18
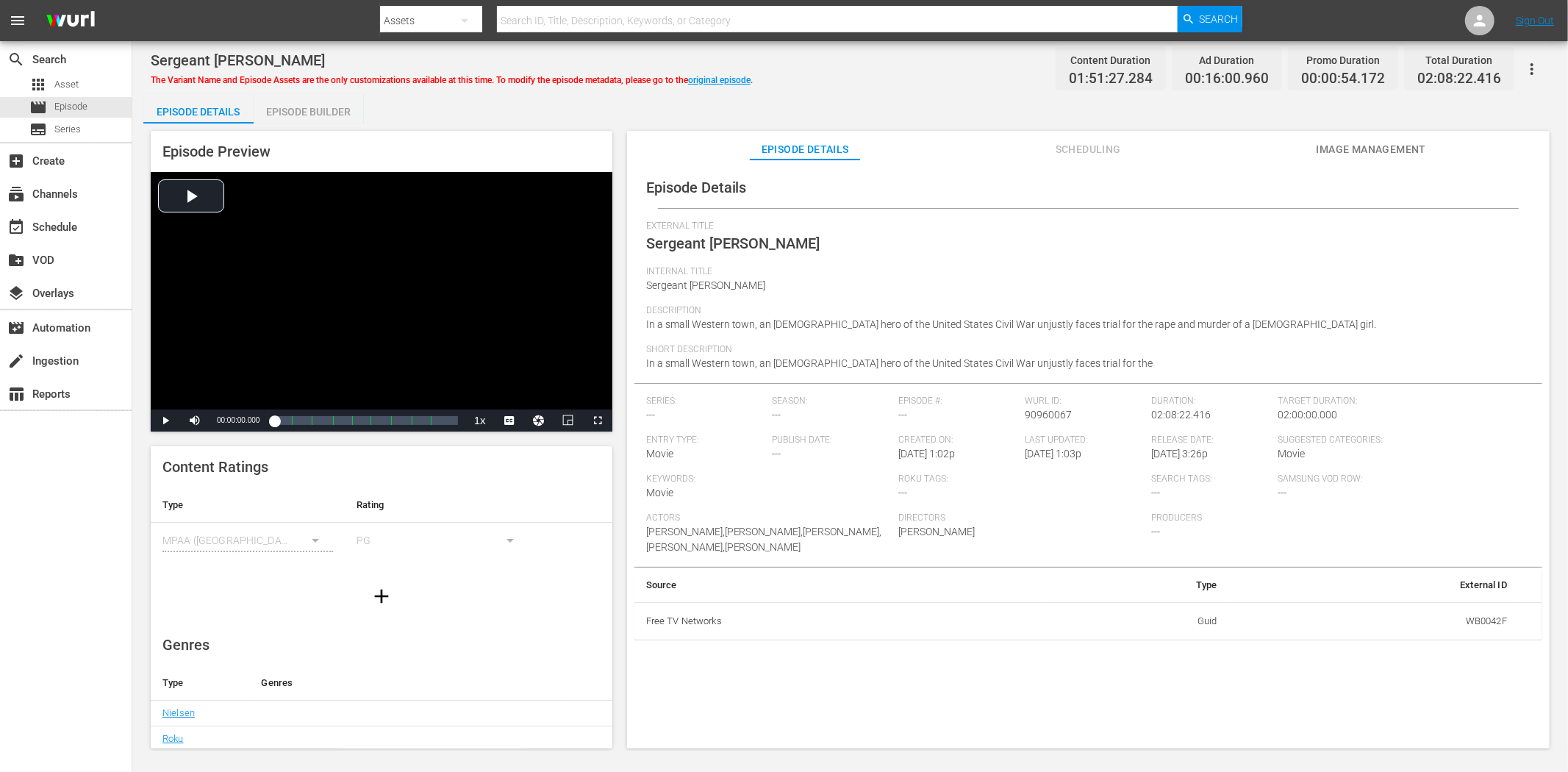
click at [1400, 140] on span "Image Management" at bounding box center [1371, 149] width 110 height 18
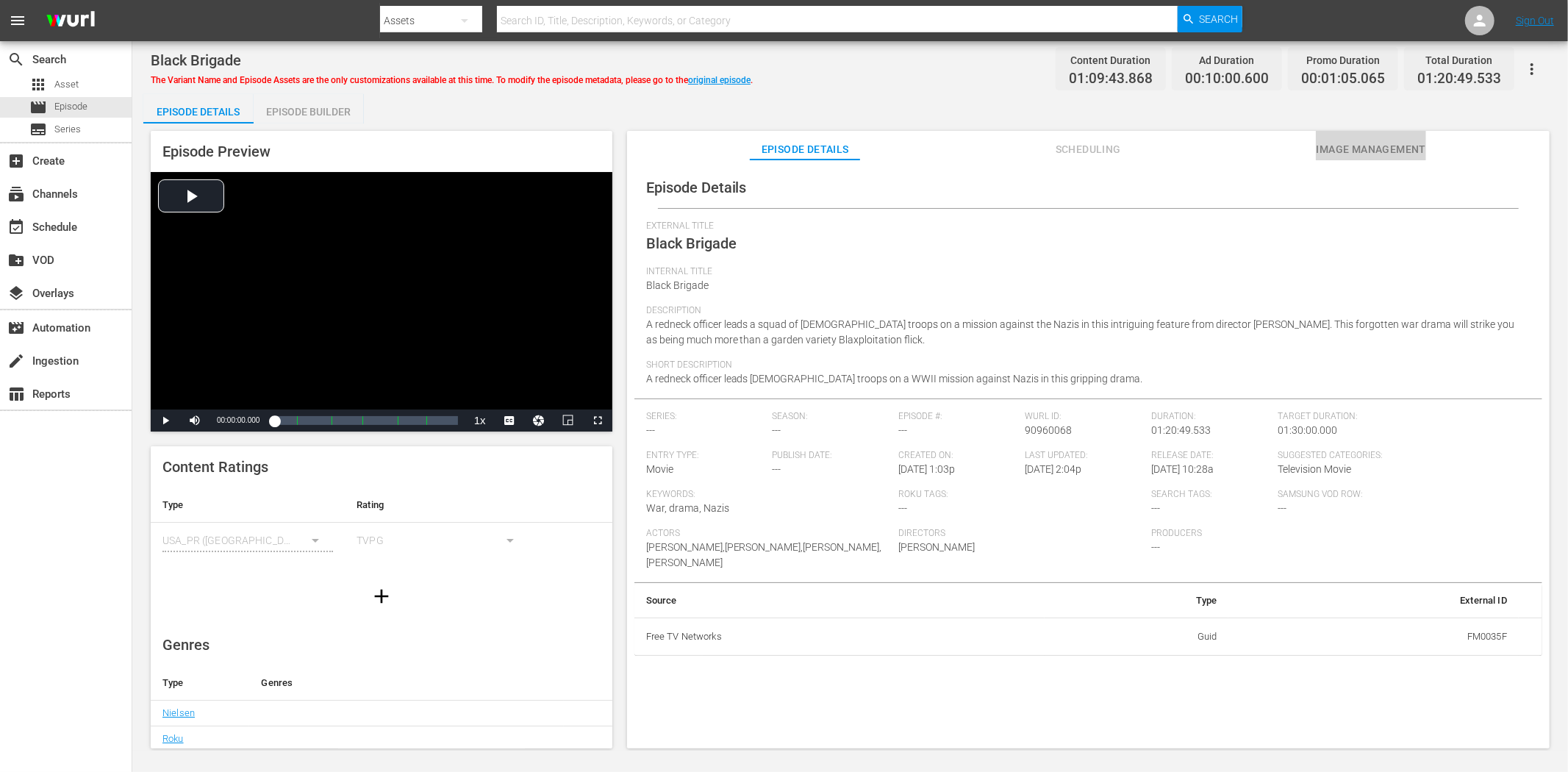
click at [1327, 147] on span "Image Management" at bounding box center [1371, 149] width 110 height 18
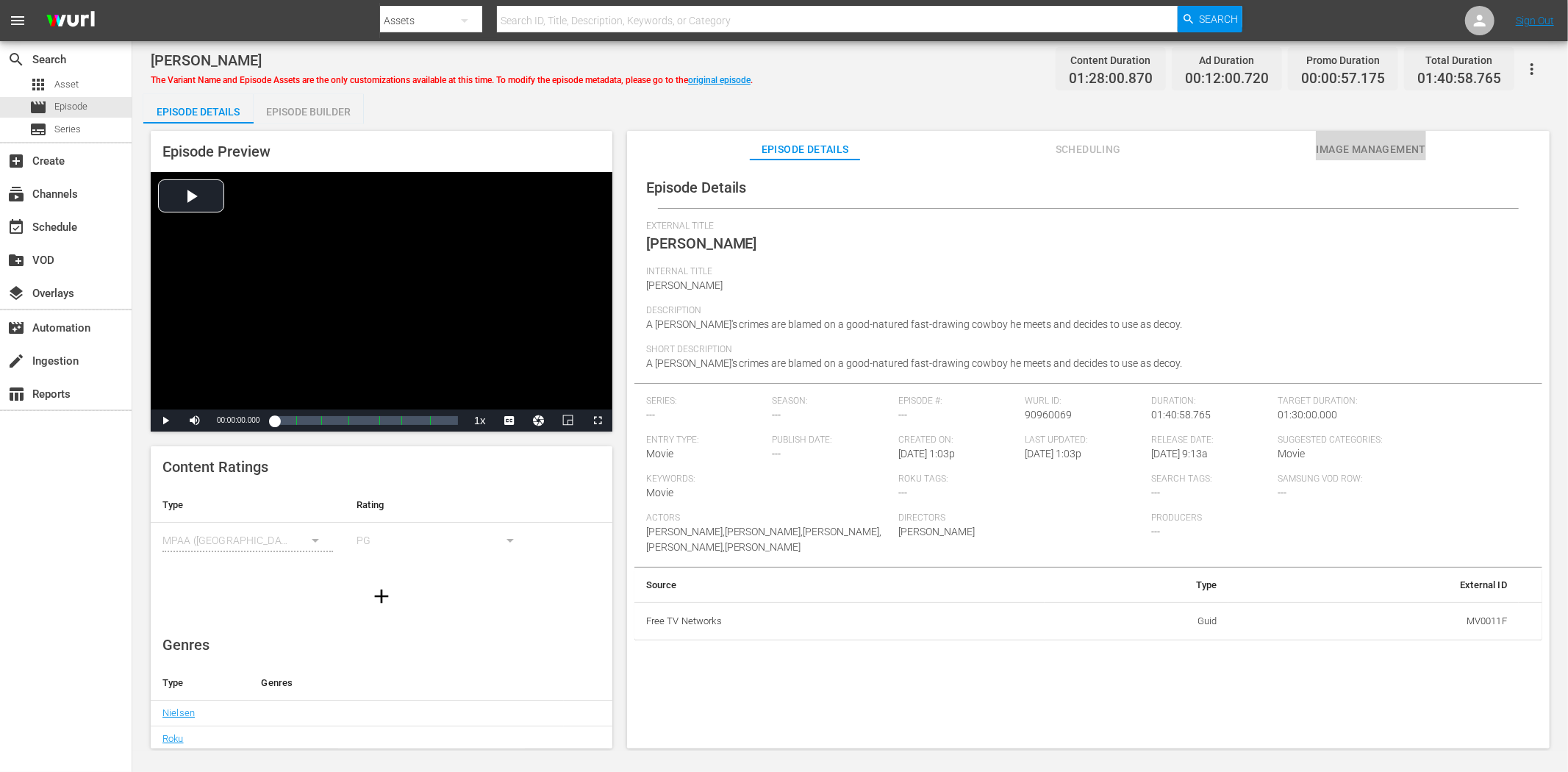
click at [1356, 142] on span "Image Management" at bounding box center [1371, 149] width 110 height 18
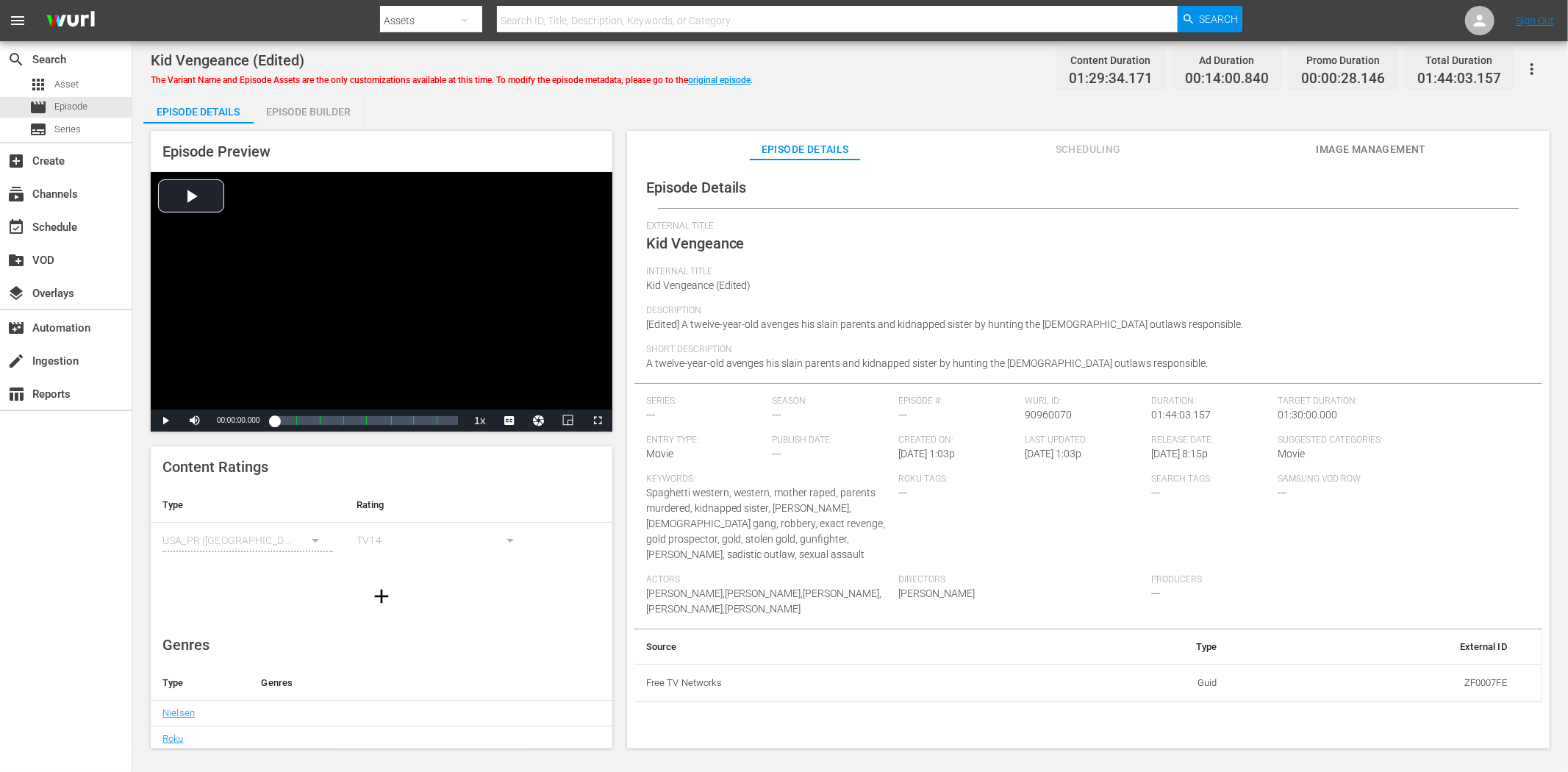
click at [1382, 143] on span "Image Management" at bounding box center [1371, 149] width 110 height 18
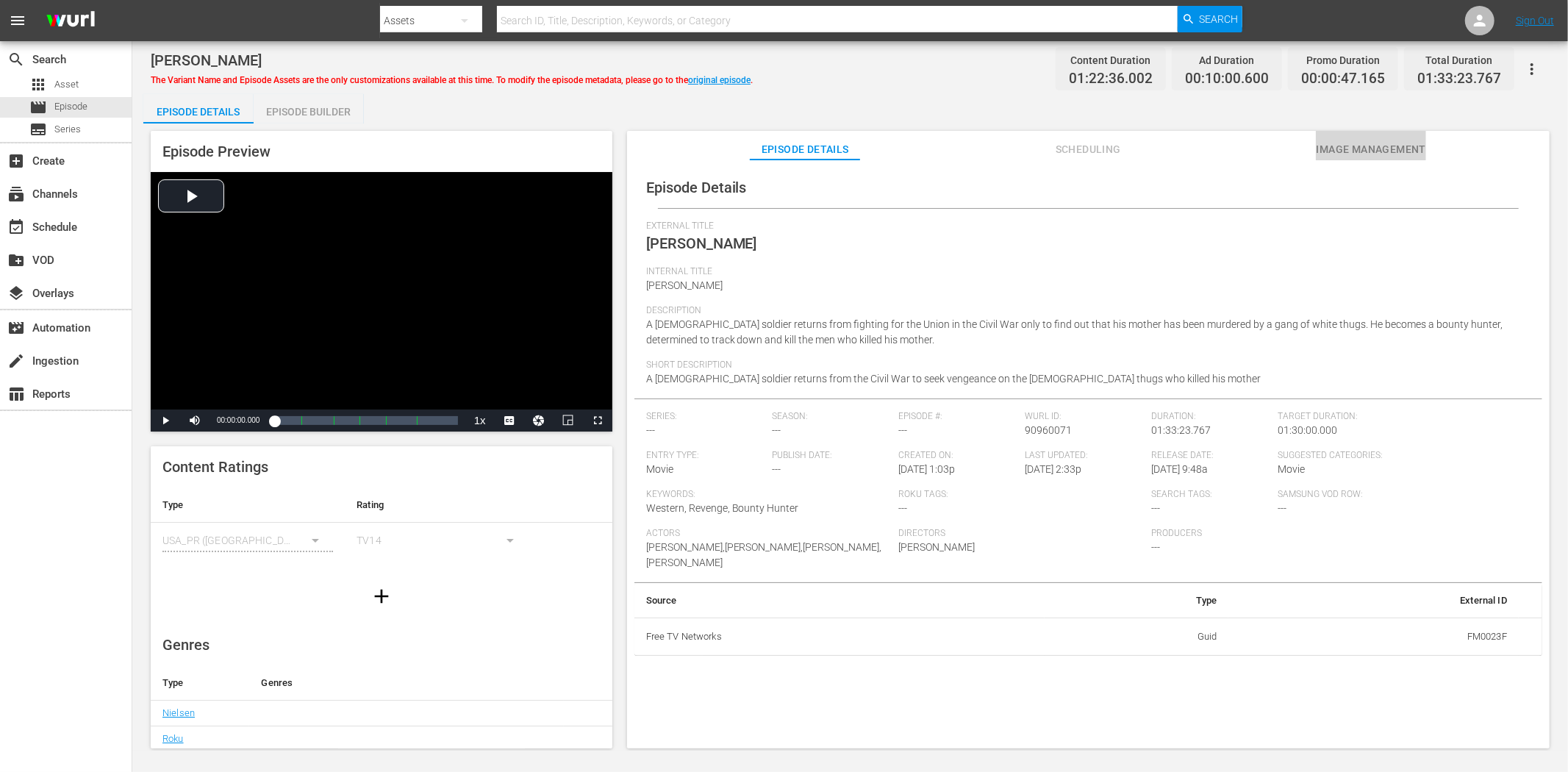
click at [1379, 142] on span "Image Management" at bounding box center [1371, 149] width 110 height 18
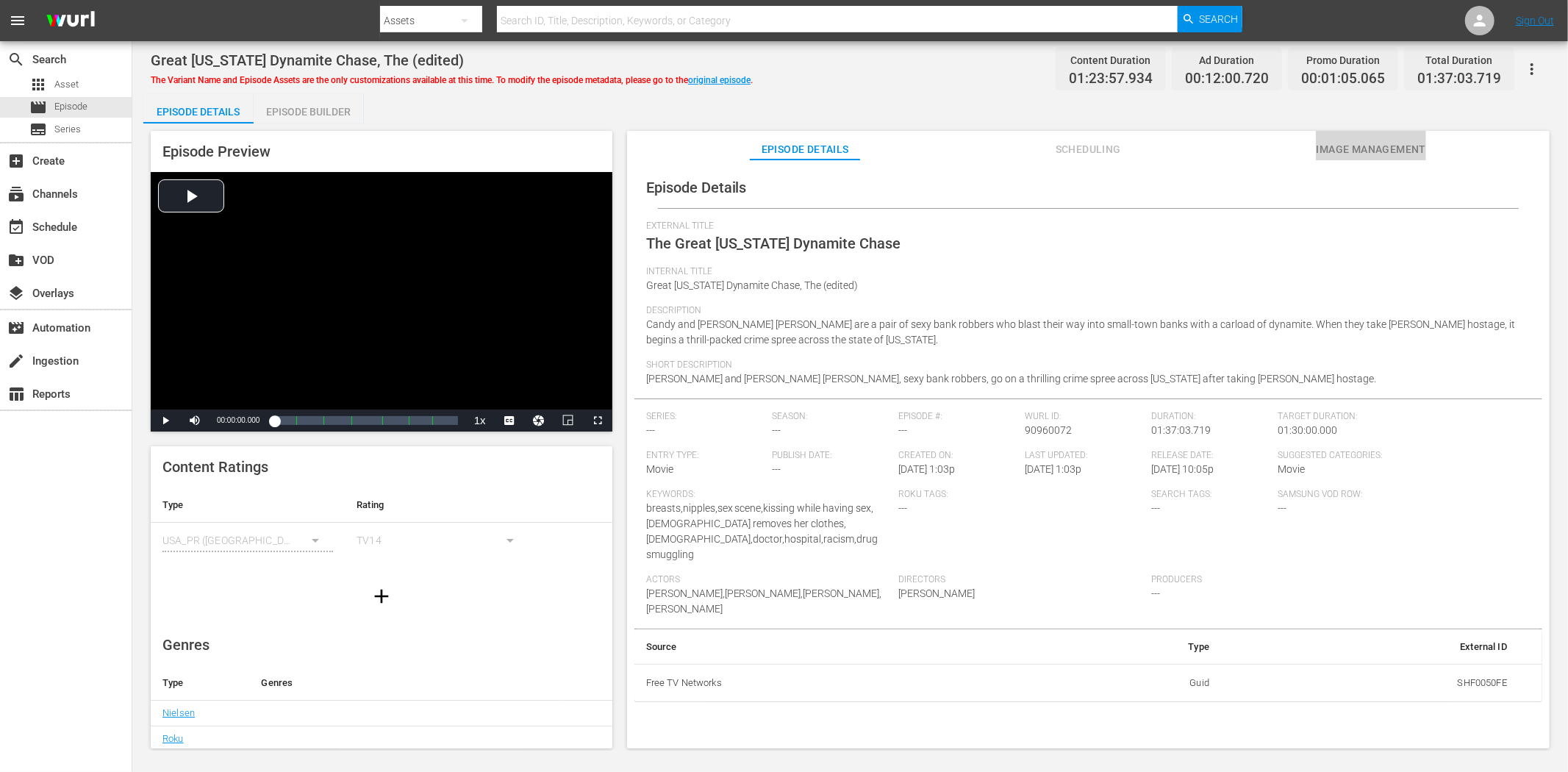
click at [1380, 138] on button "Image Management" at bounding box center [1371, 146] width 110 height 30
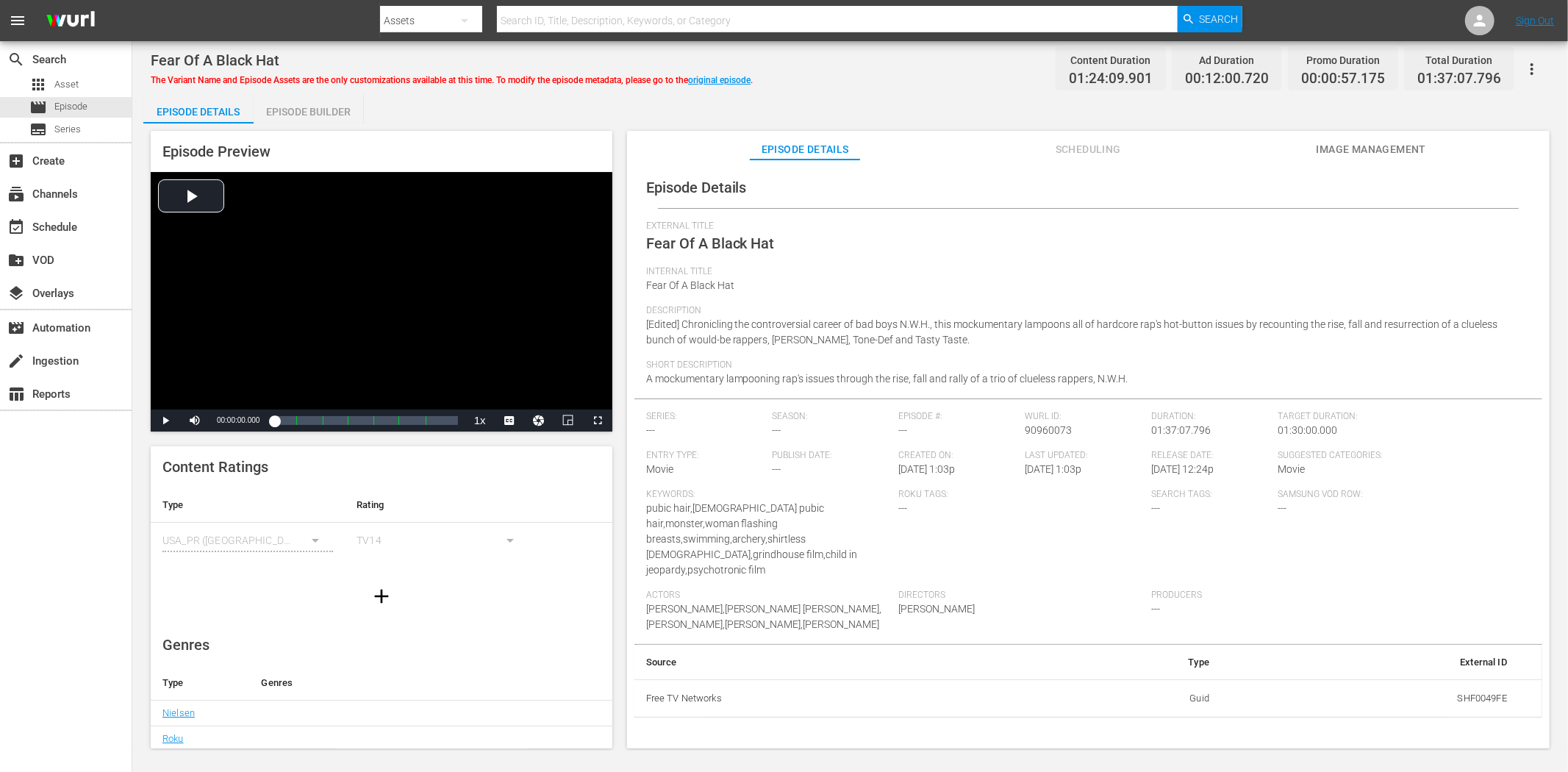
click at [1361, 146] on span "Image Management" at bounding box center [1371, 149] width 110 height 18
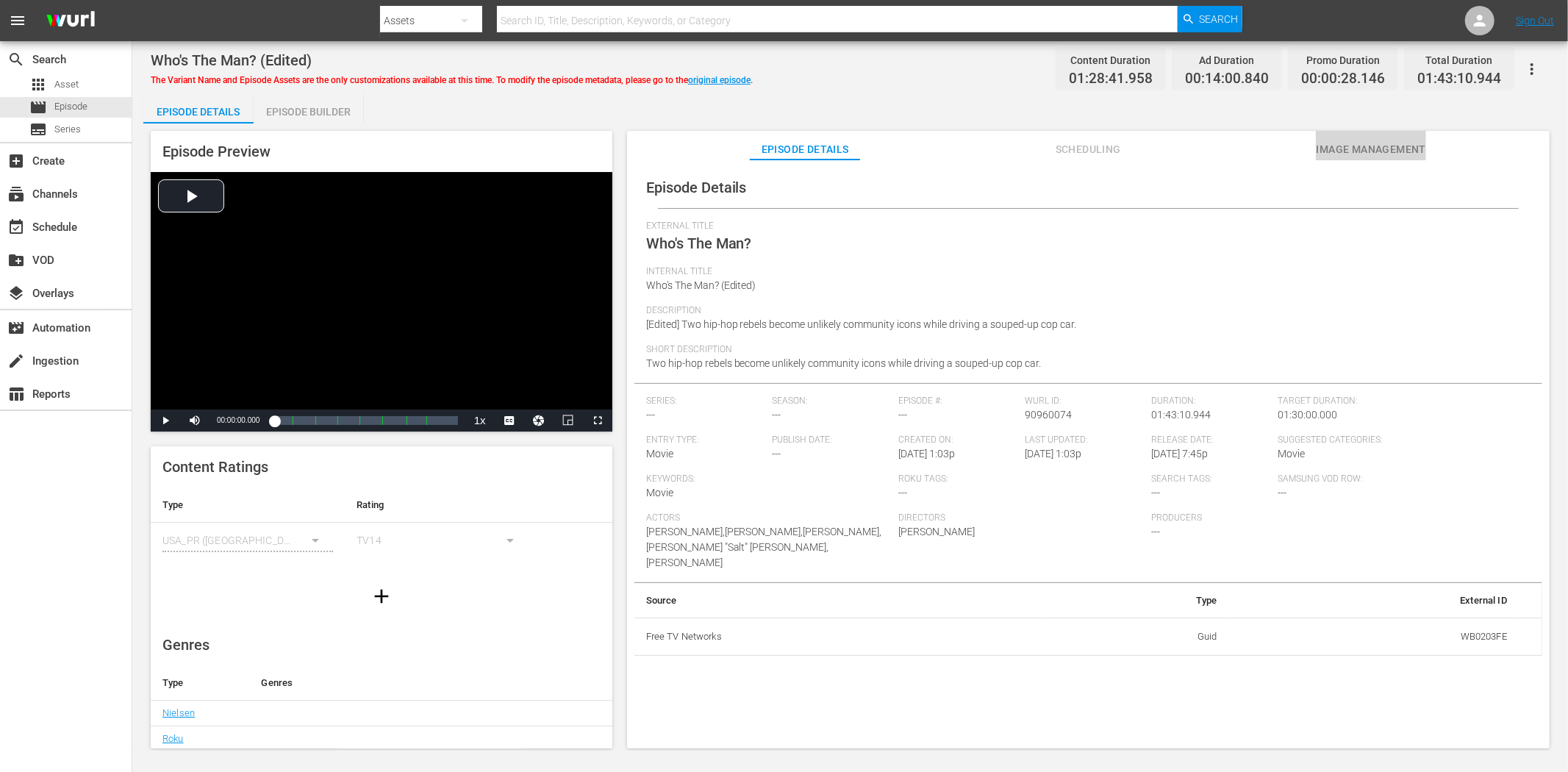
click at [1395, 140] on span "Image Management" at bounding box center [1371, 149] width 110 height 18
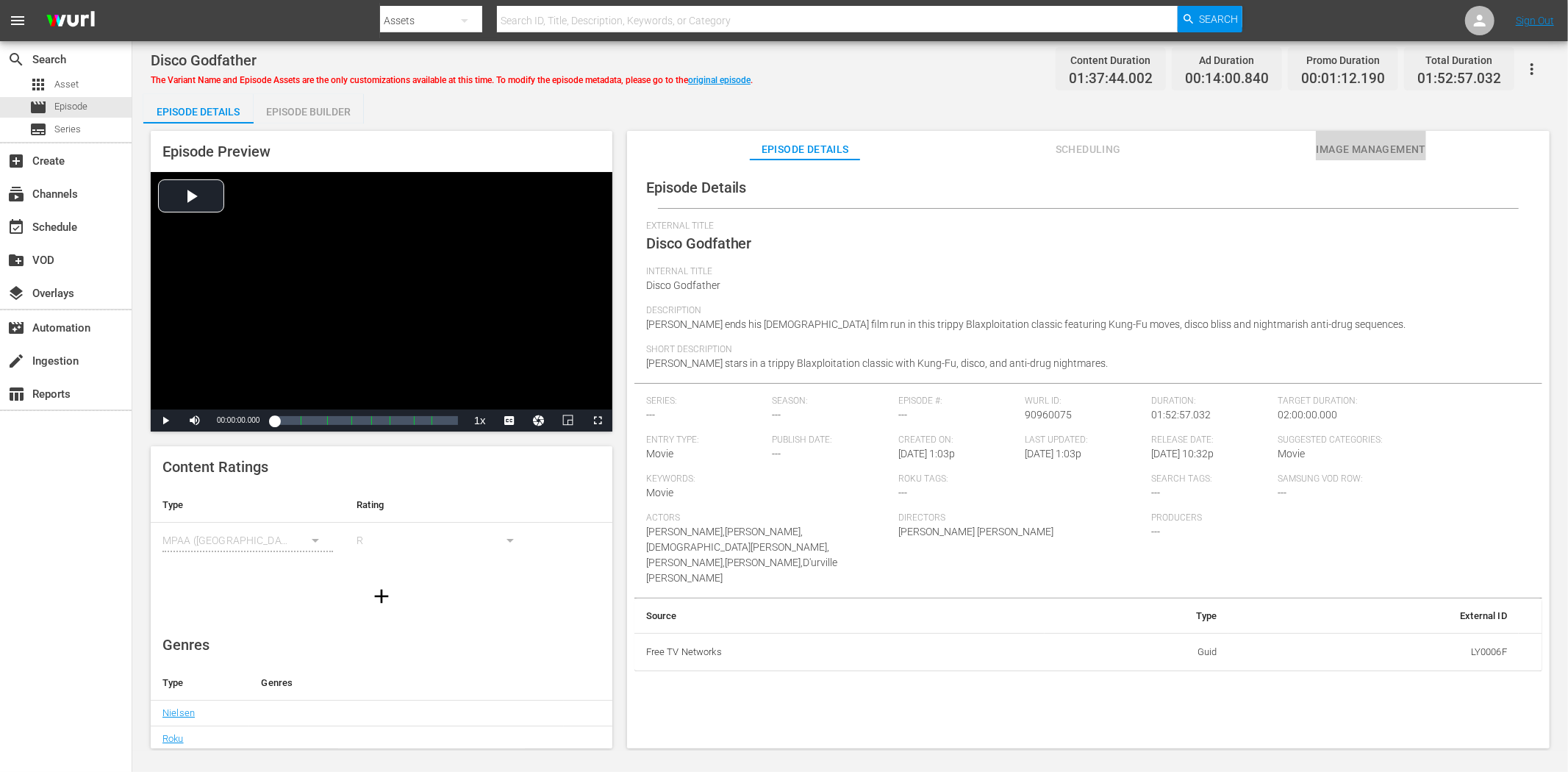
click at [1392, 147] on span "Image Management" at bounding box center [1371, 149] width 110 height 18
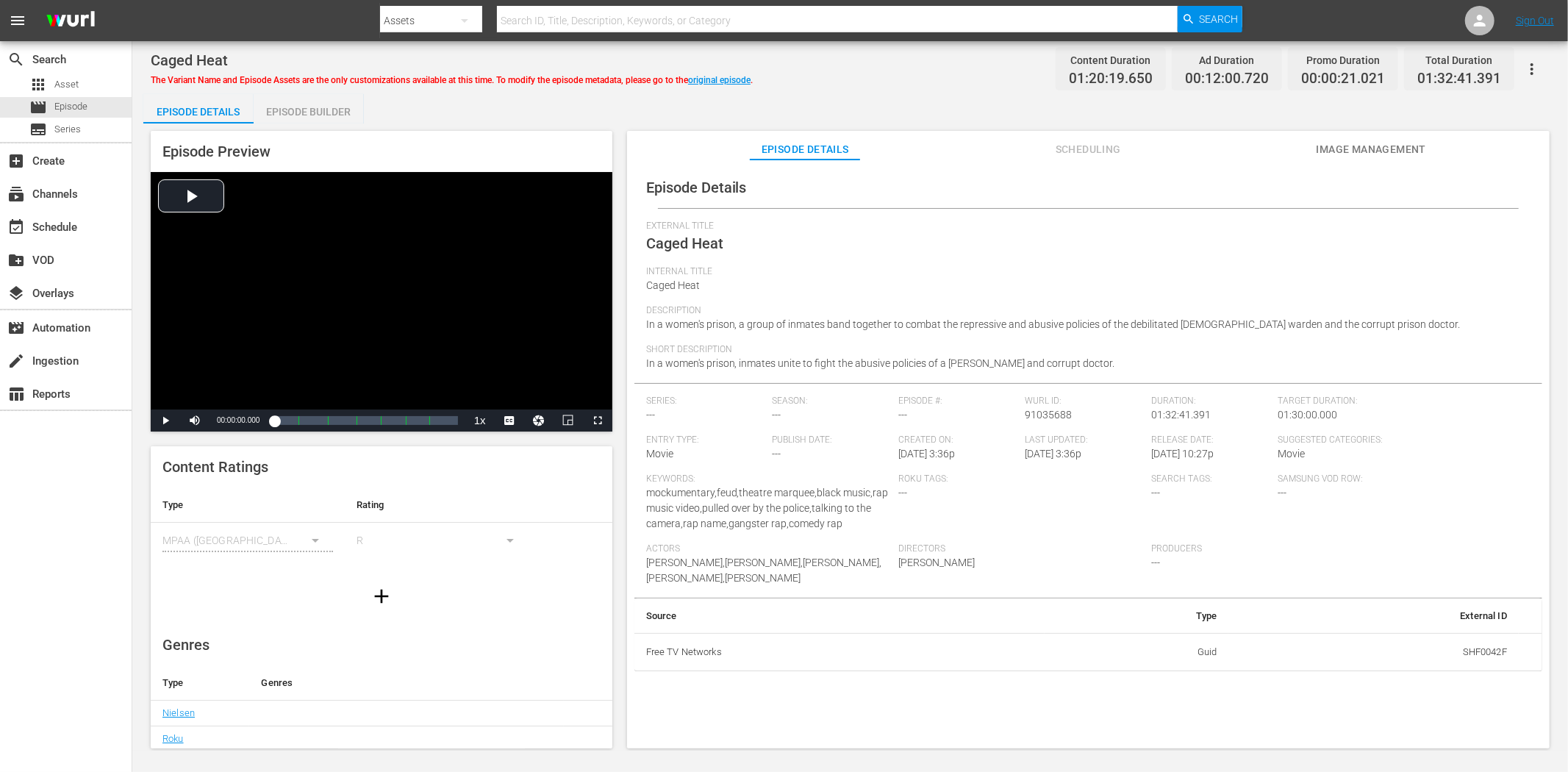
click at [1326, 138] on button "Image Management" at bounding box center [1371, 146] width 110 height 30
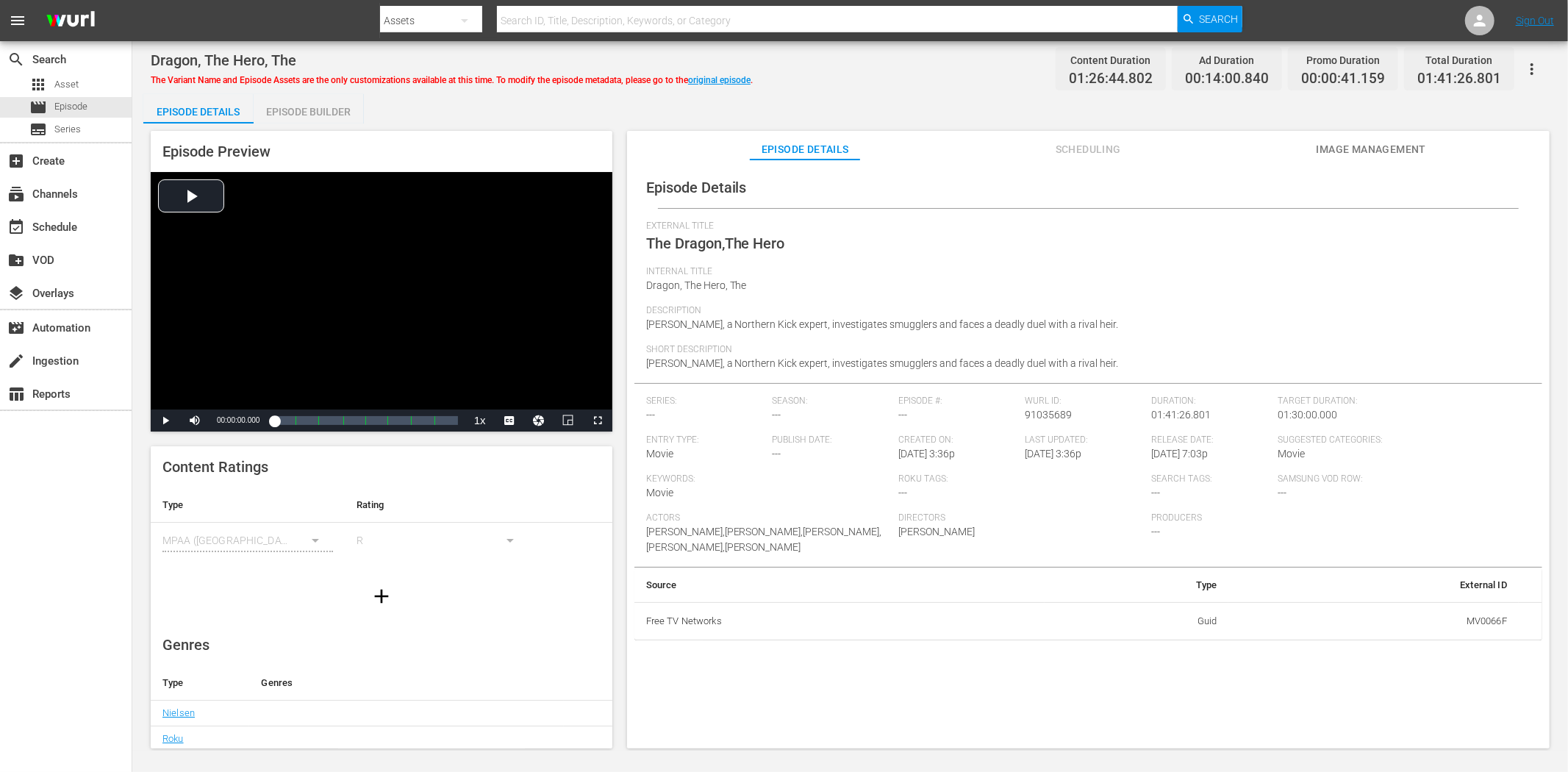
click at [1353, 144] on span "Image Management" at bounding box center [1371, 149] width 110 height 18
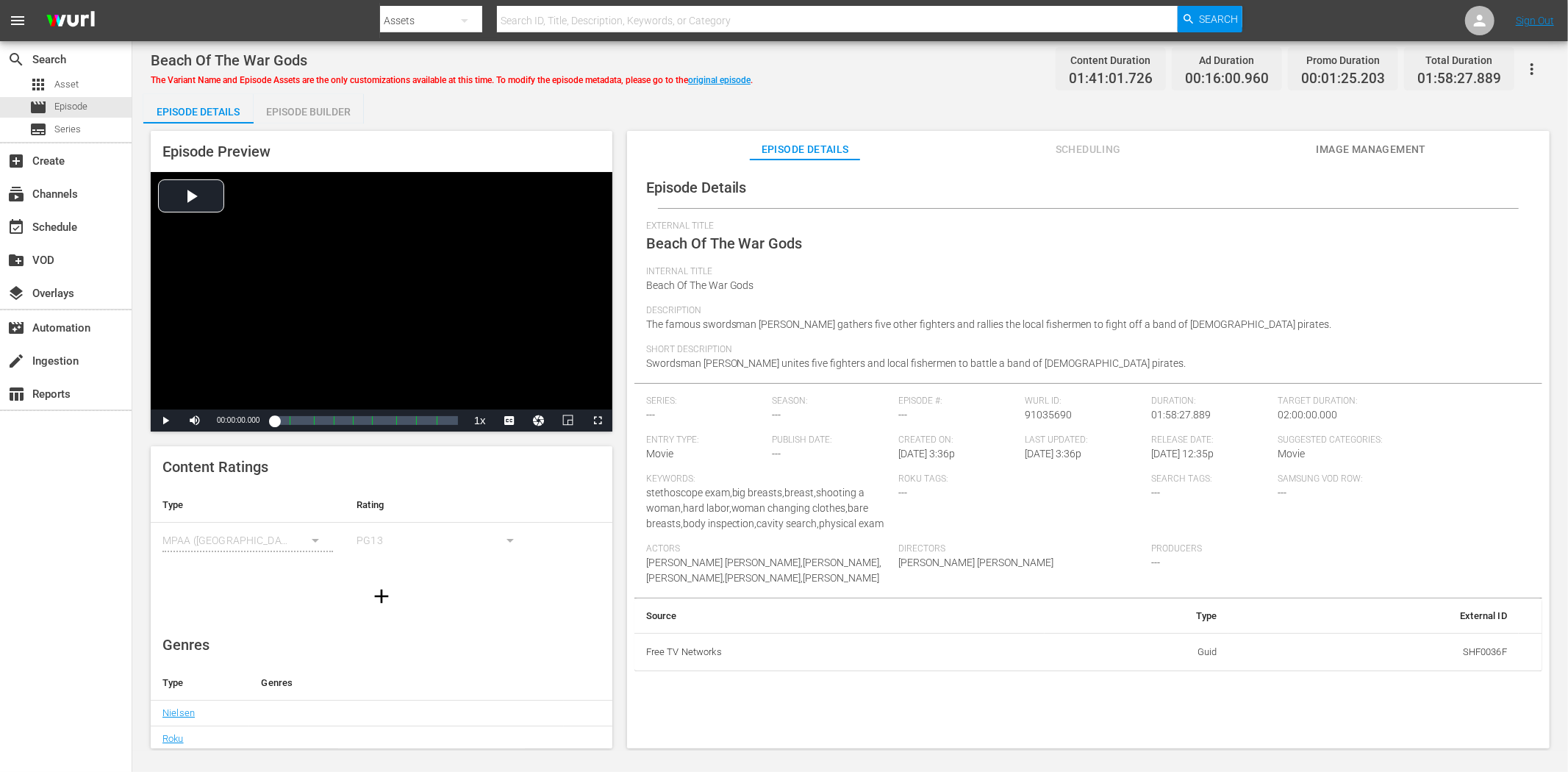
click at [1347, 145] on span "Image Management" at bounding box center [1371, 149] width 110 height 18
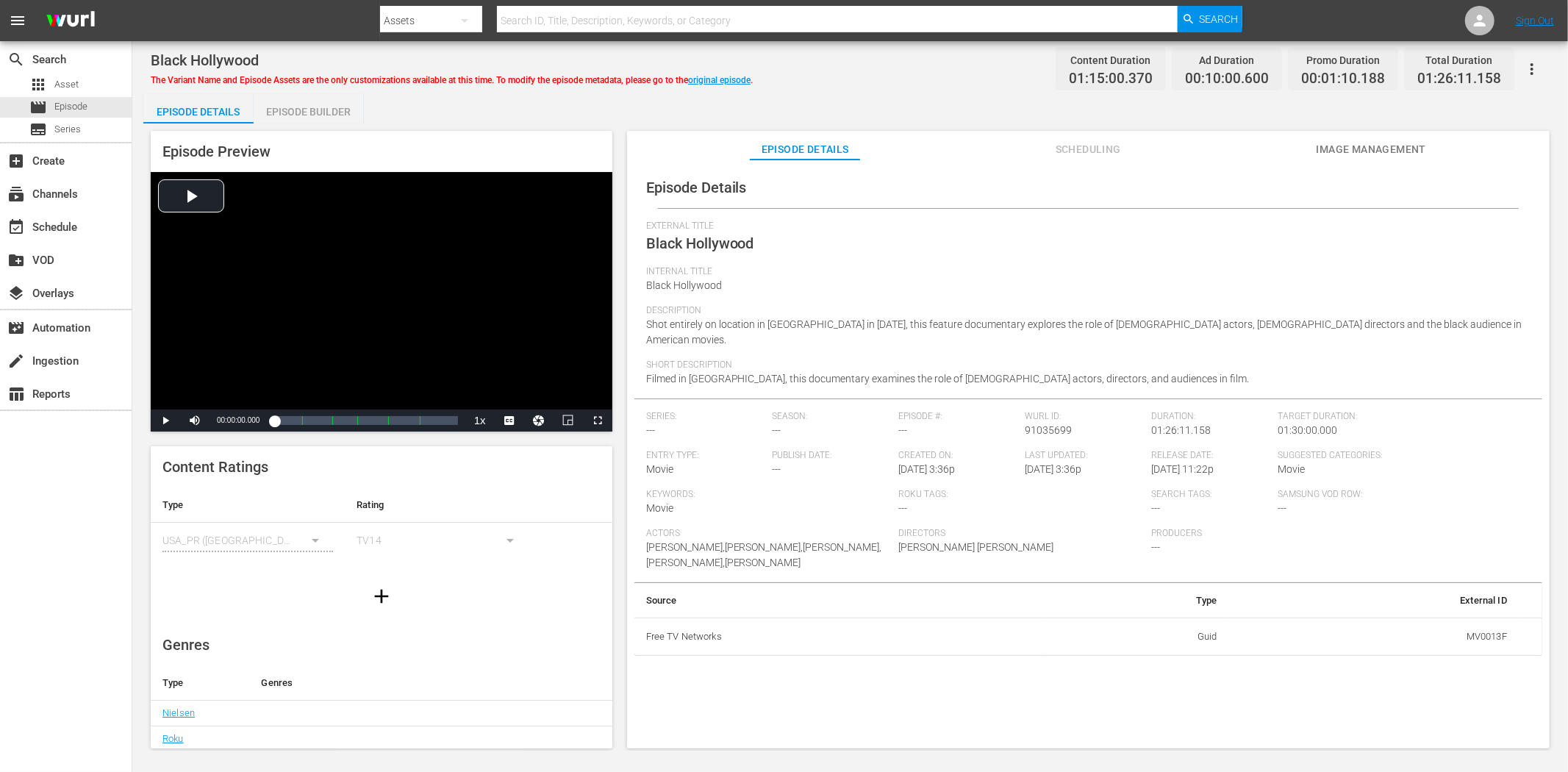
click at [1385, 146] on span "Image Management" at bounding box center [1371, 149] width 110 height 18
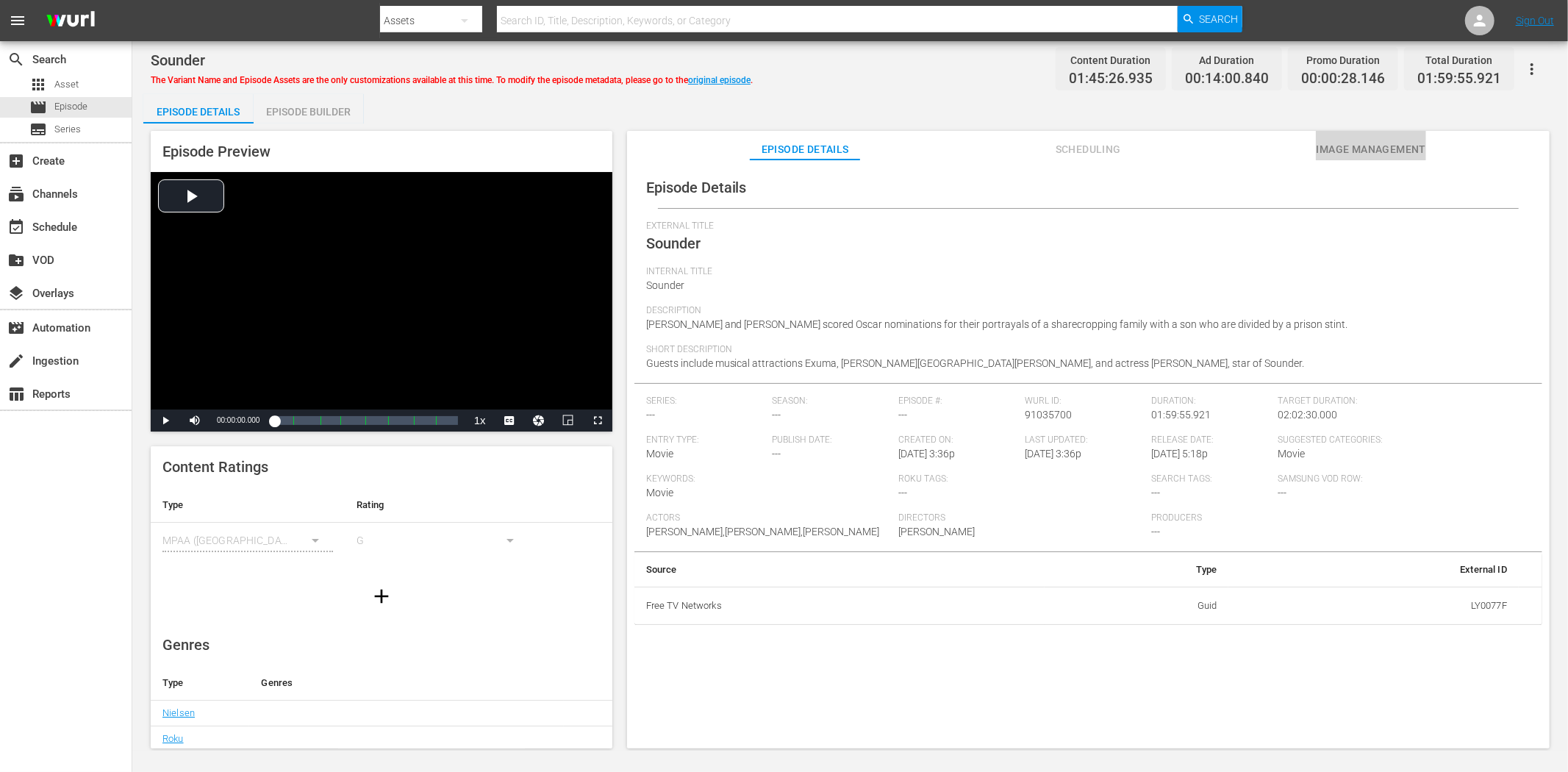
click at [1389, 145] on span "Image Management" at bounding box center [1371, 149] width 110 height 18
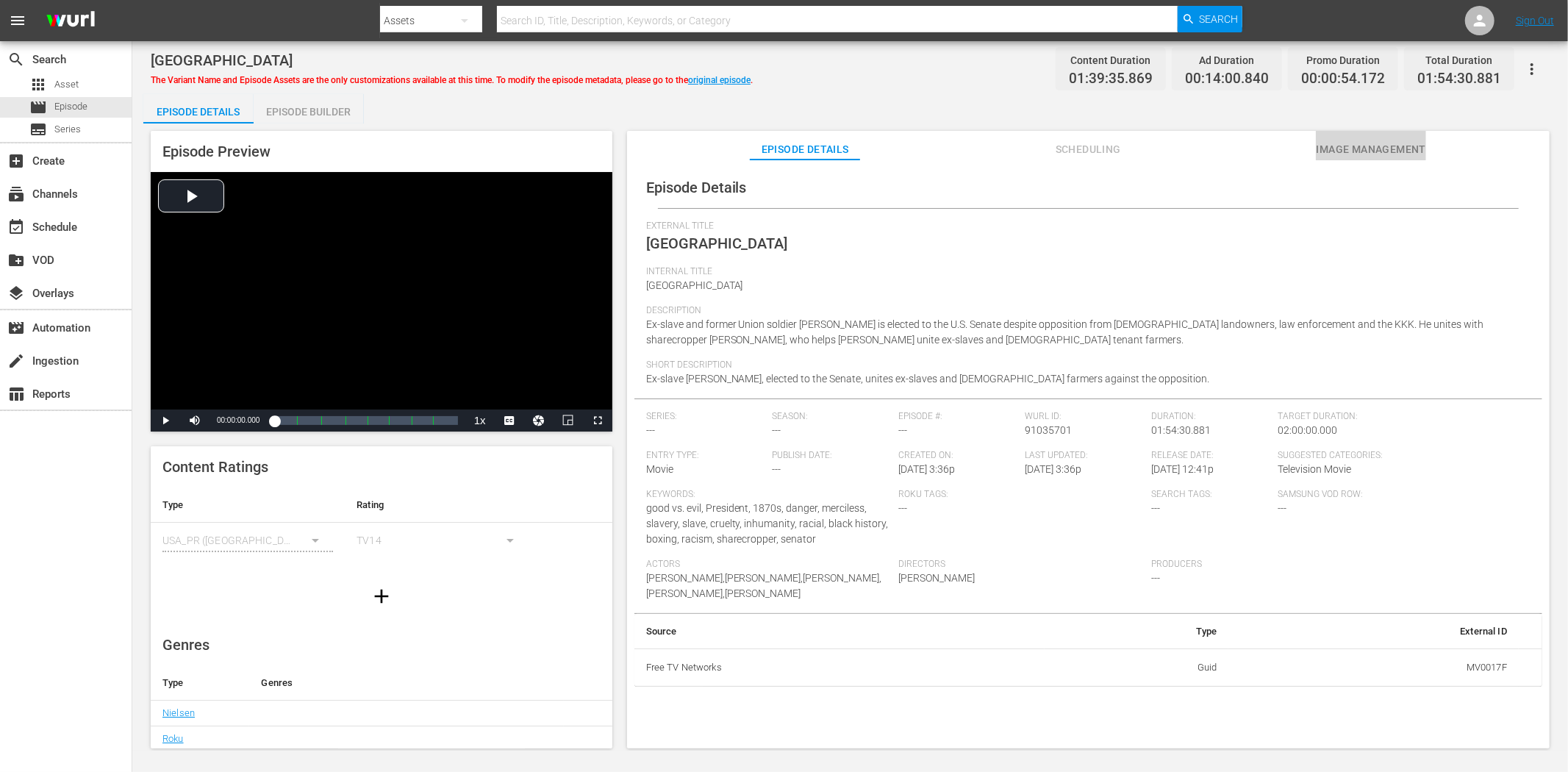
click at [1372, 141] on span "Image Management" at bounding box center [1371, 149] width 110 height 18
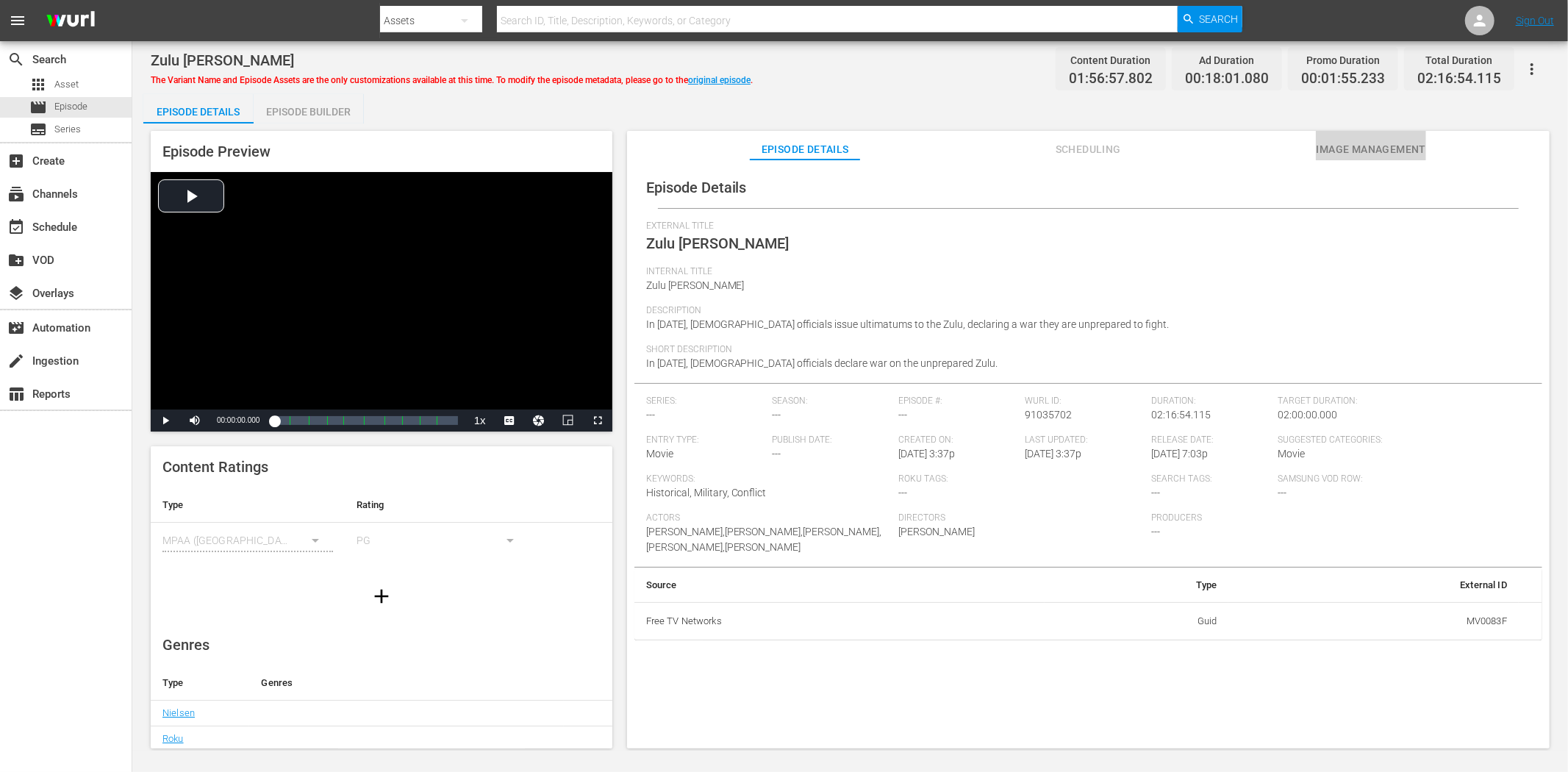
click at [1363, 144] on span "Image Management" at bounding box center [1371, 149] width 110 height 18
click at [1357, 151] on span "Image Management" at bounding box center [1371, 149] width 110 height 18
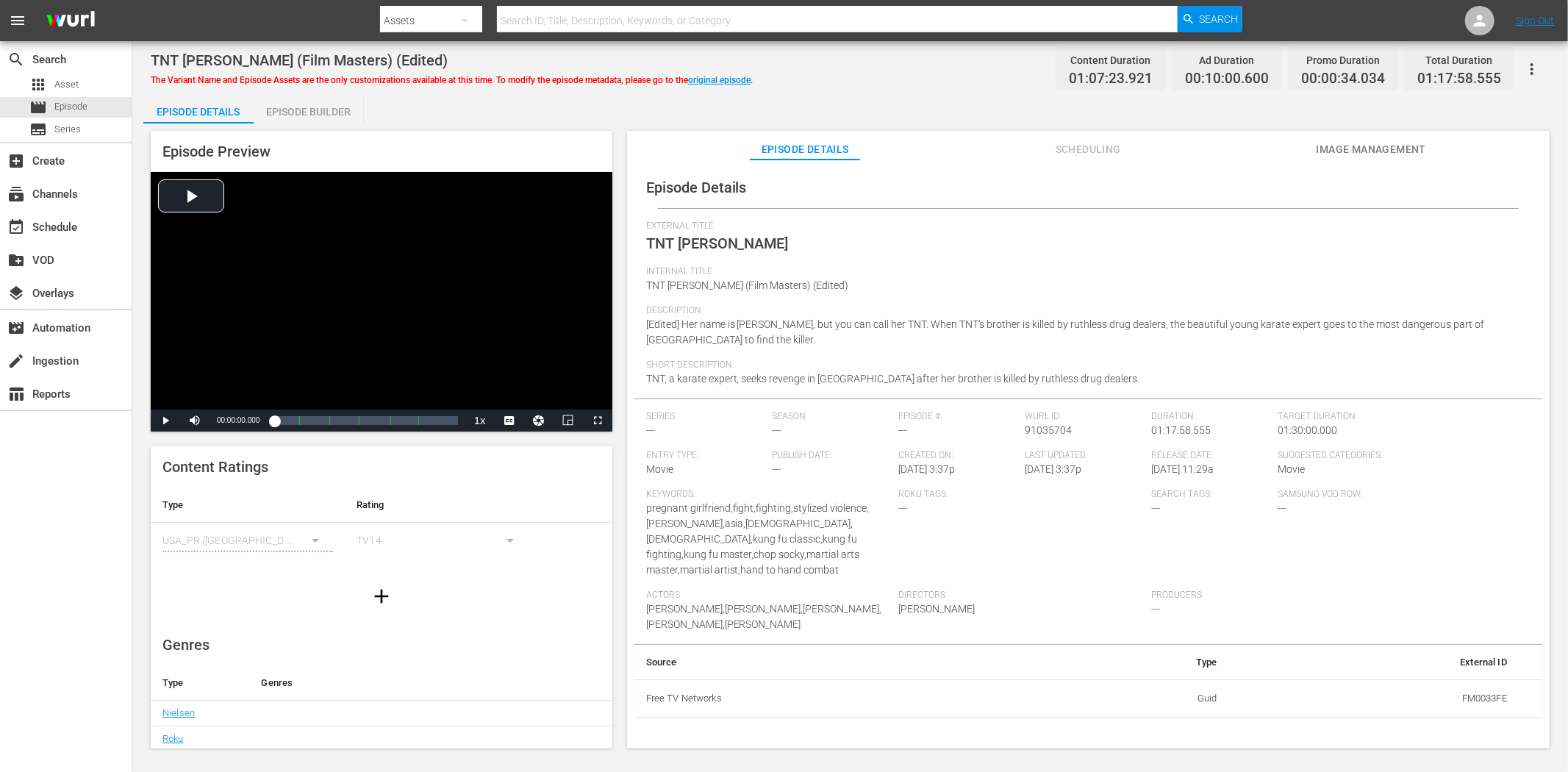
click at [1340, 150] on span "Image Management" at bounding box center [1371, 149] width 110 height 18
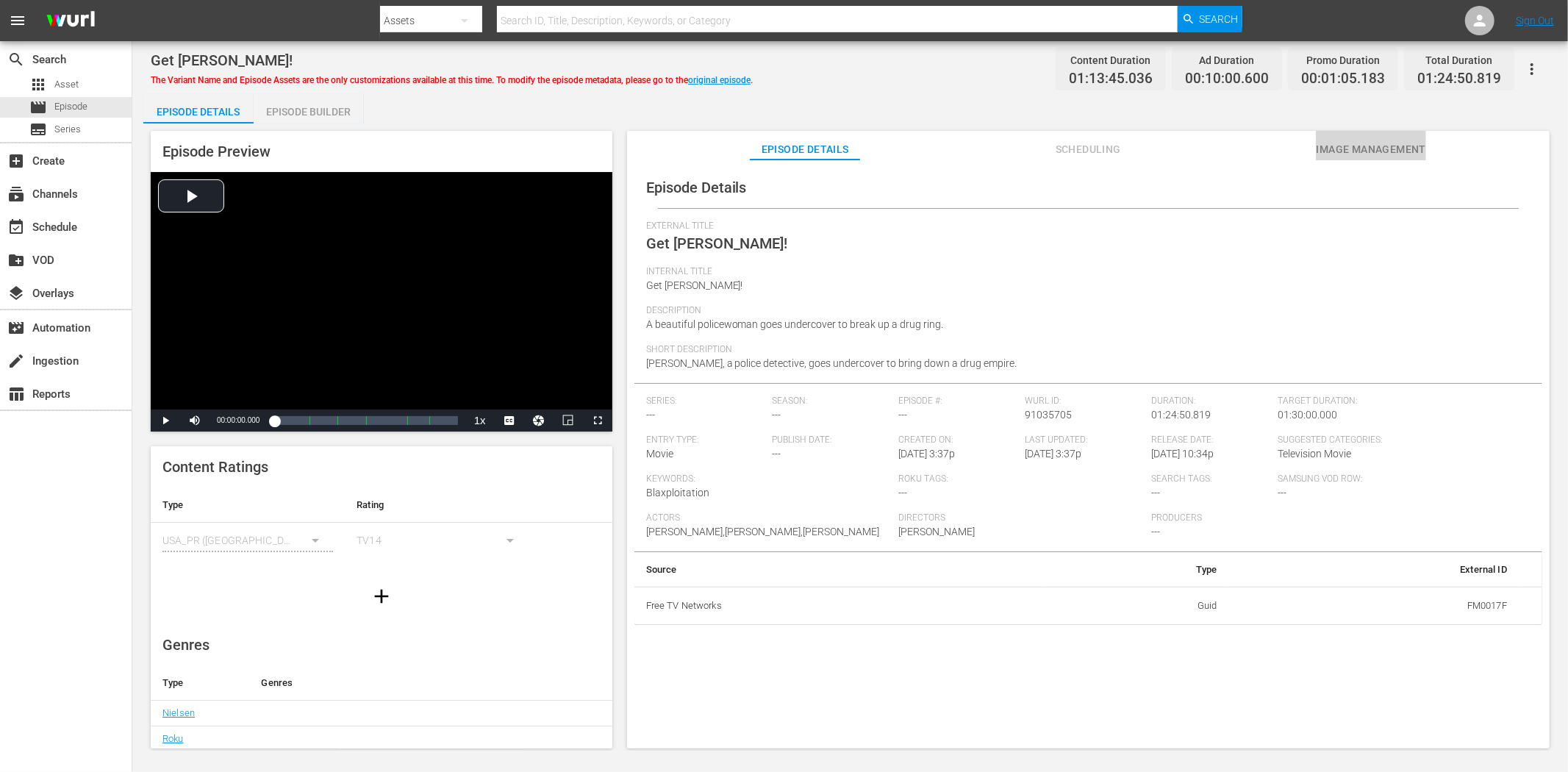
click at [1357, 150] on span "Image Management" at bounding box center [1371, 149] width 110 height 18
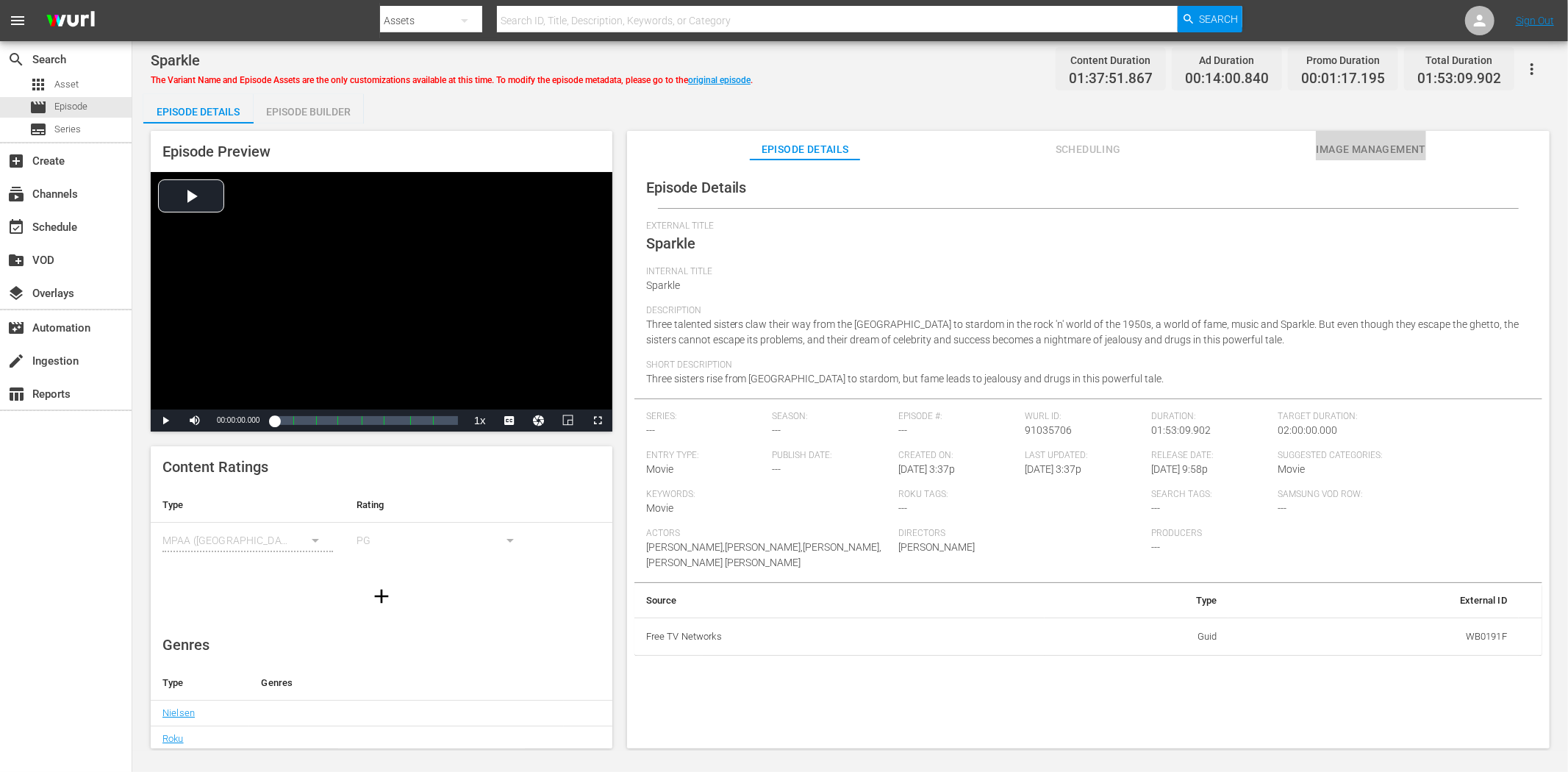
drag, startPoint x: 1338, startPoint y: 144, endPoint x: 1291, endPoint y: 144, distance: 47.0
click at [1338, 146] on span "Image Management" at bounding box center [1371, 149] width 110 height 18
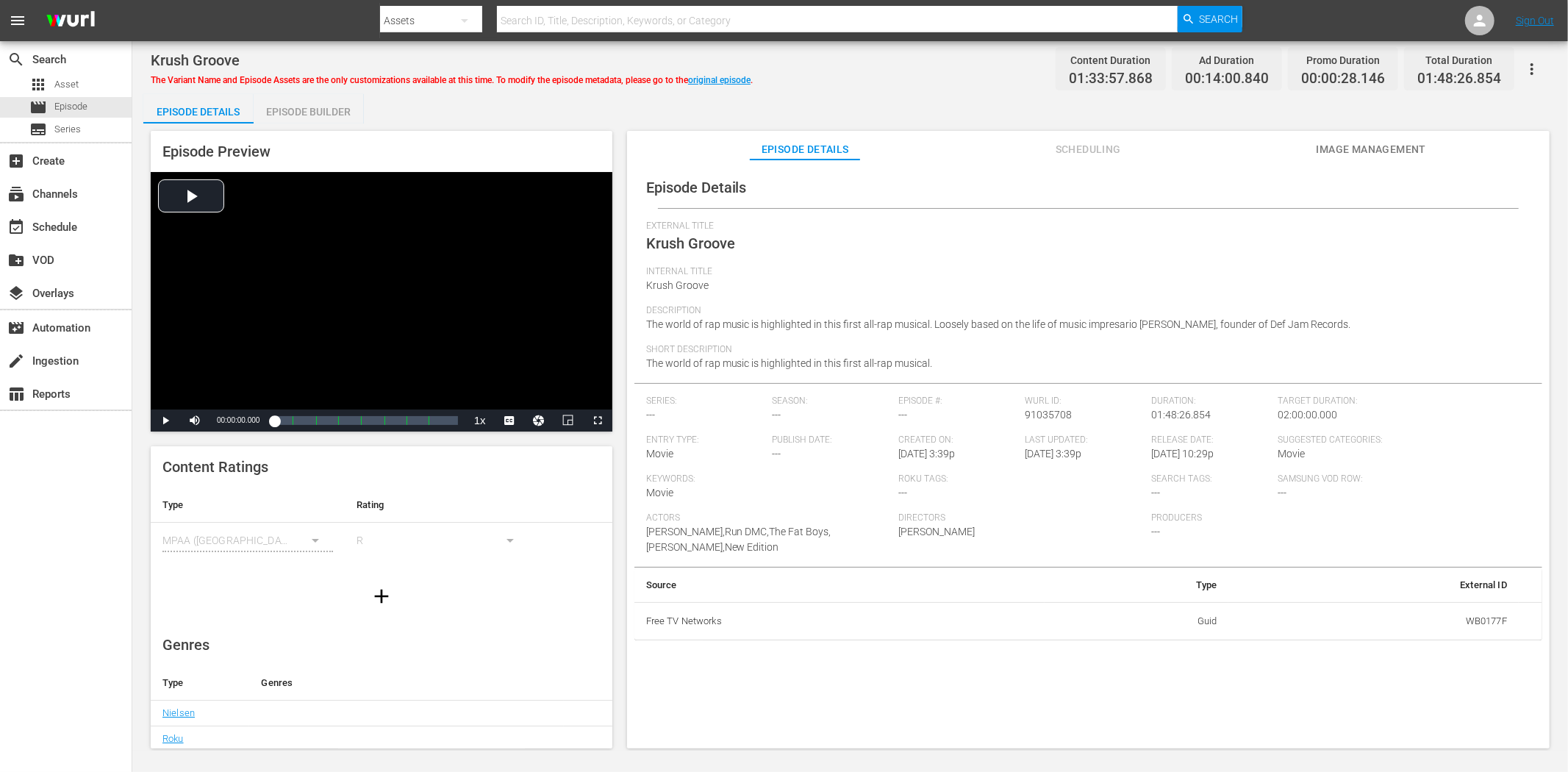
click at [1390, 147] on span "Image Management" at bounding box center [1371, 149] width 110 height 18
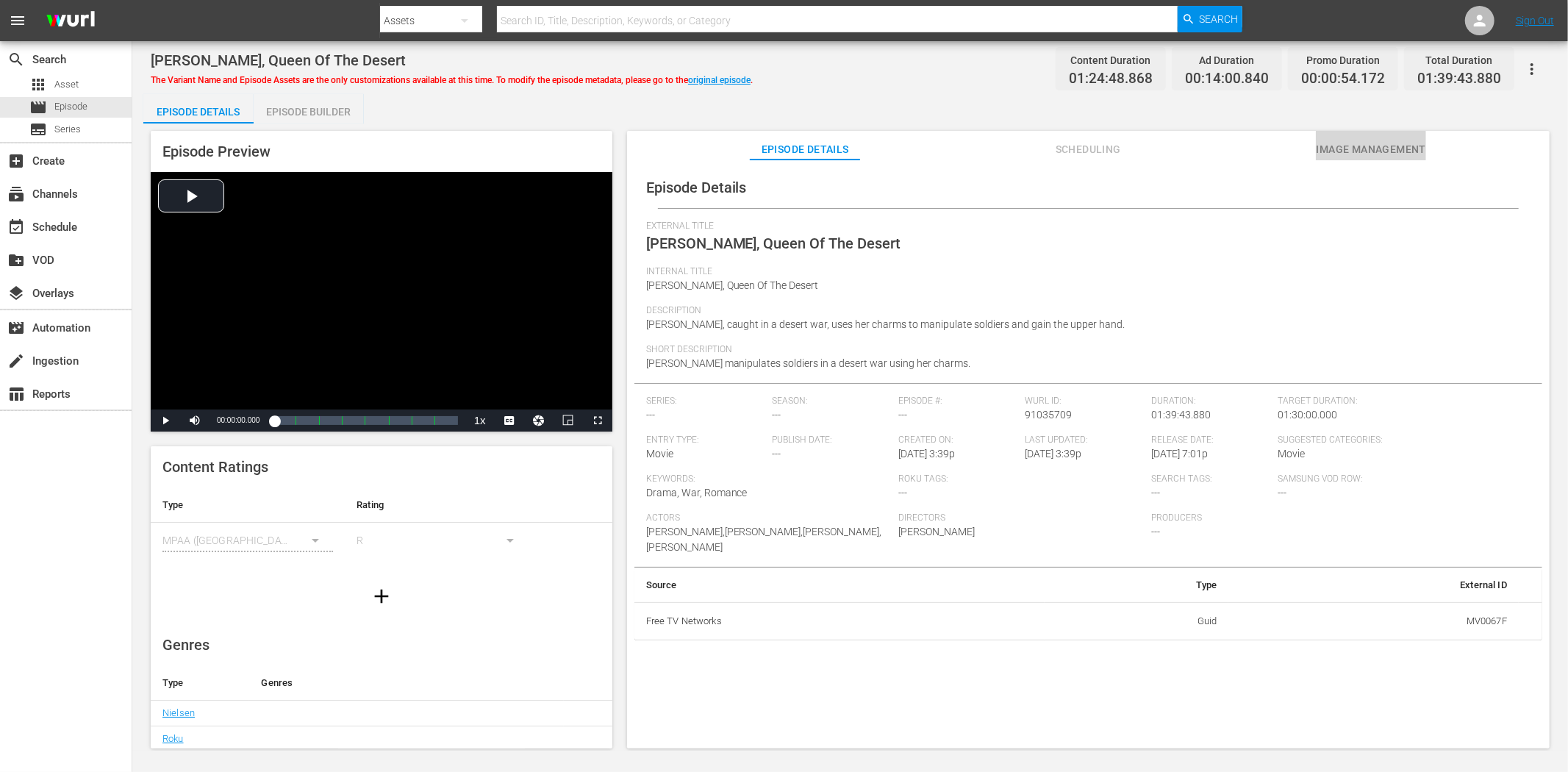
click at [1357, 153] on span "Image Management" at bounding box center [1371, 149] width 110 height 18
click at [1310, 144] on div "Episode Details Scheduling Image Management" at bounding box center [1087, 146] width 849 height 30
click at [1338, 144] on span "Image Management" at bounding box center [1371, 149] width 110 height 18
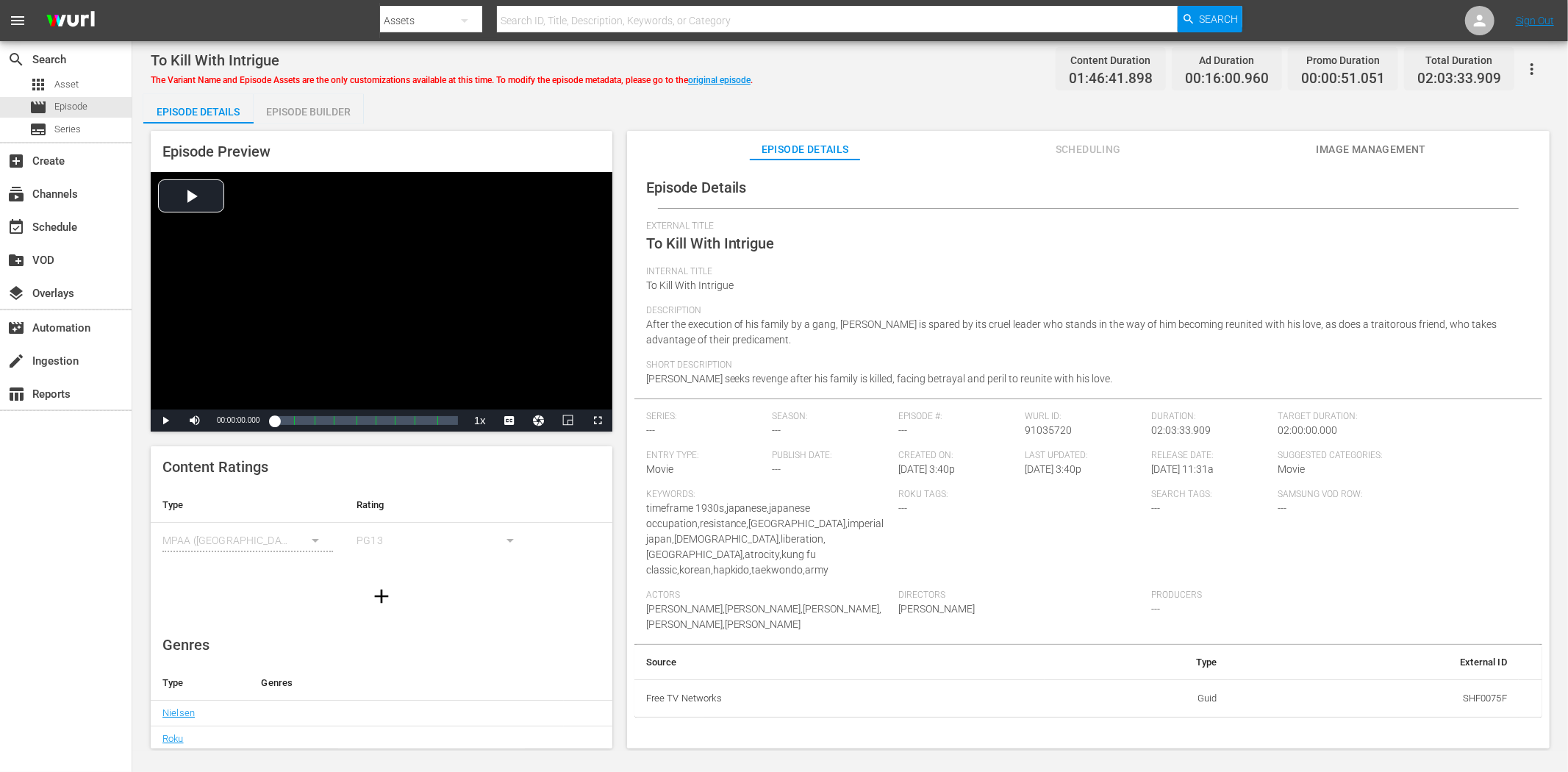
click at [1393, 140] on span "Image Management" at bounding box center [1371, 149] width 110 height 18
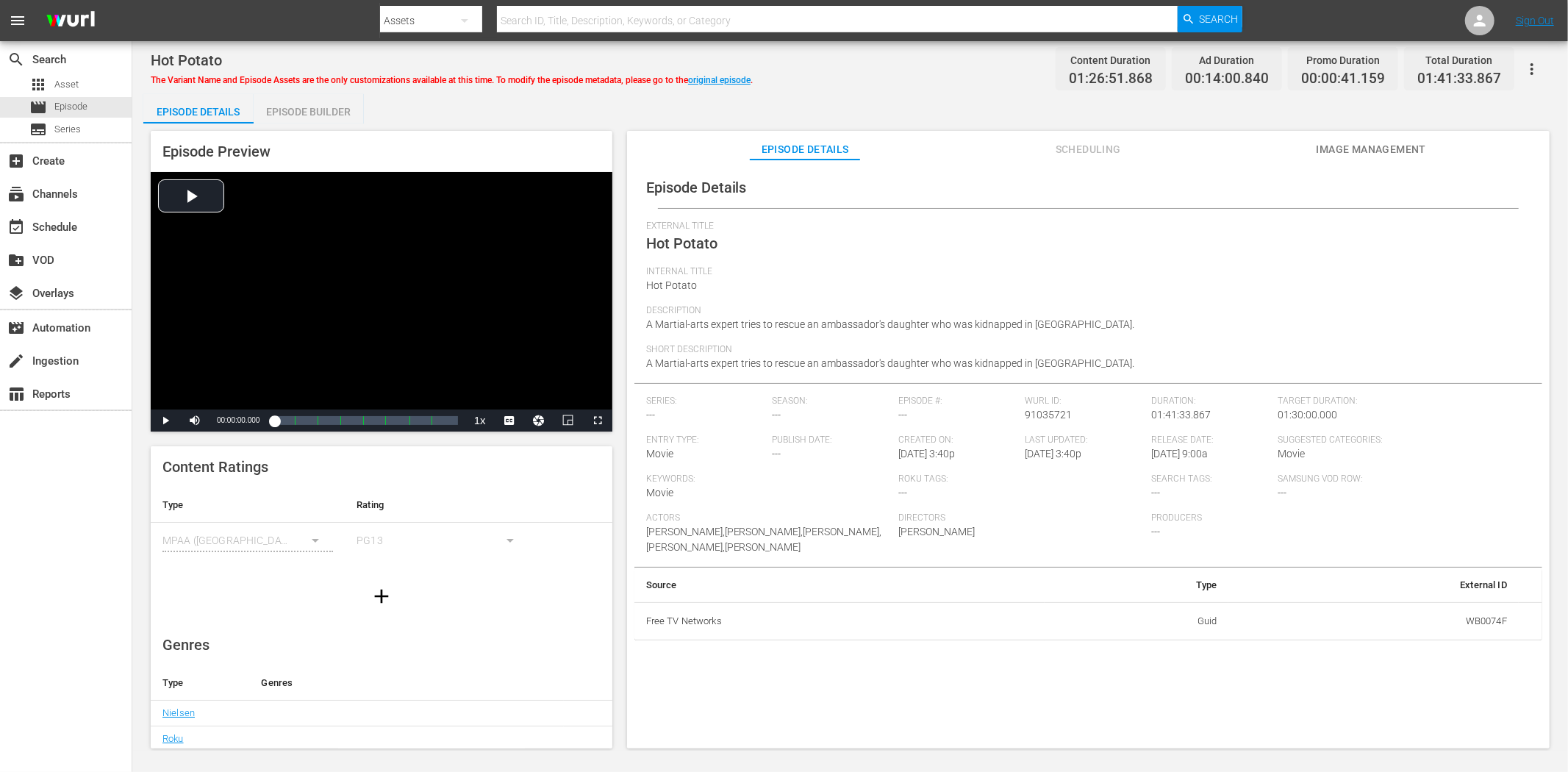
click at [1403, 152] on span "Image Management" at bounding box center [1371, 149] width 110 height 18
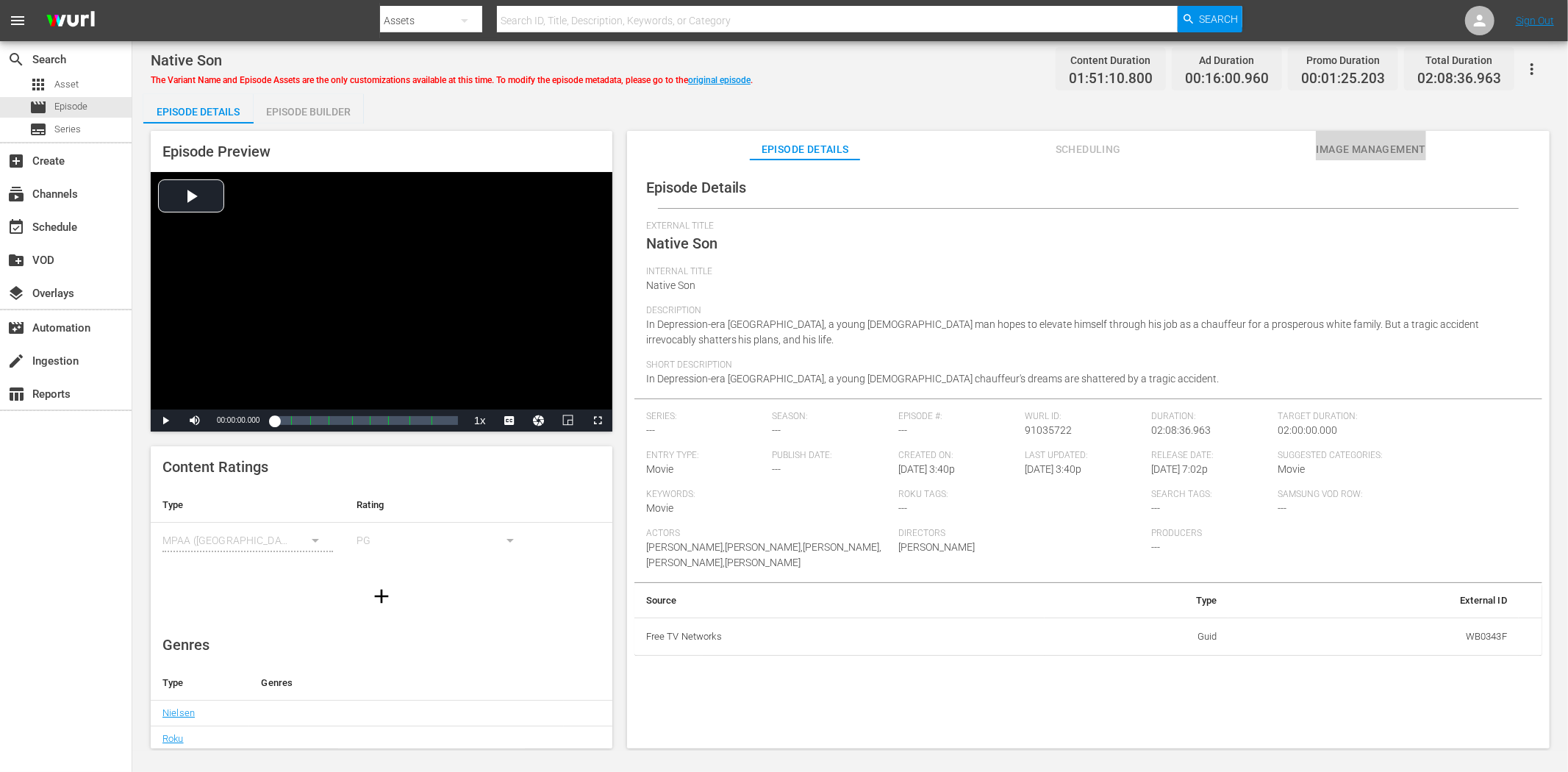
click at [1344, 151] on span "Image Management" at bounding box center [1371, 149] width 110 height 18
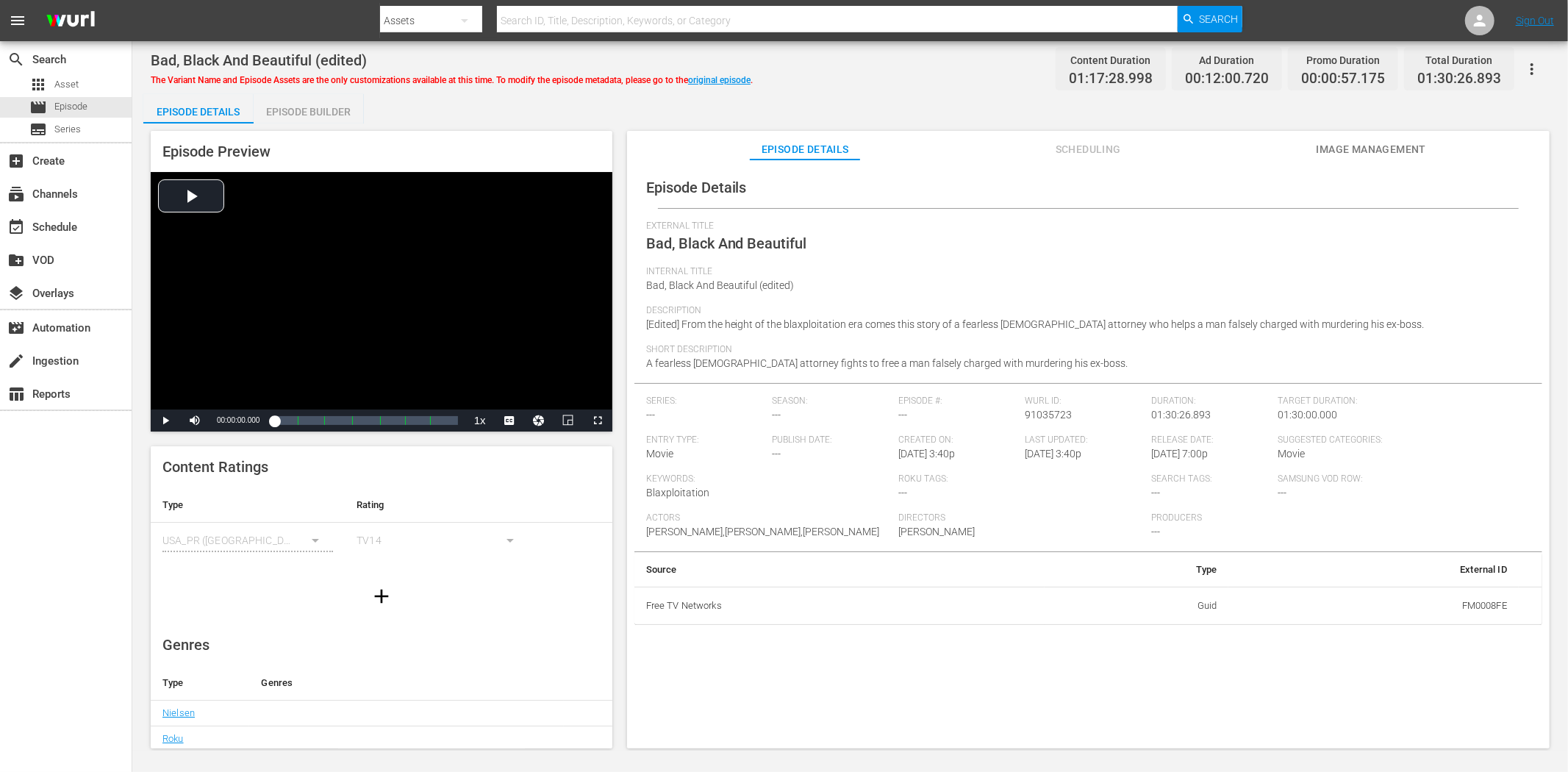
click at [1360, 151] on span "Image Management" at bounding box center [1371, 149] width 110 height 18
click at [1411, 141] on span "Image Management" at bounding box center [1371, 149] width 110 height 18
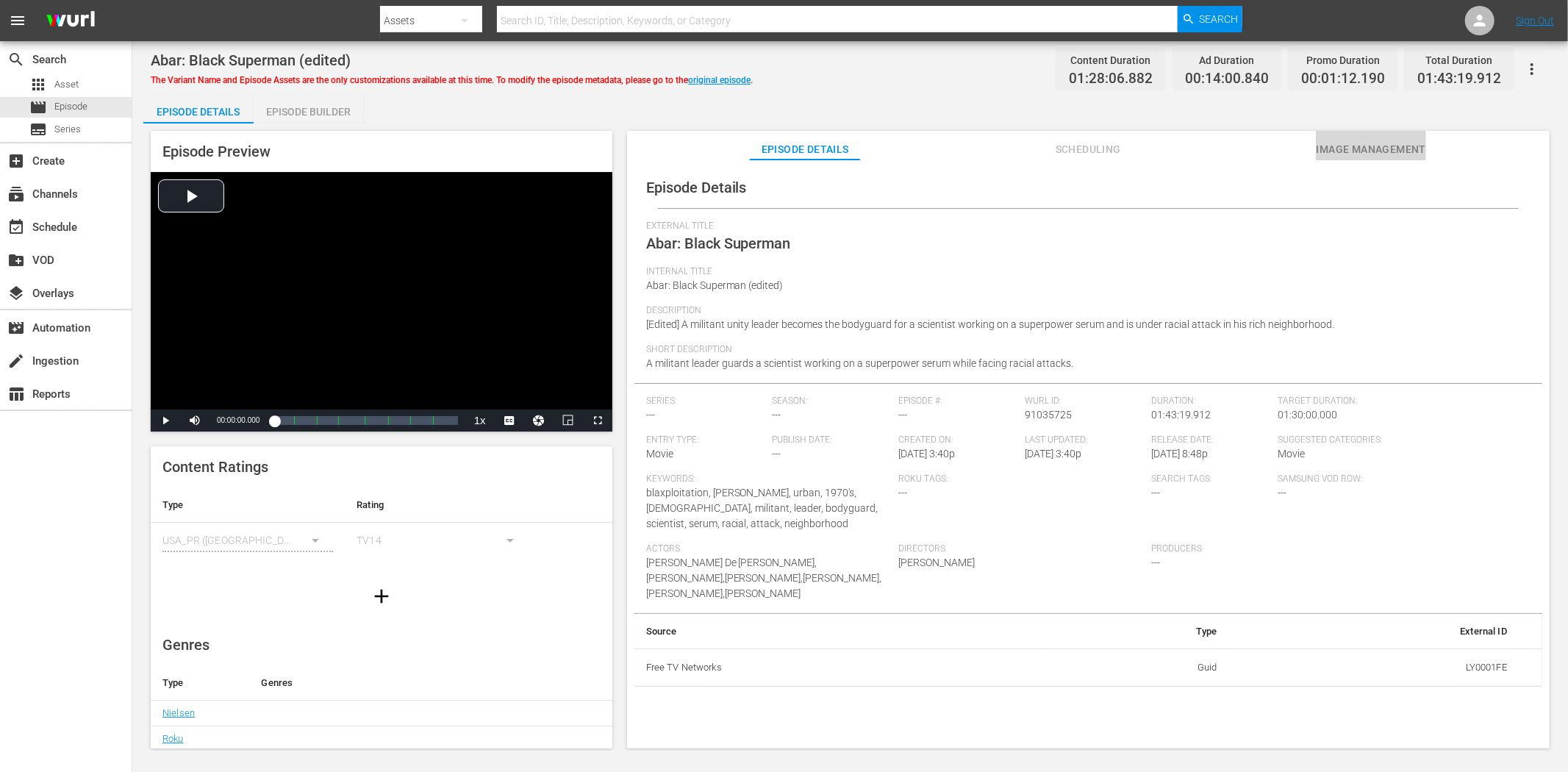
drag, startPoint x: 1354, startPoint y: 145, endPoint x: 887, endPoint y: 80, distance: 471.5
click at [1354, 146] on span "Image Management" at bounding box center [1371, 149] width 110 height 18
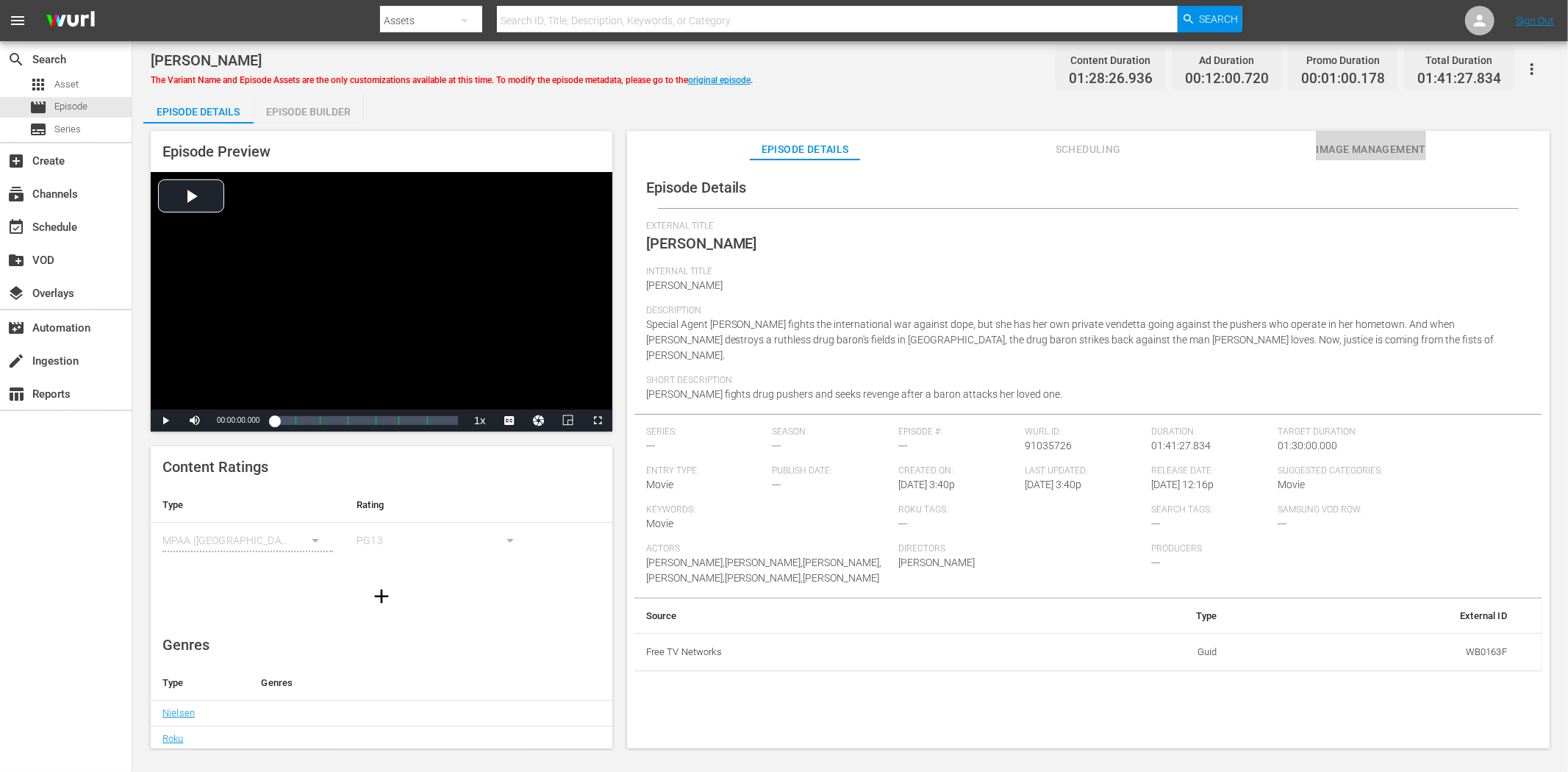
click at [1404, 146] on span "Image Management" at bounding box center [1371, 149] width 110 height 18
click at [1400, 153] on span "Image Management" at bounding box center [1371, 149] width 110 height 18
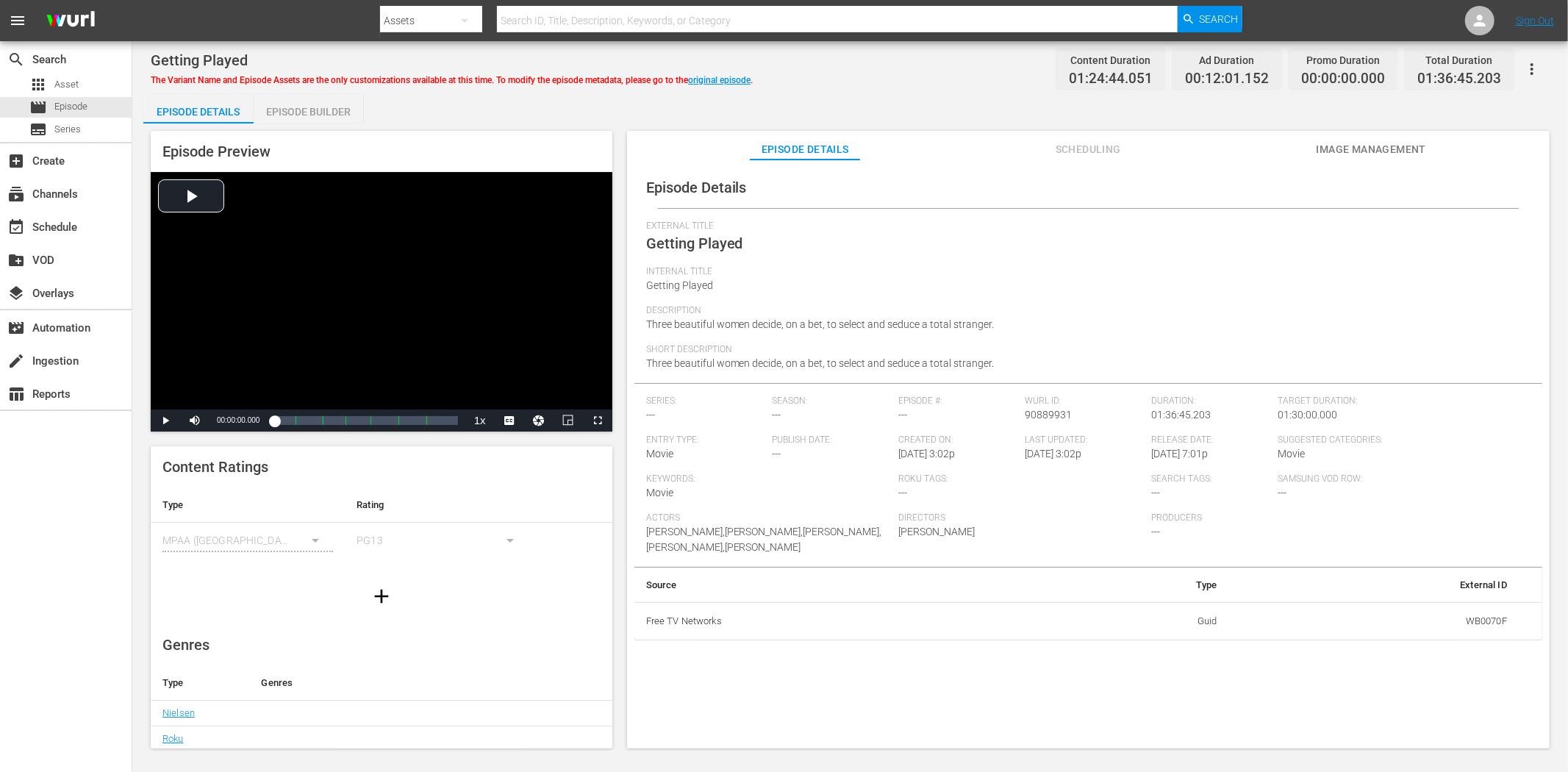
click at [1383, 147] on span "Image Management" at bounding box center [1371, 149] width 110 height 18
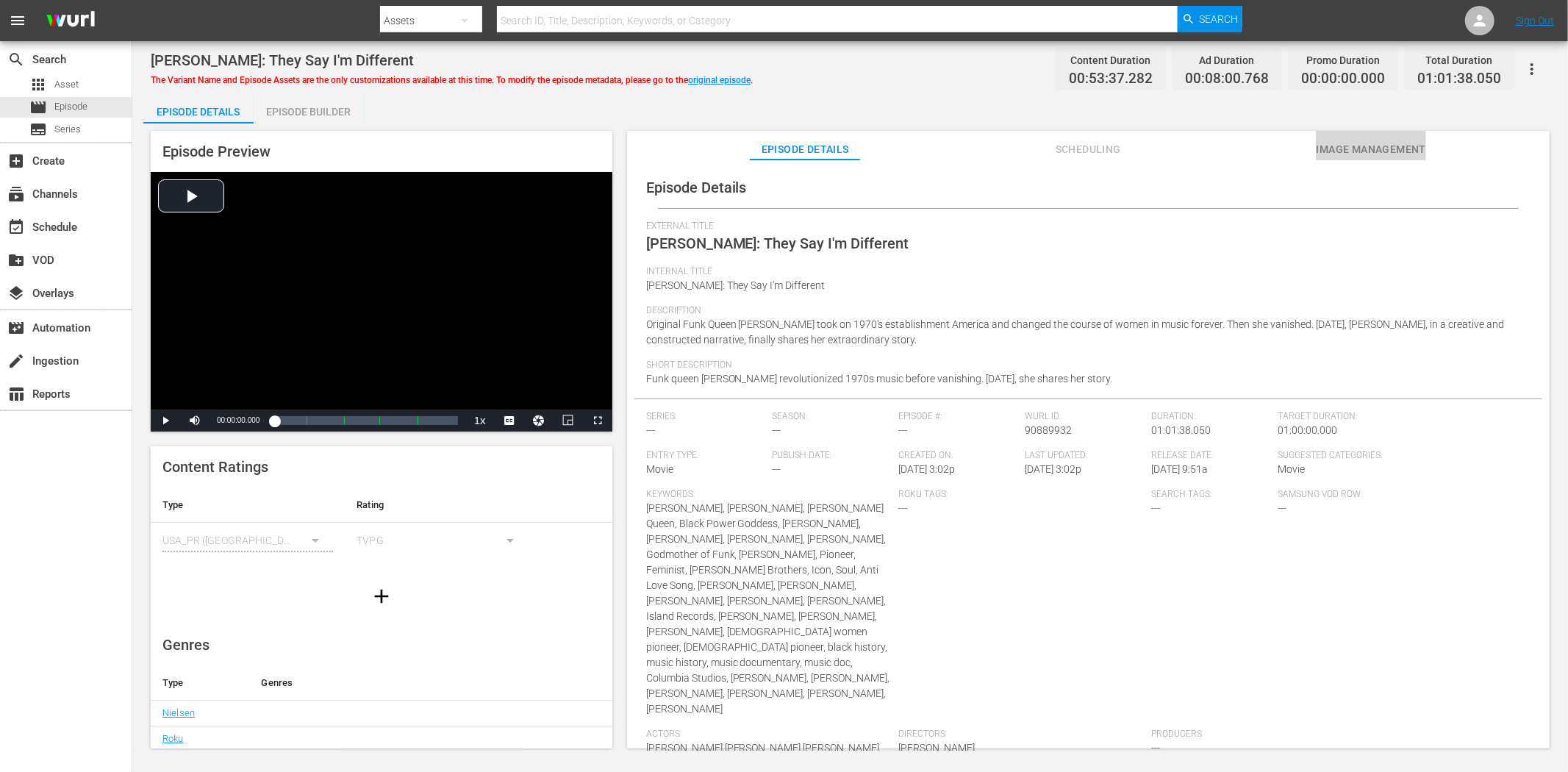
click at [1365, 152] on span "Image Management" at bounding box center [1371, 149] width 110 height 18
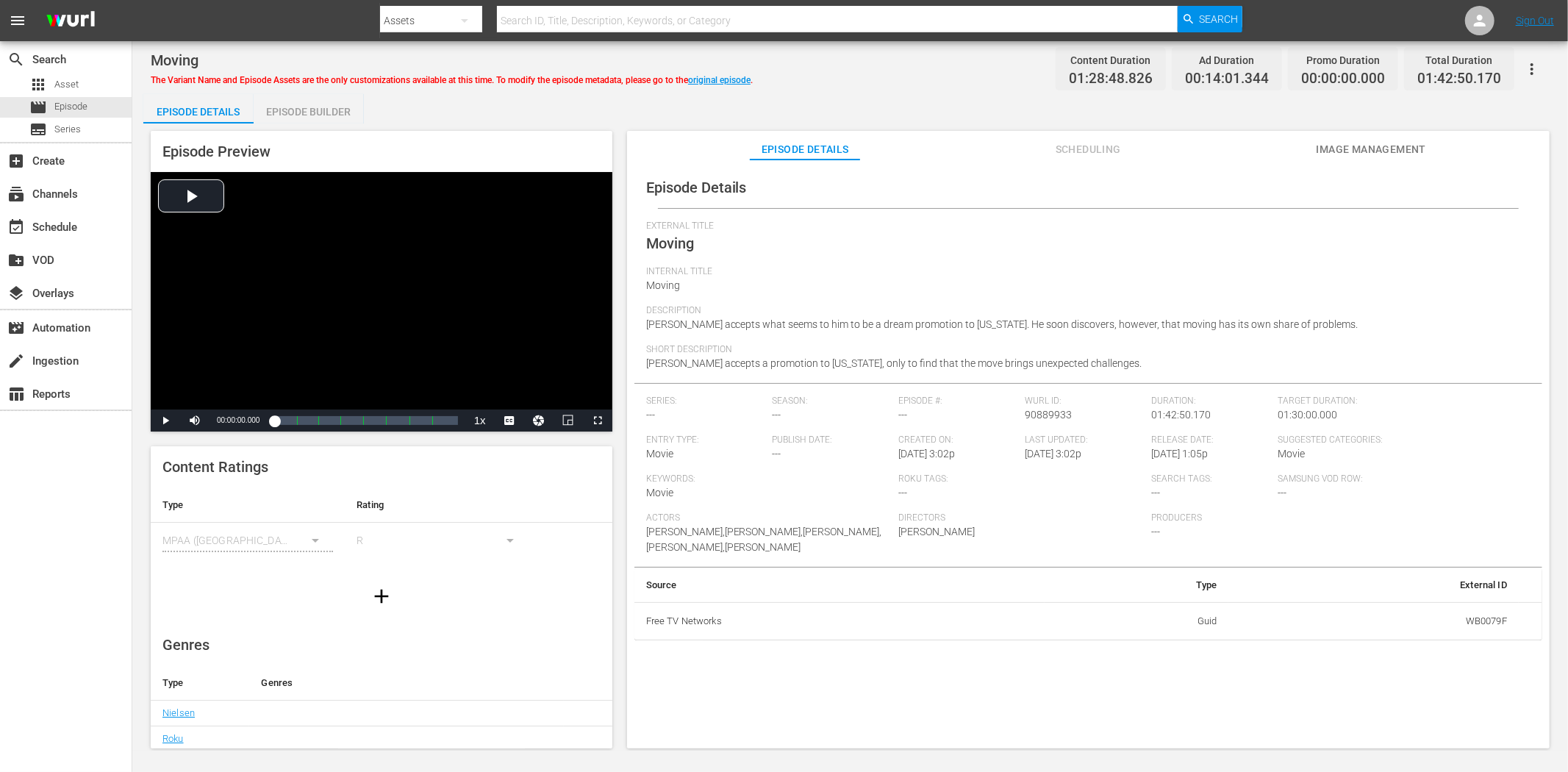
click at [1396, 145] on span "Image Management" at bounding box center [1371, 149] width 110 height 18
click at [1333, 143] on span "Image Management" at bounding box center [1371, 149] width 110 height 18
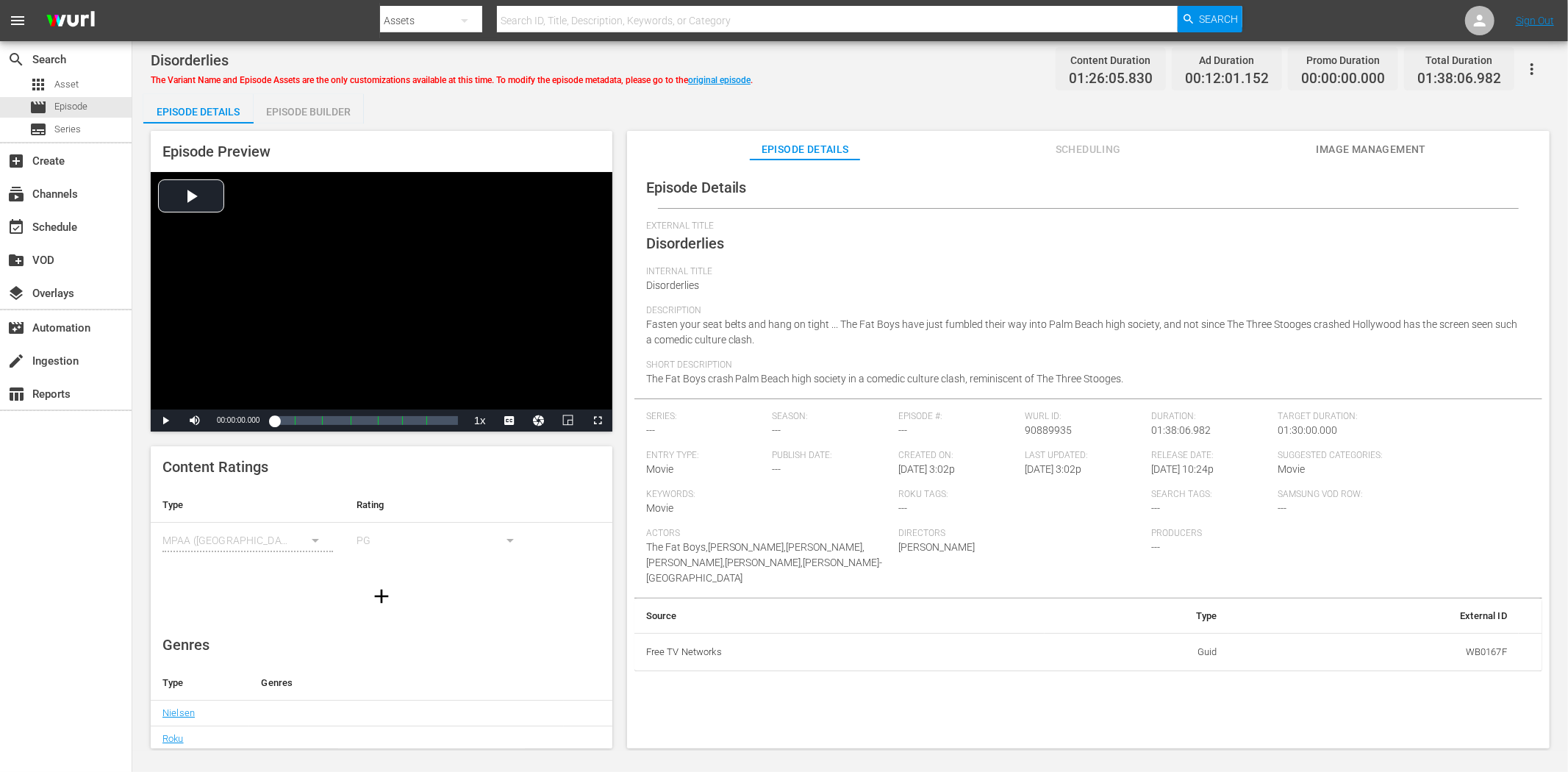
click at [1356, 145] on span "Image Management" at bounding box center [1371, 149] width 110 height 18
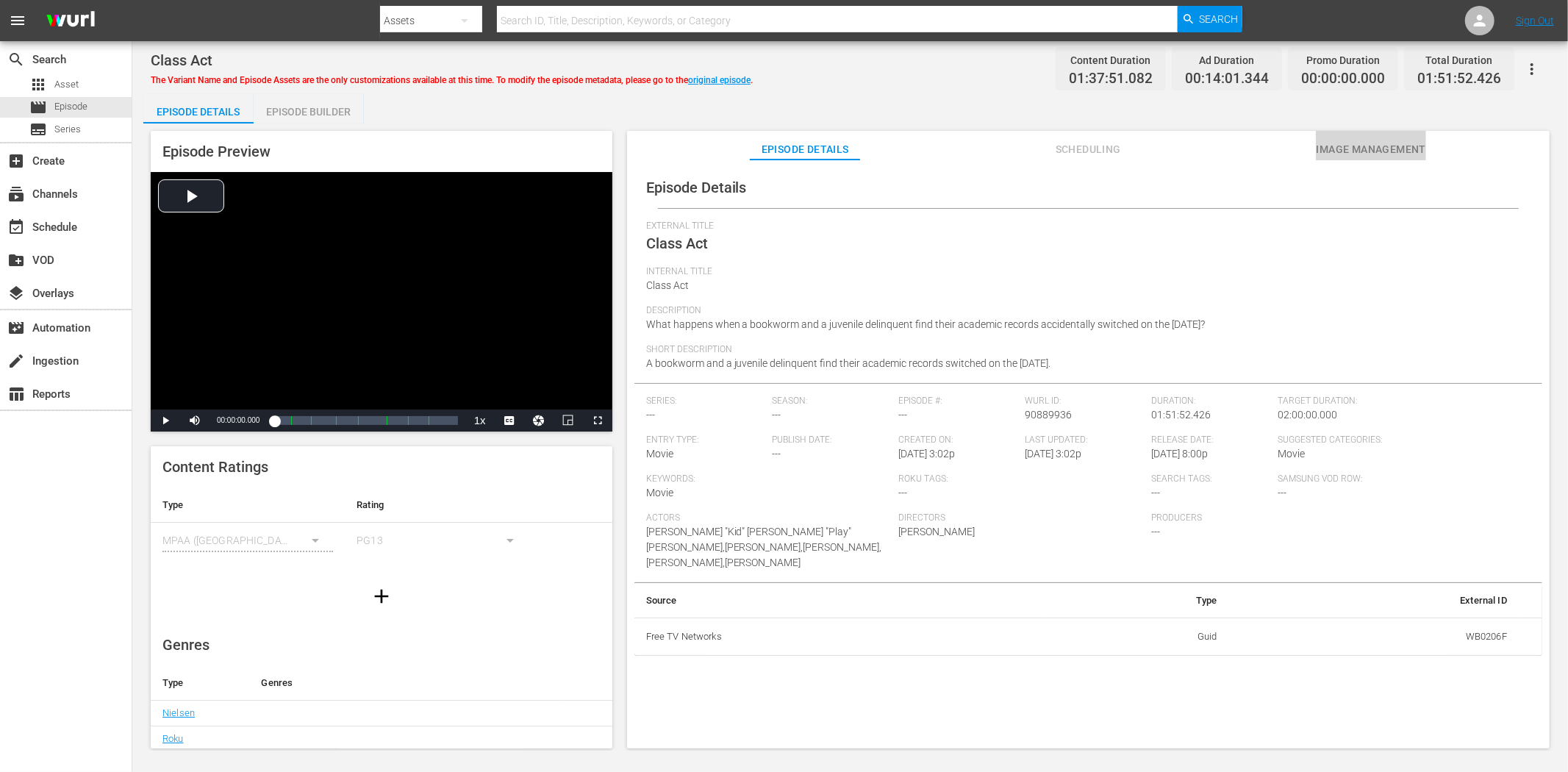
click at [1361, 137] on button "Image Management" at bounding box center [1371, 146] width 110 height 30
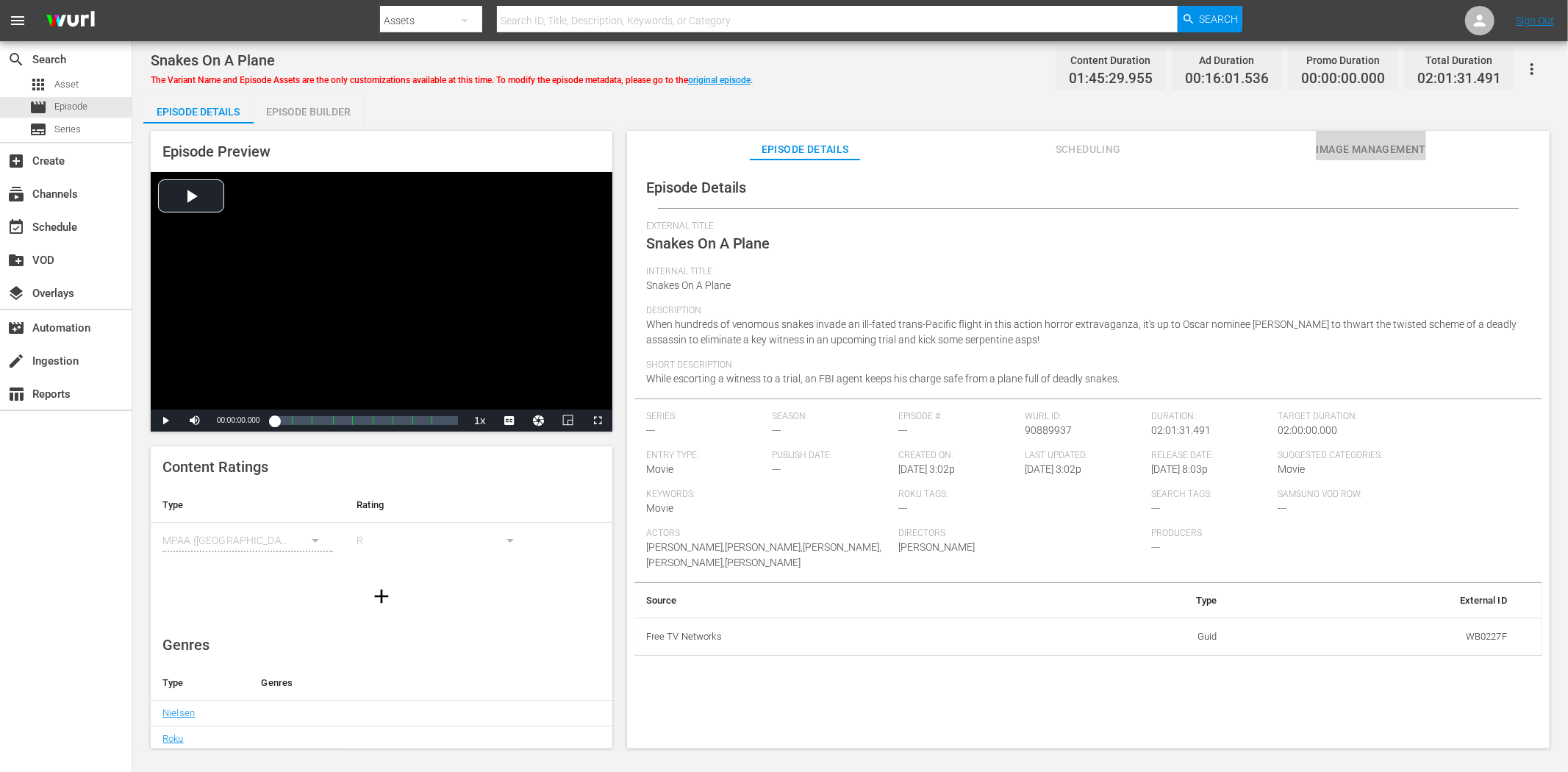
click at [1339, 146] on span "Image Management" at bounding box center [1371, 149] width 110 height 18
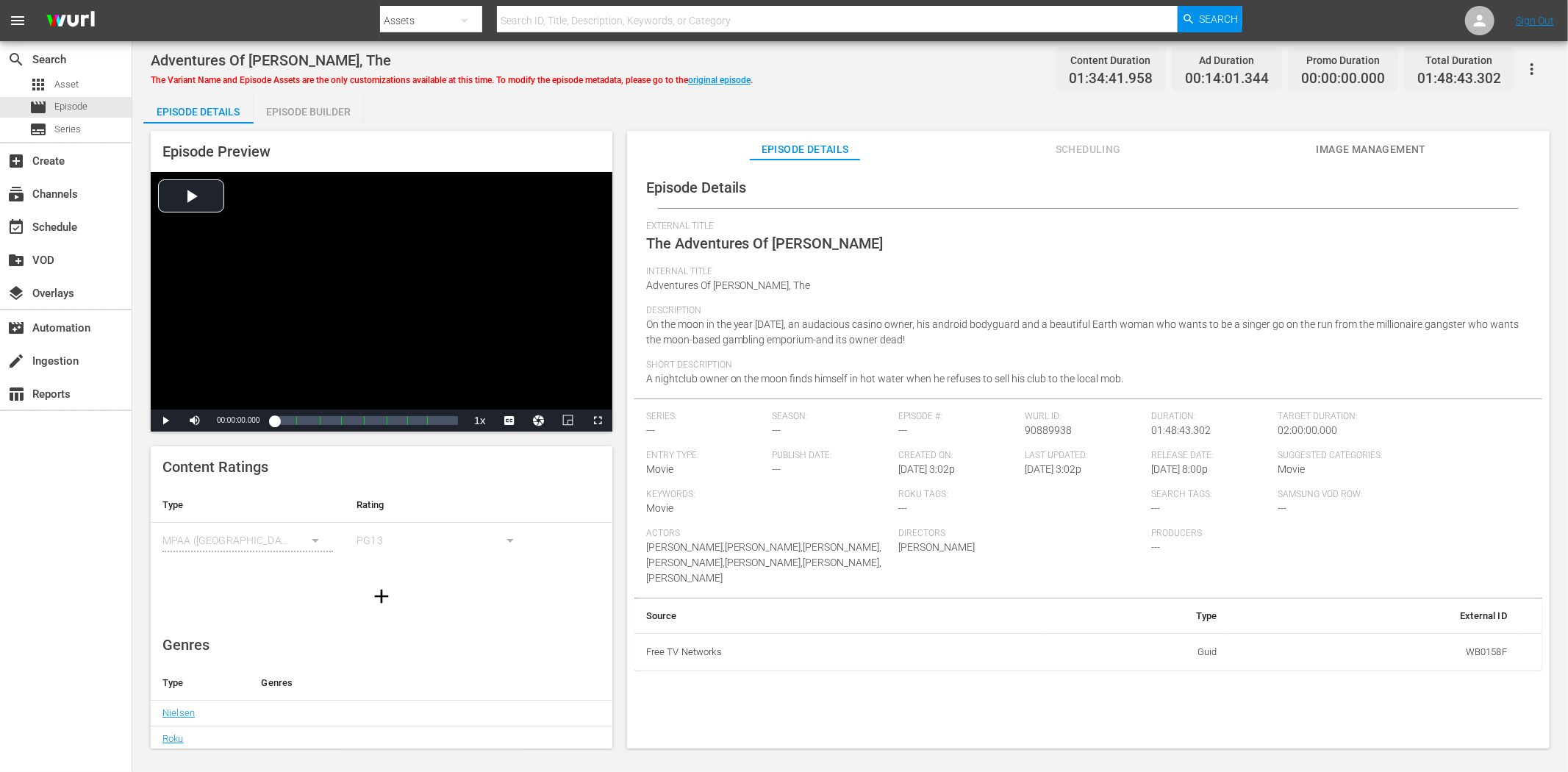
click at [1377, 143] on span "Image Management" at bounding box center [1371, 149] width 110 height 18
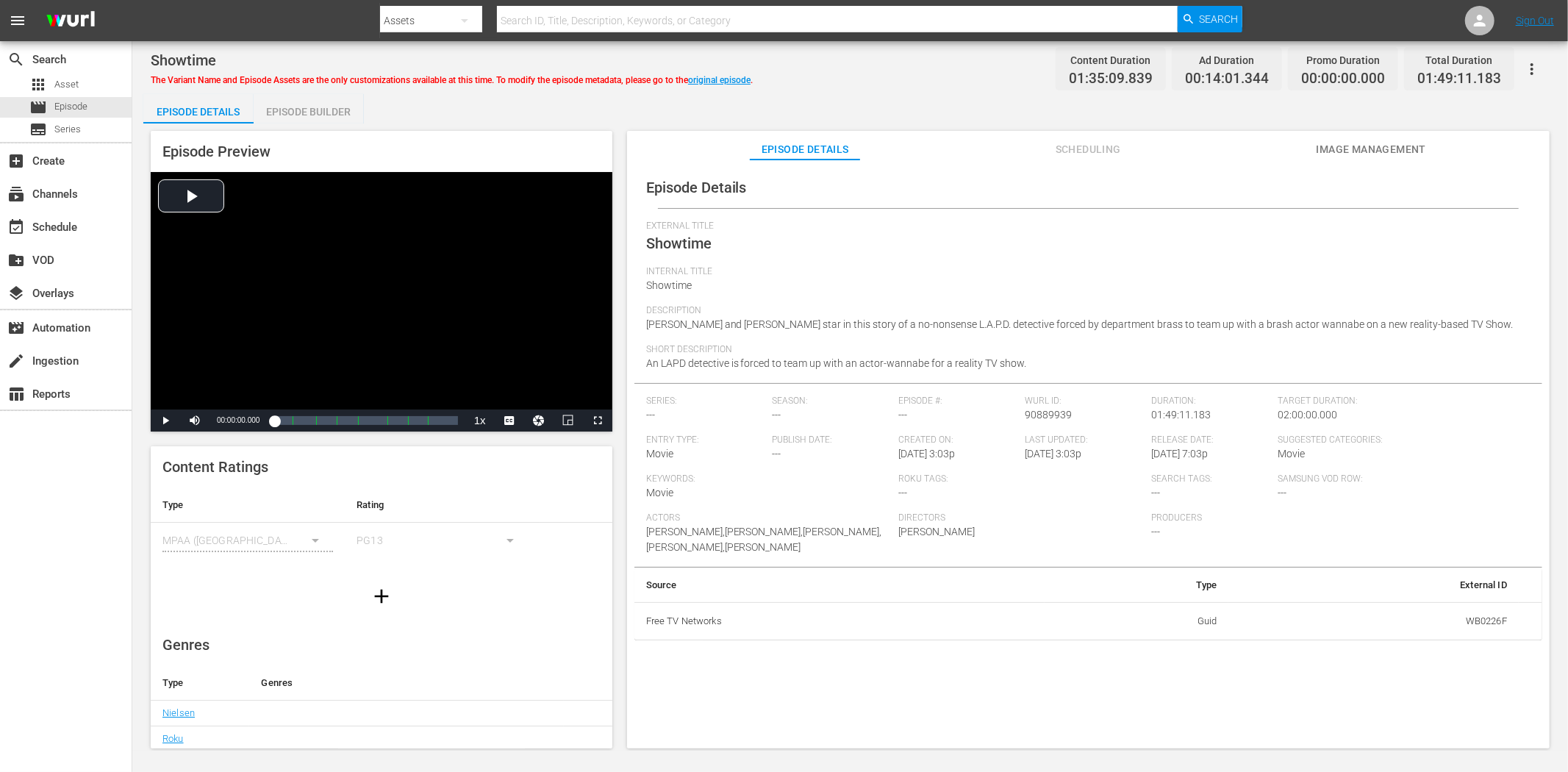
click at [1372, 152] on span "Image Management" at bounding box center [1371, 149] width 110 height 18
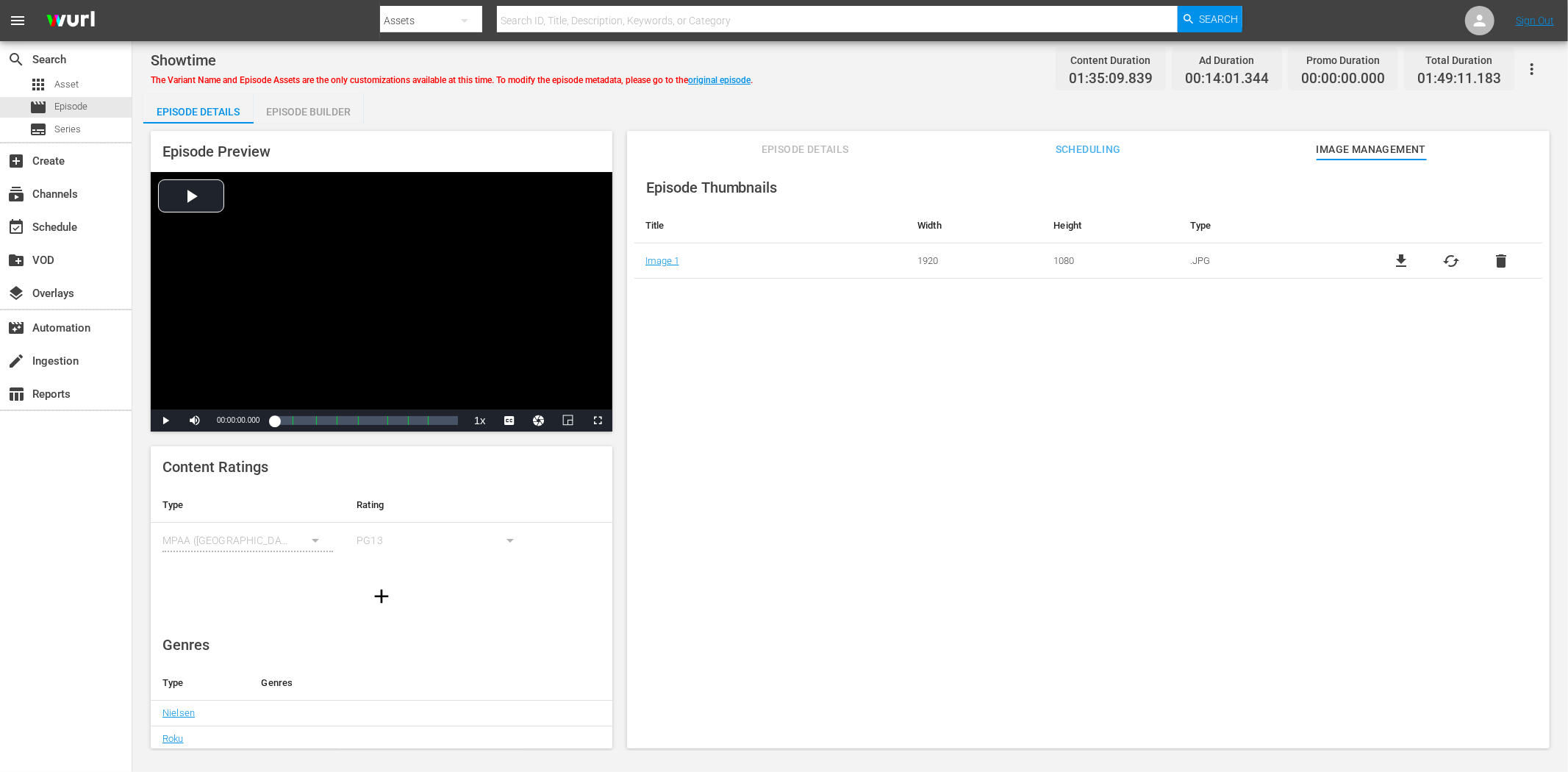
click at [817, 150] on span "Episode Details" at bounding box center [805, 149] width 110 height 18
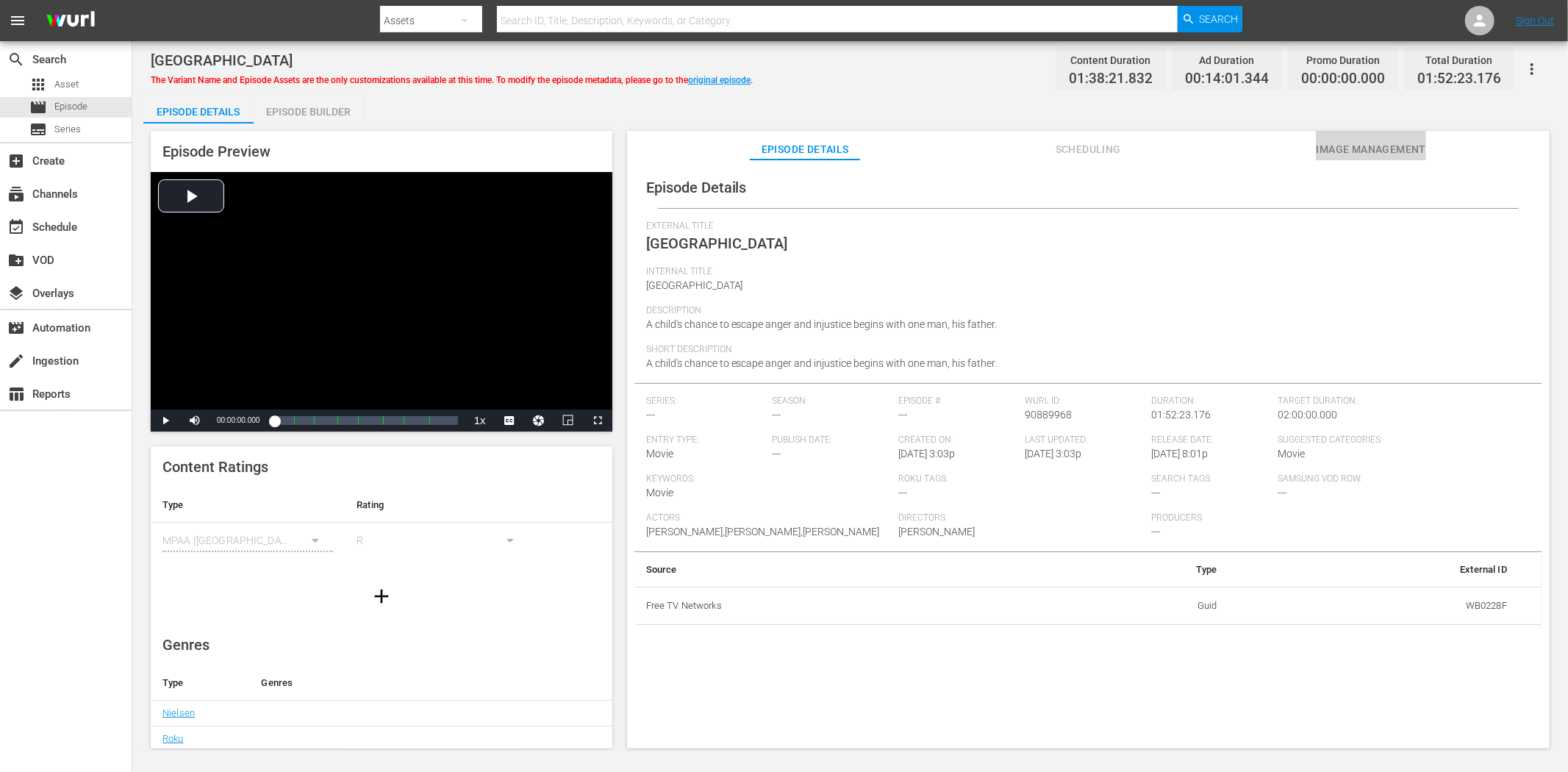
click at [1321, 147] on span "Image Management" at bounding box center [1371, 149] width 110 height 18
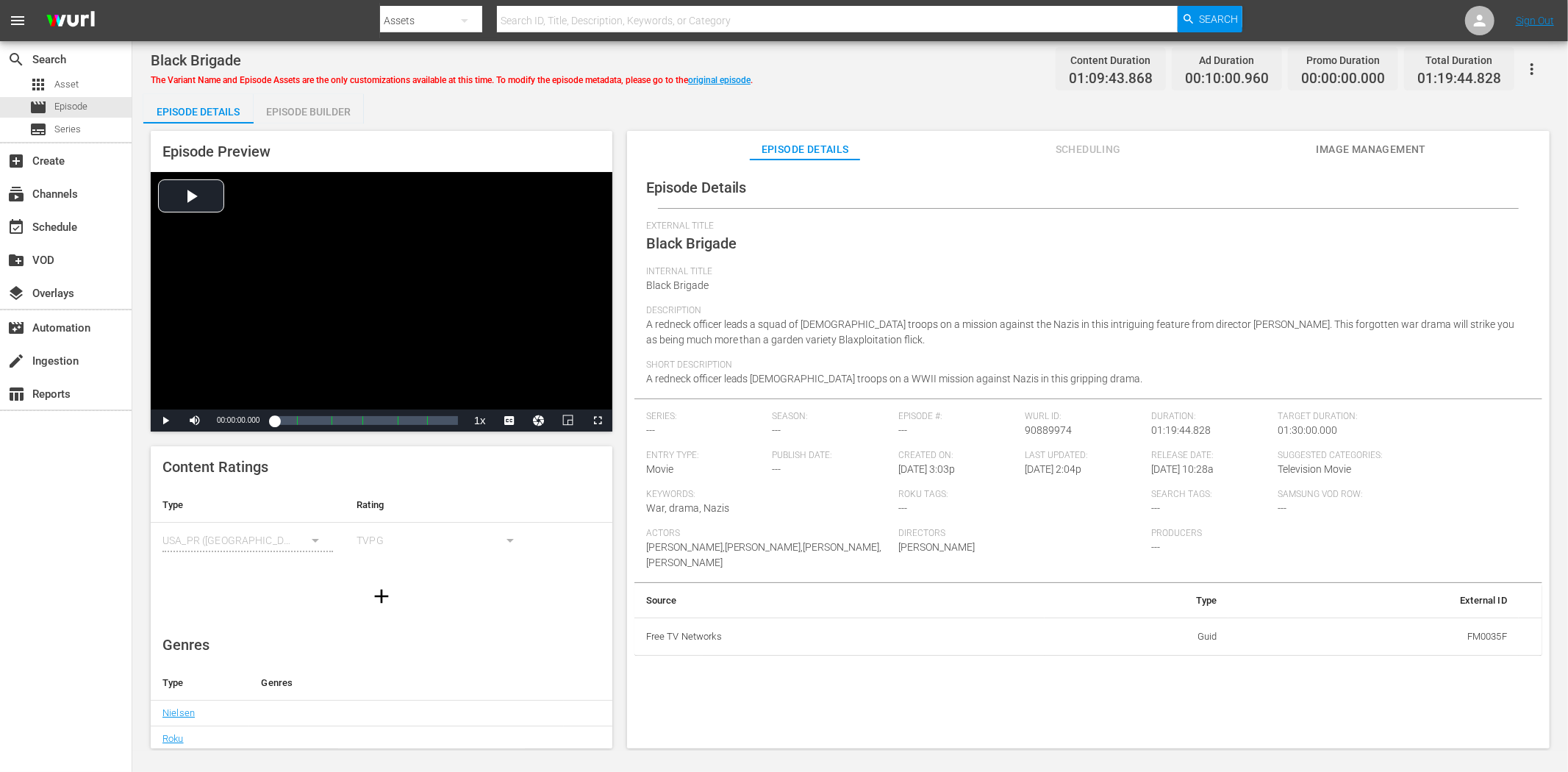
click at [1358, 136] on button "Image Management" at bounding box center [1371, 146] width 110 height 30
click at [1341, 147] on span "Image Management" at bounding box center [1371, 149] width 110 height 18
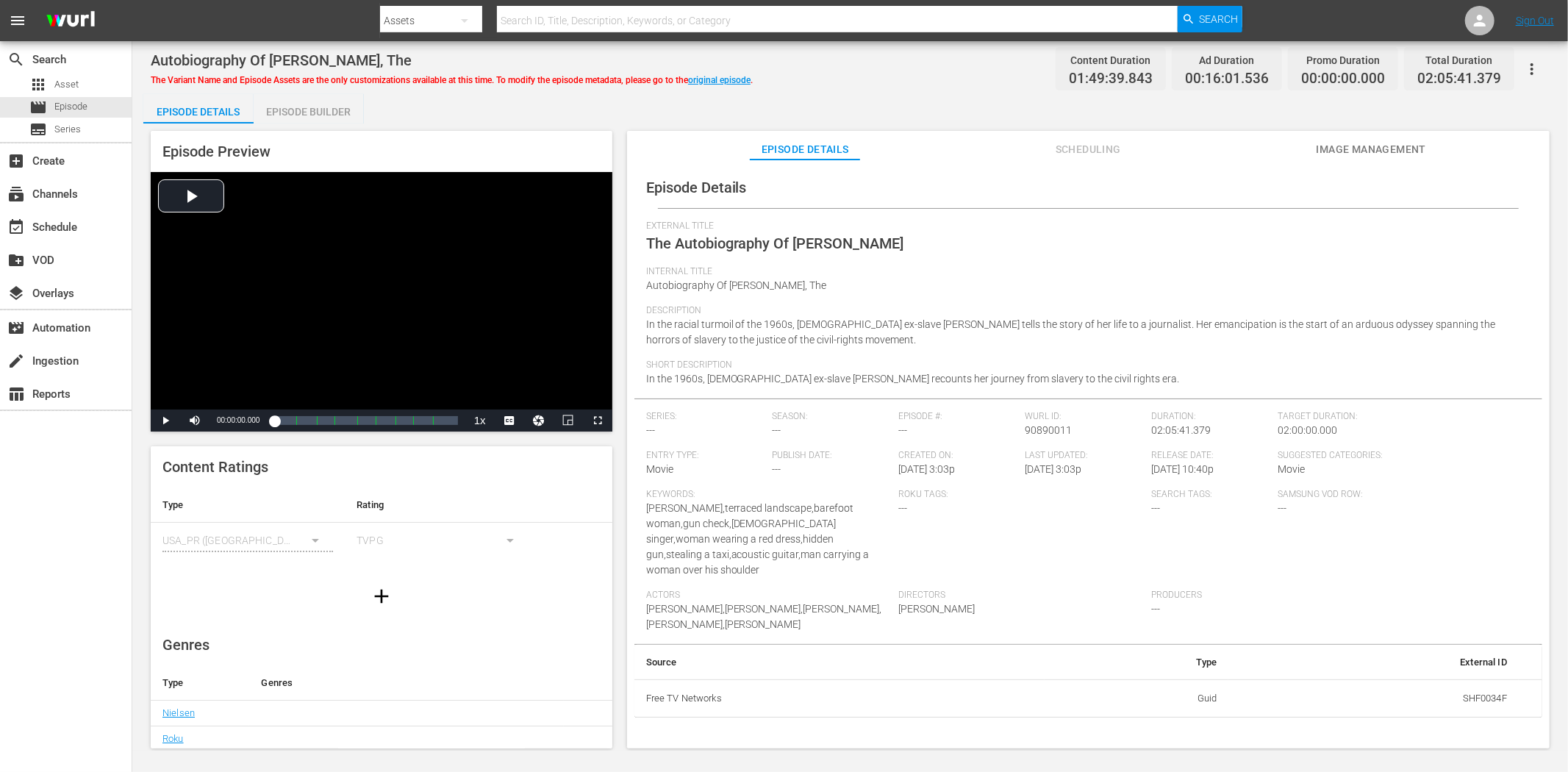
click at [1378, 155] on span "Image Management" at bounding box center [1371, 149] width 110 height 18
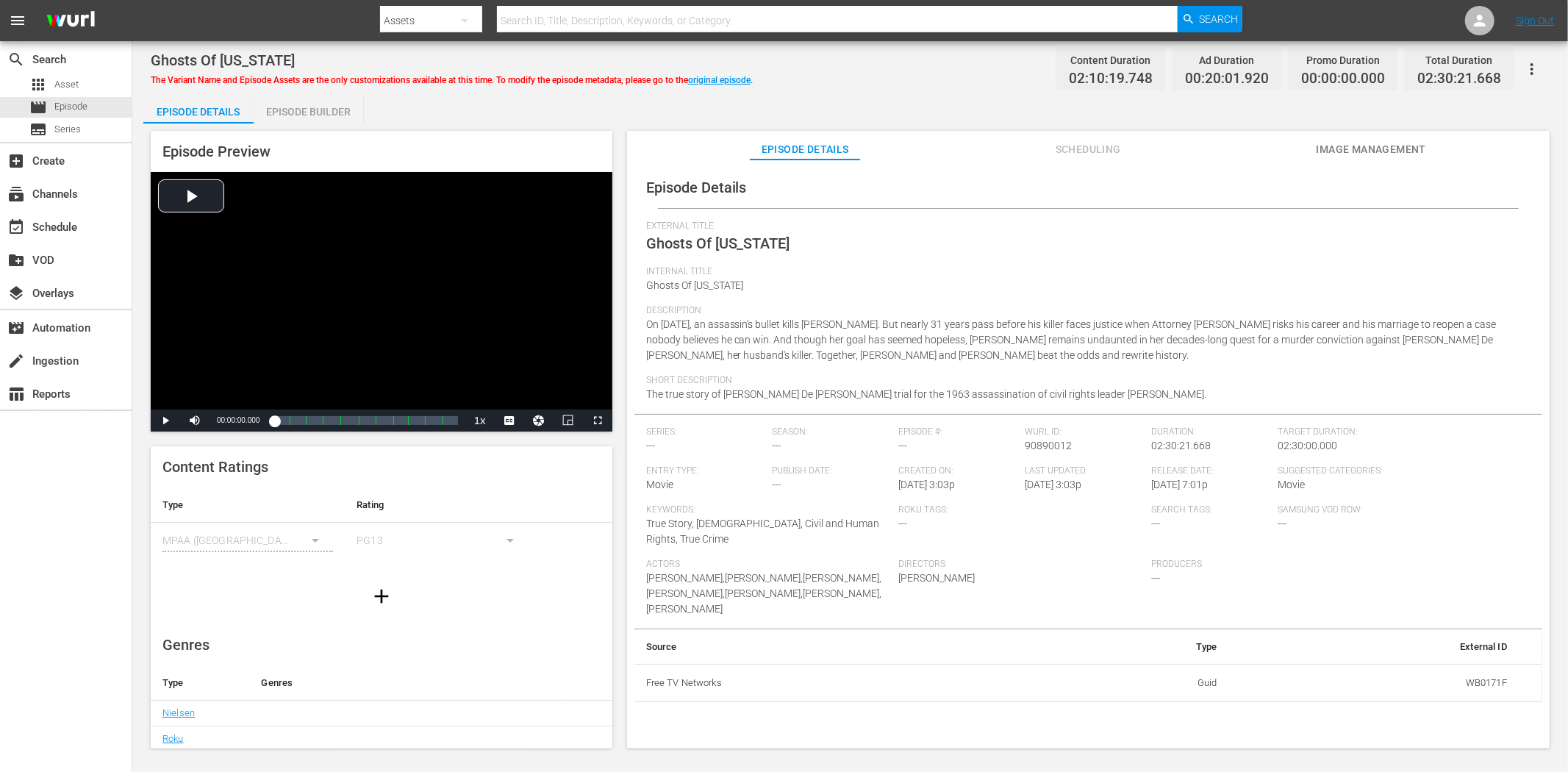
click at [1404, 142] on span "Image Management" at bounding box center [1371, 149] width 110 height 18
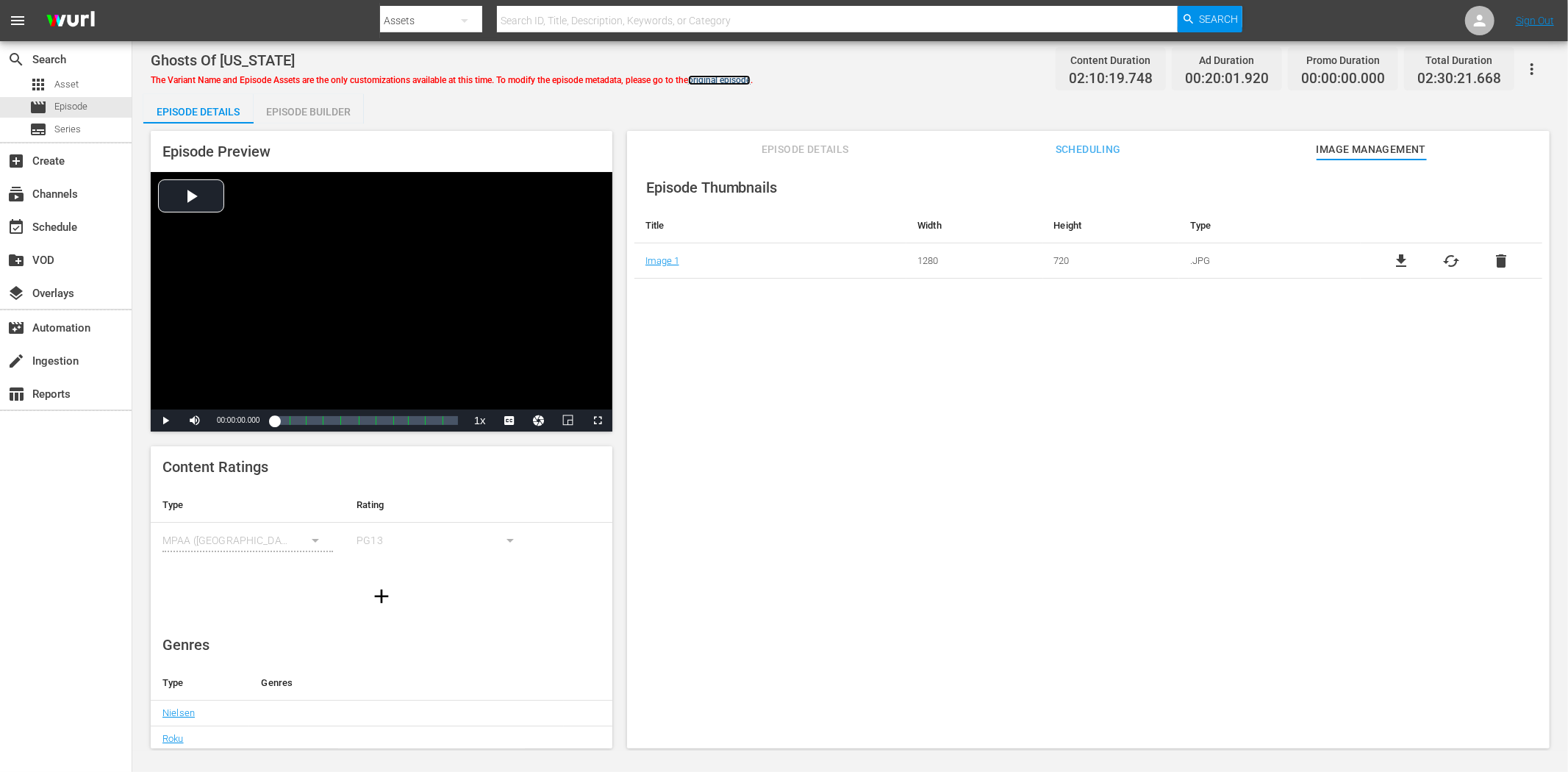
click at [747, 77] on link "original episode" at bounding box center [718, 80] width 62 height 10
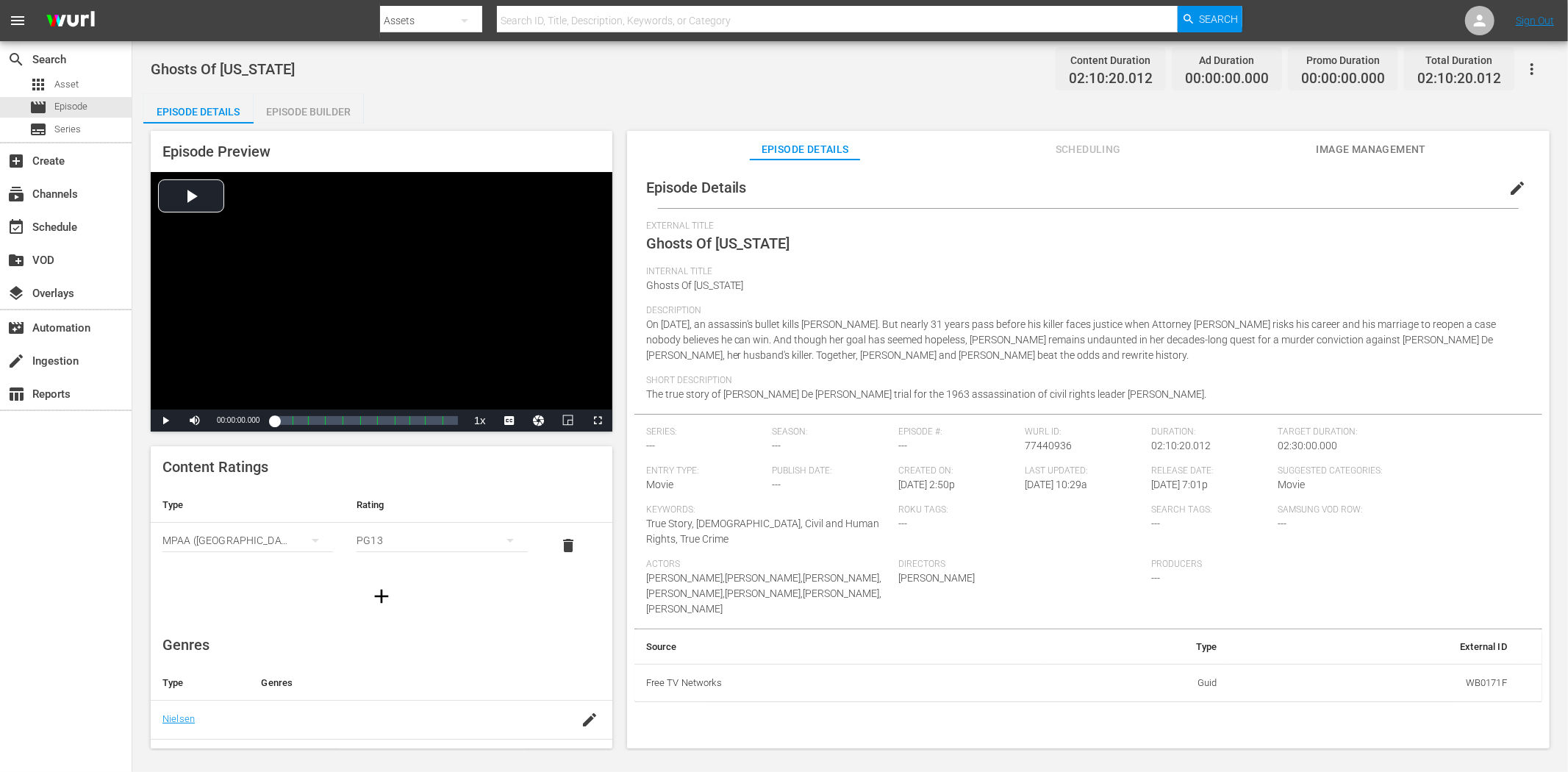
click at [1354, 145] on span "Image Management" at bounding box center [1371, 149] width 110 height 18
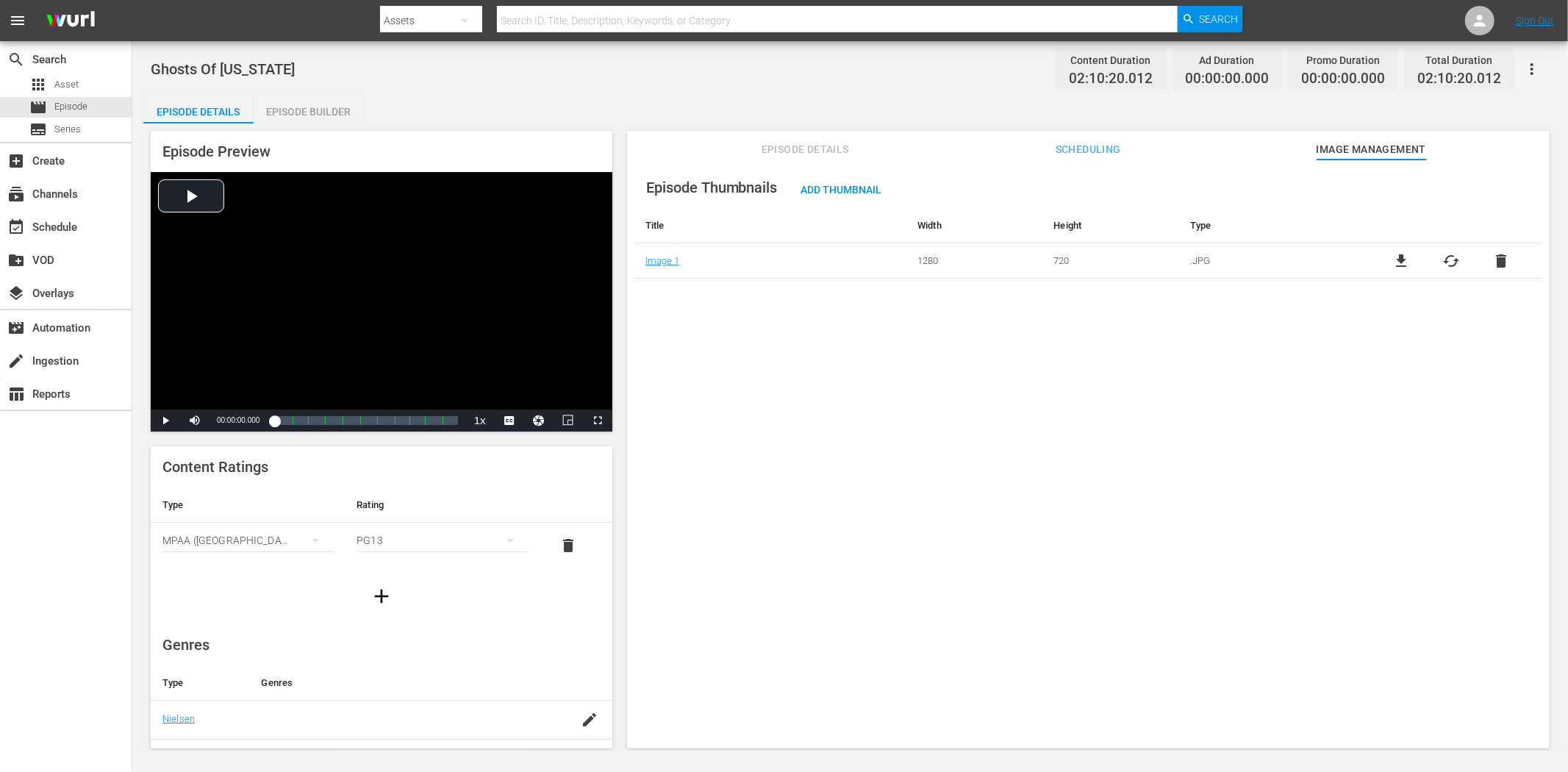
click at [1411, 55] on button "button" at bounding box center [1532, 69] width 35 height 35
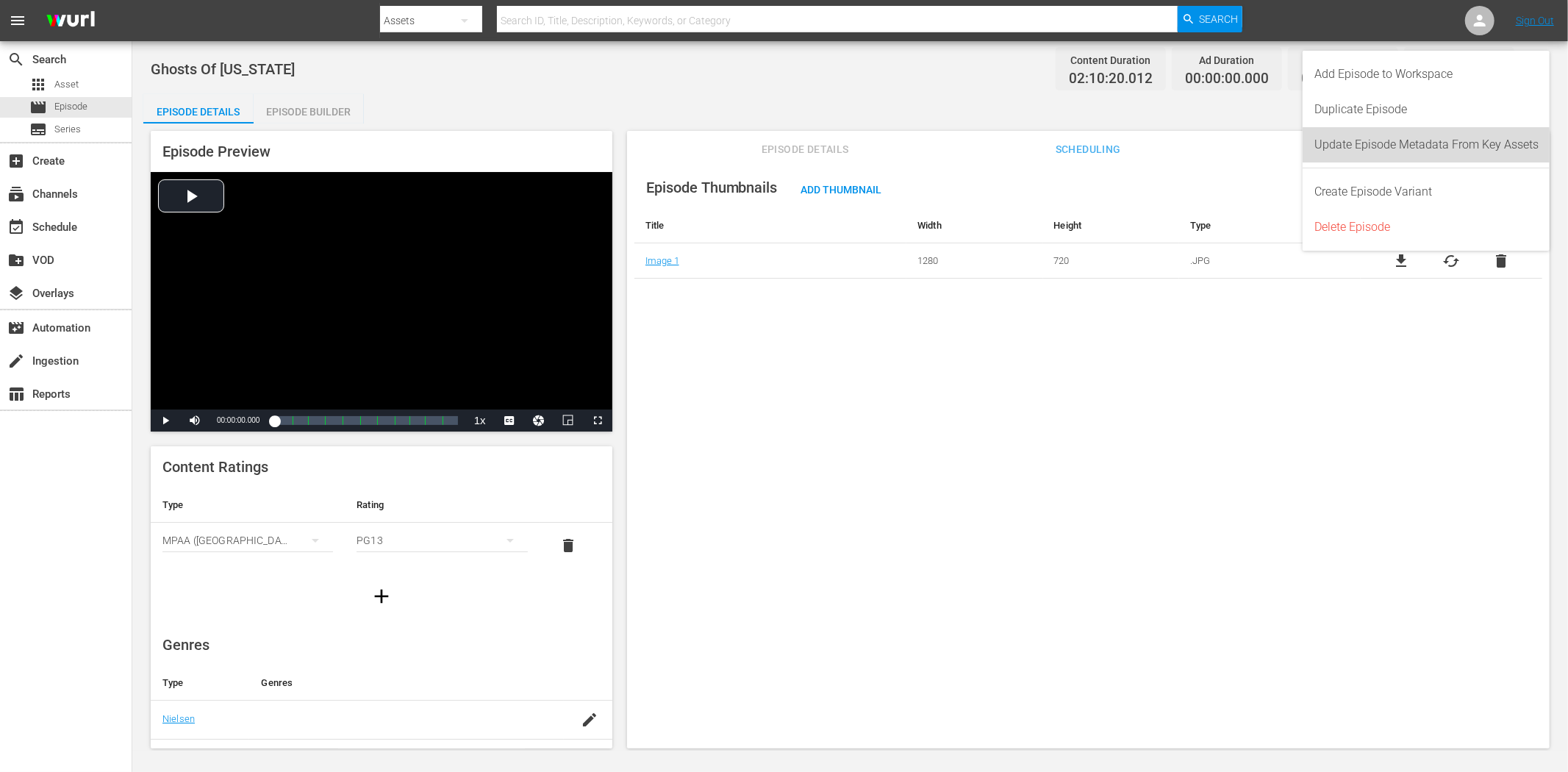
click at [1411, 137] on div "Update Episode Metadata From Key Assets" at bounding box center [1426, 145] width 224 height 35
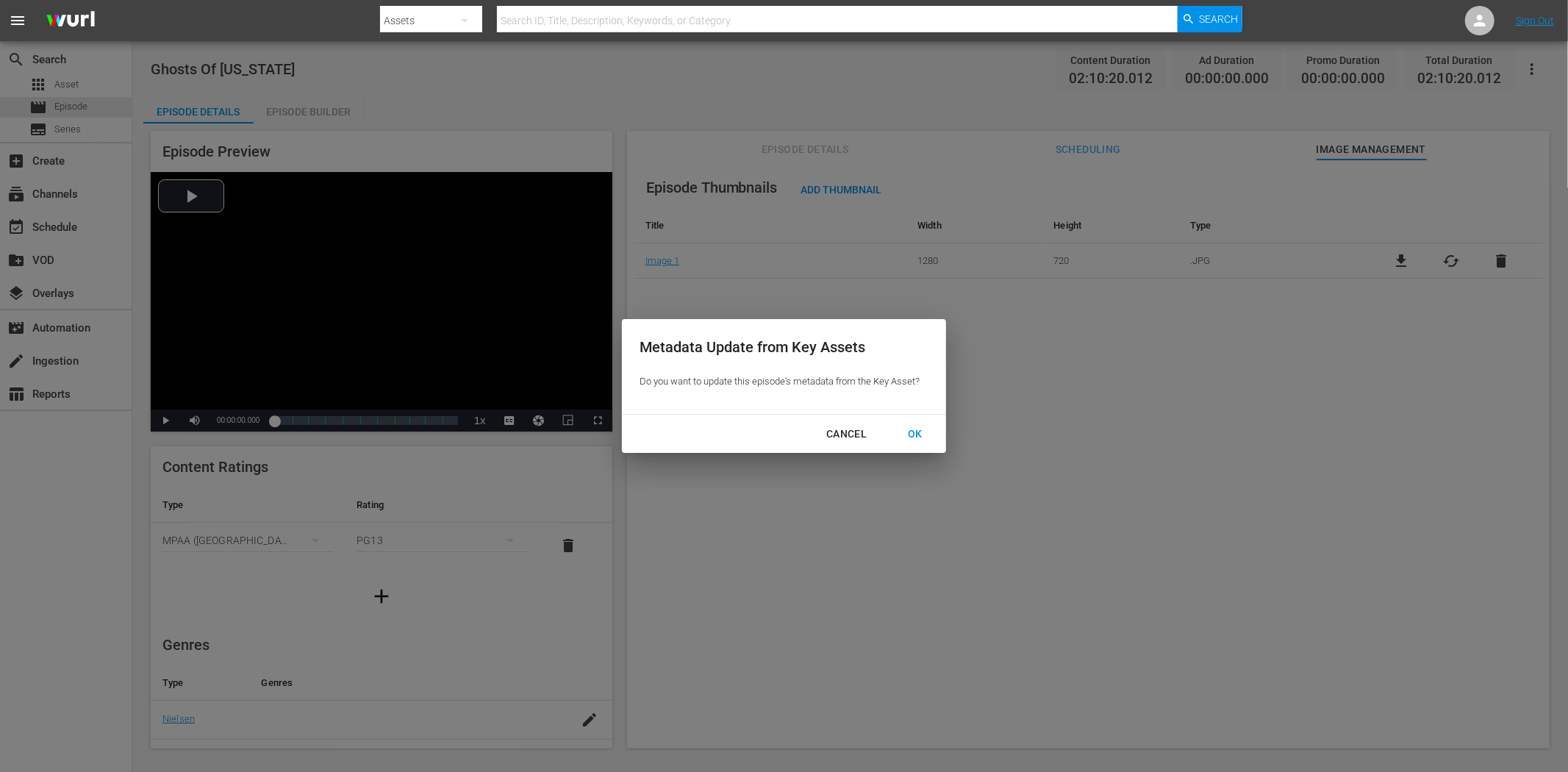
click at [924, 431] on div "OK" at bounding box center [915, 434] width 38 height 18
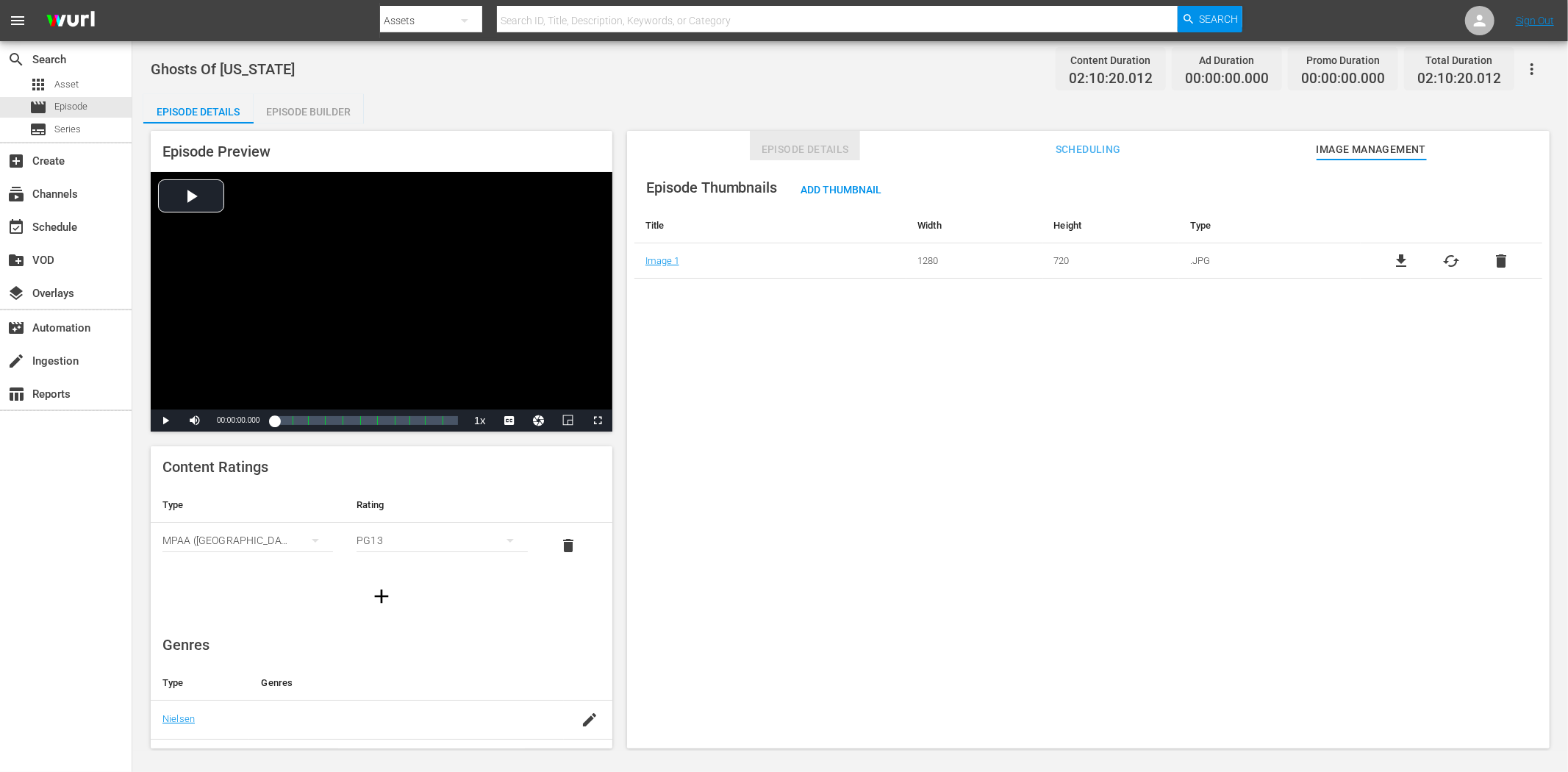
click at [783, 144] on span "Episode Details" at bounding box center [805, 149] width 110 height 18
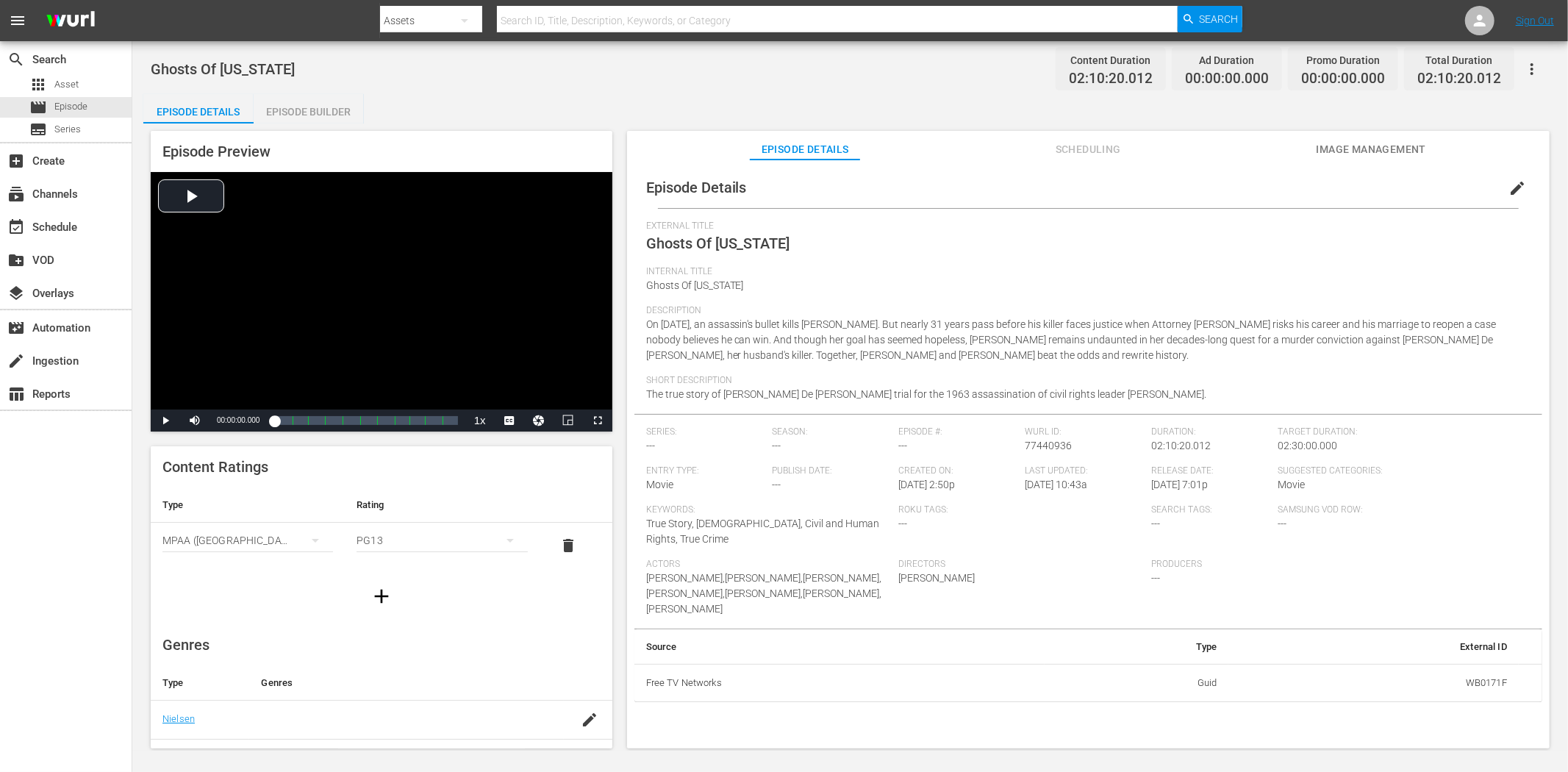
click at [1349, 145] on span "Image Management" at bounding box center [1371, 149] width 110 height 18
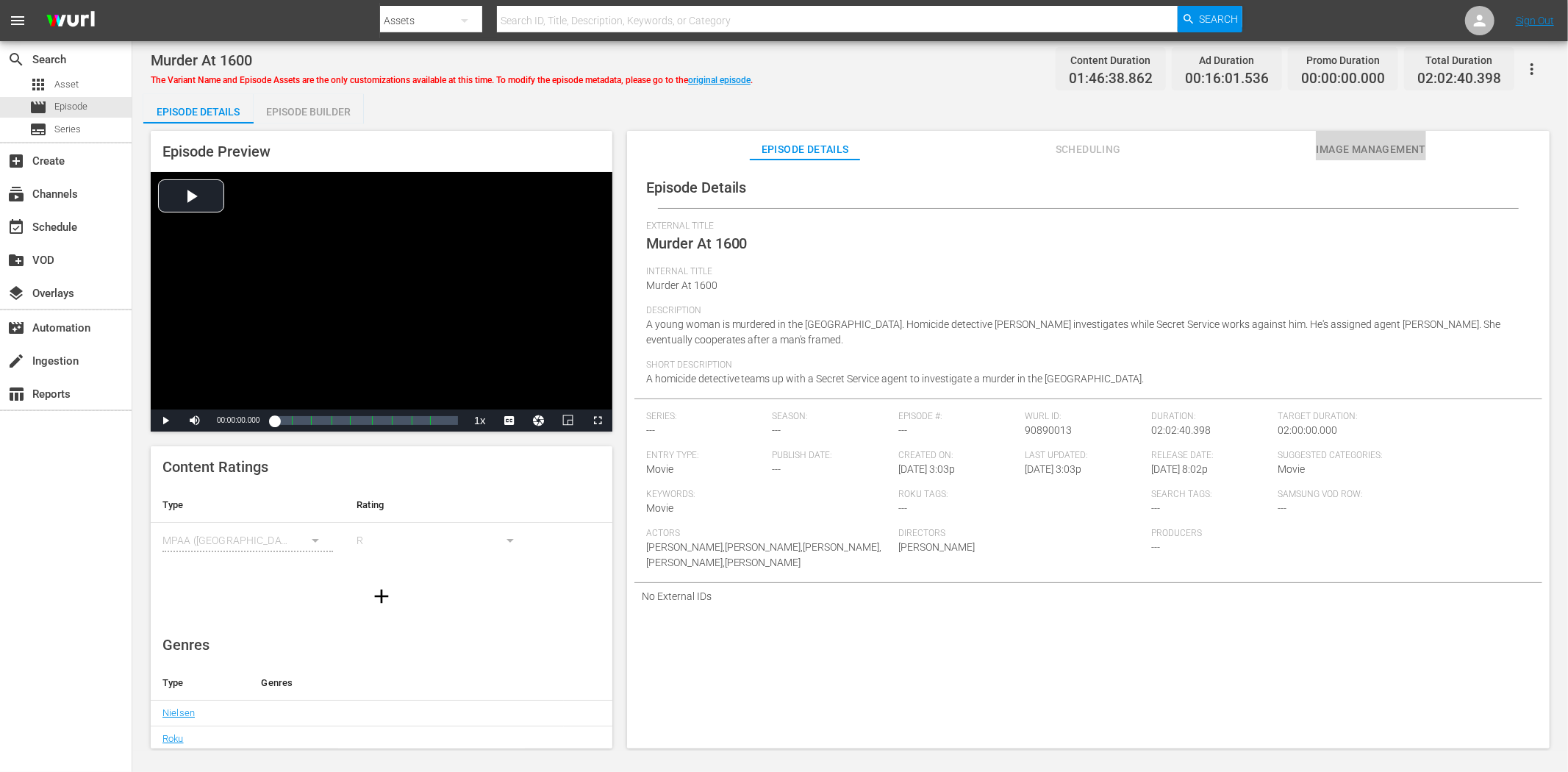
click at [1341, 147] on span "Image Management" at bounding box center [1371, 149] width 110 height 18
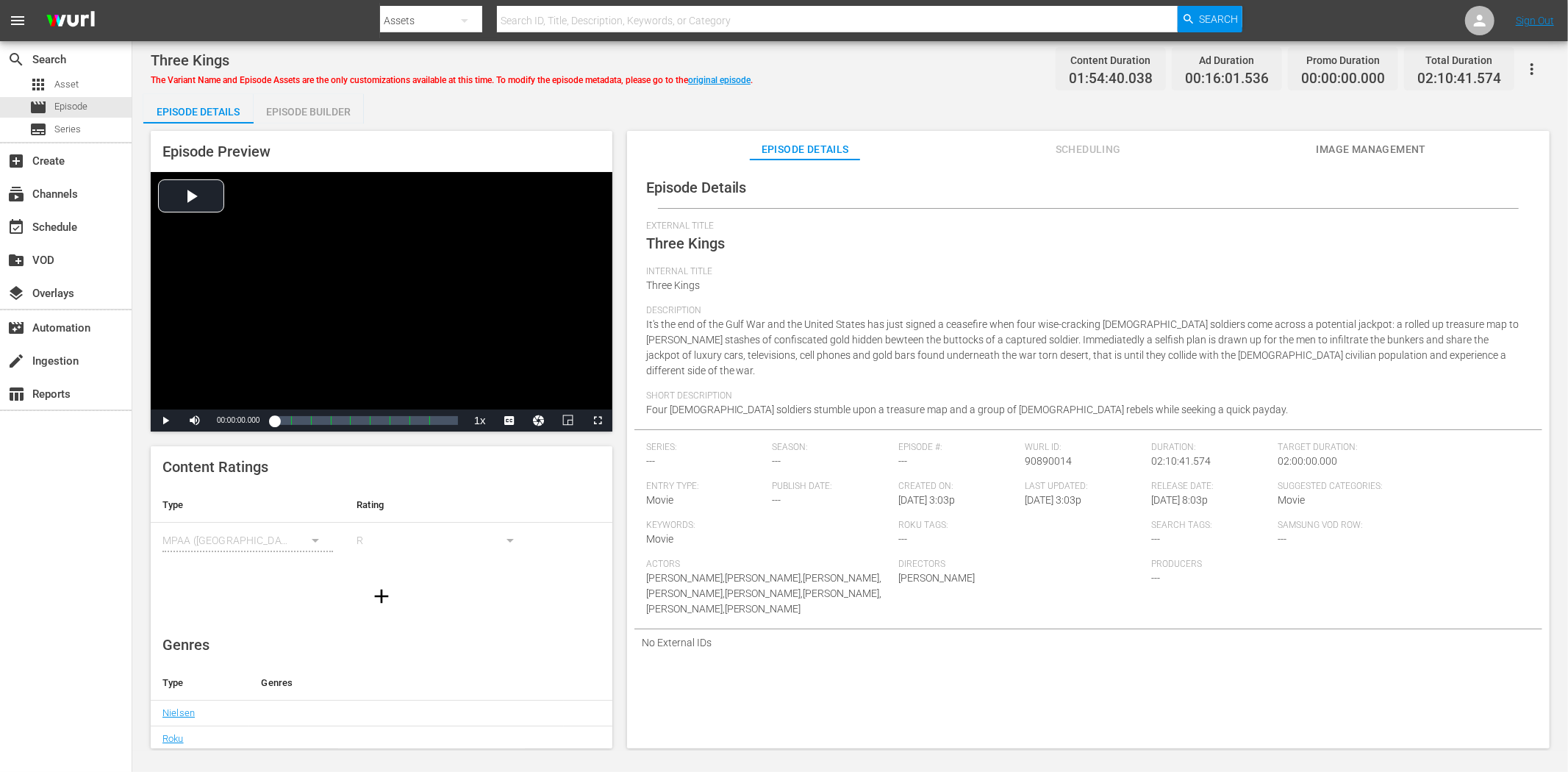
click at [1400, 152] on span "Image Management" at bounding box center [1371, 149] width 110 height 18
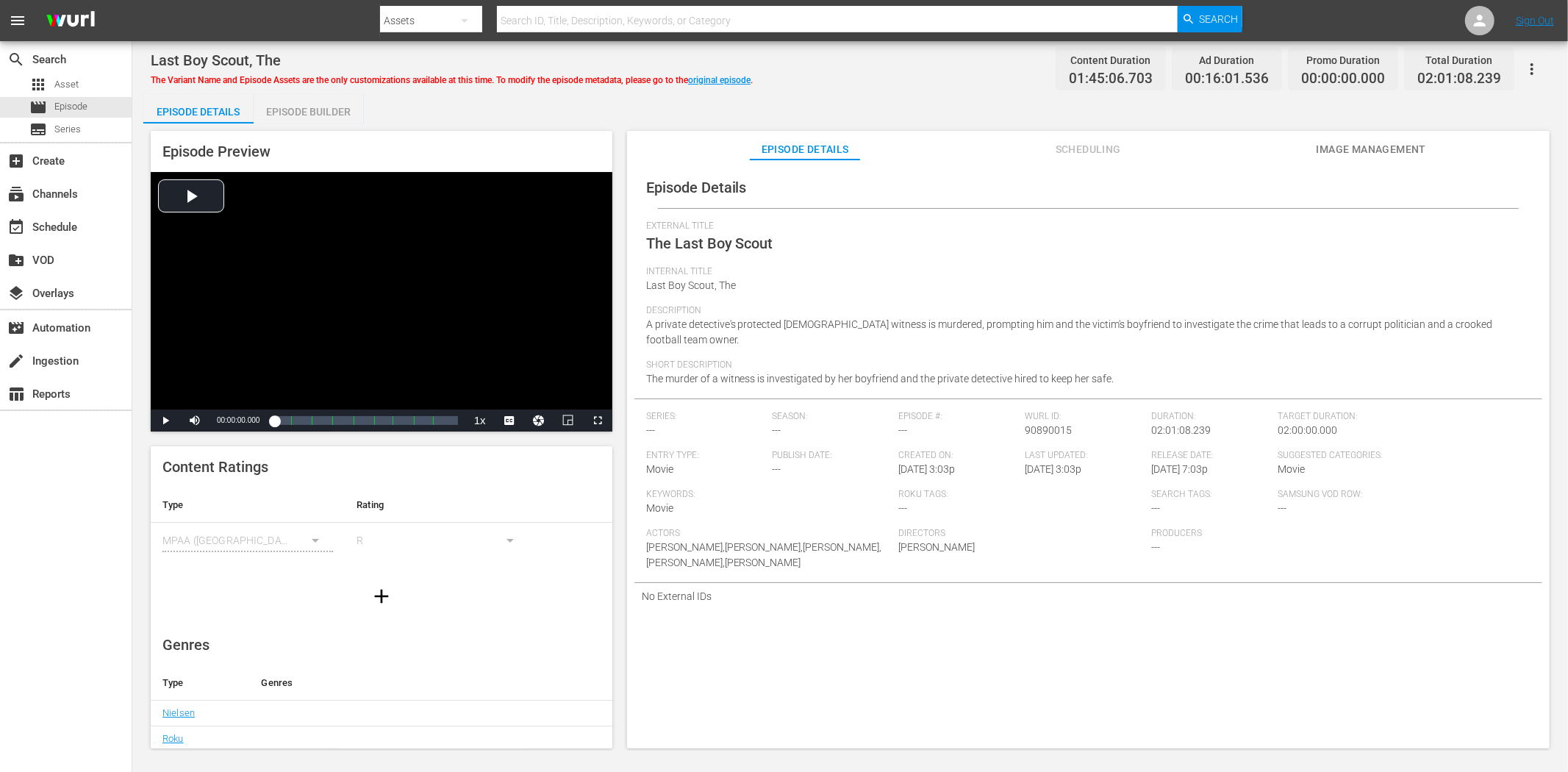
click at [1369, 143] on span "Image Management" at bounding box center [1371, 149] width 110 height 18
click at [1385, 144] on span "Image Management" at bounding box center [1371, 149] width 110 height 18
click at [1373, 145] on span "Image Management" at bounding box center [1371, 149] width 110 height 18
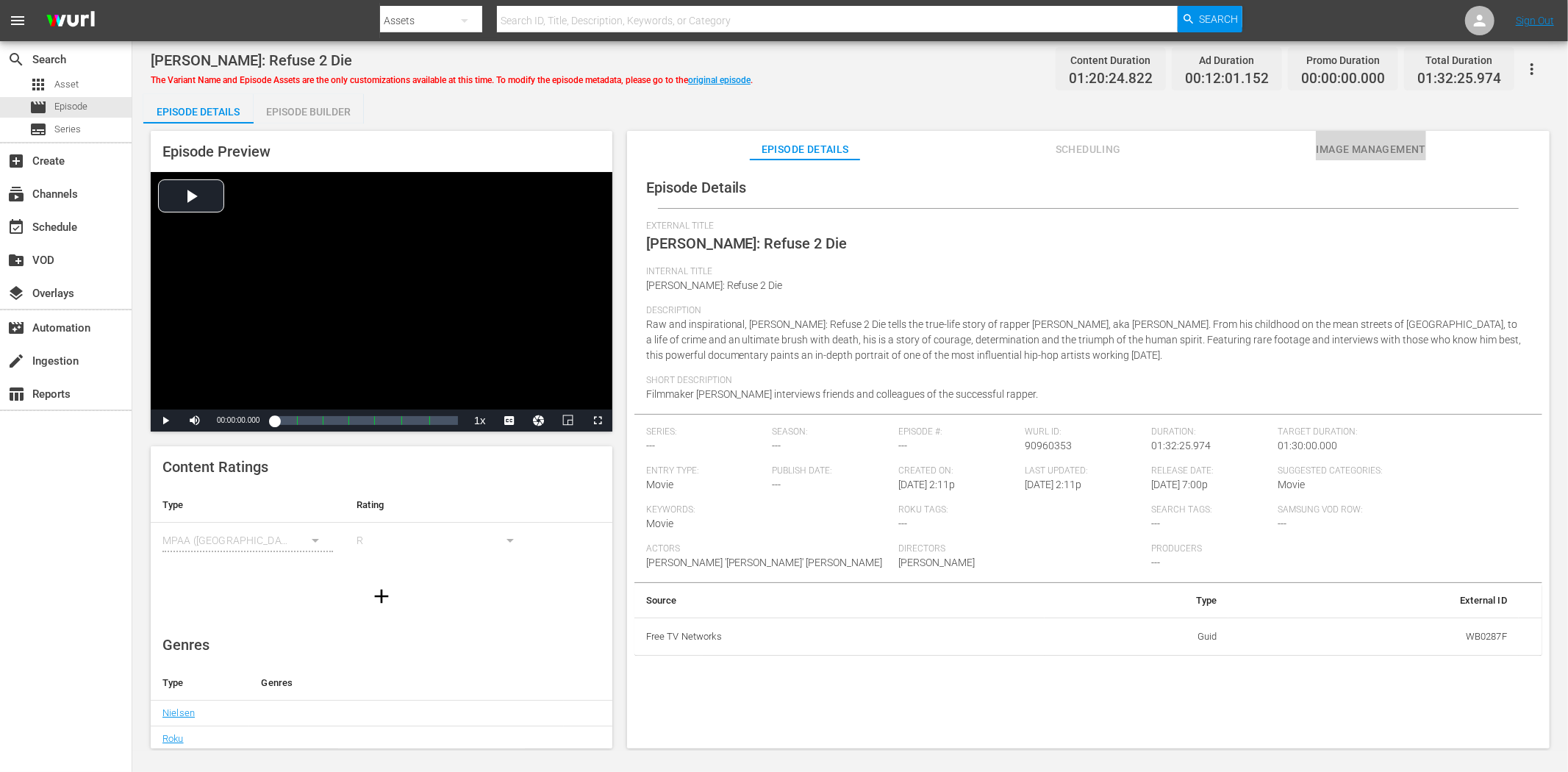
click at [1402, 142] on span "Image Management" at bounding box center [1371, 149] width 110 height 18
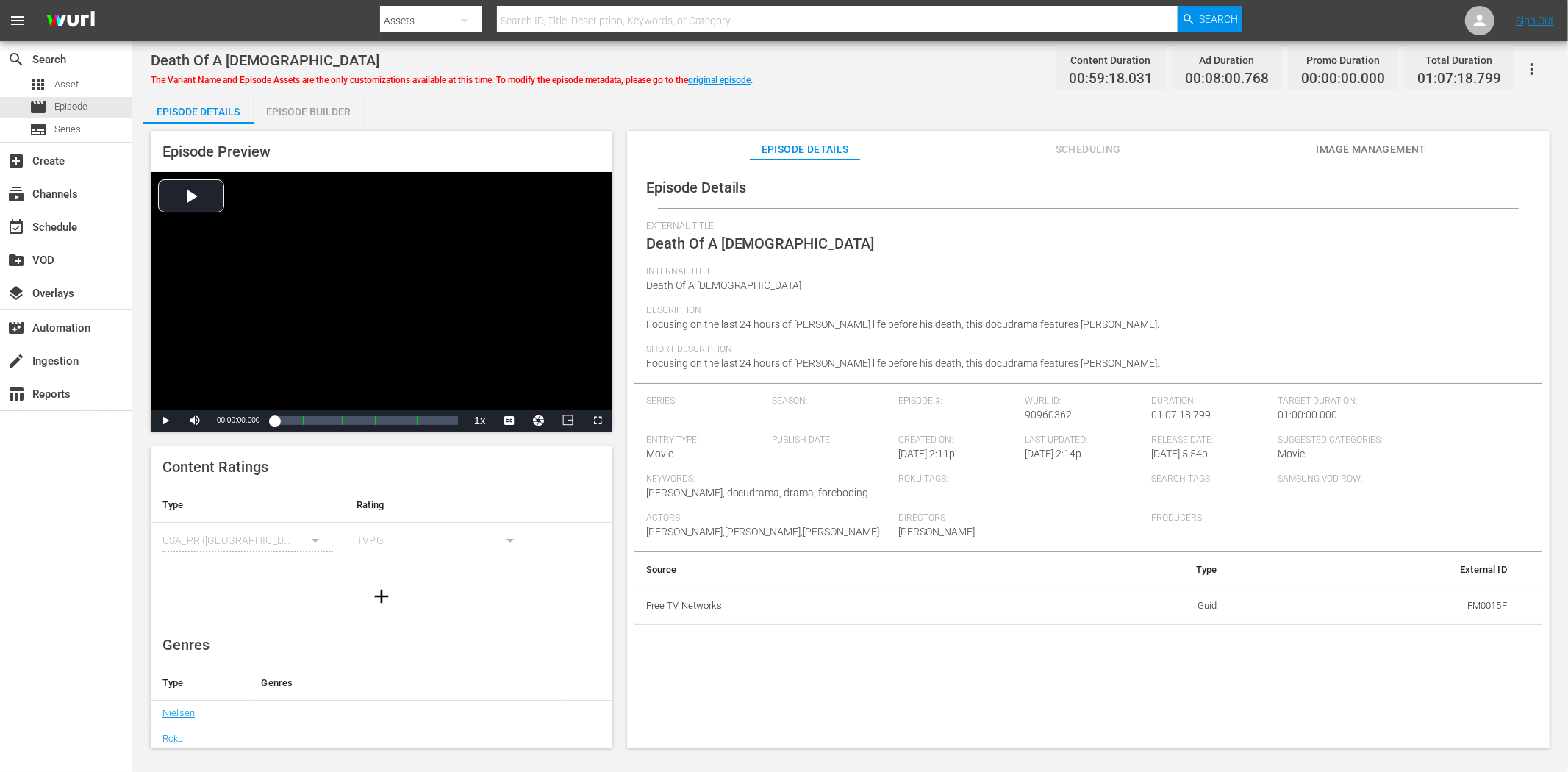
click at [1344, 138] on button "Image Management" at bounding box center [1371, 146] width 110 height 30
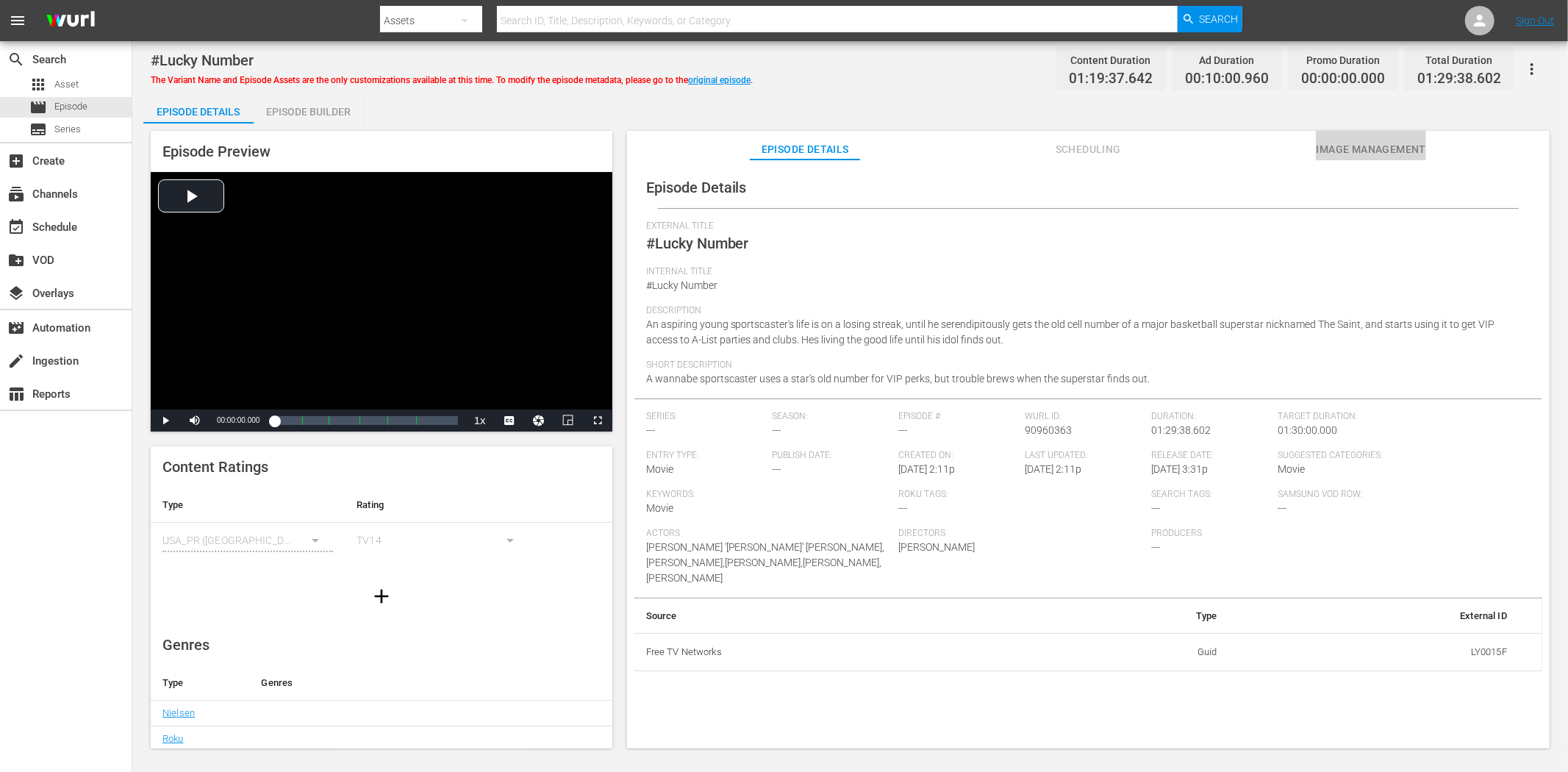
click at [1321, 138] on button "Image Management" at bounding box center [1371, 146] width 110 height 30
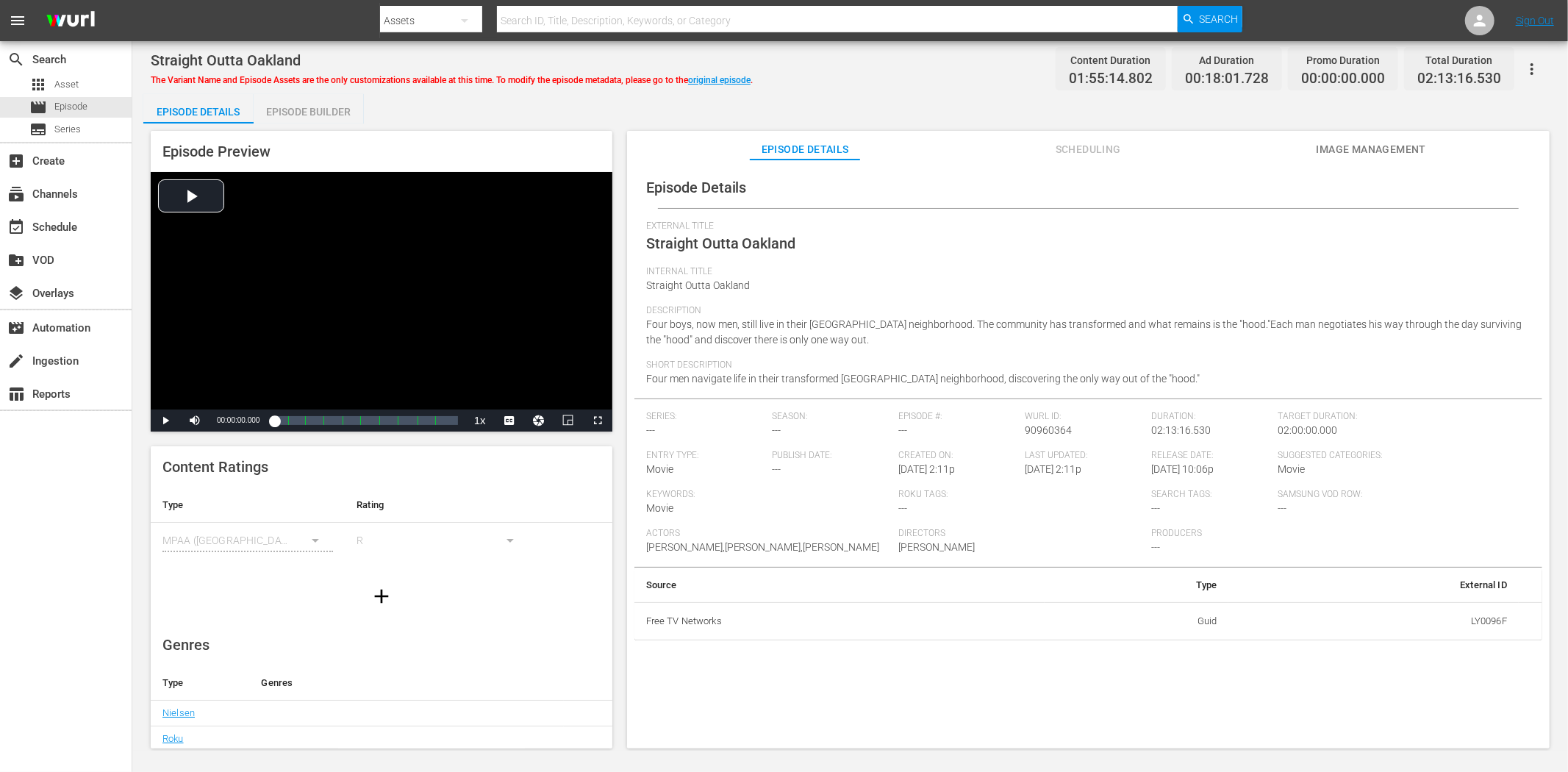
click at [1382, 135] on button "Image Management" at bounding box center [1371, 146] width 110 height 30
click at [1411, 145] on span "Image Management" at bounding box center [1371, 149] width 110 height 18
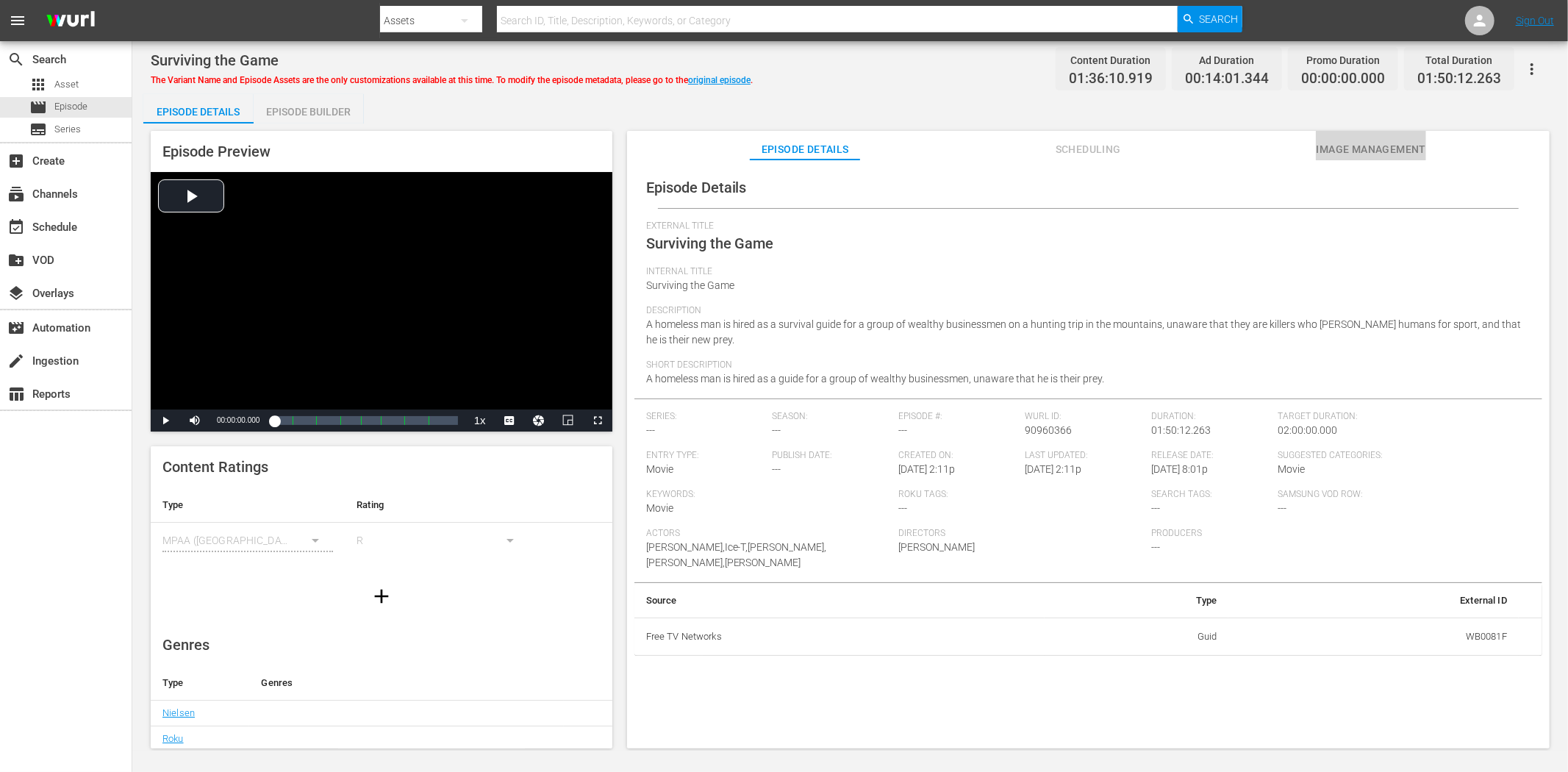
click at [1384, 147] on span "Image Management" at bounding box center [1371, 149] width 110 height 18
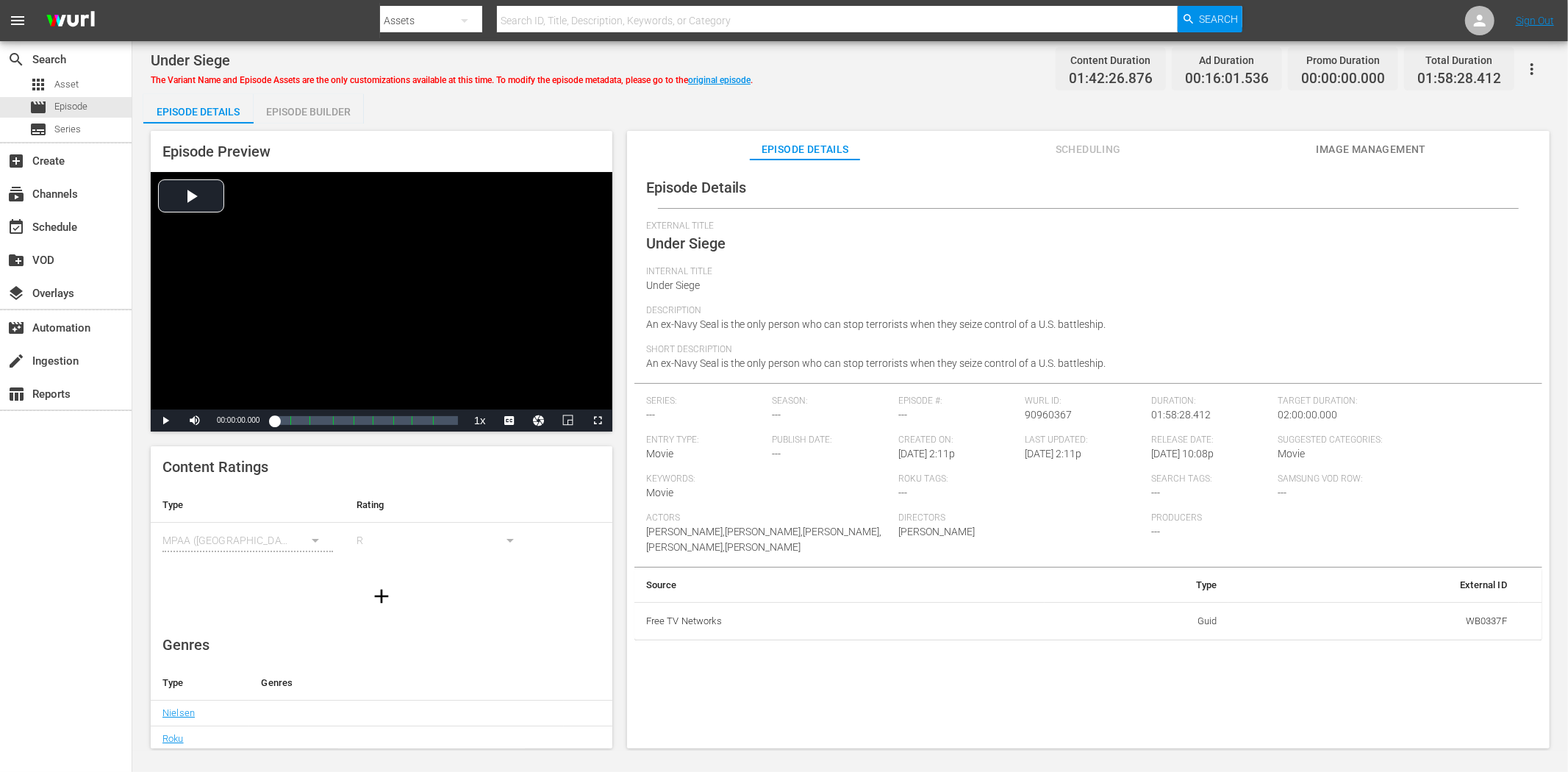
click at [1349, 144] on span "Image Management" at bounding box center [1371, 149] width 110 height 18
click at [1349, 136] on button "Image Management" at bounding box center [1371, 146] width 110 height 30
click at [1411, 146] on span "Image Management" at bounding box center [1371, 149] width 110 height 18
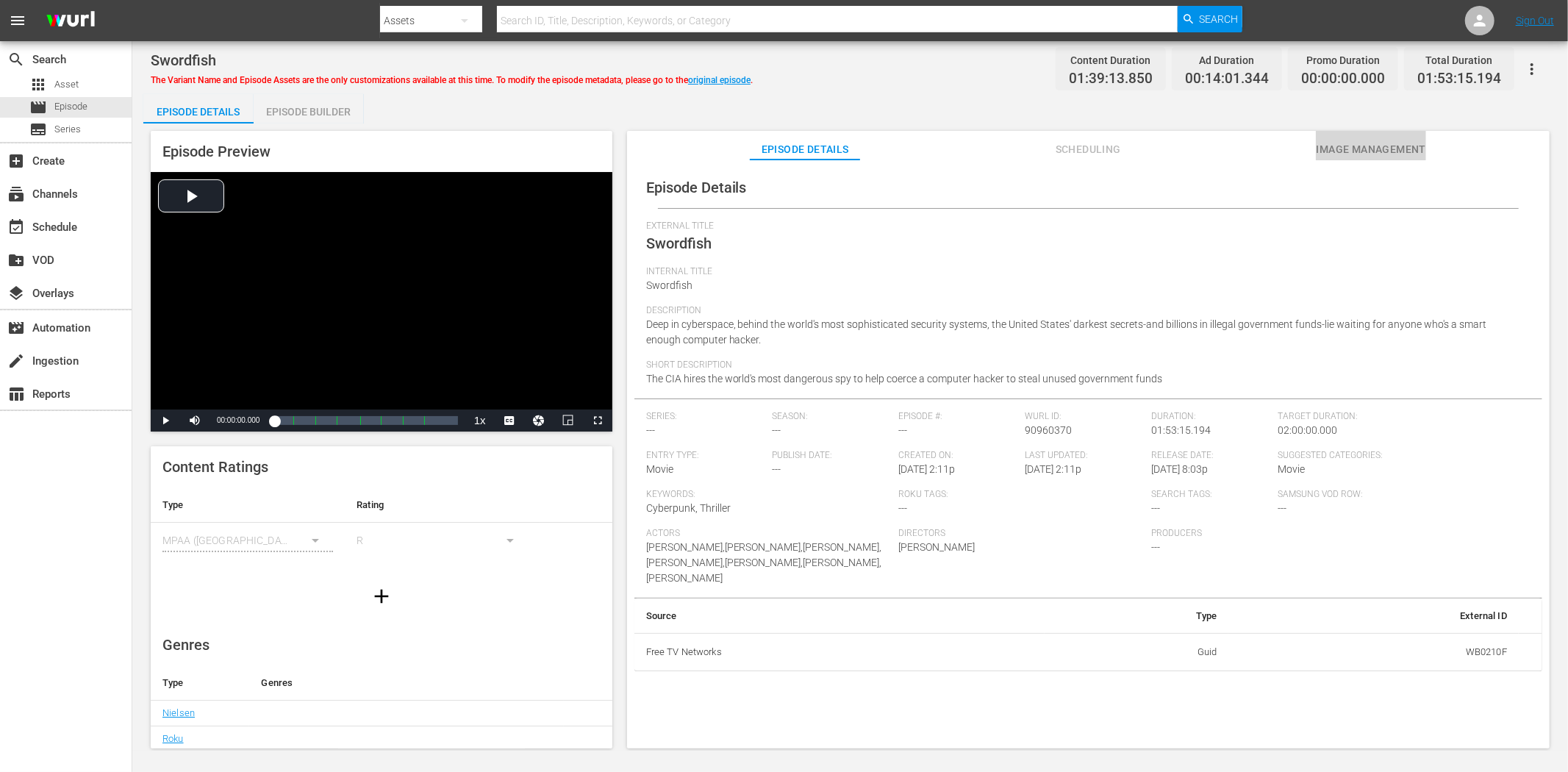
click at [1404, 149] on span "Image Management" at bounding box center [1371, 149] width 110 height 18
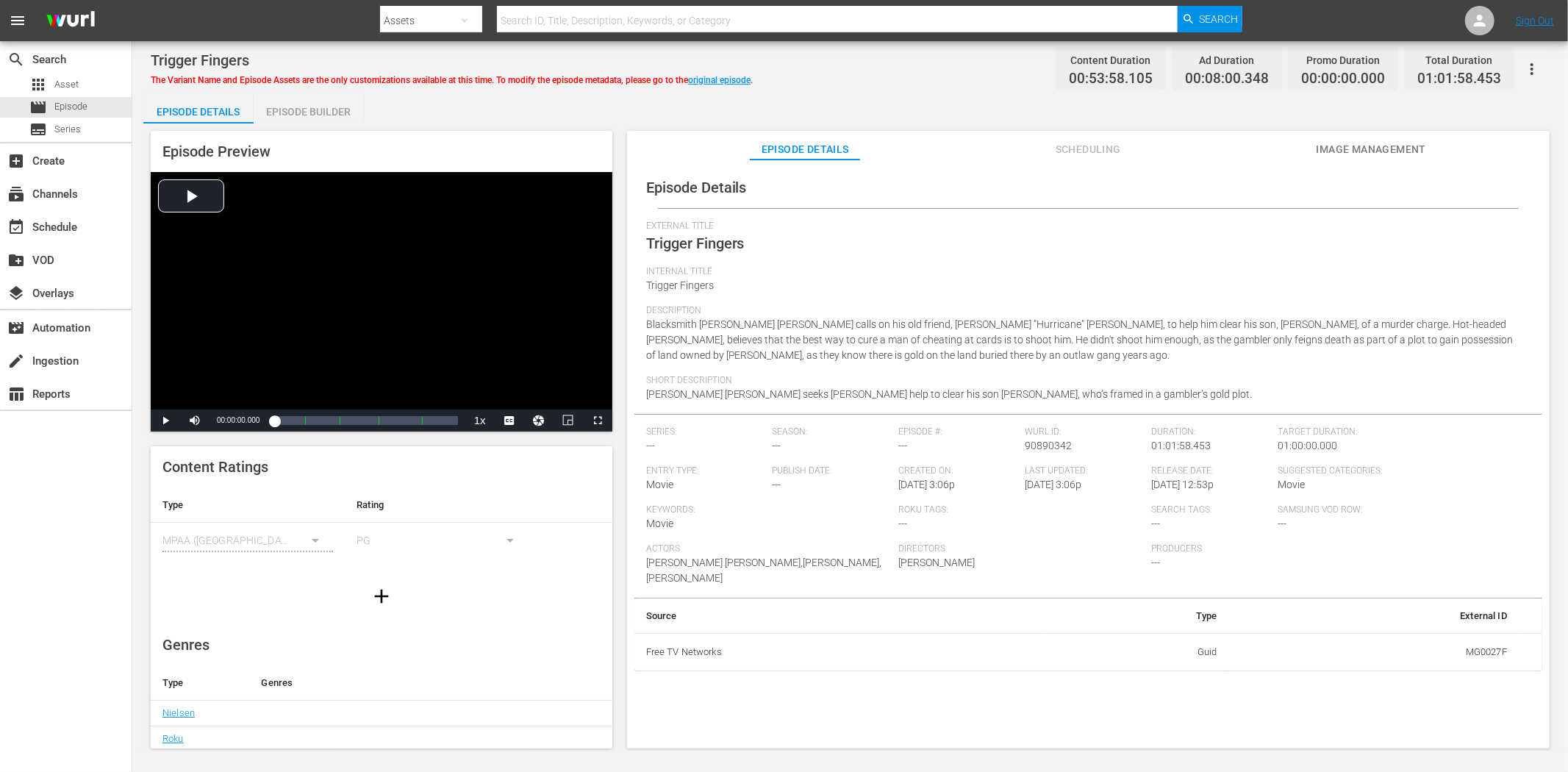
click at [1411, 140] on span "Image Management" at bounding box center [1371, 149] width 110 height 18
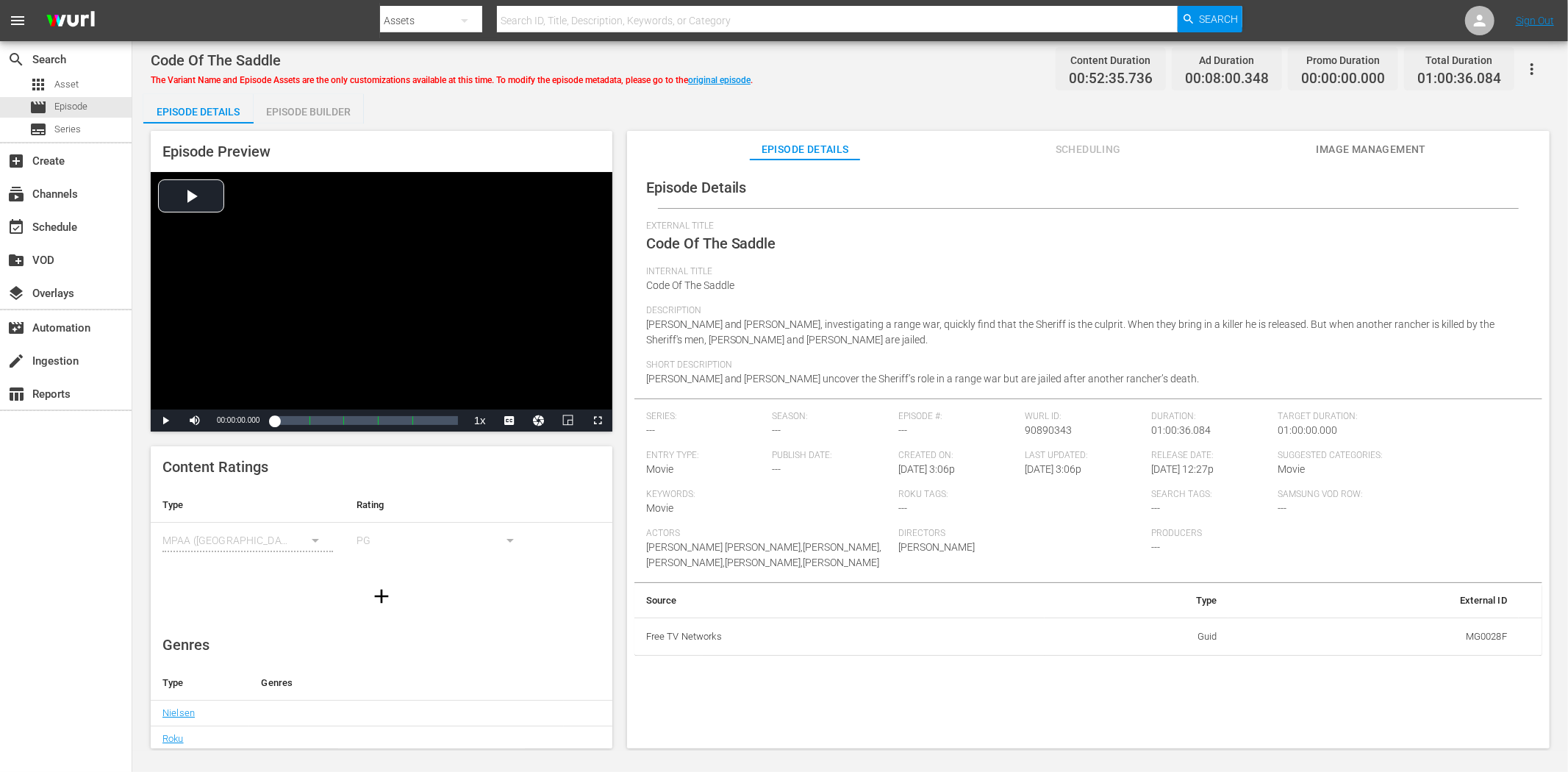
click at [1353, 138] on button "Image Management" at bounding box center [1371, 146] width 110 height 30
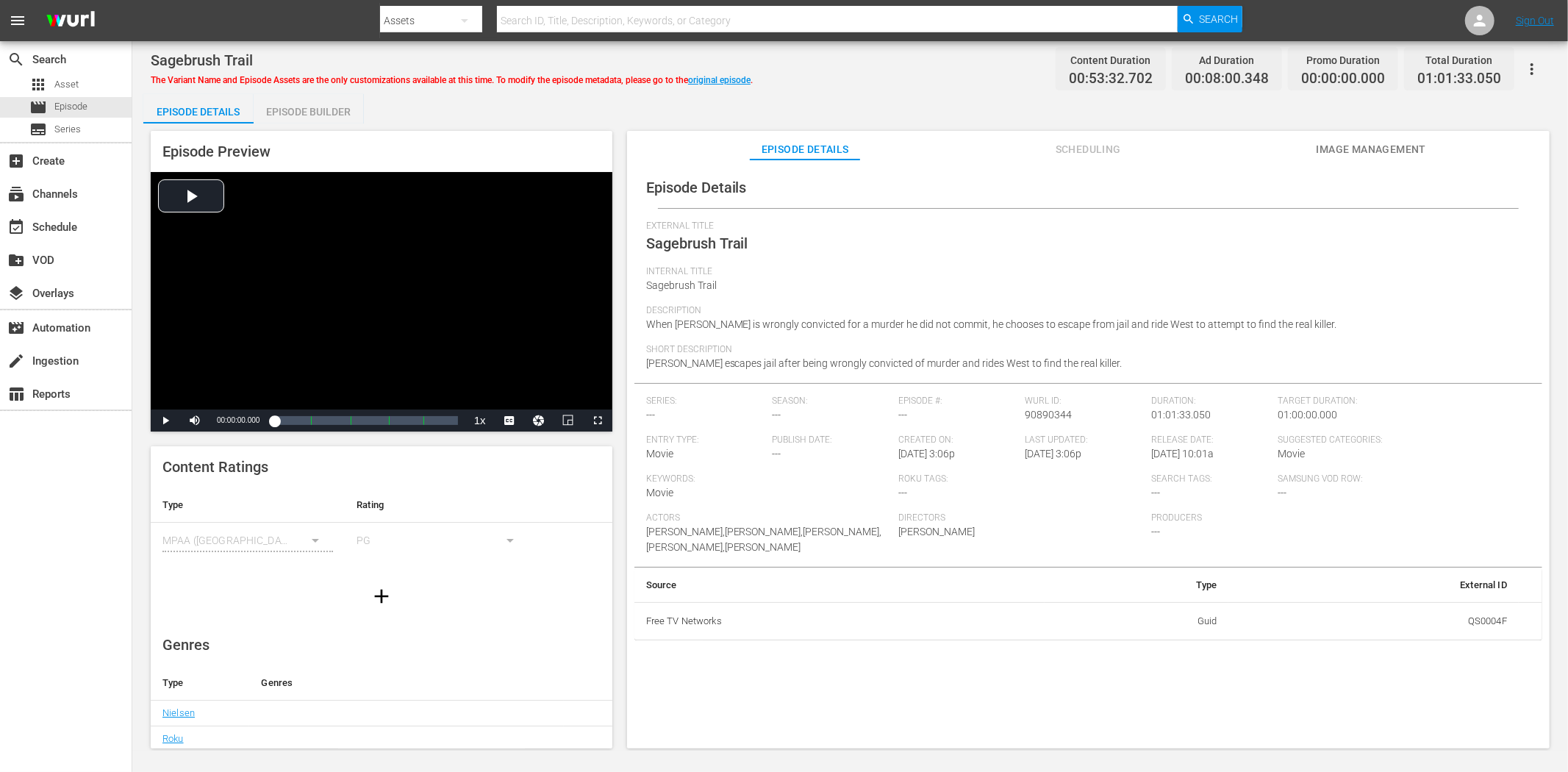
click at [1365, 136] on button "Image Management" at bounding box center [1371, 146] width 110 height 30
click at [1337, 137] on button "Image Management" at bounding box center [1371, 146] width 110 height 30
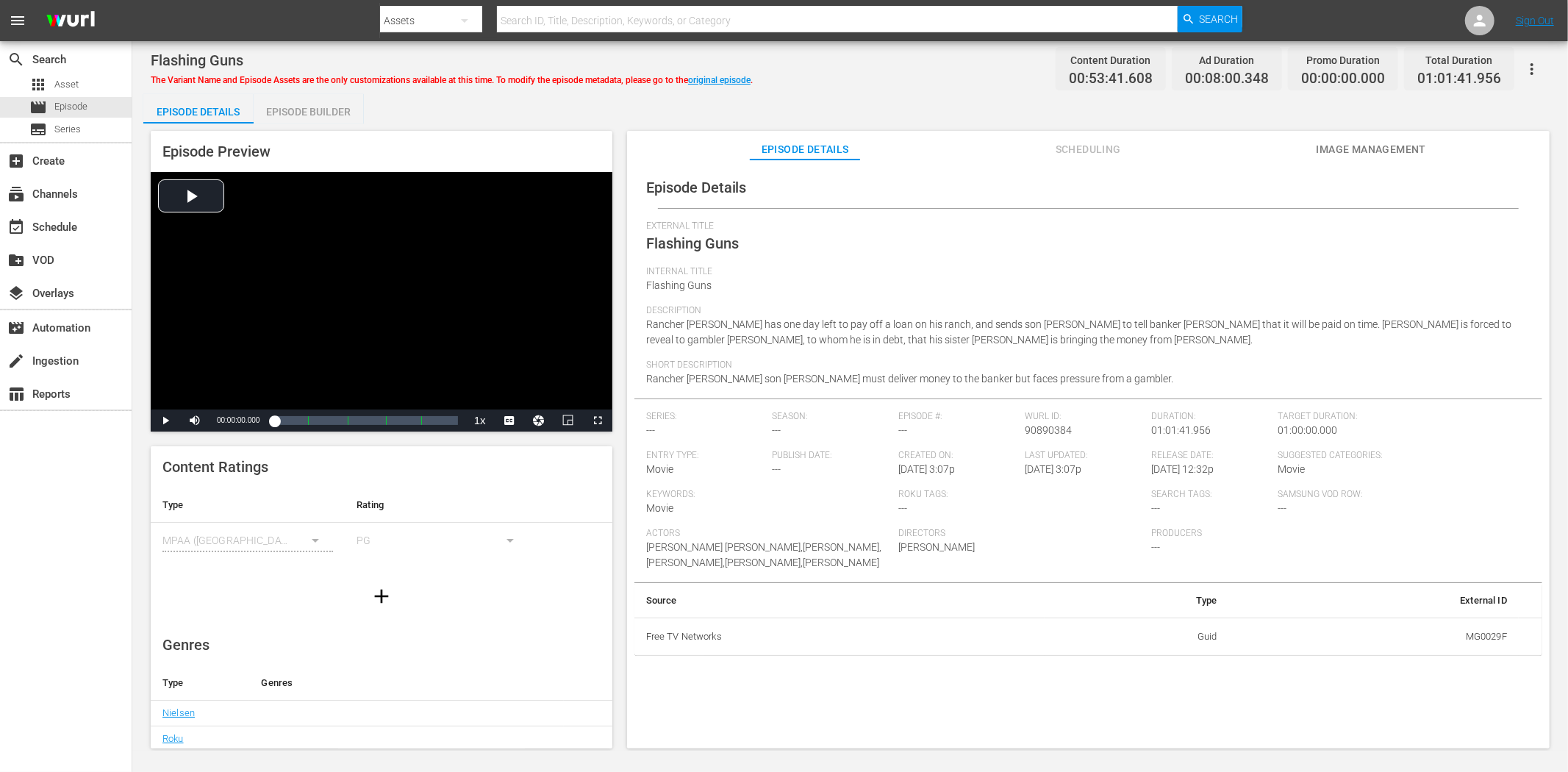
click at [1325, 152] on span "Image Management" at bounding box center [1371, 149] width 110 height 18
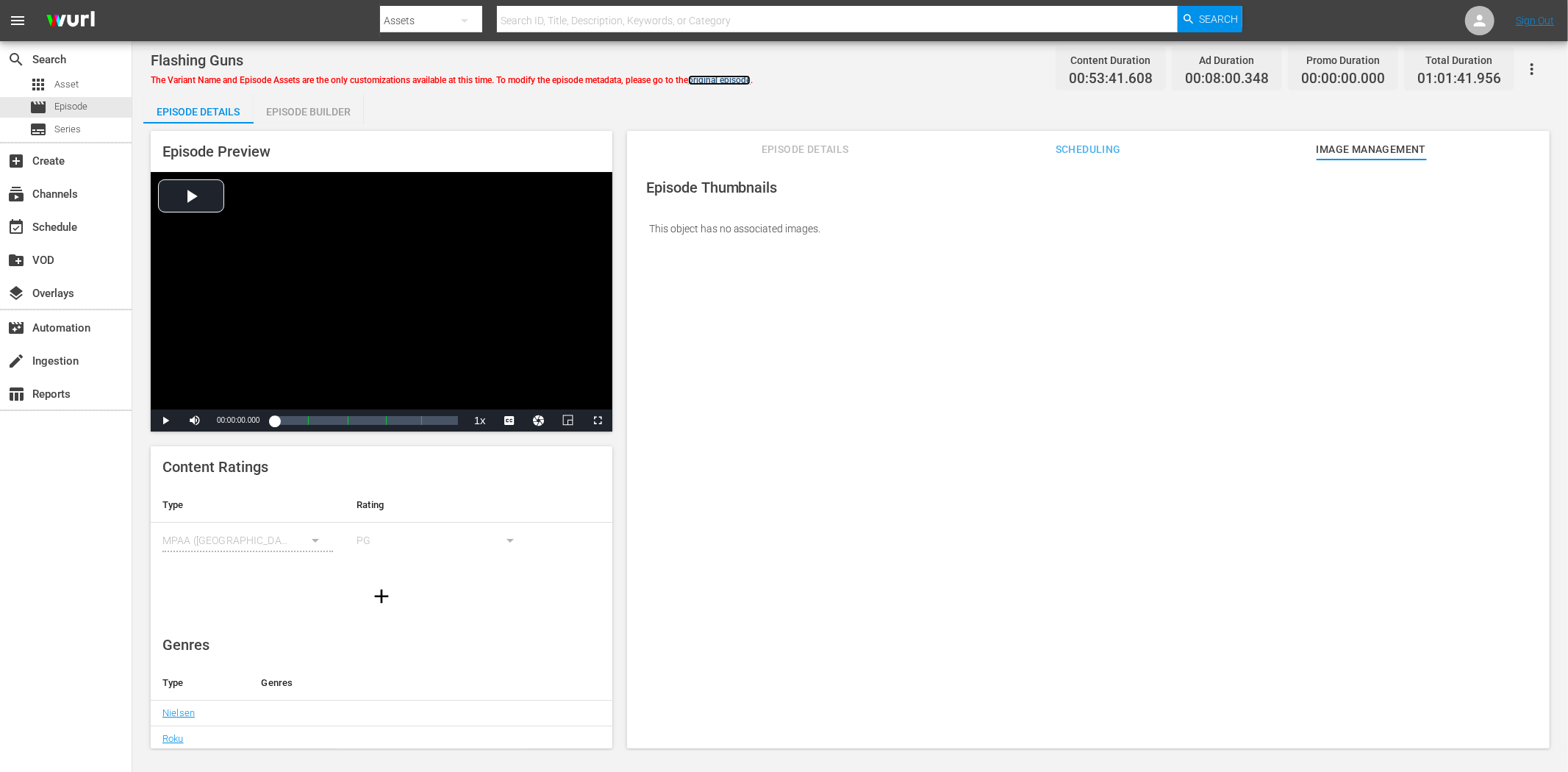
drag, startPoint x: 730, startPoint y: 77, endPoint x: 753, endPoint y: 83, distance: 23.8
click at [730, 77] on link "original episode" at bounding box center [718, 80] width 62 height 10
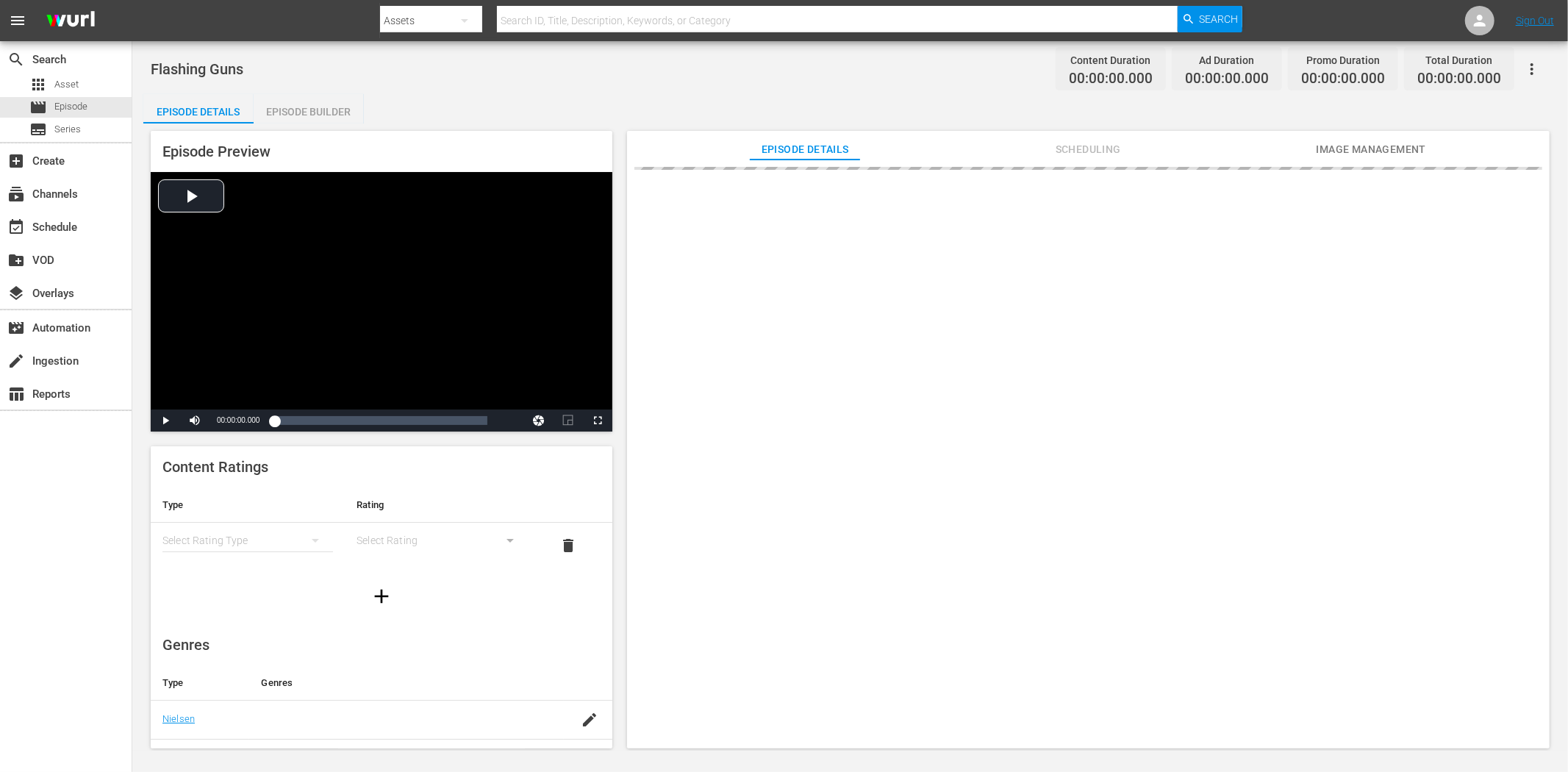
click at [1346, 143] on span "Image Management" at bounding box center [1371, 149] width 110 height 18
click at [1411, 61] on icon "button" at bounding box center [1532, 70] width 18 height 18
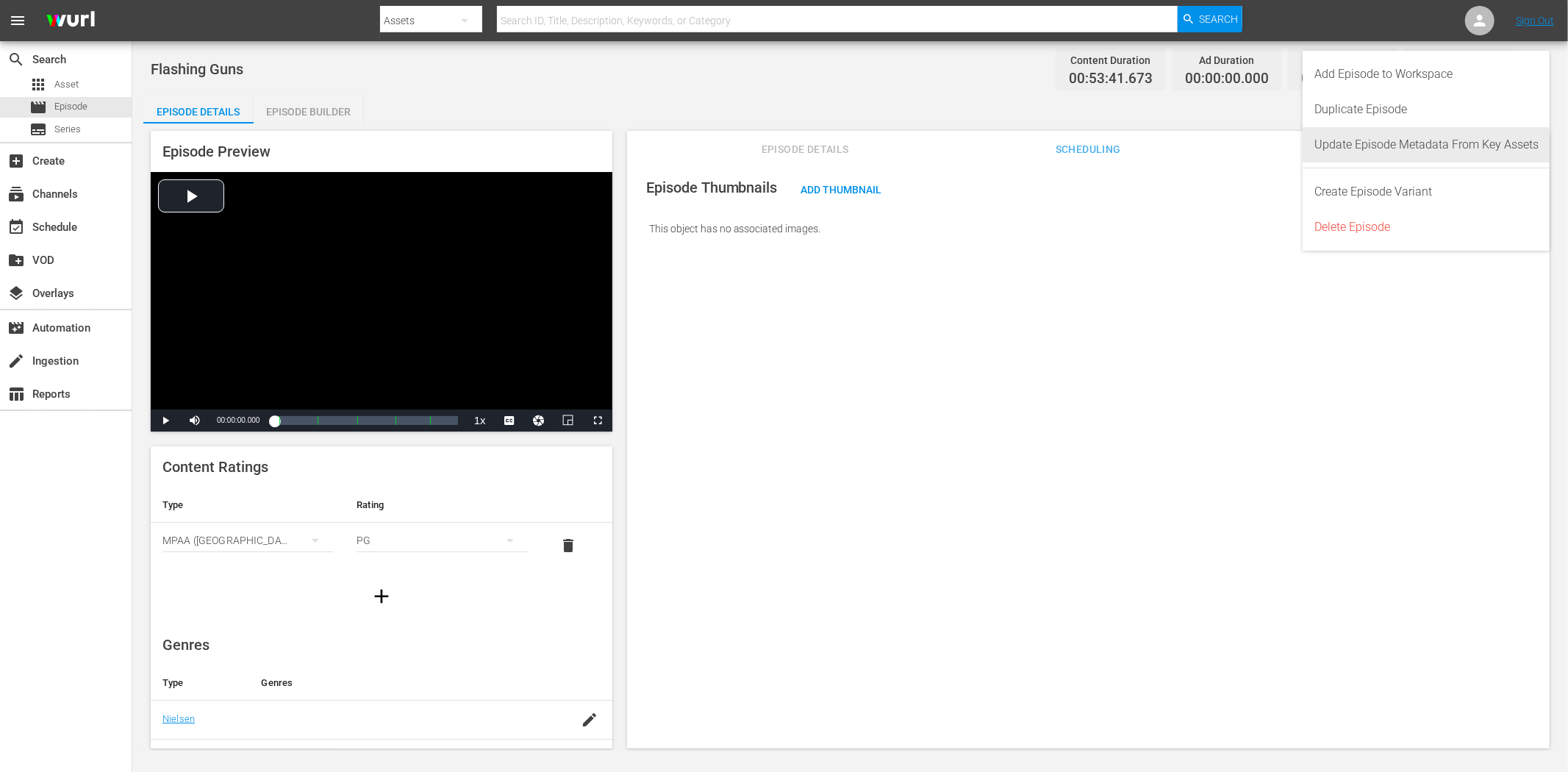
click at [1411, 140] on div "Update Episode Metadata From Key Assets" at bounding box center [1426, 145] width 224 height 35
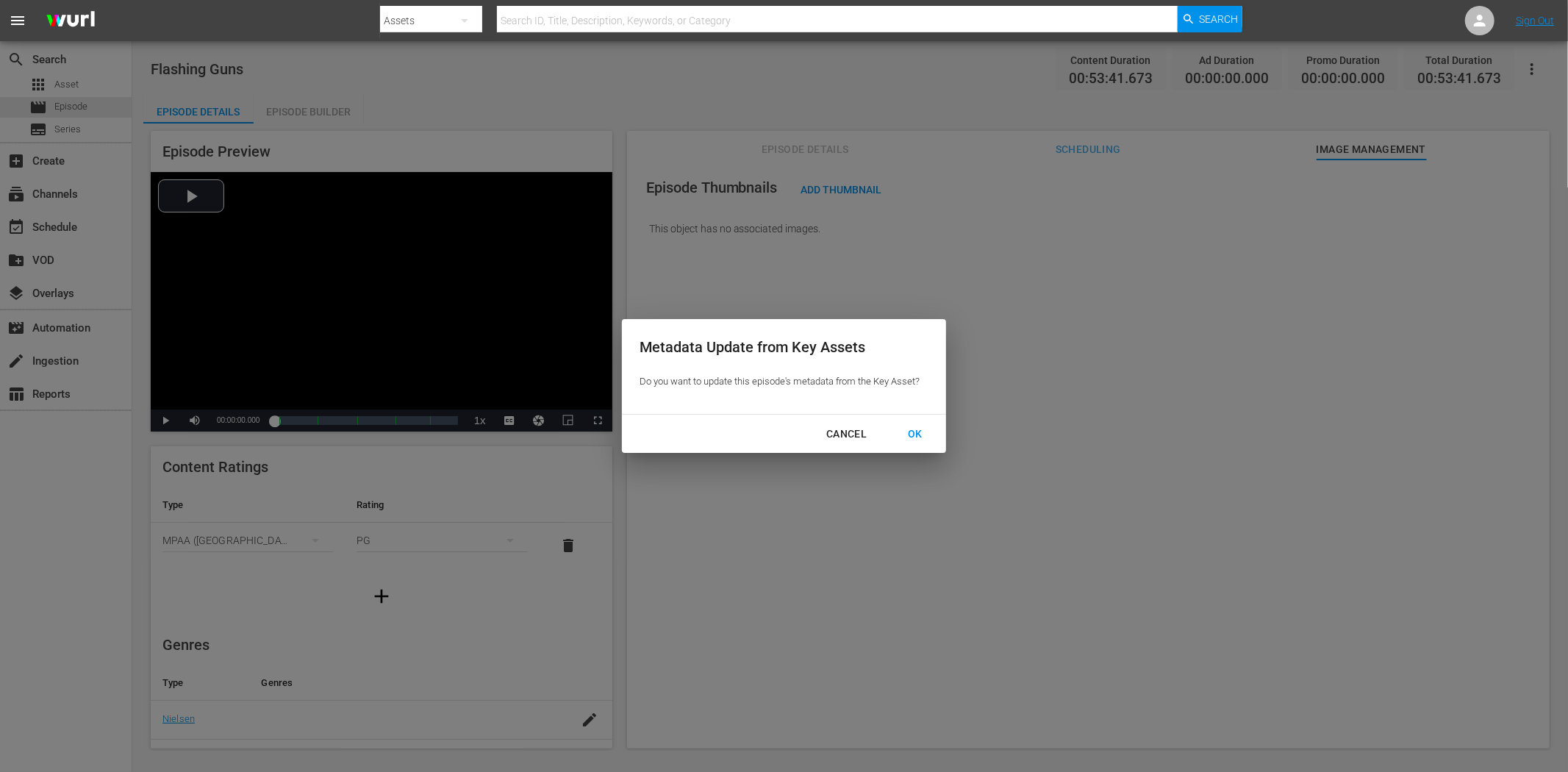
drag, startPoint x: 922, startPoint y: 428, endPoint x: 980, endPoint y: 415, distance: 59.4
click at [923, 428] on div "OK" at bounding box center [915, 434] width 38 height 18
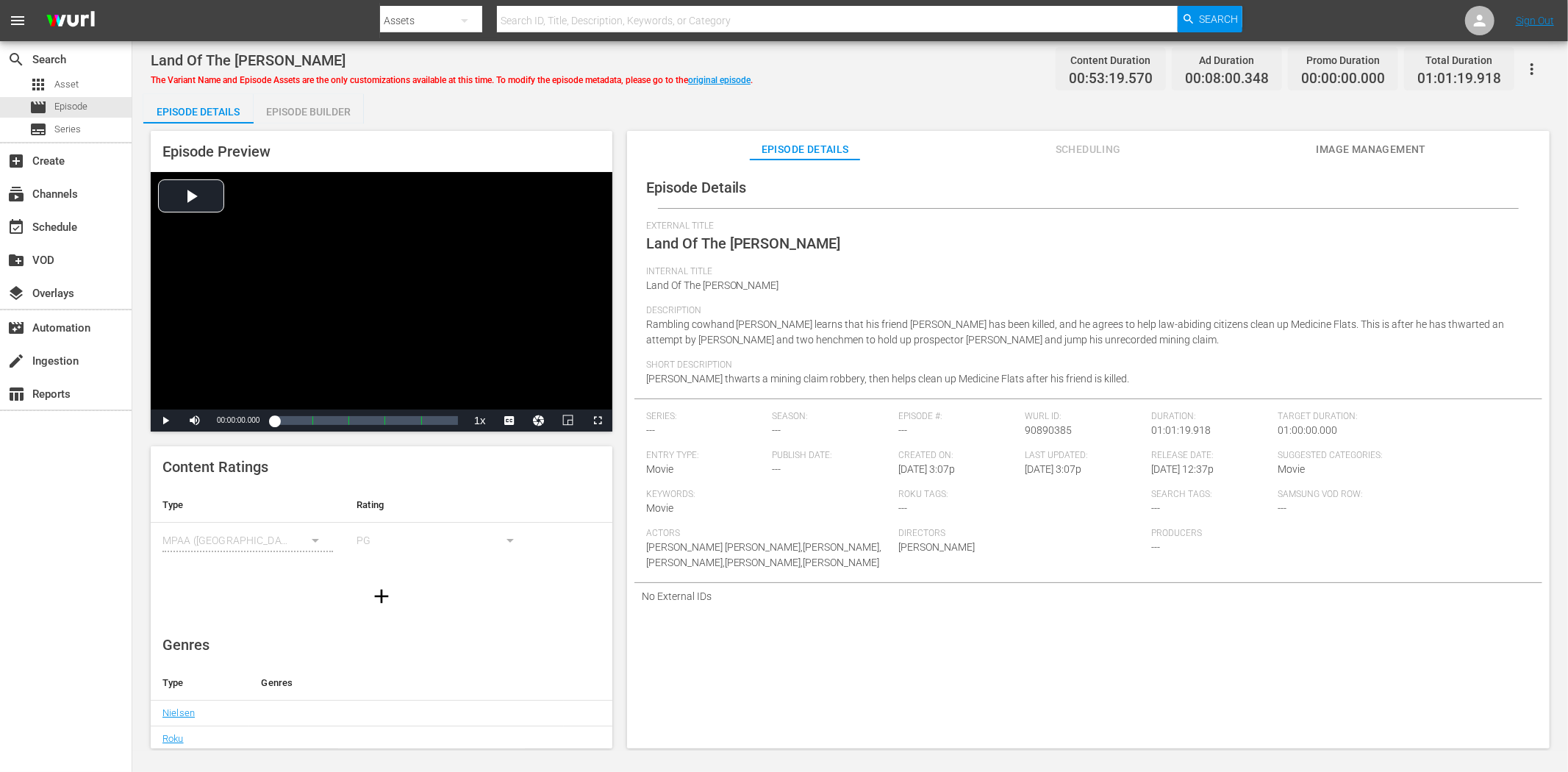
click at [1405, 147] on span "Image Management" at bounding box center [1371, 149] width 110 height 18
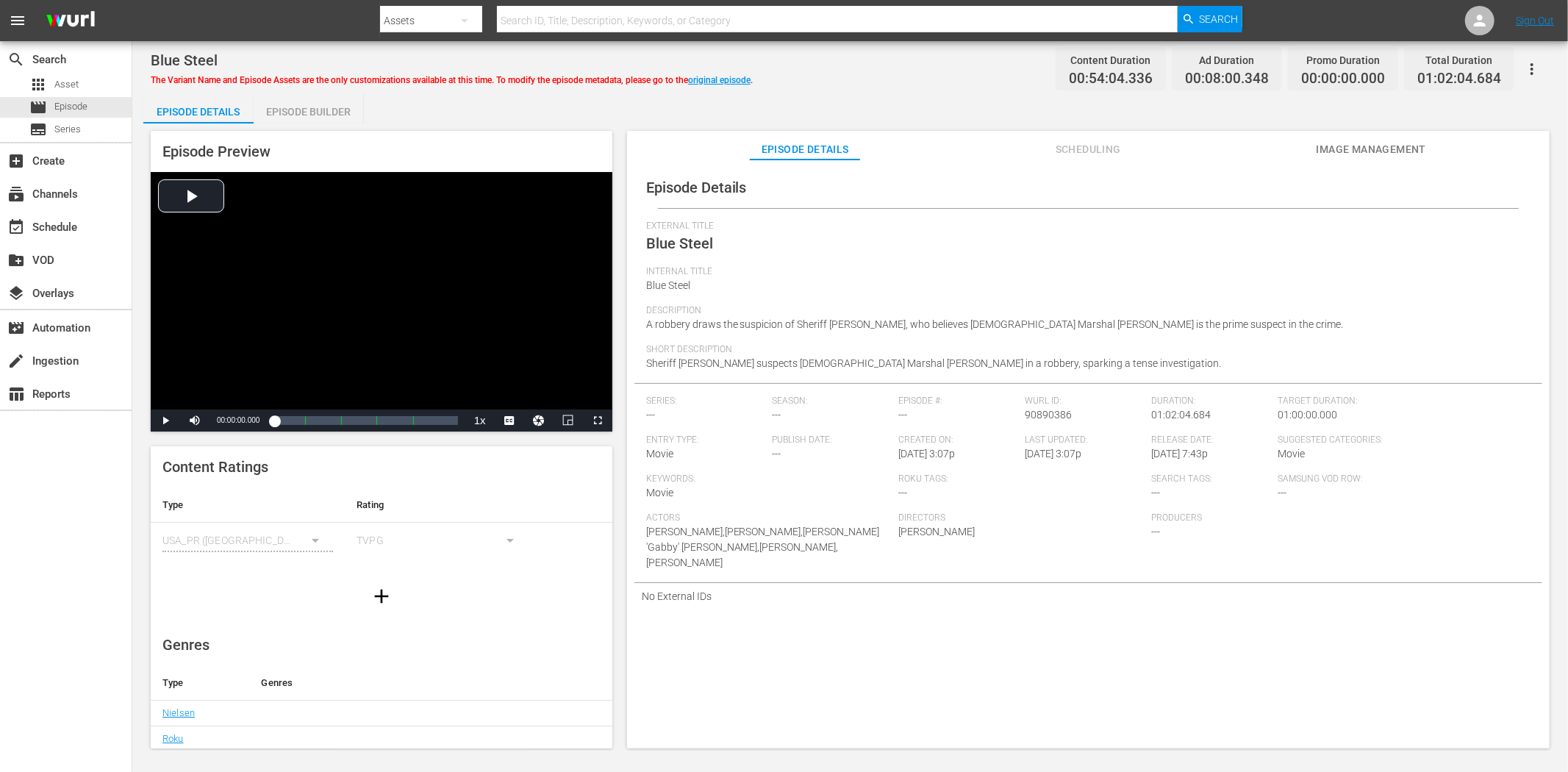
click at [1375, 141] on span "Image Management" at bounding box center [1371, 149] width 110 height 18
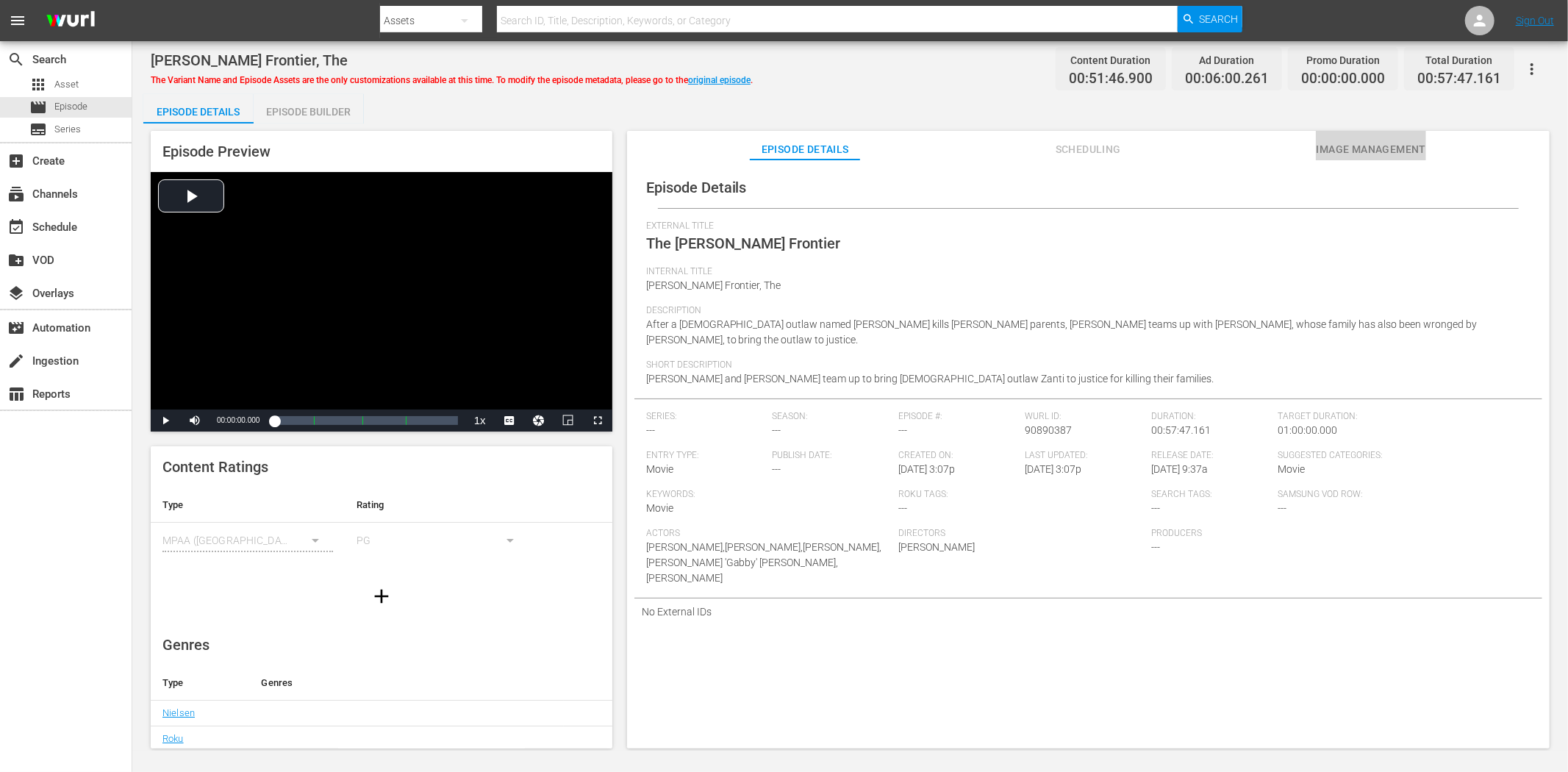
click at [1408, 148] on span "Image Management" at bounding box center [1371, 149] width 110 height 18
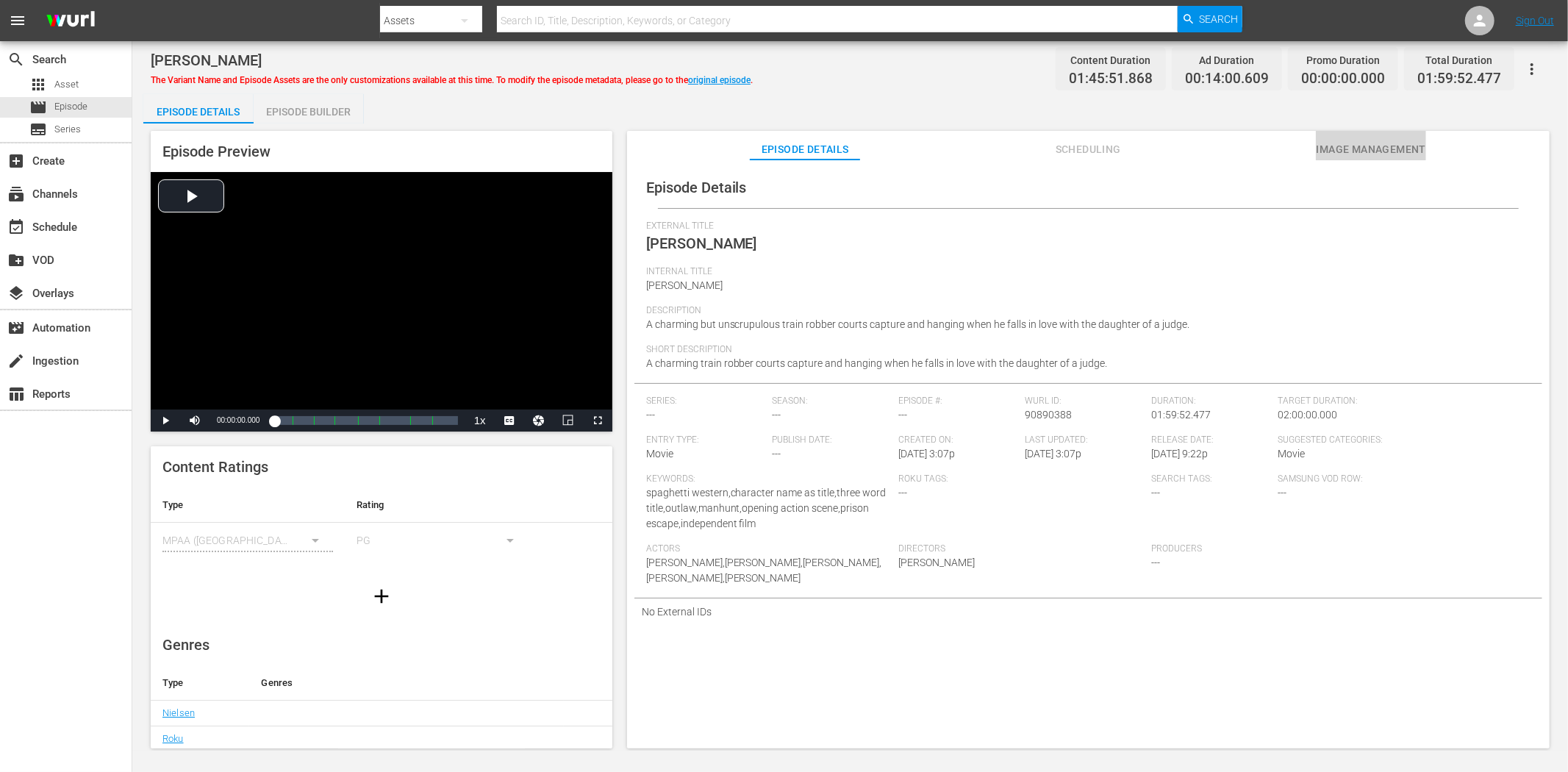
click at [1358, 134] on button "Image Management" at bounding box center [1371, 146] width 110 height 30
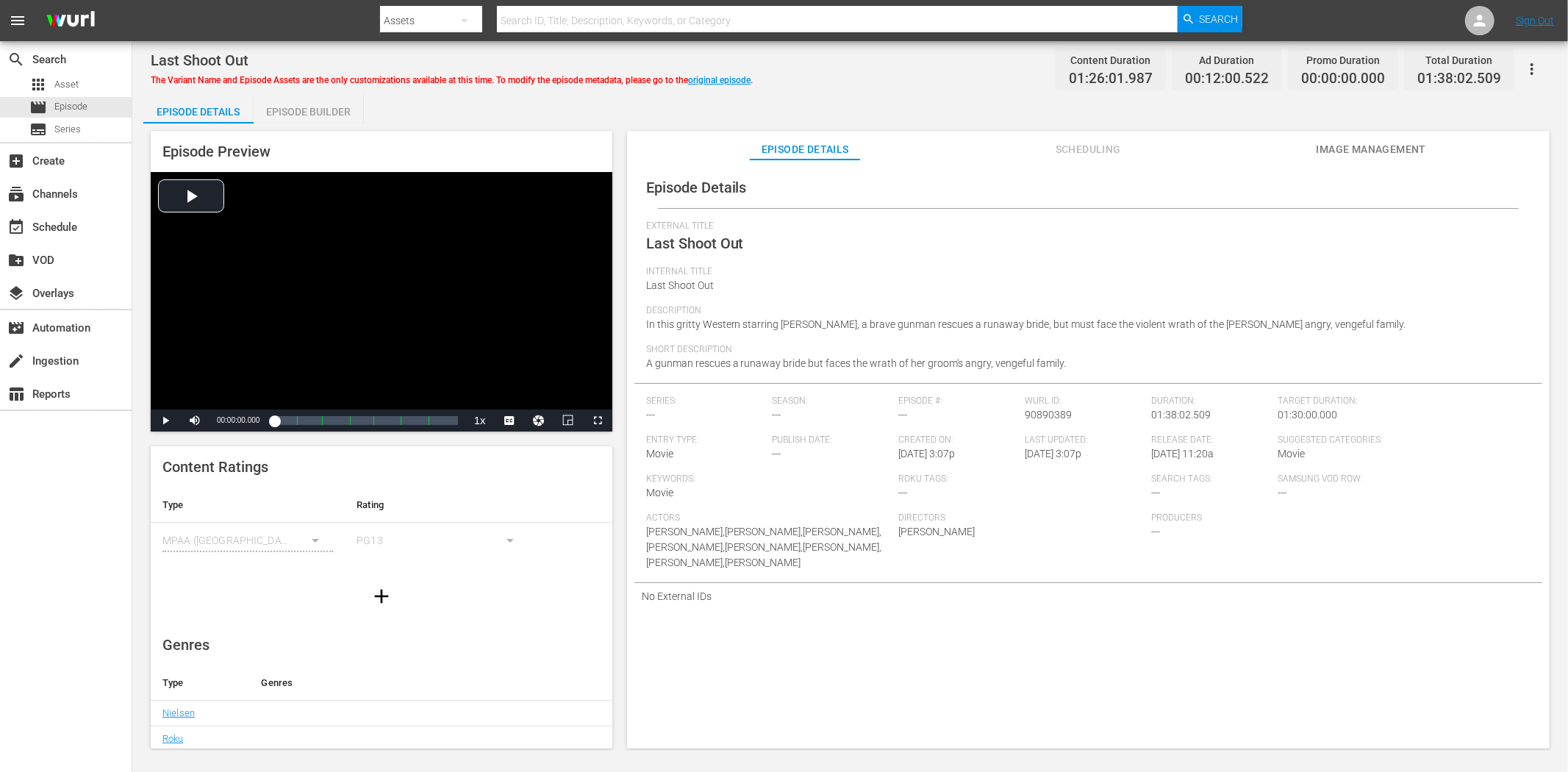
click at [1382, 141] on span "Image Management" at bounding box center [1371, 149] width 110 height 18
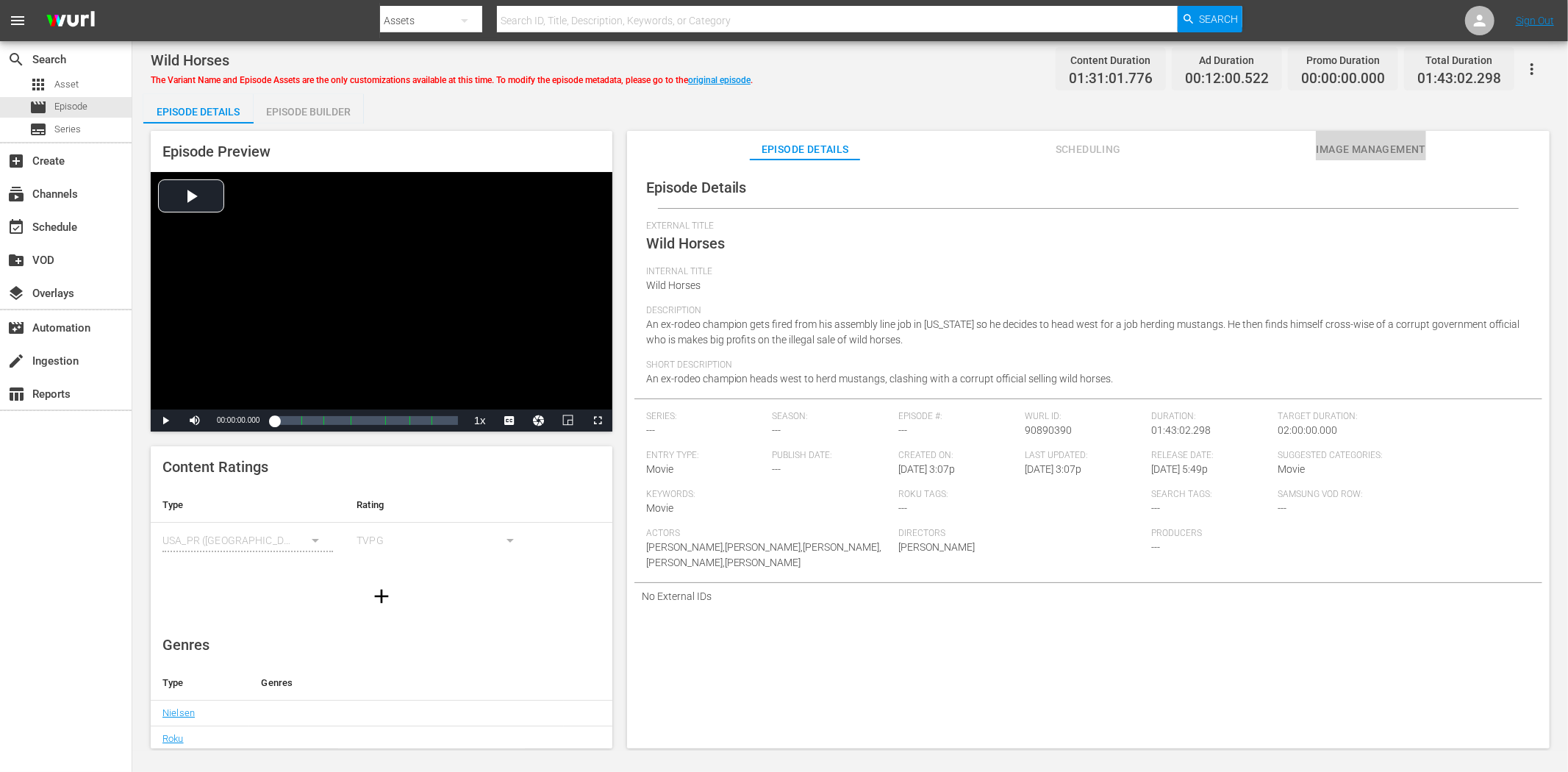
click at [1345, 140] on span "Image Management" at bounding box center [1371, 149] width 110 height 18
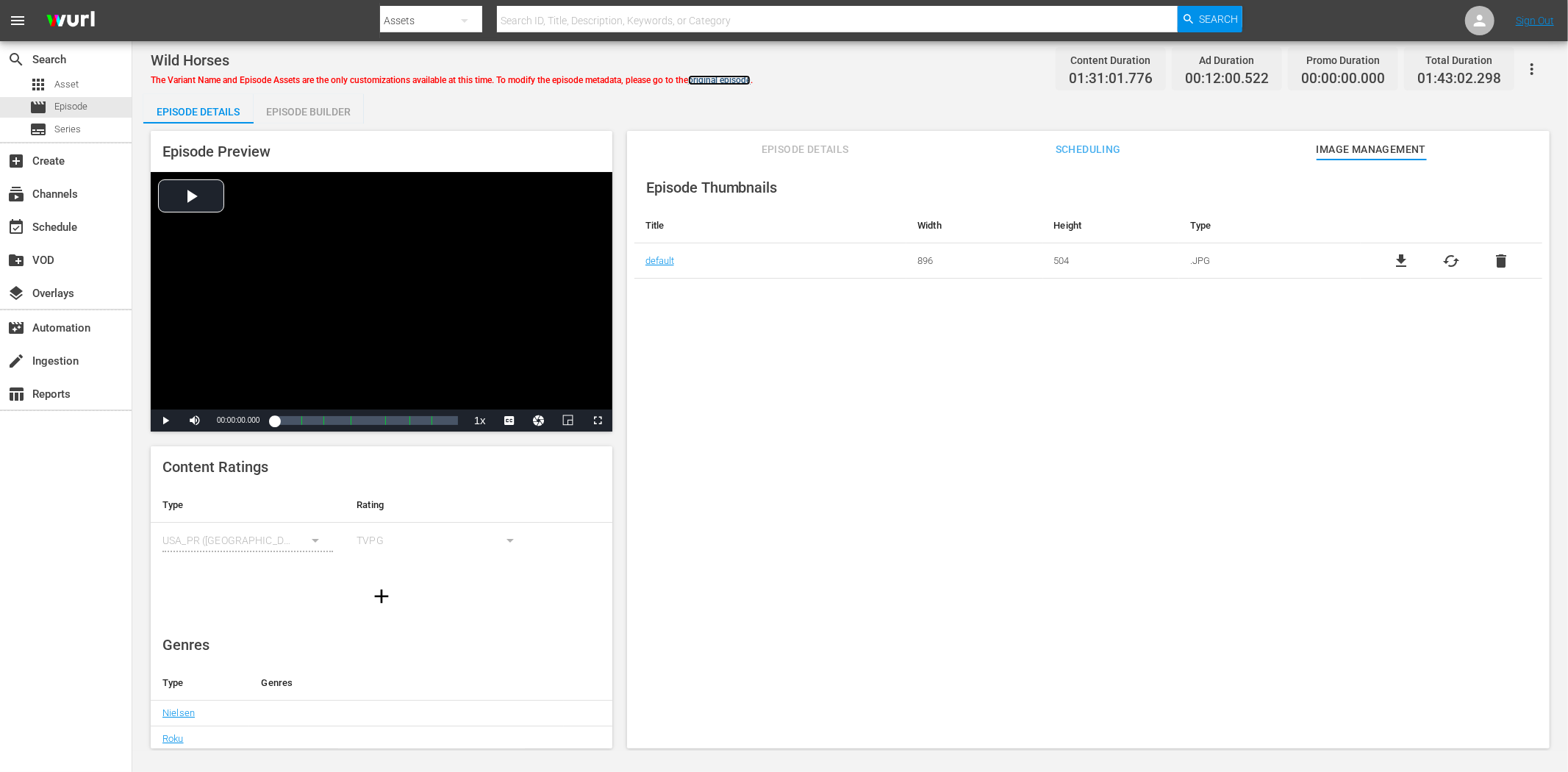
click at [750, 77] on link "original episode" at bounding box center [718, 80] width 62 height 10
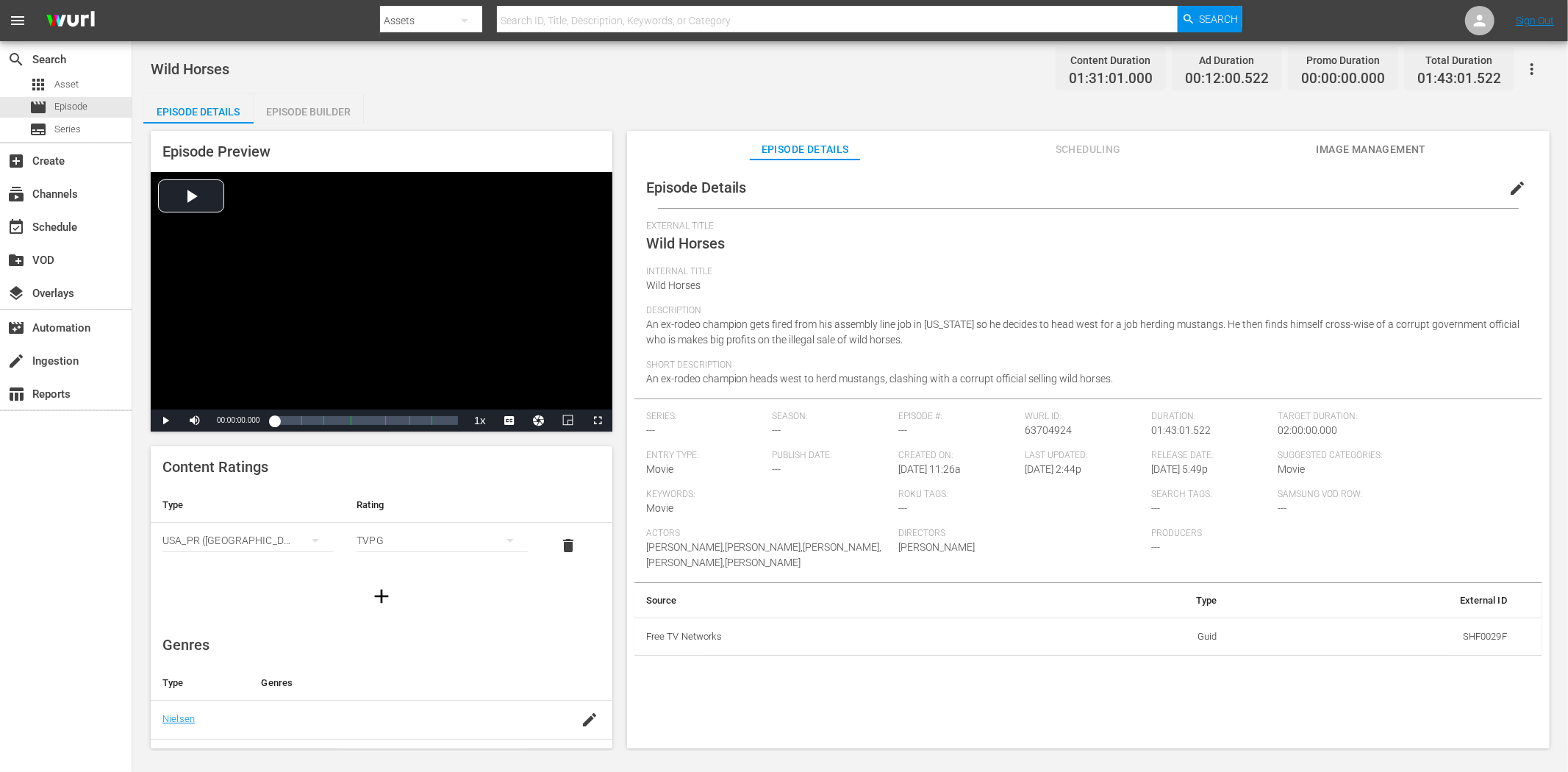
click at [1368, 147] on span "Image Management" at bounding box center [1371, 149] width 110 height 18
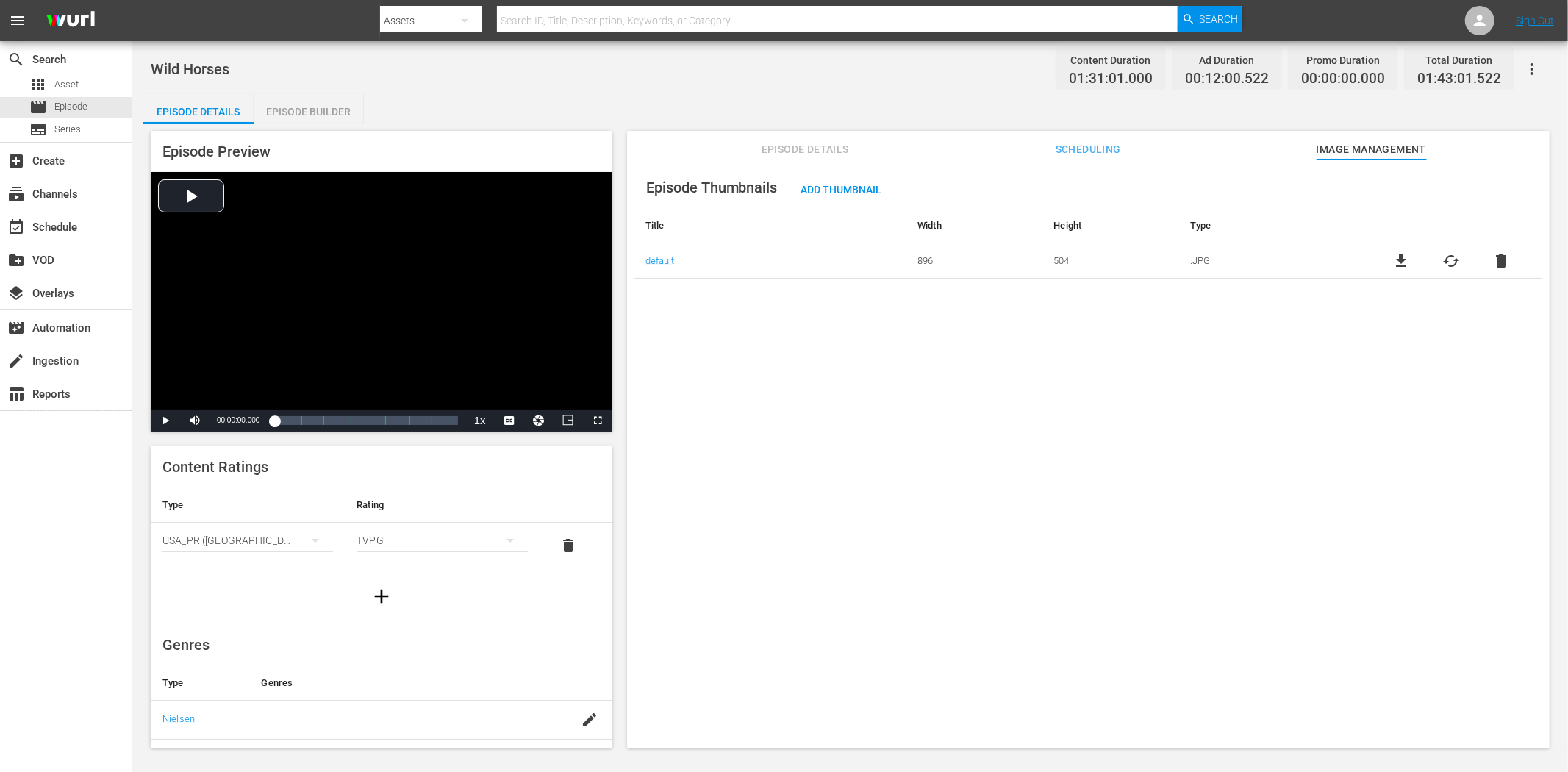
click at [1411, 66] on icon "button" at bounding box center [1532, 70] width 18 height 18
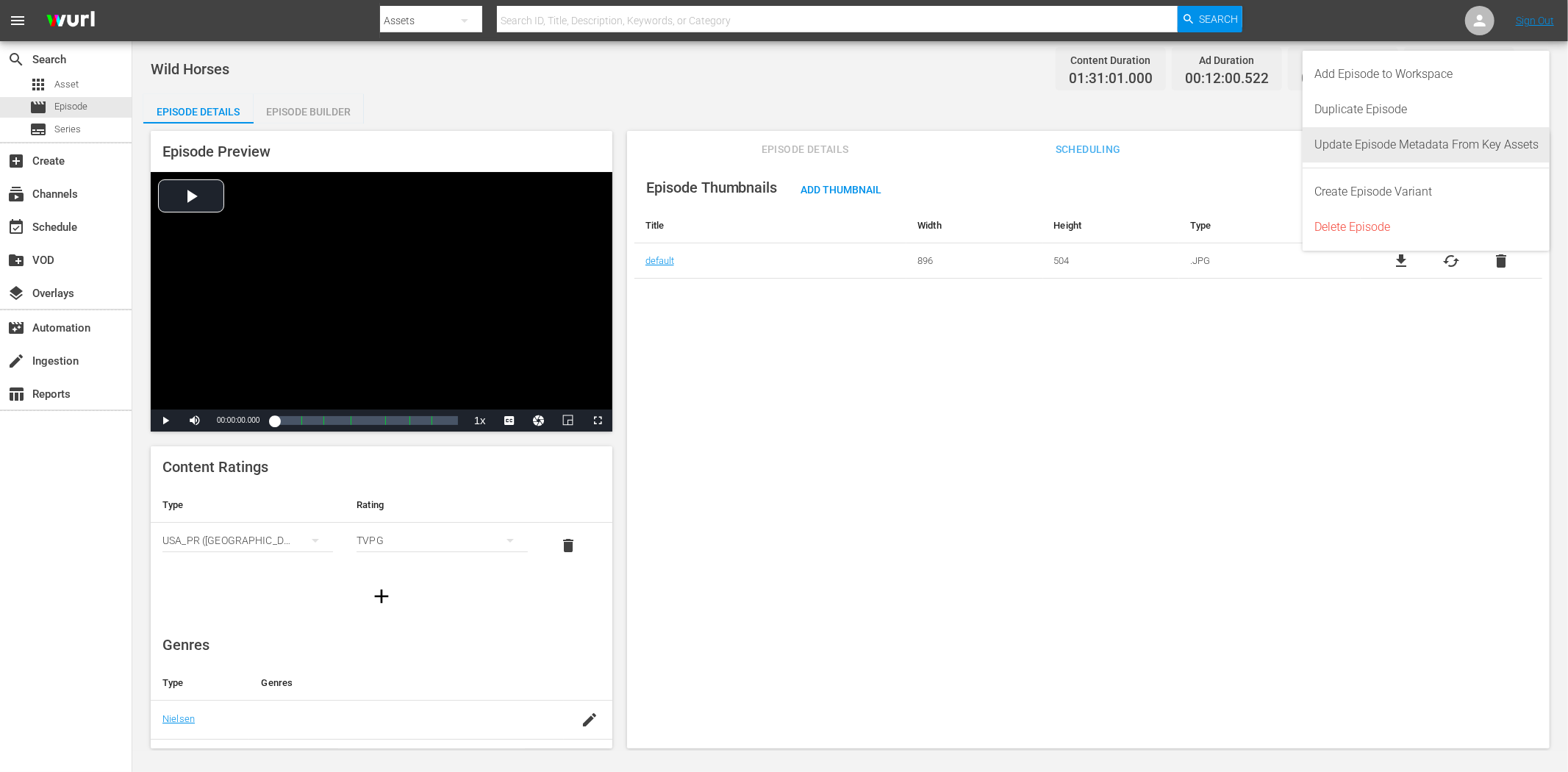
click at [1378, 136] on div "Update Episode Metadata From Key Assets" at bounding box center [1426, 145] width 224 height 35
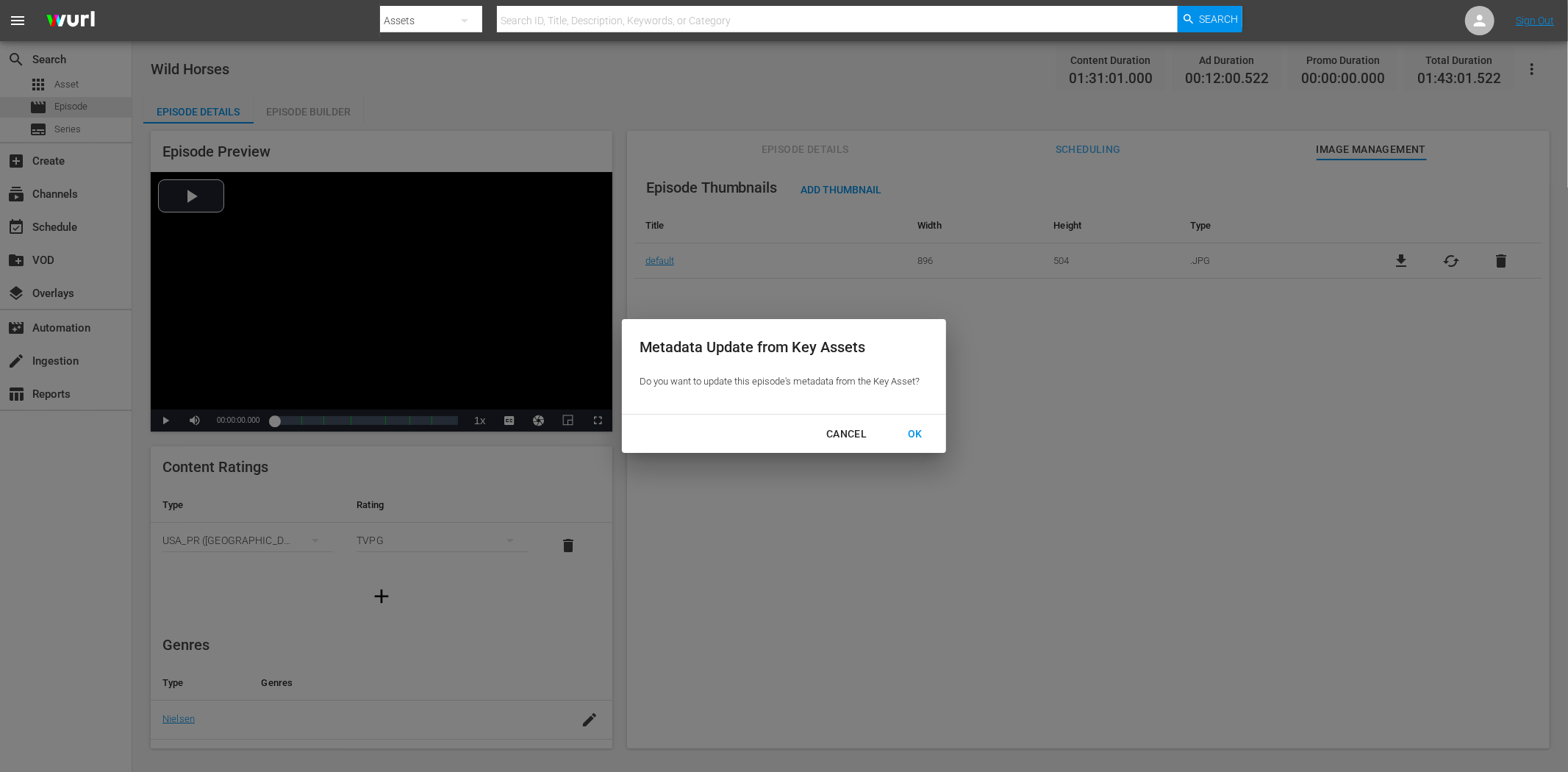
click at [927, 428] on div "OK" at bounding box center [915, 434] width 38 height 18
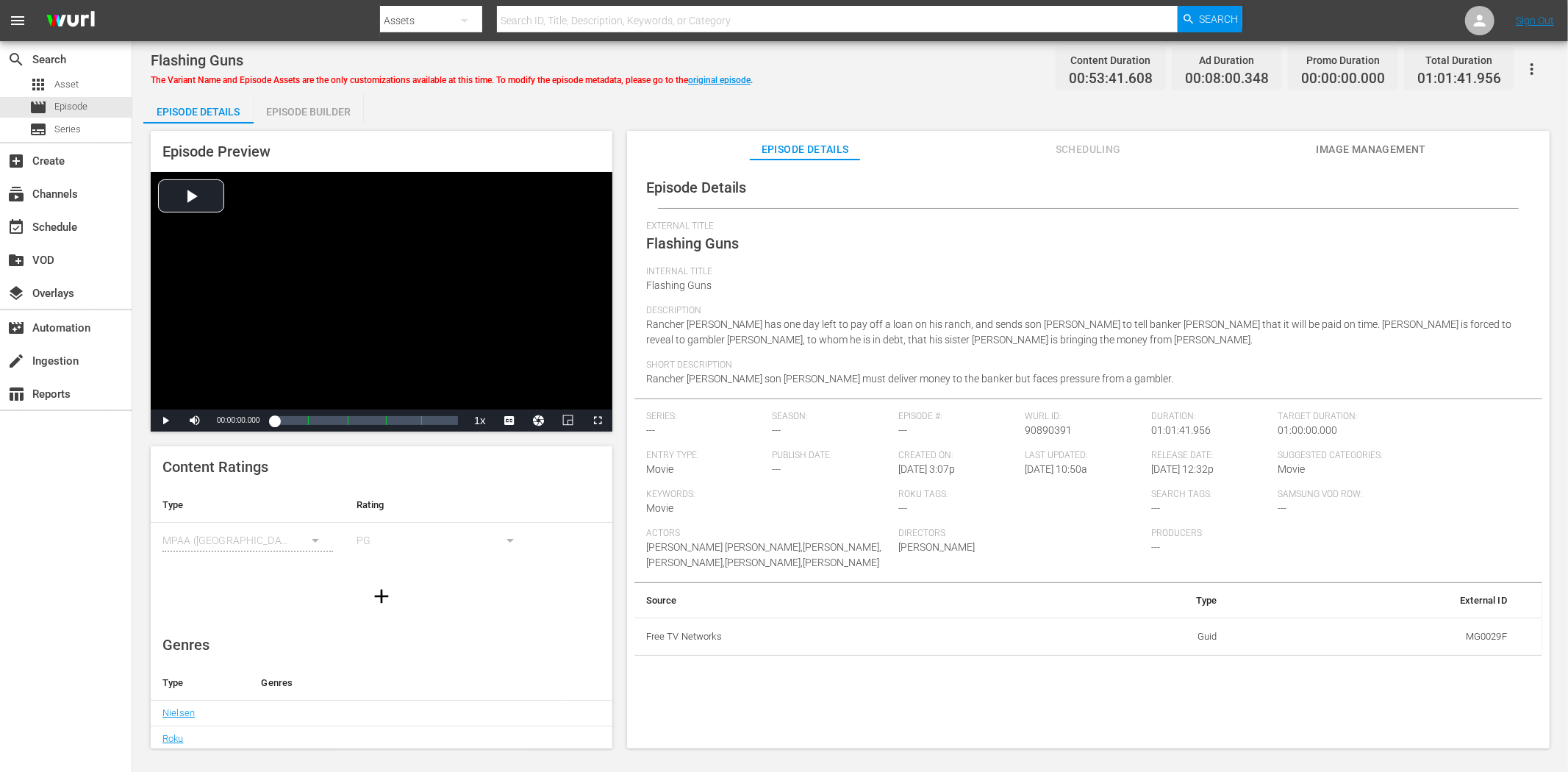
click at [1353, 146] on span "Image Management" at bounding box center [1371, 149] width 110 height 18
click at [1367, 148] on span "Image Management" at bounding box center [1371, 149] width 110 height 18
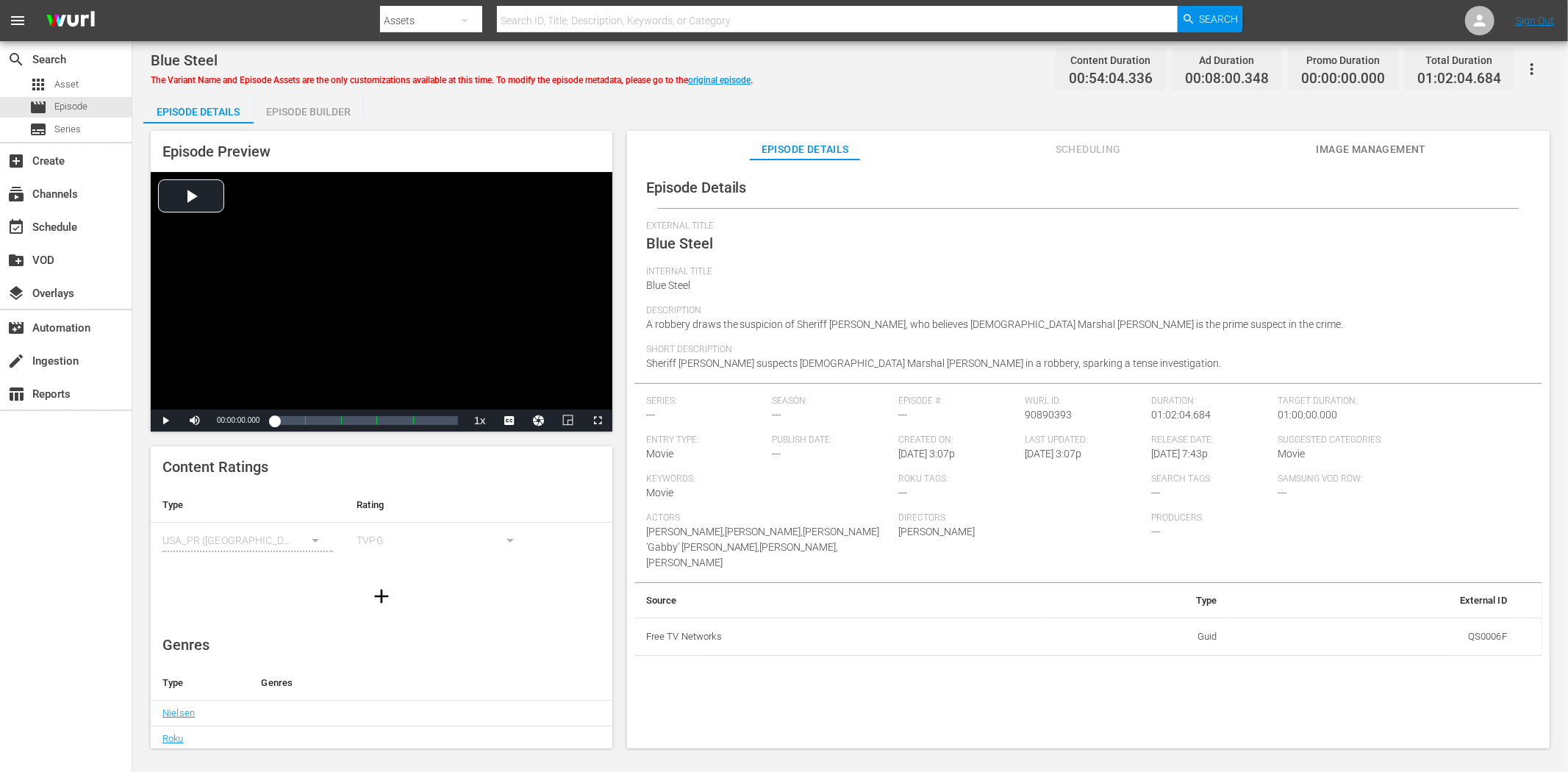
click at [1360, 144] on span "Image Management" at bounding box center [1371, 149] width 110 height 18
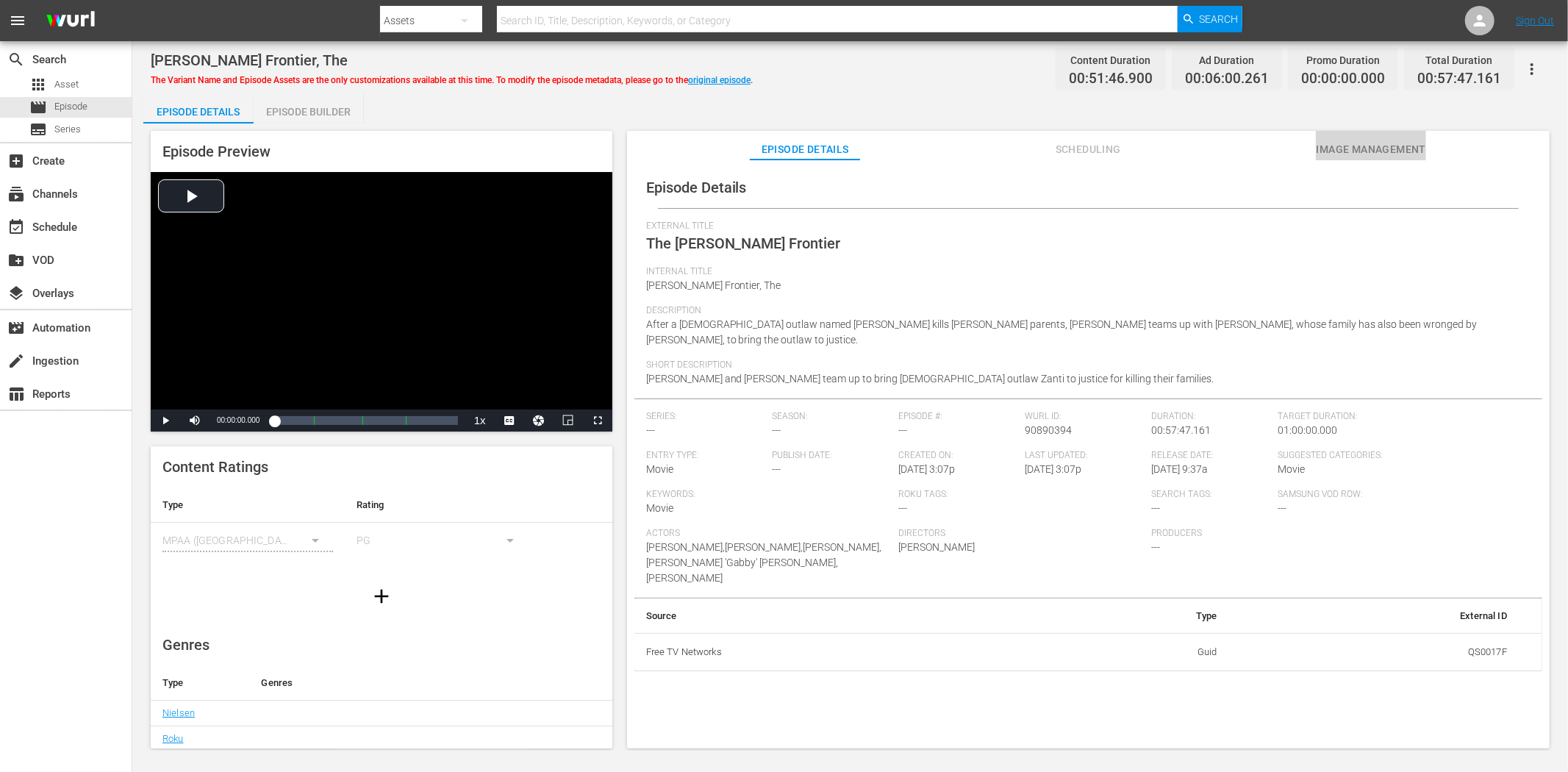
click at [1399, 135] on button "Image Management" at bounding box center [1371, 146] width 110 height 30
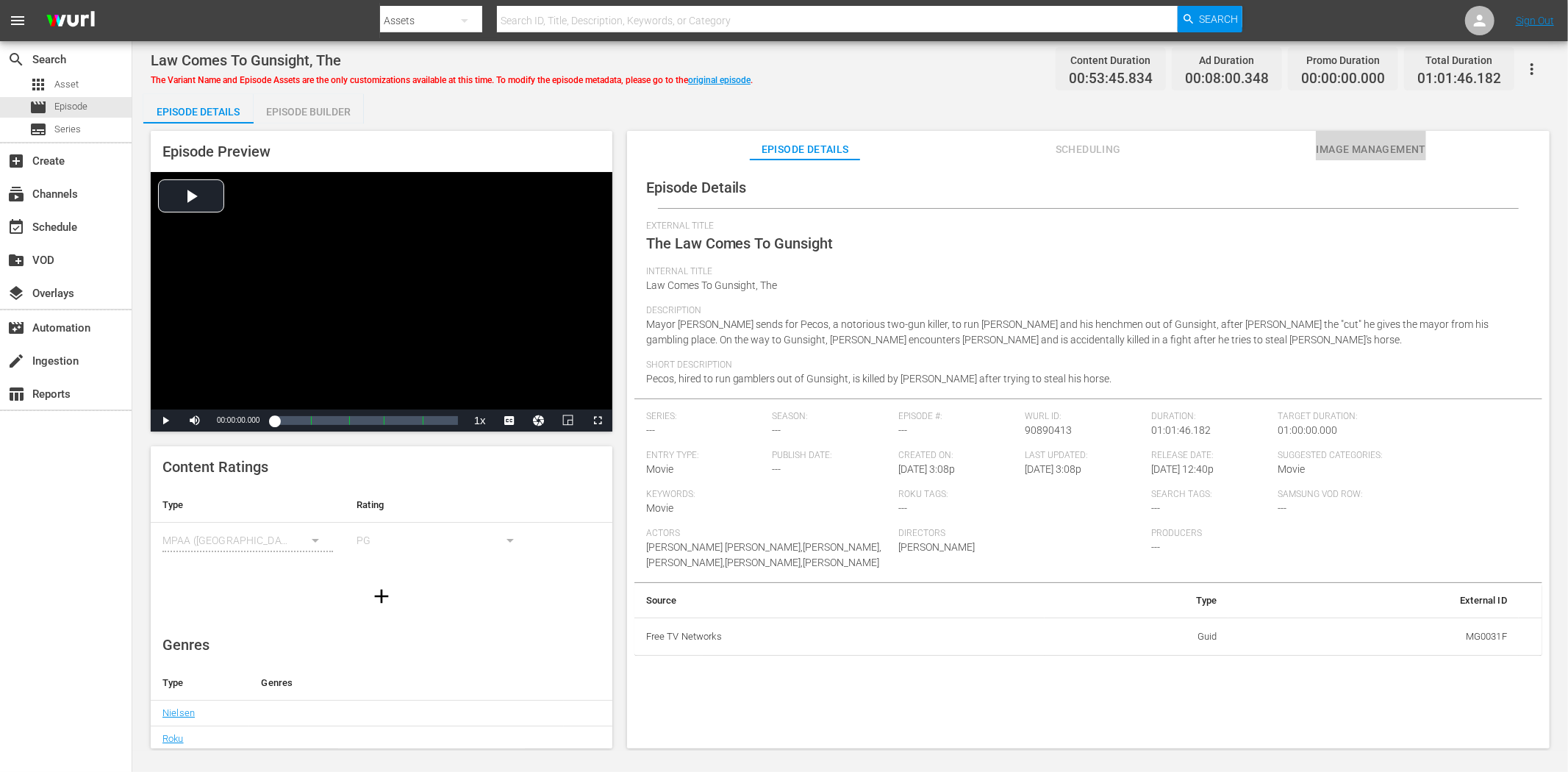
click at [1362, 140] on span "Image Management" at bounding box center [1371, 149] width 110 height 18
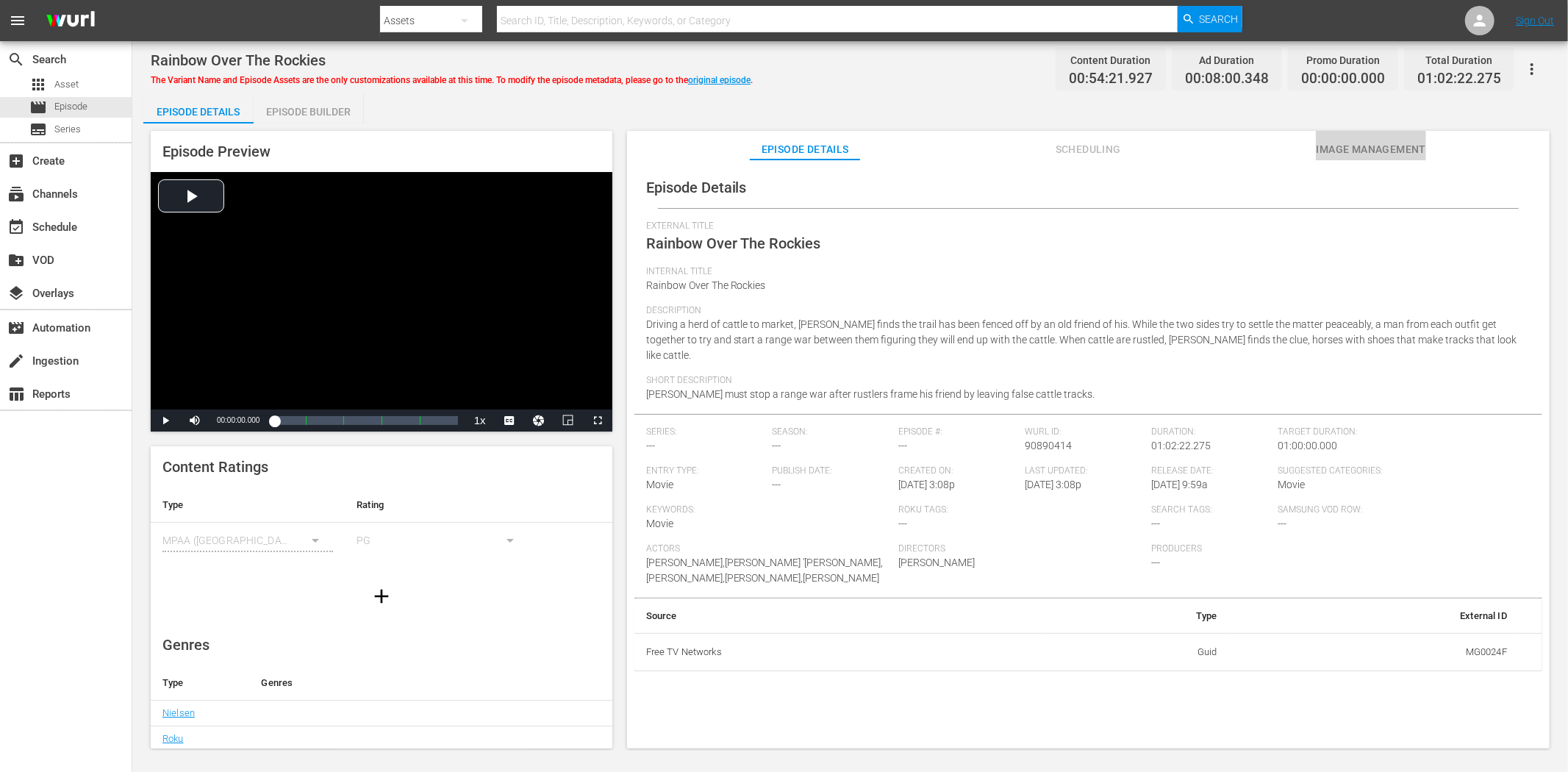
click at [1341, 141] on span "Image Management" at bounding box center [1371, 149] width 110 height 18
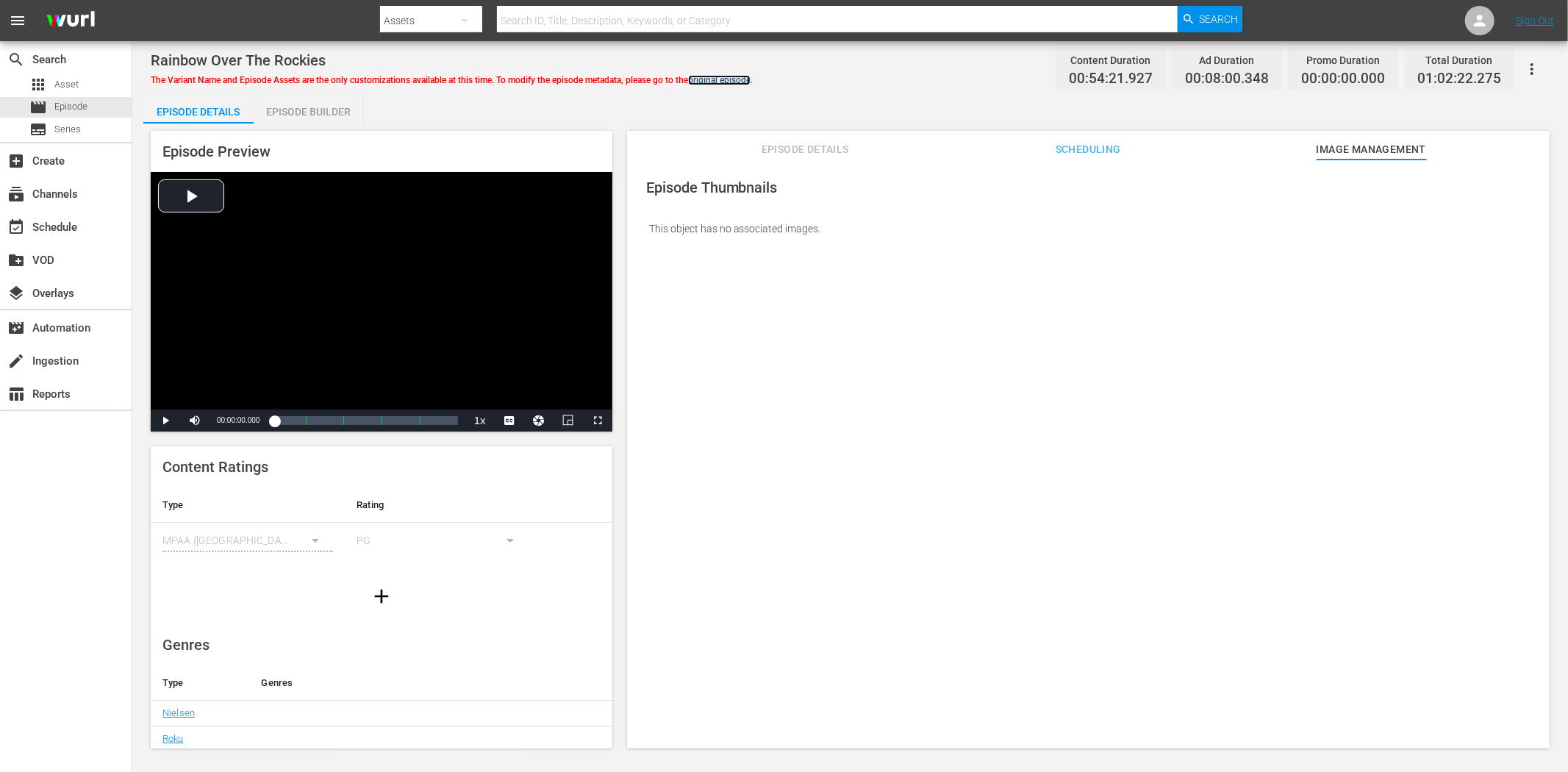
click at [741, 79] on link "original episode" at bounding box center [718, 80] width 62 height 10
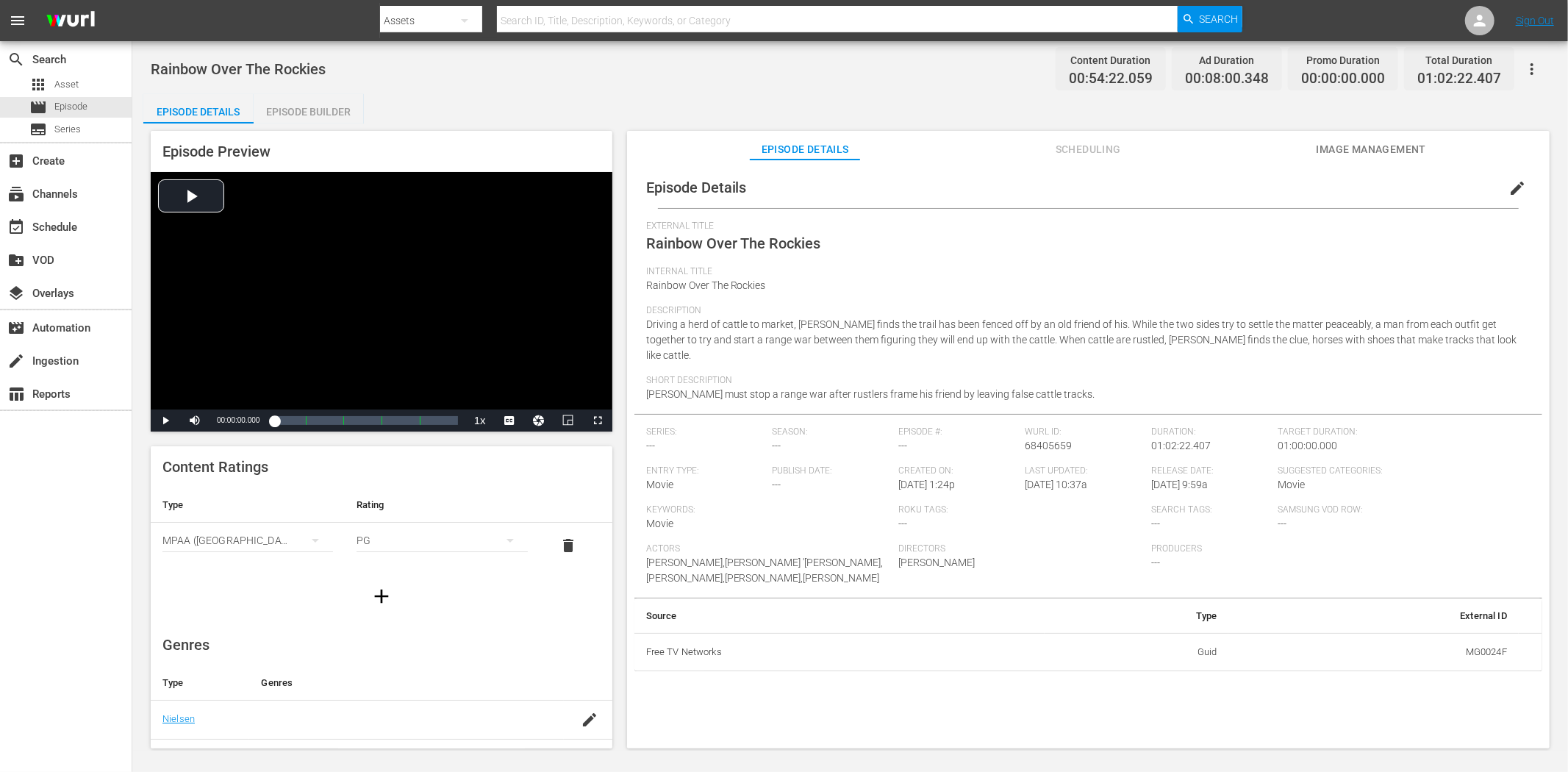
click at [1380, 151] on span "Image Management" at bounding box center [1371, 149] width 110 height 18
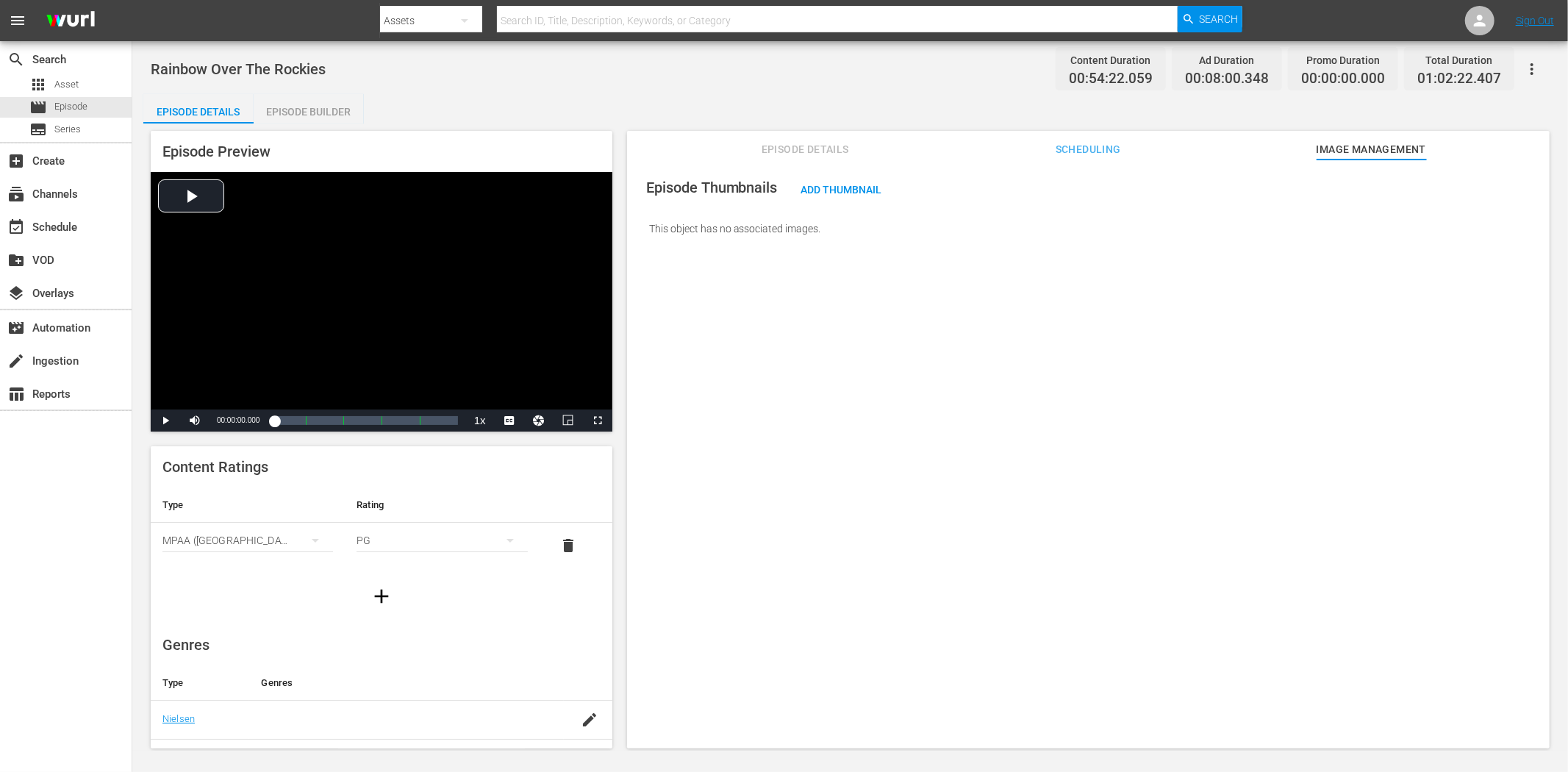
click at [1411, 59] on button "button" at bounding box center [1532, 69] width 35 height 35
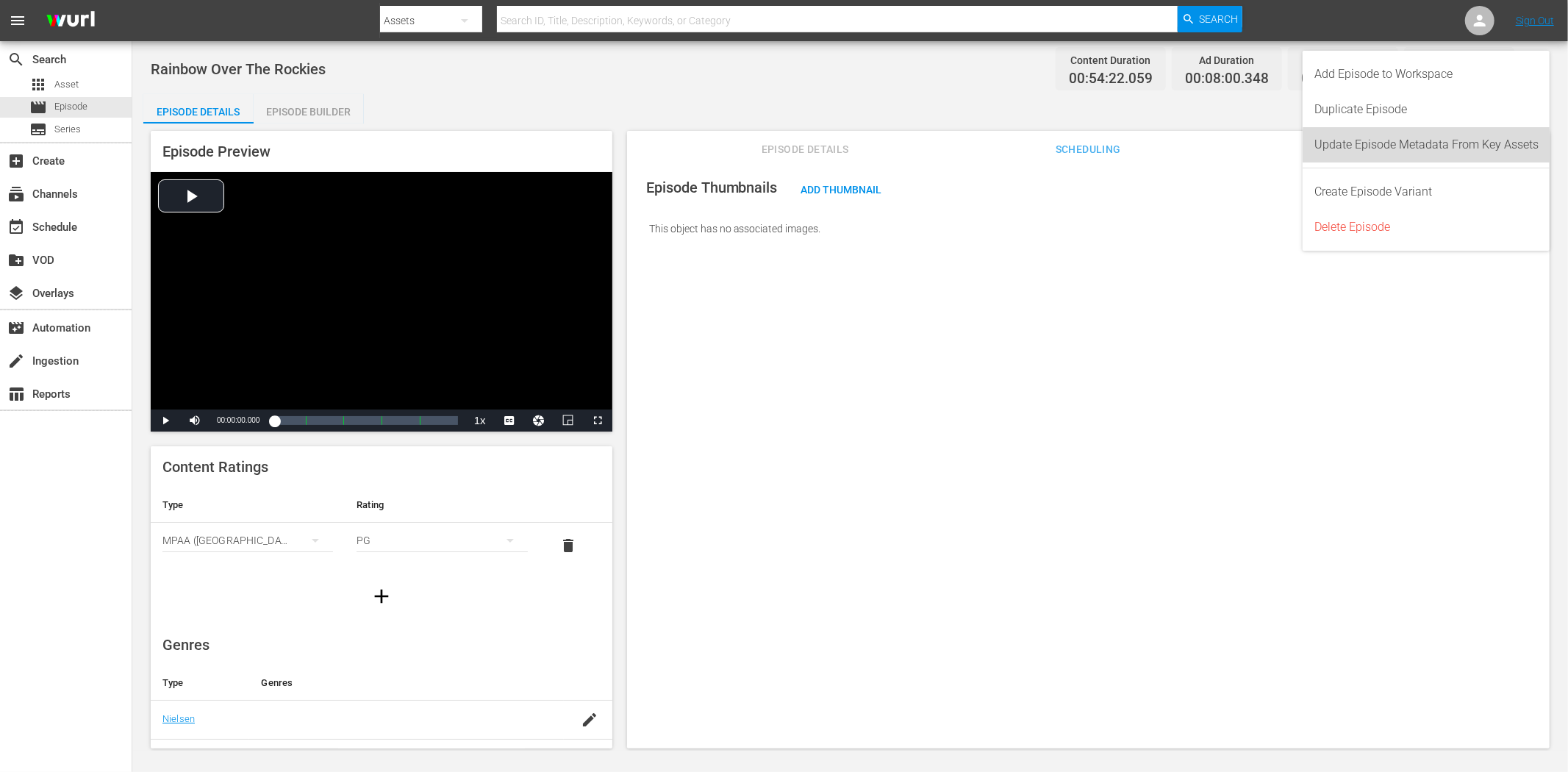
click at [1411, 148] on div "Update Episode Metadata From Key Assets" at bounding box center [1426, 145] width 224 height 35
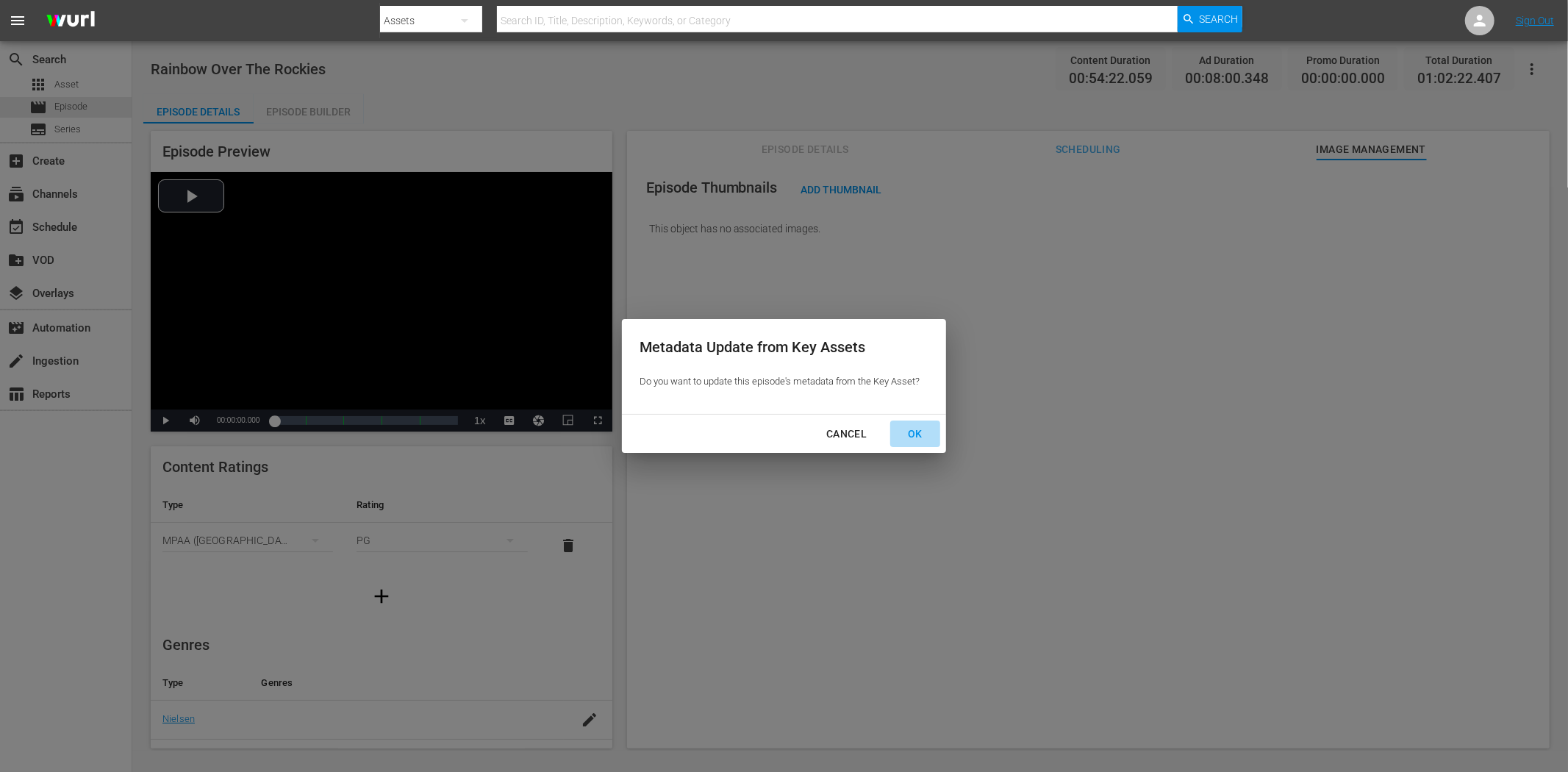
click at [916, 434] on div "OK" at bounding box center [915, 434] width 38 height 18
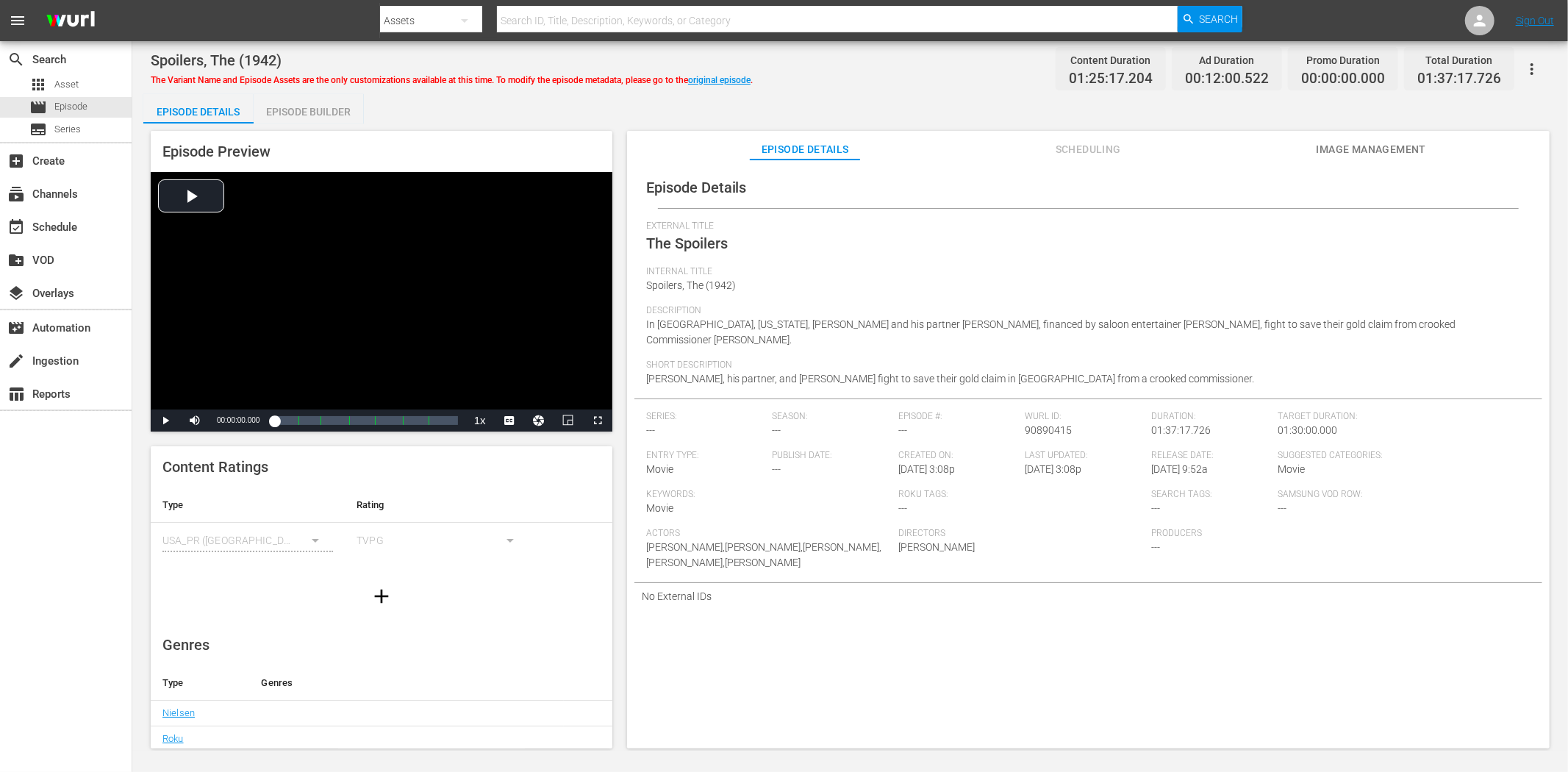
drag, startPoint x: 1368, startPoint y: 124, endPoint x: 1364, endPoint y: 143, distance: 19.4
click at [1364, 133] on div "Episode Preview Video Player is loading. Play Video Play Mute Current Time 00:0…" at bounding box center [850, 442] width 1413 height 636
click at [1364, 143] on span "Image Management" at bounding box center [1371, 149] width 110 height 18
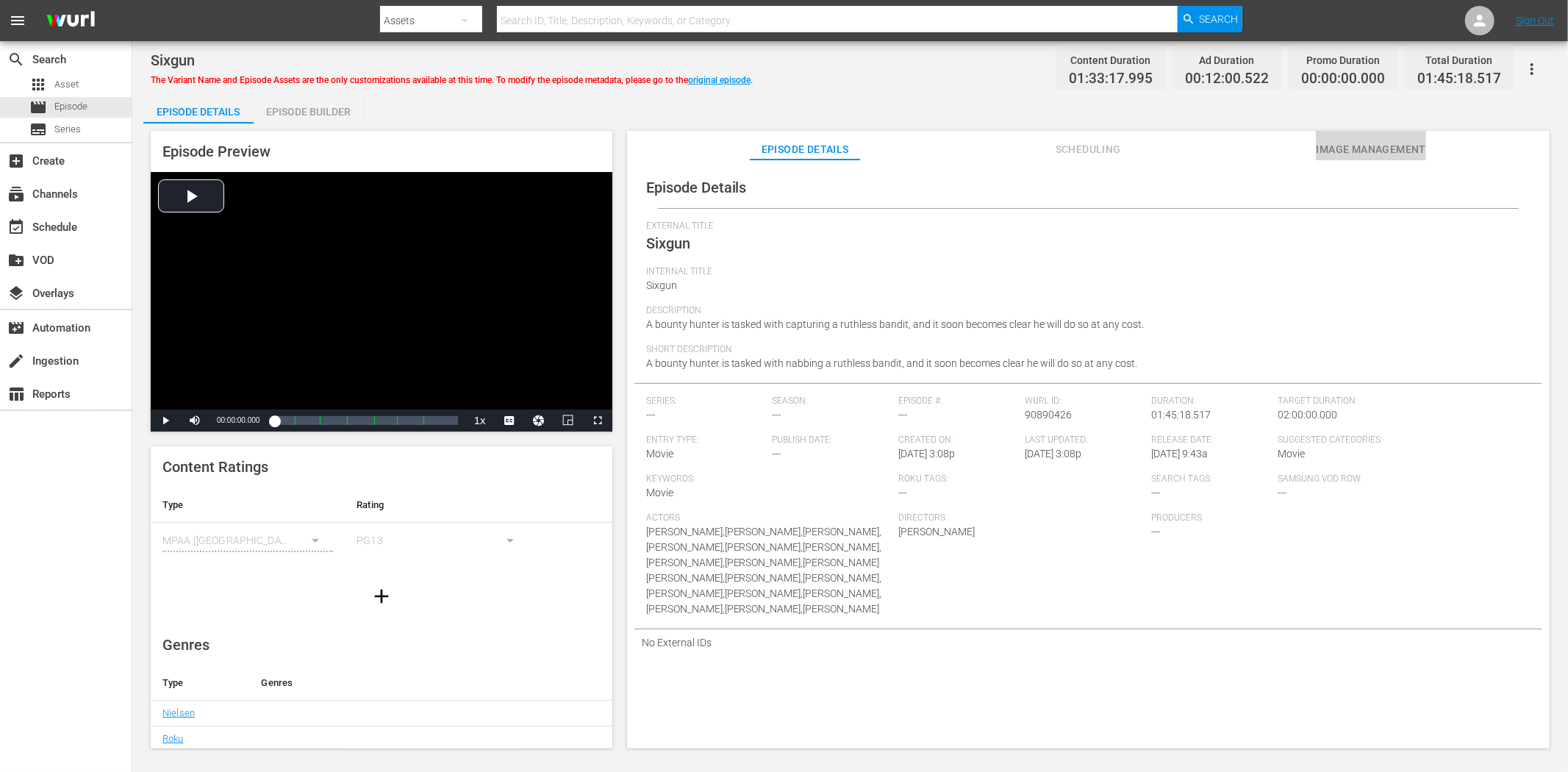
click at [1333, 147] on span "Image Management" at bounding box center [1371, 149] width 110 height 18
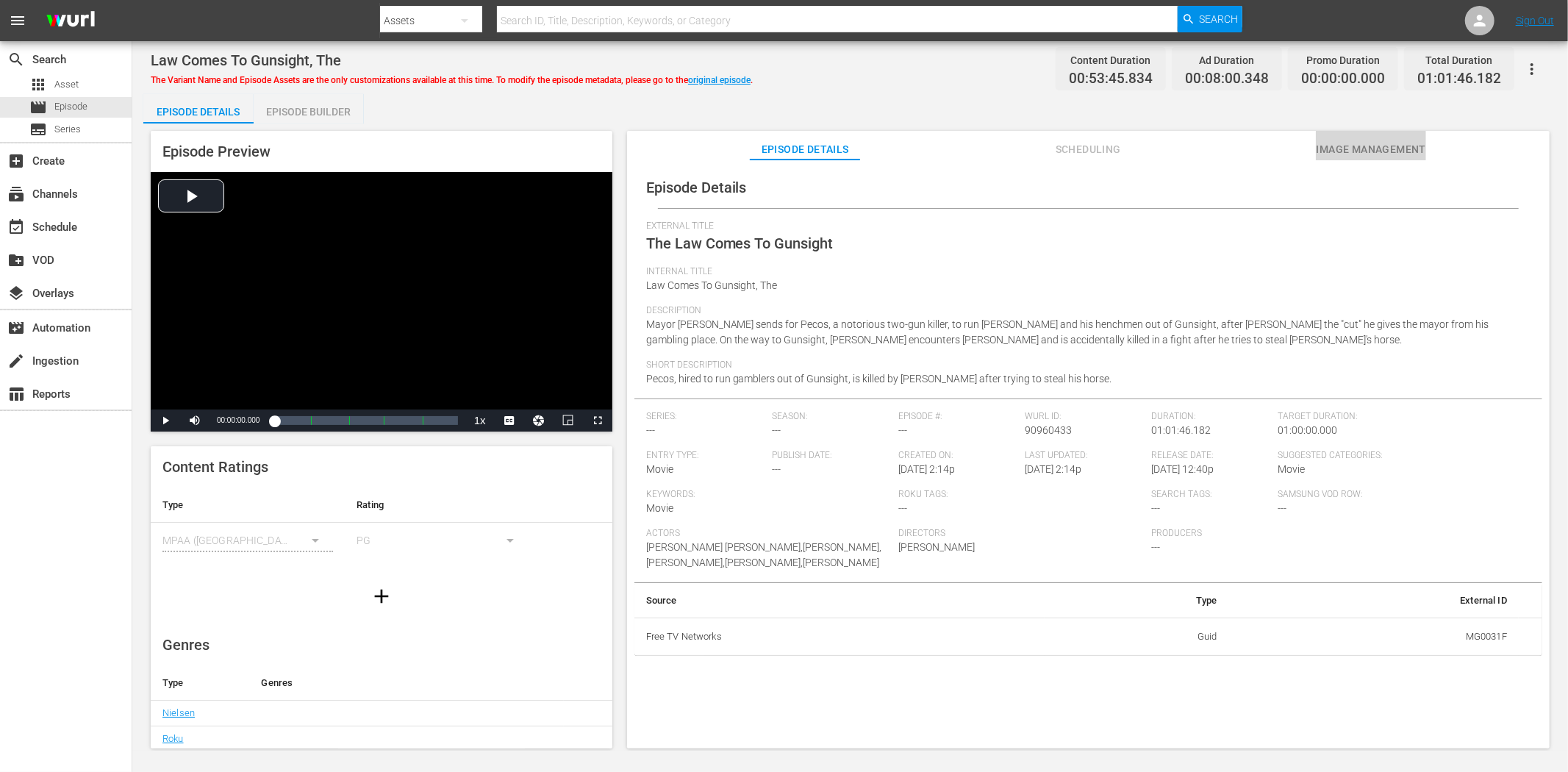
click at [1371, 147] on span "Image Management" at bounding box center [1371, 149] width 110 height 18
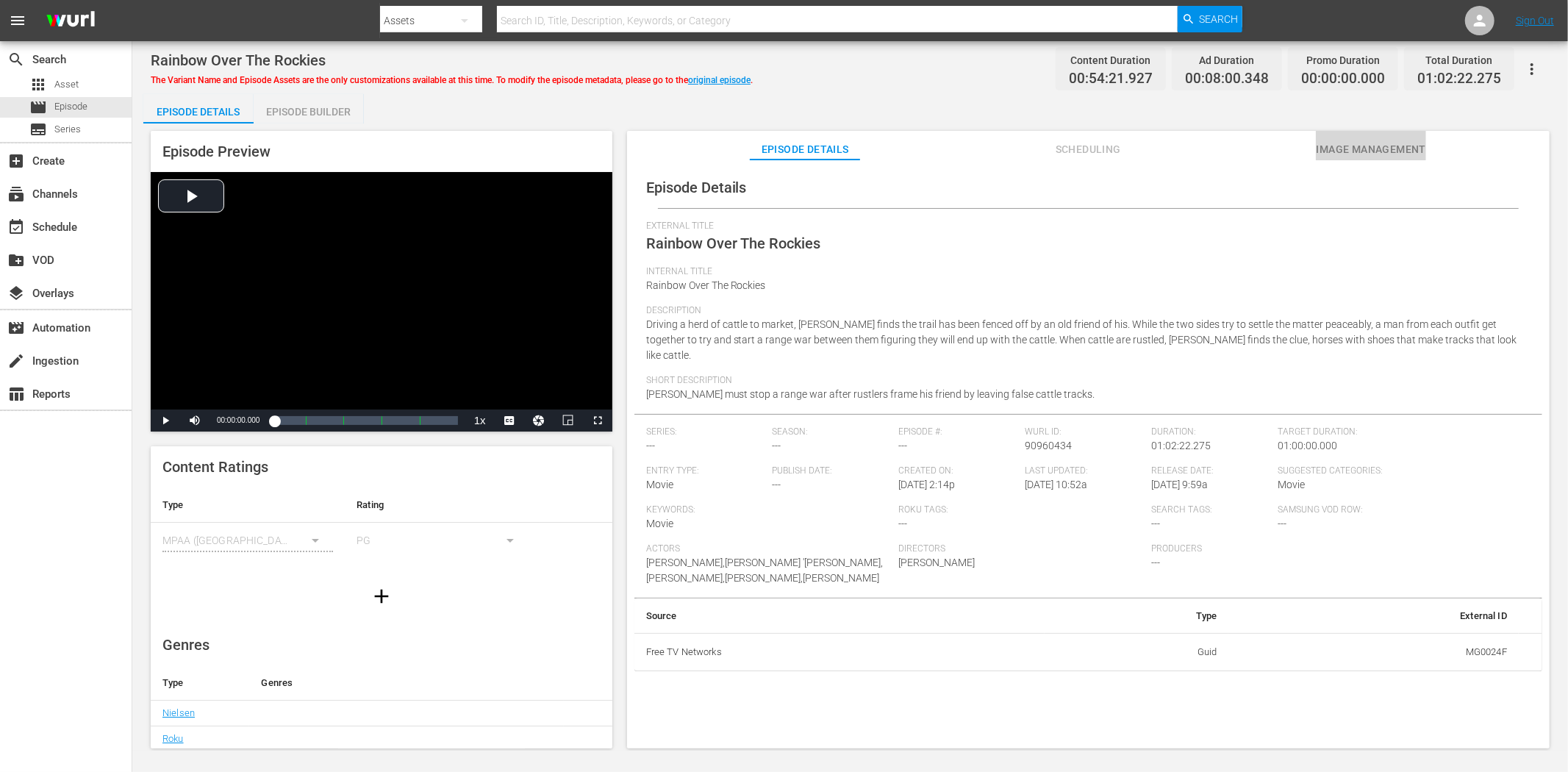
click at [1379, 140] on span "Image Management" at bounding box center [1371, 149] width 110 height 18
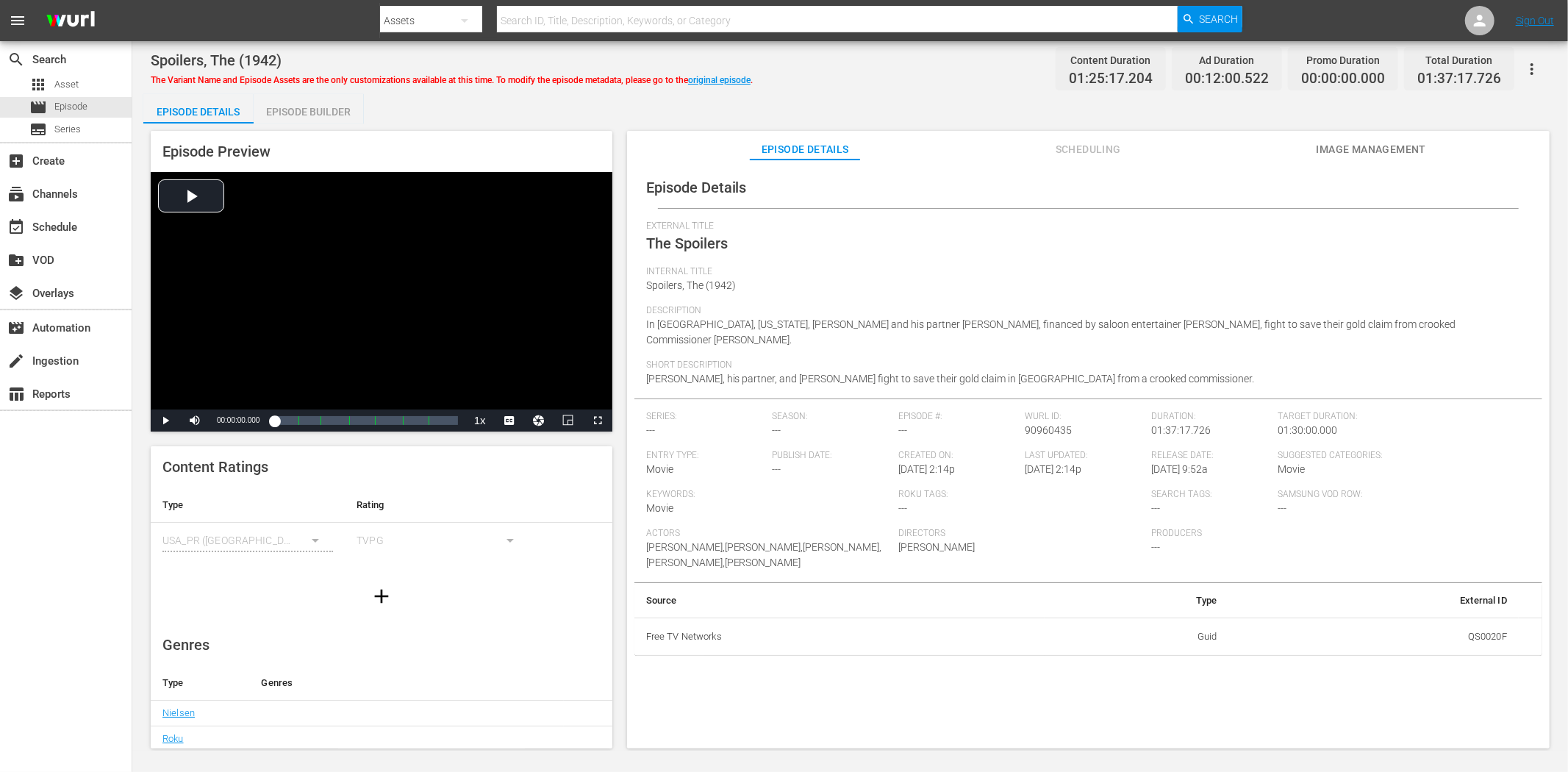
click at [1388, 140] on span "Image Management" at bounding box center [1371, 149] width 110 height 18
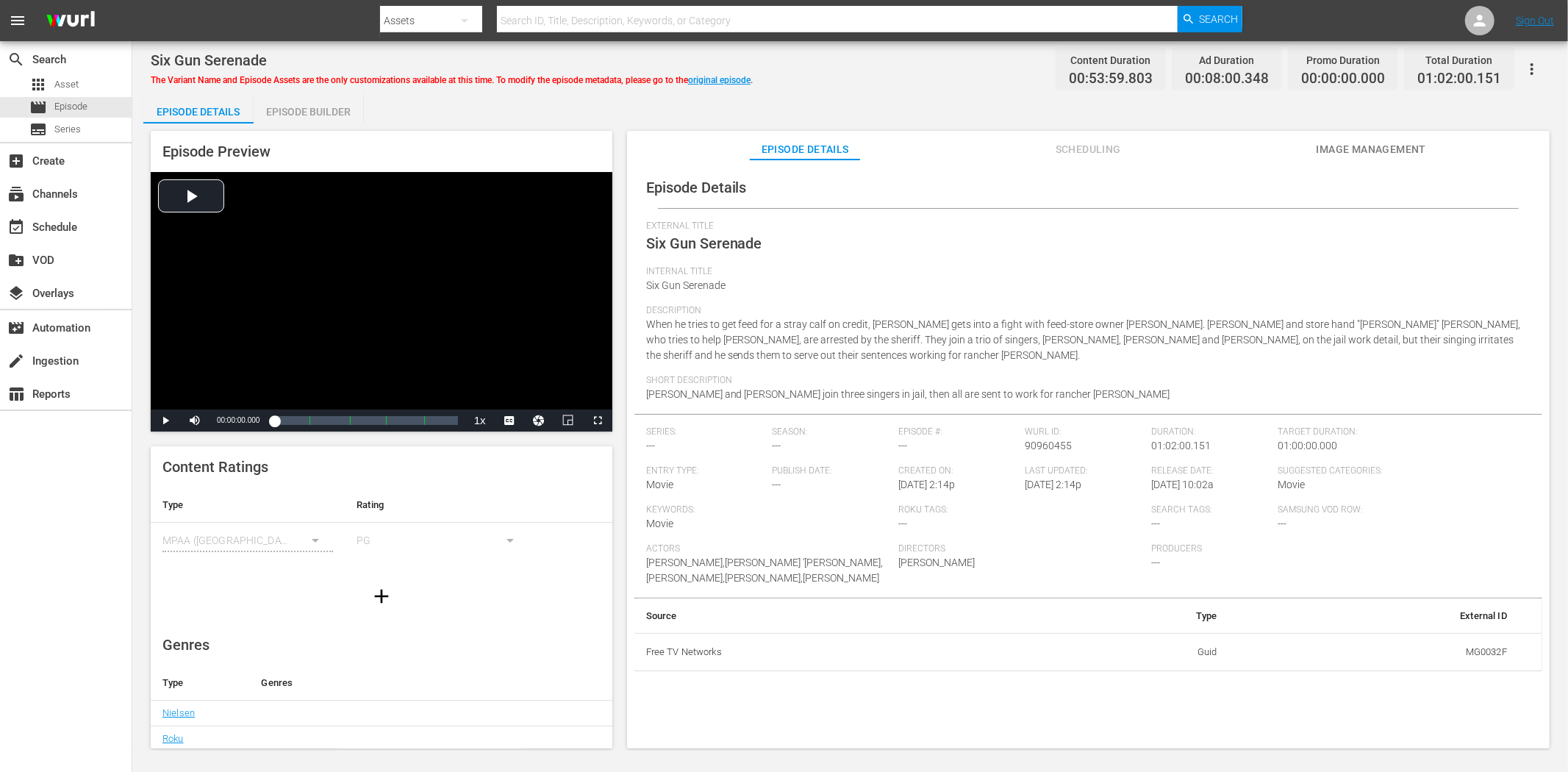
click at [1350, 138] on button "Image Management" at bounding box center [1371, 146] width 110 height 30
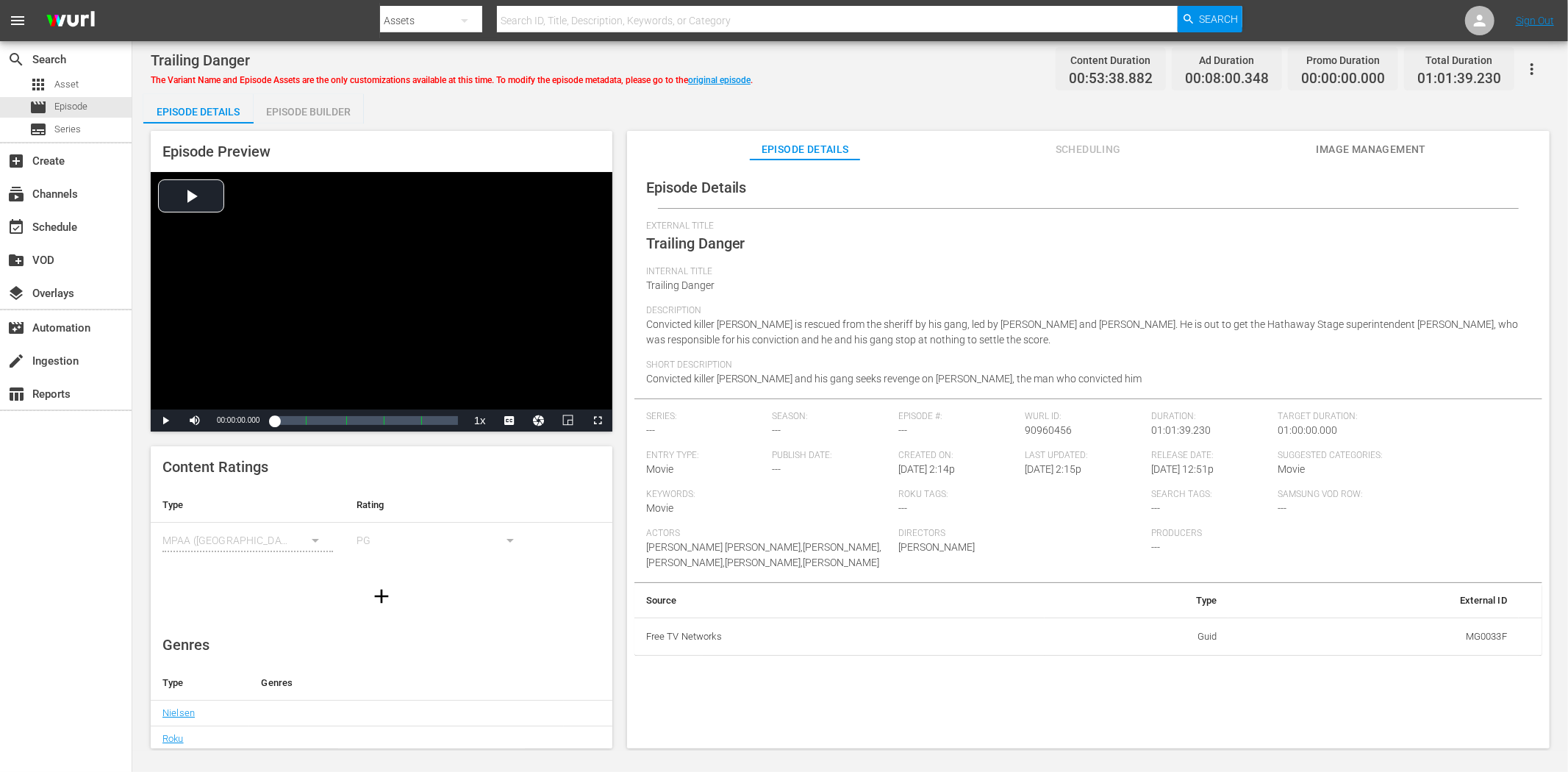
click at [1391, 155] on span "Image Management" at bounding box center [1371, 149] width 110 height 18
click at [1386, 137] on button "Image Management" at bounding box center [1371, 146] width 110 height 30
click at [1353, 147] on span "Image Management" at bounding box center [1371, 149] width 110 height 18
click at [1341, 142] on span "Image Management" at bounding box center [1371, 149] width 110 height 18
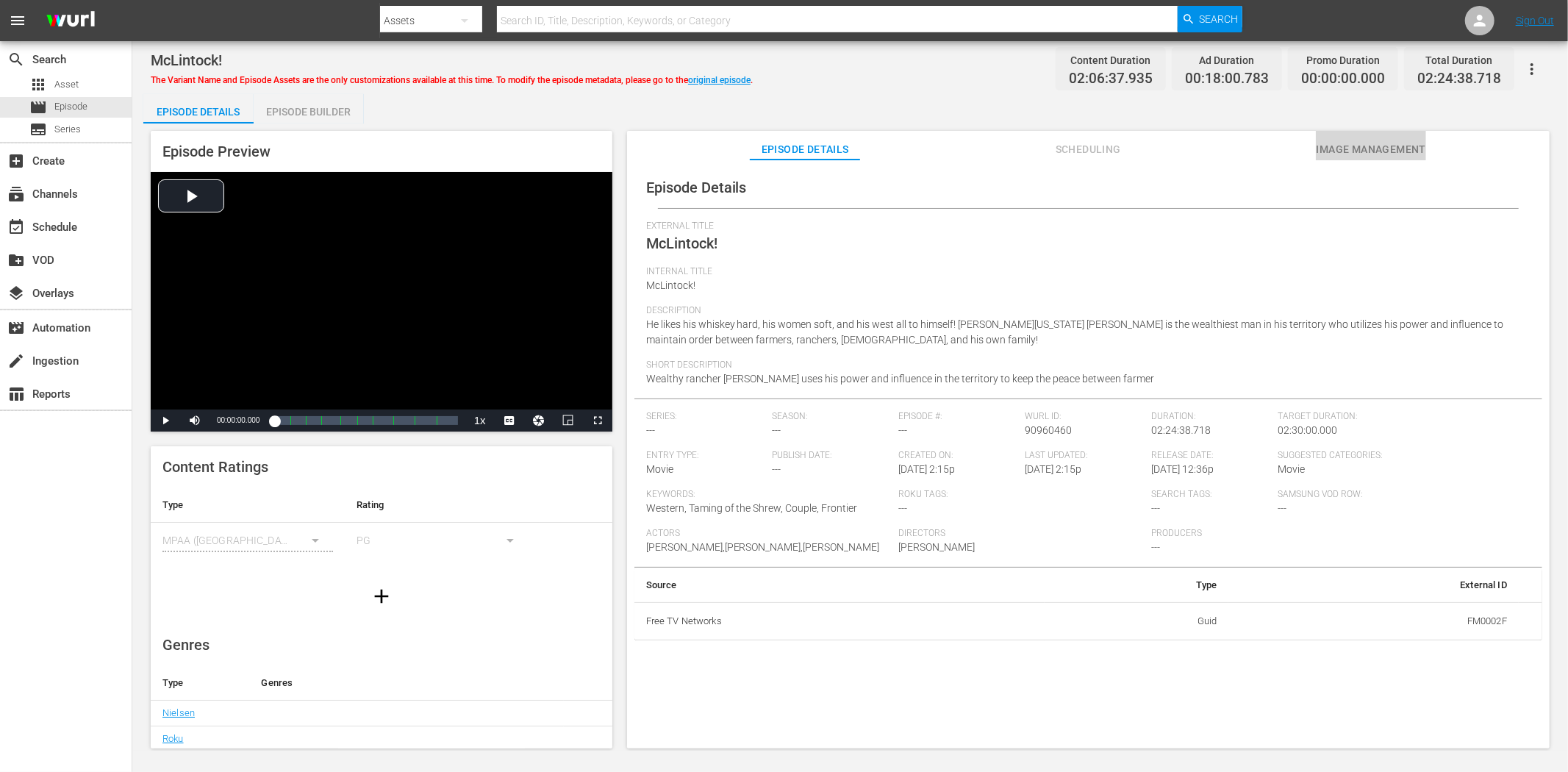
click at [1390, 142] on span "Image Management" at bounding box center [1371, 149] width 110 height 18
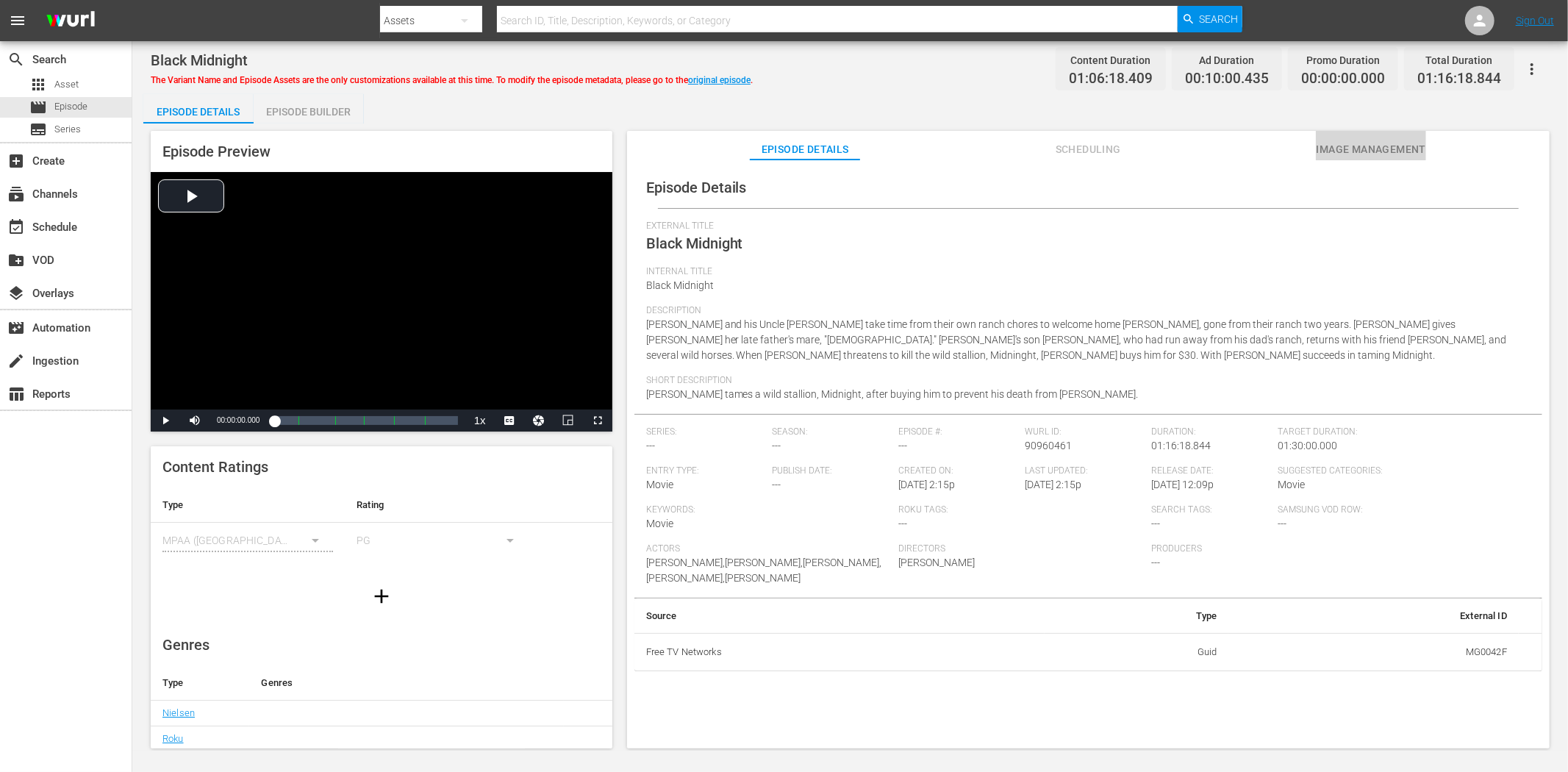
click at [1339, 146] on span "Image Management" at bounding box center [1371, 149] width 110 height 18
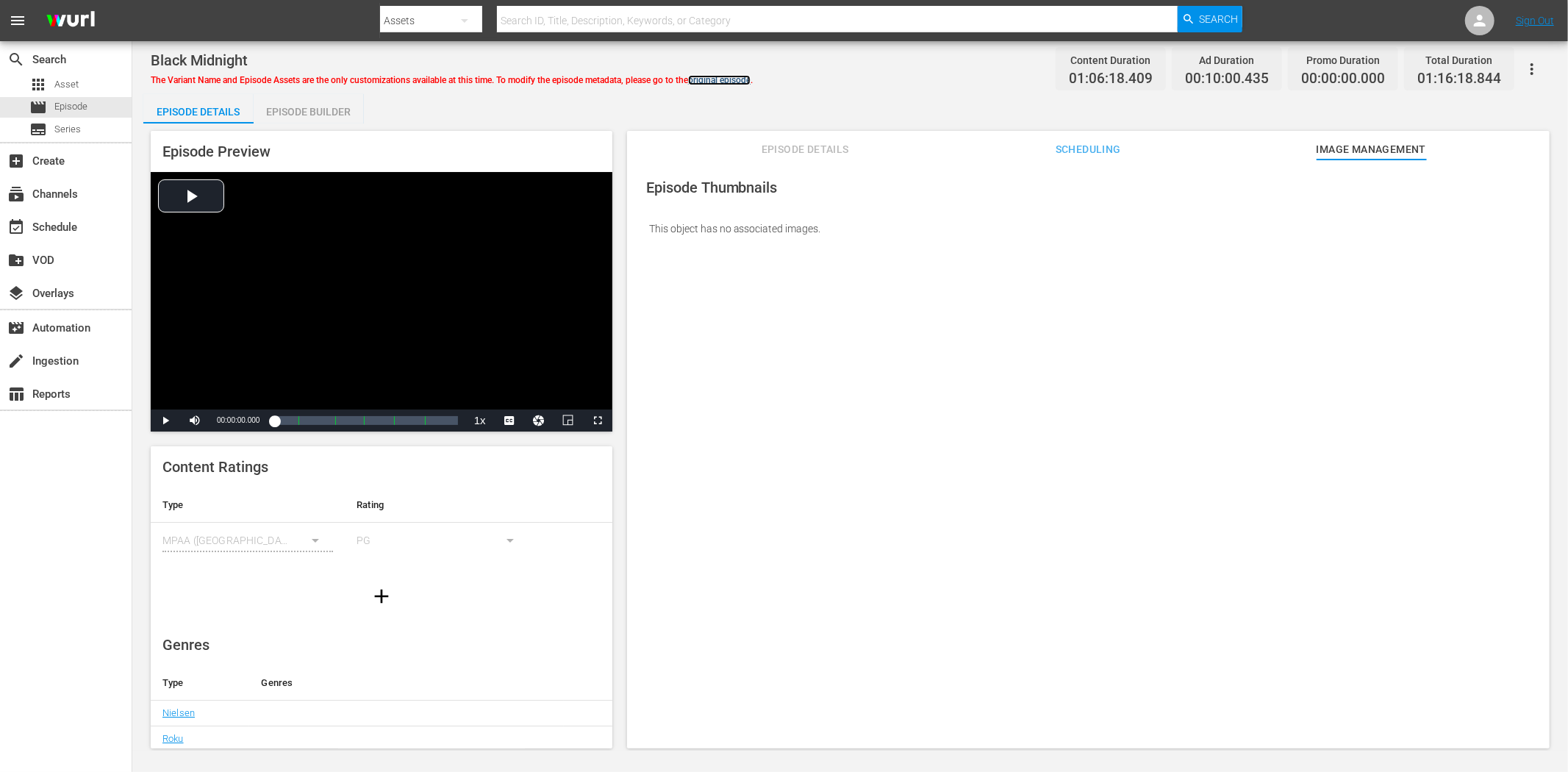
click at [750, 80] on link "original episode" at bounding box center [718, 80] width 62 height 10
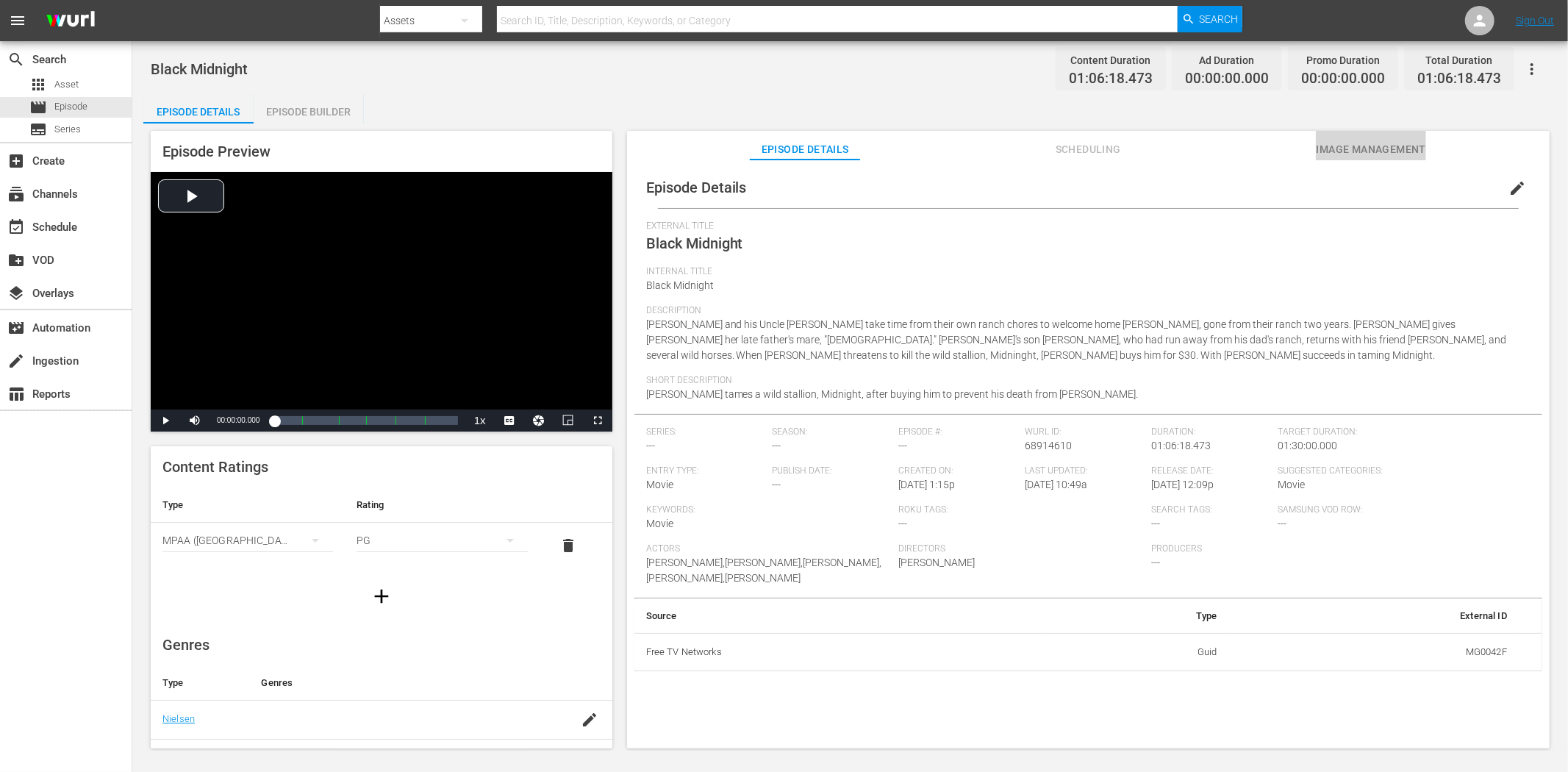
click at [1343, 137] on button "Image Management" at bounding box center [1371, 146] width 110 height 30
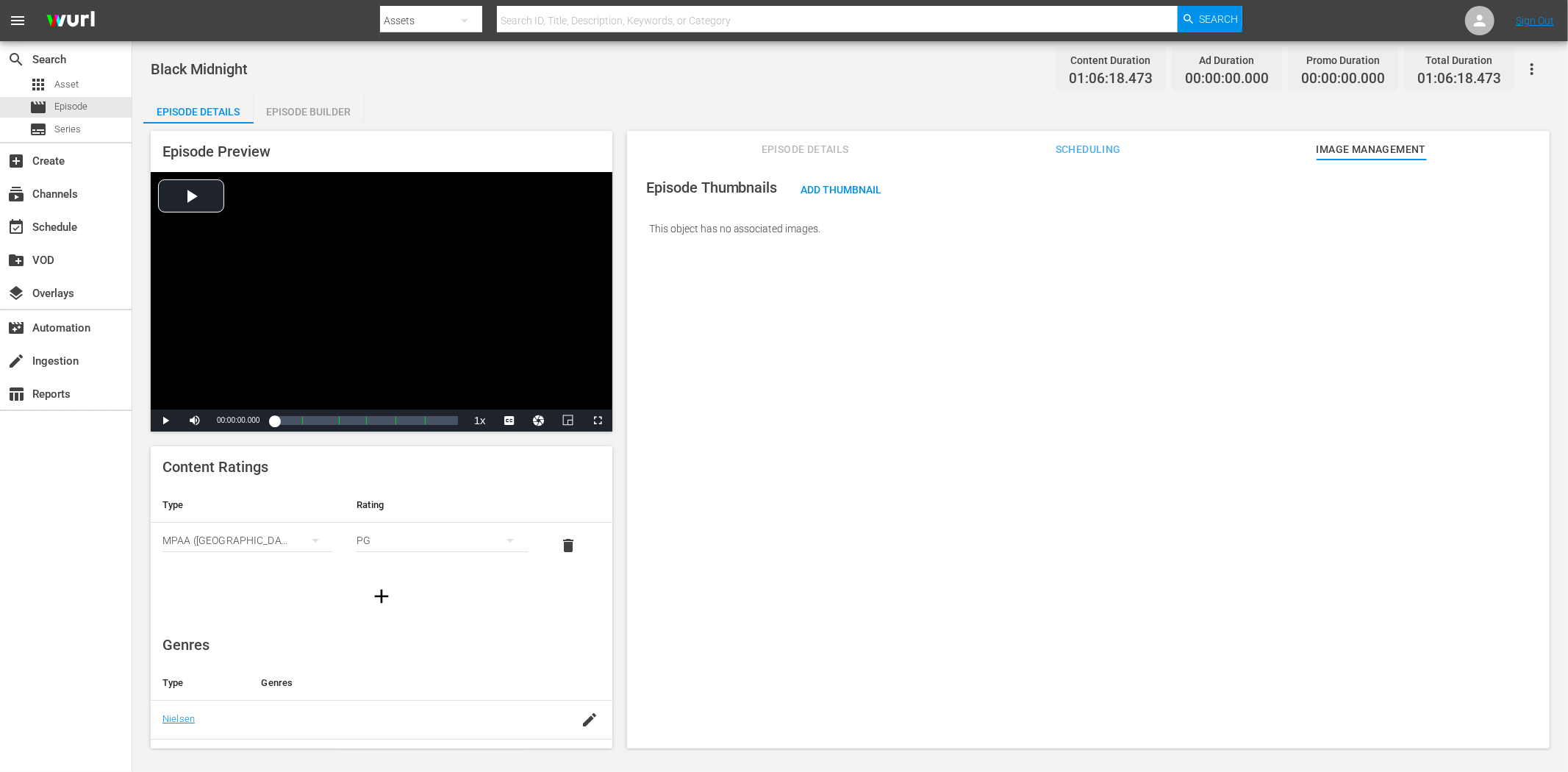
click at [1411, 69] on icon "button" at bounding box center [1531, 69] width 3 height 12
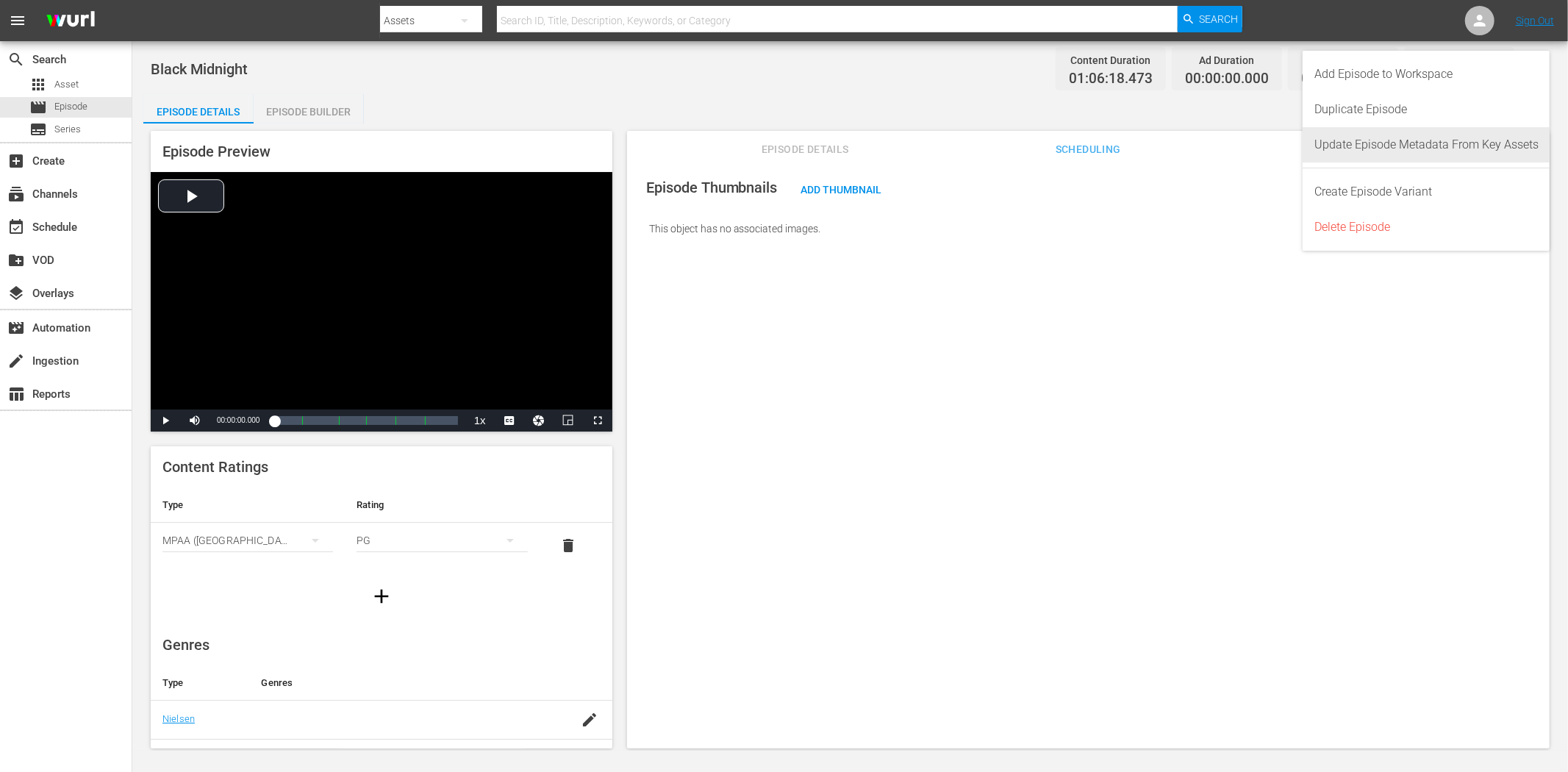
click at [1411, 144] on div "Update Episode Metadata From Key Assets" at bounding box center [1426, 145] width 224 height 35
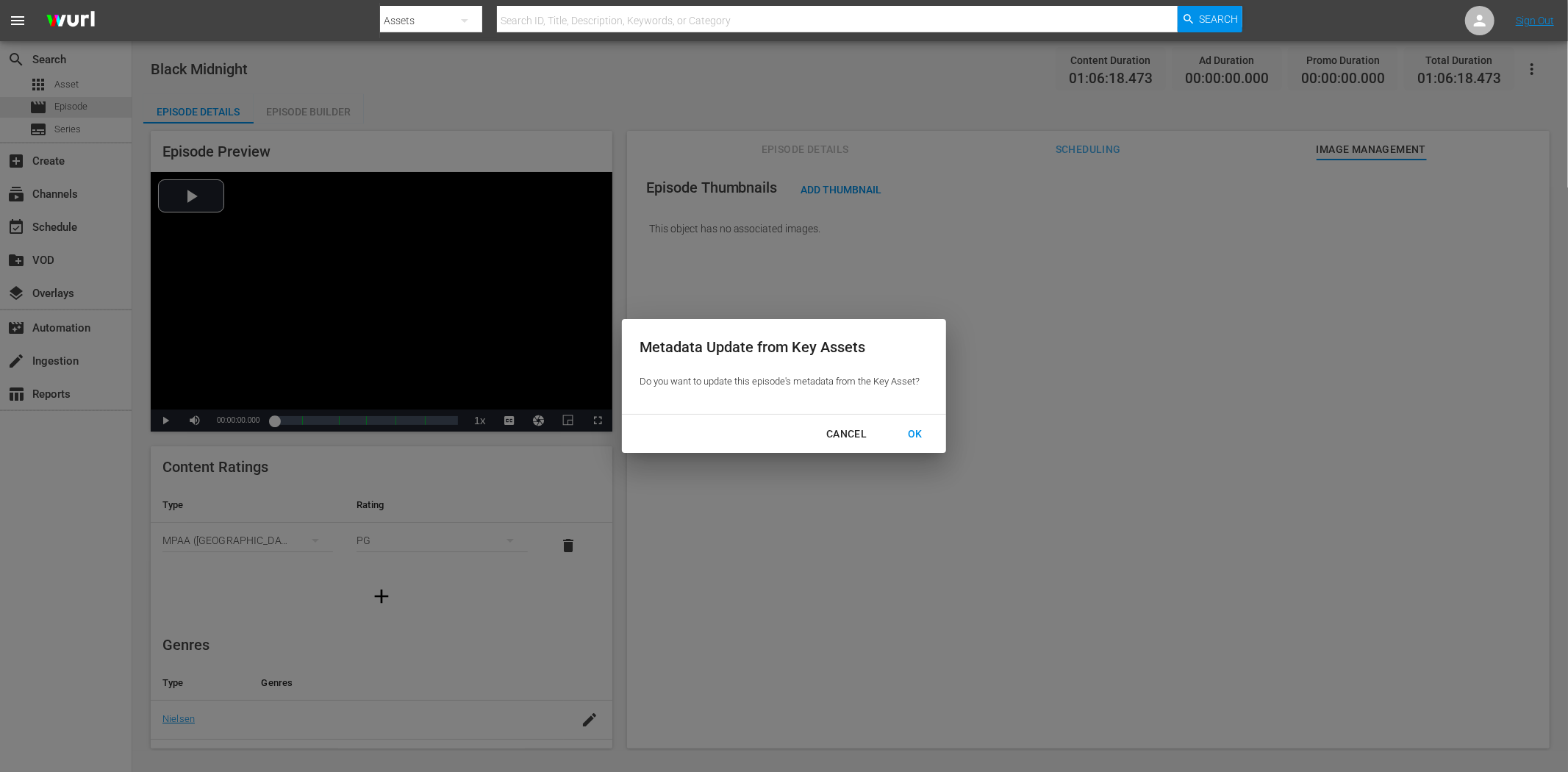
click at [920, 431] on div "OK" at bounding box center [915, 434] width 38 height 18
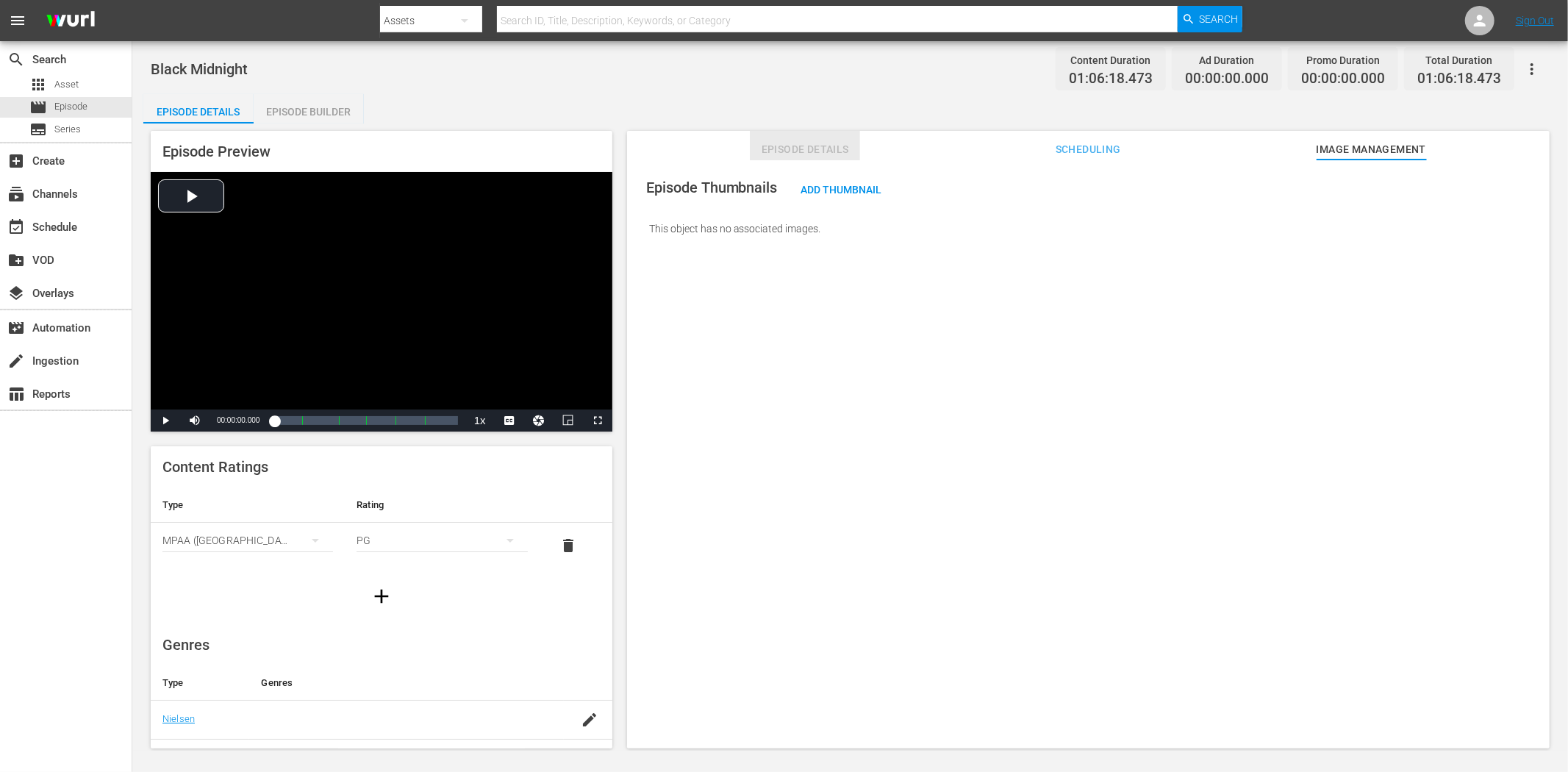
click at [774, 144] on span "Episode Details" at bounding box center [805, 149] width 110 height 18
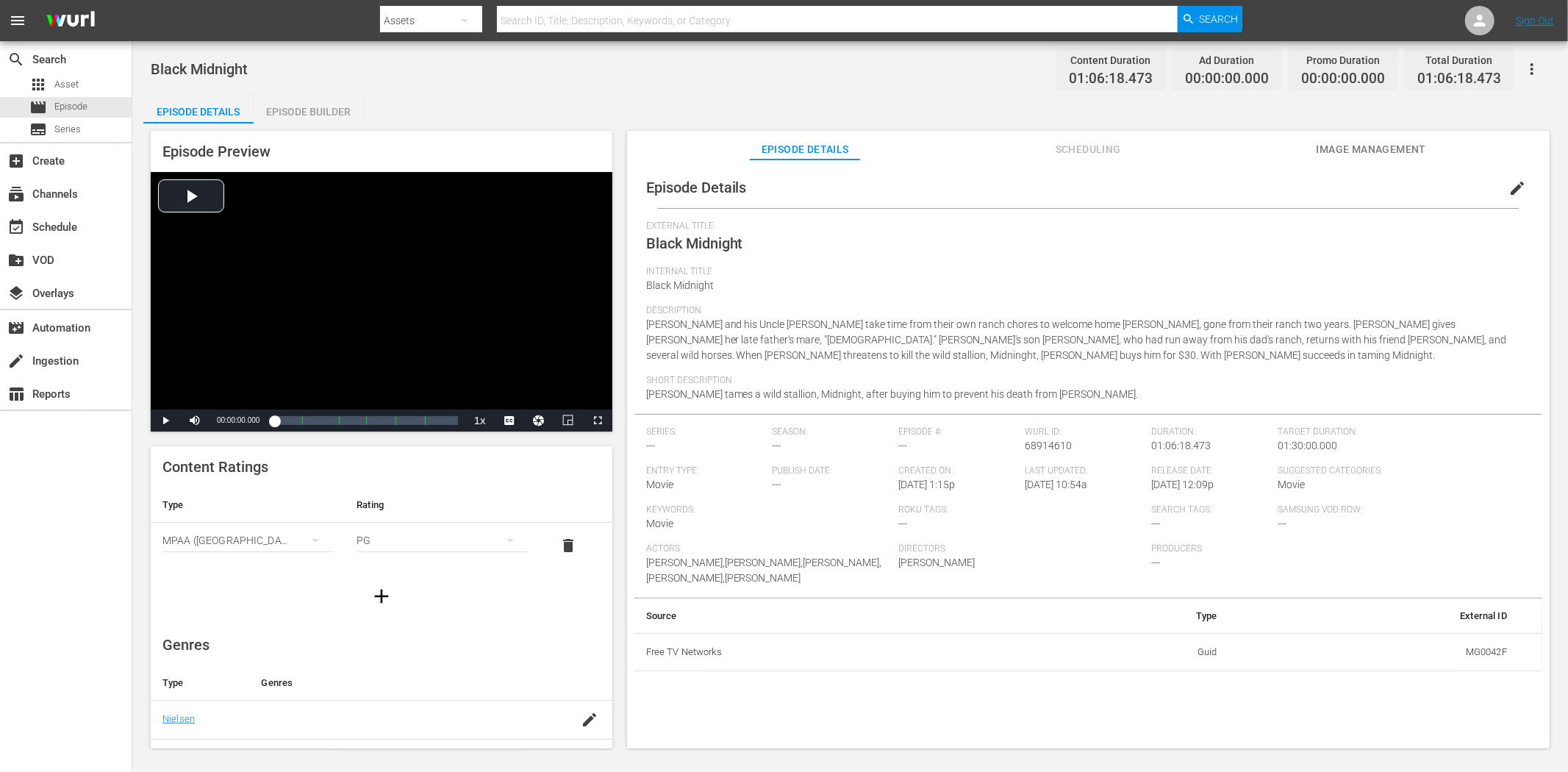
click at [1399, 144] on span "Image Management" at bounding box center [1371, 149] width 110 height 18
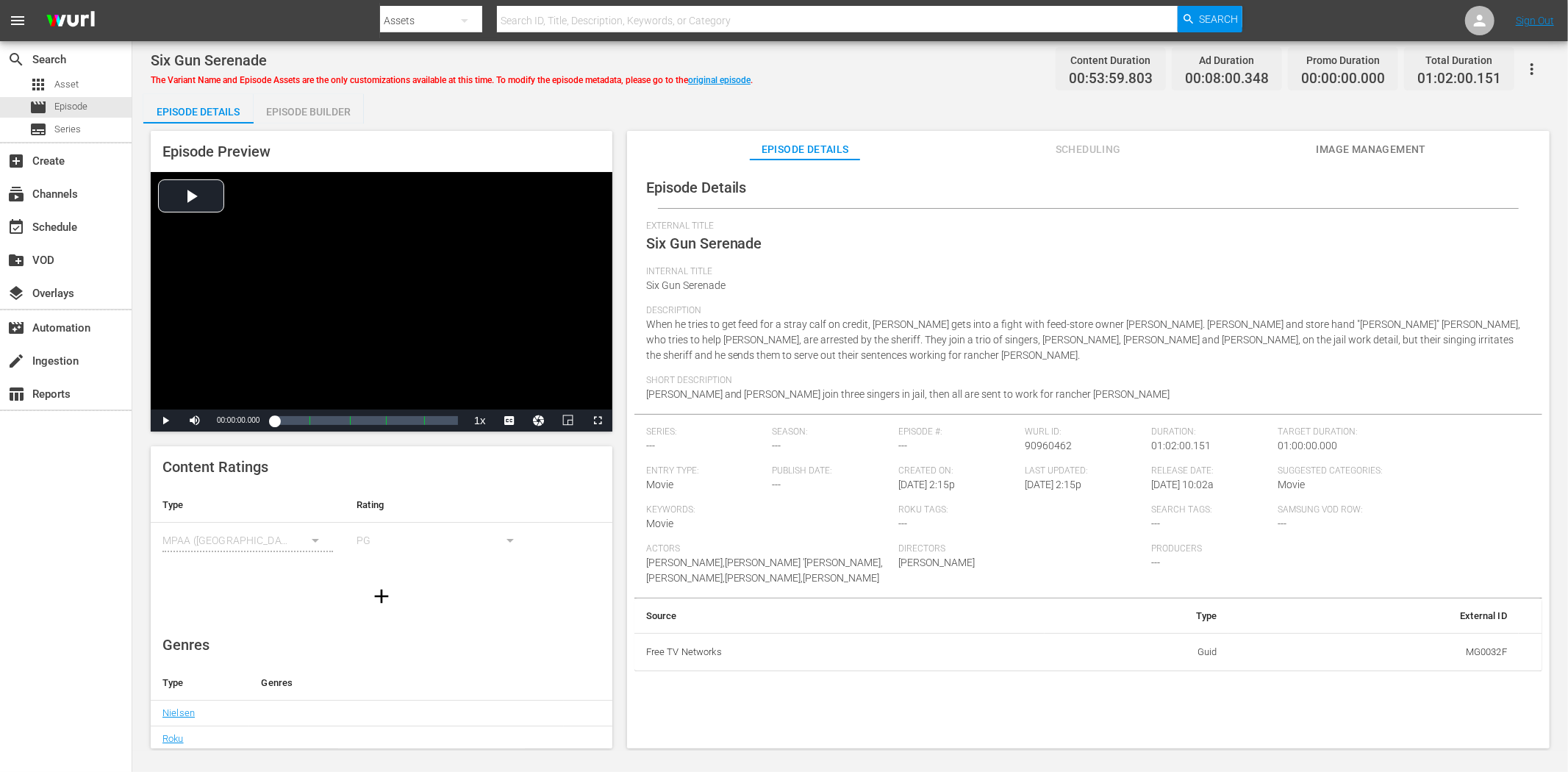
click at [1356, 150] on span "Image Management" at bounding box center [1371, 149] width 110 height 18
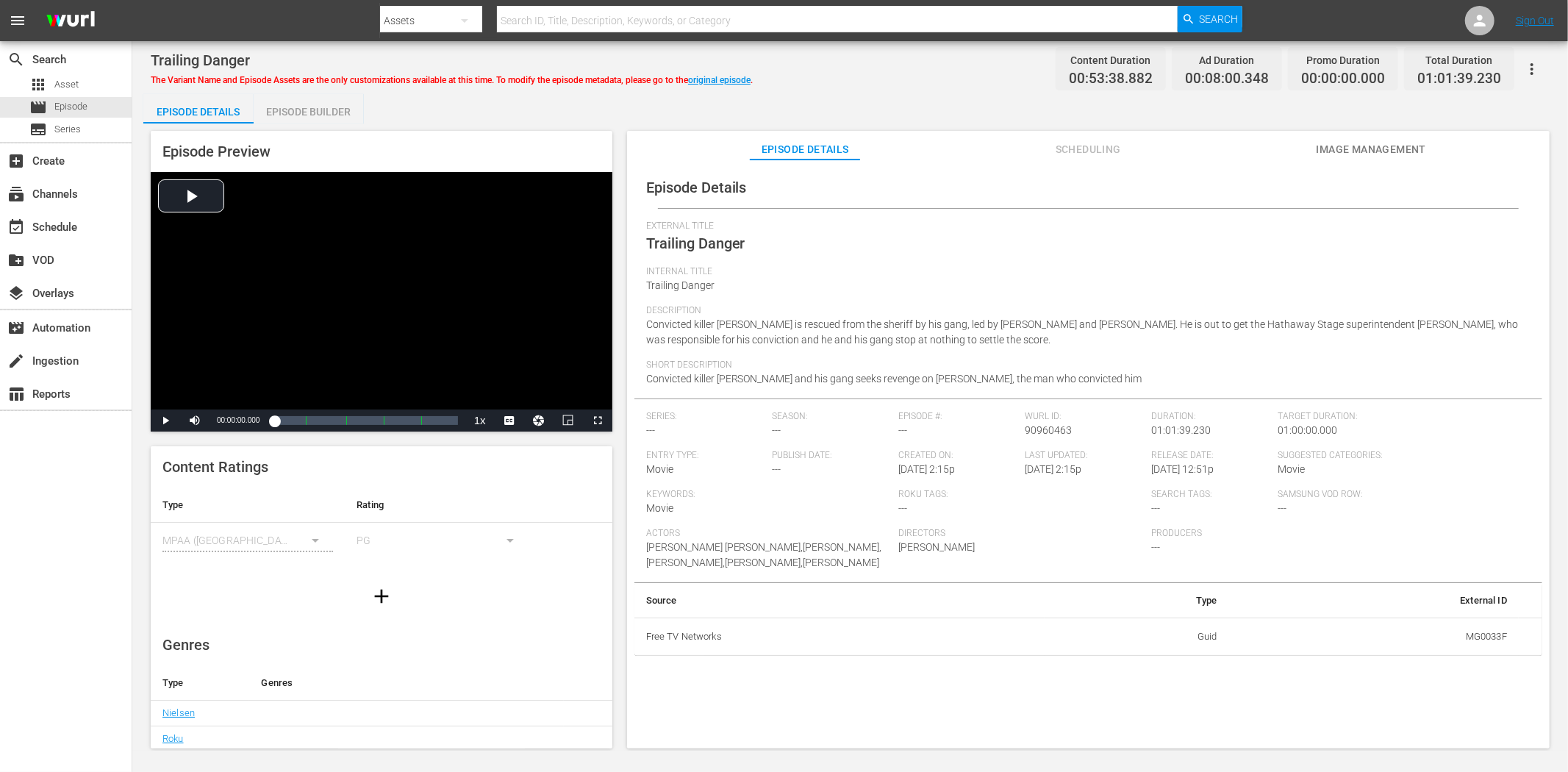
click at [1370, 138] on button "Image Management" at bounding box center [1371, 146] width 110 height 30
click at [1345, 150] on span "Image Management" at bounding box center [1371, 149] width 110 height 18
click at [1409, 135] on button "Image Management" at bounding box center [1371, 146] width 110 height 30
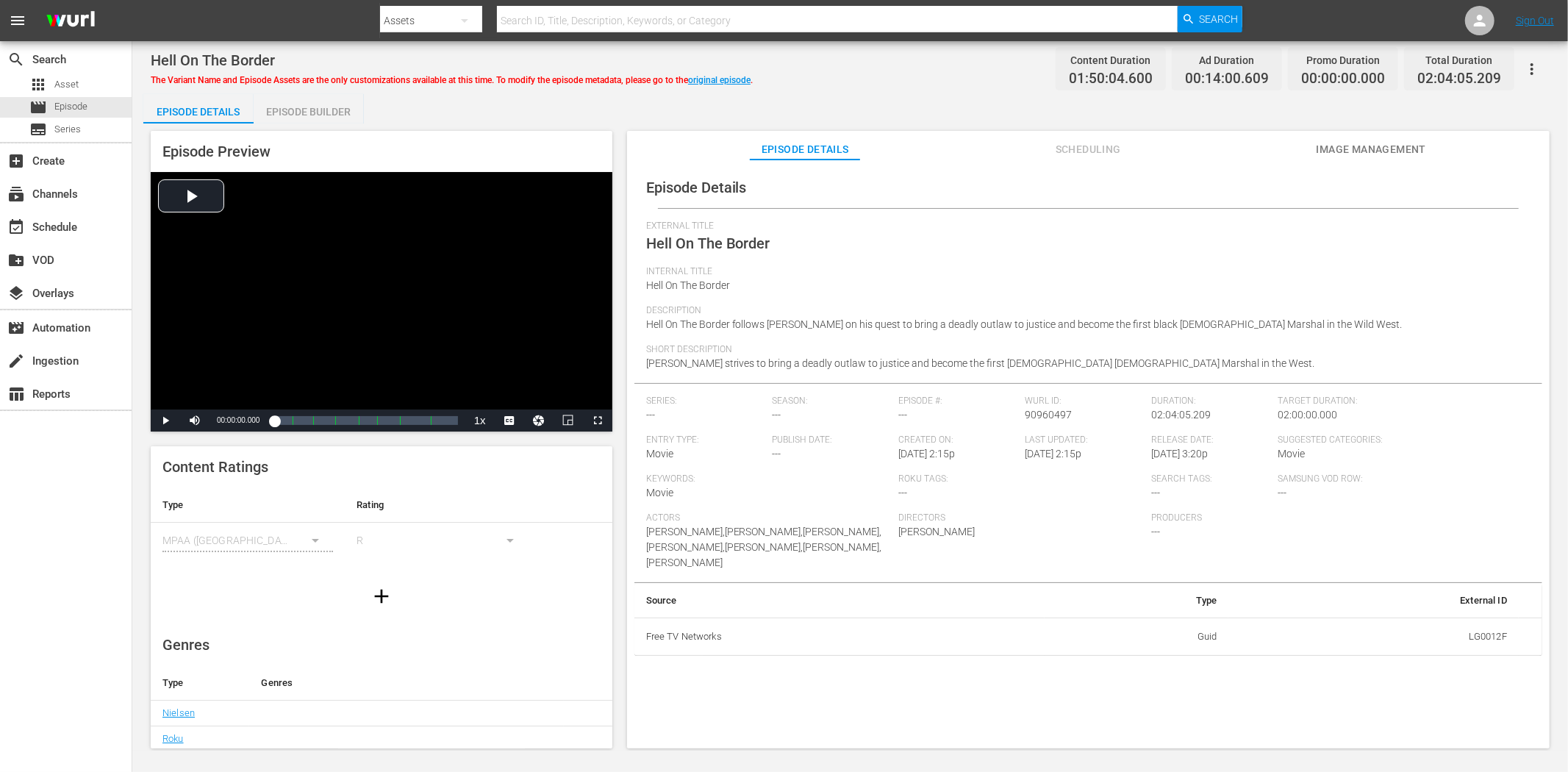
click at [1353, 140] on span "Image Management" at bounding box center [1371, 149] width 110 height 18
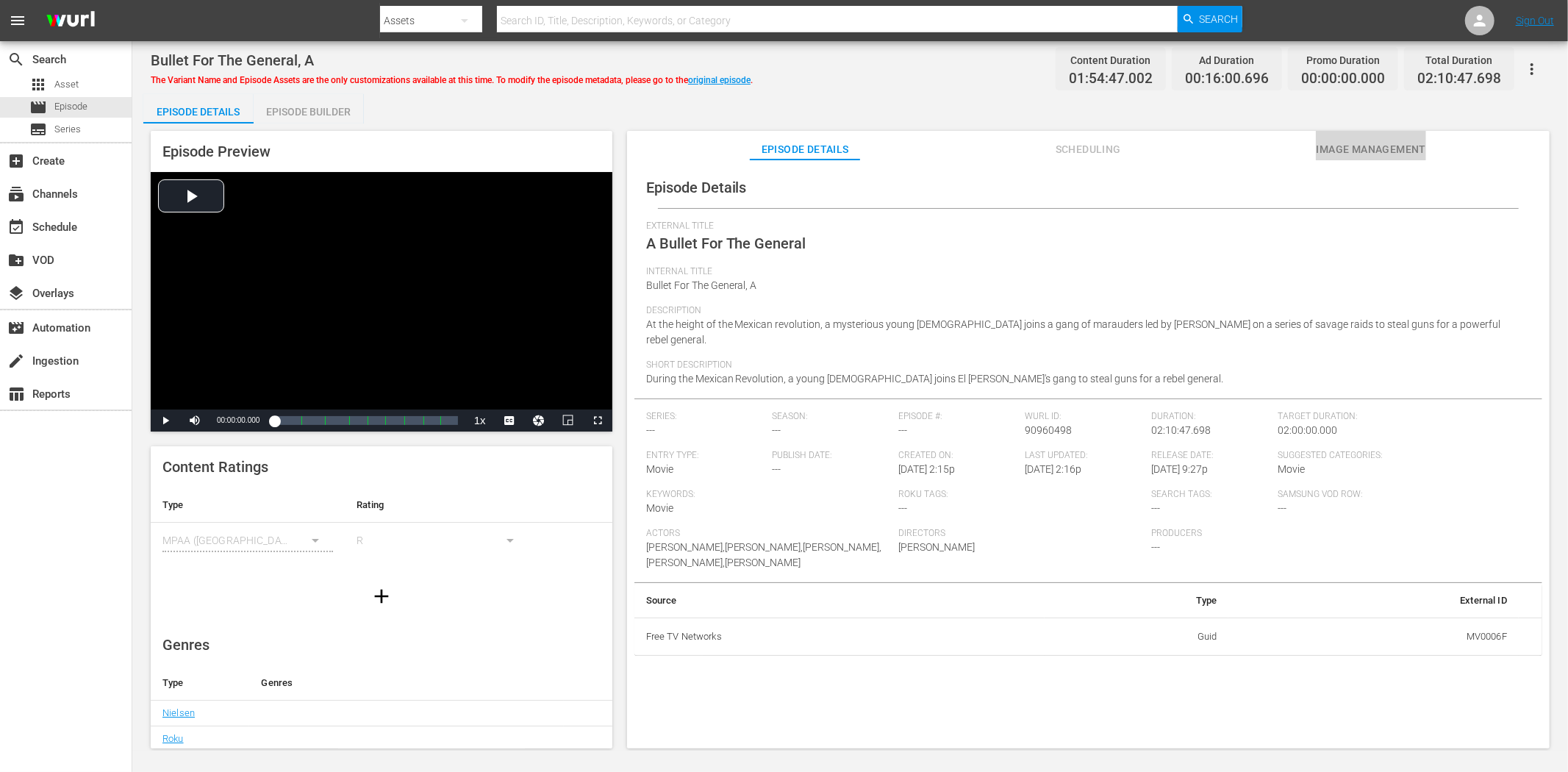
click at [1400, 141] on span "Image Management" at bounding box center [1371, 149] width 110 height 18
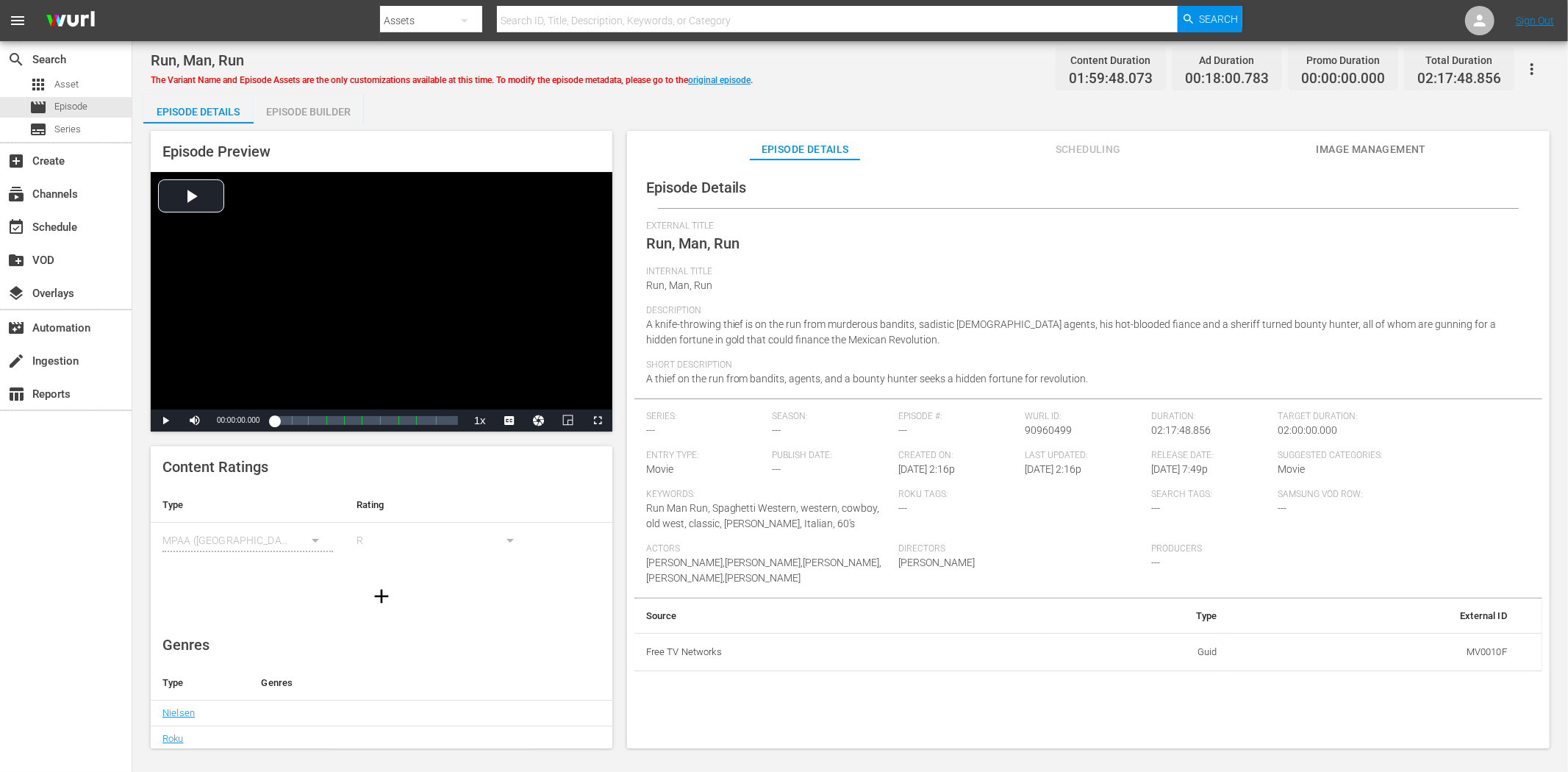
click at [1327, 143] on span "Image Management" at bounding box center [1371, 149] width 110 height 18
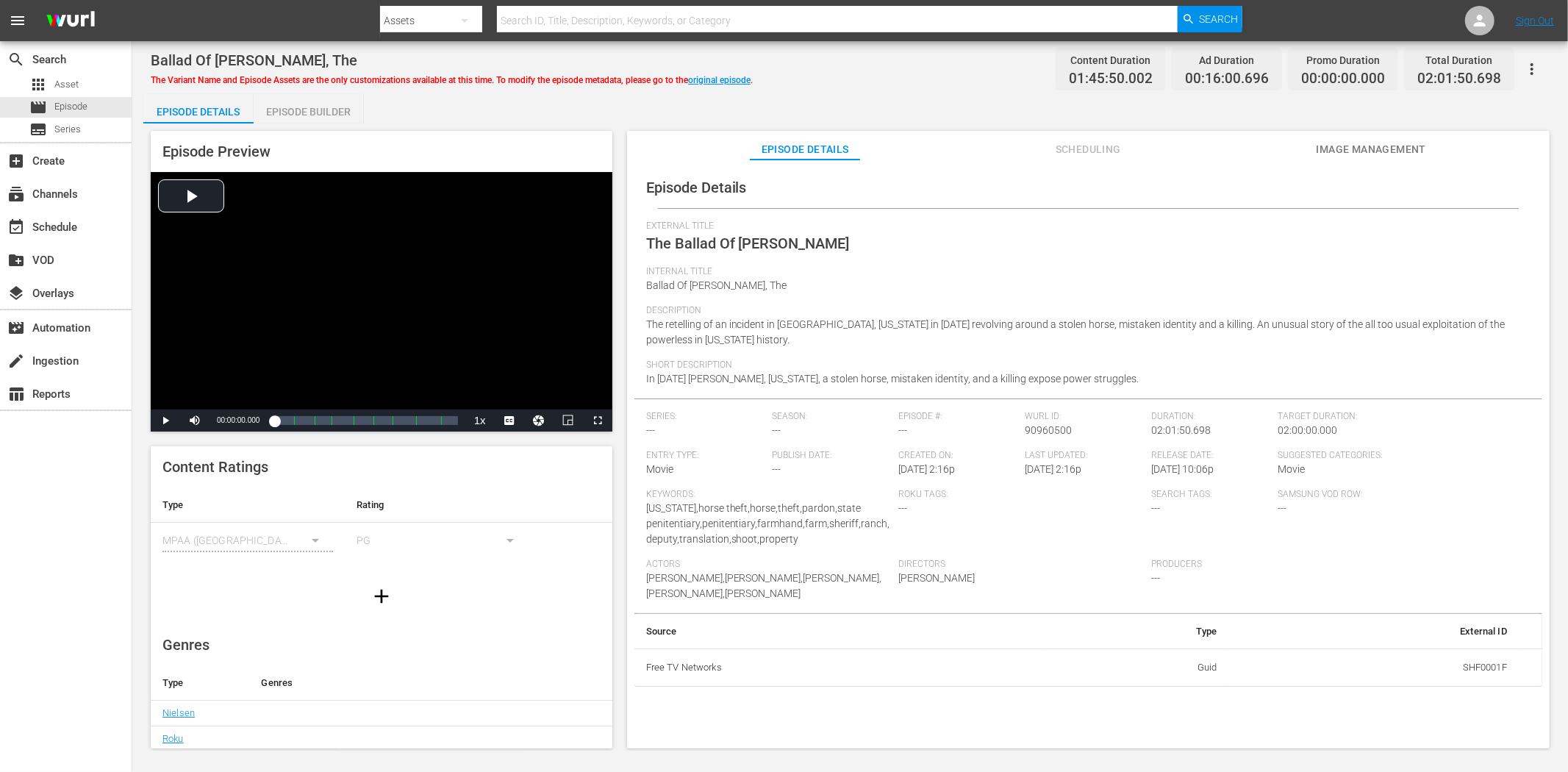
click at [1341, 152] on span "Image Management" at bounding box center [1371, 149] width 110 height 18
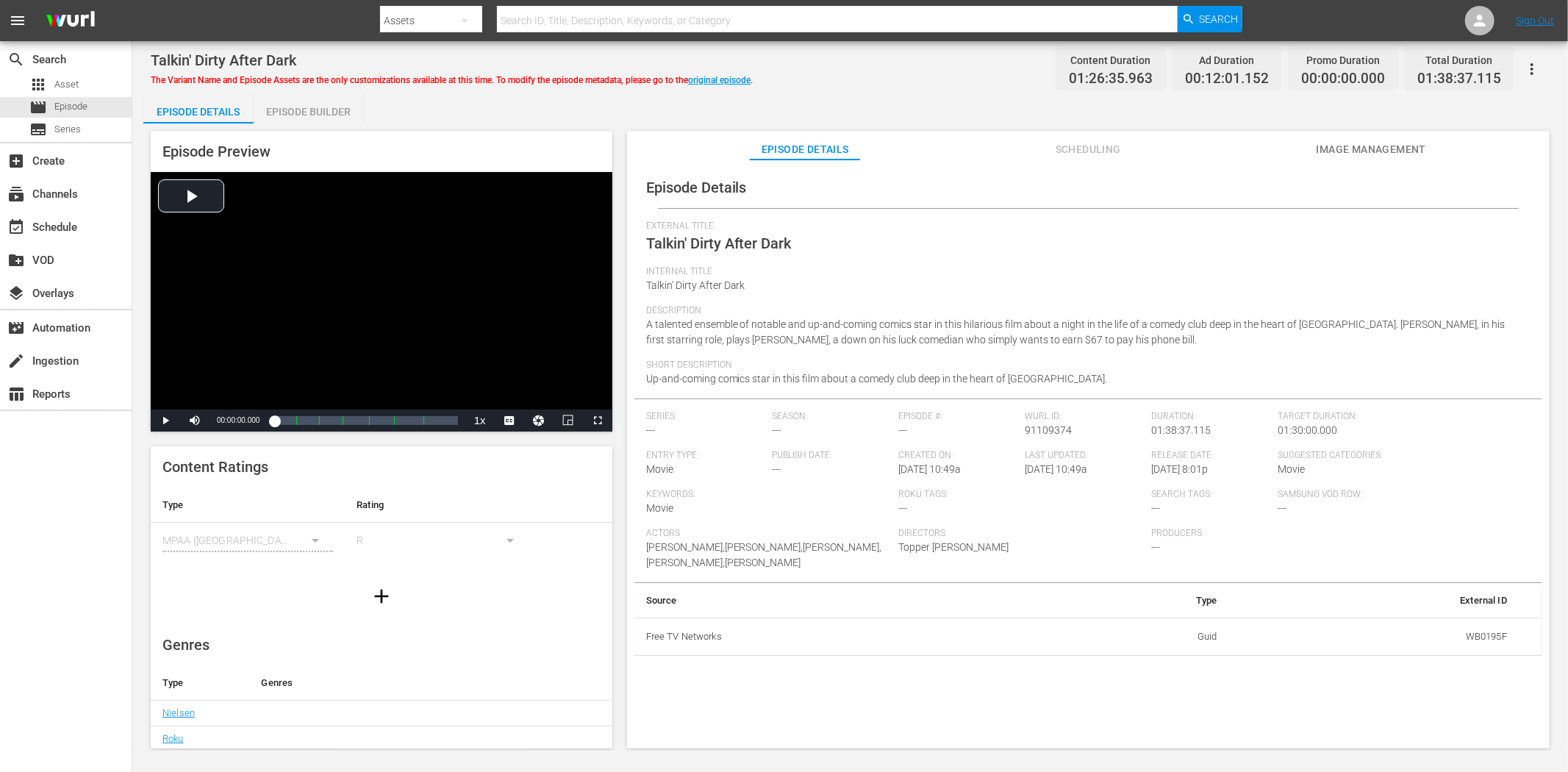
click at [1385, 141] on span "Image Management" at bounding box center [1371, 149] width 110 height 18
click at [1376, 152] on span "Image Management" at bounding box center [1371, 149] width 110 height 18
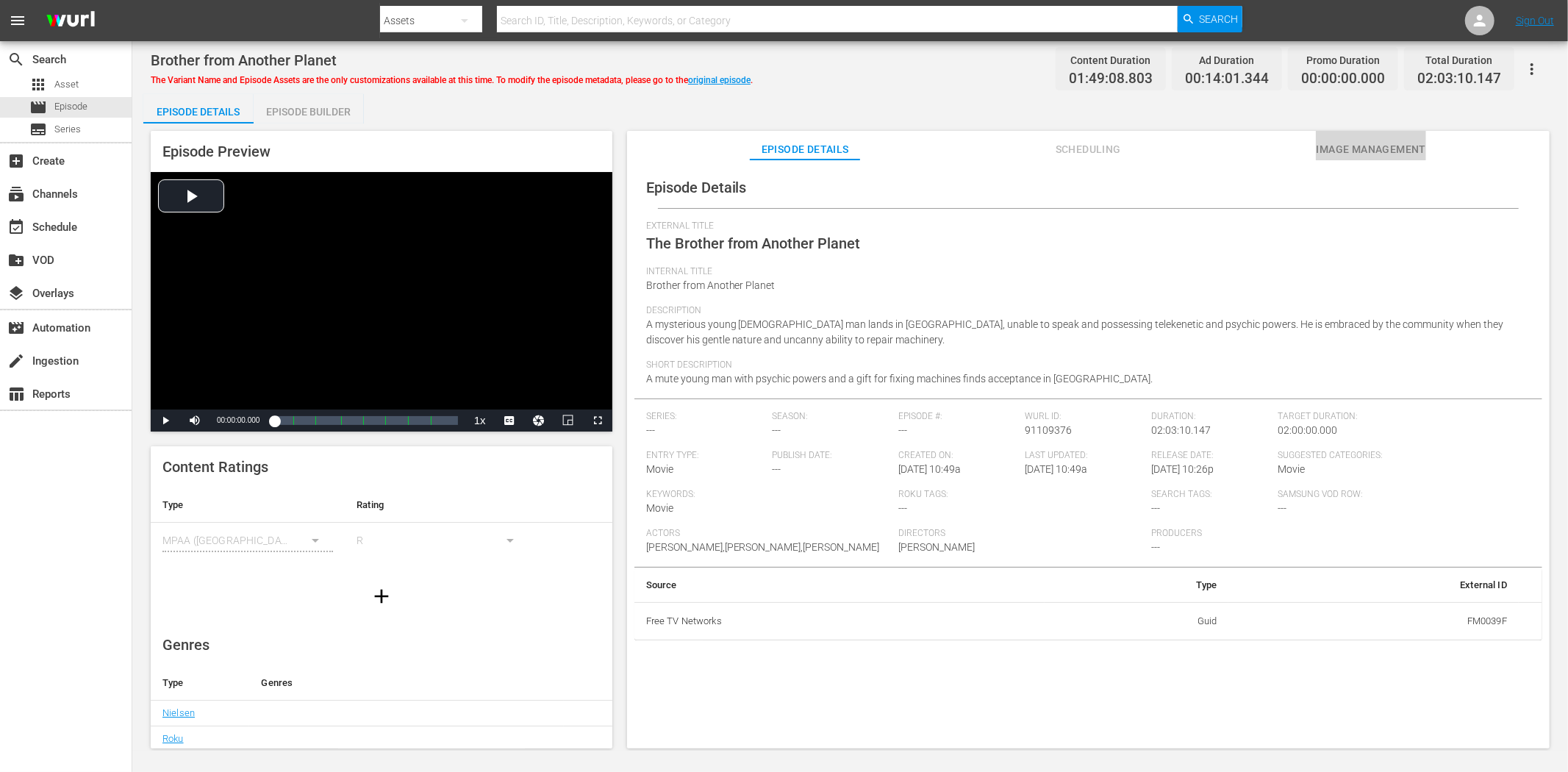
click at [1333, 144] on span "Image Management" at bounding box center [1371, 149] width 110 height 18
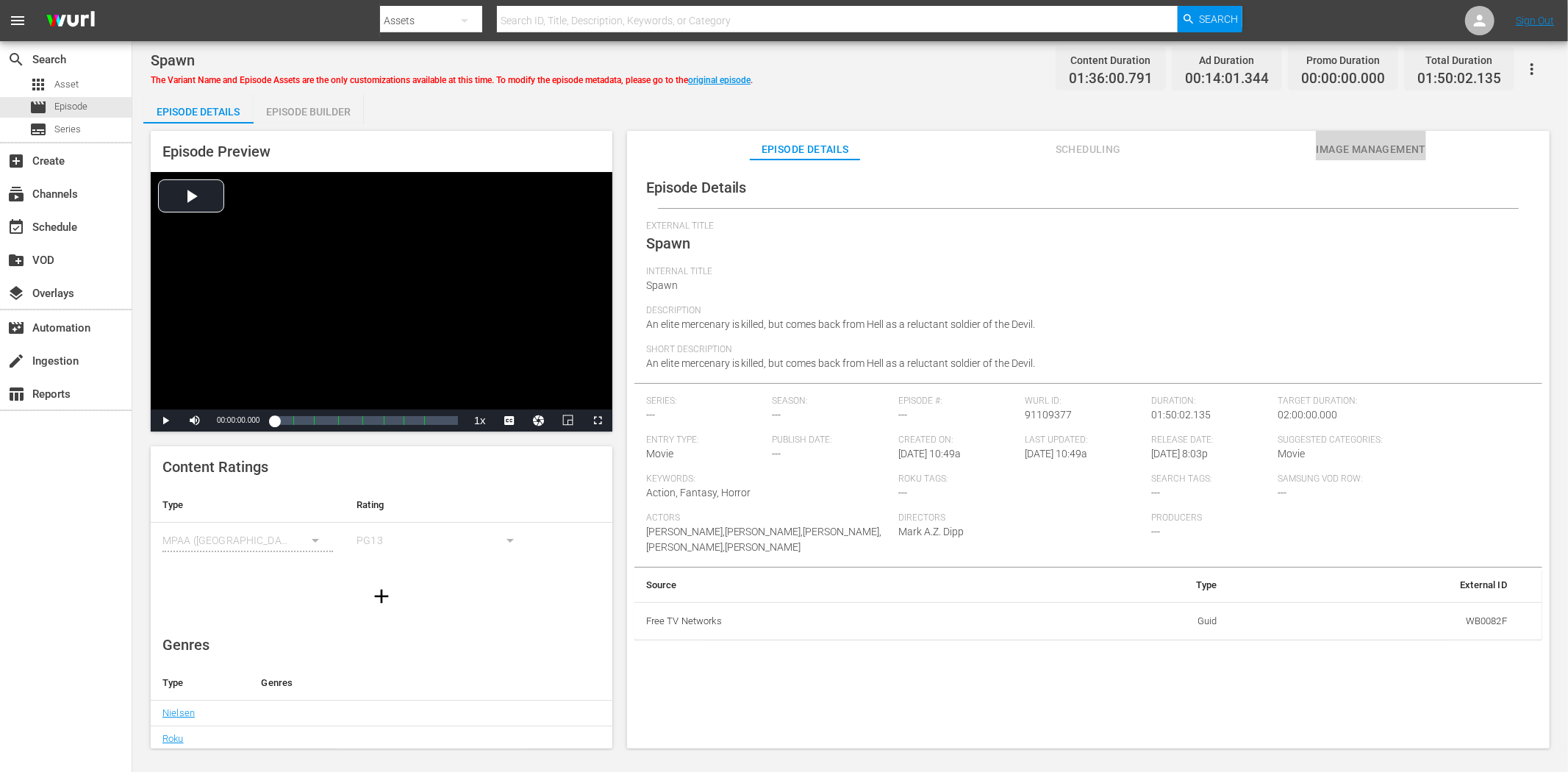
click at [1344, 148] on span "Image Management" at bounding box center [1371, 149] width 110 height 18
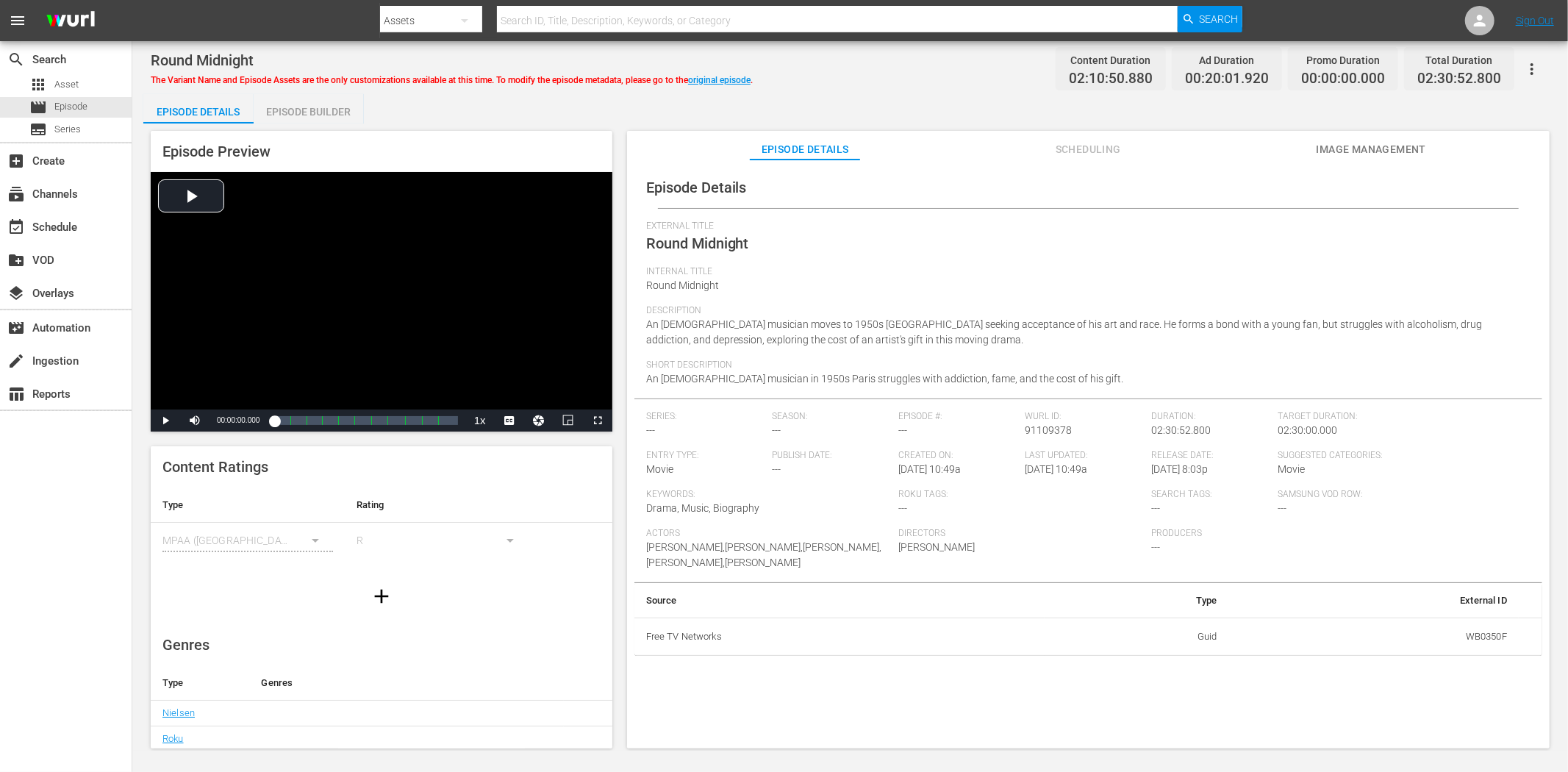
click at [1338, 141] on span "Image Management" at bounding box center [1371, 149] width 110 height 18
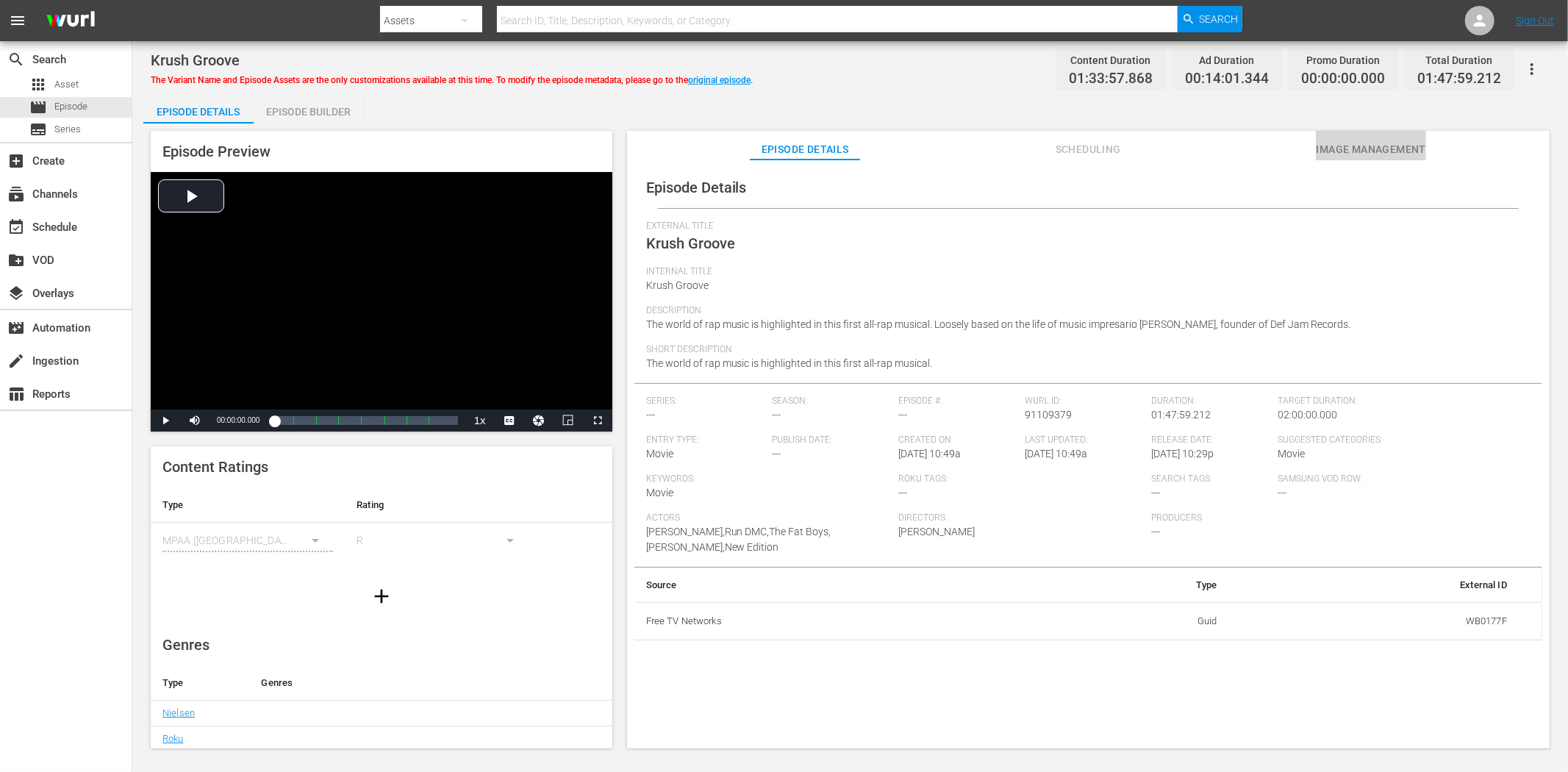
click at [1365, 147] on span "Image Management" at bounding box center [1371, 149] width 110 height 18
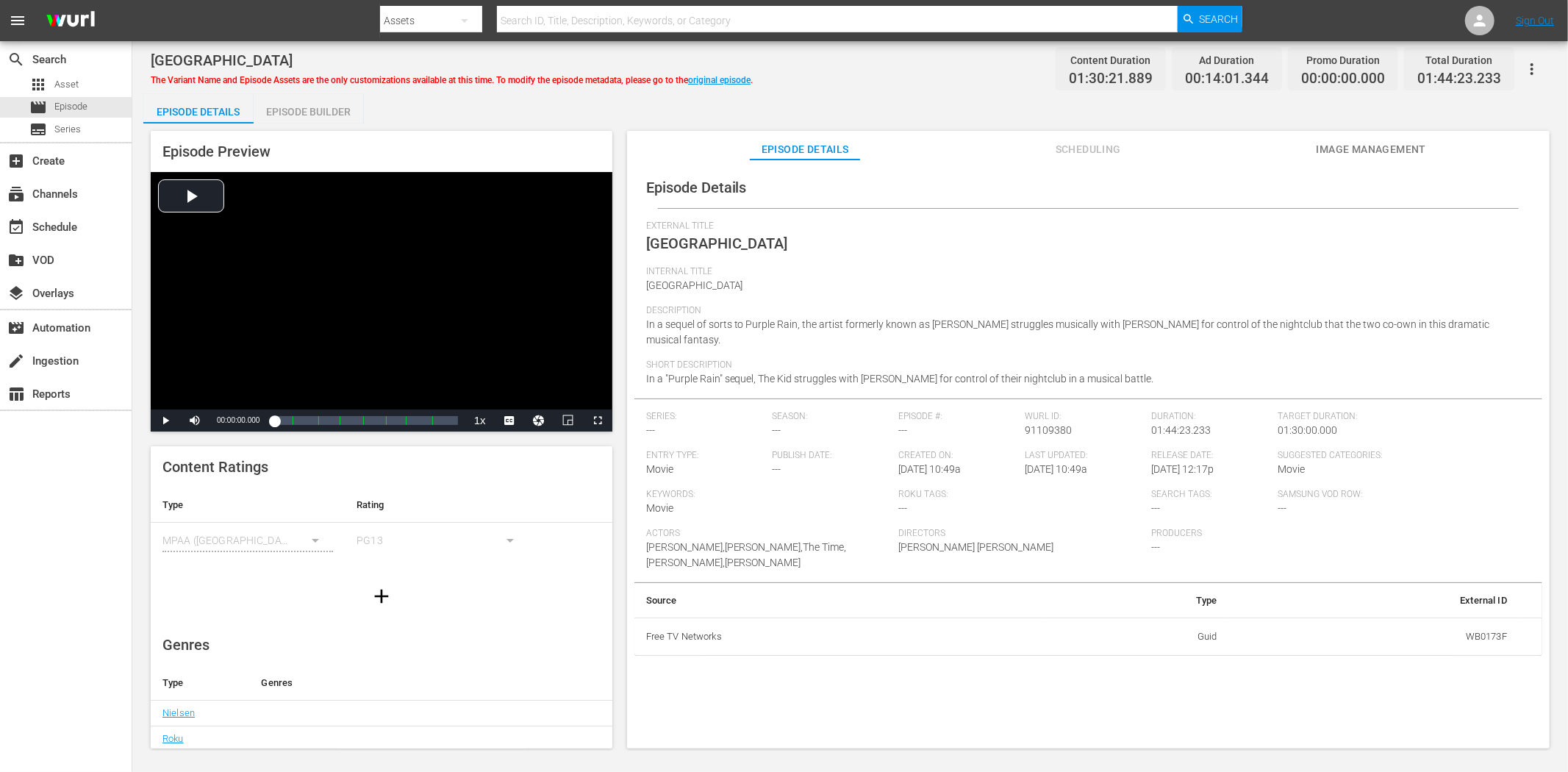
click at [1394, 145] on span "Image Management" at bounding box center [1371, 149] width 110 height 18
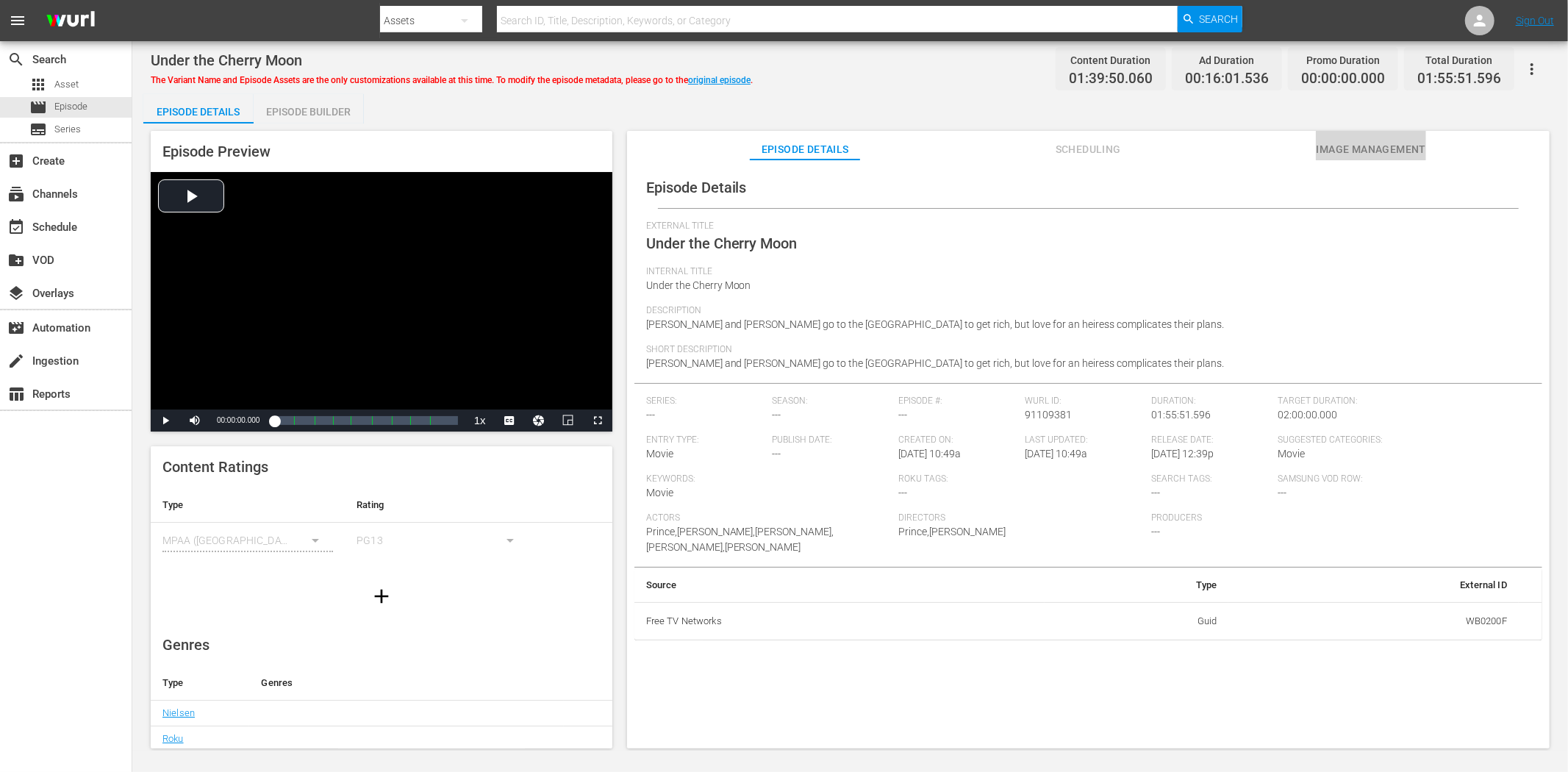
click at [1400, 149] on span "Image Management" at bounding box center [1371, 149] width 110 height 18
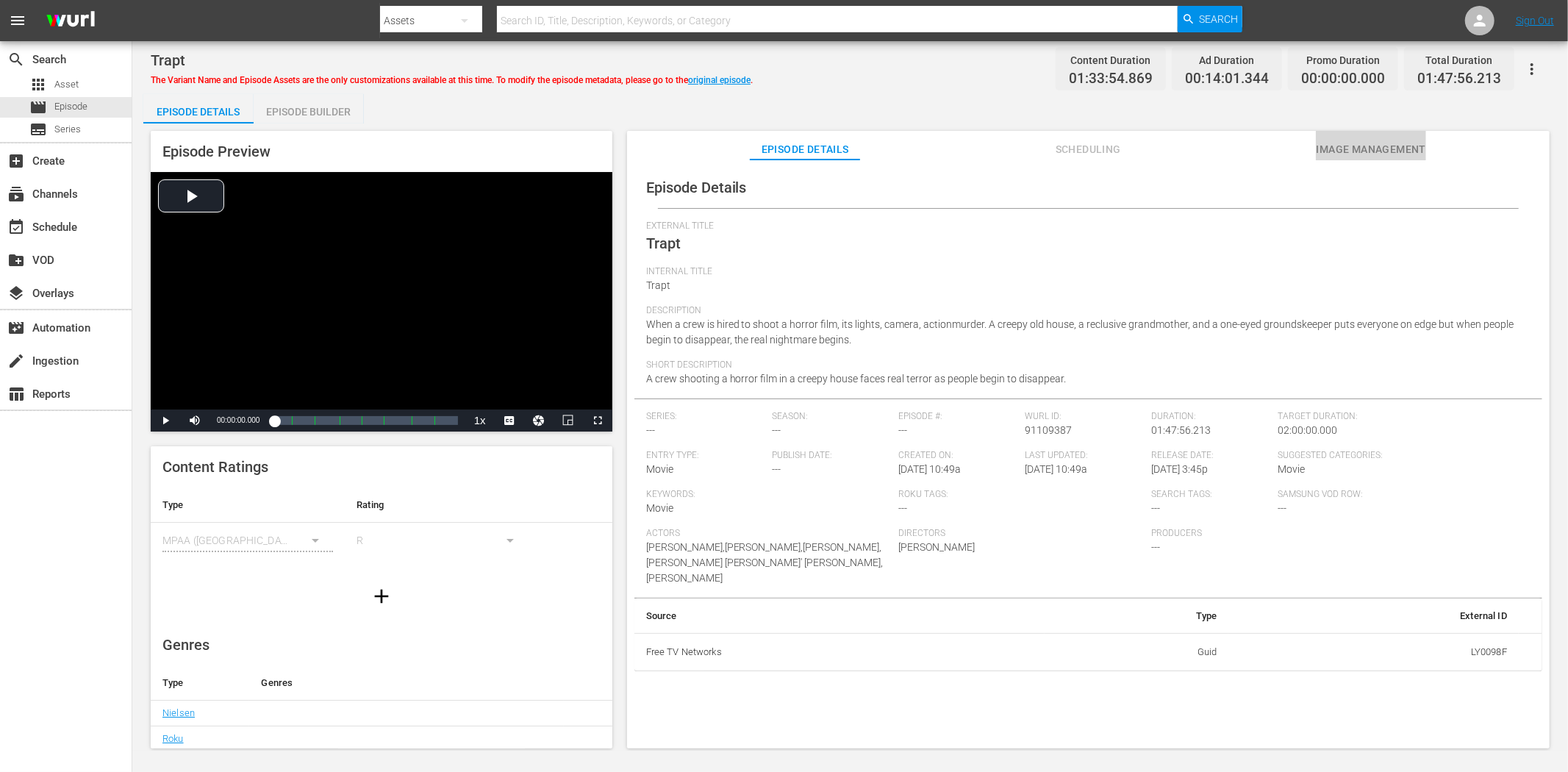
click at [1357, 135] on button "Image Management" at bounding box center [1371, 146] width 110 height 30
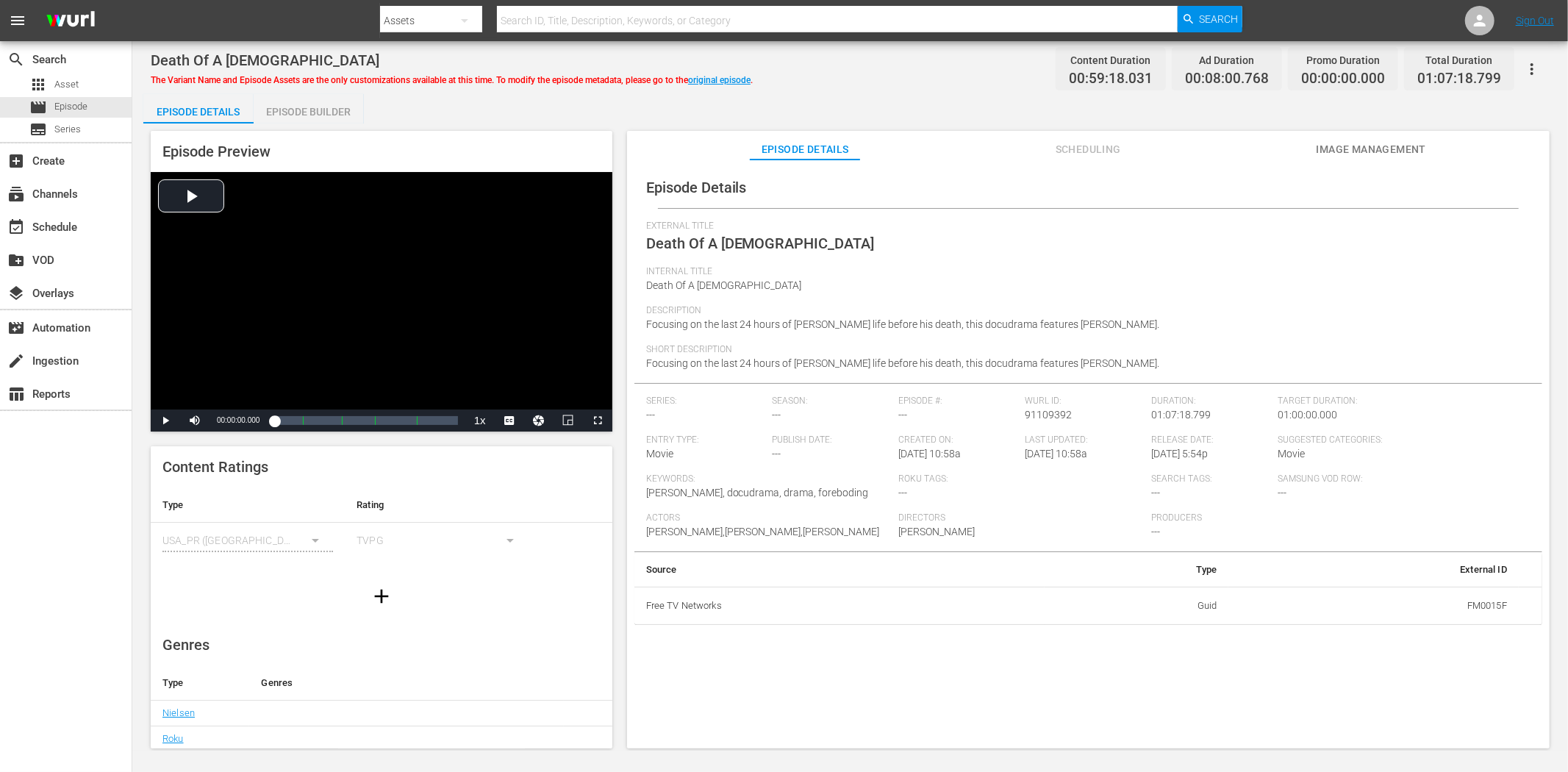
click at [1394, 140] on span "Image Management" at bounding box center [1371, 149] width 110 height 18
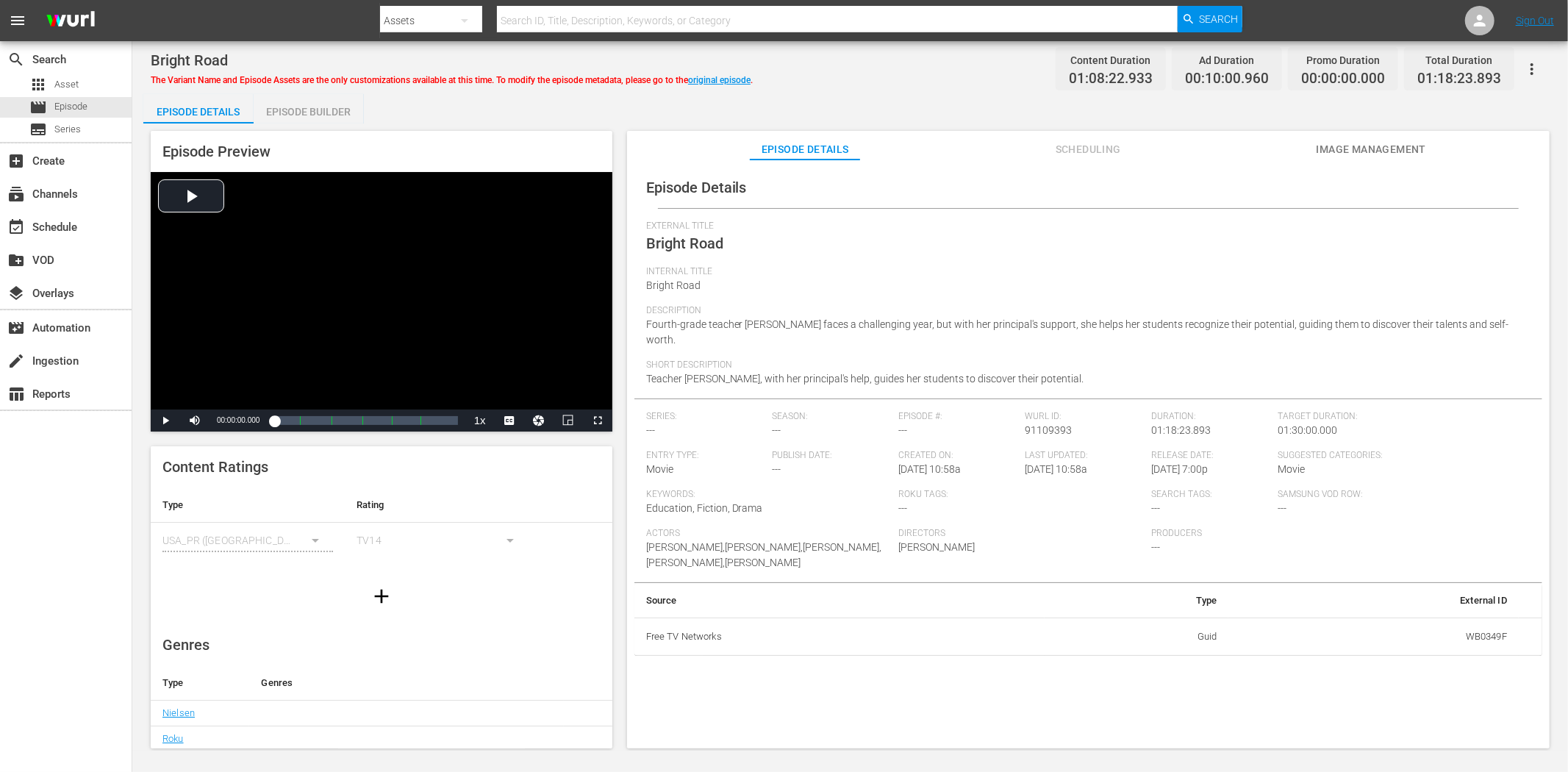
click at [1329, 135] on button "Image Management" at bounding box center [1371, 146] width 110 height 30
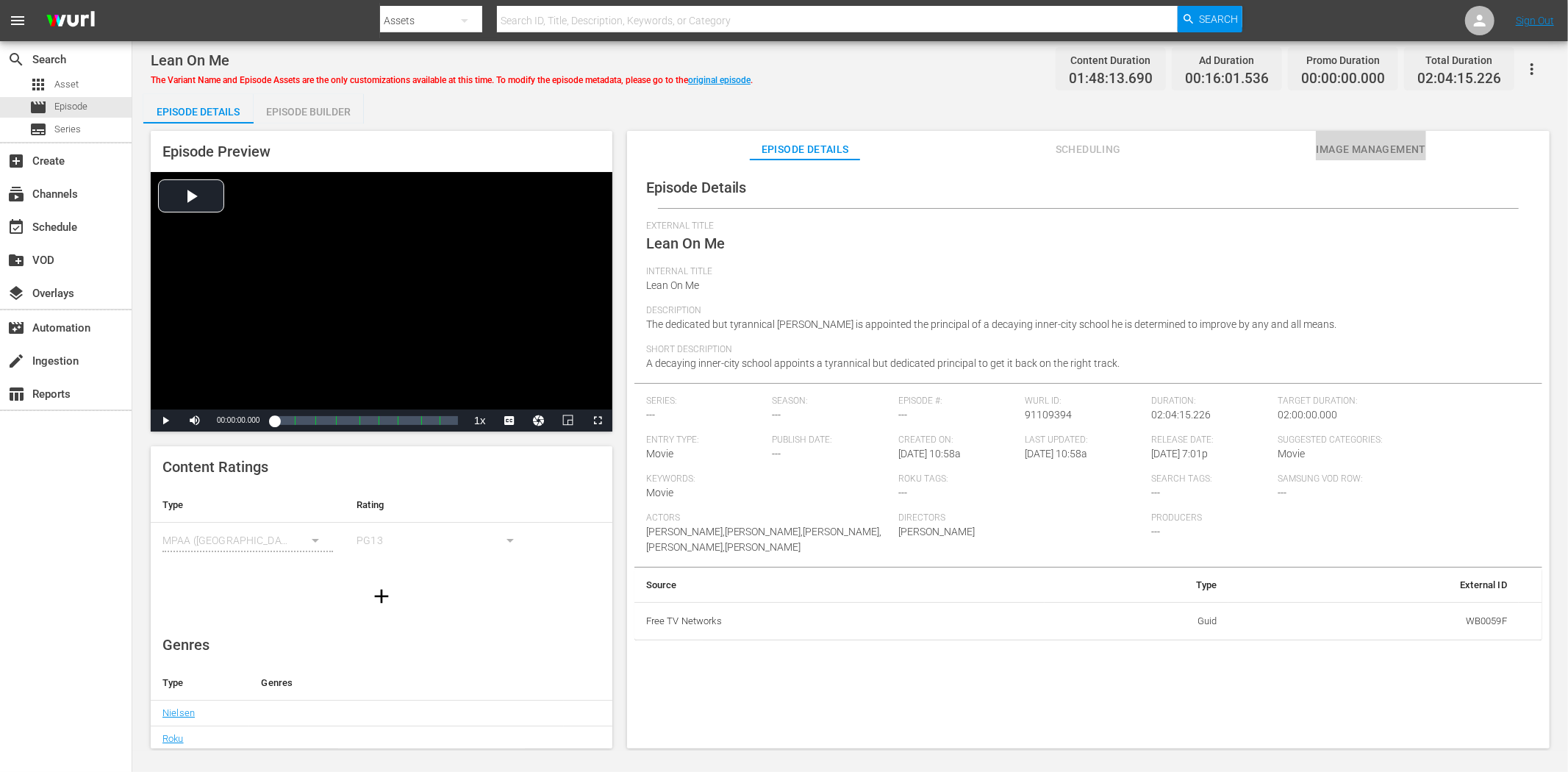
click at [1345, 152] on span "Image Management" at bounding box center [1371, 149] width 110 height 18
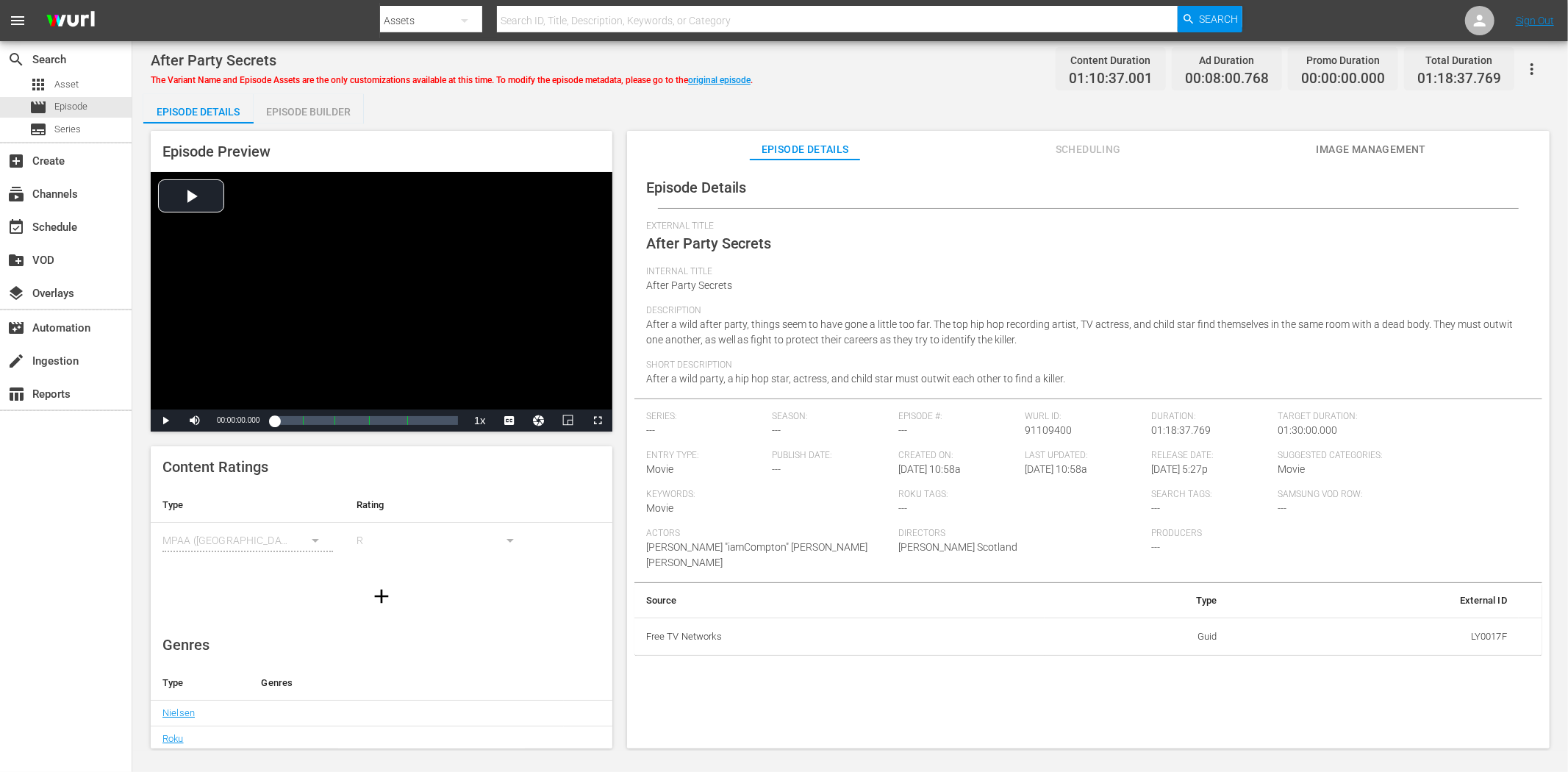
click at [1338, 144] on span "Image Management" at bounding box center [1371, 149] width 110 height 18
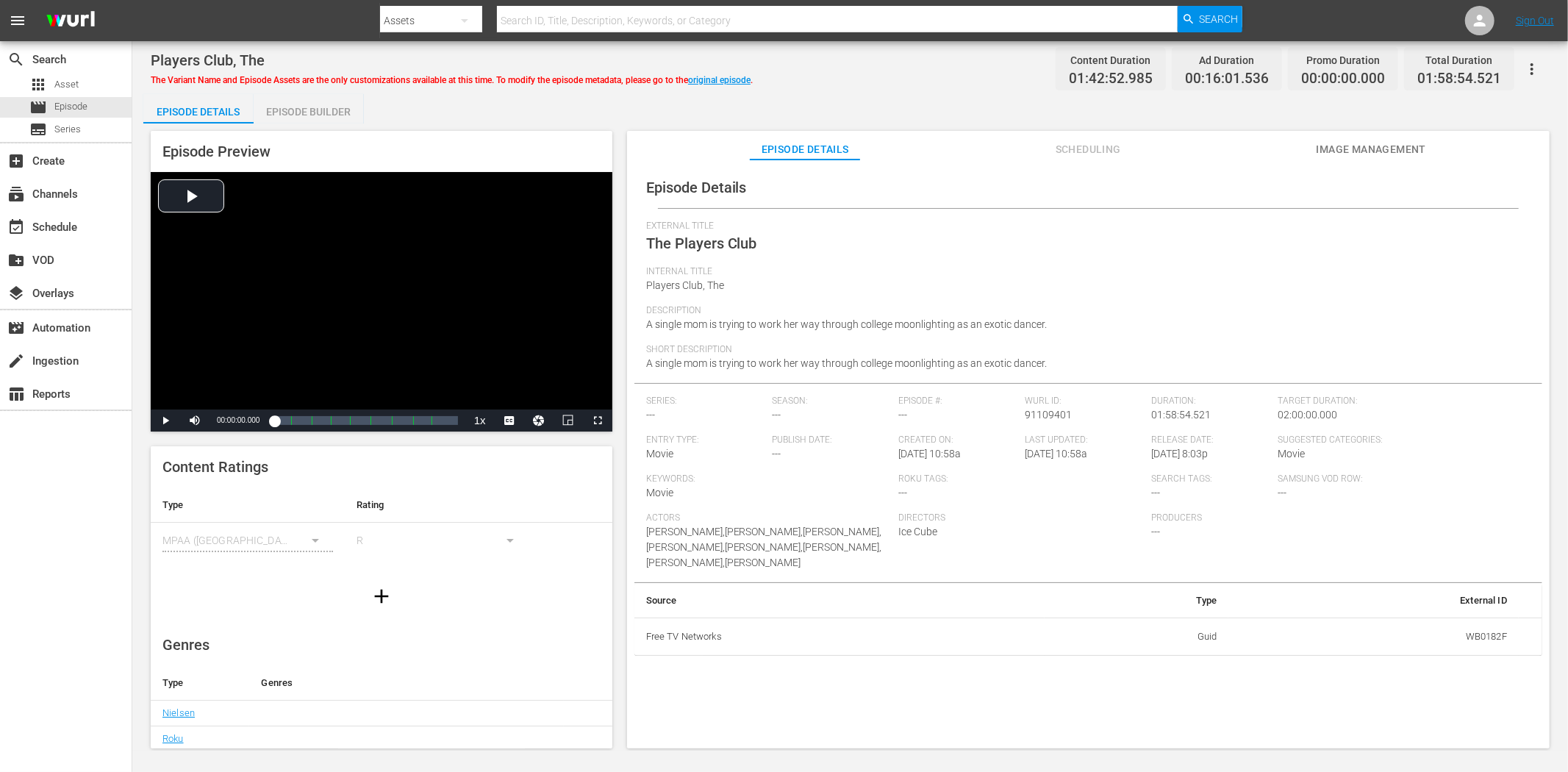
click at [1349, 141] on span "Image Management" at bounding box center [1371, 149] width 110 height 18
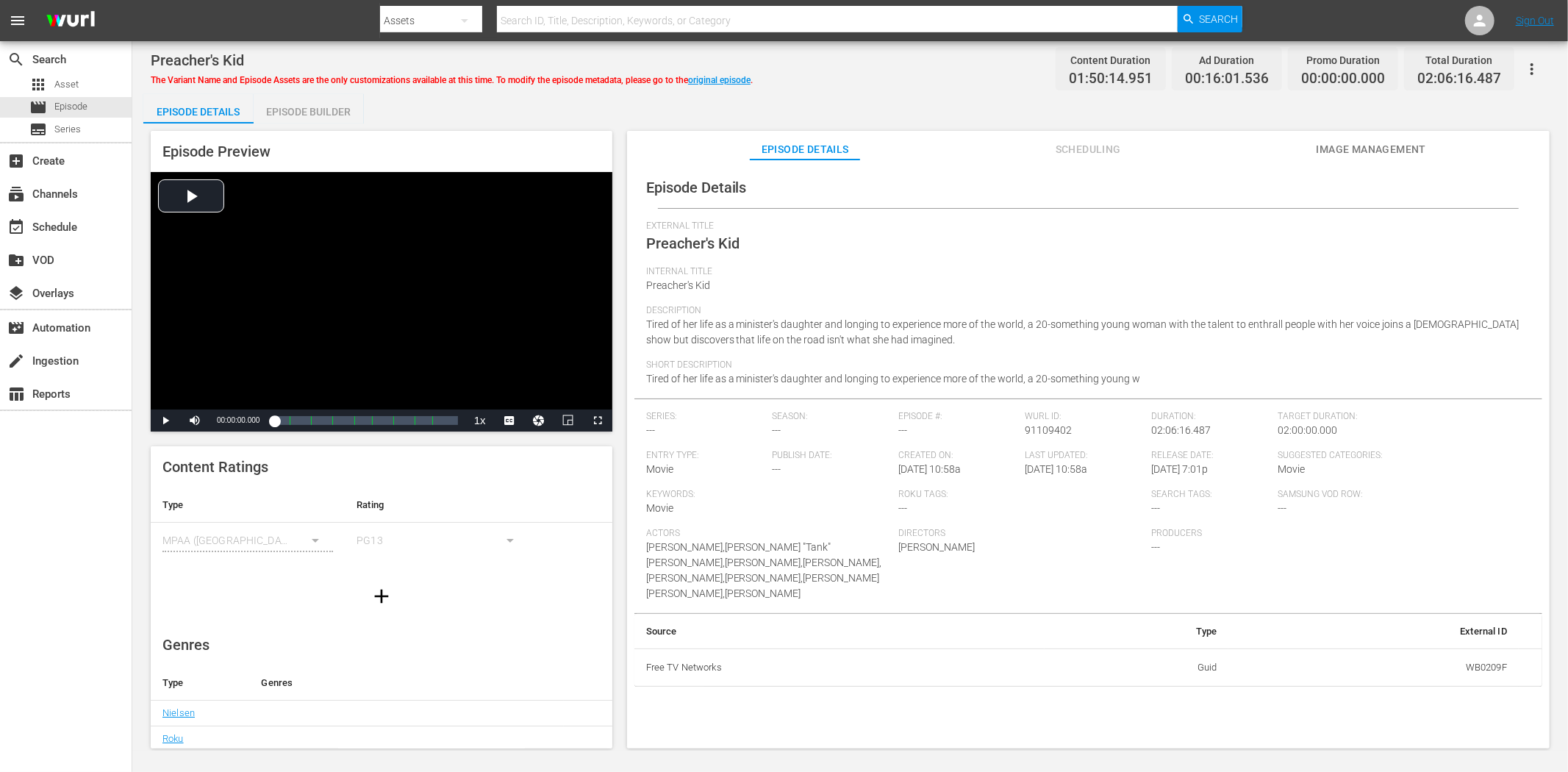
click at [1365, 149] on span "Image Management" at bounding box center [1371, 149] width 110 height 18
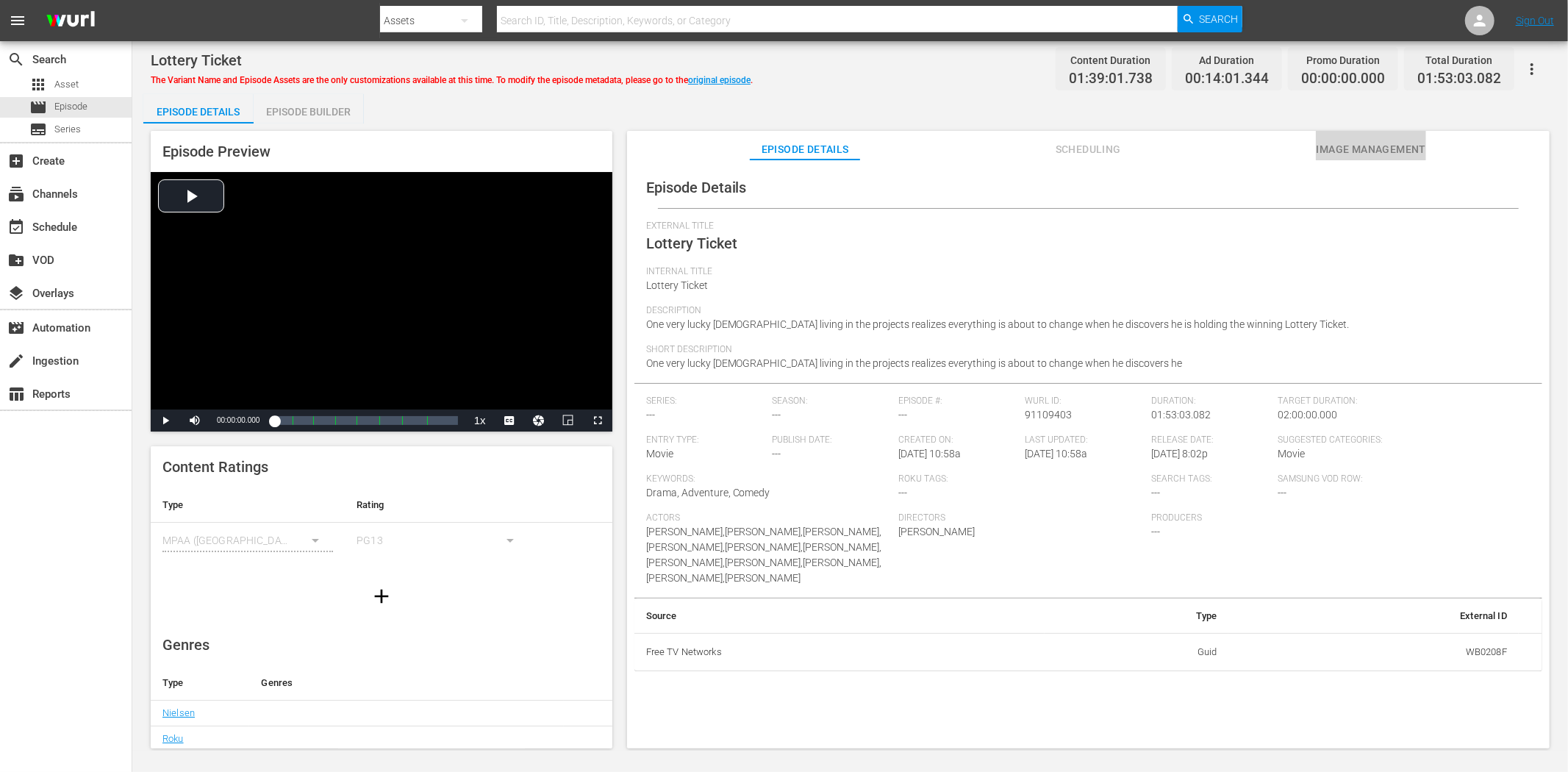
click at [1365, 137] on button "Image Management" at bounding box center [1371, 146] width 110 height 30
click at [1341, 145] on span "Image Management" at bounding box center [1371, 149] width 110 height 18
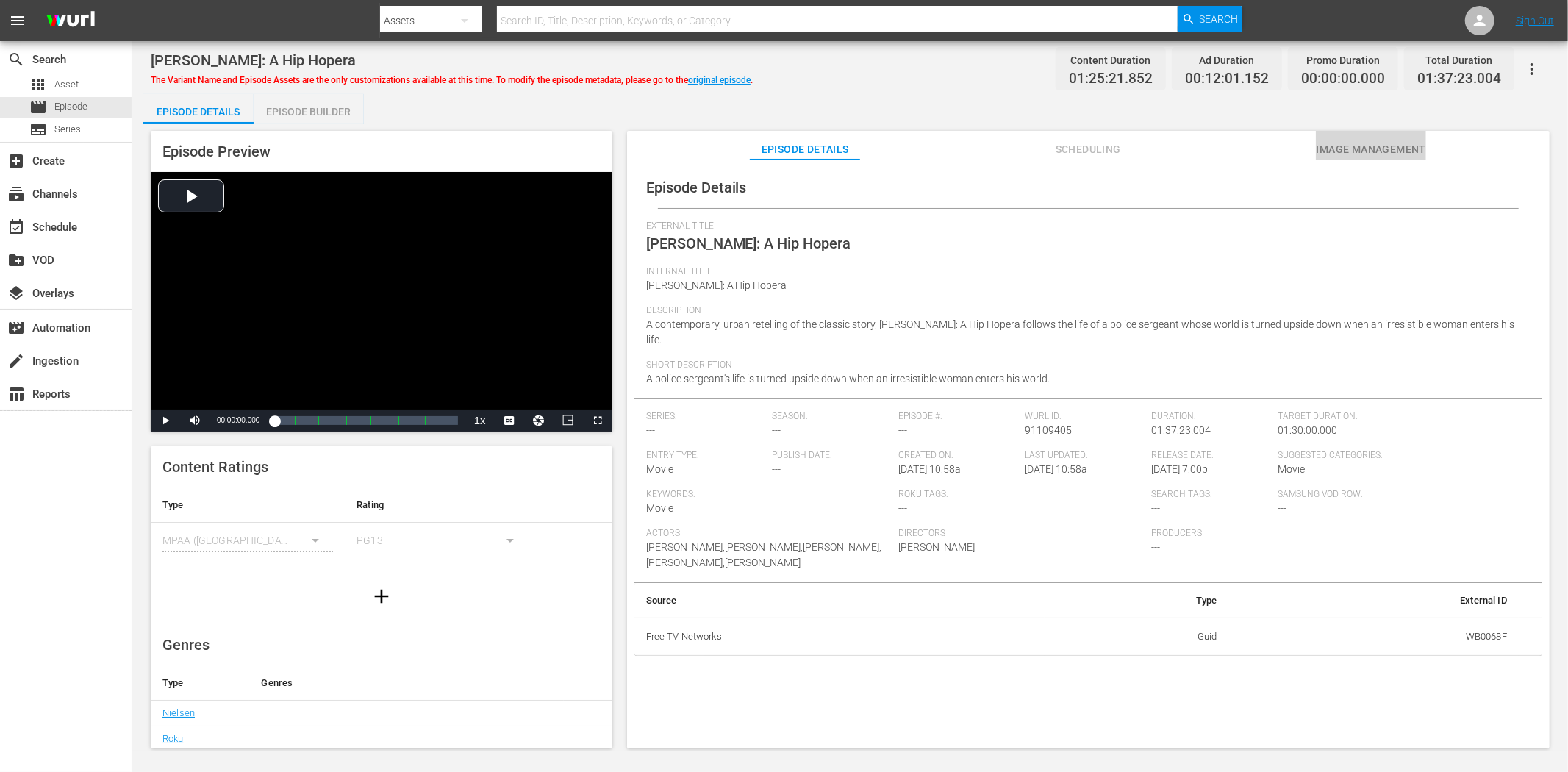
click at [1376, 146] on span "Image Management" at bounding box center [1371, 149] width 110 height 18
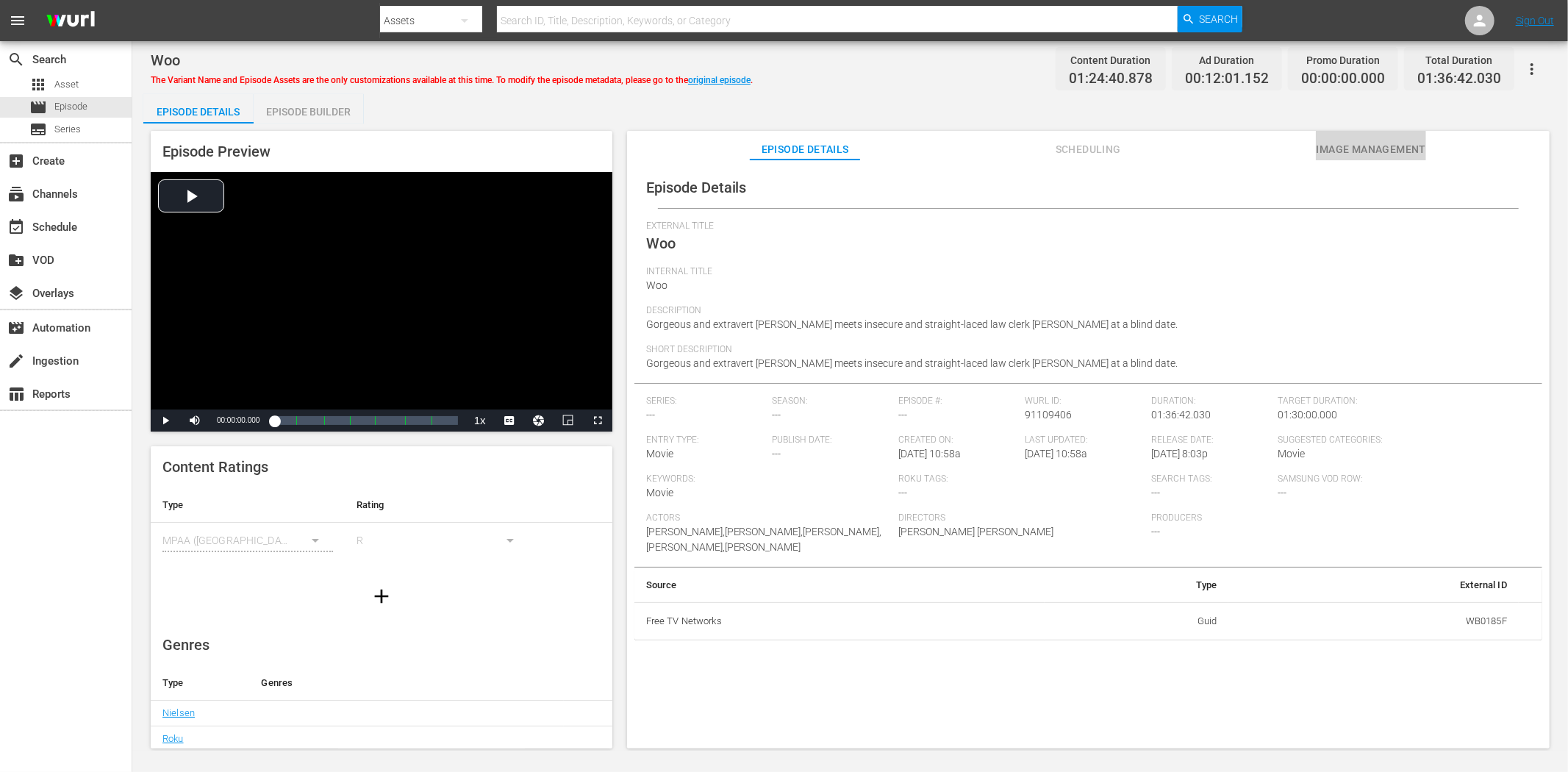
click at [1348, 147] on span "Image Management" at bounding box center [1371, 149] width 110 height 18
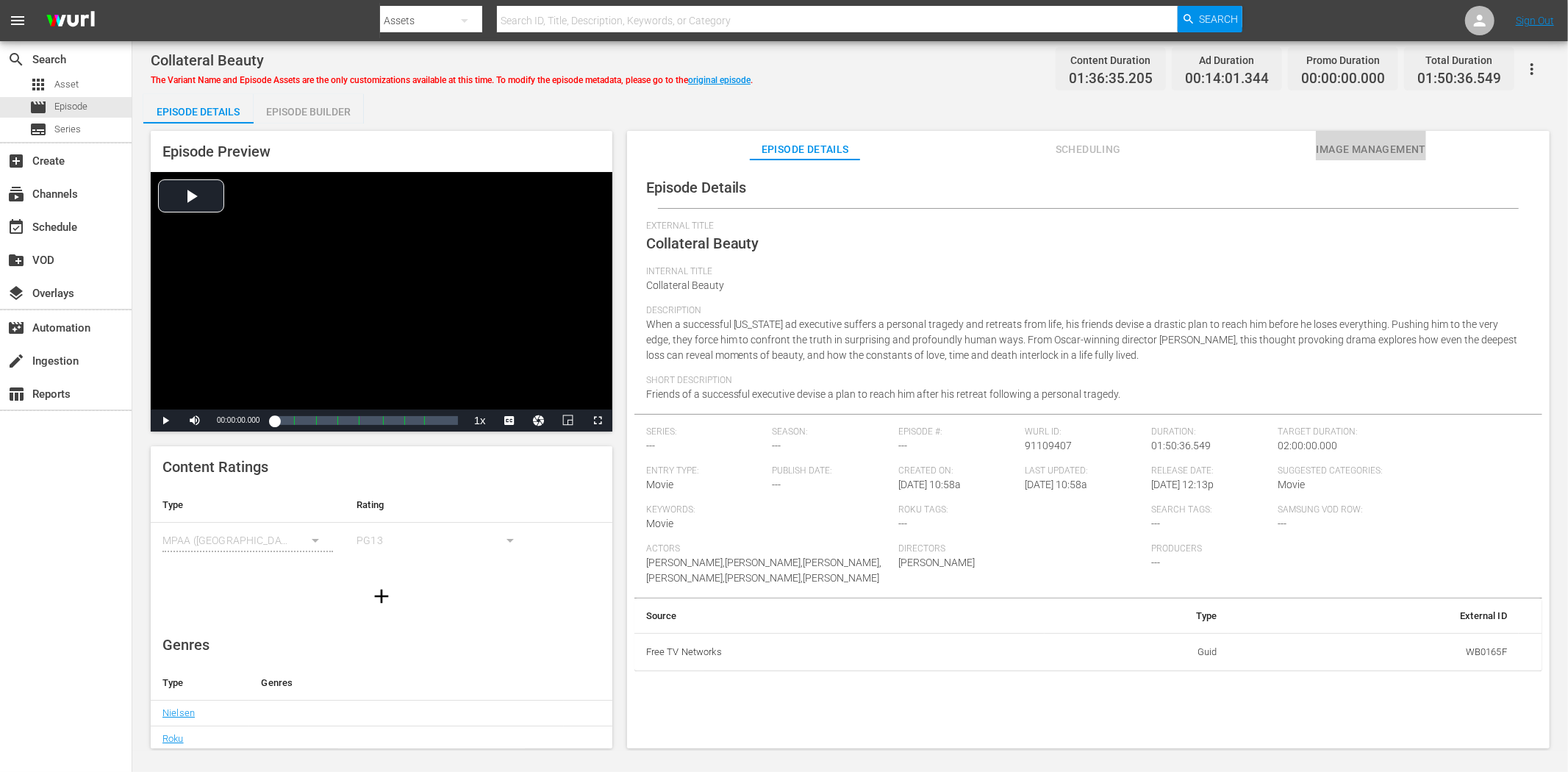
click at [1341, 147] on span "Image Management" at bounding box center [1371, 149] width 110 height 18
